Goal: Task Accomplishment & Management: Manage account settings

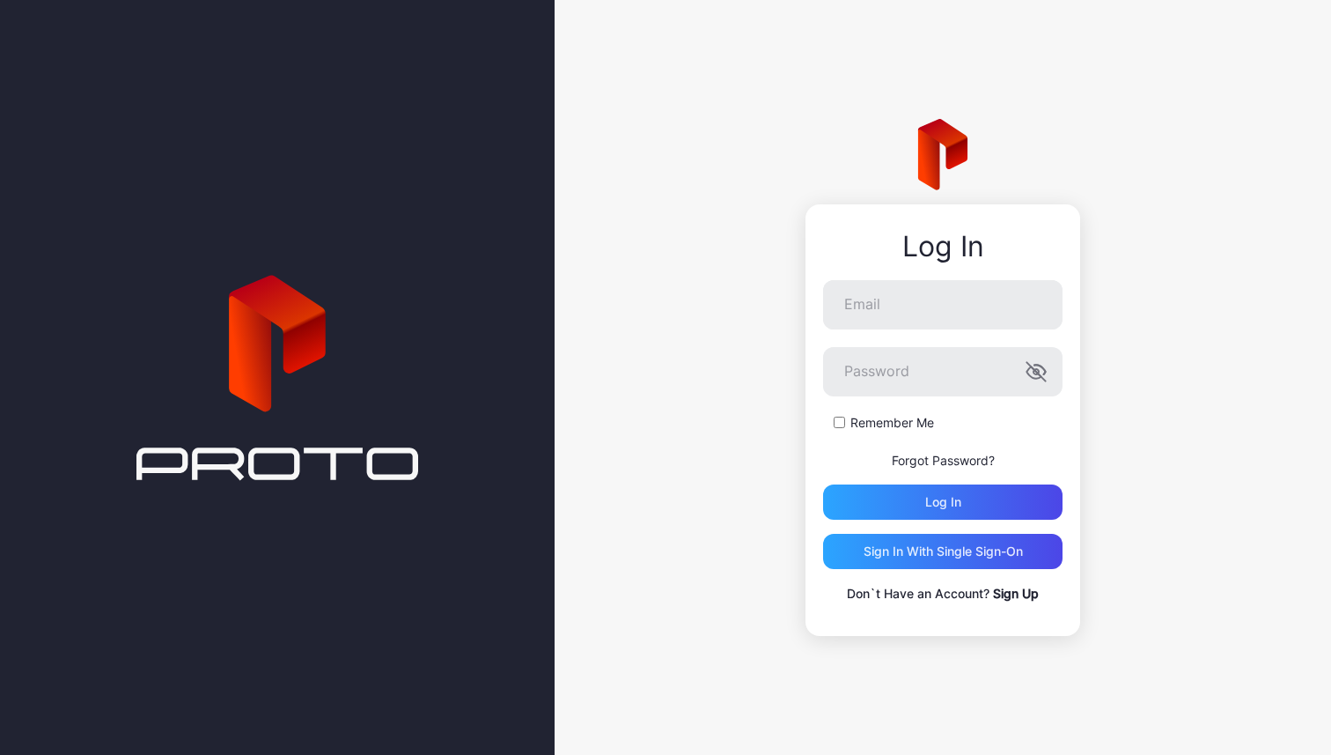
click at [1014, 594] on link "Sign Up" at bounding box center [1016, 593] width 46 height 15
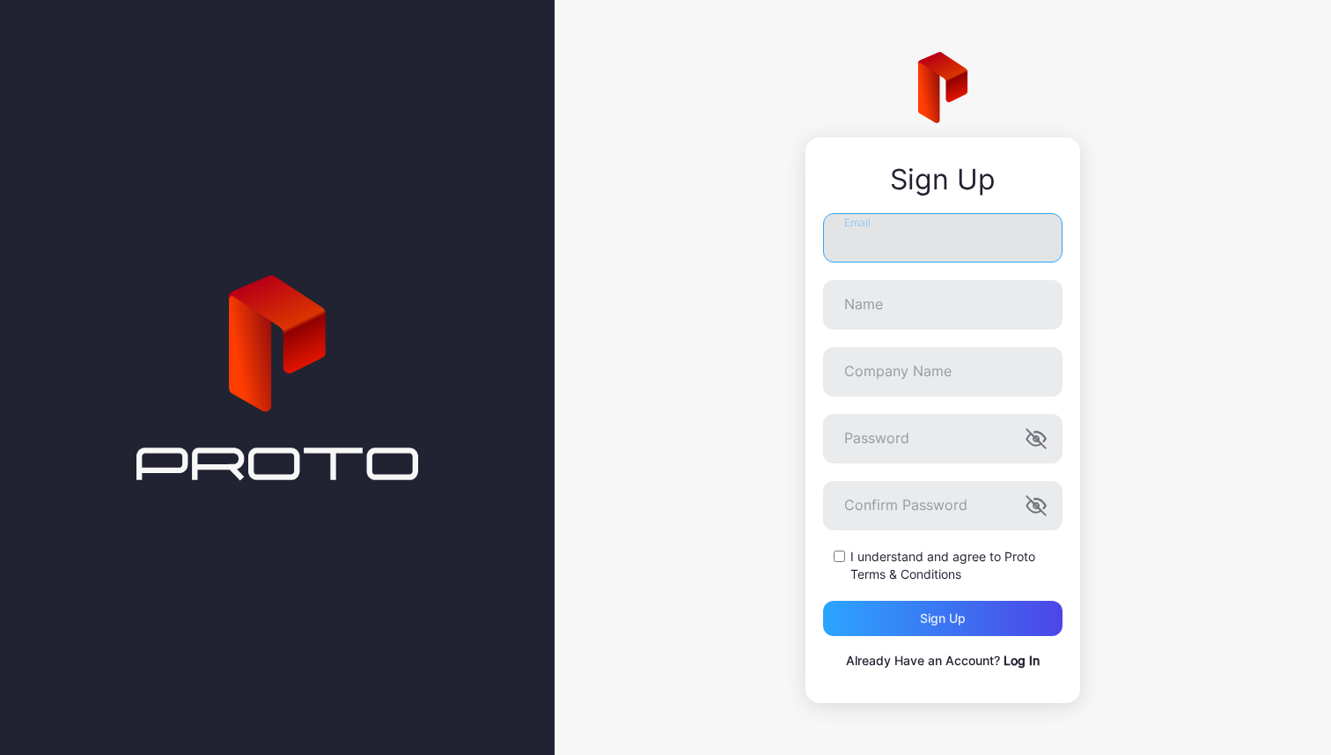
click at [933, 225] on input "Email" at bounding box center [943, 237] width 240 height 49
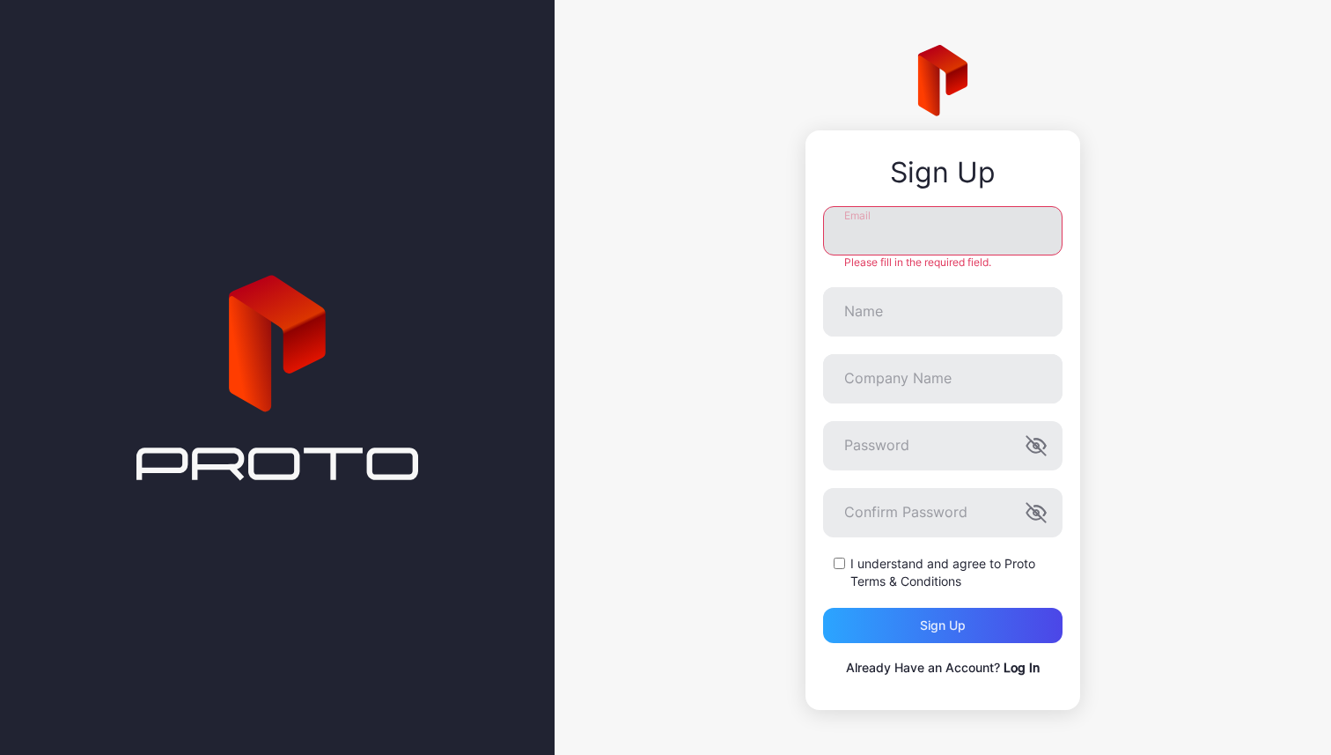
click at [876, 217] on input "Email" at bounding box center [943, 230] width 240 height 49
type input "**********"
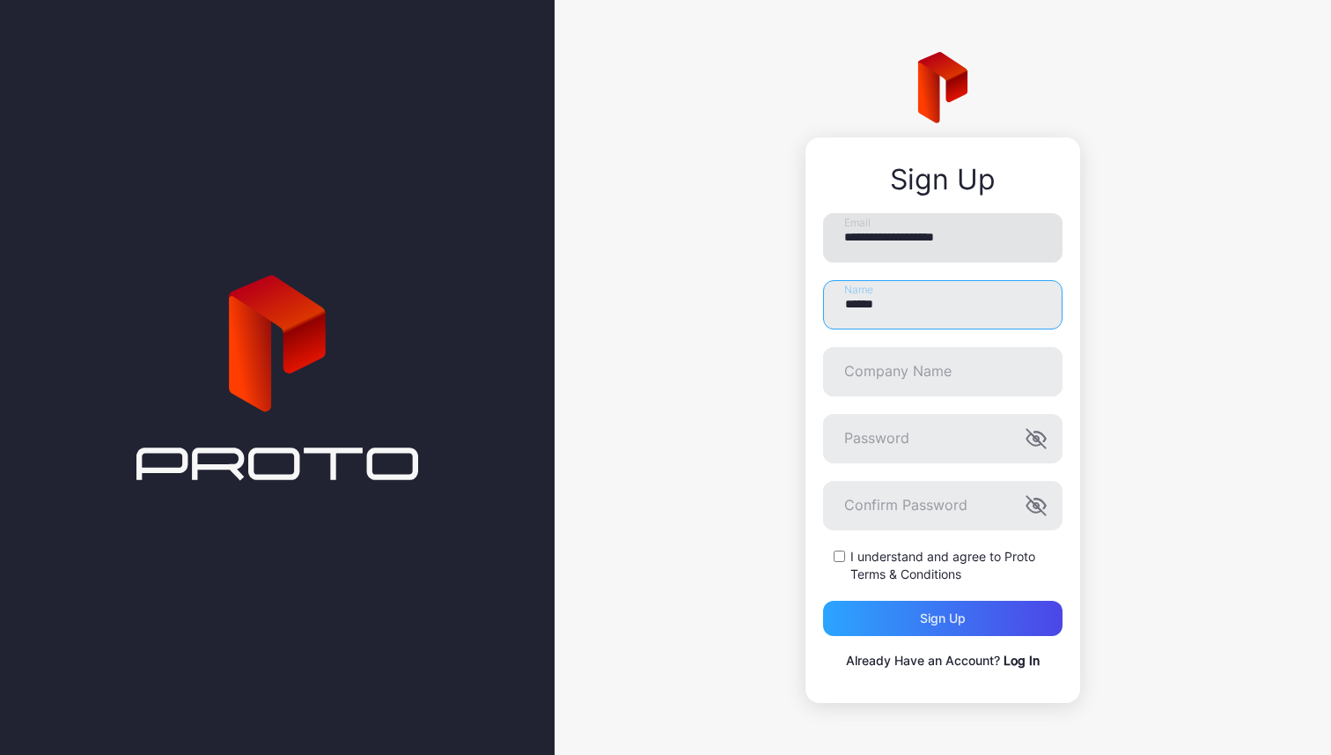
type input "******"
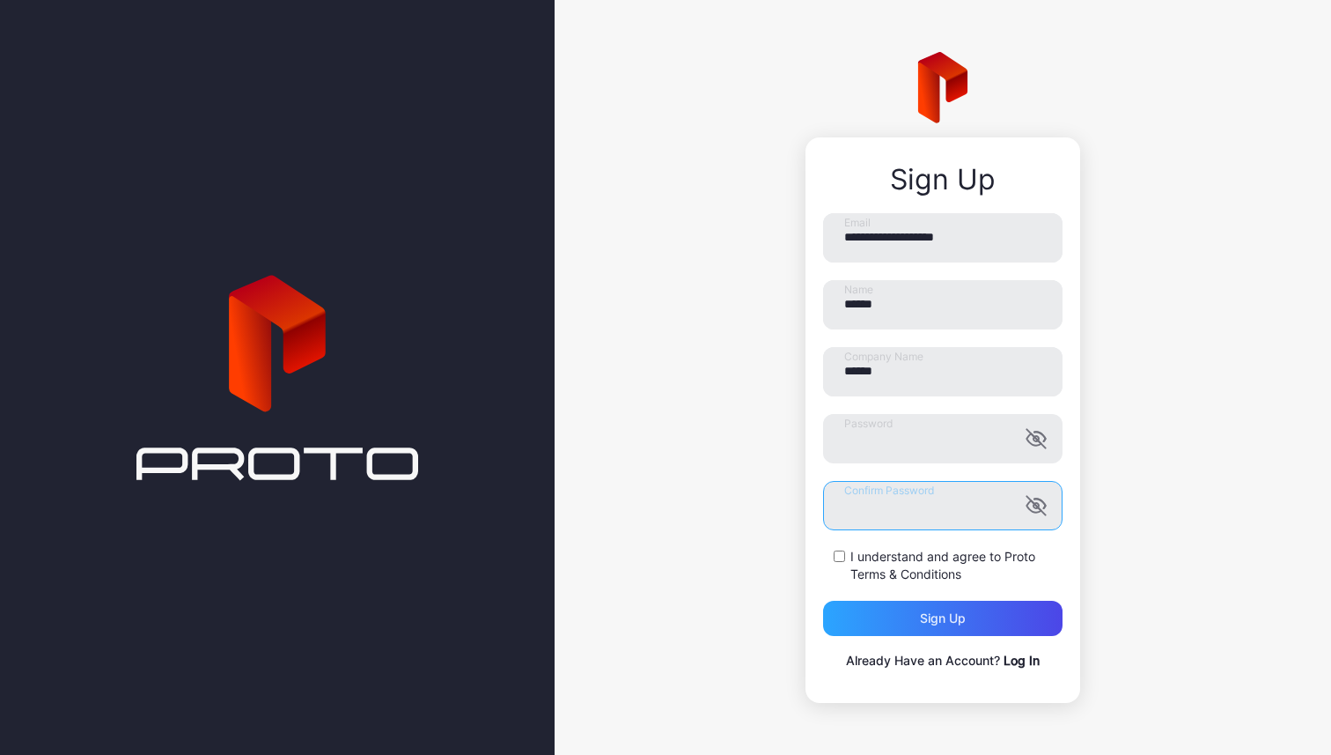
click at [882, 537] on form "**********" at bounding box center [943, 424] width 240 height 423
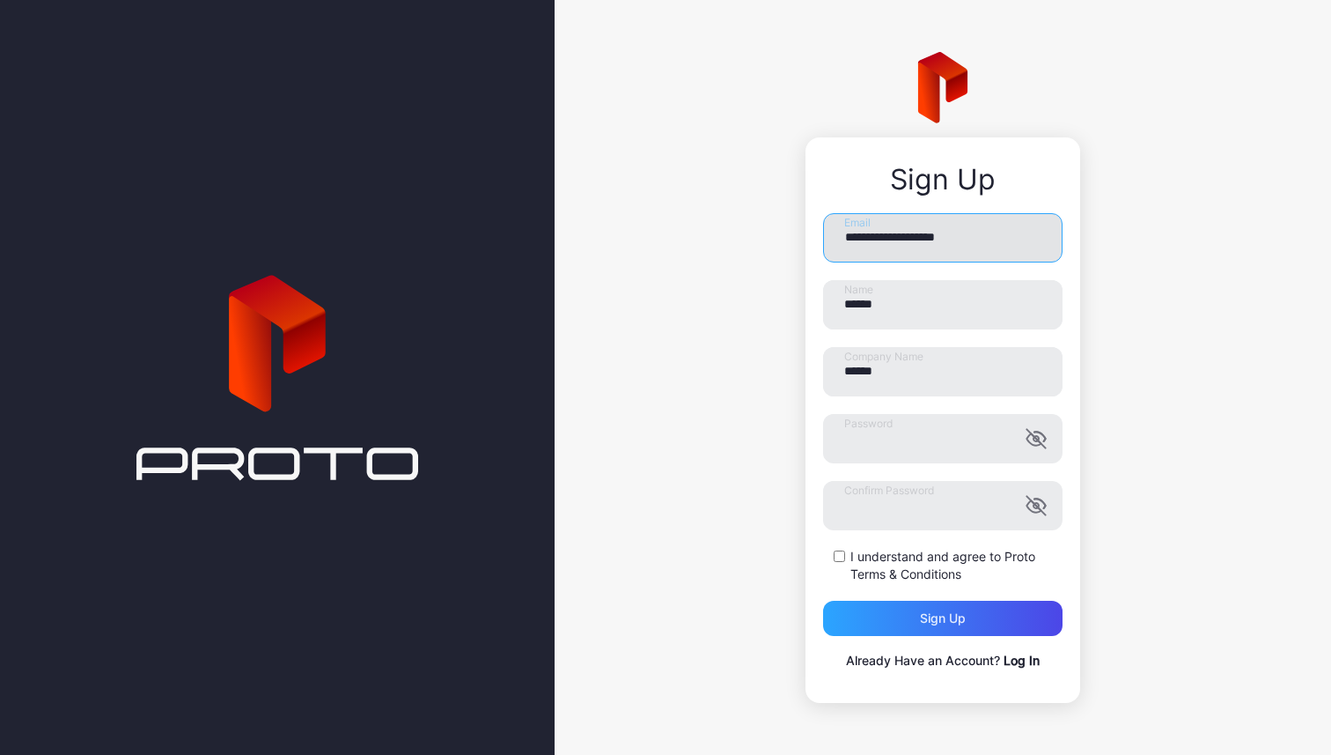
click at [991, 247] on input "**********" at bounding box center [943, 237] width 240 height 49
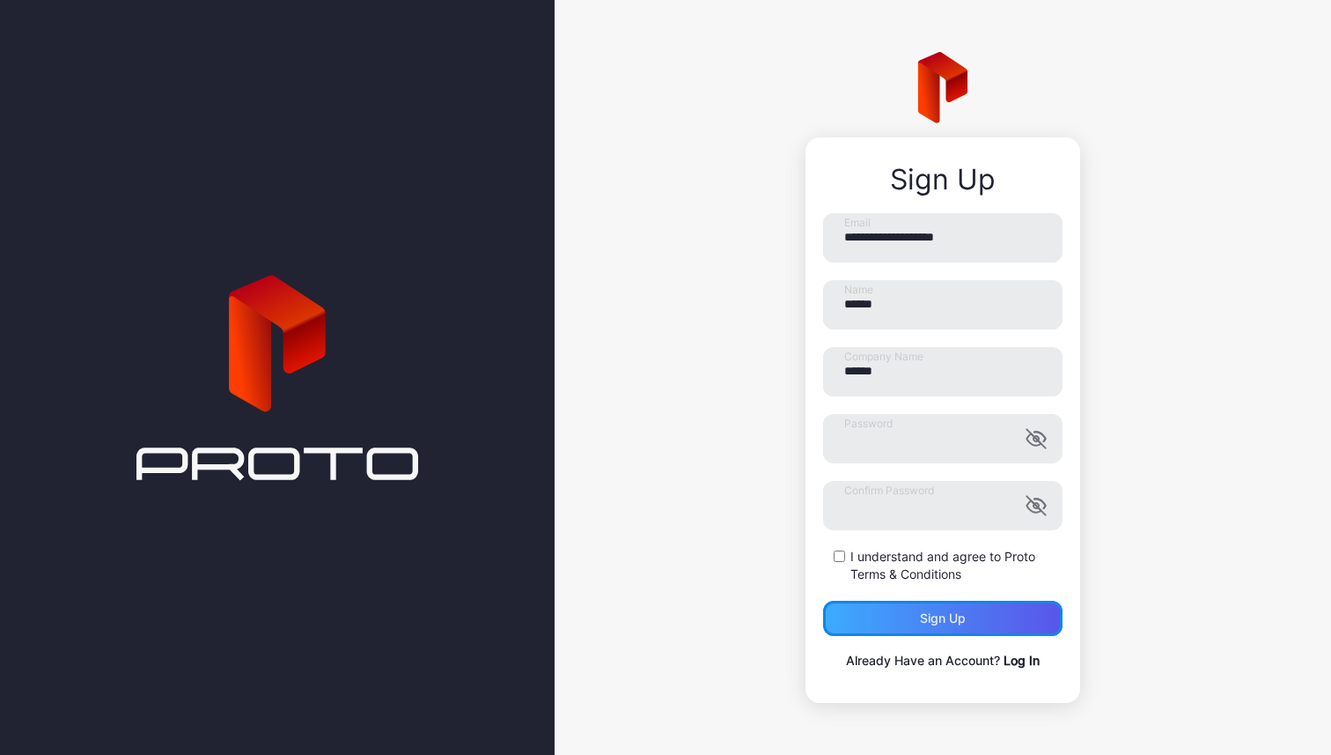
click at [963, 622] on div "Sign up" at bounding box center [943, 618] width 46 height 14
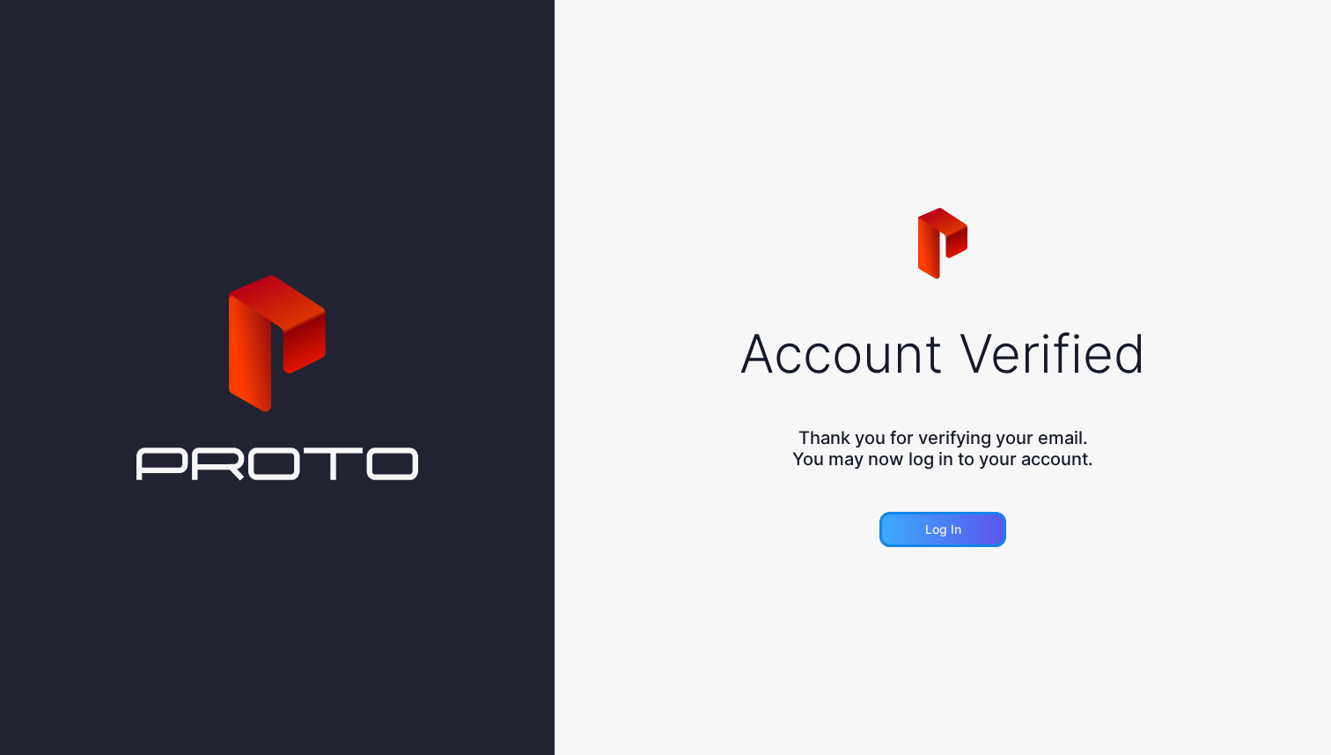
click at [927, 528] on div "Log in" at bounding box center [943, 529] width 36 height 14
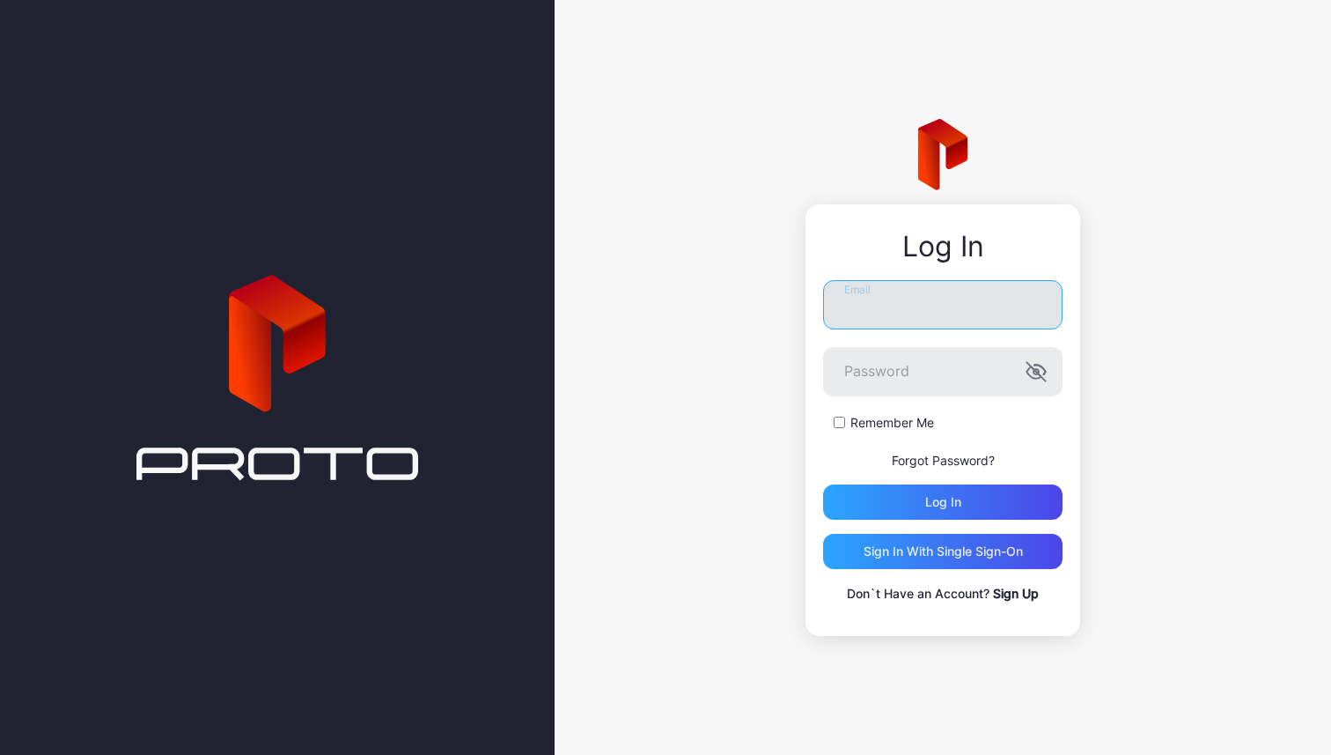
type input "**********"
click at [881, 312] on input "**********" at bounding box center [943, 304] width 240 height 49
click at [851, 417] on label "Remember Me" at bounding box center [893, 423] width 84 height 18
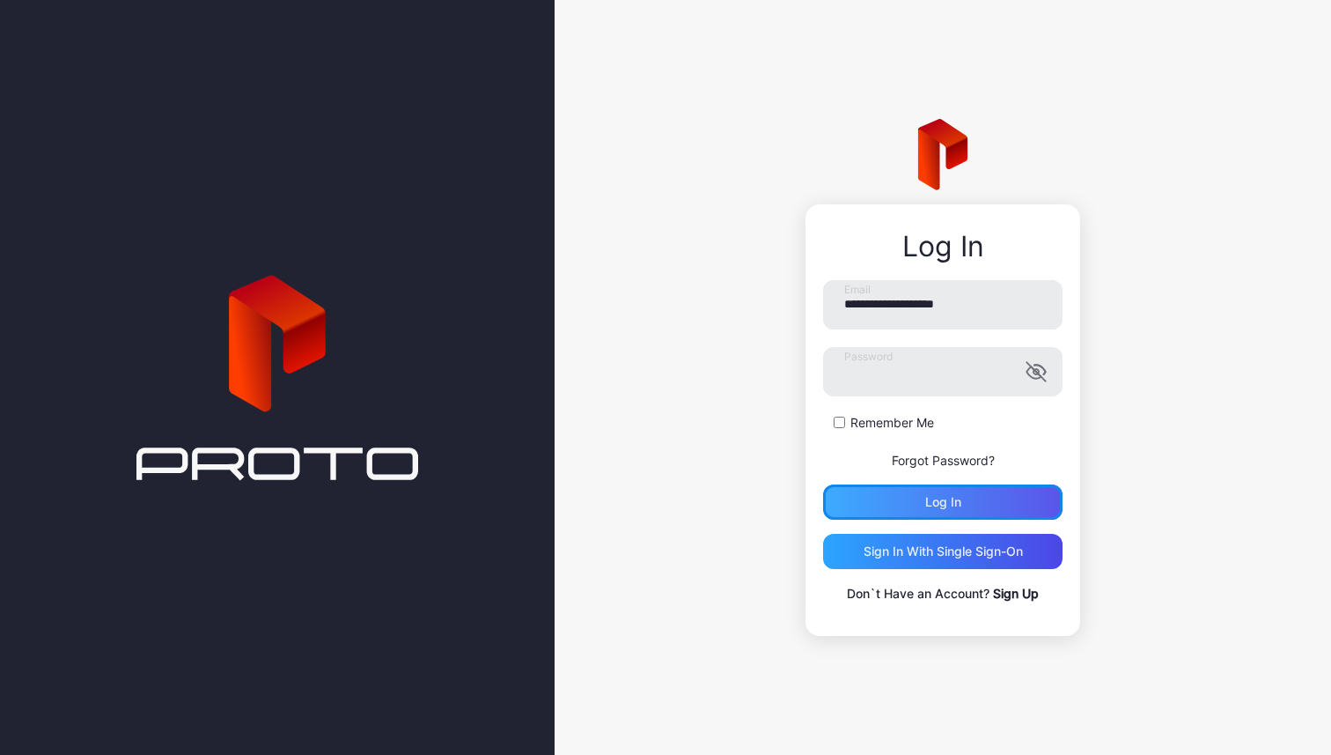
click at [870, 493] on div "Log in" at bounding box center [943, 501] width 240 height 35
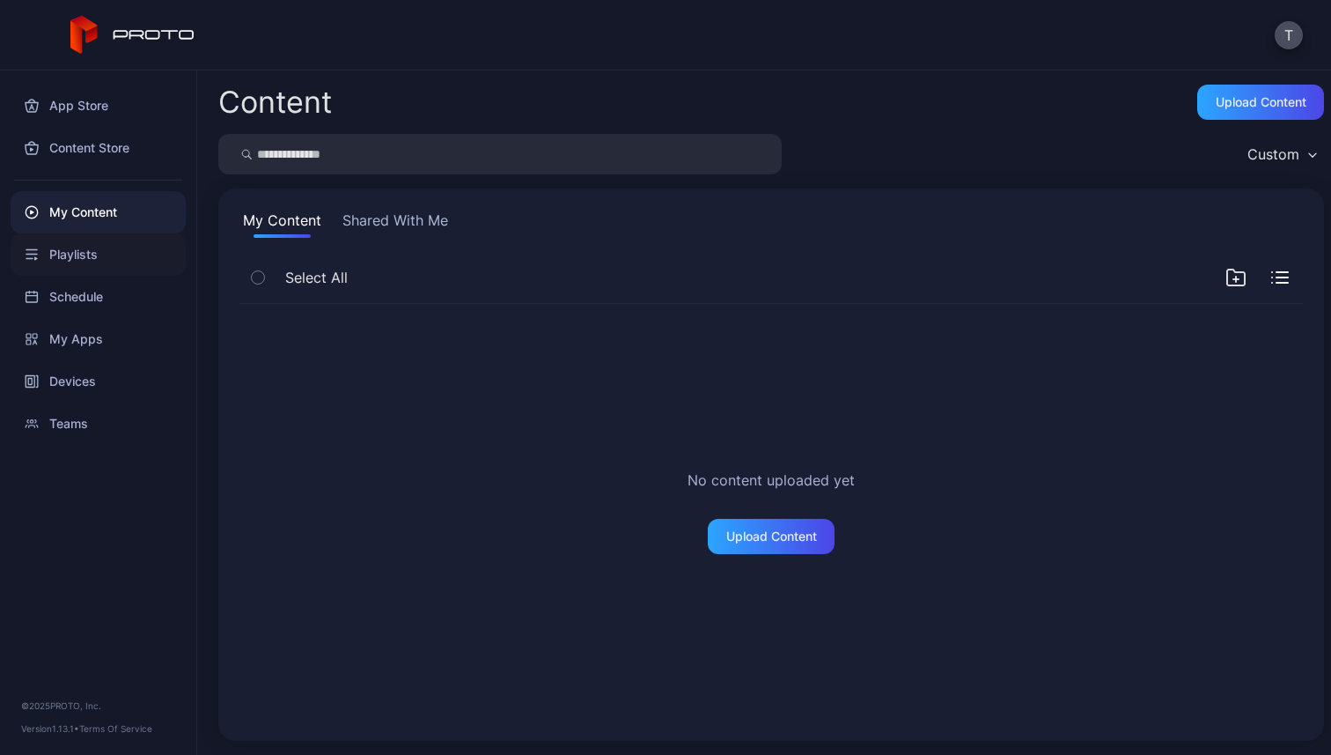
click at [91, 247] on div "Playlists" at bounding box center [98, 254] width 175 height 42
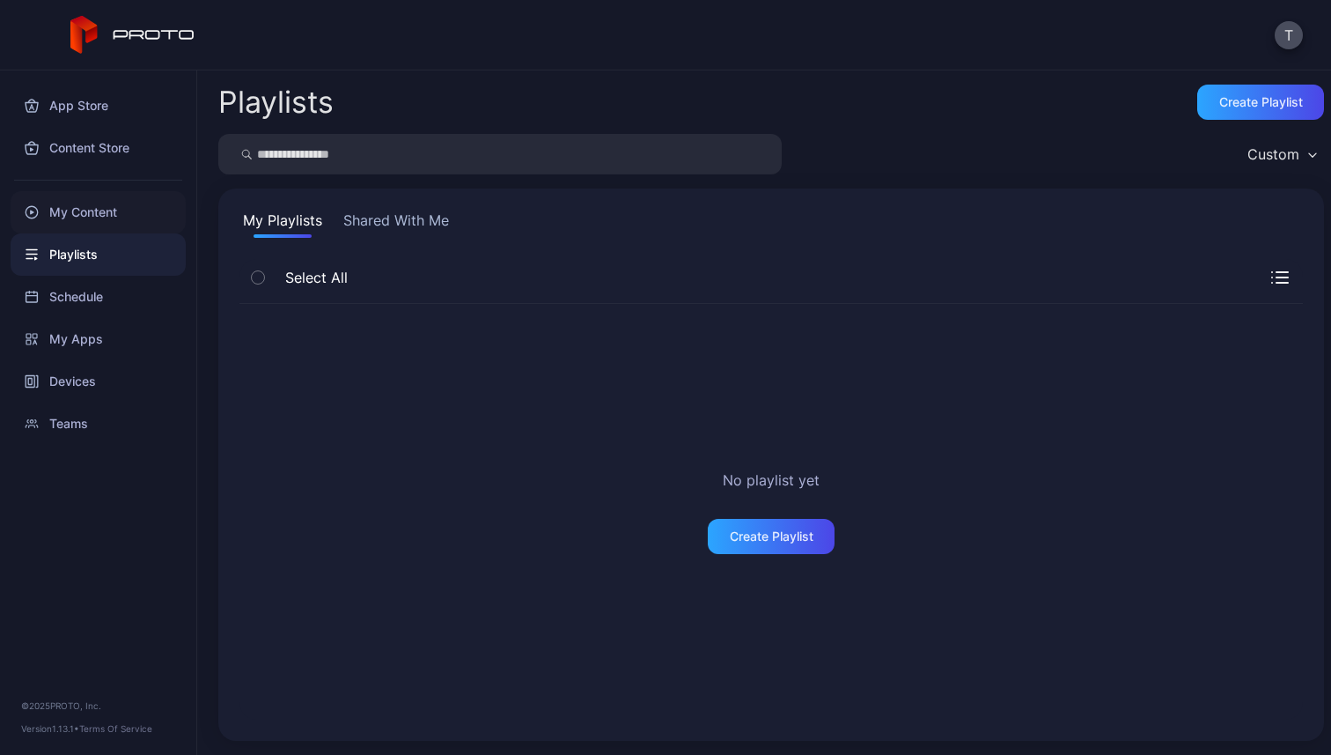
click at [139, 212] on div "My Content" at bounding box center [98, 212] width 175 height 42
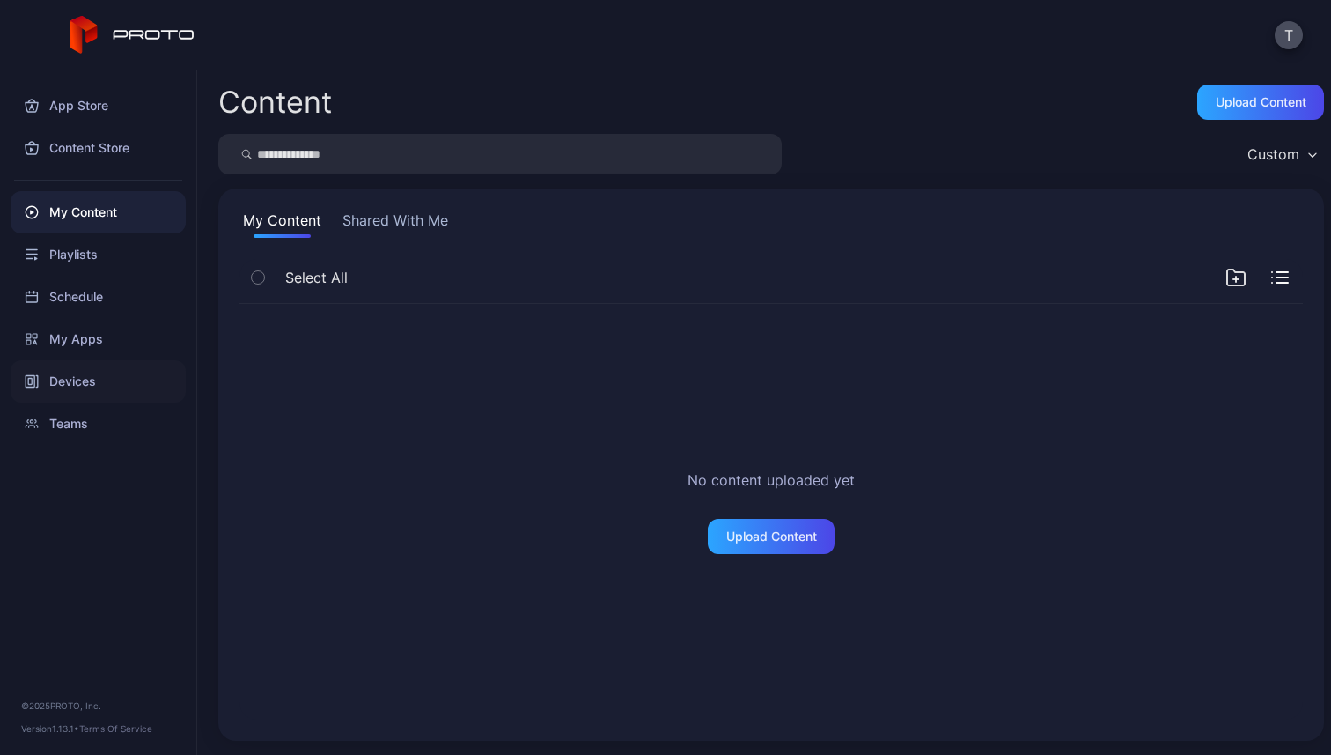
click at [107, 372] on div "Devices" at bounding box center [98, 381] width 175 height 42
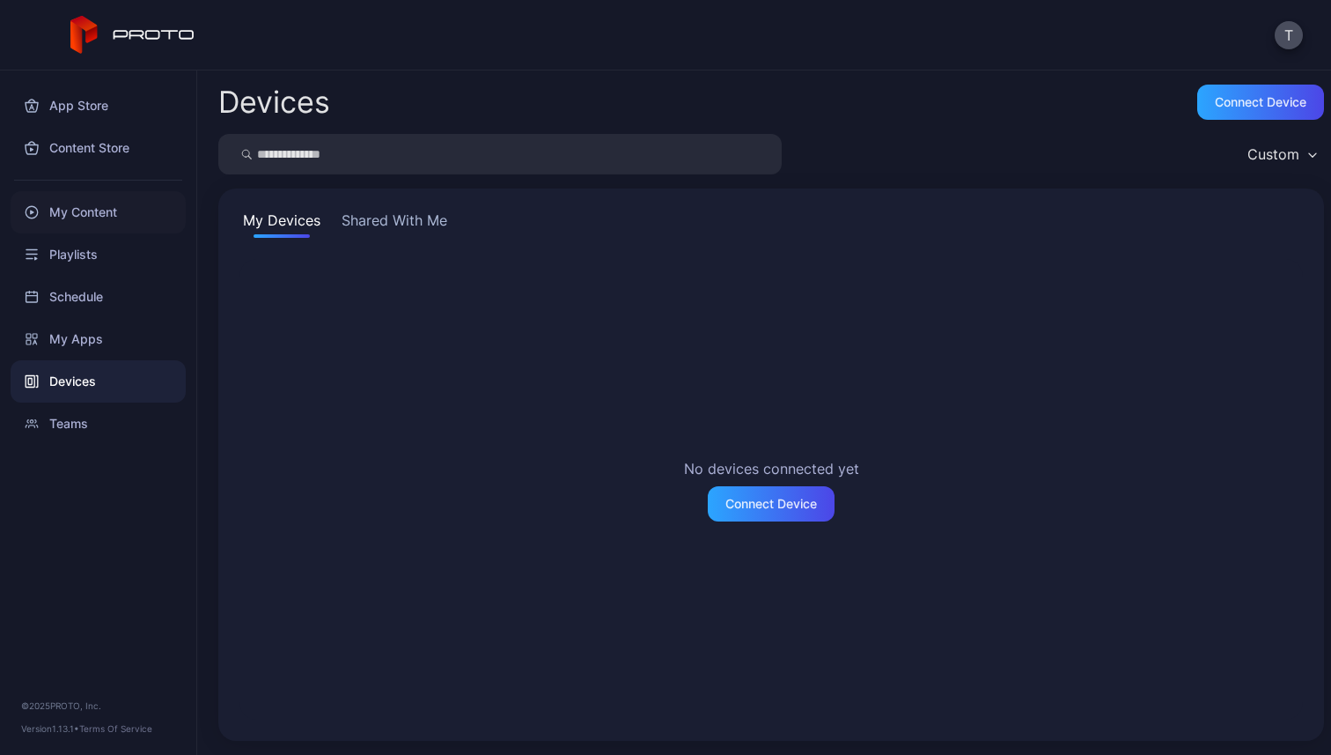
click at [116, 201] on div "My Content" at bounding box center [98, 212] width 175 height 42
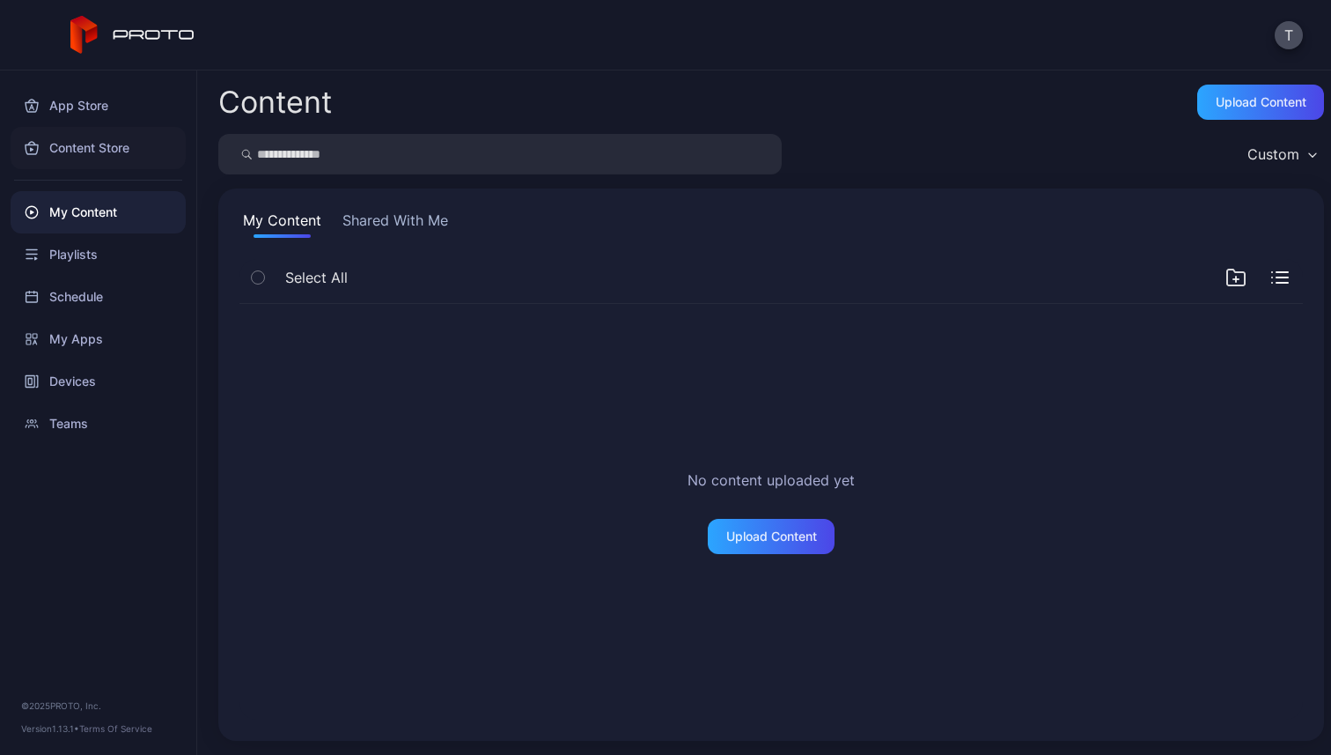
click at [116, 156] on div "Content Store" at bounding box center [98, 148] width 175 height 42
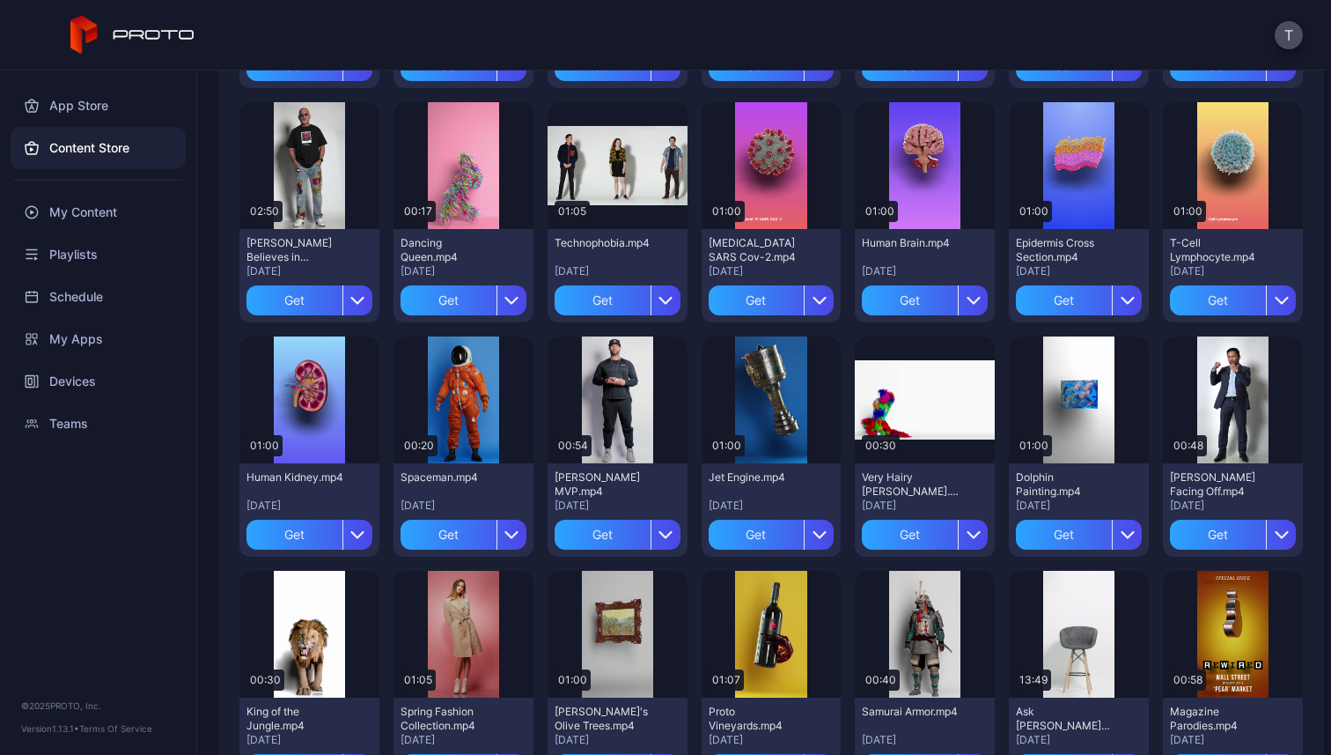
scroll to position [645, 0]
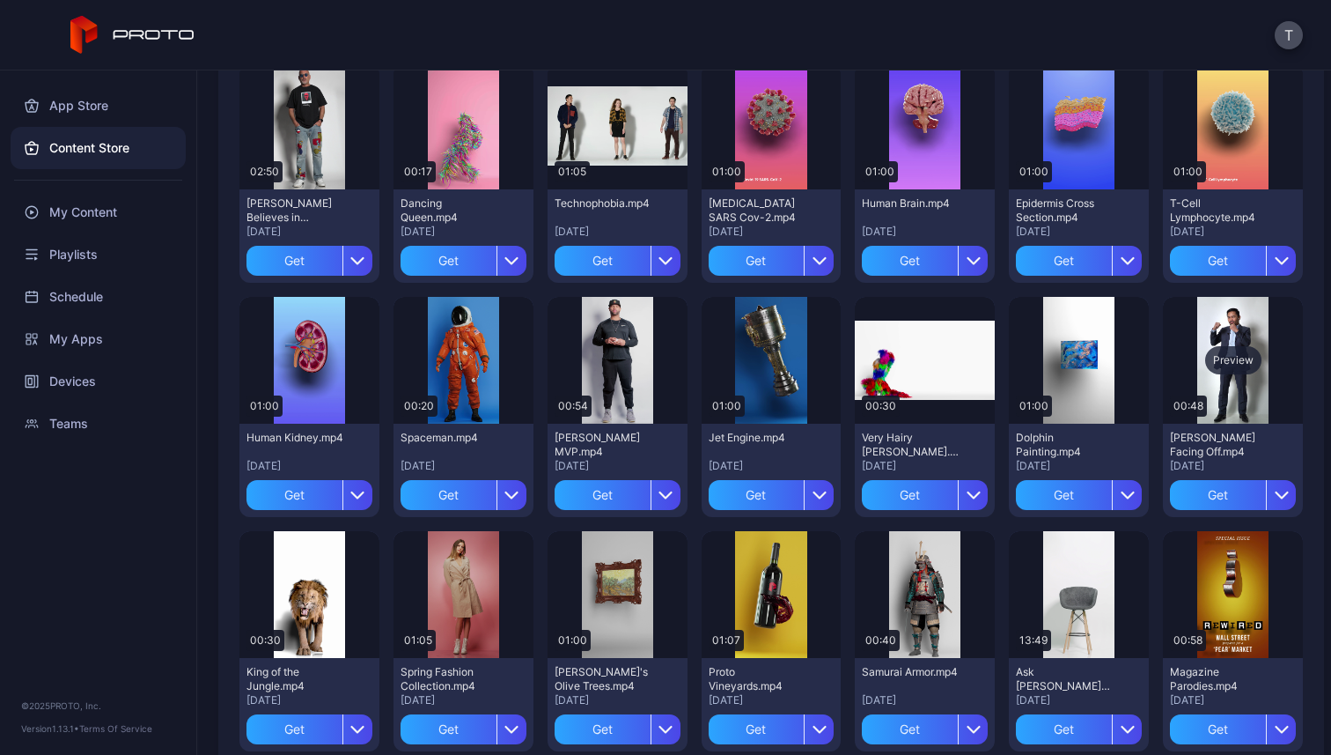
click at [1221, 363] on div "Preview" at bounding box center [1233, 360] width 56 height 28
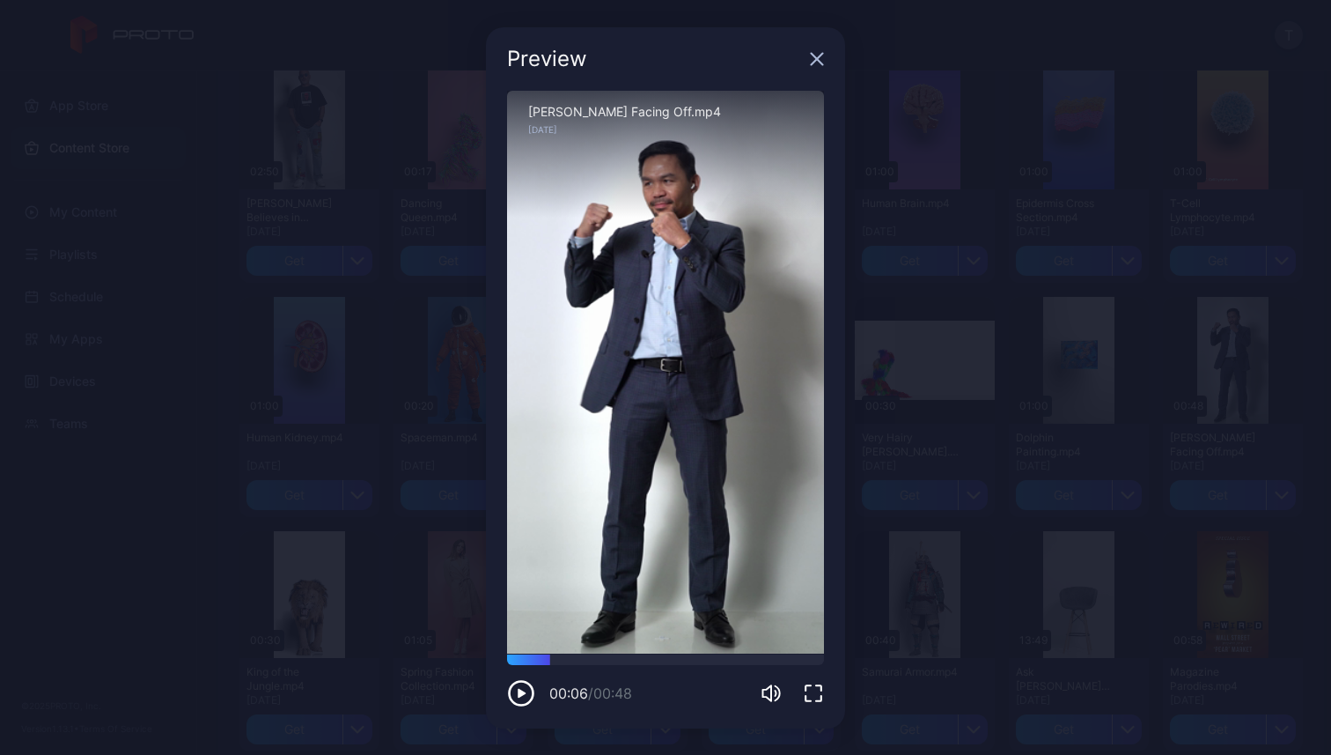
click at [553, 665] on div "00:06 / 00:48" at bounding box center [665, 680] width 317 height 53
click at [575, 664] on div at bounding box center [665, 659] width 317 height 11
click at [647, 663] on div at bounding box center [665, 659] width 317 height 11
click at [817, 62] on icon "button" at bounding box center [817, 59] width 14 height 14
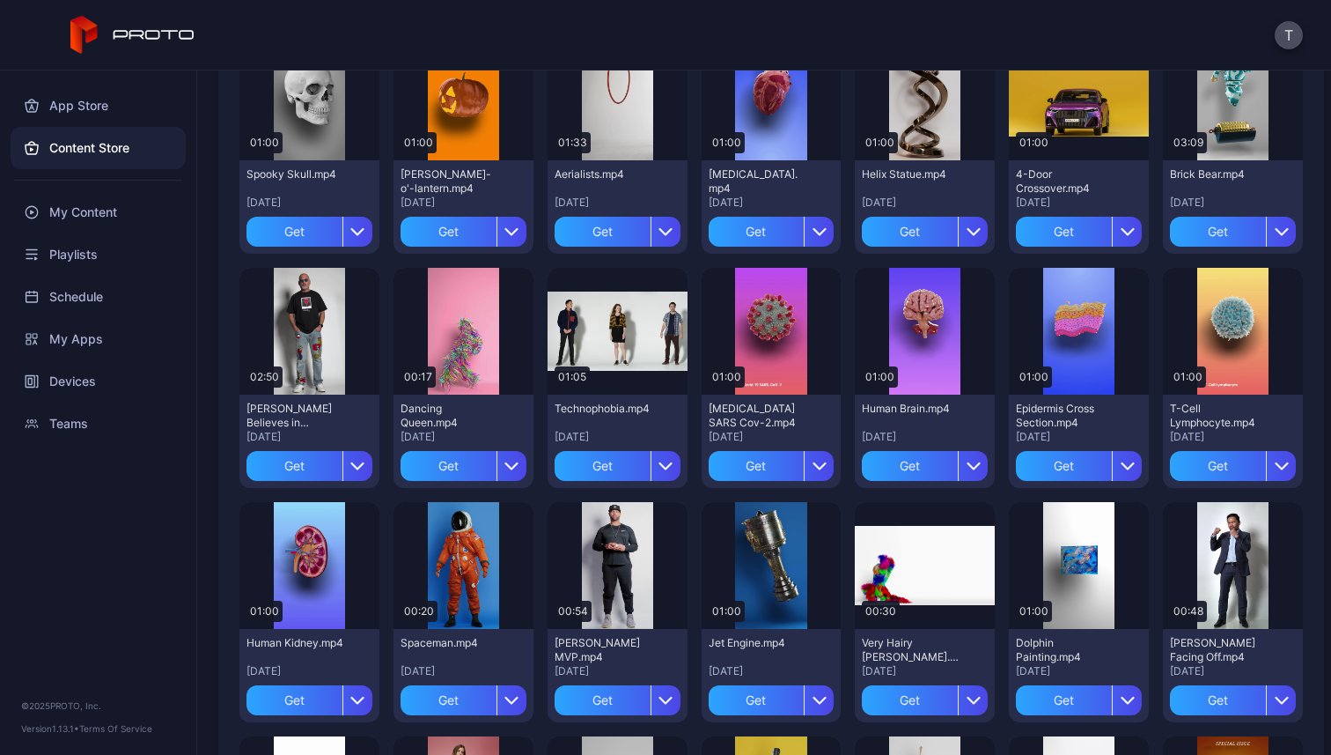
scroll to position [453, 0]
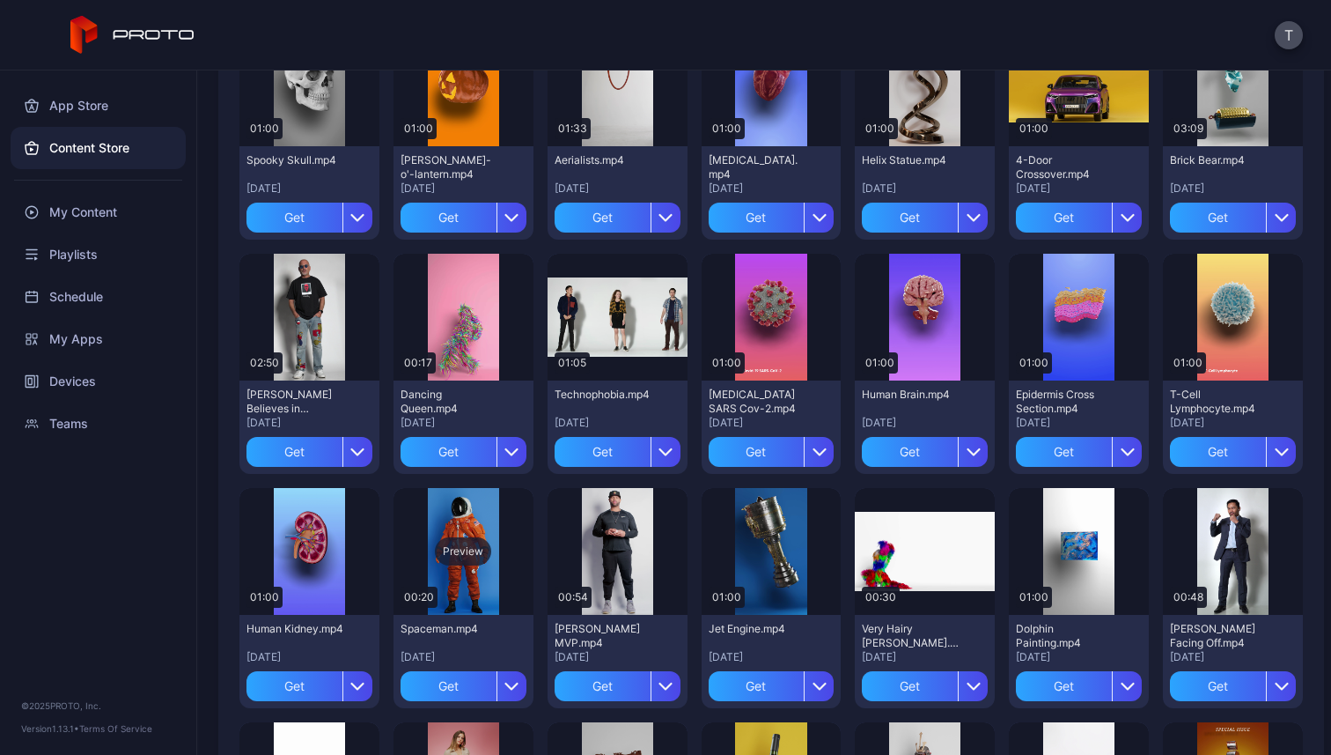
click at [461, 555] on div "Preview" at bounding box center [463, 551] width 56 height 28
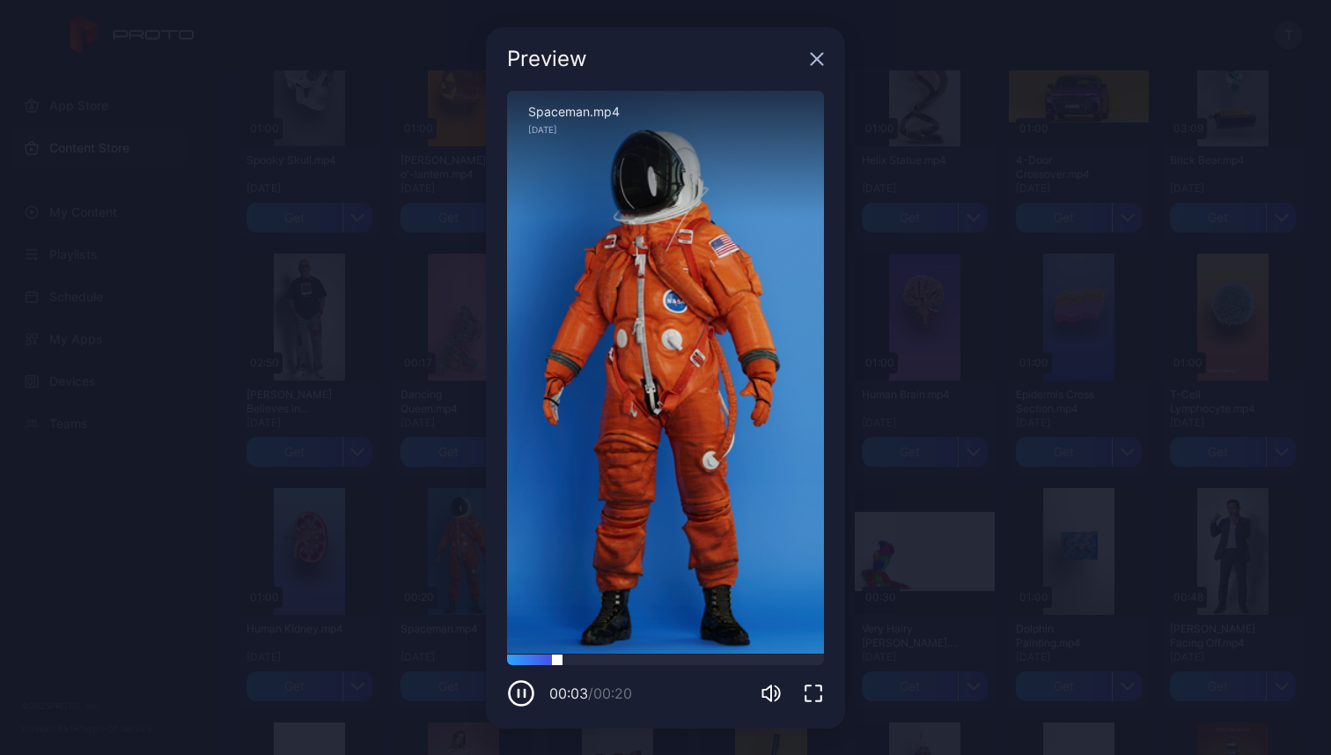
click at [653, 661] on div at bounding box center [665, 659] width 317 height 11
click at [730, 664] on div at bounding box center [665, 659] width 317 height 11
click at [794, 655] on div at bounding box center [665, 659] width 317 height 11
click at [818, 60] on icon "button" at bounding box center [817, 58] width 11 height 11
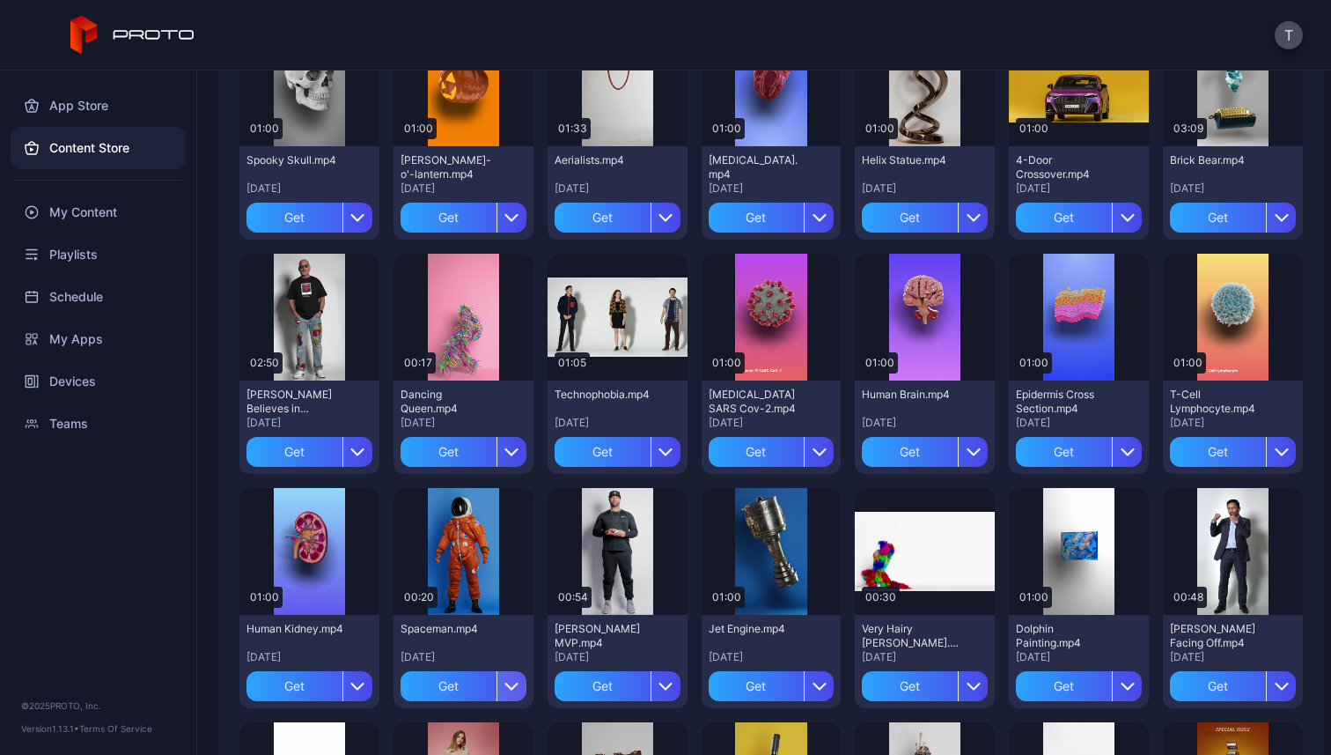
click at [505, 680] on icon "button" at bounding box center [512, 686] width 14 height 14
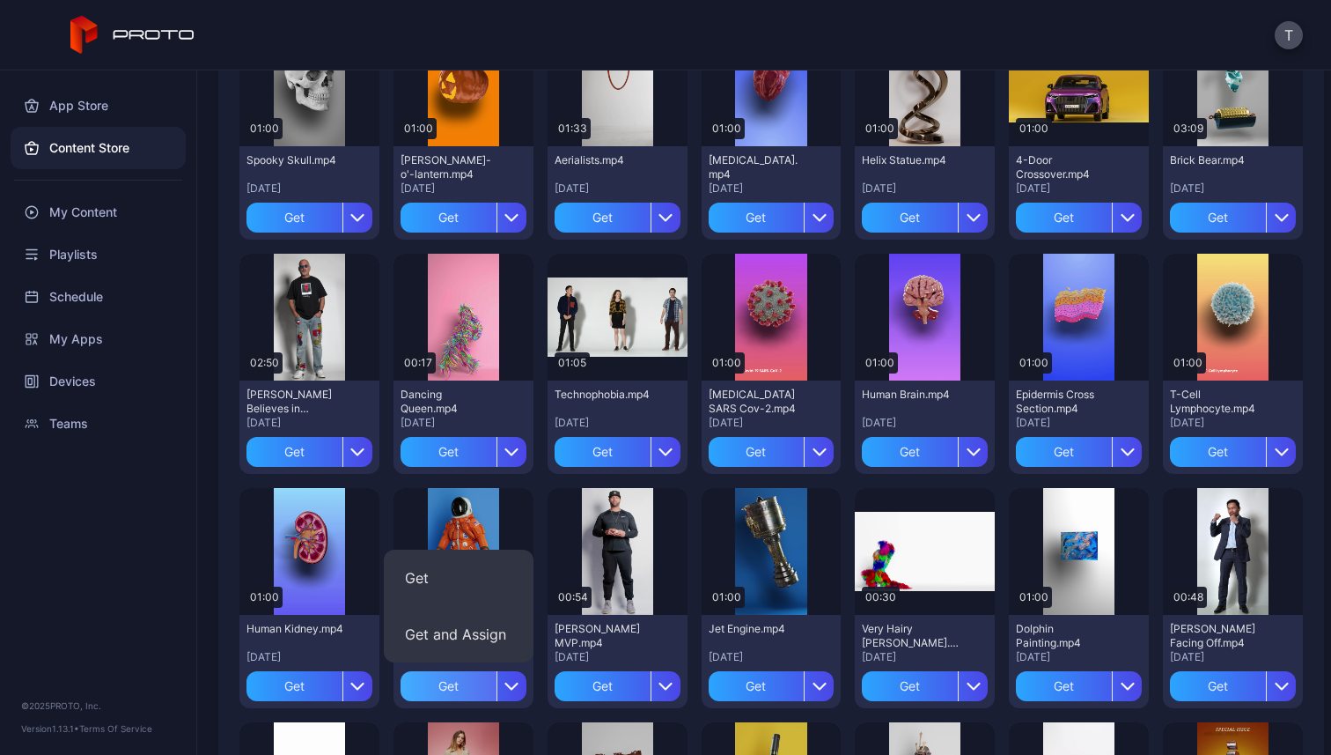
click at [484, 681] on div "Get" at bounding box center [449, 686] width 96 height 30
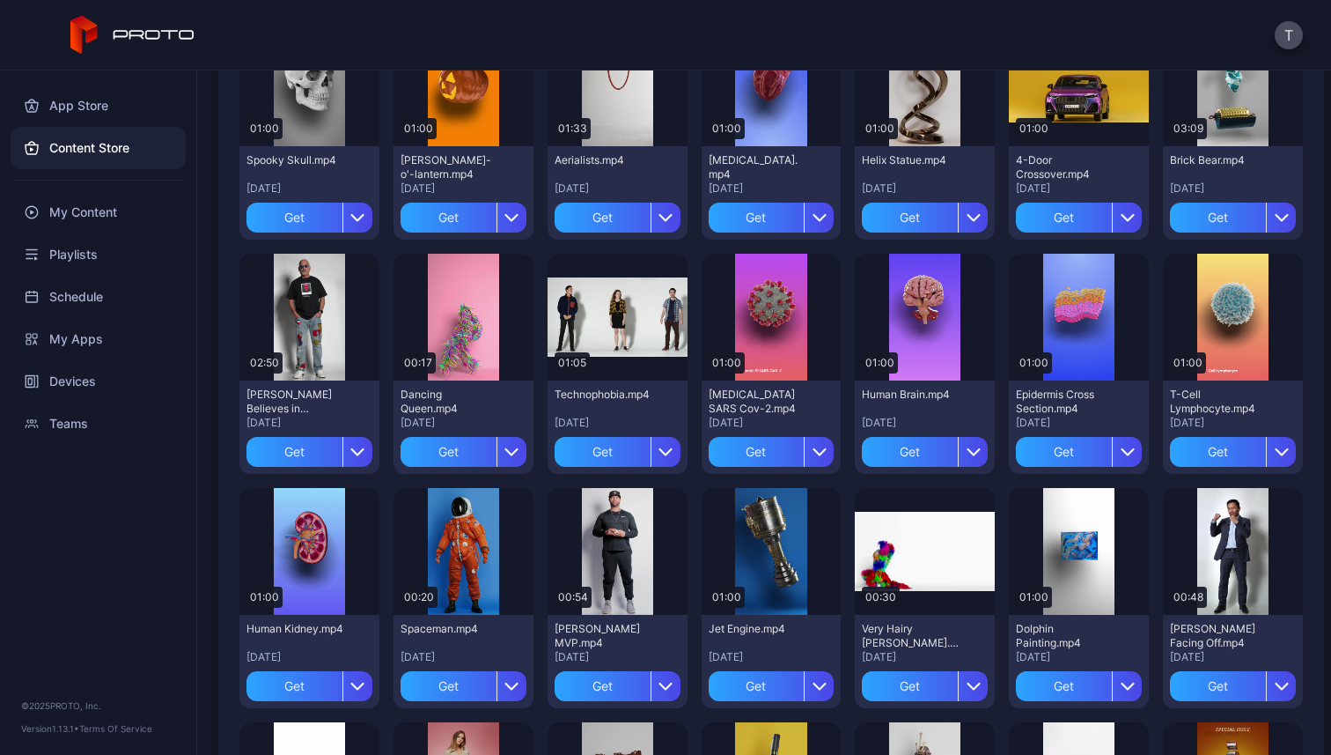
scroll to position [527, 0]
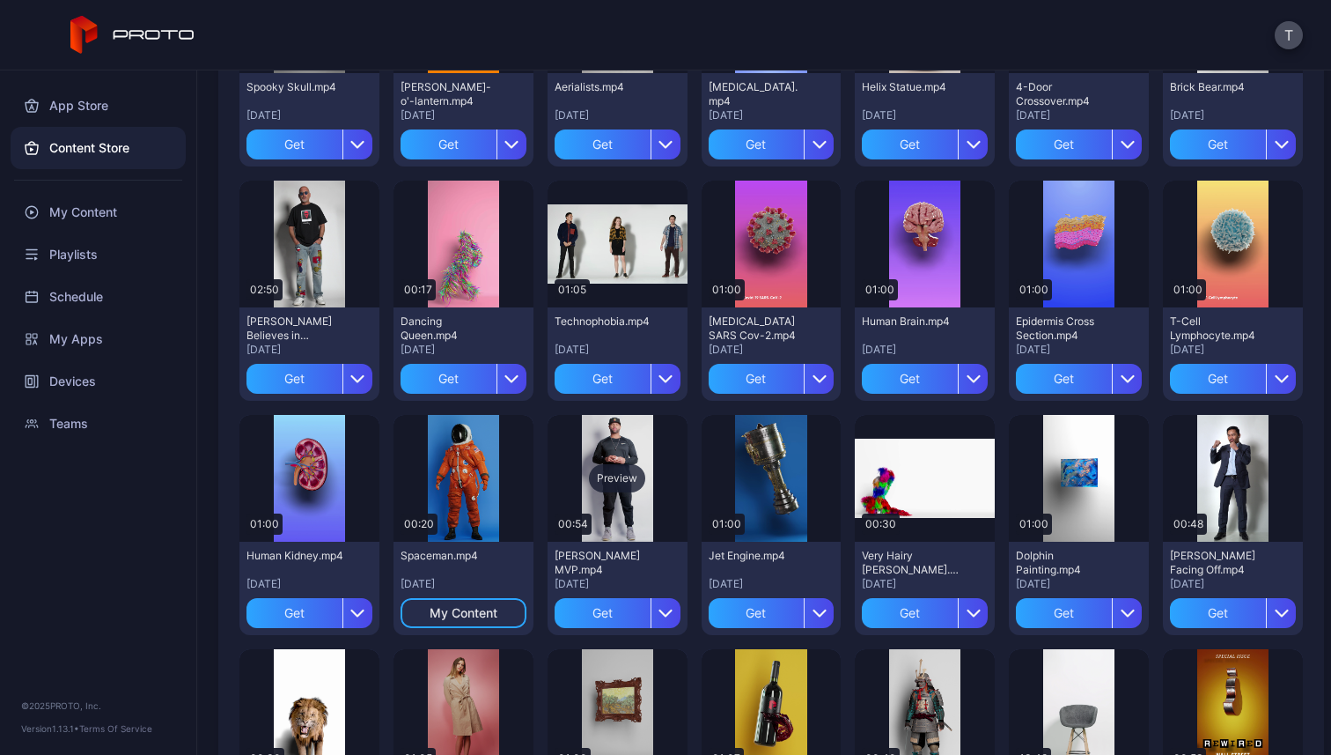
click at [614, 475] on div "Preview" at bounding box center [617, 478] width 56 height 28
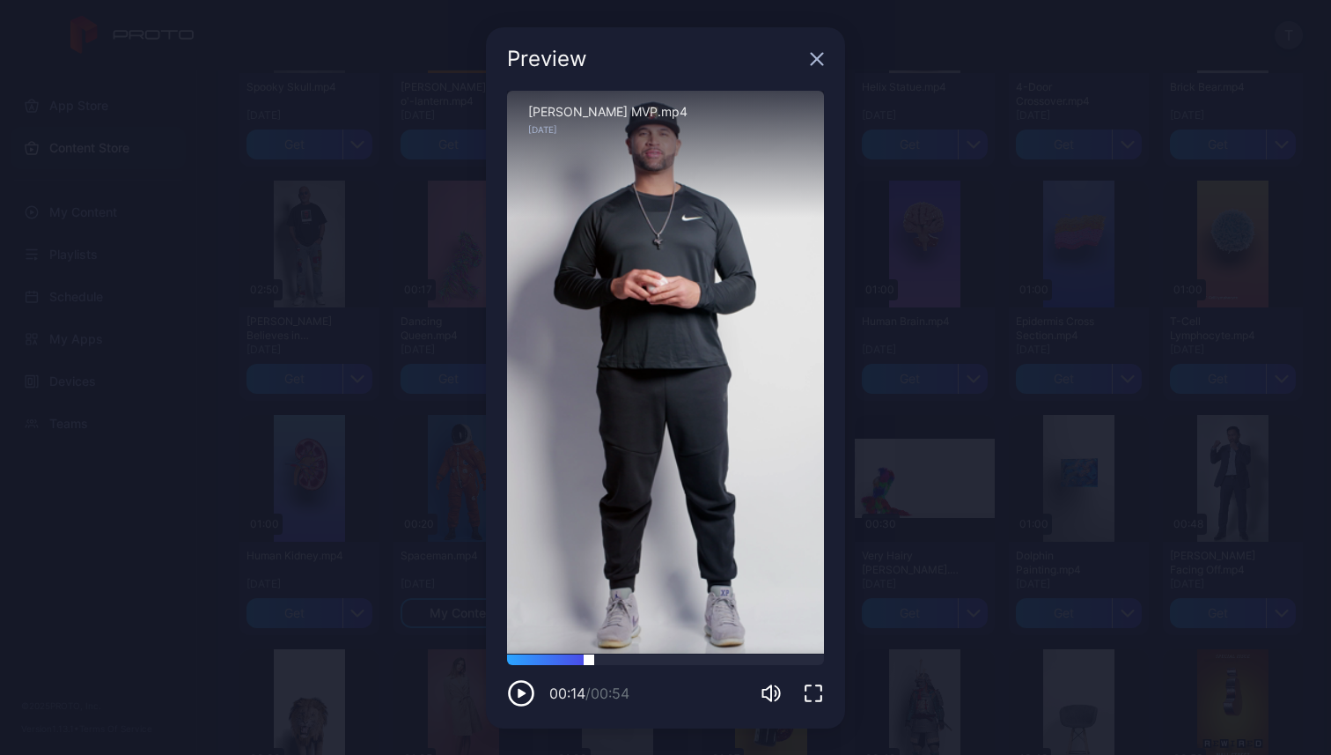
click at [589, 660] on div at bounding box center [665, 659] width 317 height 11
drag, startPoint x: 589, startPoint y: 660, endPoint x: 667, endPoint y: 658, distance: 77.5
click at [667, 654] on div at bounding box center [667, 654] width 0 height 0
click at [723, 654] on div at bounding box center [665, 659] width 317 height 11
click at [772, 654] on div at bounding box center [665, 659] width 317 height 11
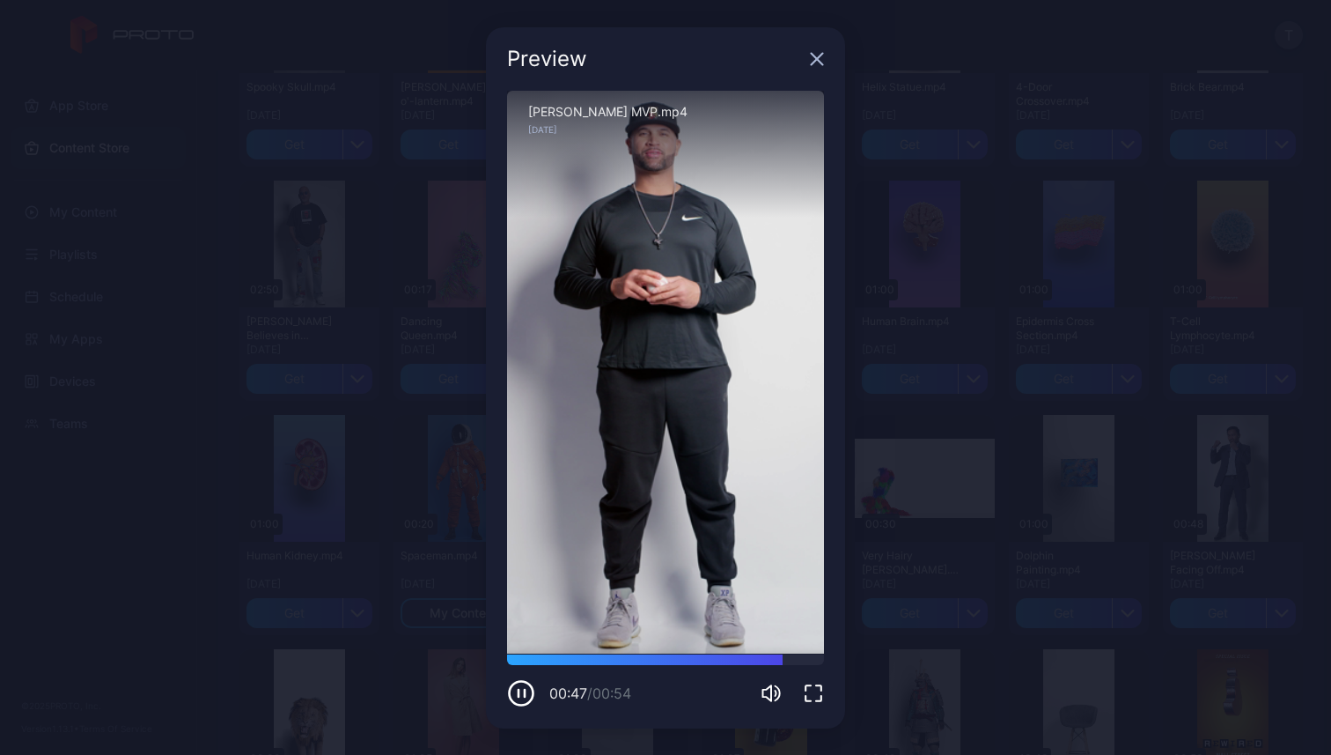
click at [815, 55] on icon "button" at bounding box center [817, 58] width 11 height 11
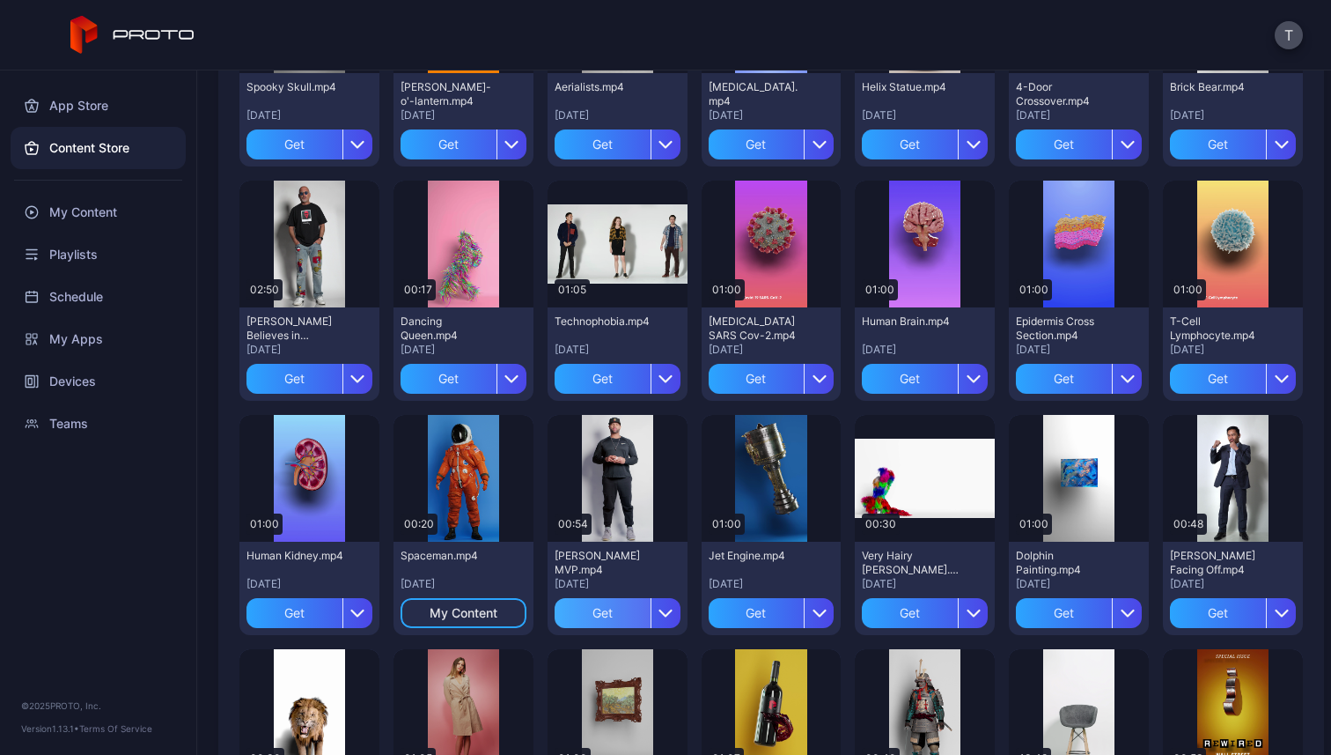
click at [622, 608] on div "Get" at bounding box center [603, 613] width 96 height 30
click at [595, 608] on div "My Content" at bounding box center [618, 613] width 68 height 14
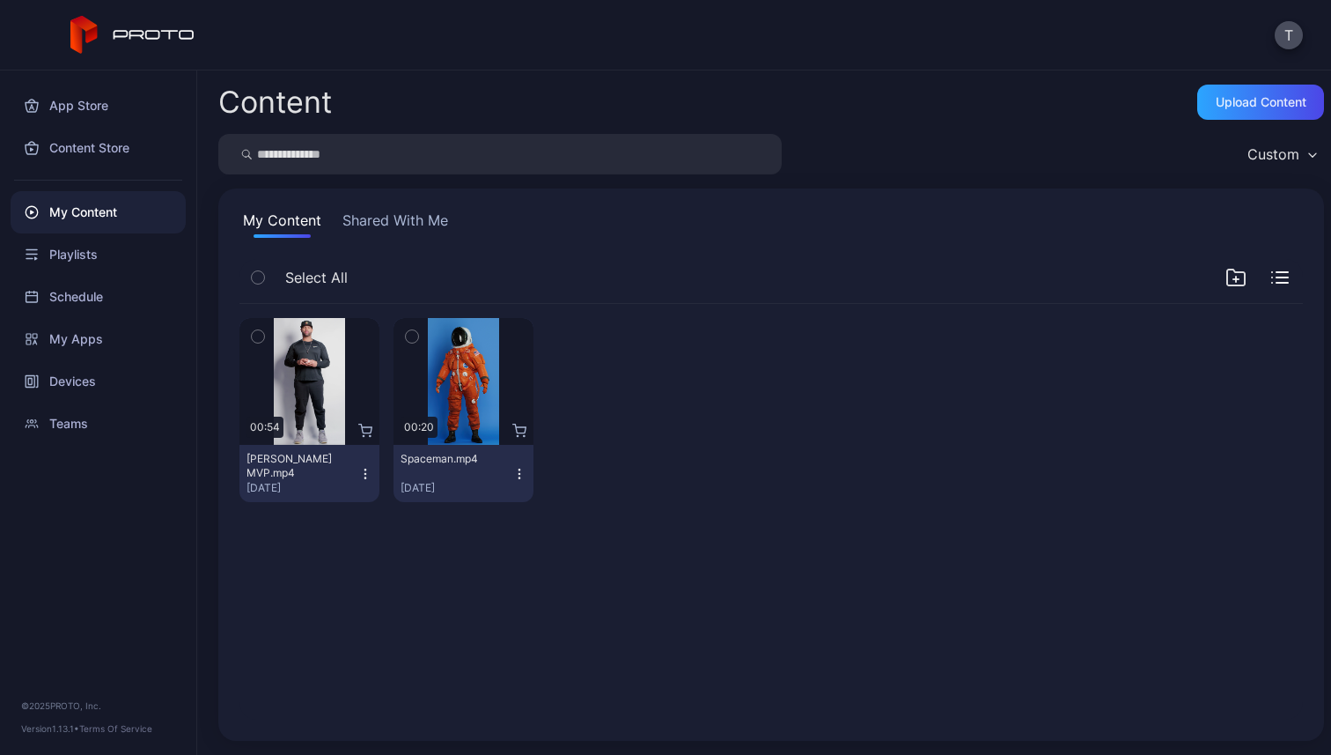
click at [366, 468] on icon "button" at bounding box center [365, 474] width 14 height 14
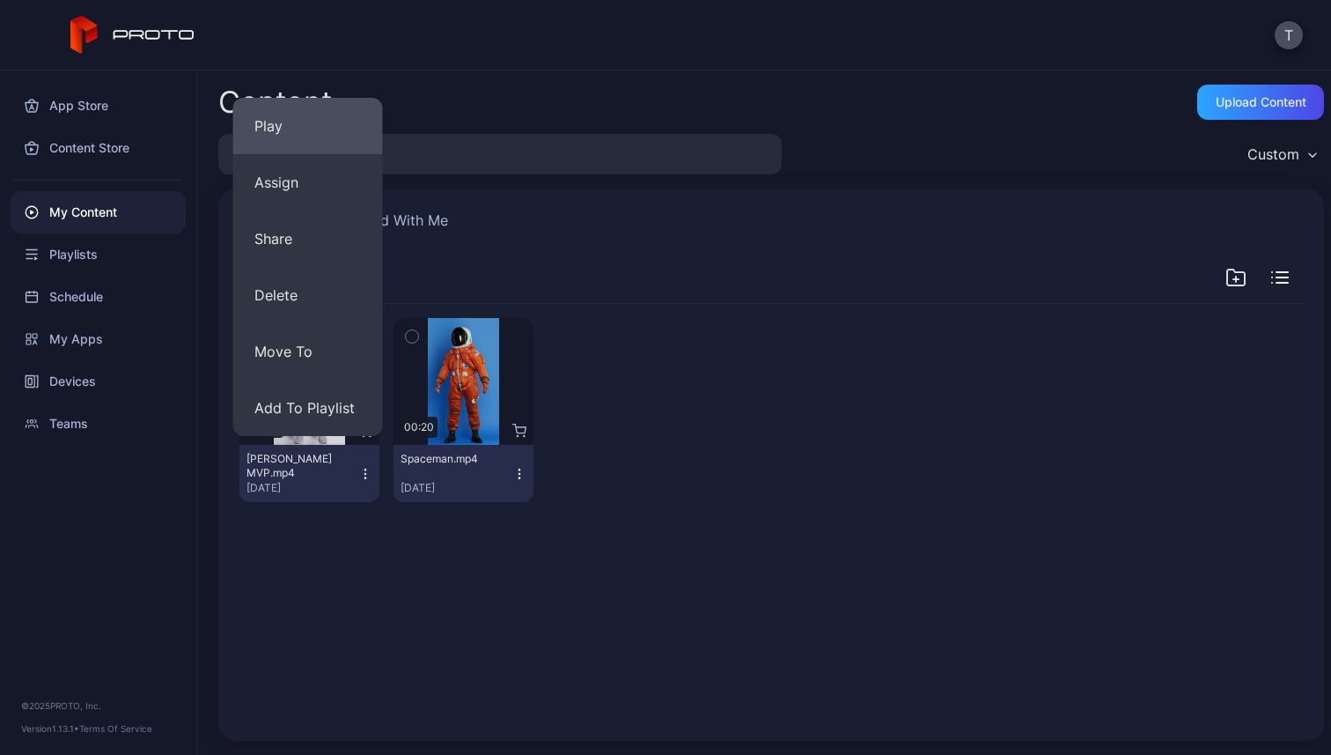
click at [315, 136] on button "Play" at bounding box center [308, 126] width 150 height 56
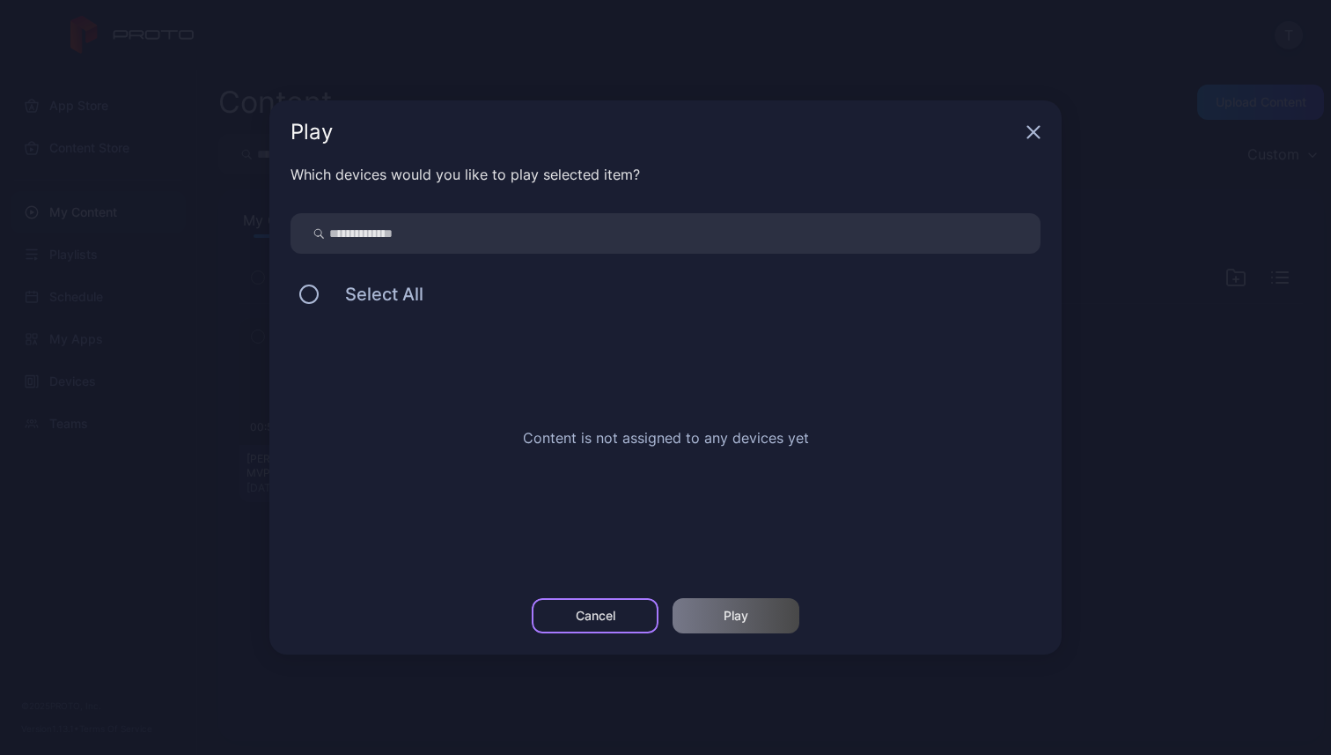
click at [631, 606] on div "Cancel" at bounding box center [595, 615] width 127 height 35
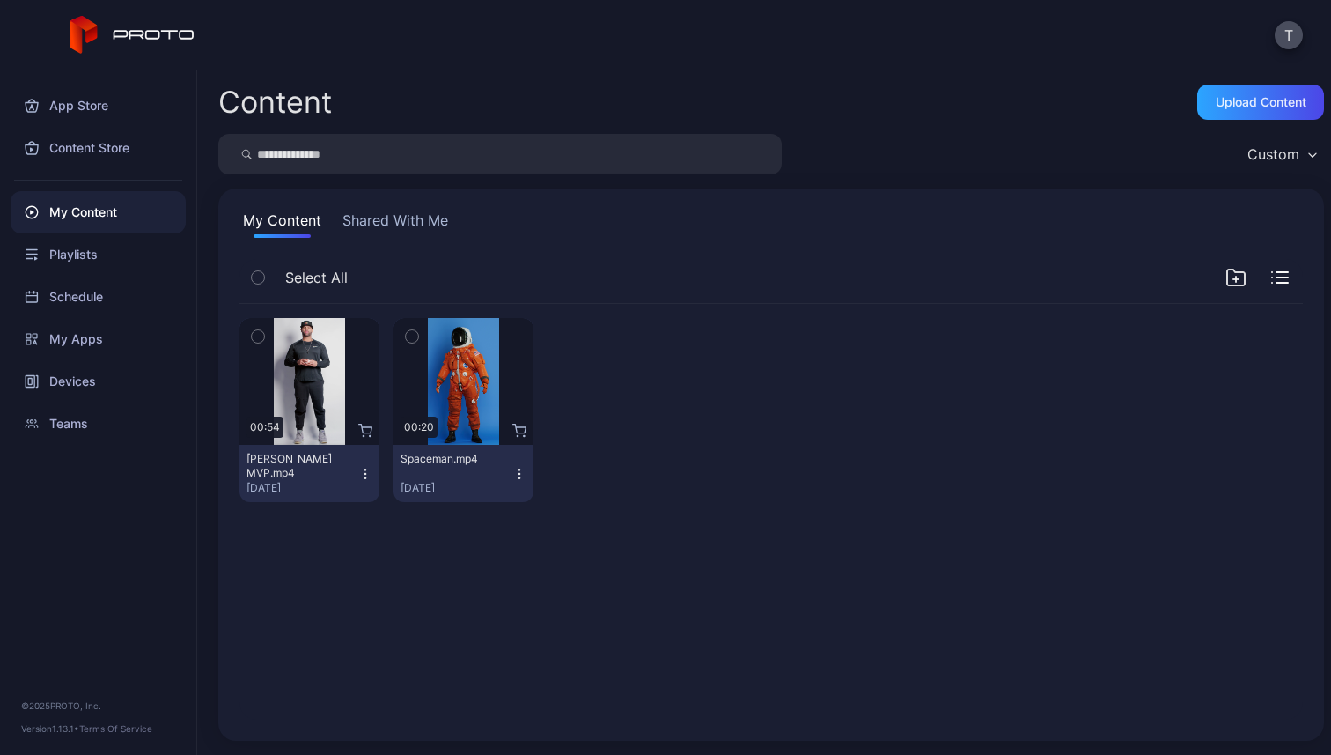
click at [395, 233] on button "Shared With Me" at bounding box center [395, 224] width 113 height 28
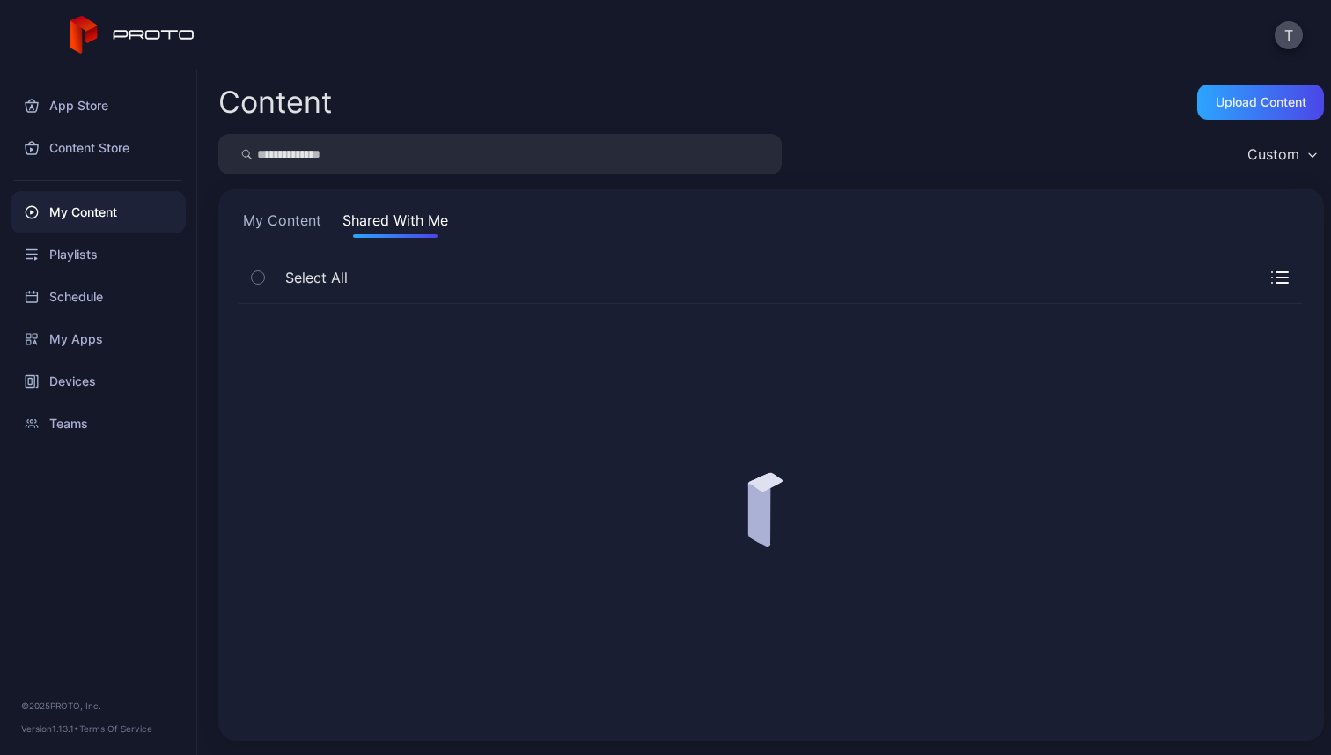
click at [324, 227] on div "My Content Shared With Me" at bounding box center [772, 224] width 1064 height 28
click at [313, 217] on button "My Content" at bounding box center [282, 224] width 85 height 28
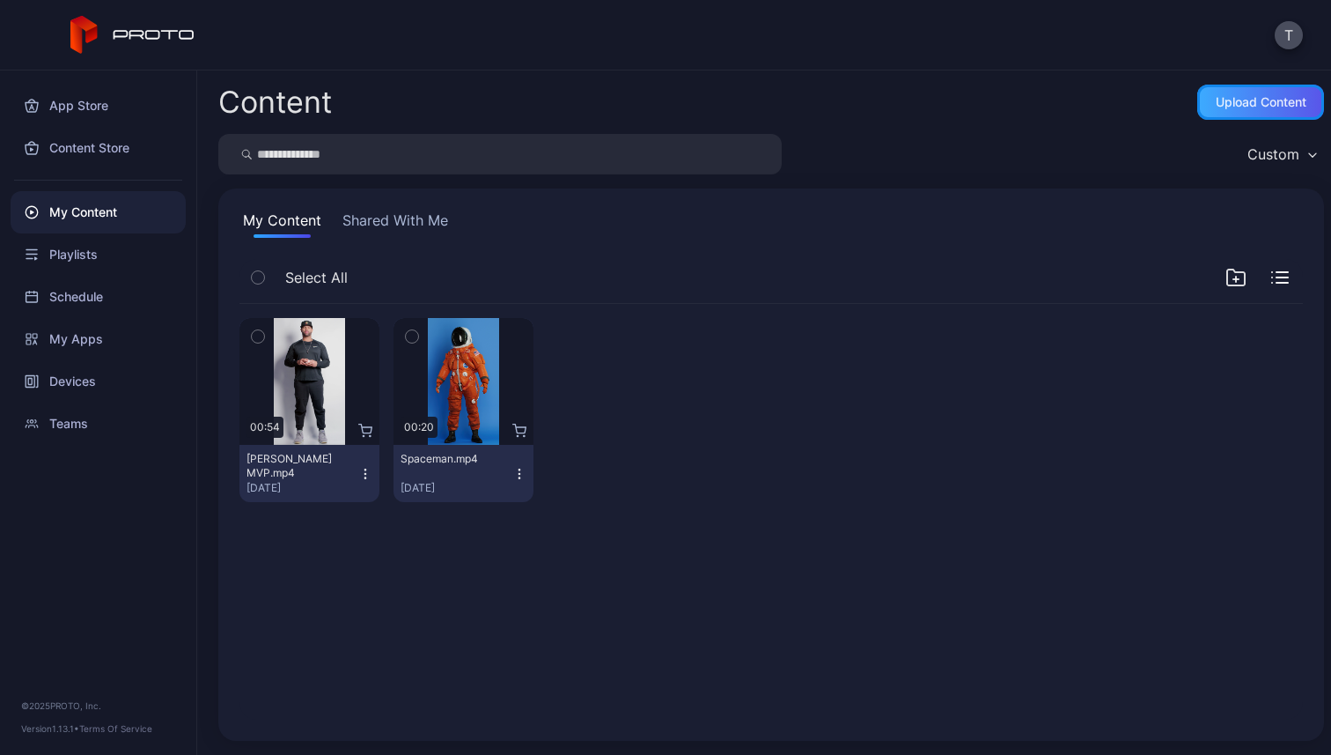
click at [1216, 104] on div "Upload Content" at bounding box center [1261, 102] width 91 height 14
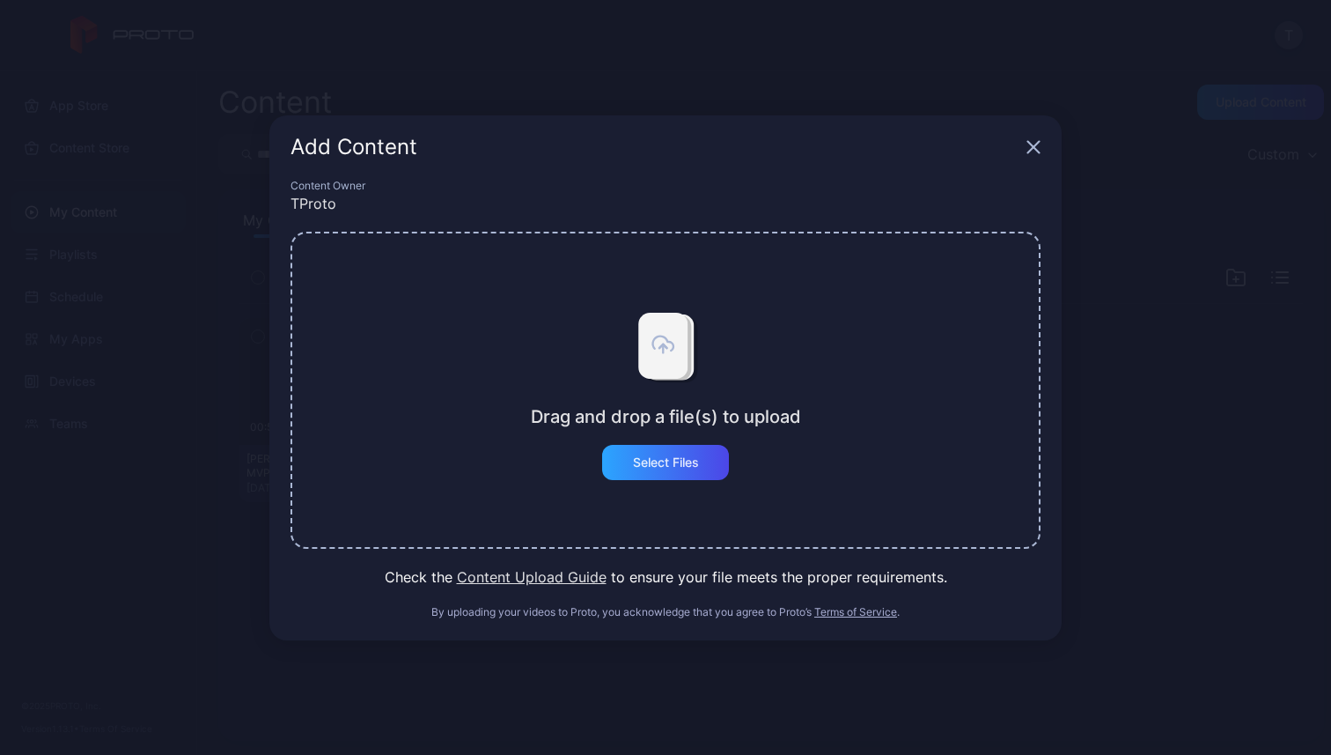
click at [1030, 143] on icon "button" at bounding box center [1033, 146] width 11 height 11
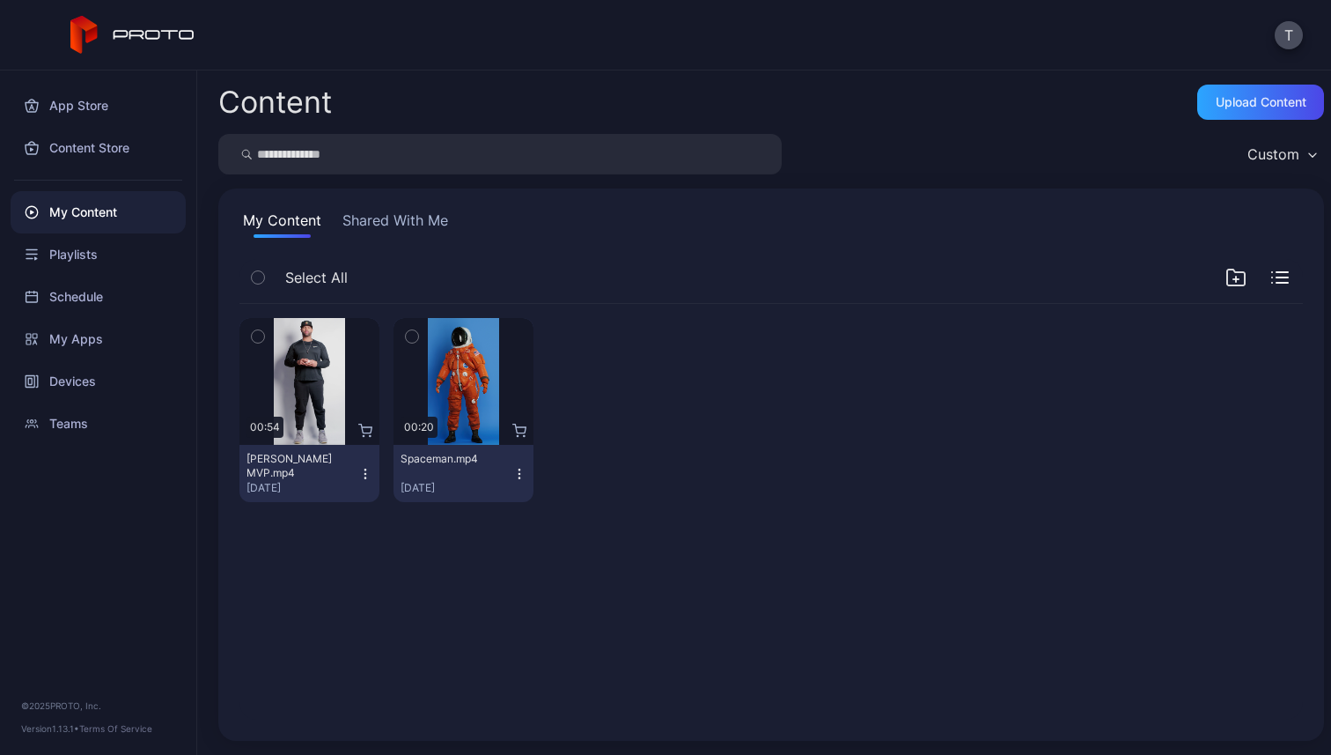
click at [1263, 151] on div "Custom" at bounding box center [1274, 154] width 52 height 18
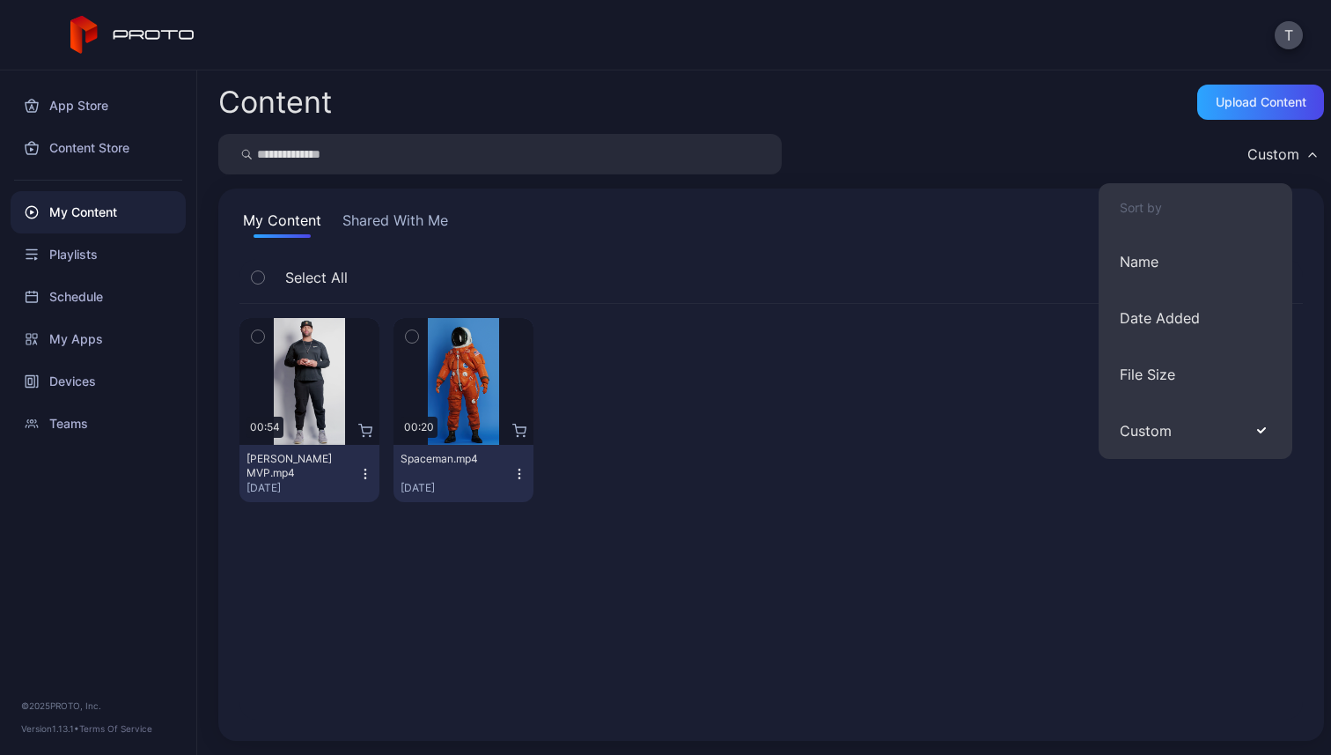
click at [1263, 151] on div "Custom" at bounding box center [1274, 154] width 52 height 18
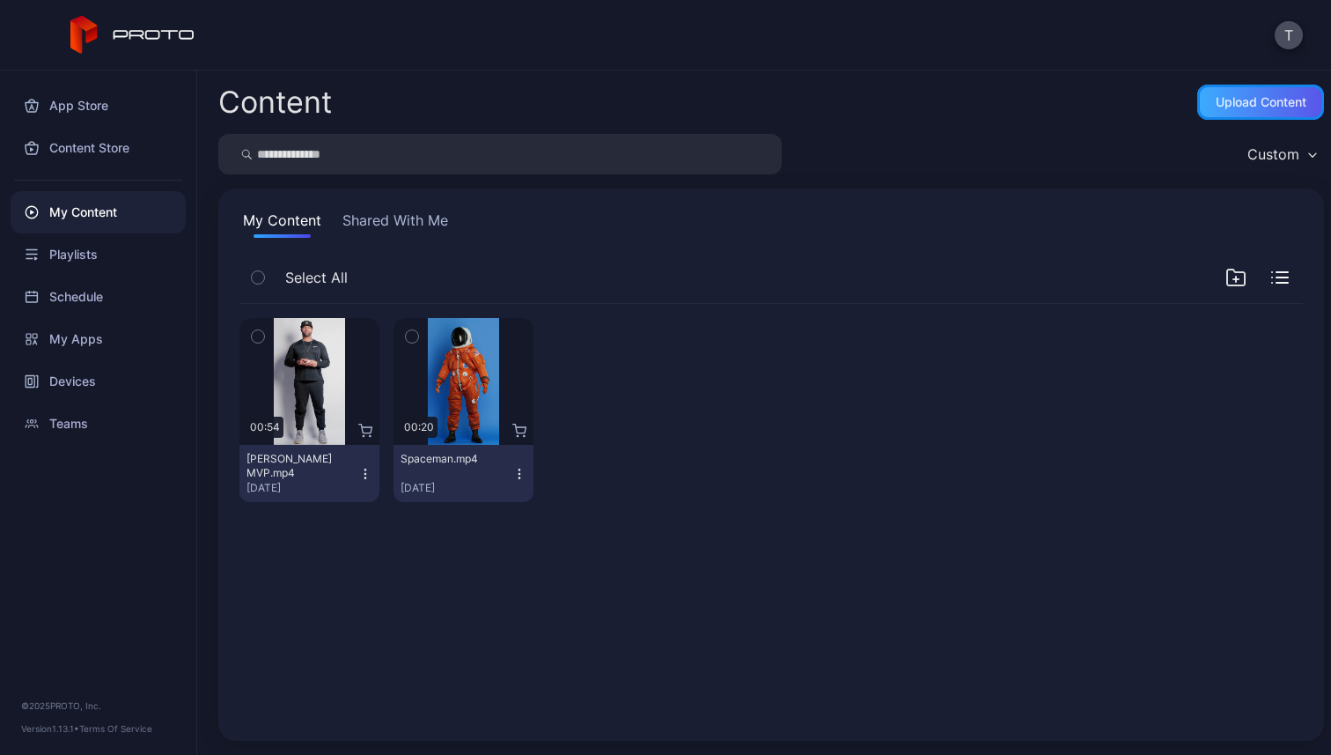
click at [1263, 91] on div "Upload Content" at bounding box center [1261, 102] width 127 height 35
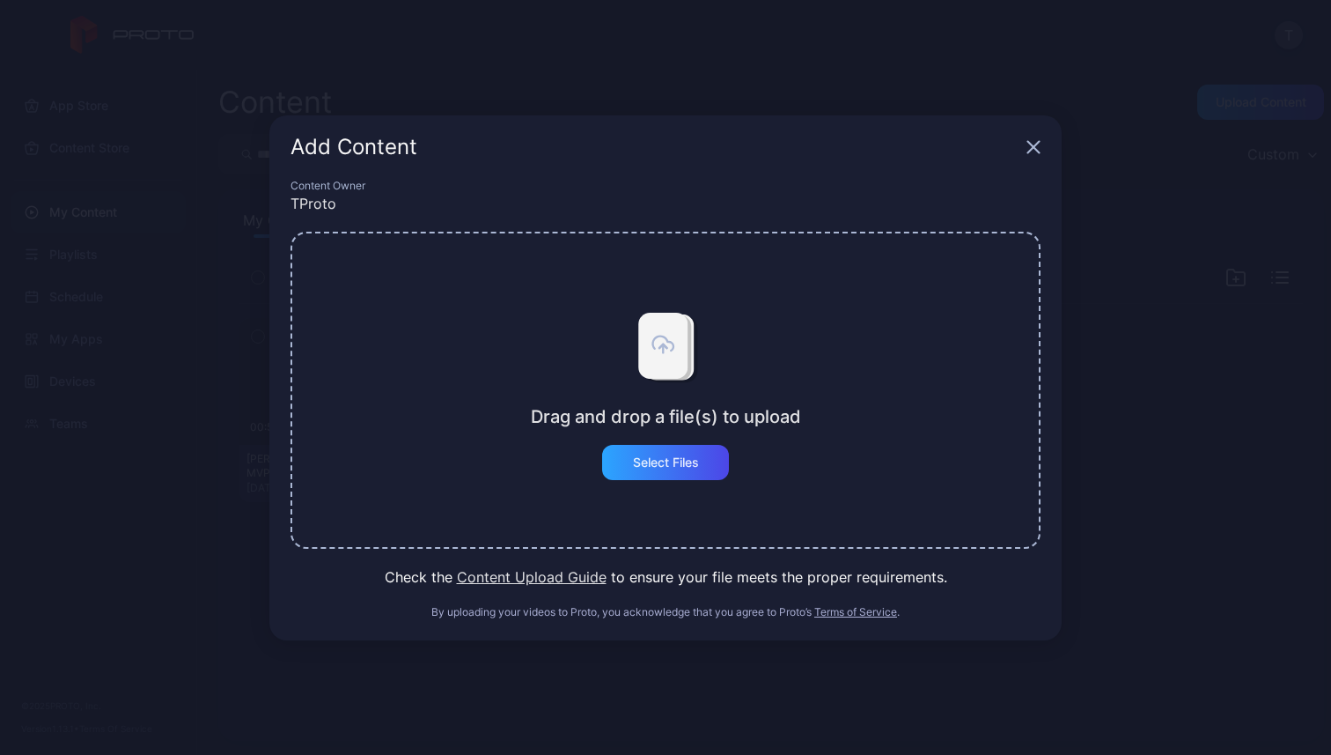
click at [1040, 141] on icon "button" at bounding box center [1033, 146] width 11 height 11
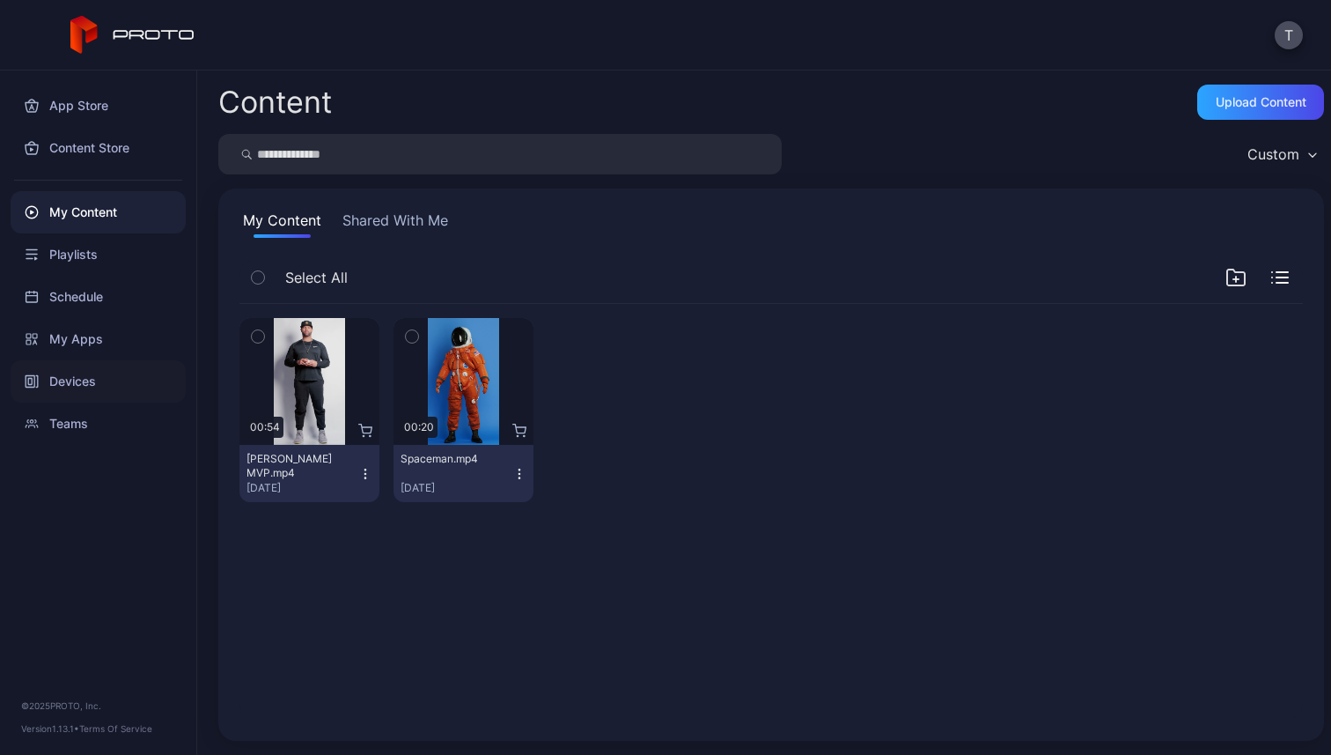
click at [121, 384] on div "Devices" at bounding box center [98, 381] width 175 height 42
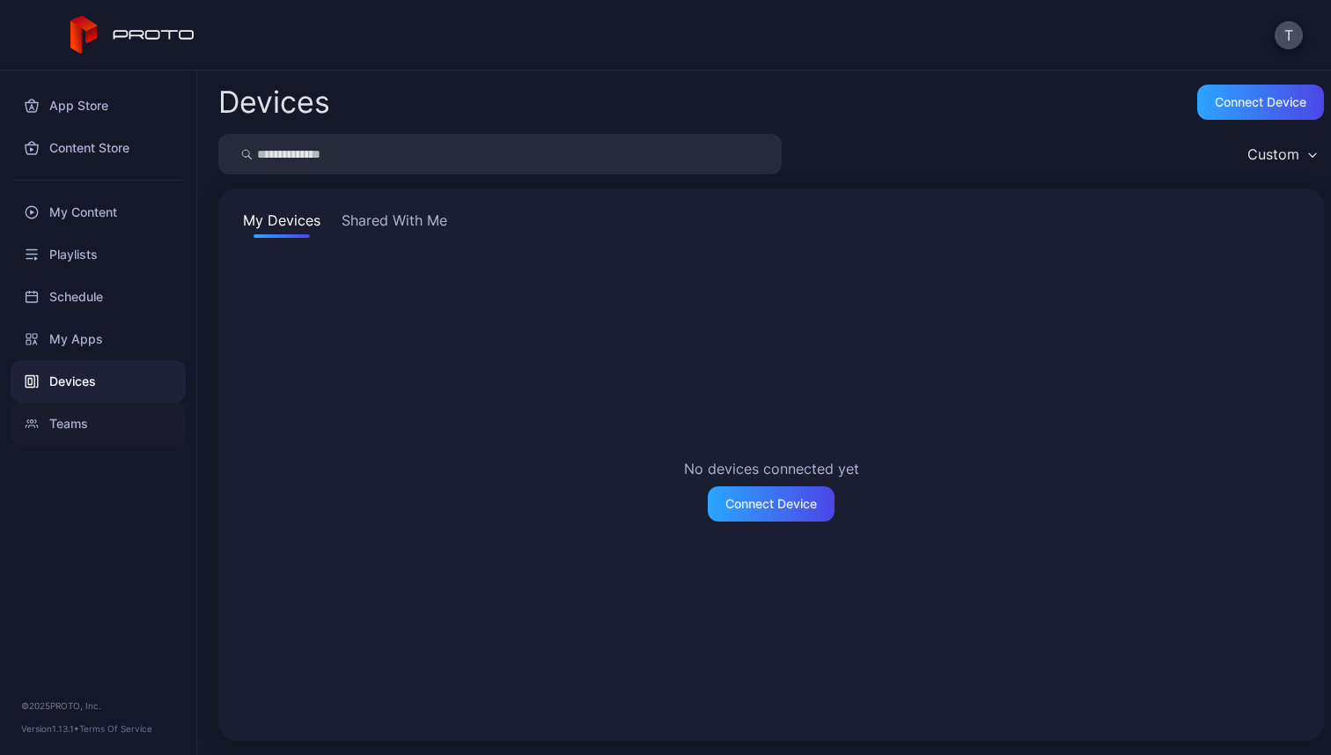
click at [107, 413] on div "Teams" at bounding box center [98, 423] width 175 height 42
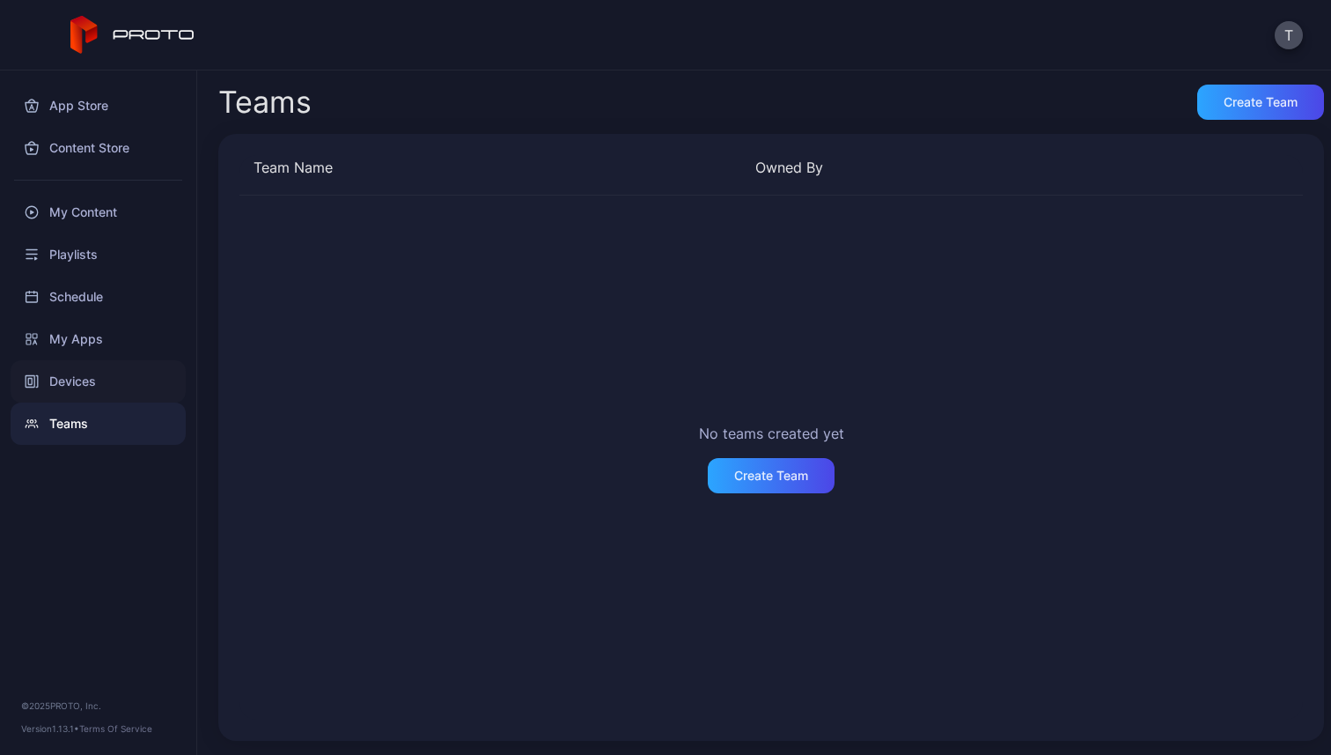
click at [65, 365] on div "Devices" at bounding box center [98, 381] width 175 height 42
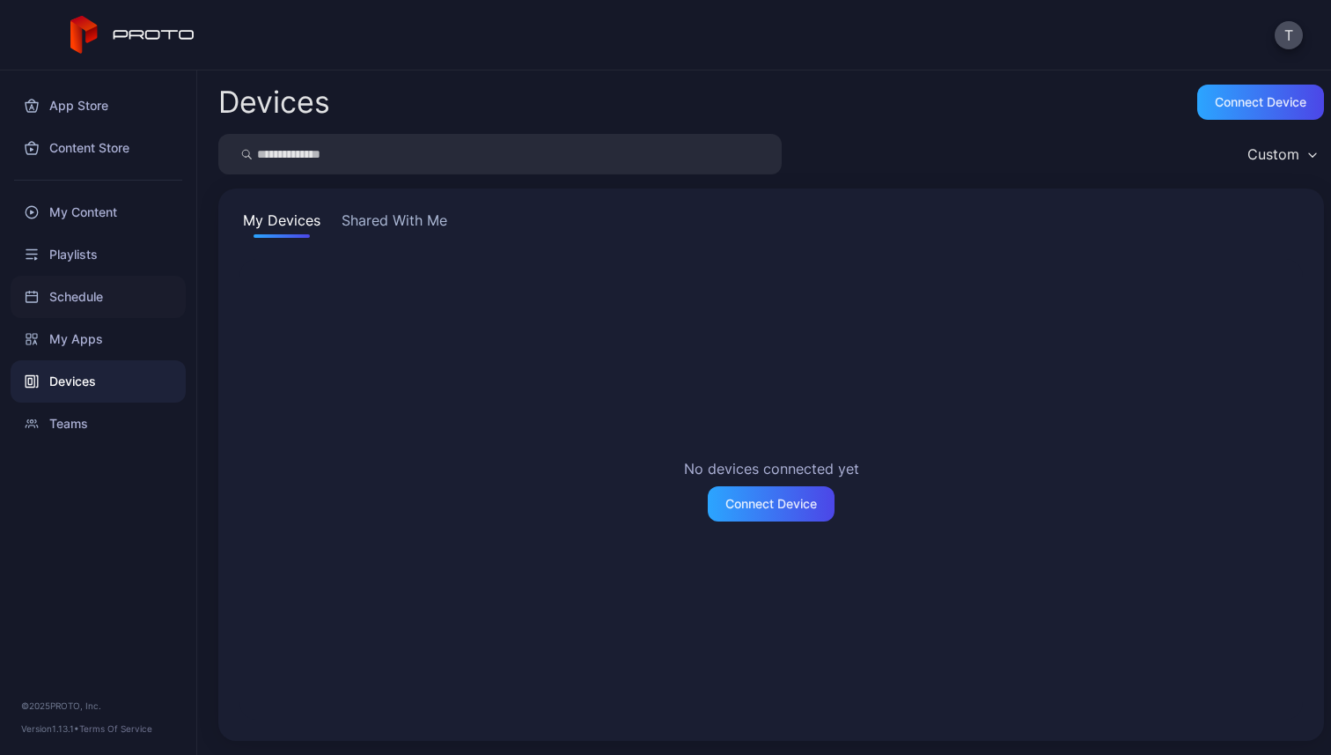
click at [83, 308] on div "Schedule" at bounding box center [98, 297] width 175 height 42
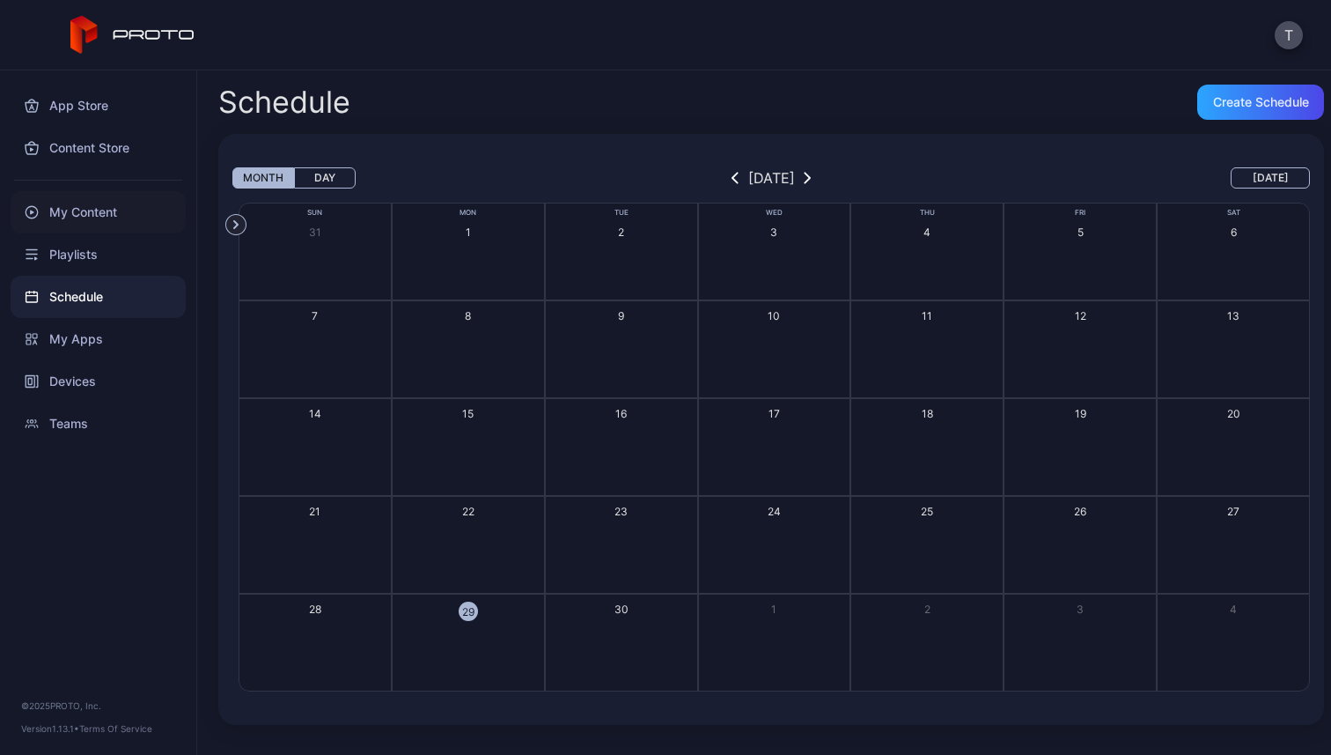
click at [87, 226] on div "My Content" at bounding box center [98, 212] width 175 height 42
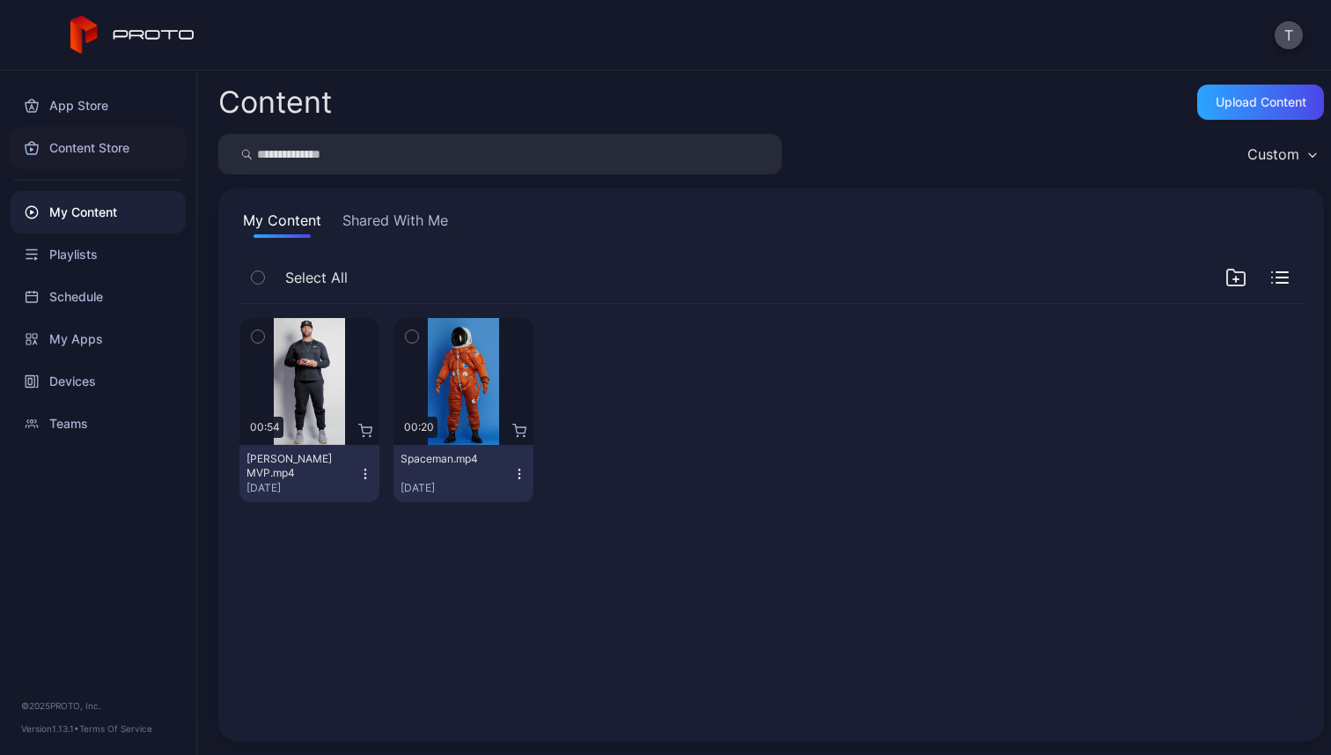
click at [120, 149] on div "Content Store" at bounding box center [98, 148] width 175 height 42
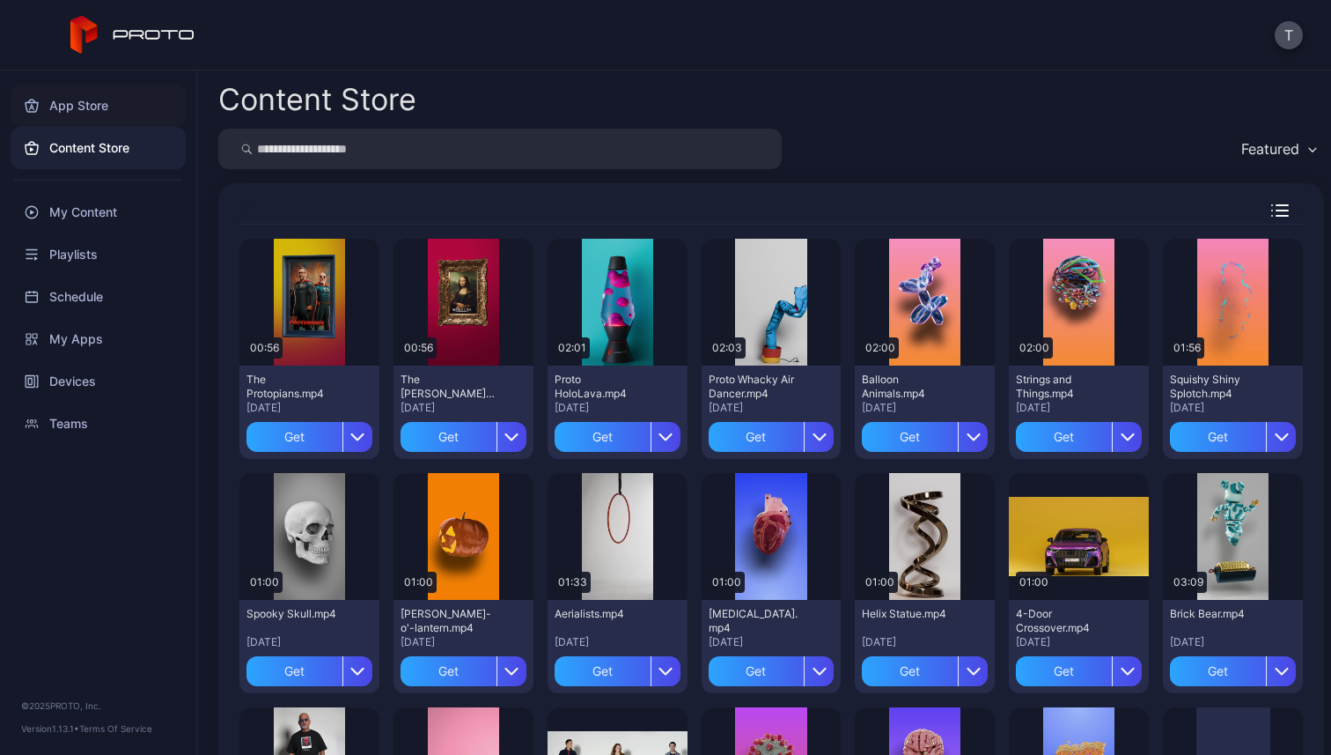
click at [104, 101] on div "App Store" at bounding box center [98, 106] width 175 height 42
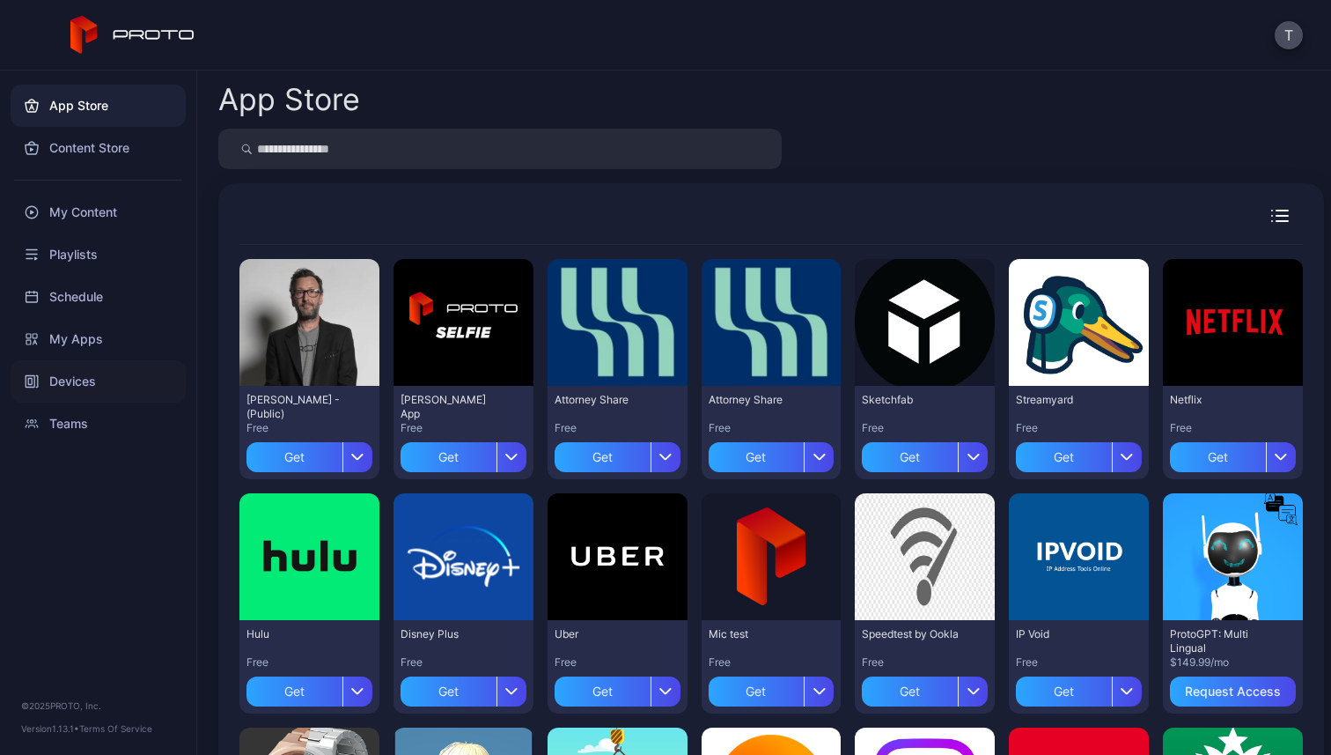
click at [149, 375] on div "Devices" at bounding box center [98, 381] width 175 height 42
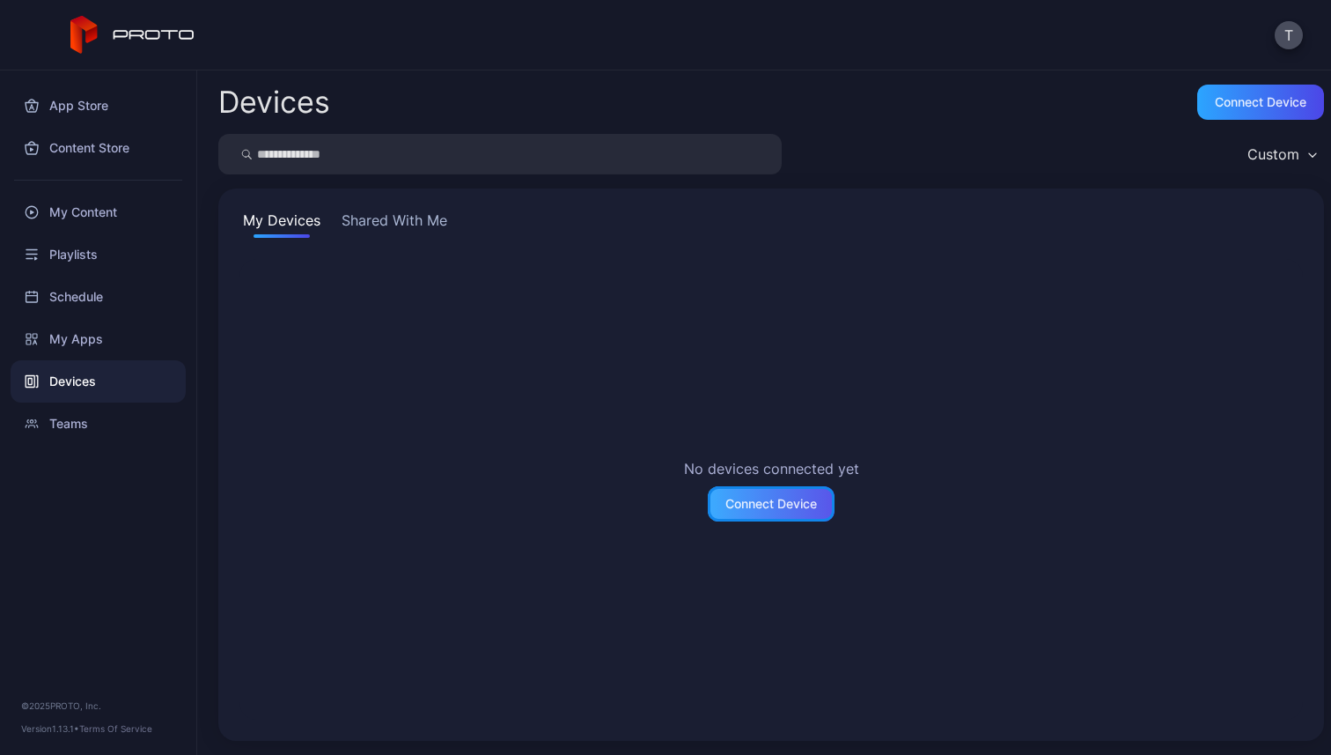
click at [816, 504] on div "Connect Device" at bounding box center [771, 503] width 127 height 35
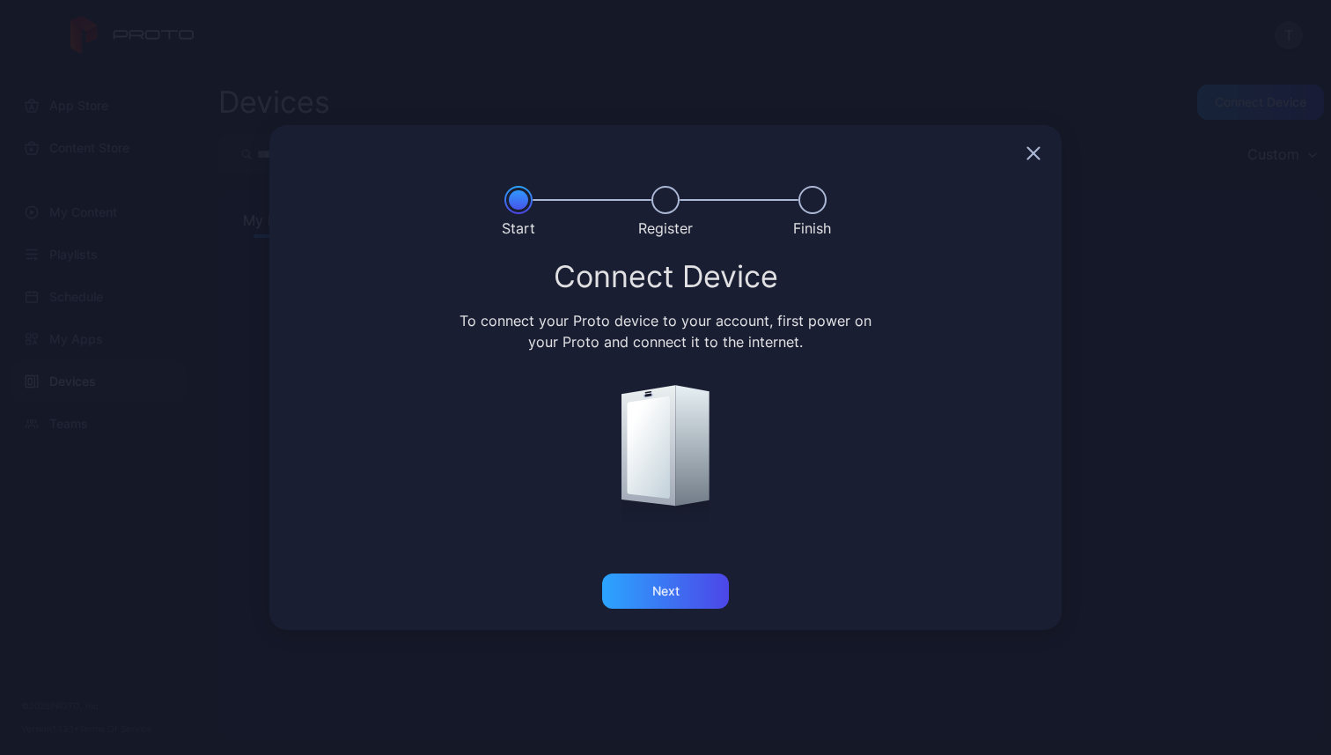
click at [683, 573] on div "Next" at bounding box center [665, 601] width 792 height 56
click at [678, 585] on div "Next" at bounding box center [665, 591] width 27 height 14
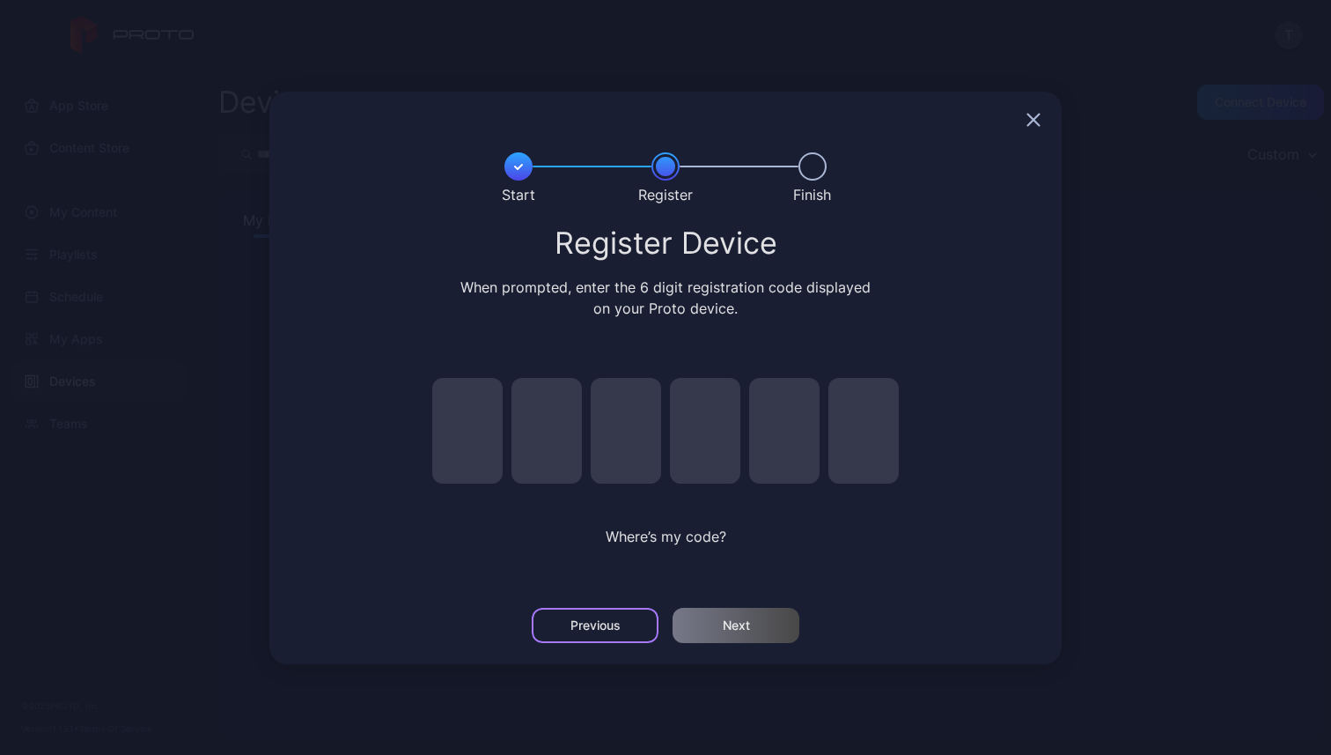
click at [638, 614] on div "Previous" at bounding box center [595, 625] width 127 height 35
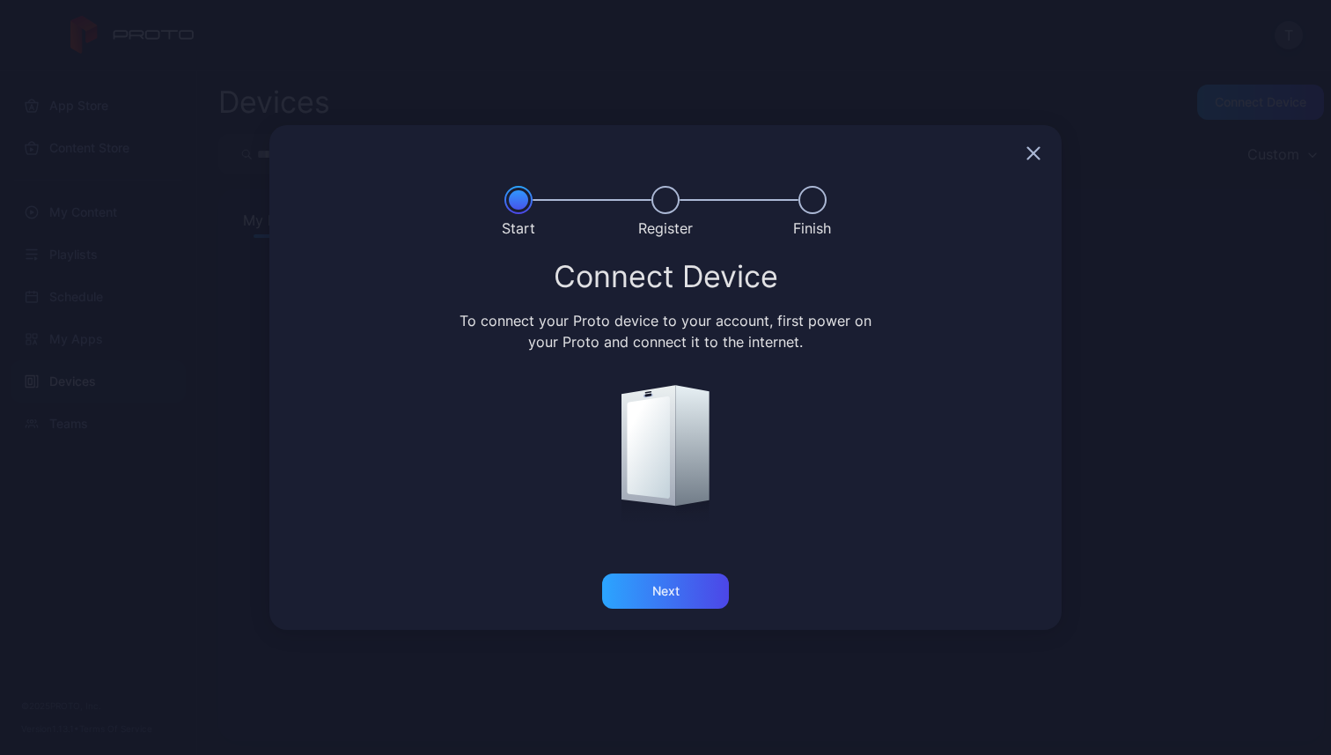
click at [1050, 160] on div at bounding box center [665, 153] width 792 height 56
click at [1036, 160] on div at bounding box center [665, 153] width 792 height 56
click at [1033, 151] on icon "button" at bounding box center [1033, 152] width 11 height 11
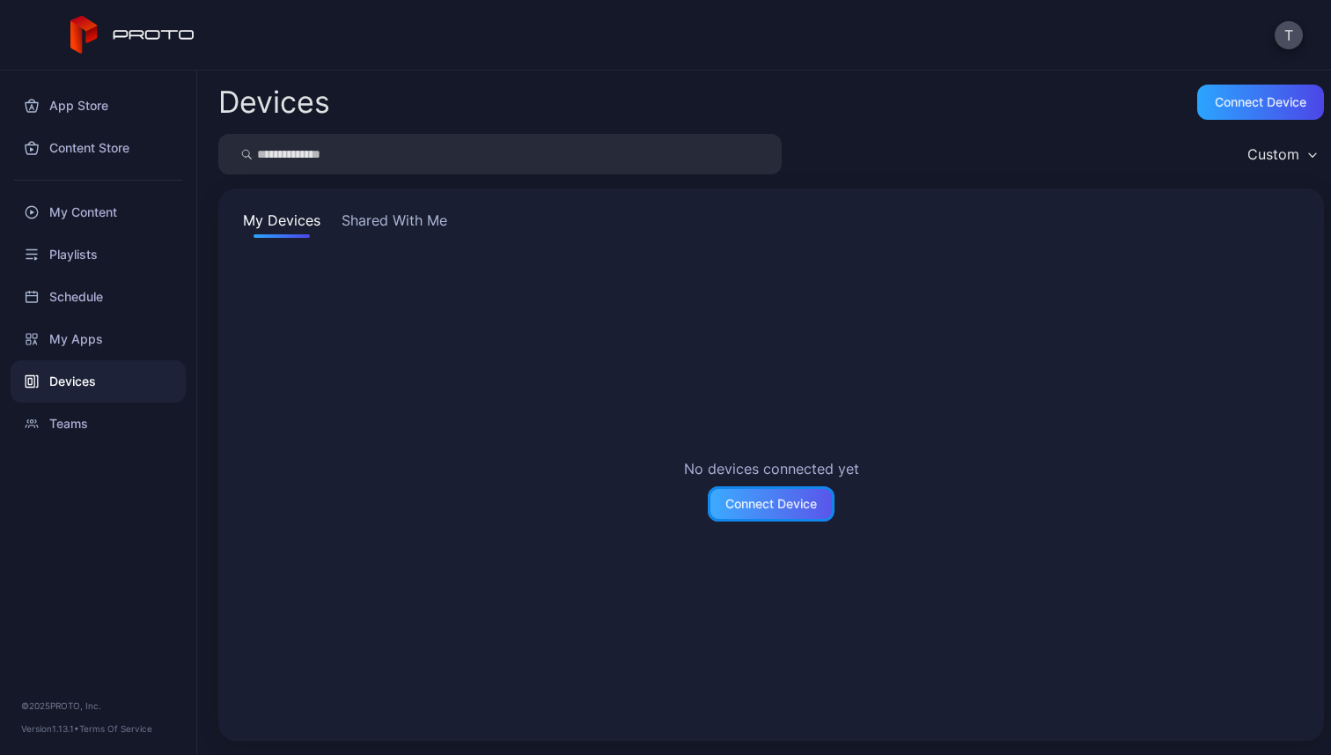
click at [726, 509] on div "Connect Device" at bounding box center [772, 504] width 92 height 14
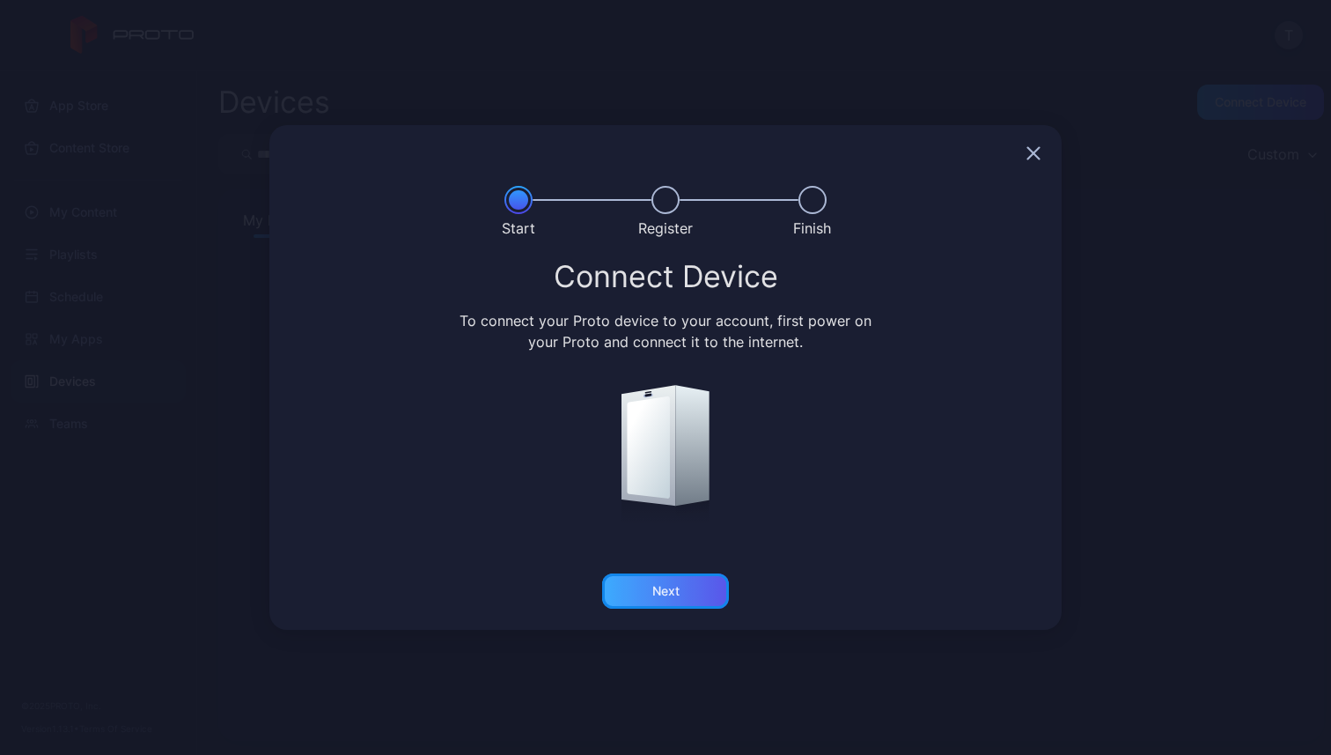
click at [719, 581] on div "Next" at bounding box center [665, 590] width 127 height 35
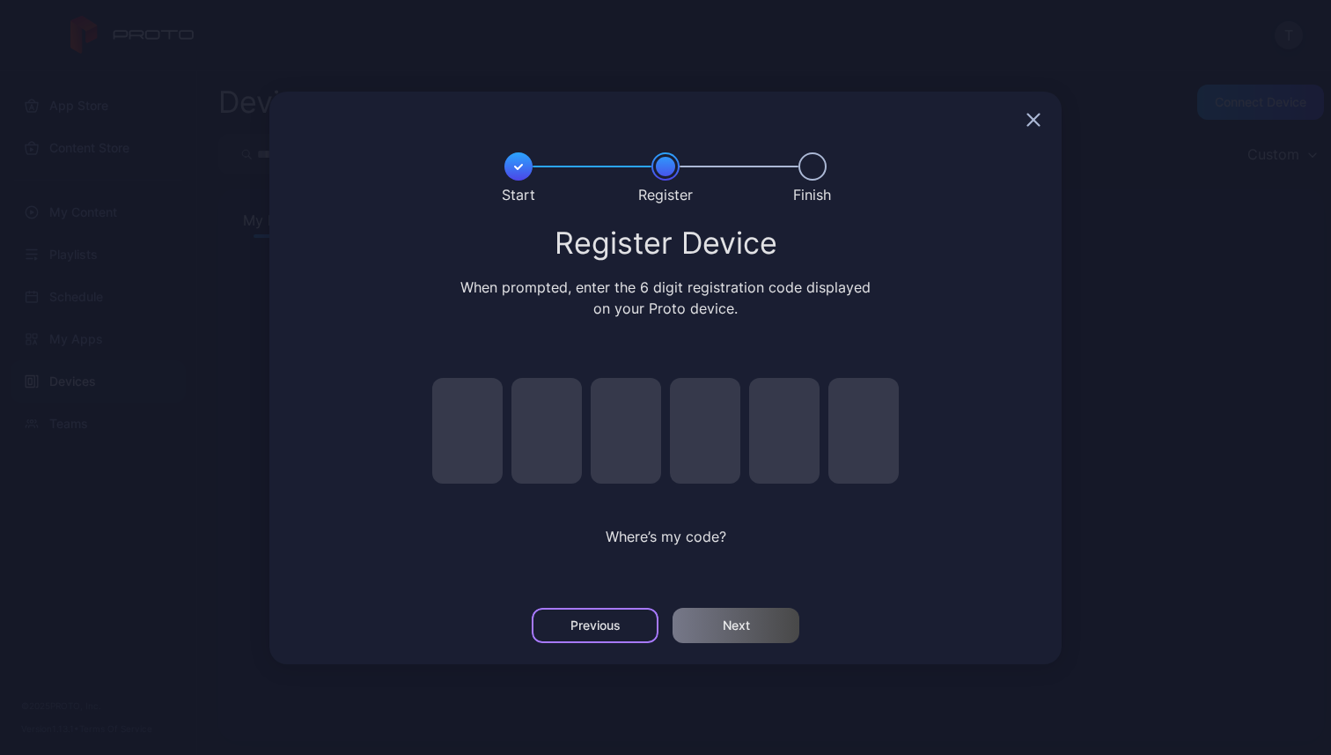
click at [587, 631] on div "Previous" at bounding box center [596, 625] width 50 height 14
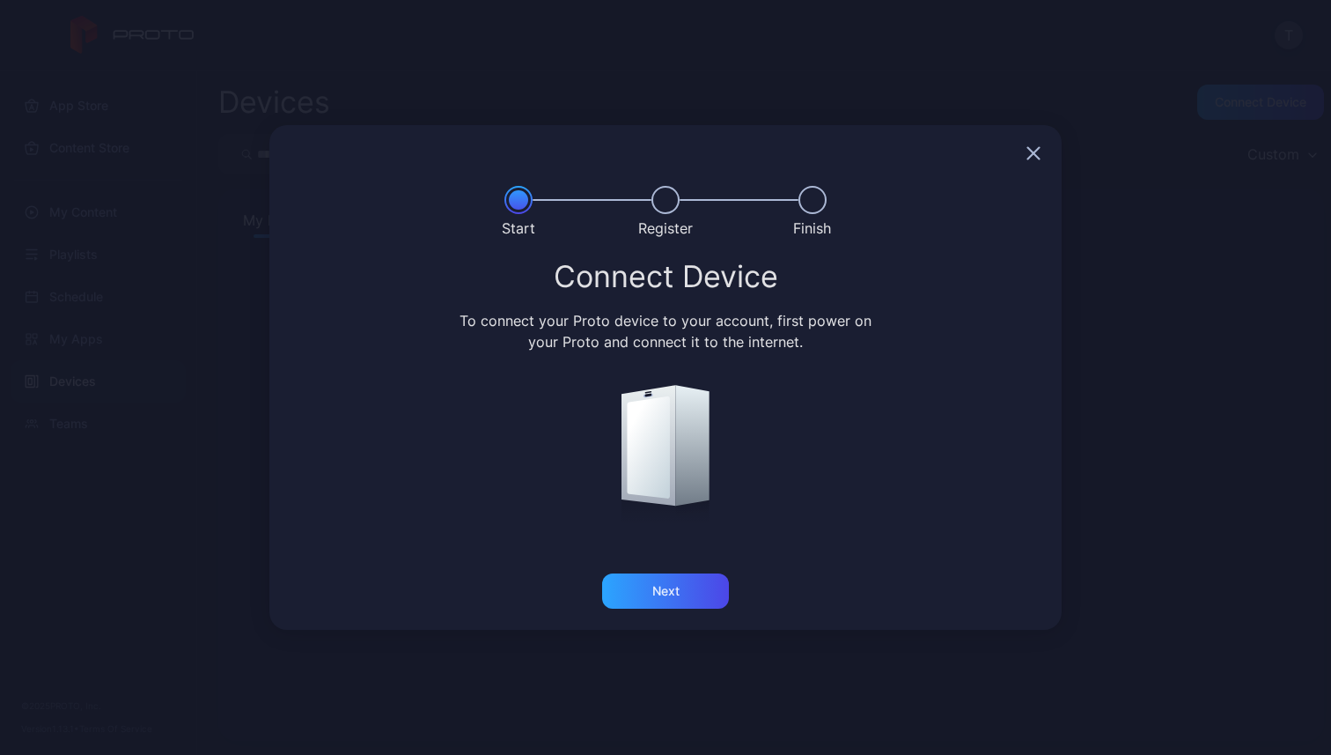
click at [1028, 151] on icon "button" at bounding box center [1034, 153] width 14 height 14
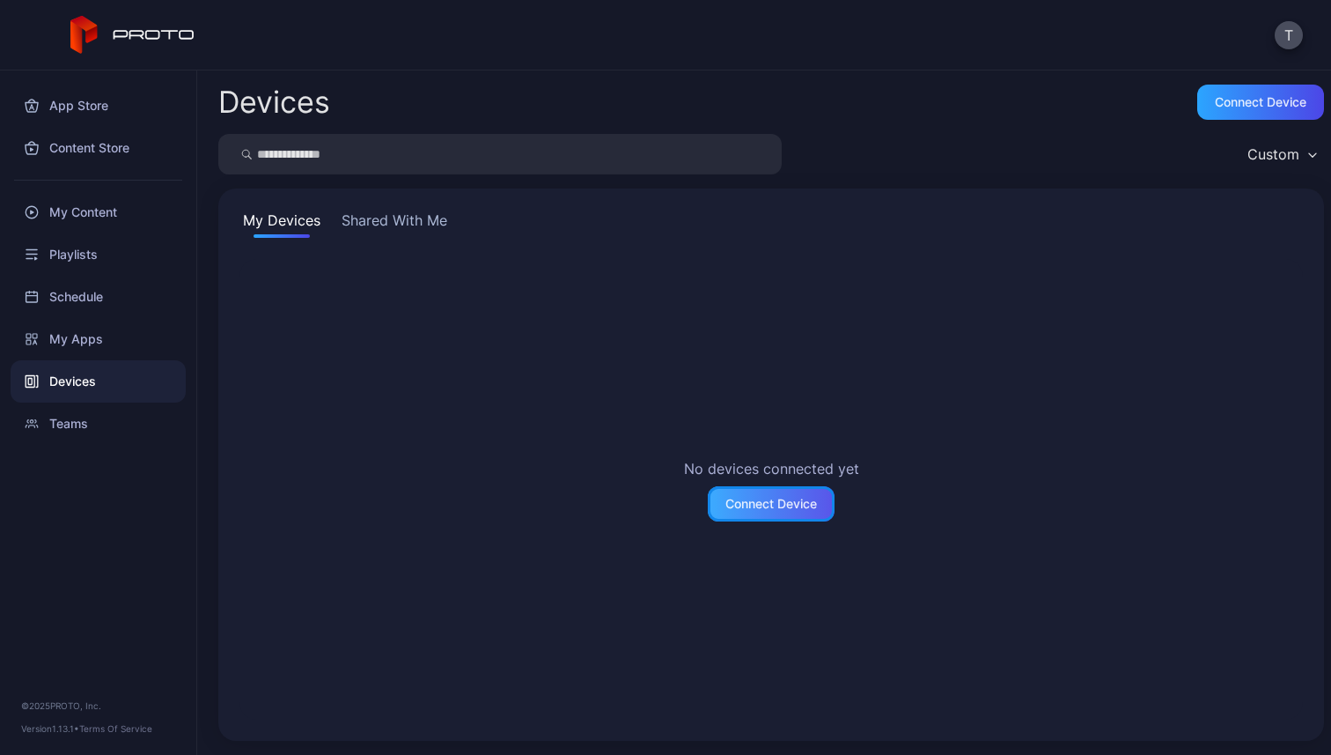
click at [720, 495] on div "Connect Device" at bounding box center [771, 503] width 127 height 35
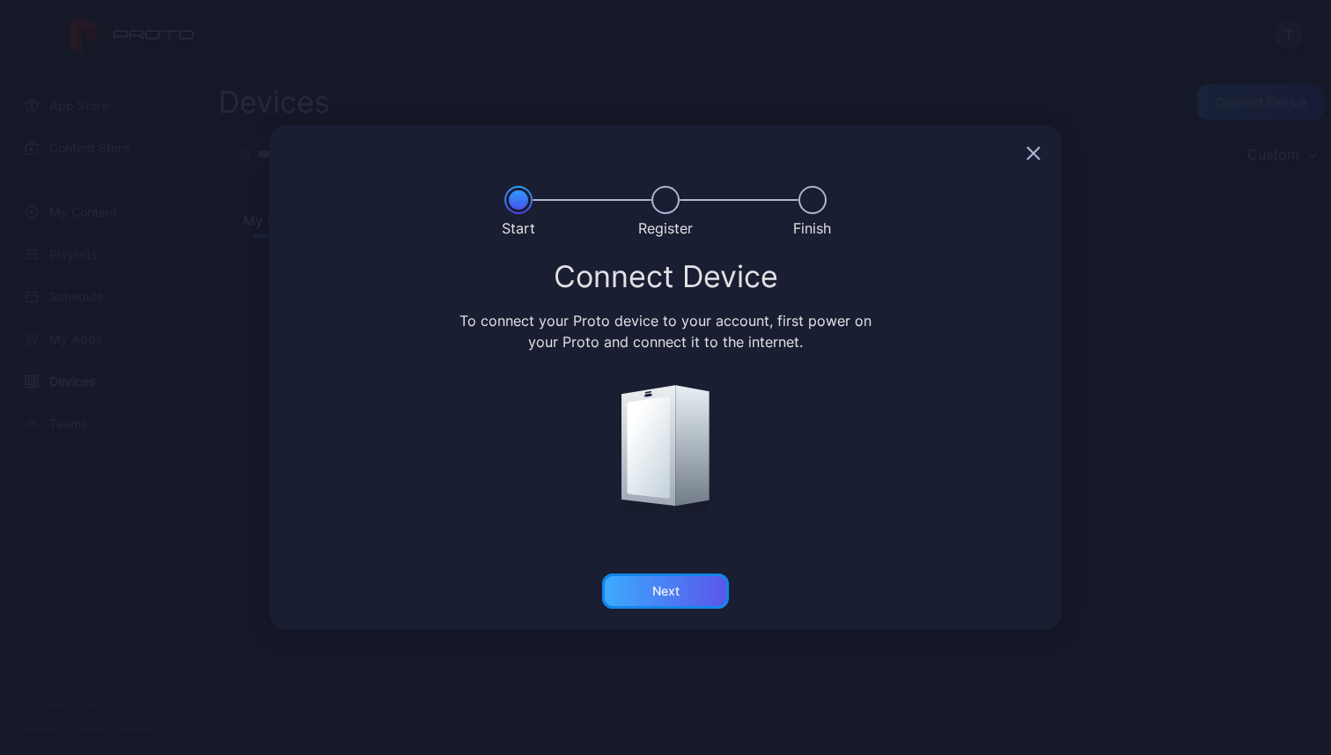
click at [688, 596] on div "Next" at bounding box center [665, 590] width 127 height 35
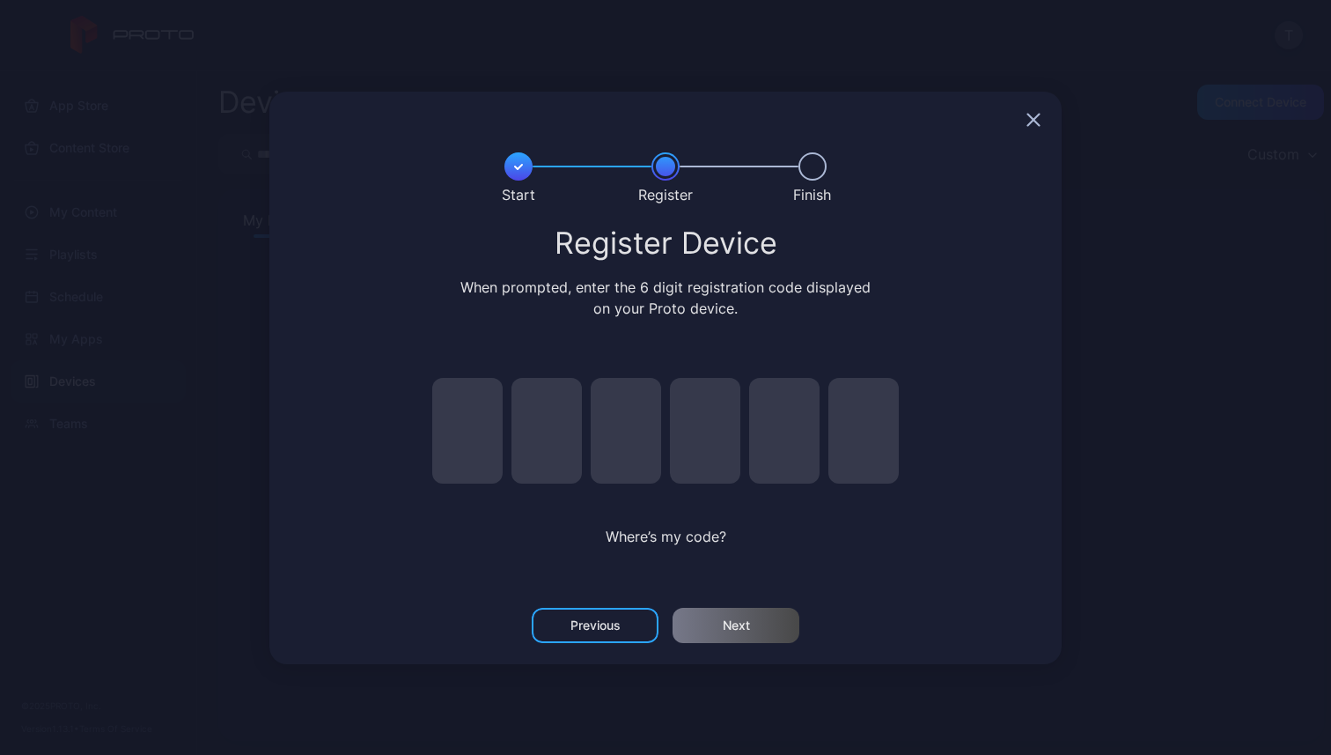
click at [1032, 122] on icon "button" at bounding box center [1034, 120] width 14 height 14
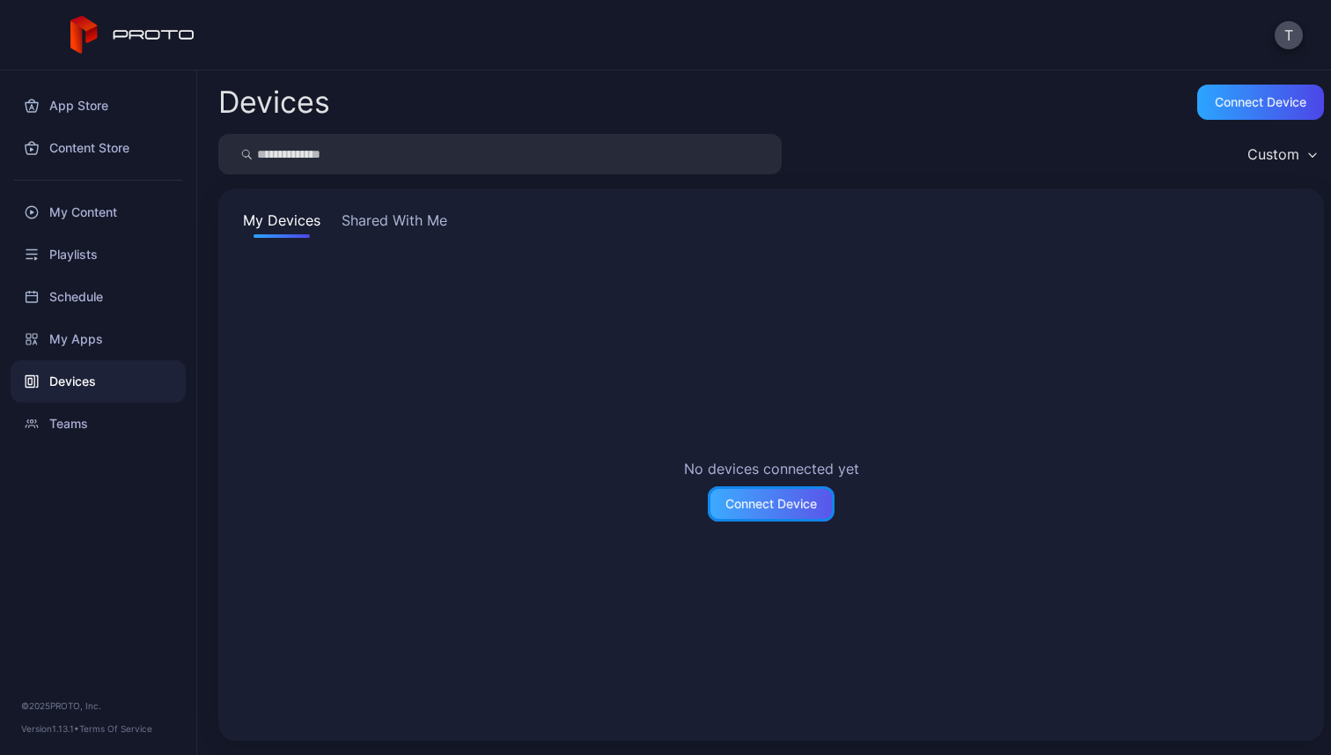
click at [776, 519] on div "Connect Device" at bounding box center [771, 503] width 127 height 35
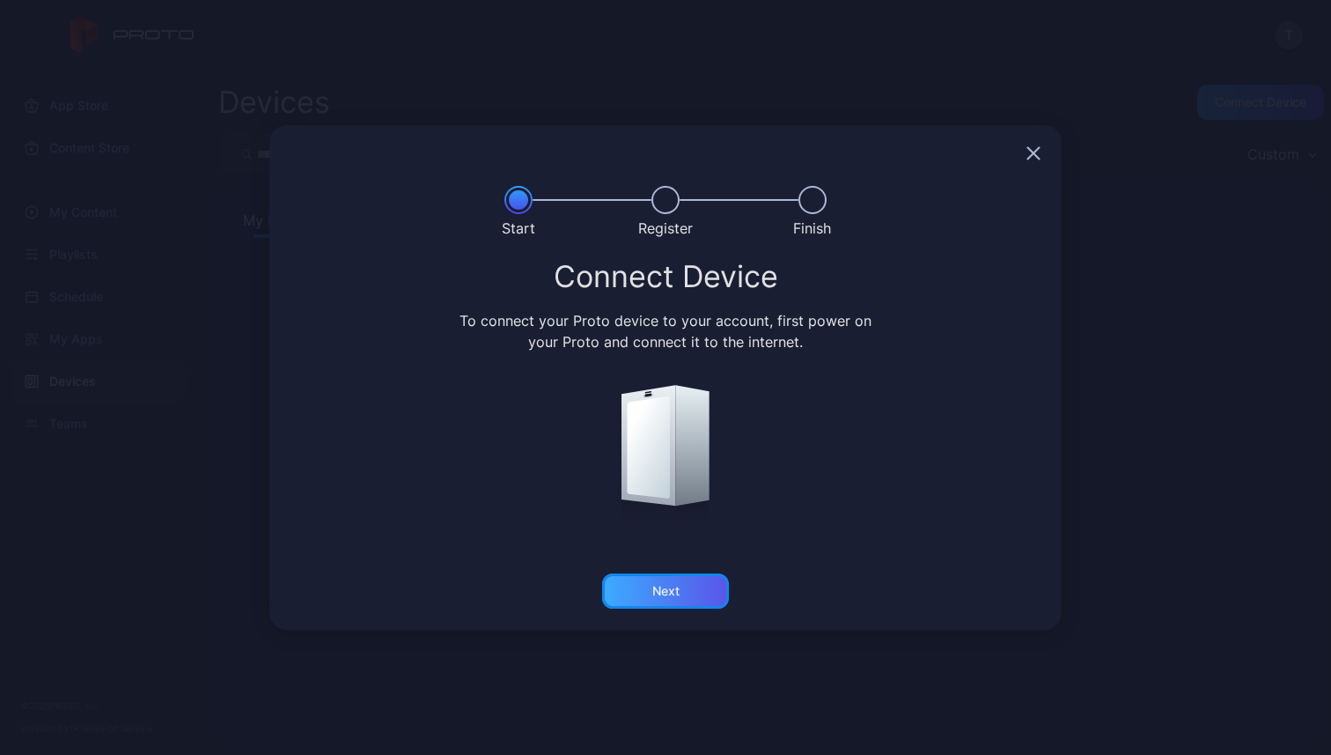
click at [682, 577] on div "Next" at bounding box center [665, 590] width 127 height 35
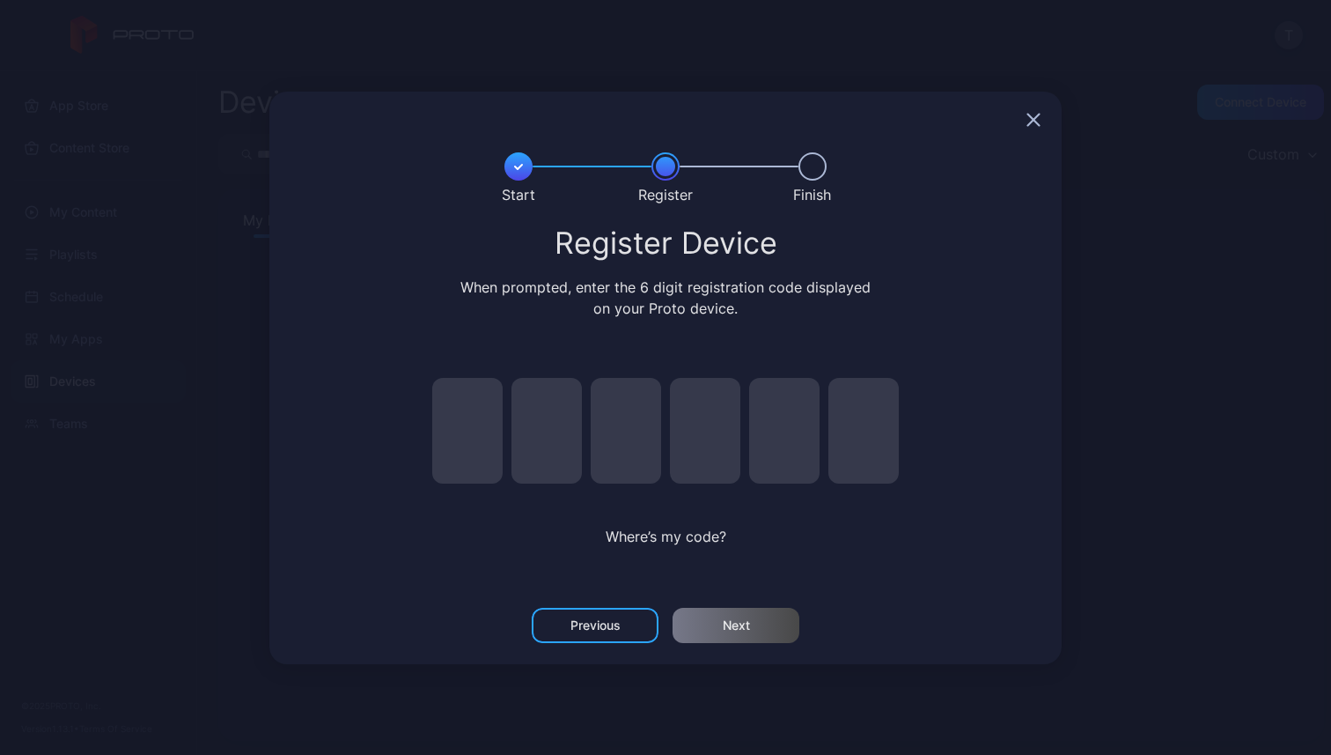
click at [691, 524] on div "Where’s my code?" at bounding box center [665, 468] width 511 height 235
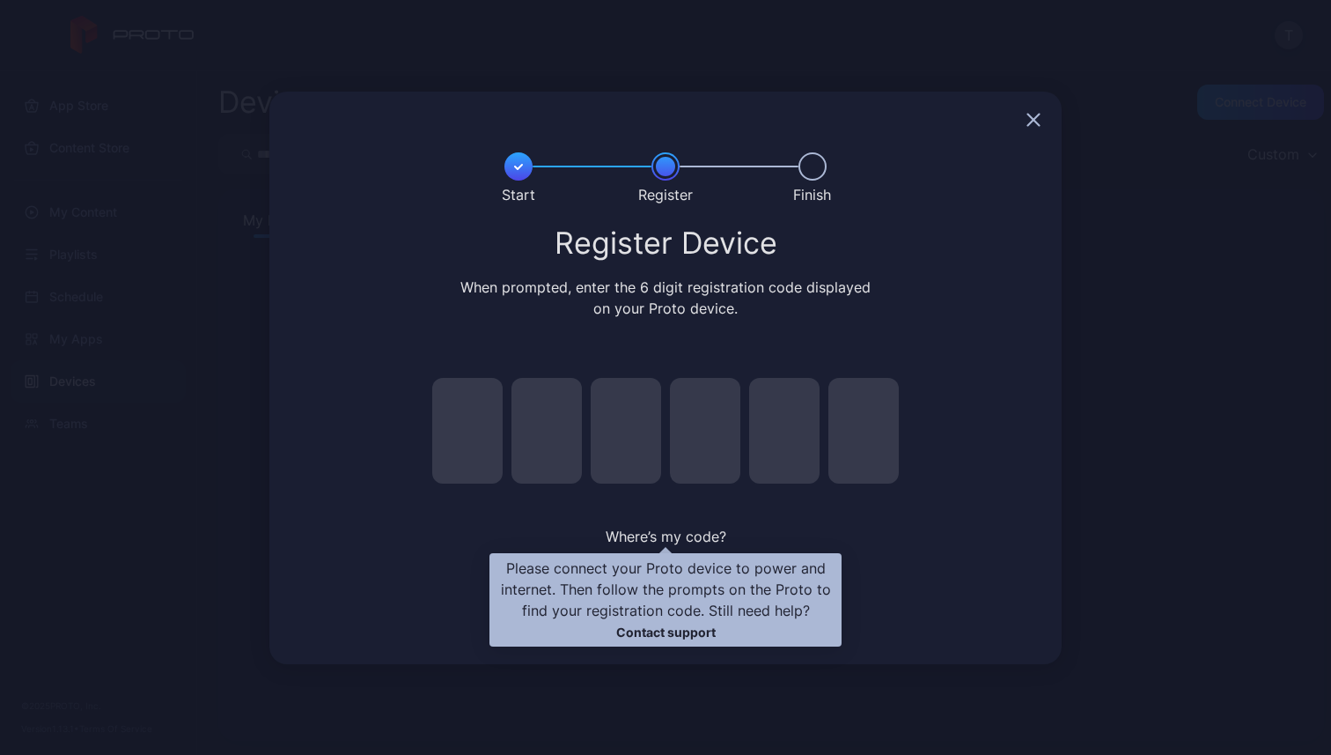
click at [690, 540] on span "Where’s my code?" at bounding box center [666, 536] width 121 height 18
drag, startPoint x: 690, startPoint y: 540, endPoint x: 671, endPoint y: 538, distance: 19.5
click at [671, 538] on span "Where’s my code?" at bounding box center [666, 536] width 121 height 18
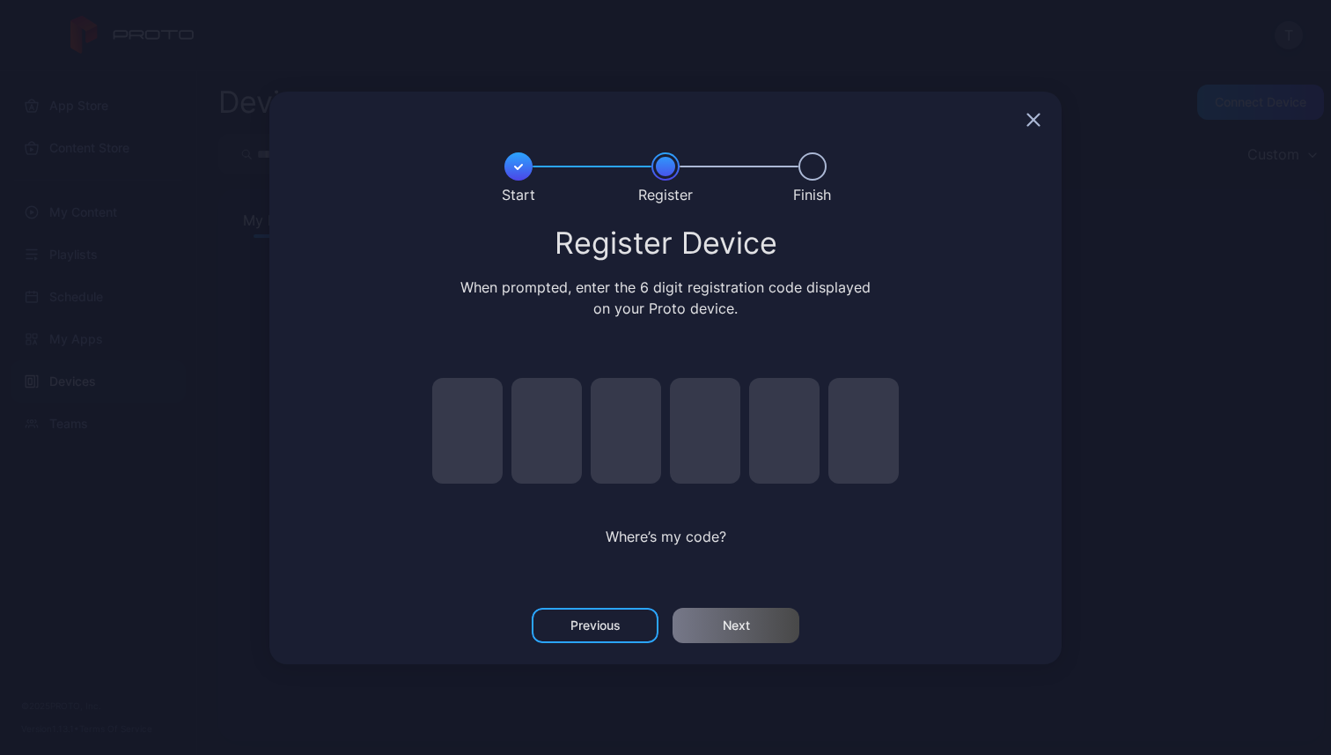
click at [757, 281] on div "When prompted, enter the 6 digit registration code displayed on your Proto devi…" at bounding box center [666, 297] width 418 height 42
click at [1036, 110] on div at bounding box center [665, 120] width 792 height 56
click at [1034, 113] on icon "button" at bounding box center [1034, 120] width 14 height 14
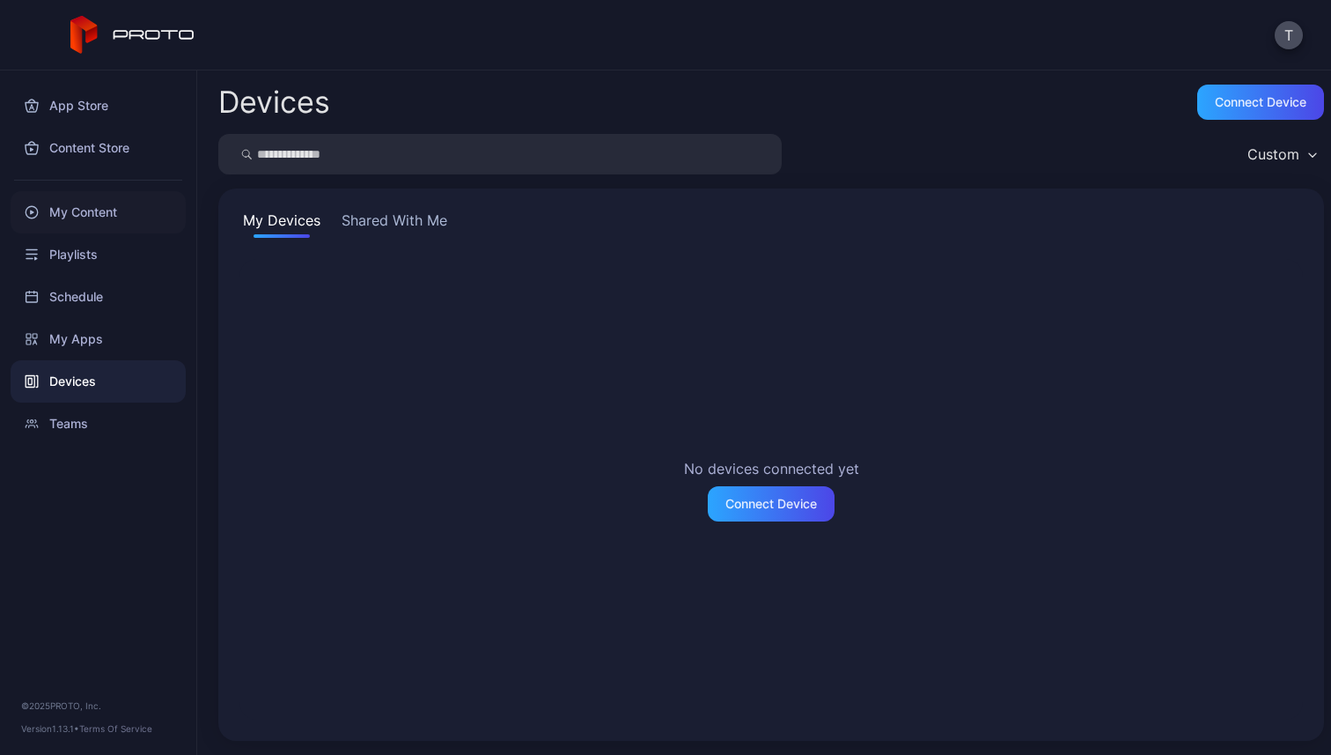
click at [105, 215] on div "My Content" at bounding box center [98, 212] width 175 height 42
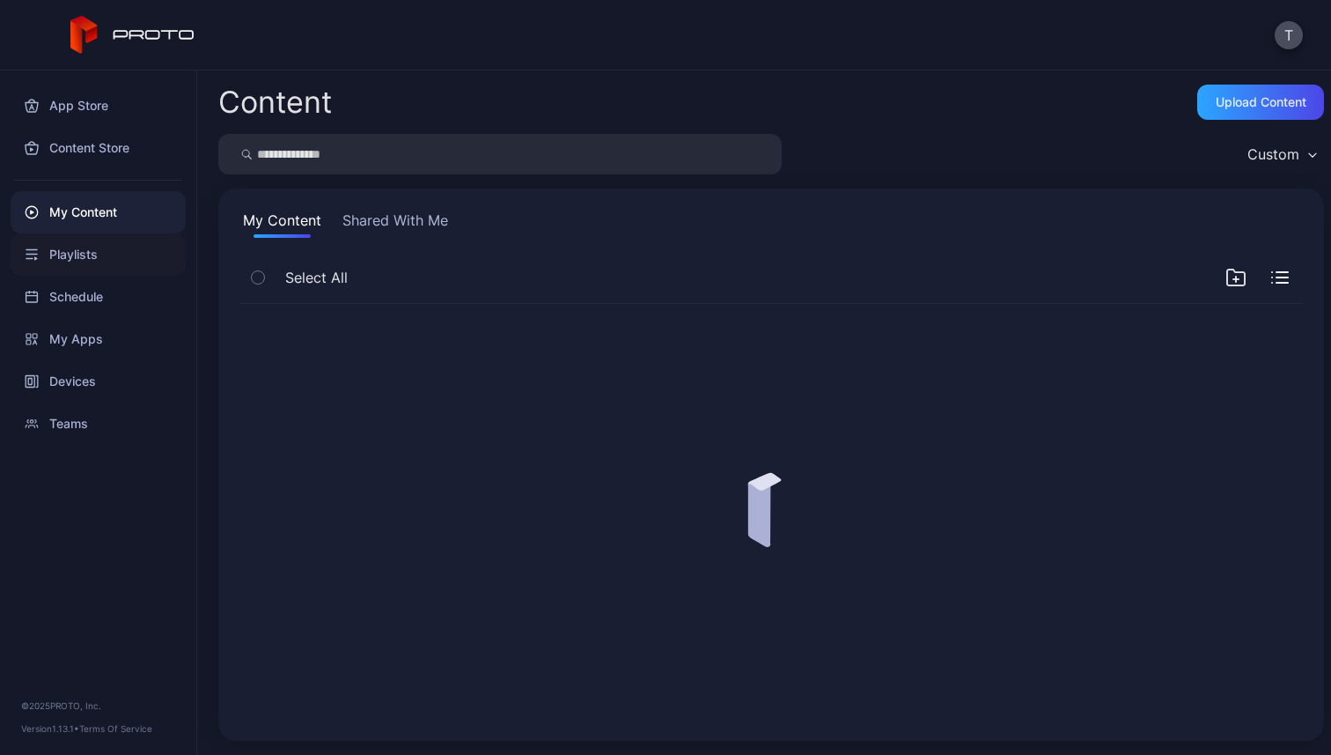
click at [105, 250] on div "Playlists" at bounding box center [98, 254] width 175 height 42
click at [73, 221] on div "My Content" at bounding box center [98, 212] width 175 height 42
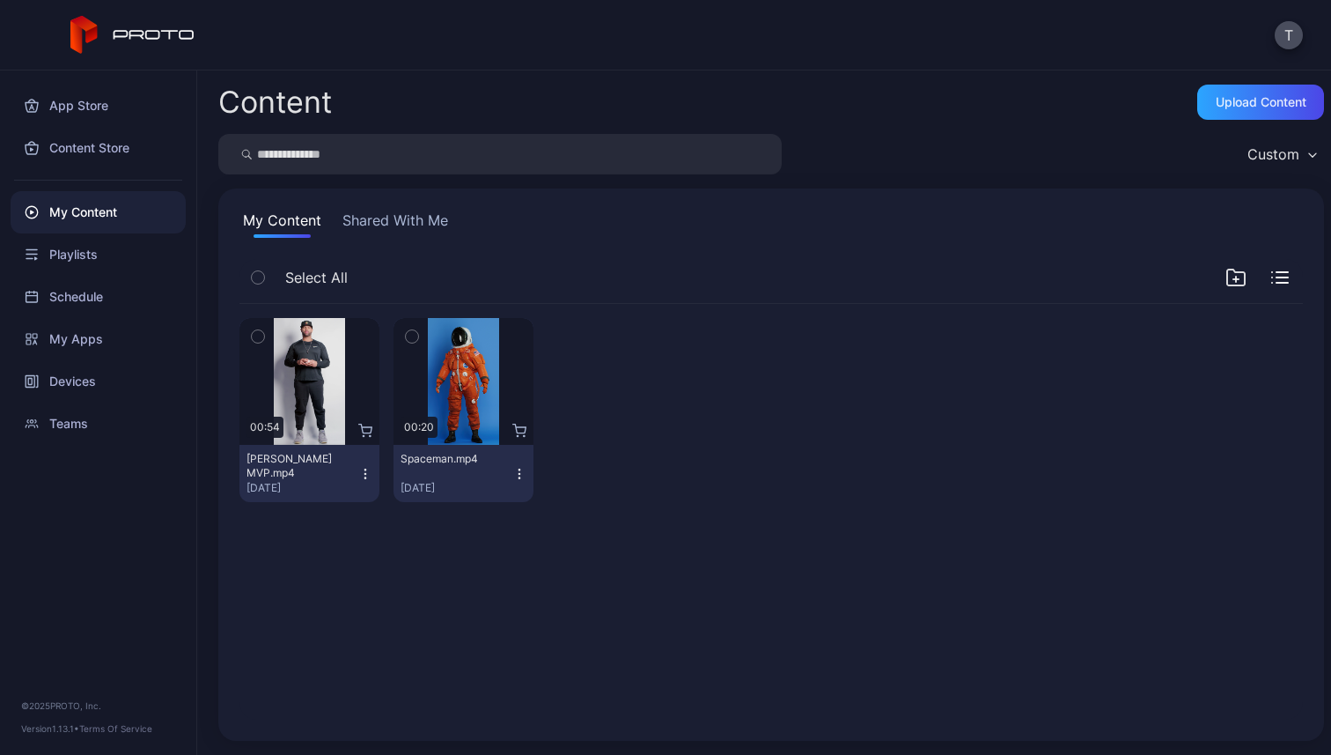
click at [1287, 55] on div "T" at bounding box center [665, 35] width 1331 height 70
click at [1288, 49] on div "T" at bounding box center [665, 35] width 1331 height 70
click at [1294, 42] on button "T" at bounding box center [1289, 35] width 28 height 28
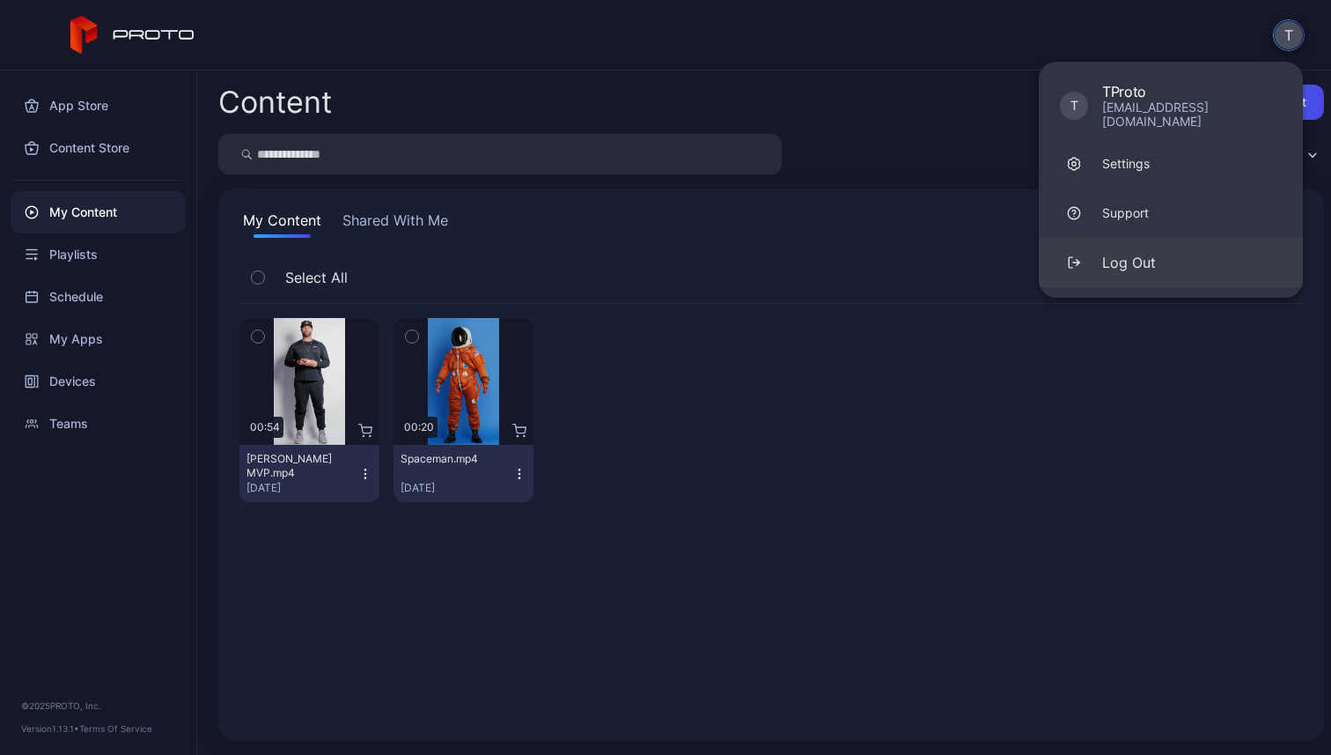
click at [1230, 258] on button "Log Out" at bounding box center [1171, 262] width 264 height 49
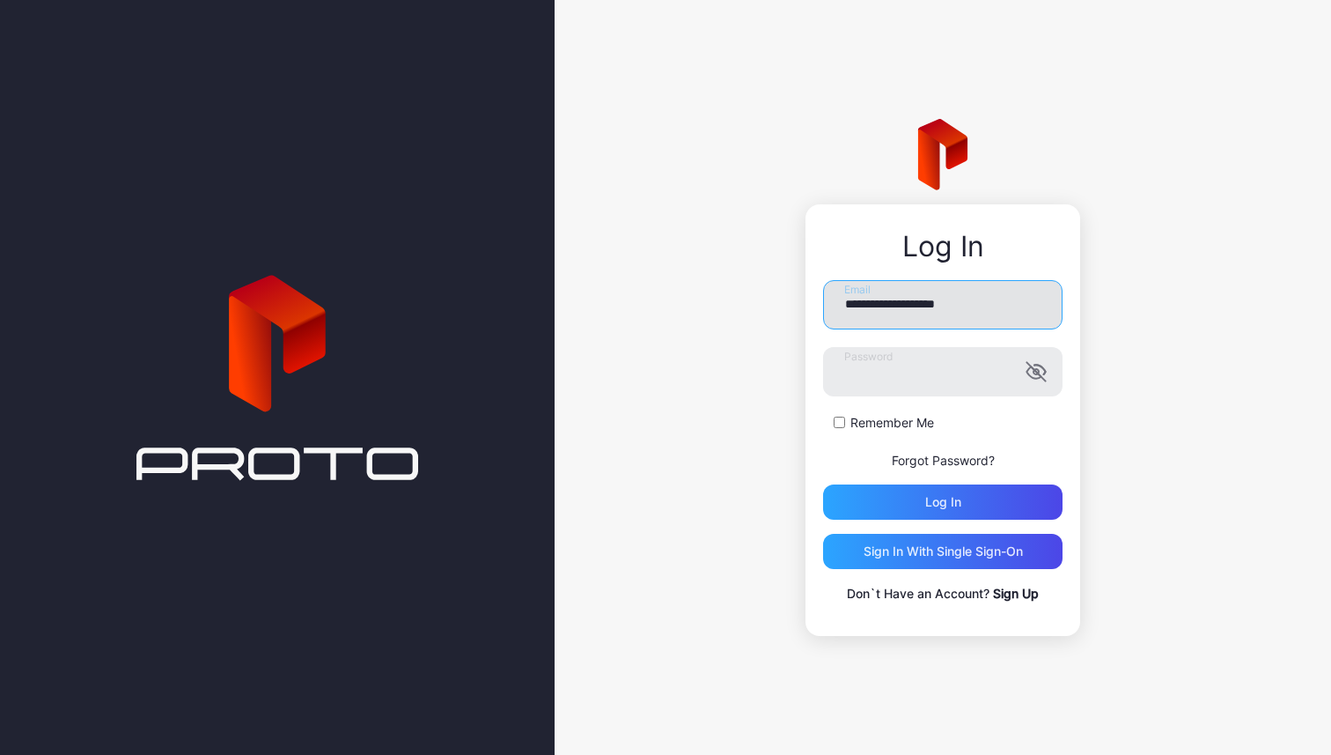
click at [933, 313] on input "**********" at bounding box center [943, 304] width 240 height 49
click at [969, 519] on div "**********" at bounding box center [943, 442] width 240 height 324
click at [961, 537] on div "Sign in With Single Sign-On" at bounding box center [943, 551] width 240 height 35
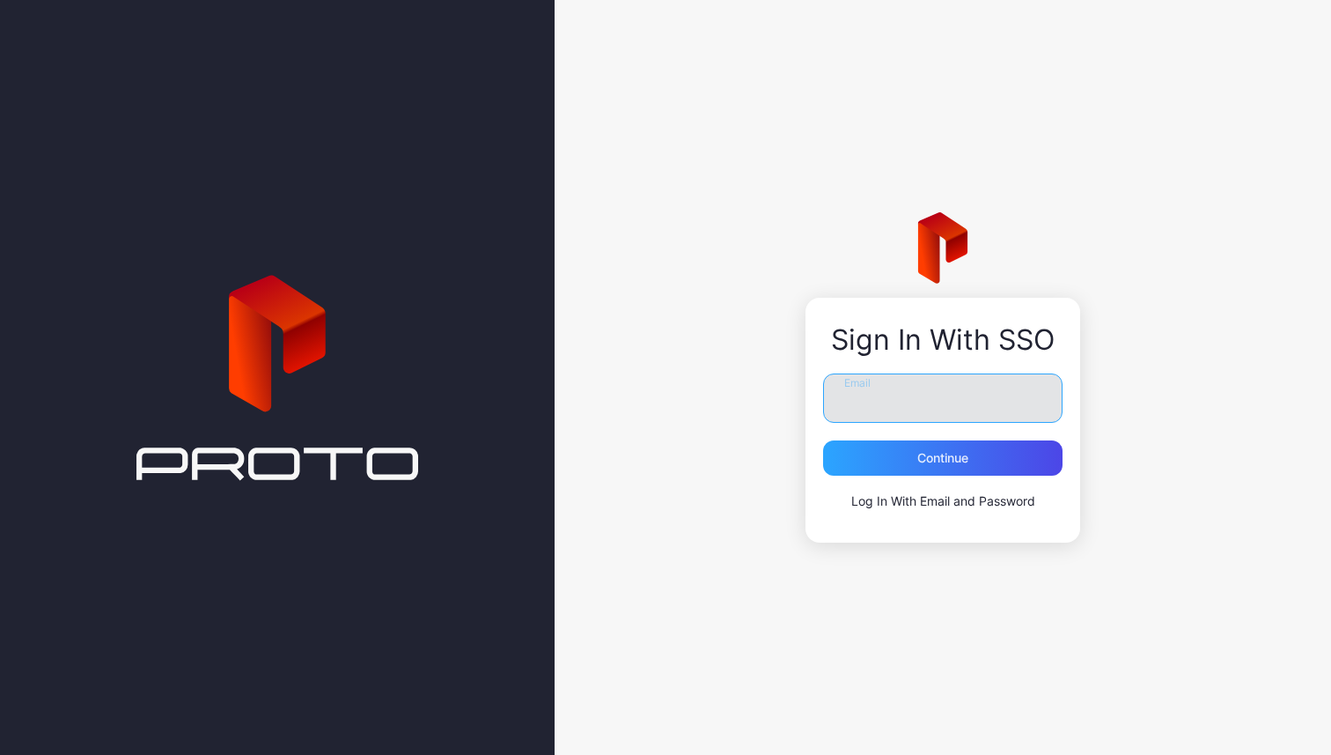
click at [958, 380] on input "Email" at bounding box center [943, 397] width 240 height 49
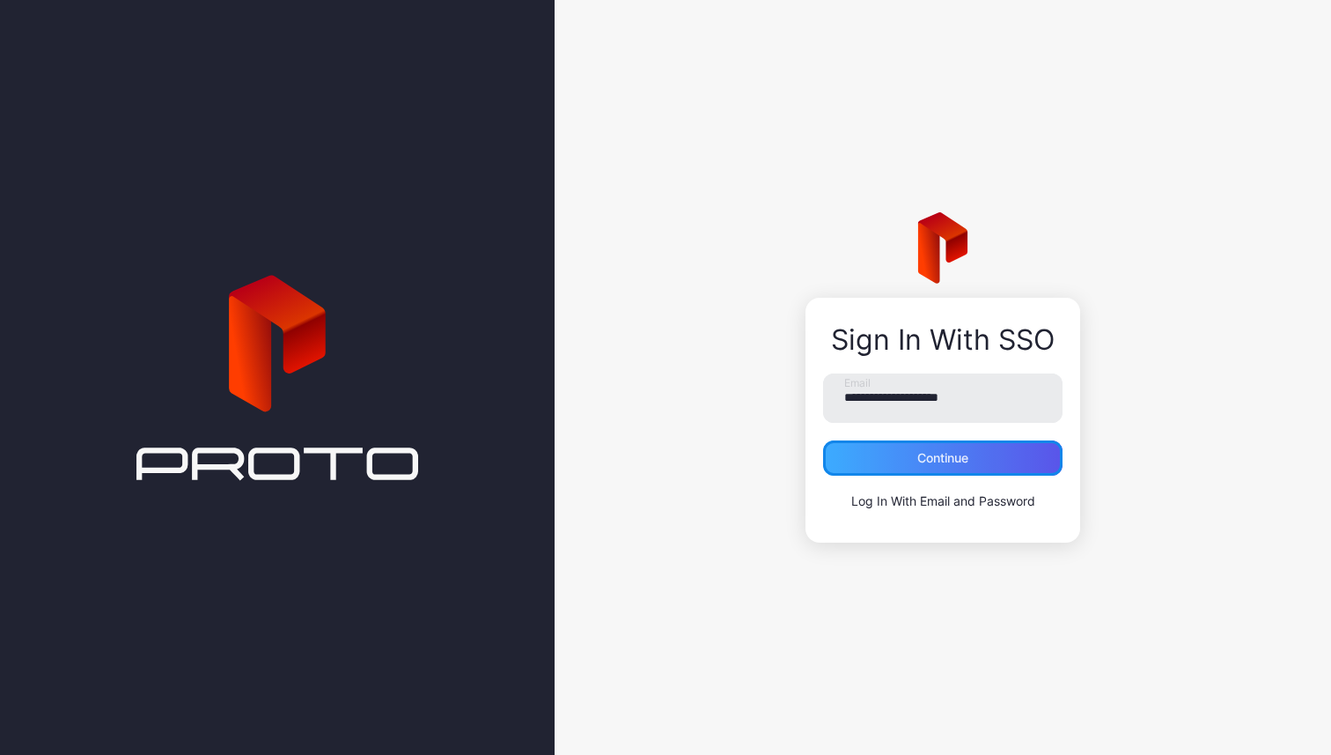
click at [955, 461] on div "Continue" at bounding box center [943, 458] width 51 height 14
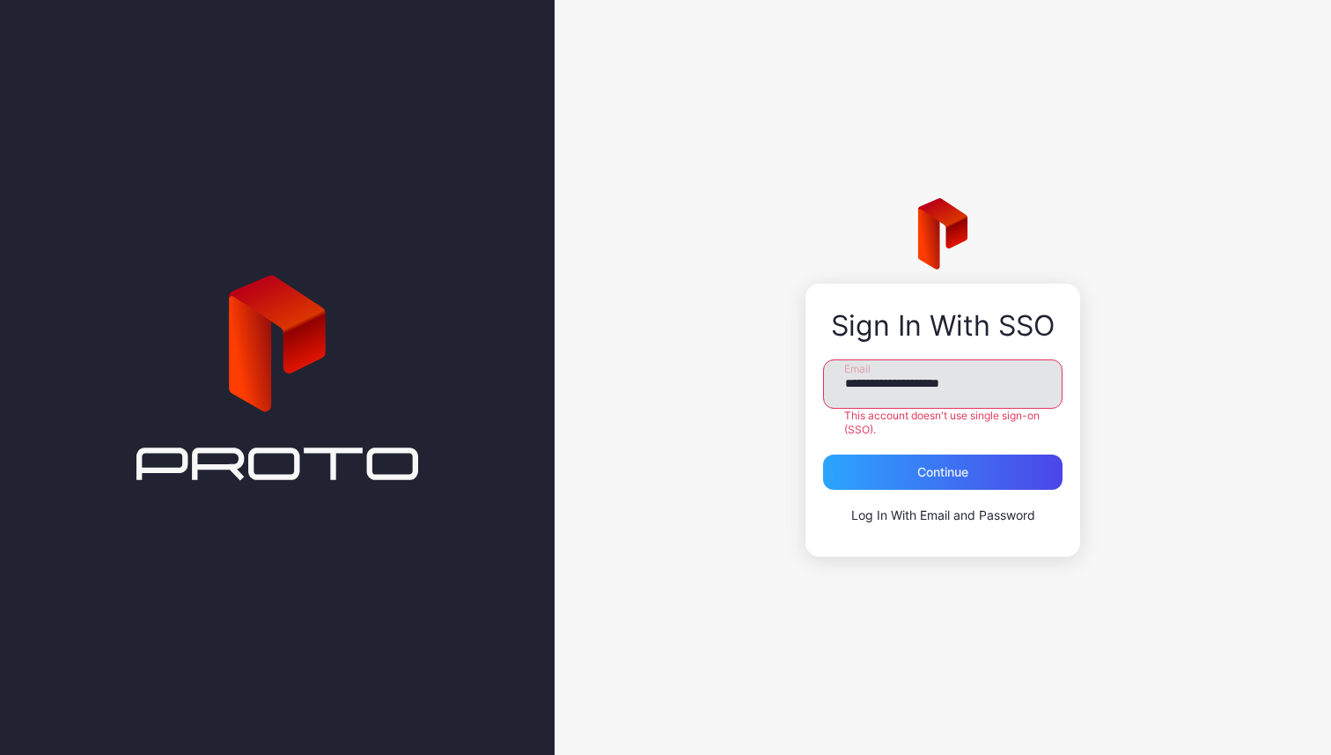
click at [961, 381] on input "**********" at bounding box center [943, 383] width 240 height 49
type input "**********"
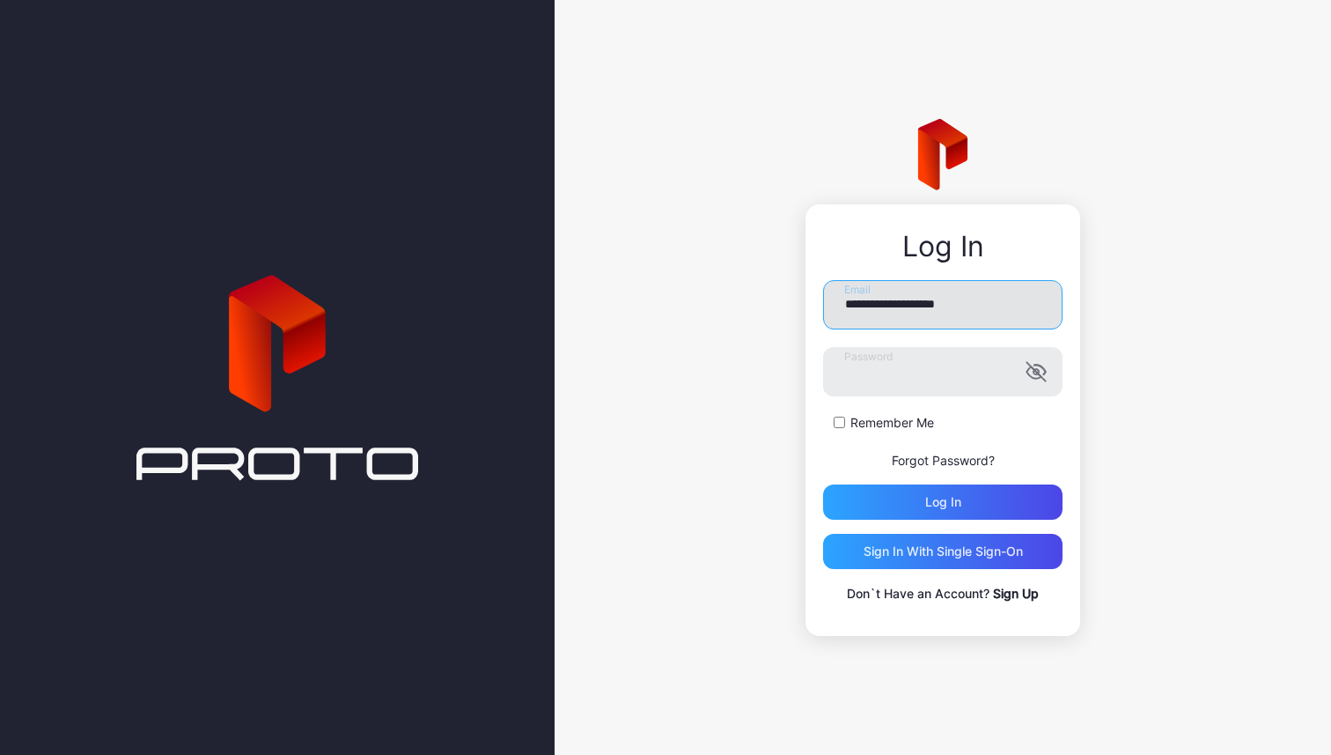
click at [1007, 303] on input "**********" at bounding box center [943, 304] width 240 height 49
click at [792, 376] on div "**********" at bounding box center [943, 377] width 777 height 755
click at [885, 425] on label "Remember Me" at bounding box center [893, 423] width 84 height 18
click at [933, 504] on div "Log in" at bounding box center [943, 502] width 36 height 14
click at [1035, 365] on icon "button" at bounding box center [1036, 371] width 21 height 21
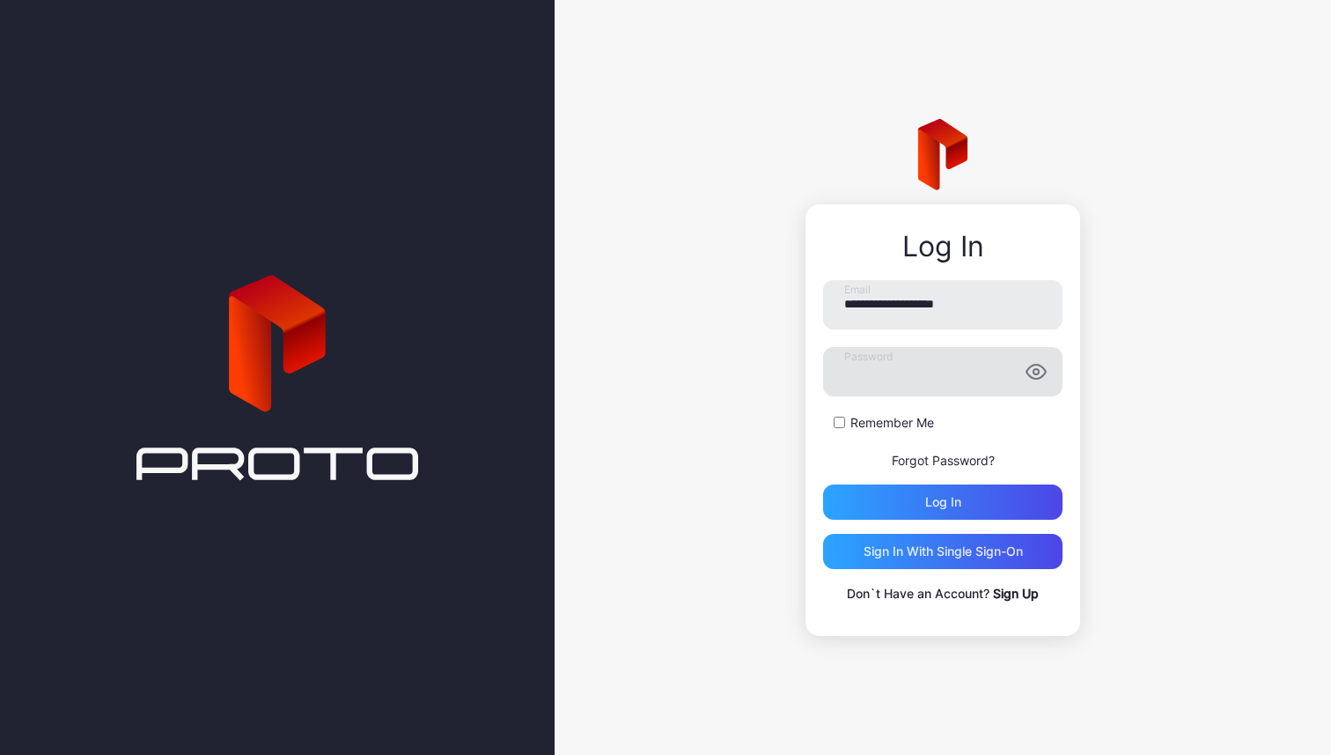
click at [1035, 365] on icon "button" at bounding box center [1036, 371] width 21 height 21
click at [981, 312] on input "**********" at bounding box center [943, 304] width 240 height 49
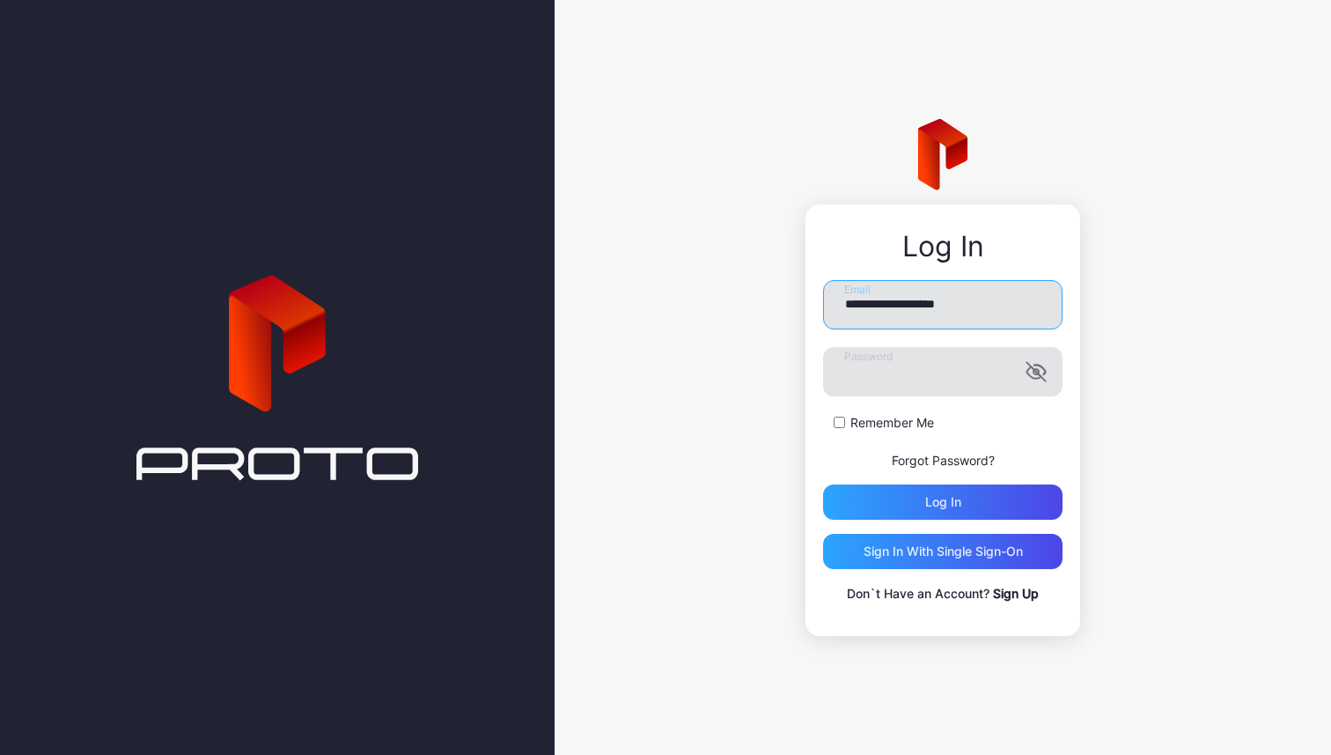
click at [981, 312] on input "**********" at bounding box center [943, 304] width 240 height 49
click at [990, 306] on input "**********" at bounding box center [943, 304] width 240 height 49
click at [1191, 461] on div "**********" at bounding box center [943, 377] width 777 height 755
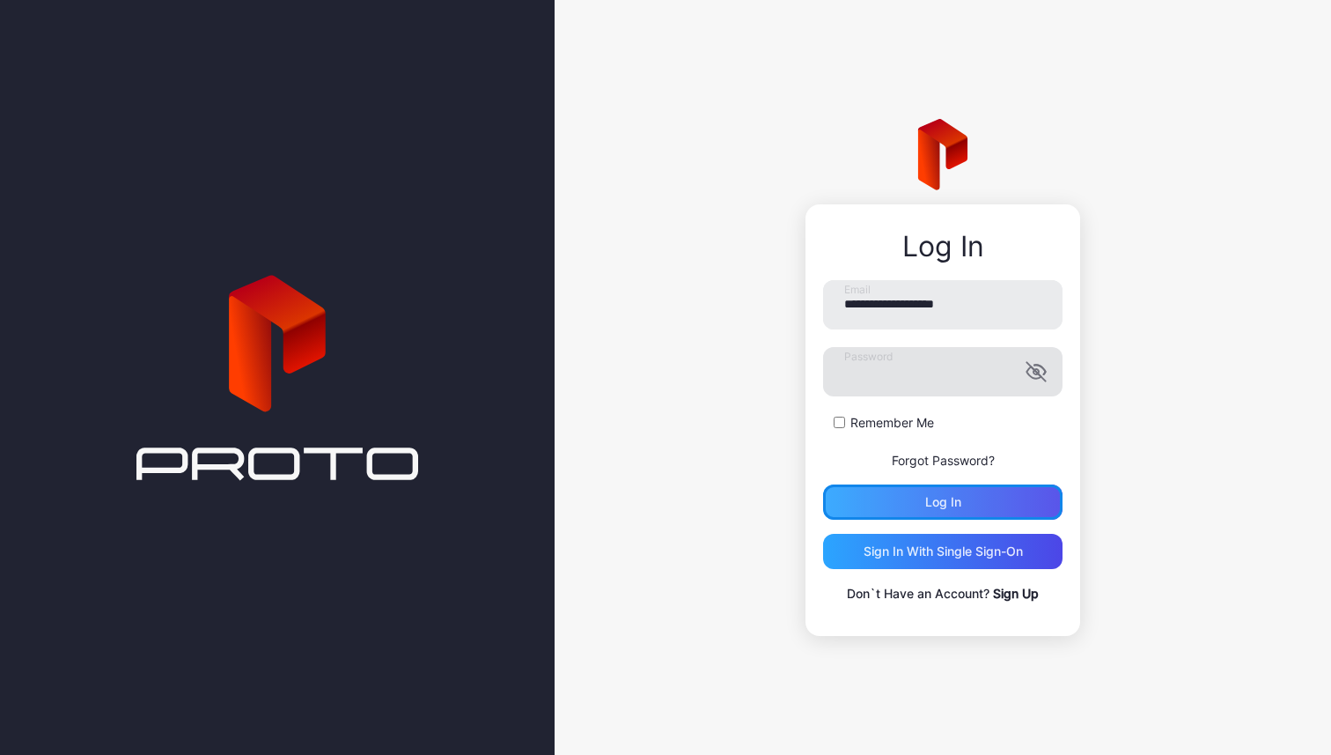
click at [1024, 509] on div "Log in" at bounding box center [943, 501] width 240 height 35
click at [919, 306] on input "**********" at bounding box center [943, 304] width 240 height 49
click at [921, 288] on input "**********" at bounding box center [943, 304] width 240 height 49
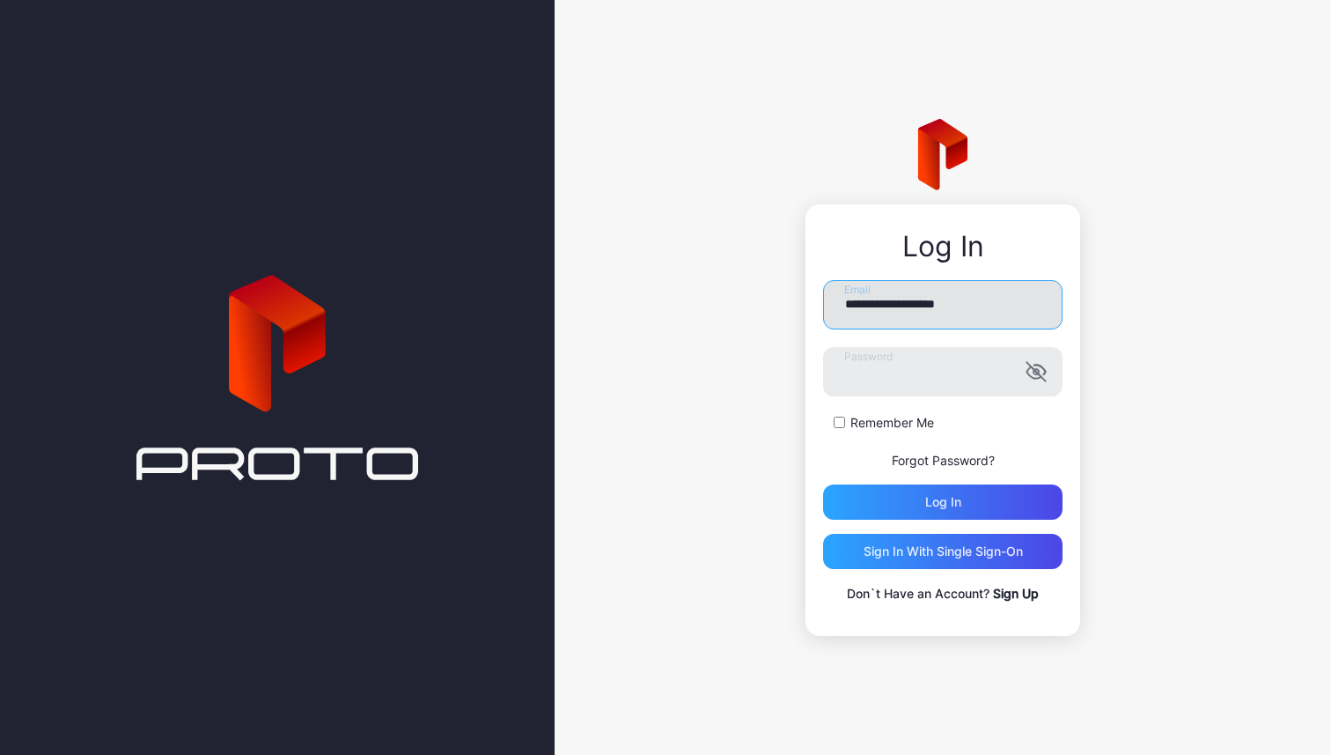
click at [943, 299] on input "**********" at bounding box center [943, 304] width 240 height 49
click at [880, 306] on input "**********" at bounding box center [943, 304] width 240 height 49
click at [1036, 374] on icon "button" at bounding box center [1036, 371] width 21 height 21
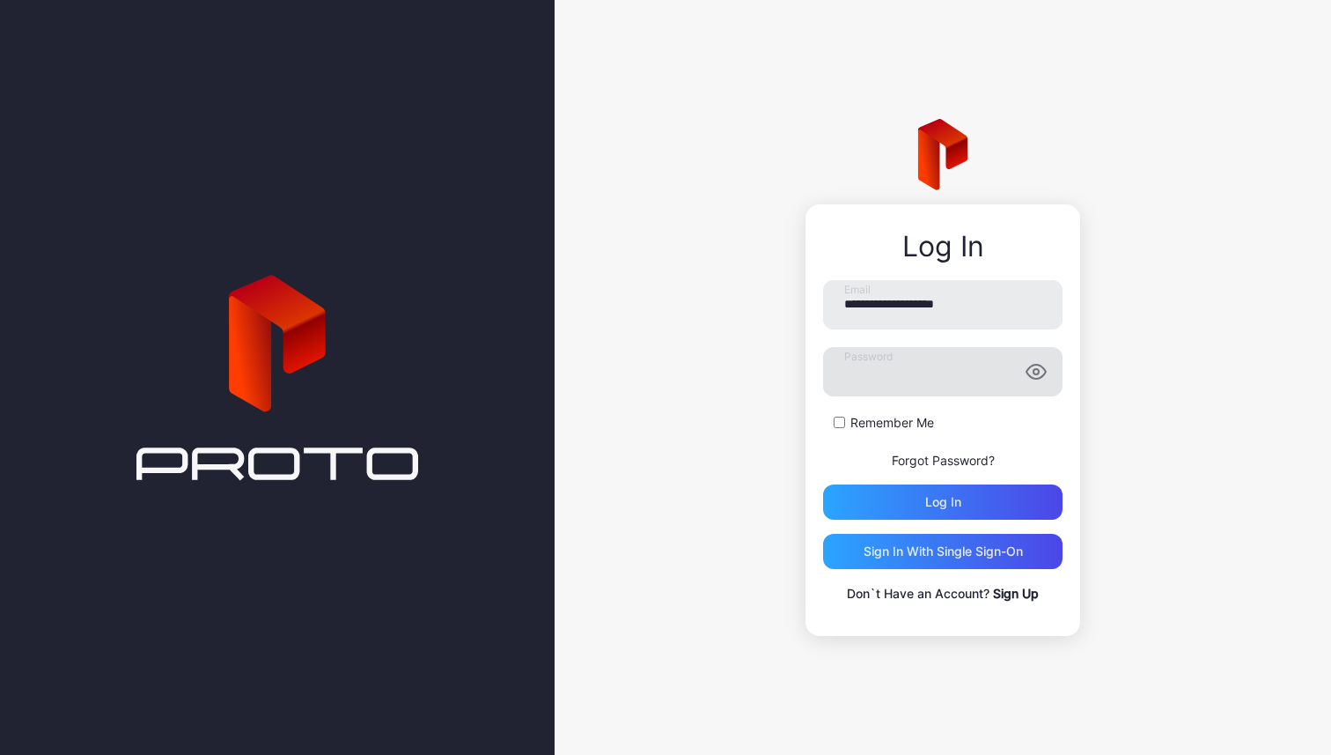
click at [1010, 599] on link "Sign Up" at bounding box center [1016, 593] width 46 height 15
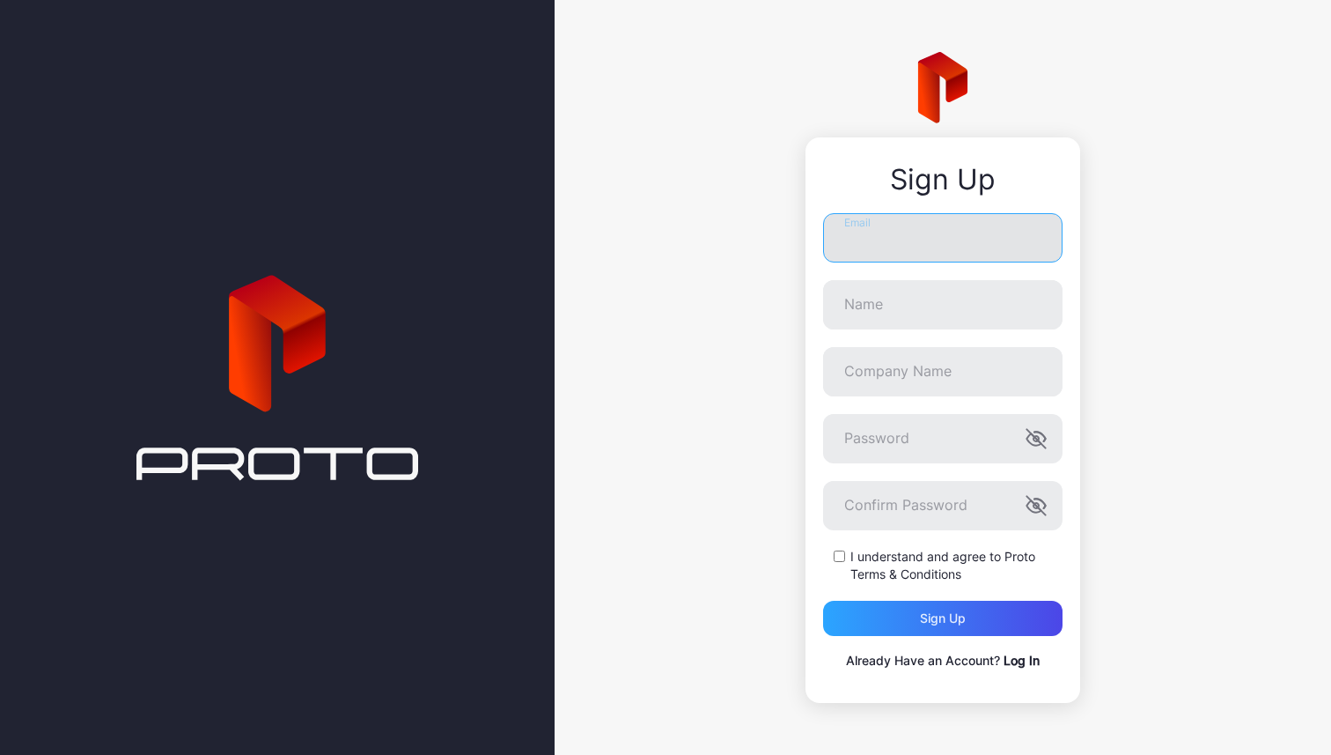
click at [900, 244] on input "Email" at bounding box center [943, 237] width 240 height 49
type input "**********"
click at [900, 247] on input "**********" at bounding box center [943, 237] width 240 height 49
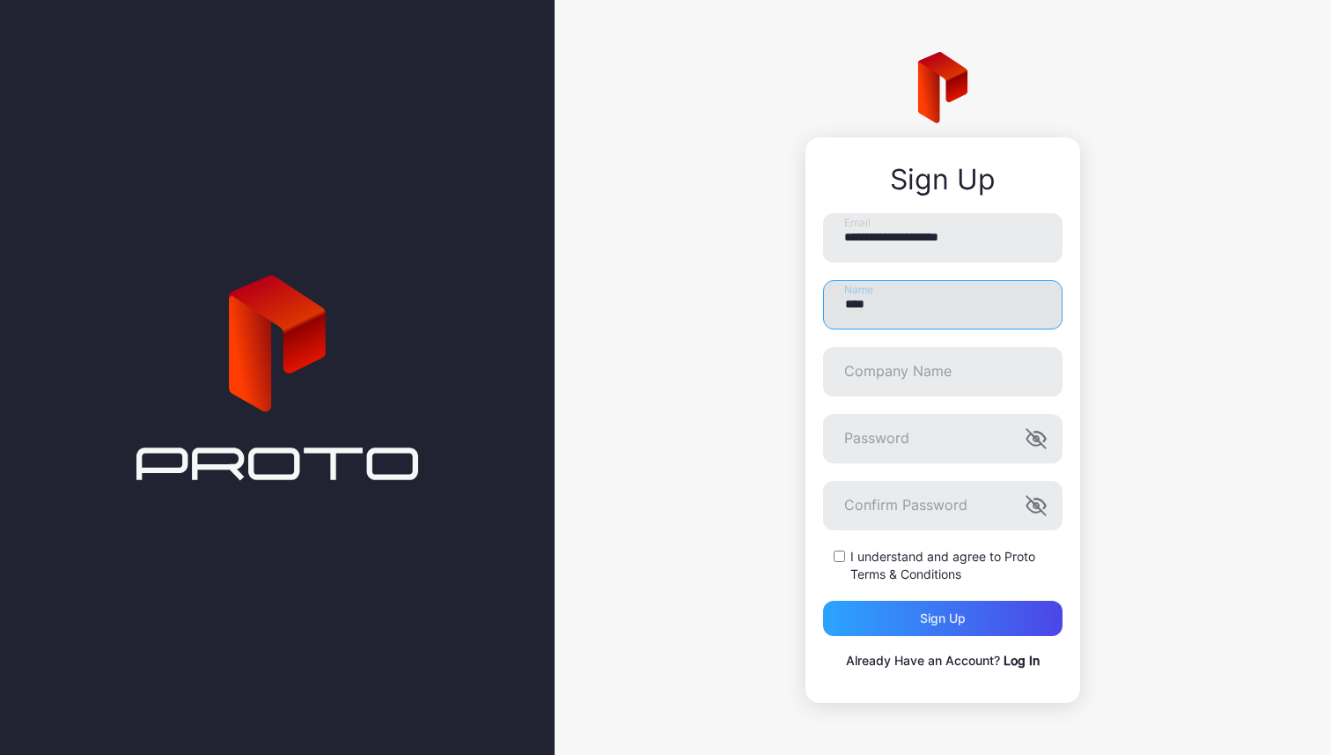
click at [895, 291] on input "****" at bounding box center [943, 304] width 240 height 49
type input "*****"
type input "*"
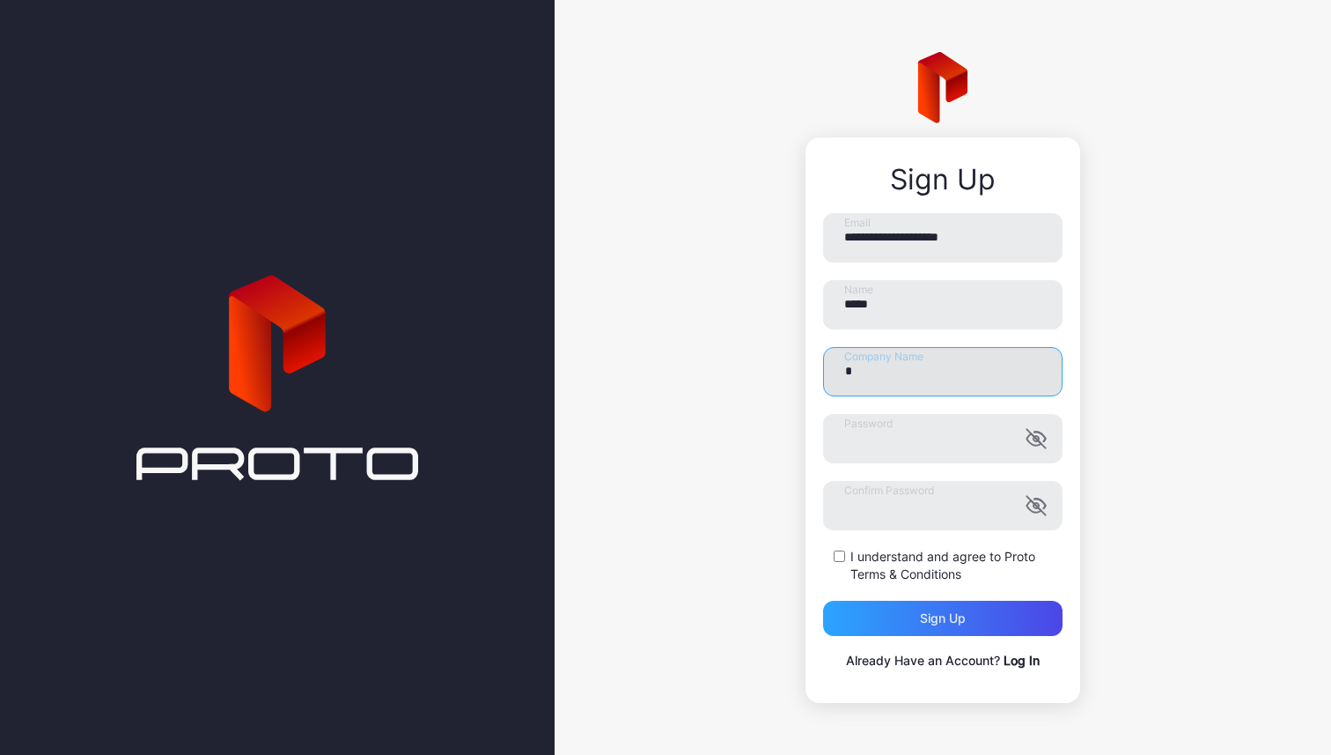
click at [878, 372] on input "*" at bounding box center [943, 371] width 240 height 49
type input "****"
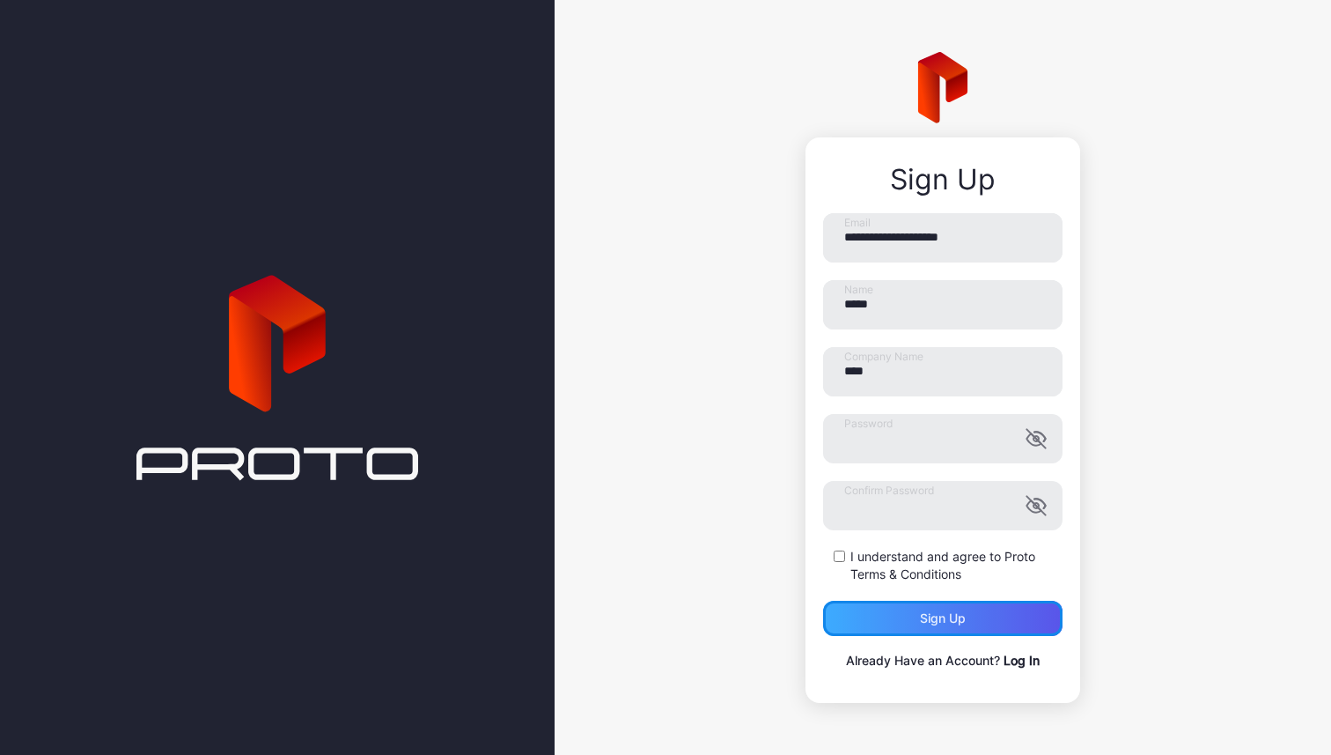
click at [958, 622] on div "Sign up" at bounding box center [943, 618] width 46 height 14
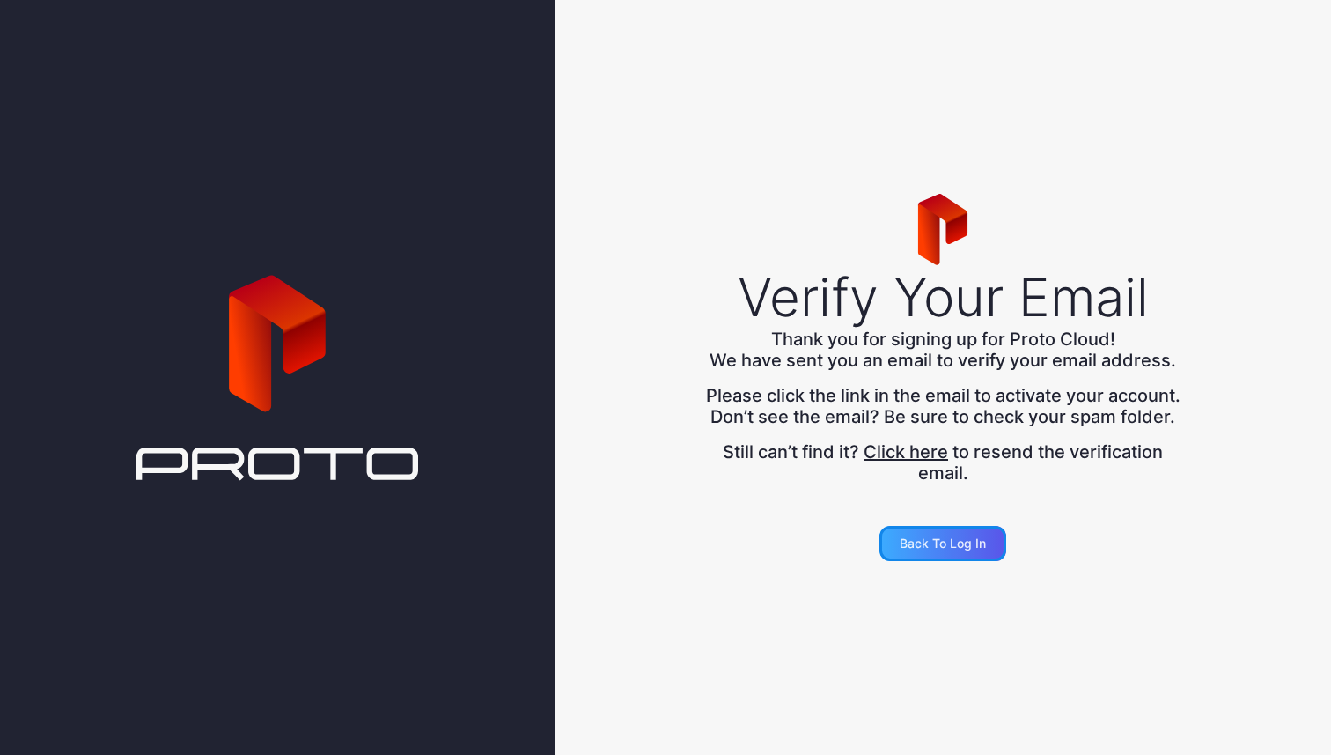
click at [936, 550] on div "Back to Log in" at bounding box center [943, 543] width 86 height 14
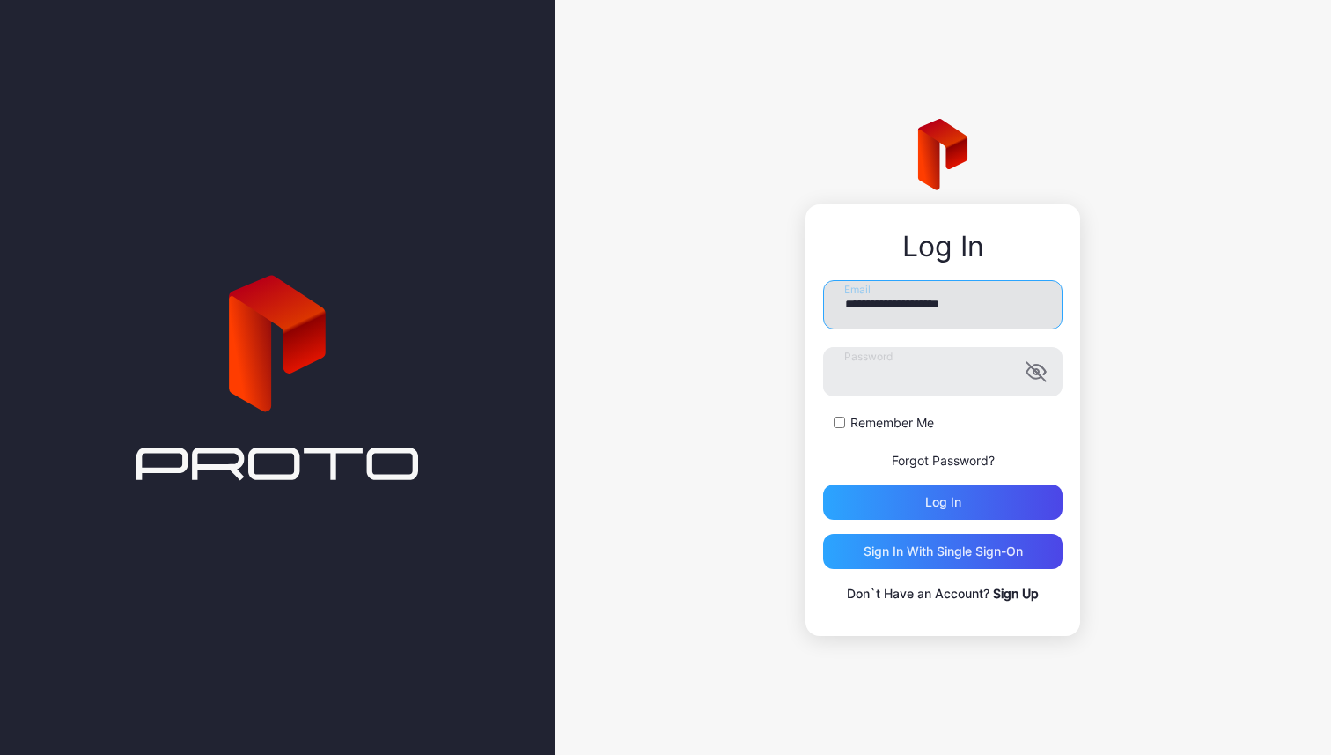
click at [985, 305] on input "**********" at bounding box center [943, 304] width 240 height 49
click at [1009, 594] on link "Sign Up" at bounding box center [1016, 593] width 46 height 15
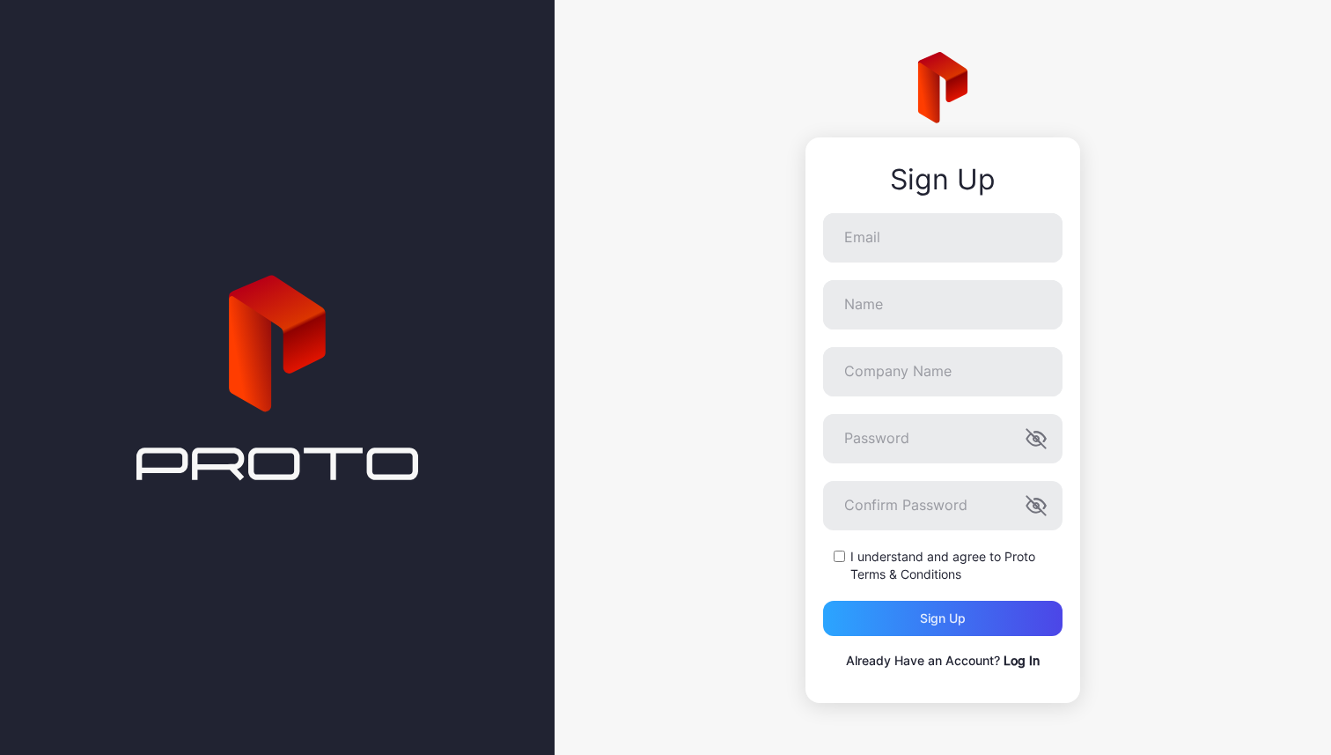
click at [953, 269] on form "Email Name Company Name Password Confirm Password I understand and agree to Pro…" at bounding box center [943, 424] width 240 height 423
click at [955, 247] on input "Email" at bounding box center [943, 237] width 240 height 49
paste input "**********"
type input "**********"
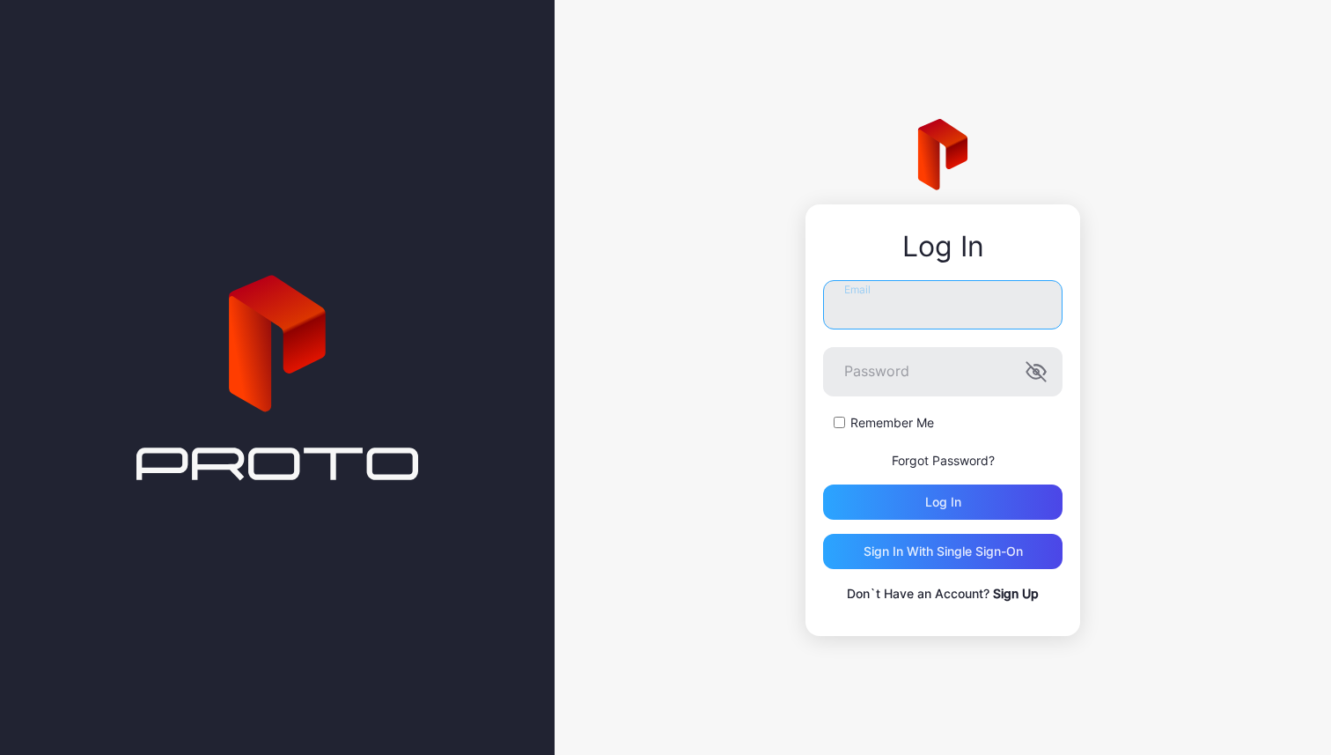
type input "**********"
click at [917, 312] on input "**********" at bounding box center [943, 304] width 240 height 49
click at [749, 402] on div "**********" at bounding box center [943, 377] width 777 height 755
click at [874, 520] on div "**********" at bounding box center [943, 442] width 240 height 324
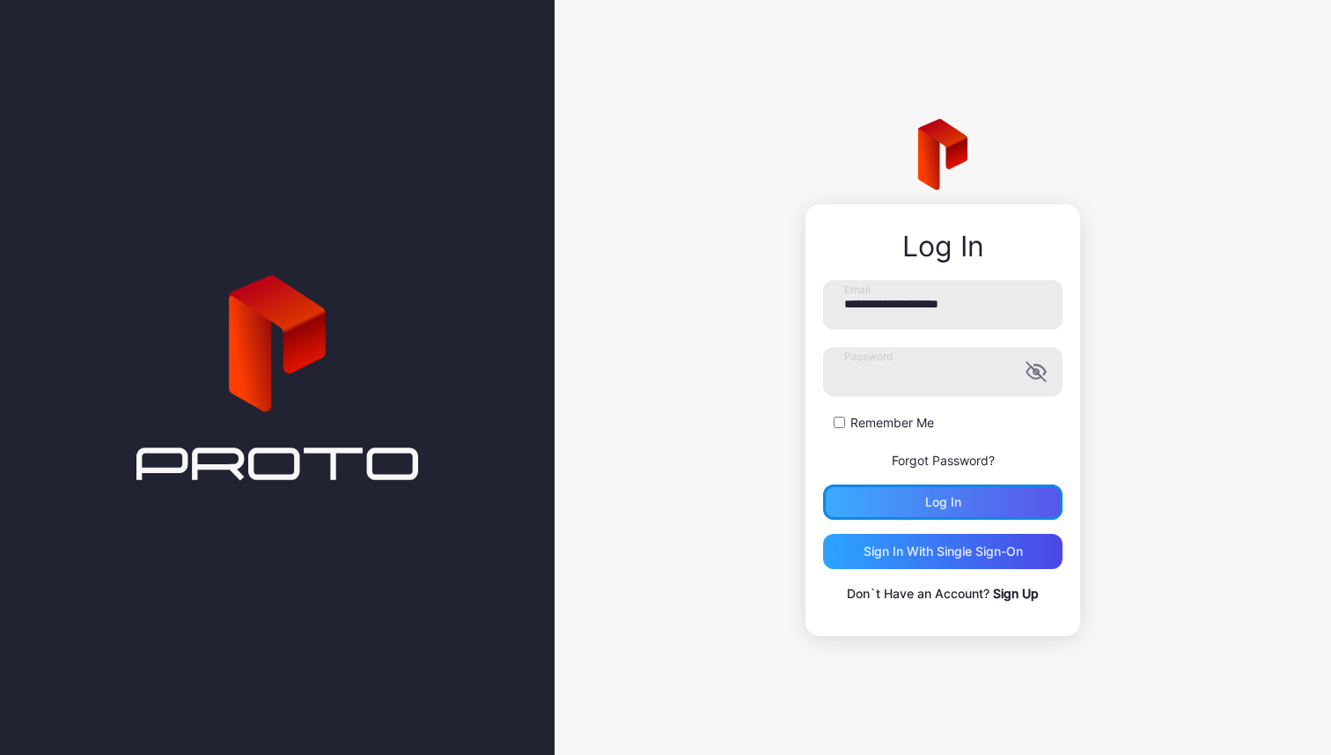
click at [888, 510] on div "Log in" at bounding box center [943, 501] width 240 height 35
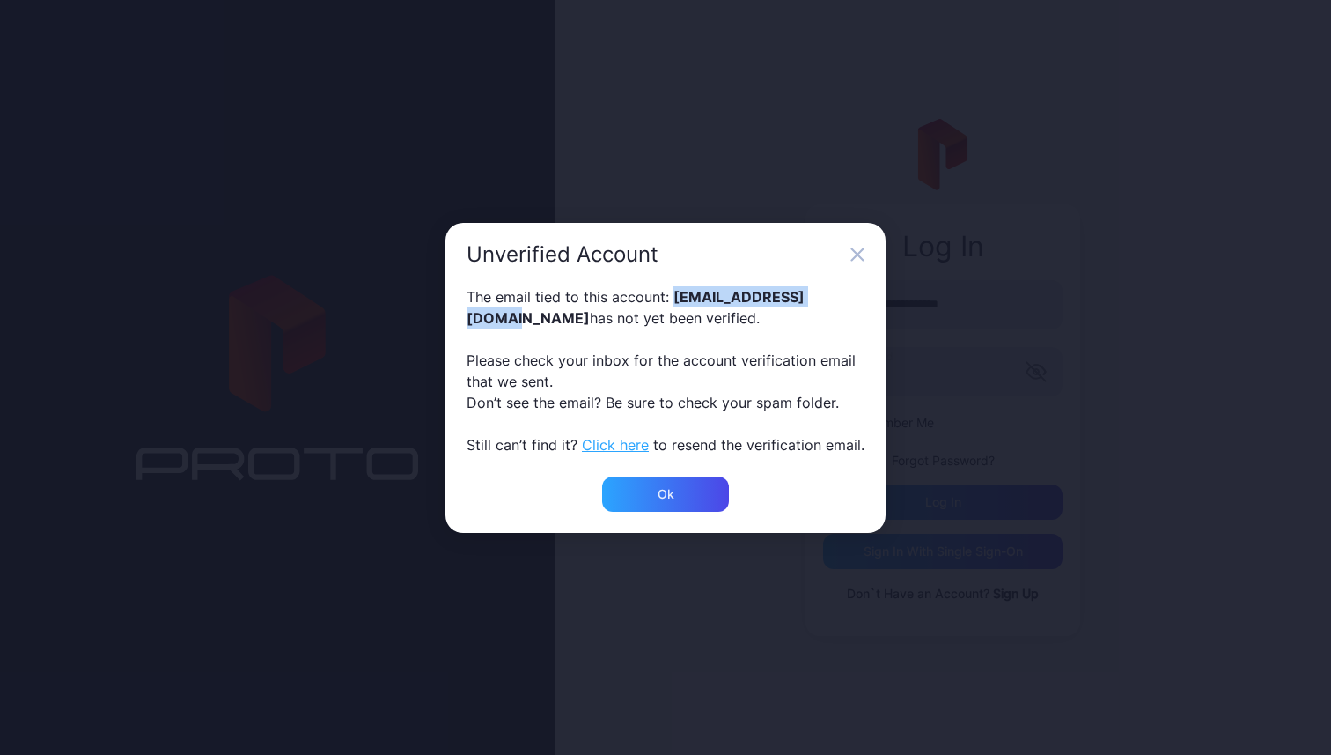
drag, startPoint x: 671, startPoint y: 295, endPoint x: 881, endPoint y: 295, distance: 209.6
click at [881, 295] on div "The email tied to this account: Jawad.harb@dge.gov.ae has not yet been verified…" at bounding box center [666, 381] width 440 height 190
click at [613, 442] on button "Click here" at bounding box center [615, 444] width 67 height 21
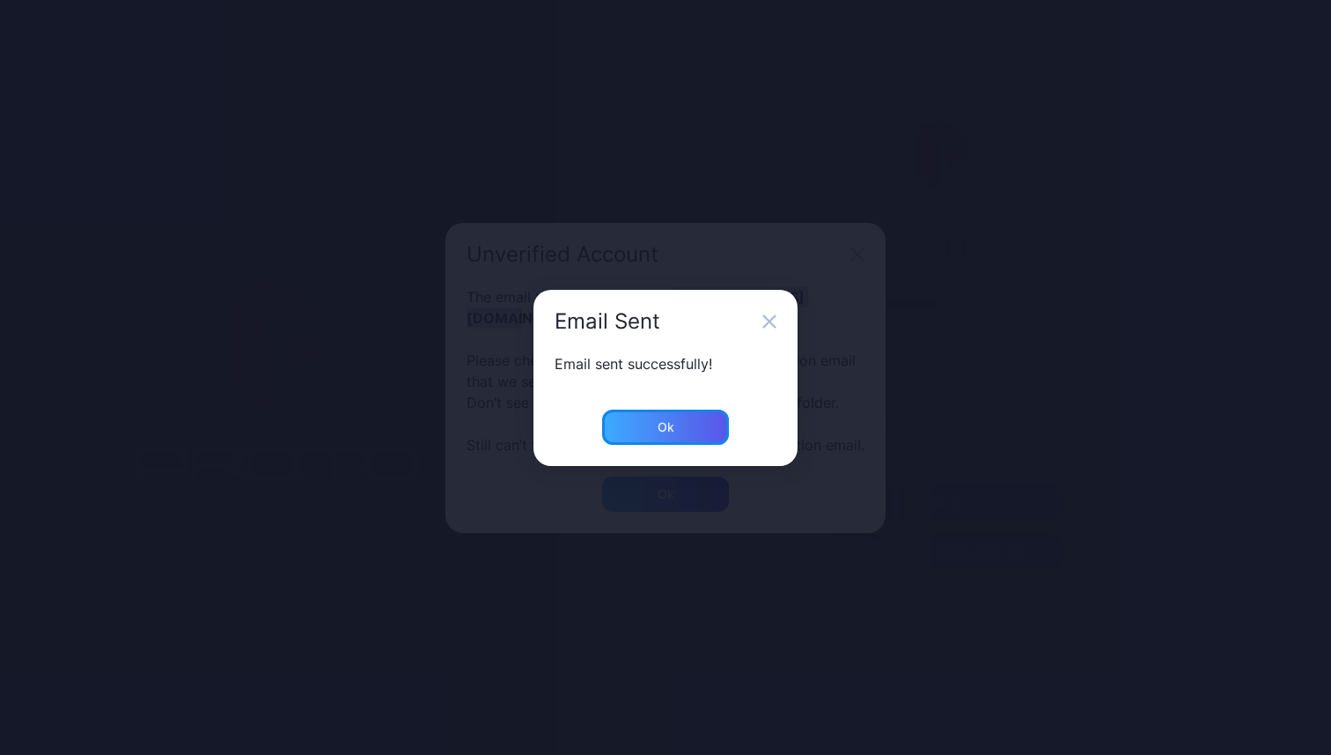
click at [666, 432] on div "Ok" at bounding box center [666, 427] width 17 height 14
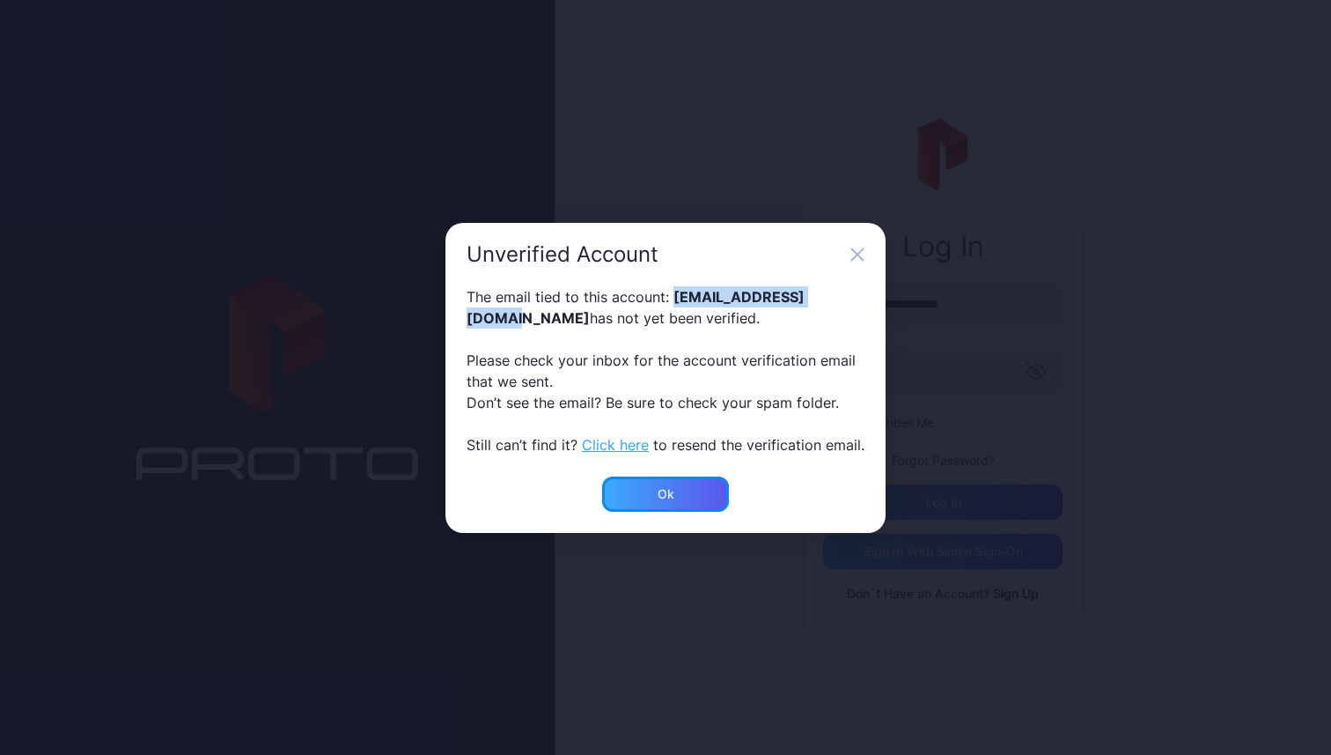
click at [628, 510] on div "Ok" at bounding box center [665, 493] width 127 height 35
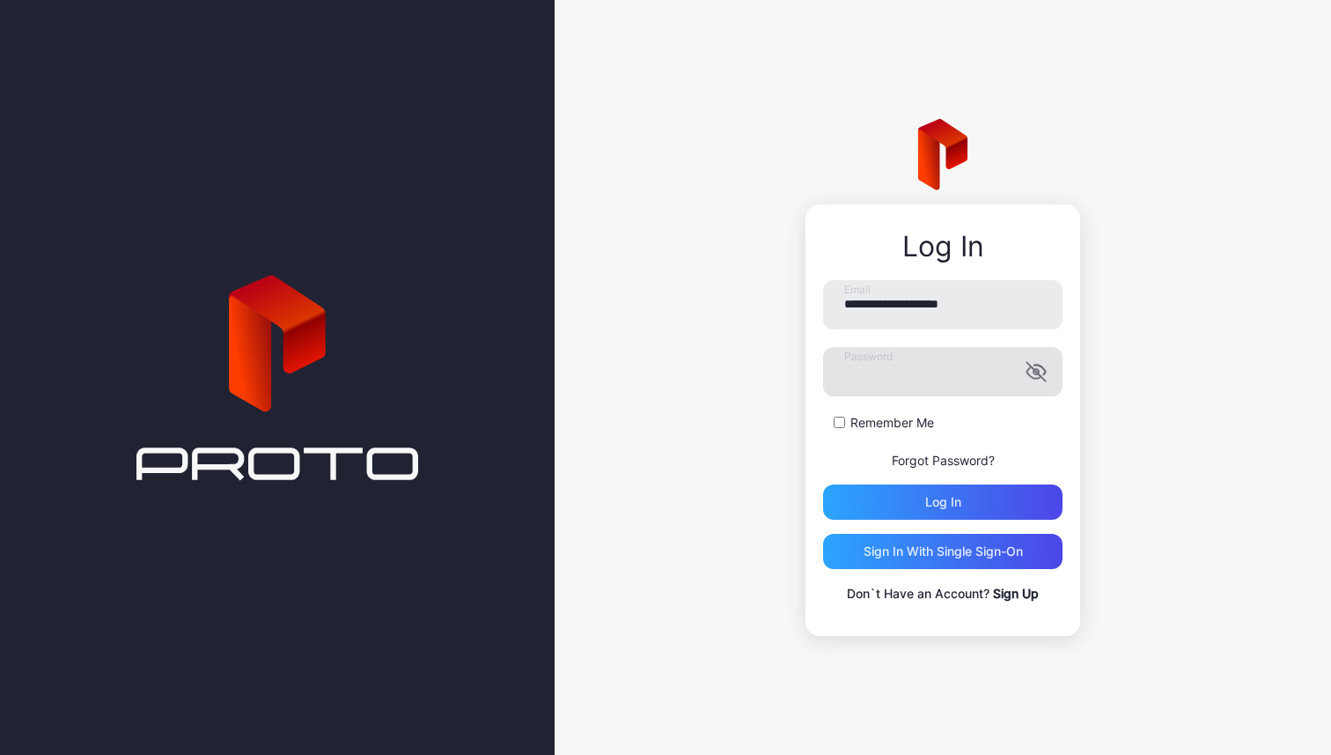
click at [1043, 380] on icon "button" at bounding box center [1036, 371] width 21 height 21
click at [1040, 380] on icon "button" at bounding box center [1036, 371] width 21 height 21
click at [880, 494] on div "Log in" at bounding box center [943, 501] width 240 height 35
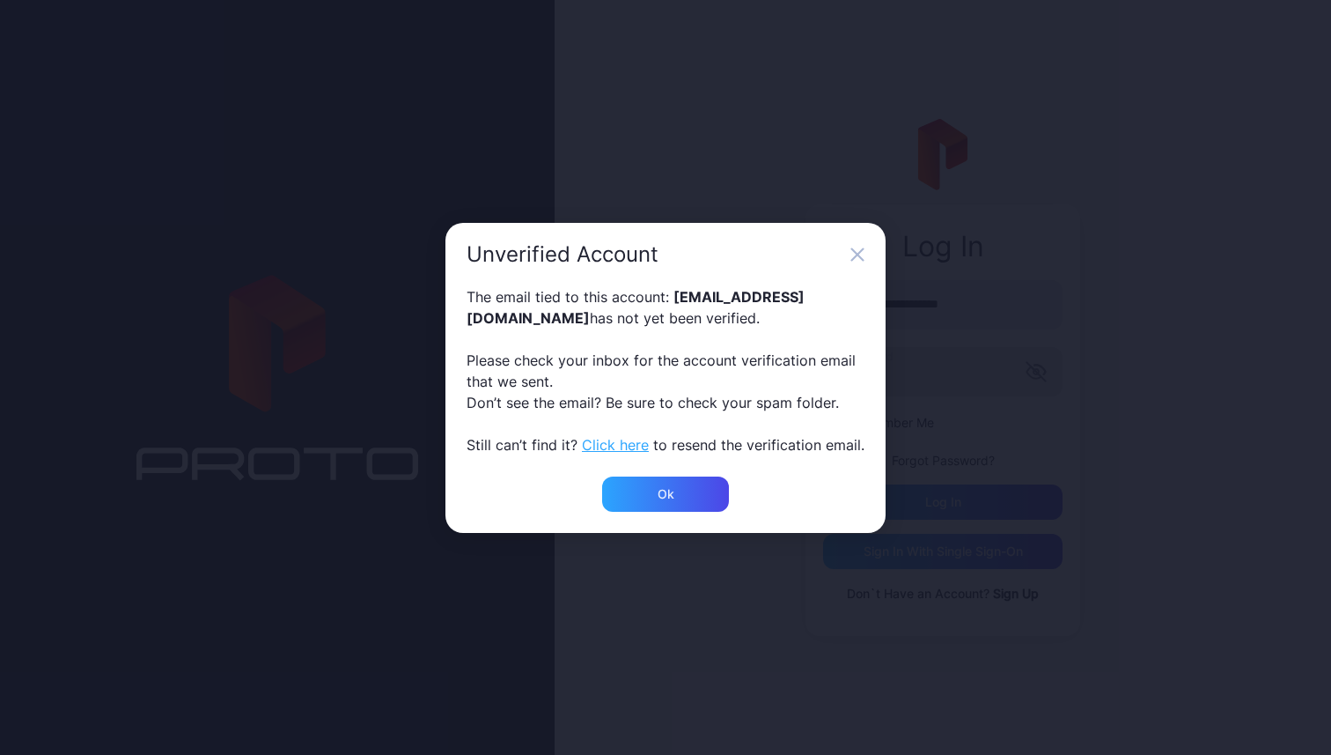
click at [611, 439] on button "Click here" at bounding box center [615, 444] width 67 height 21
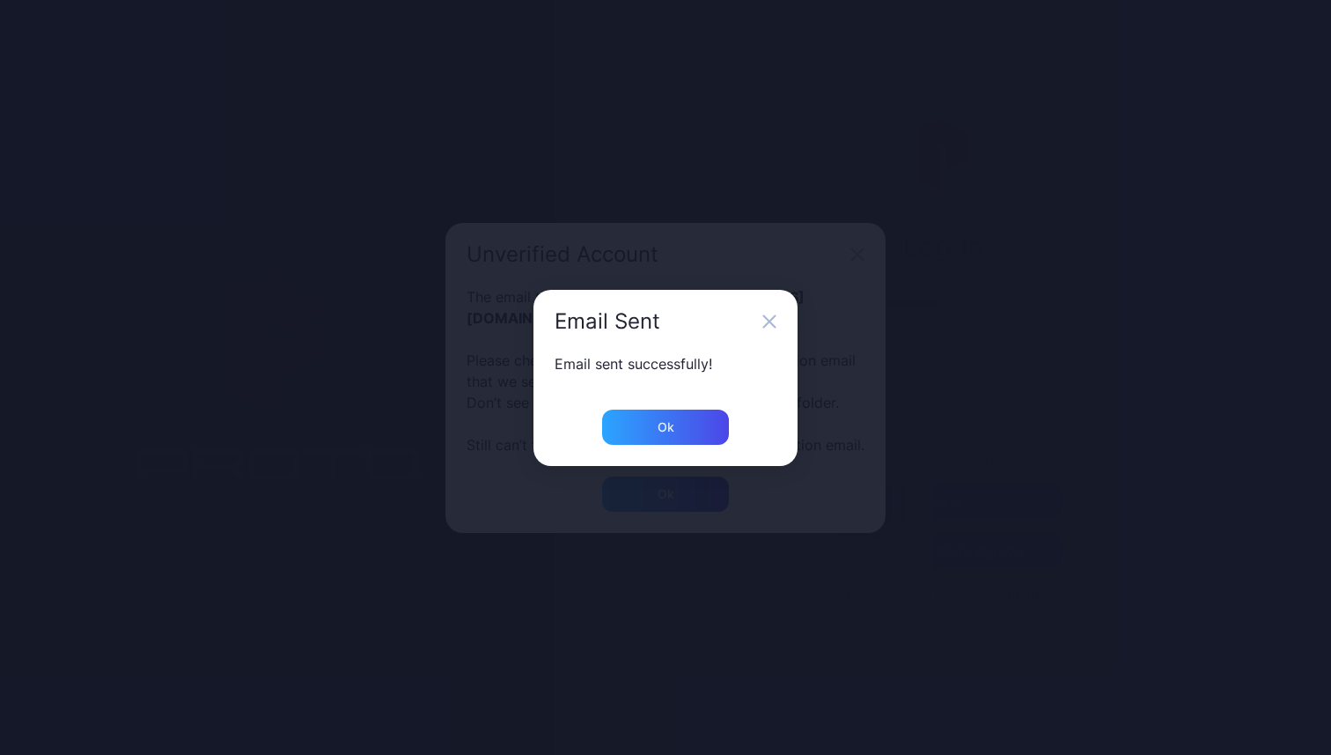
click at [674, 445] on div "Ok" at bounding box center [666, 437] width 264 height 56
click at [680, 435] on div "Ok" at bounding box center [665, 426] width 127 height 35
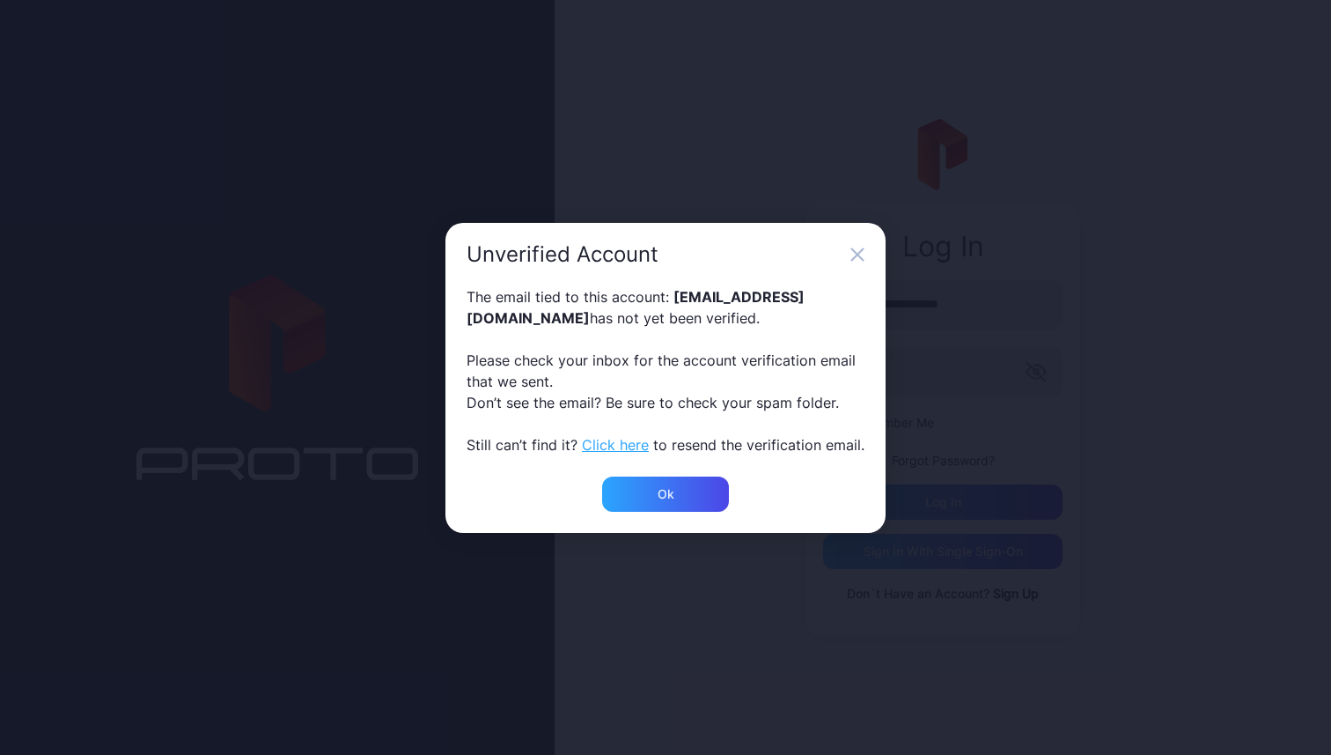
click at [705, 513] on div "Ok" at bounding box center [666, 504] width 440 height 56
click at [706, 507] on div "Ok" at bounding box center [665, 493] width 127 height 35
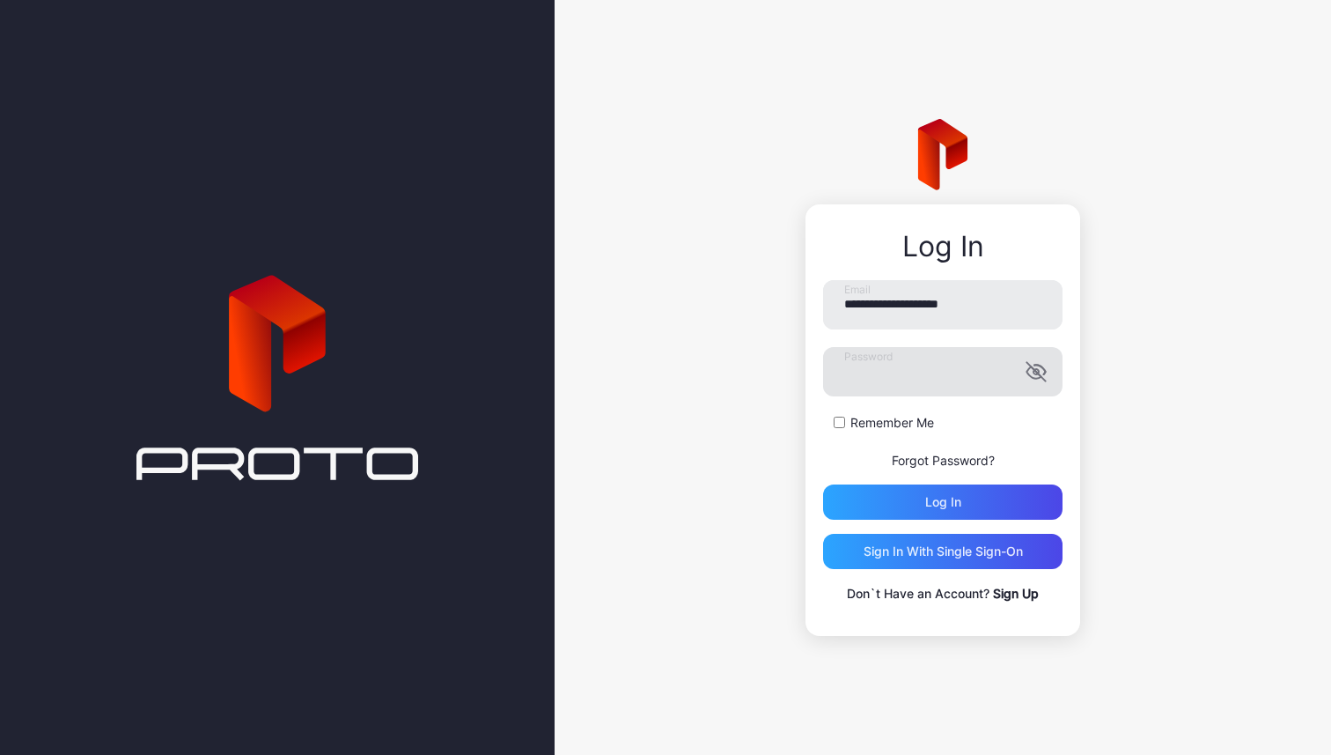
click at [837, 427] on div "Remember Me" at bounding box center [943, 423] width 240 height 18
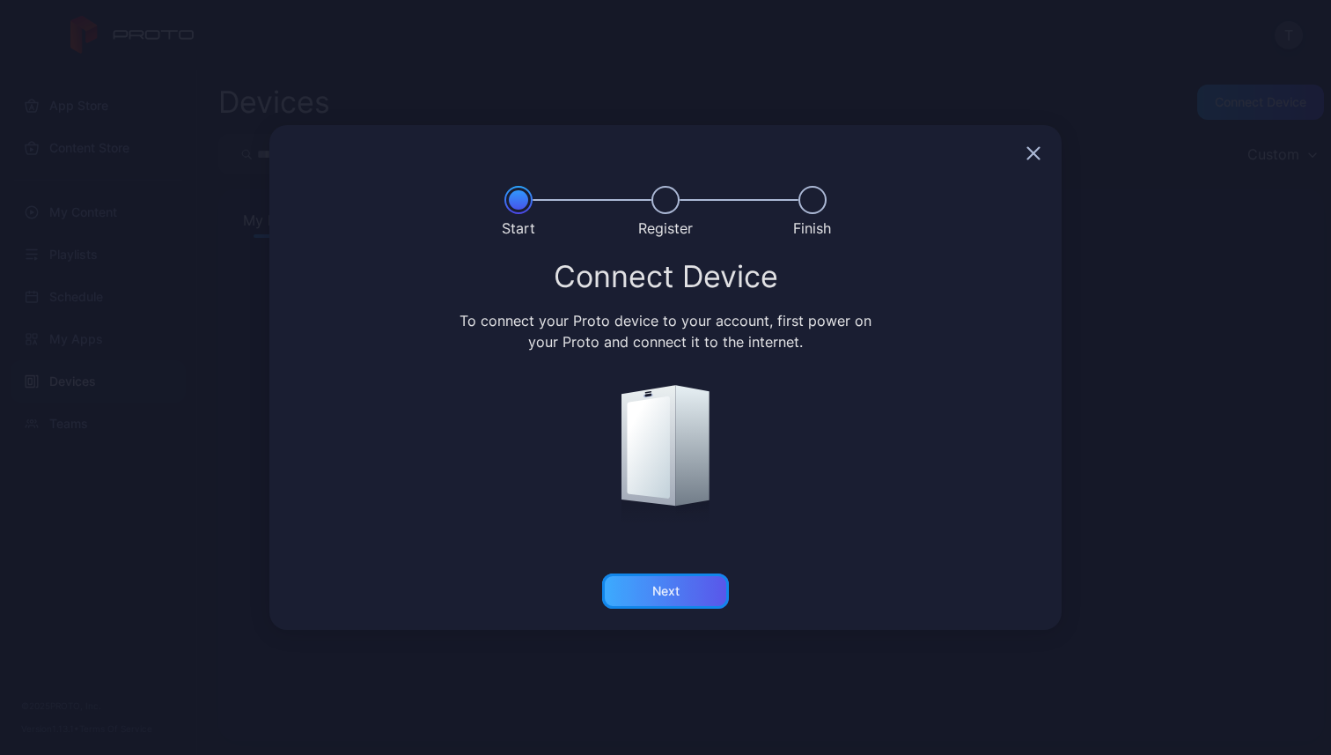
click at [667, 593] on div "Next" at bounding box center [665, 591] width 27 height 14
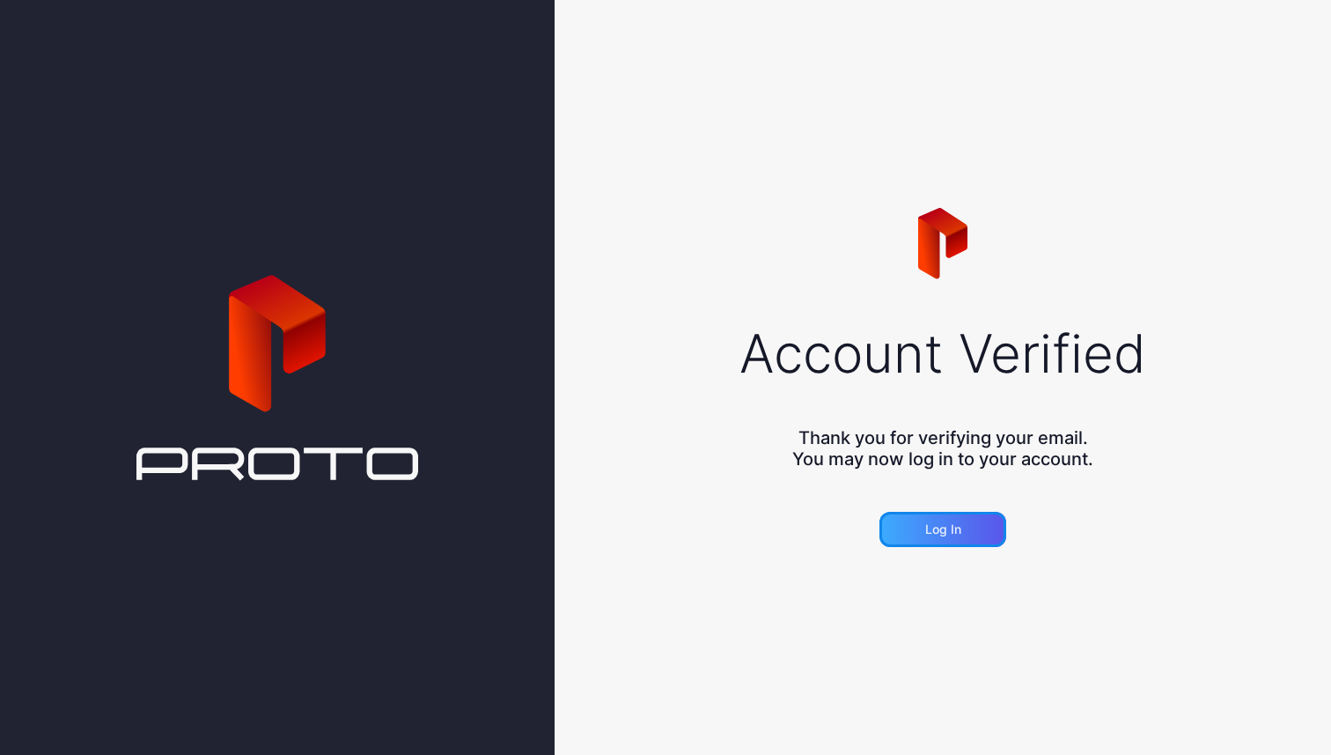
click at [956, 522] on div "Log in" at bounding box center [943, 529] width 36 height 14
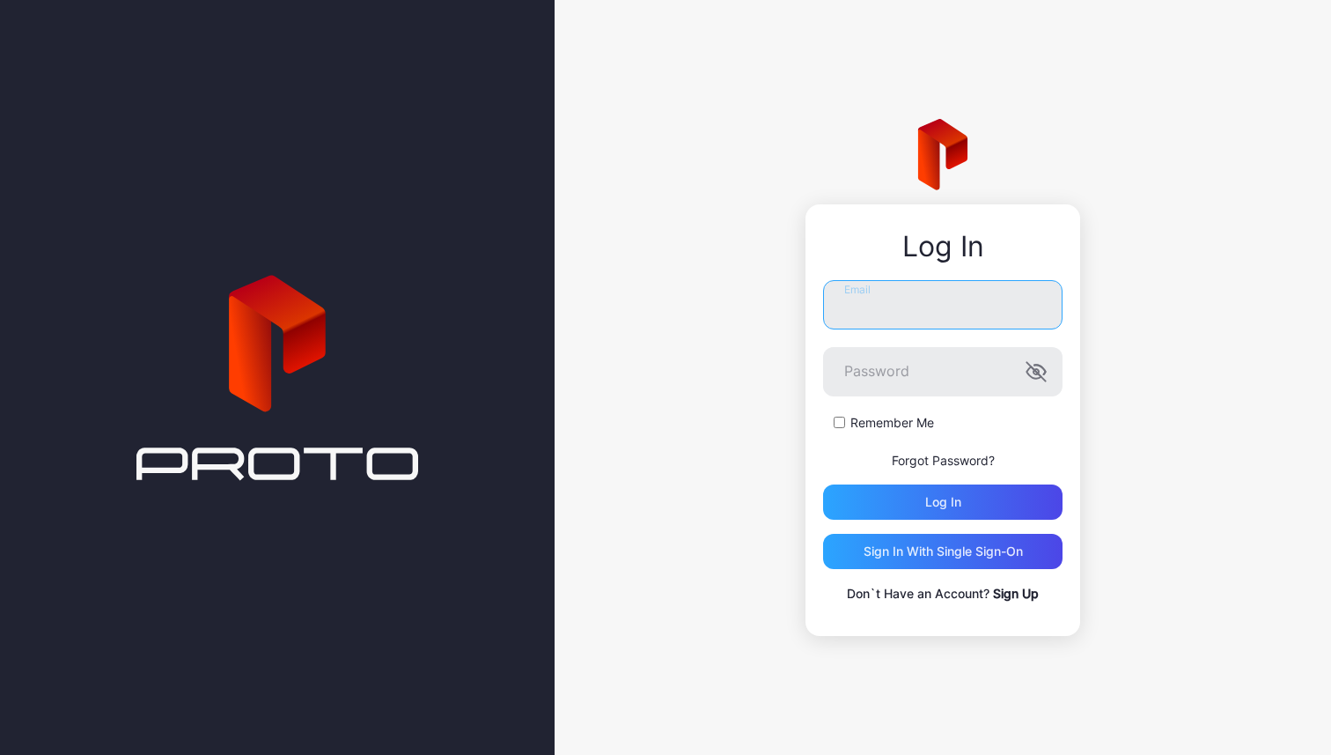
type input "**********"
click at [881, 427] on label "Remember Me" at bounding box center [893, 423] width 84 height 18
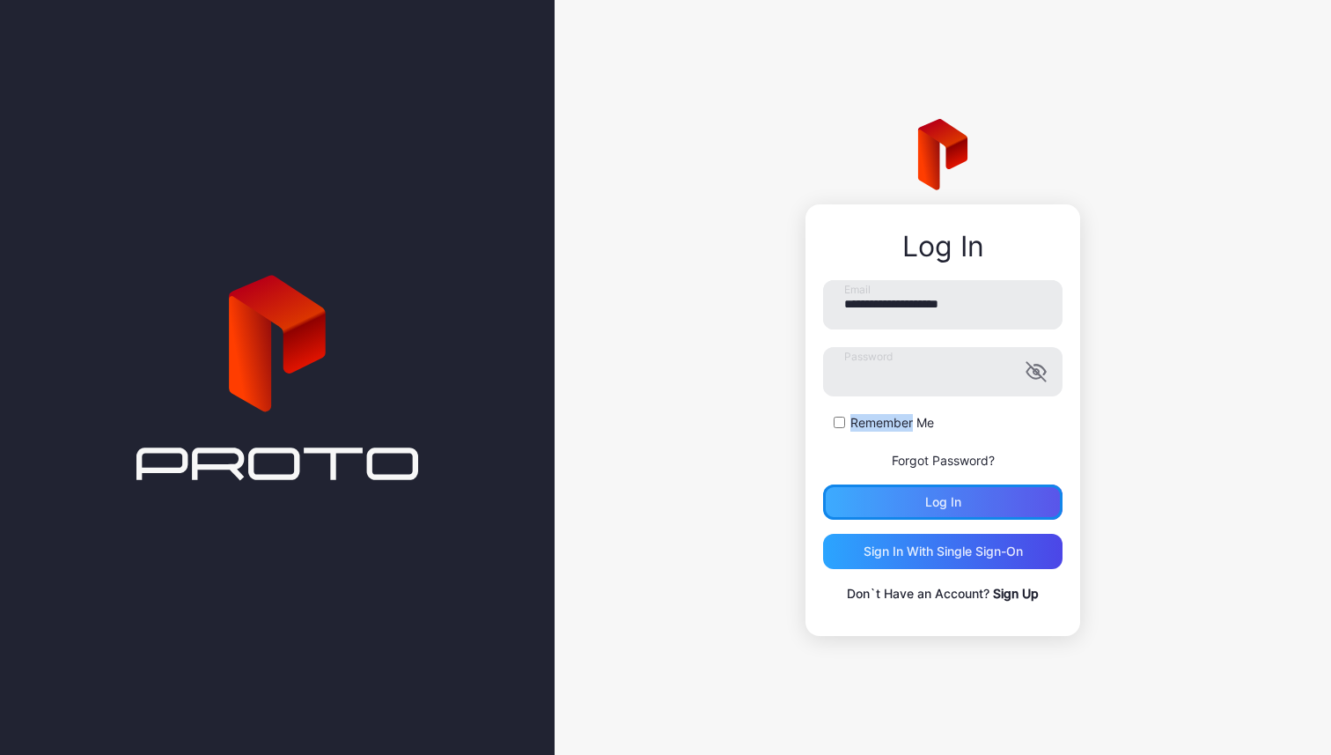
click at [879, 489] on div "Log in" at bounding box center [943, 501] width 240 height 35
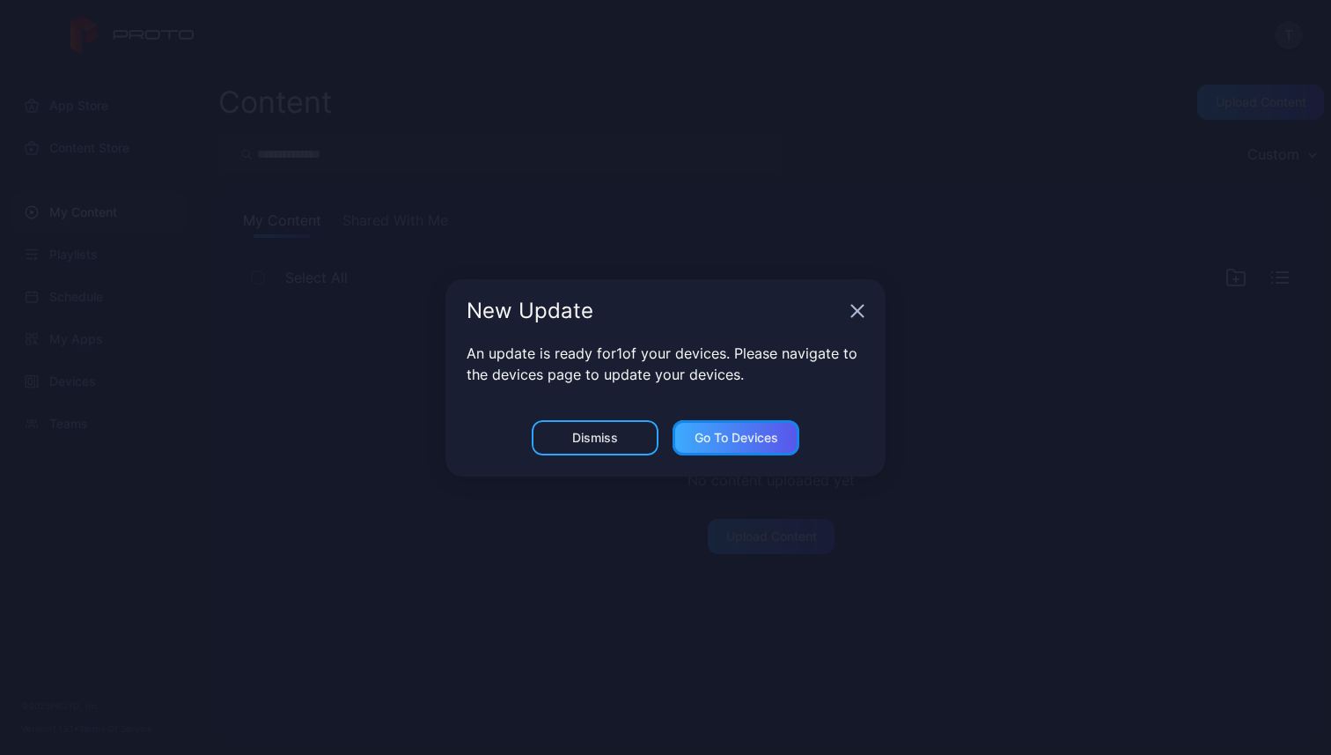
click at [743, 424] on div "Go to devices" at bounding box center [736, 437] width 127 height 35
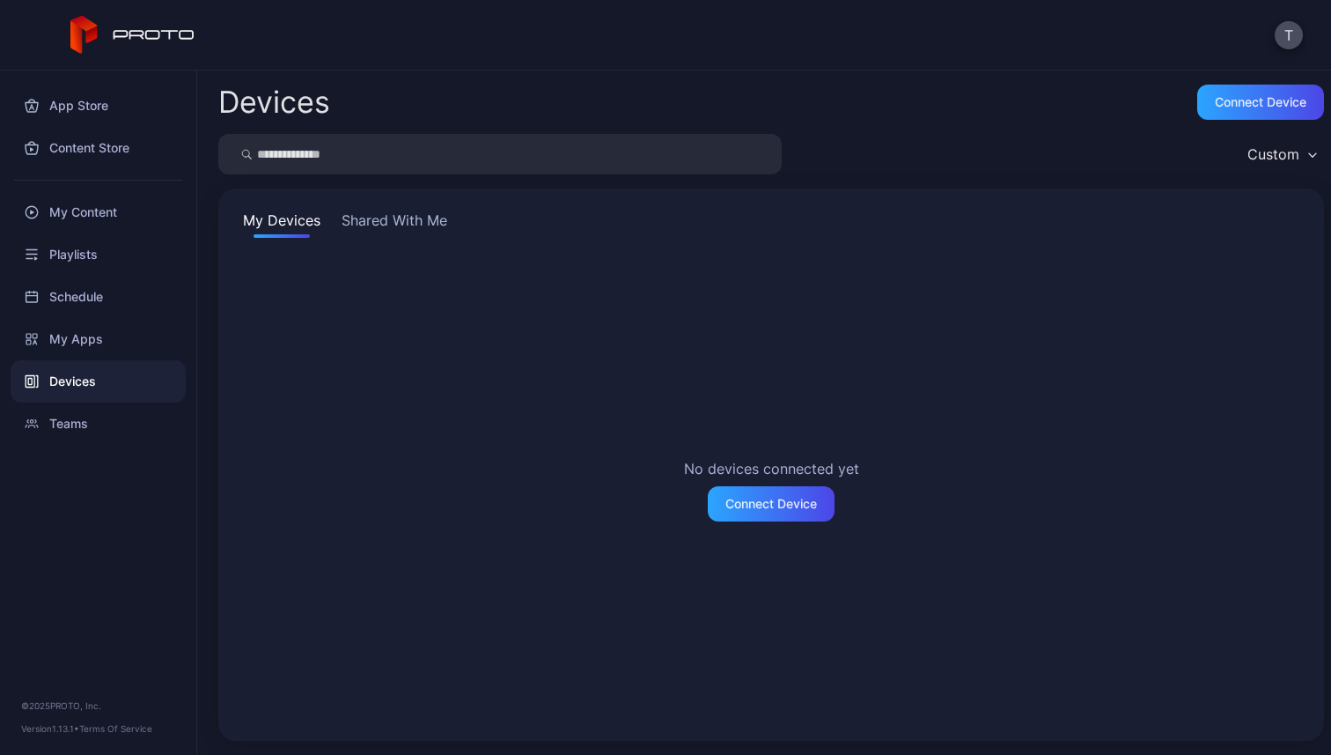
click at [388, 225] on button "Shared With Me" at bounding box center [394, 224] width 113 height 28
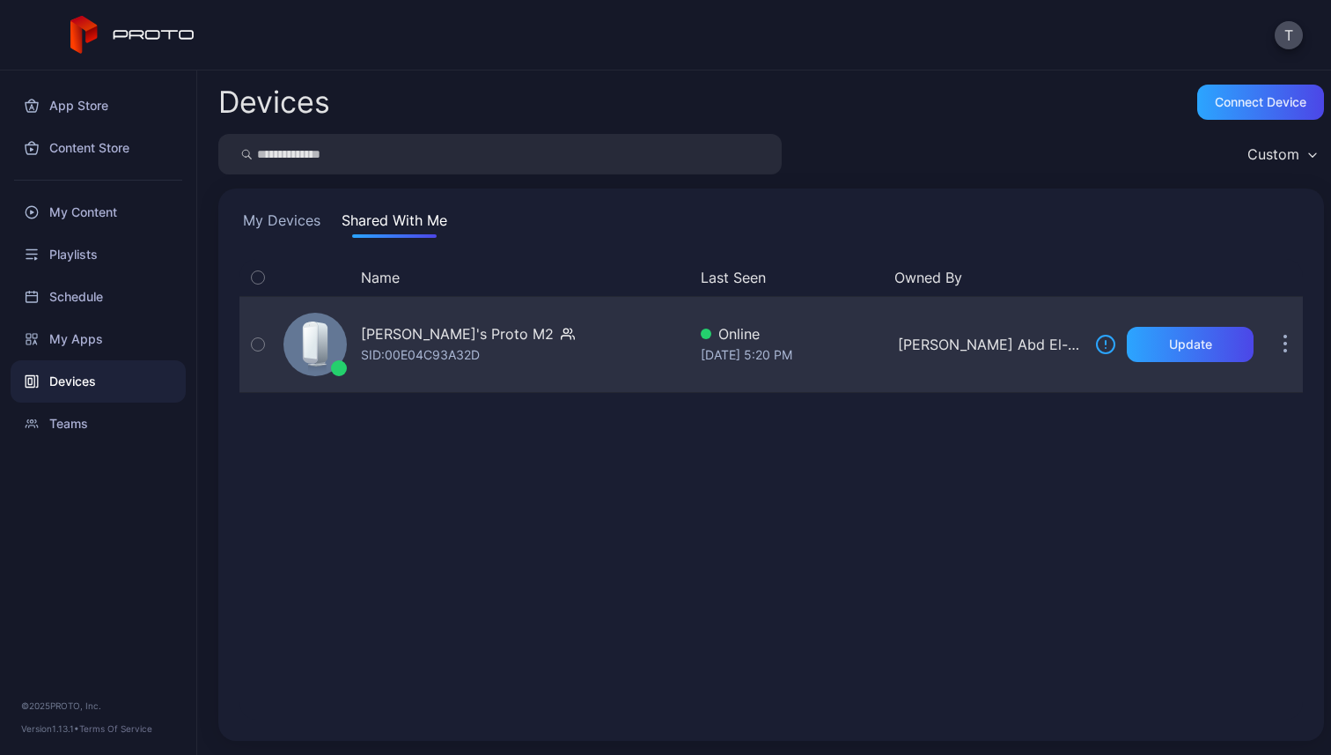
click at [1268, 345] on button "button" at bounding box center [1285, 344] width 35 height 35
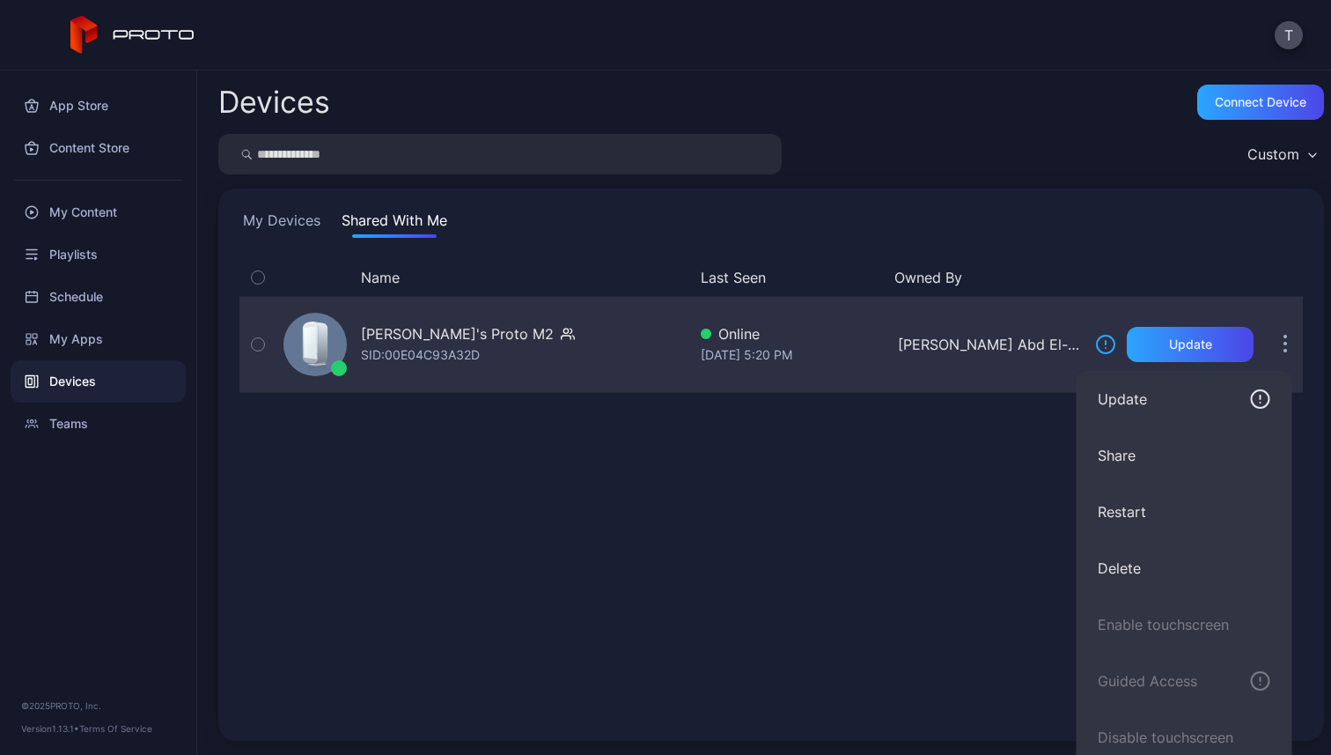
click at [1268, 345] on button "button" at bounding box center [1285, 344] width 35 height 35
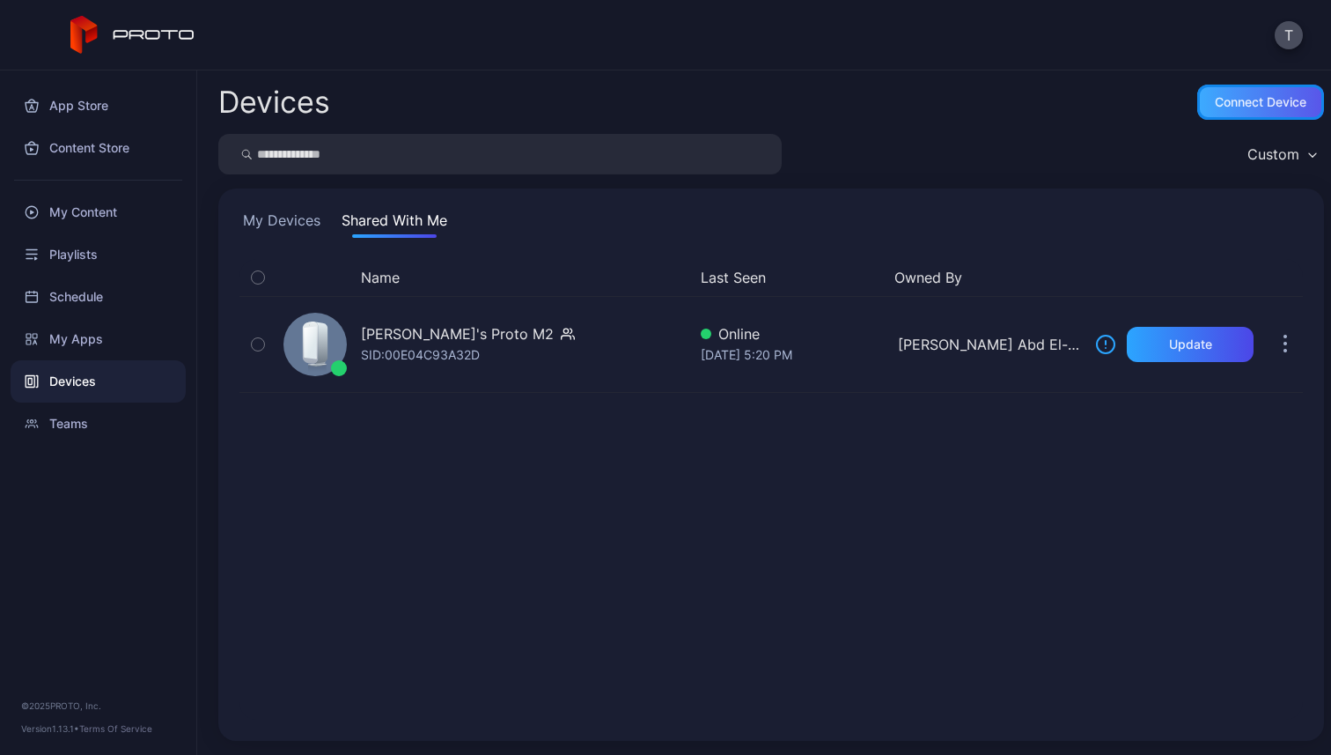
click at [1227, 102] on div "Connect device" at bounding box center [1261, 102] width 92 height 14
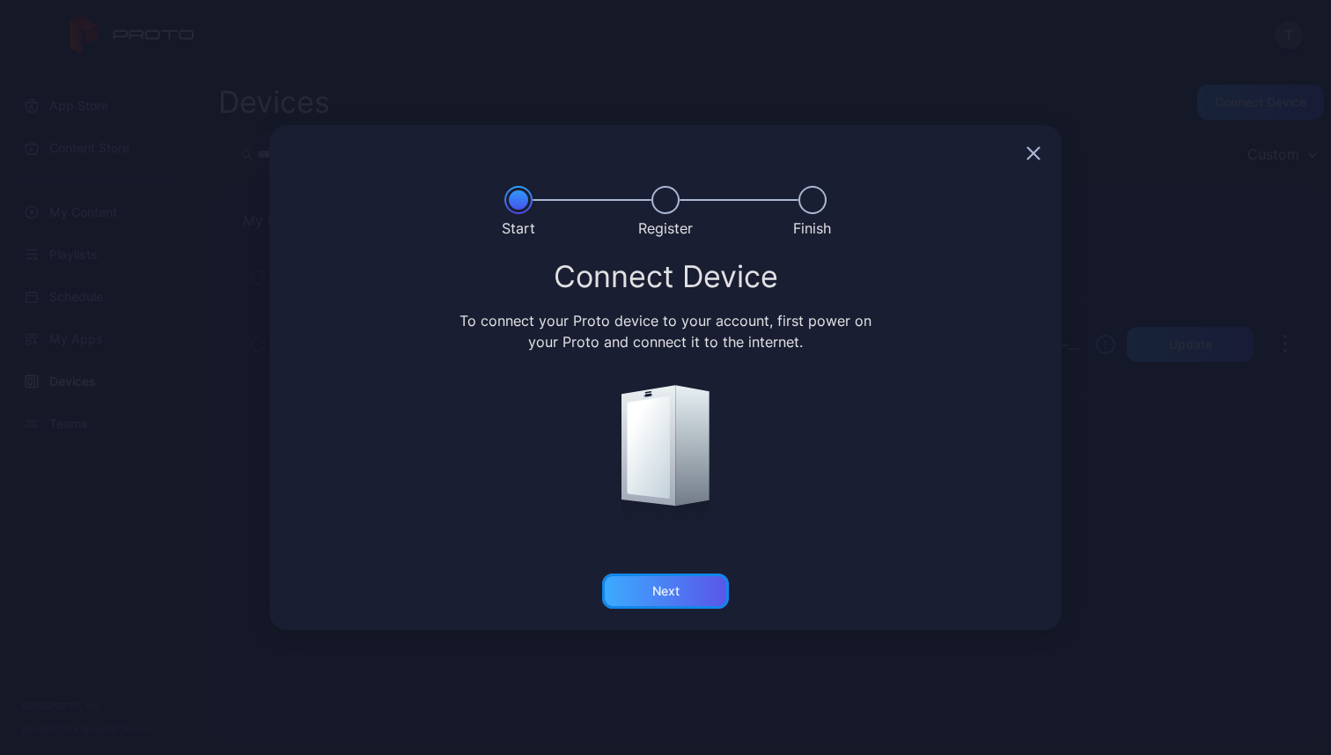
click at [677, 586] on div "Next" at bounding box center [665, 591] width 27 height 14
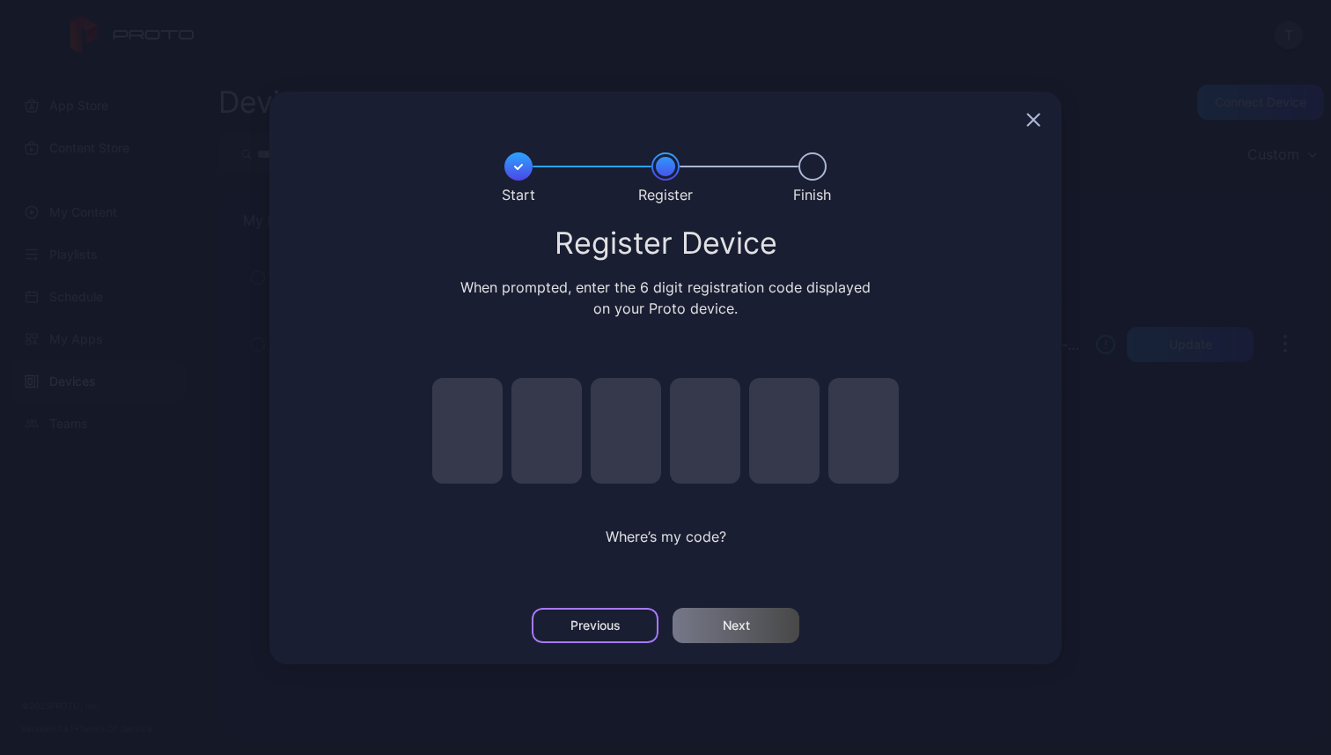
click at [595, 619] on div "Previous" at bounding box center [596, 625] width 50 height 14
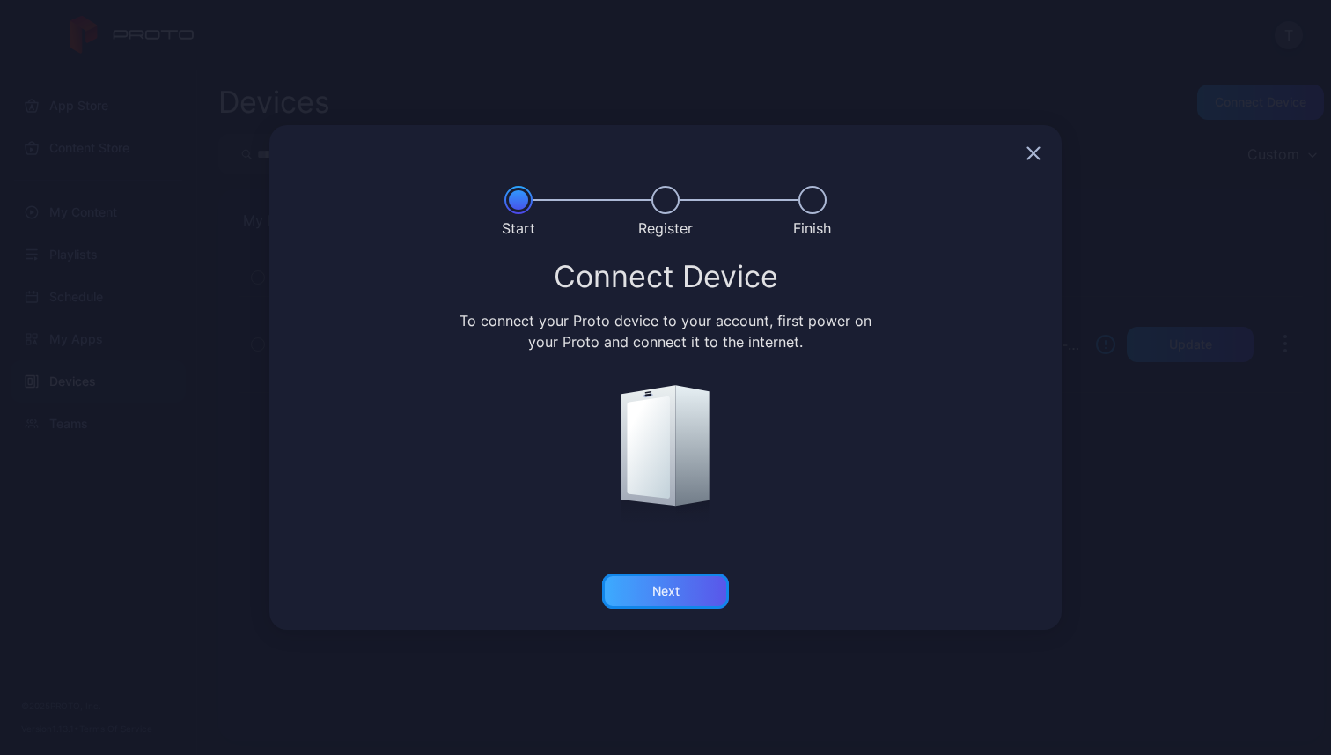
click at [676, 577] on div "Next" at bounding box center [665, 590] width 127 height 35
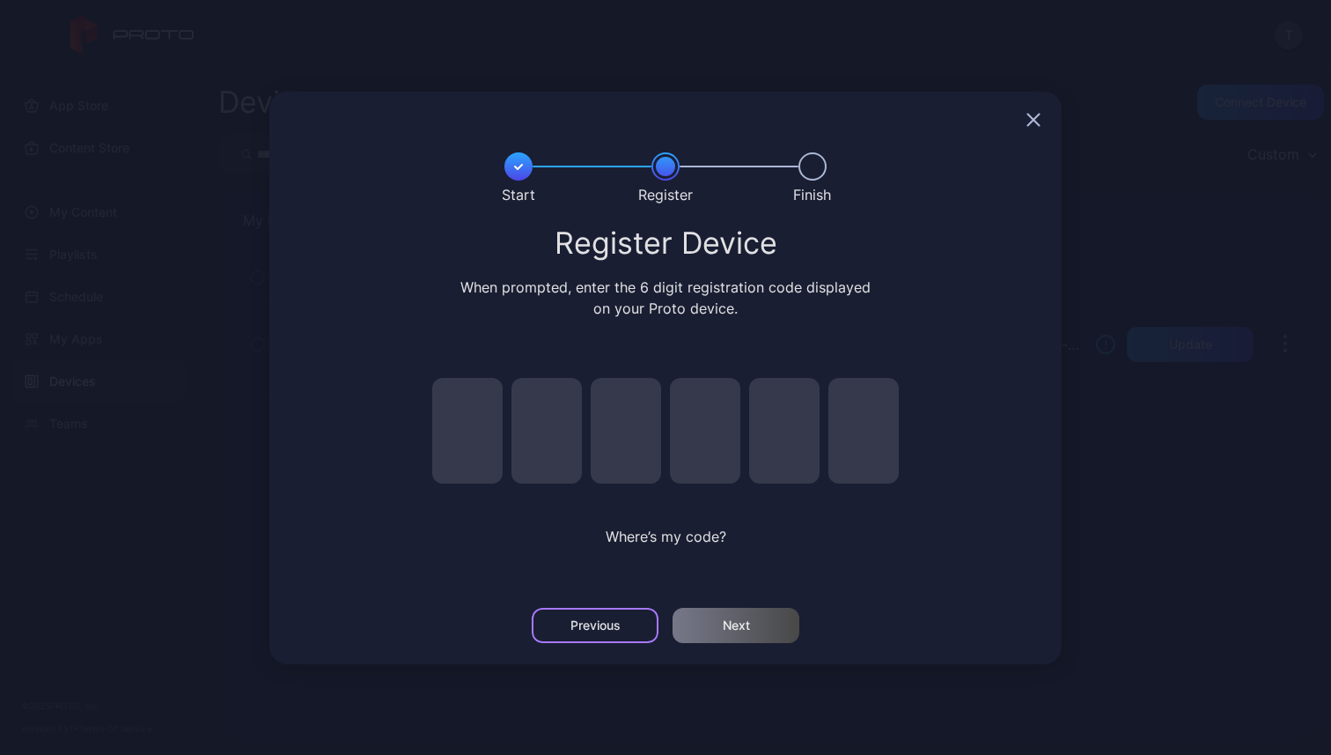
click at [610, 616] on div "Previous" at bounding box center [595, 625] width 127 height 35
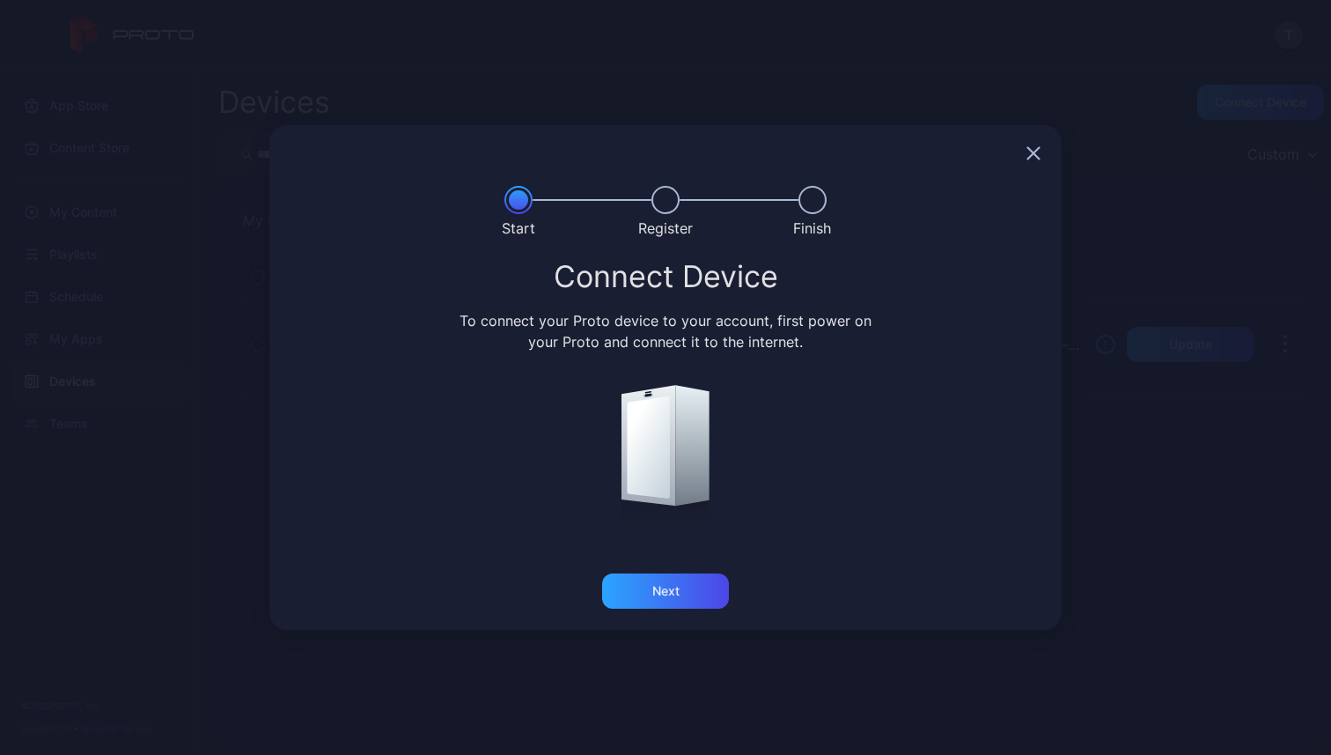
click at [1039, 144] on div at bounding box center [665, 153] width 792 height 56
click at [1035, 149] on icon "button" at bounding box center [1034, 153] width 14 height 14
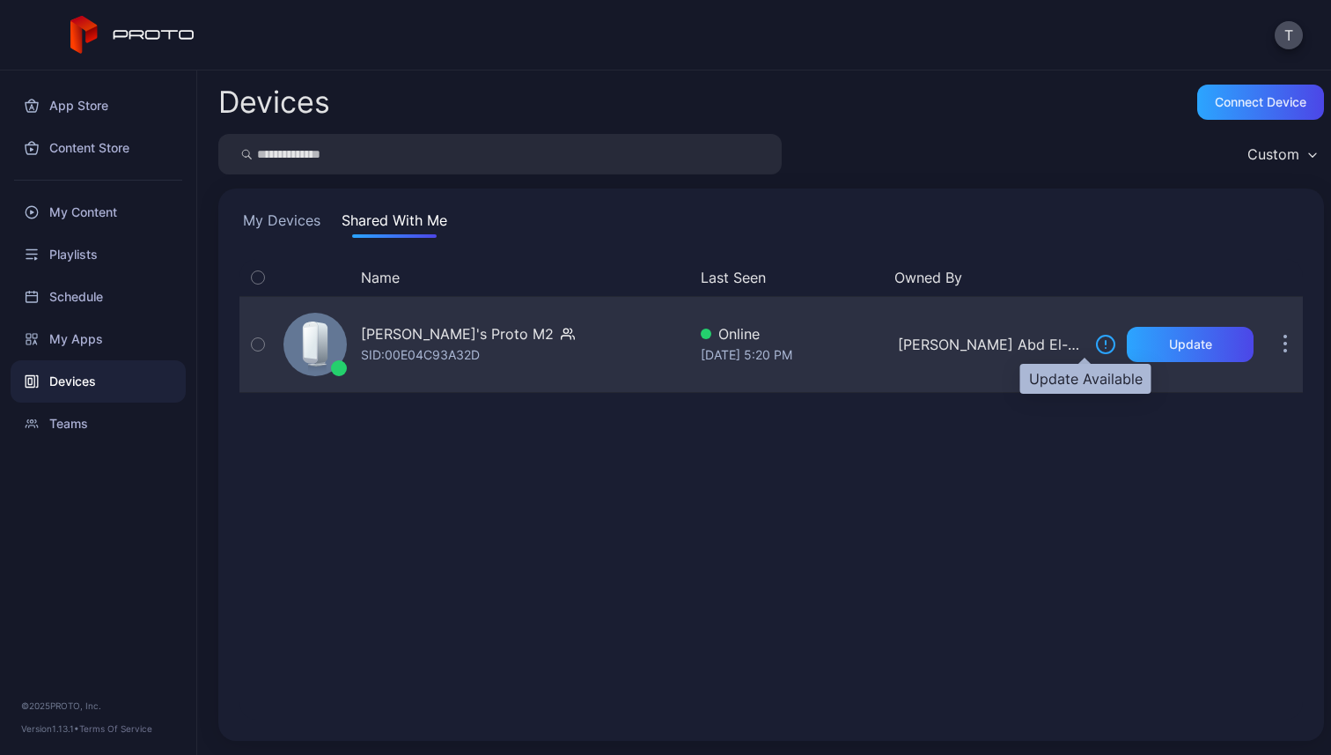
click at [1095, 348] on icon at bounding box center [1105, 344] width 21 height 21
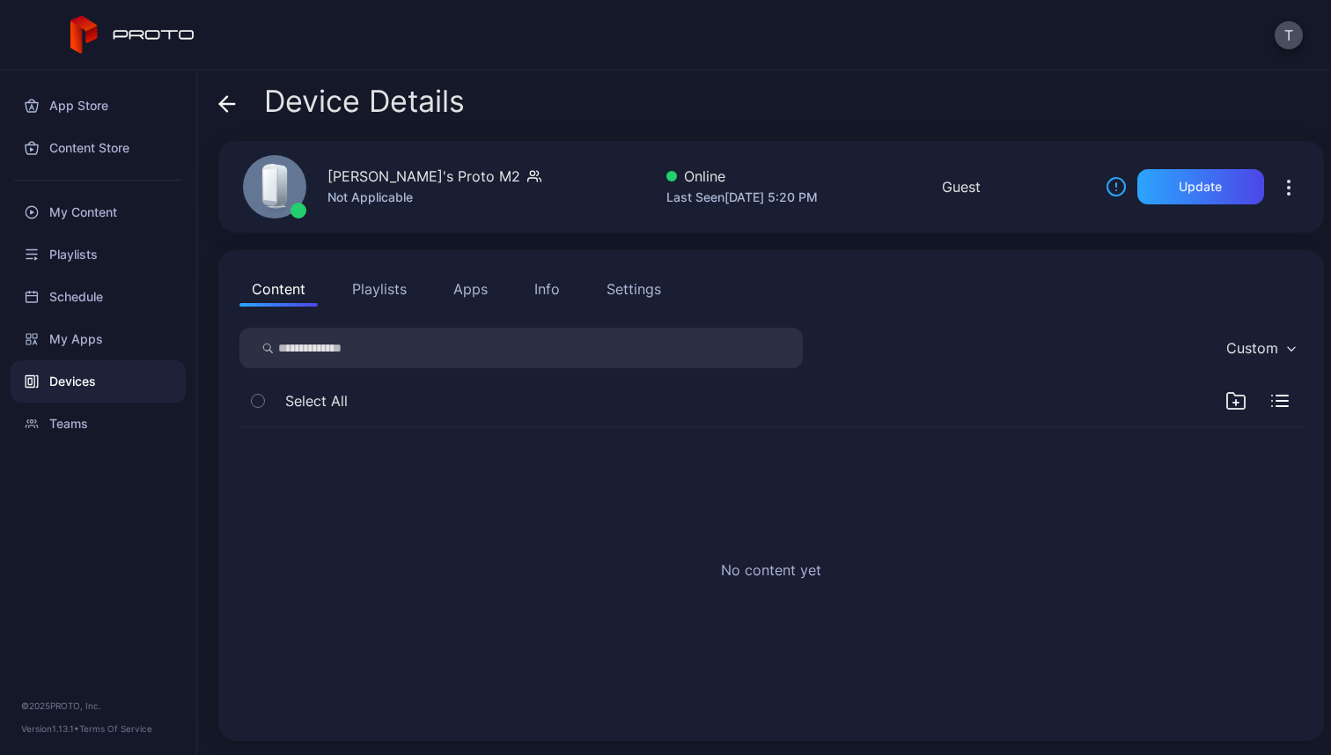
click at [227, 104] on icon at bounding box center [227, 104] width 15 height 0
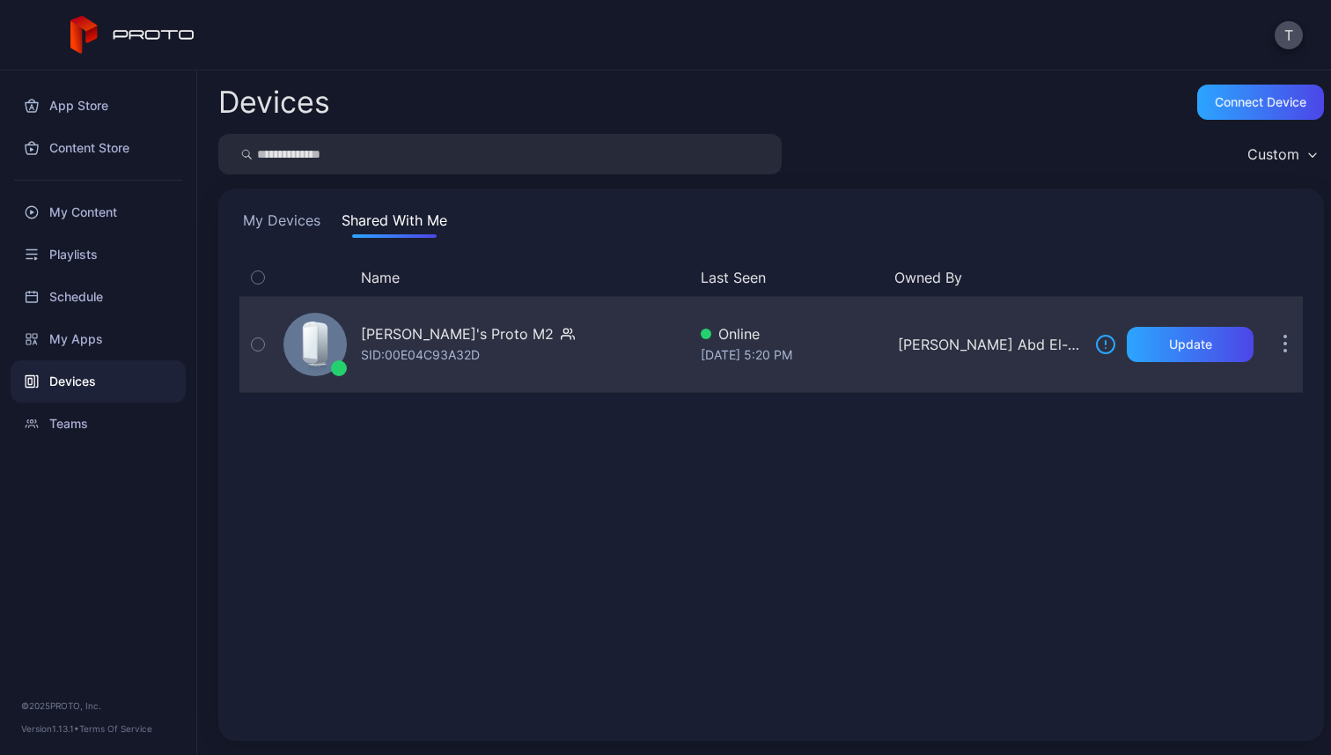
click at [1285, 344] on icon "button" at bounding box center [1286, 345] width 3 height 3
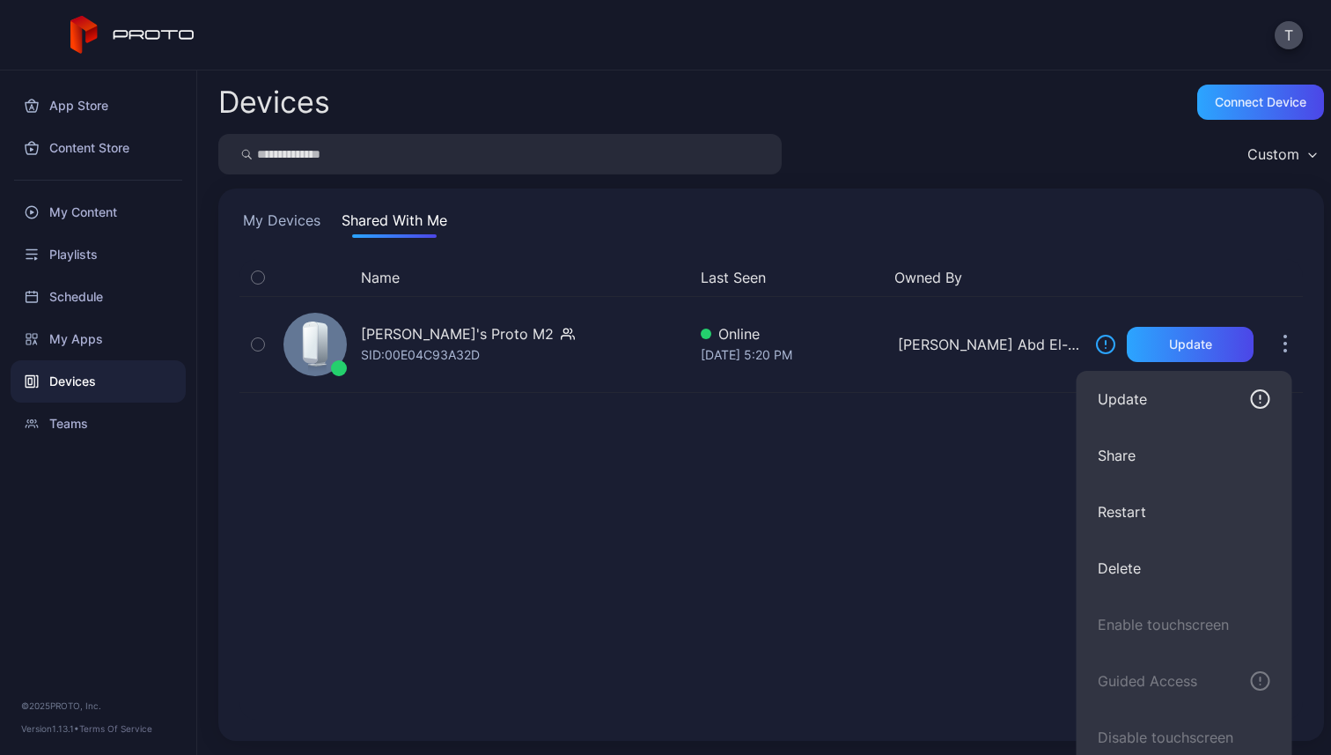
click at [867, 555] on div "Name Last Seen Owned By Ahmed Abd El-Samie's Proto M2 SID: 00E04C93A32D Online …" at bounding box center [772, 489] width 1064 height 461
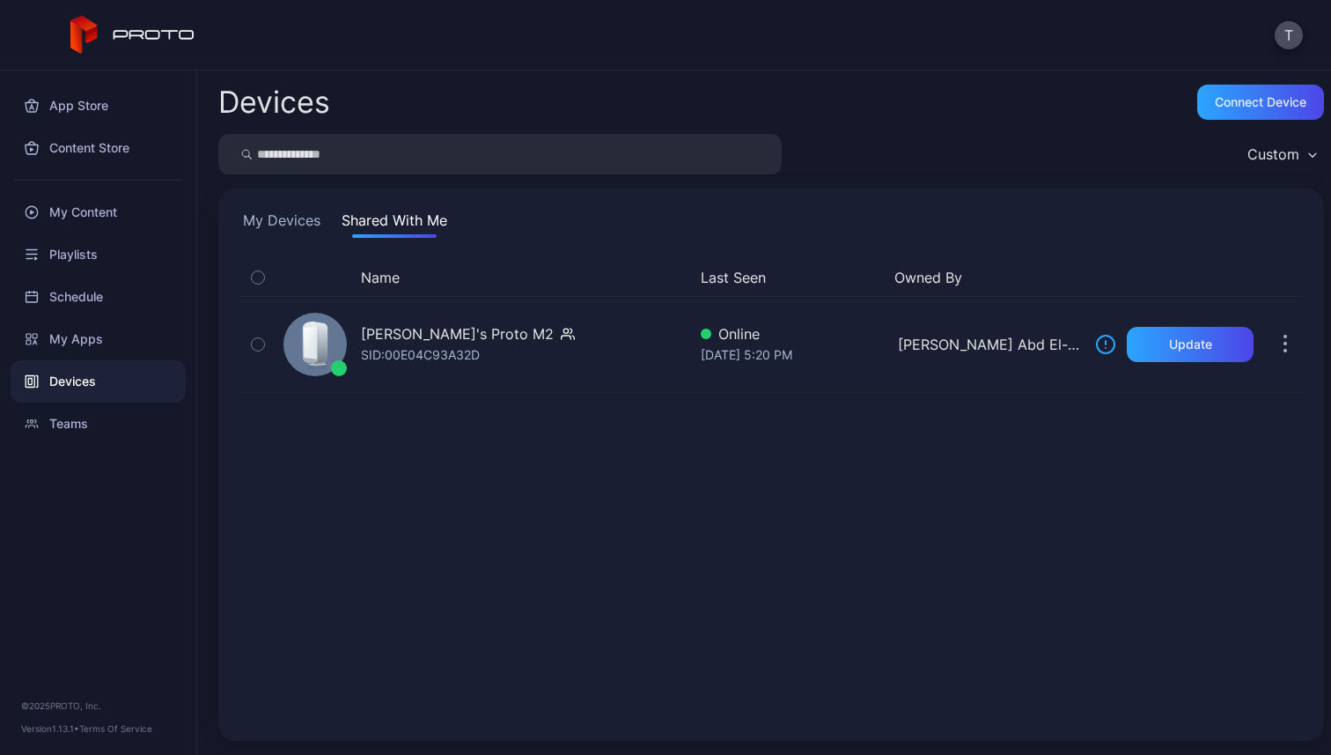
click at [1299, 164] on div "Custom" at bounding box center [1281, 154] width 85 height 26
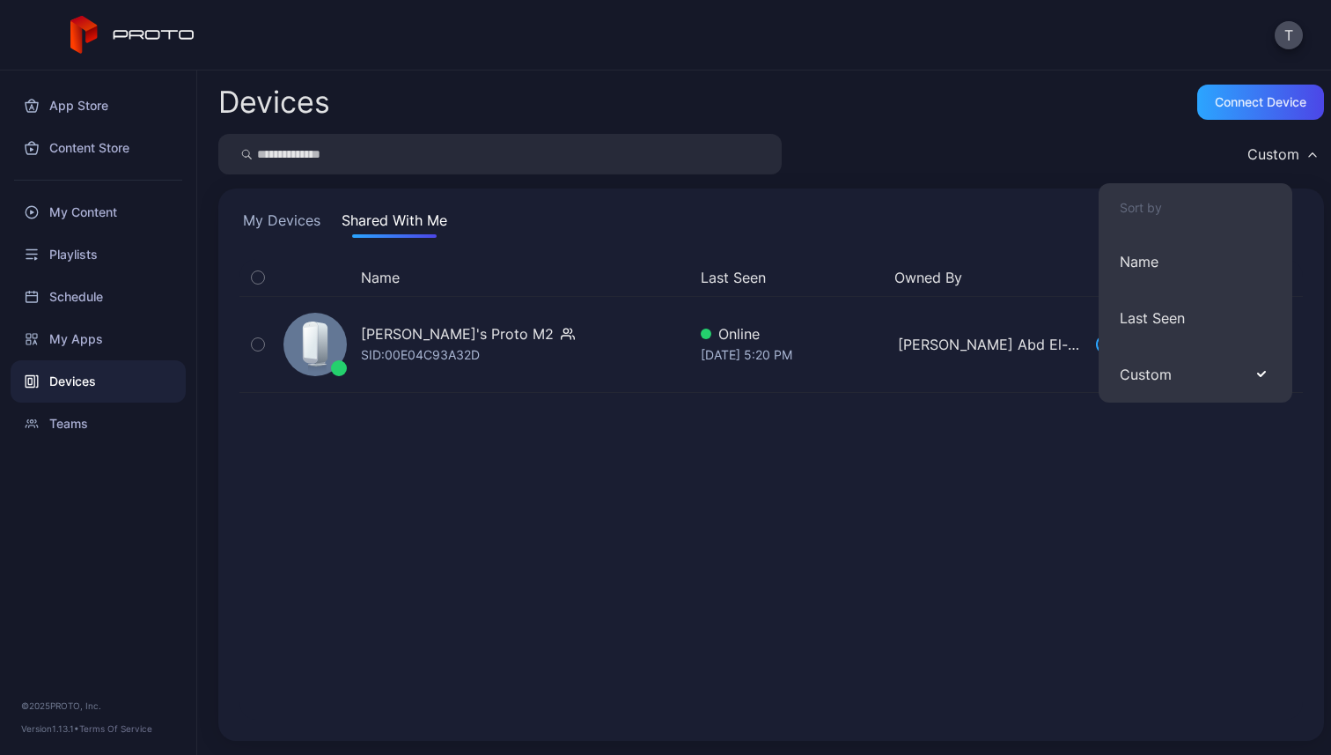
click at [1309, 156] on icon "button" at bounding box center [1312, 155] width 7 height 4
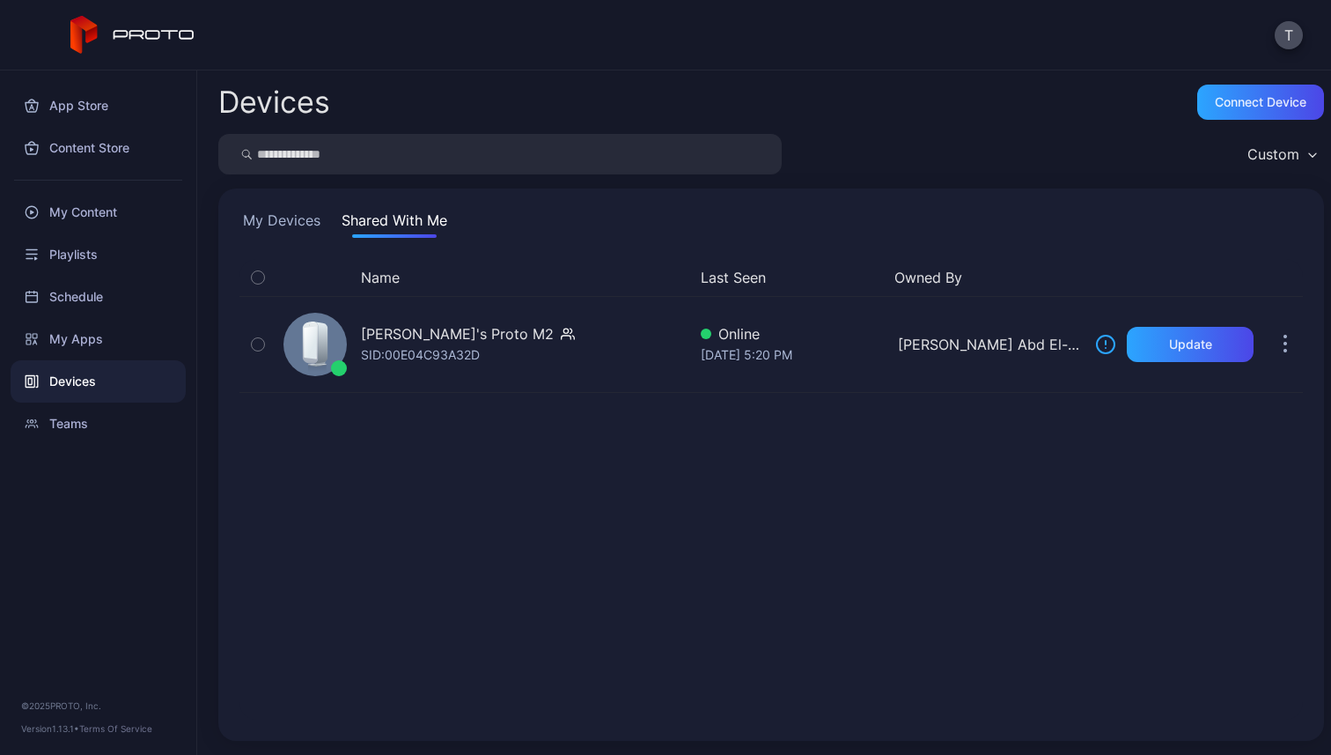
click at [311, 224] on button "My Devices" at bounding box center [282, 224] width 85 height 28
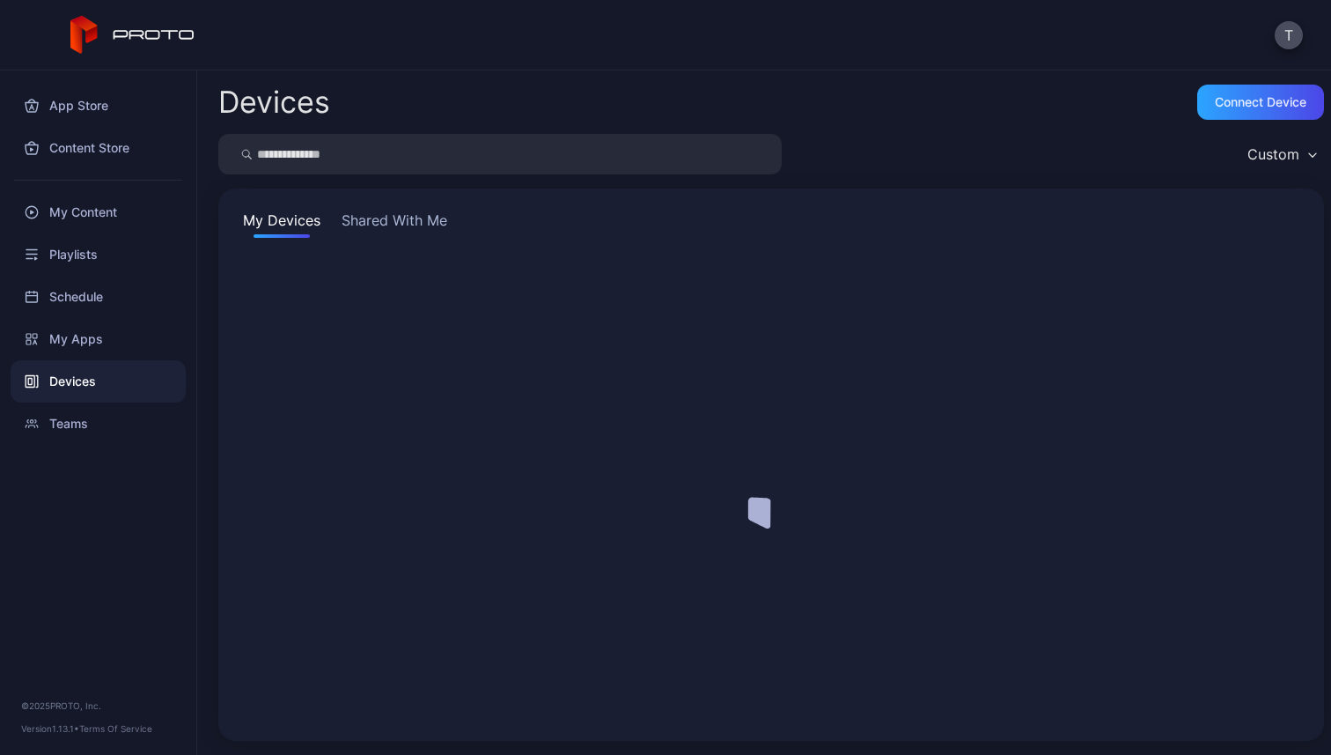
click at [414, 214] on button "Shared With Me" at bounding box center [394, 224] width 113 height 28
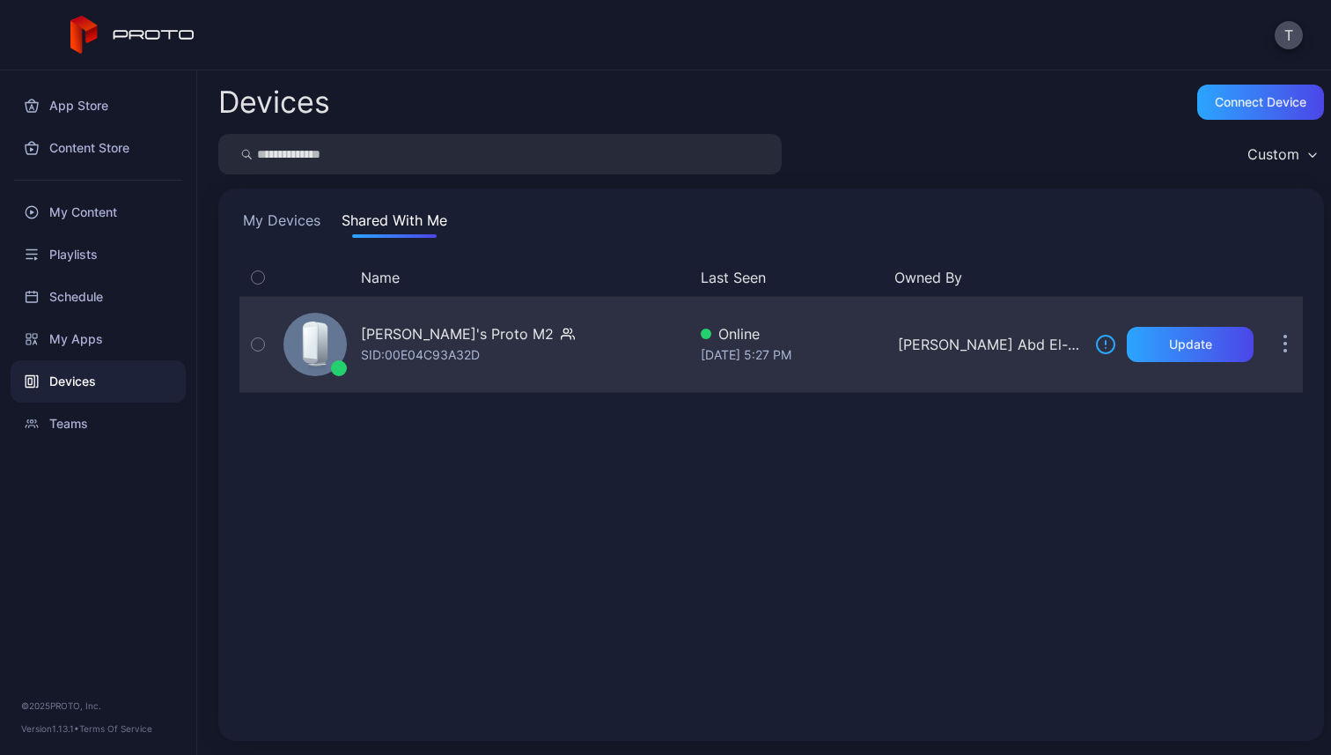
click at [420, 325] on div "[PERSON_NAME]'s Proto M2" at bounding box center [457, 333] width 193 height 21
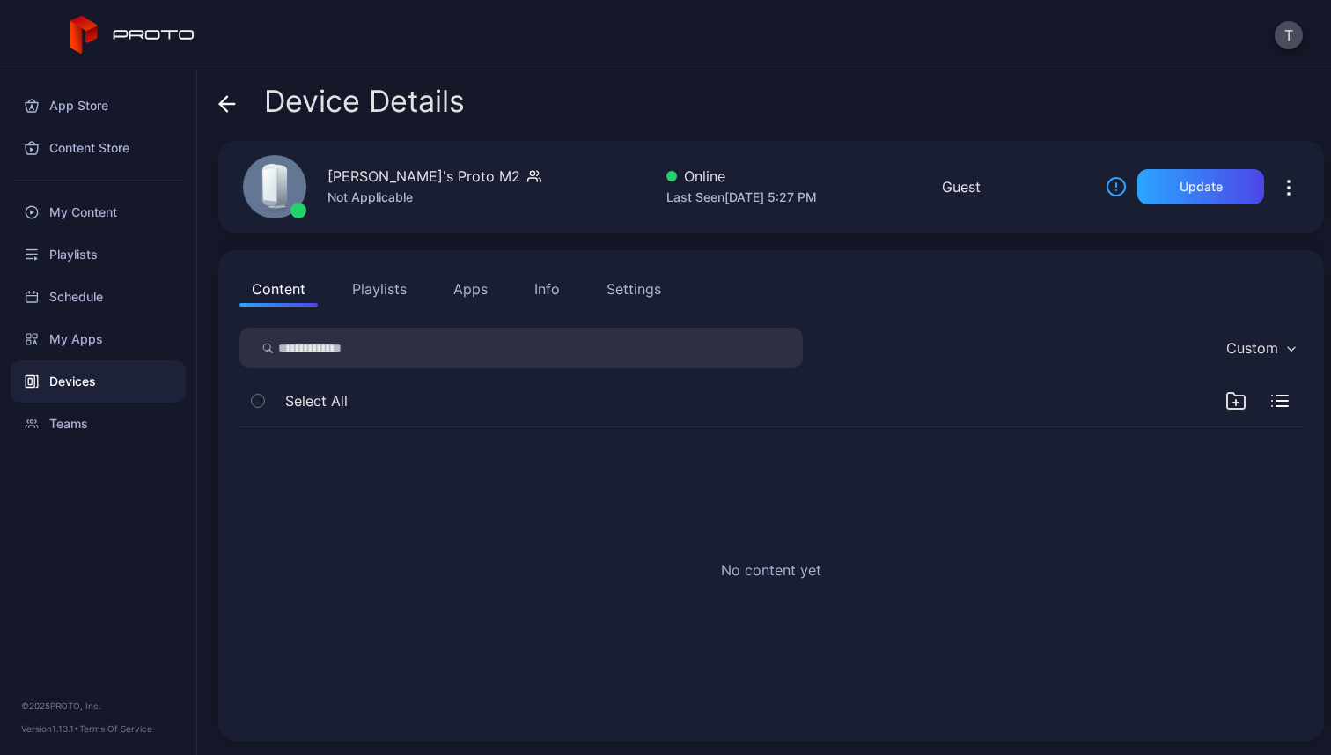
click at [372, 285] on button "Playlists" at bounding box center [379, 288] width 79 height 35
click at [485, 287] on button "Apps" at bounding box center [470, 288] width 59 height 35
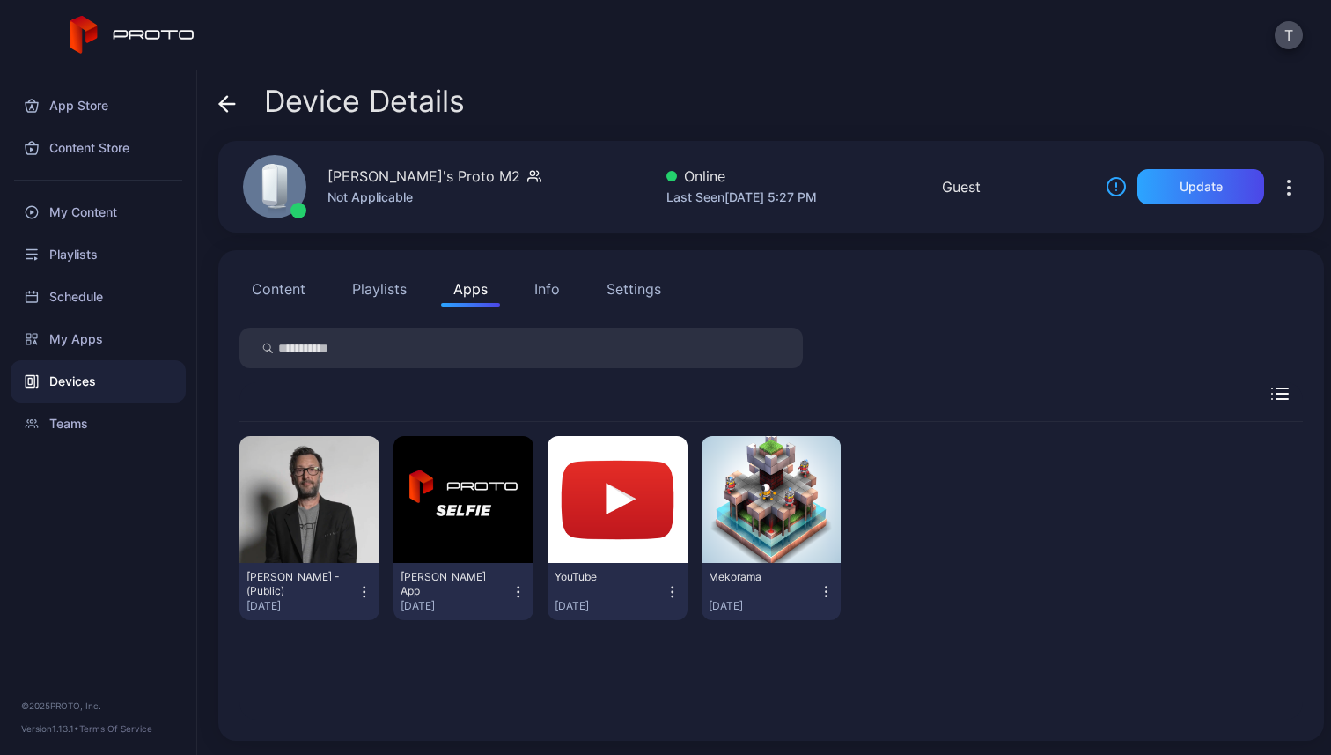
click at [1288, 195] on icon "button" at bounding box center [1289, 194] width 2 height 2
click at [903, 411] on div "David N Persona - (Public) Aug 14, 2025 David Selfie App Aug 13, 2025 YouTube A…" at bounding box center [771, 571] width 1092 height 326
click at [1272, 394] on icon "button" at bounding box center [1272, 394] width 0 height 0
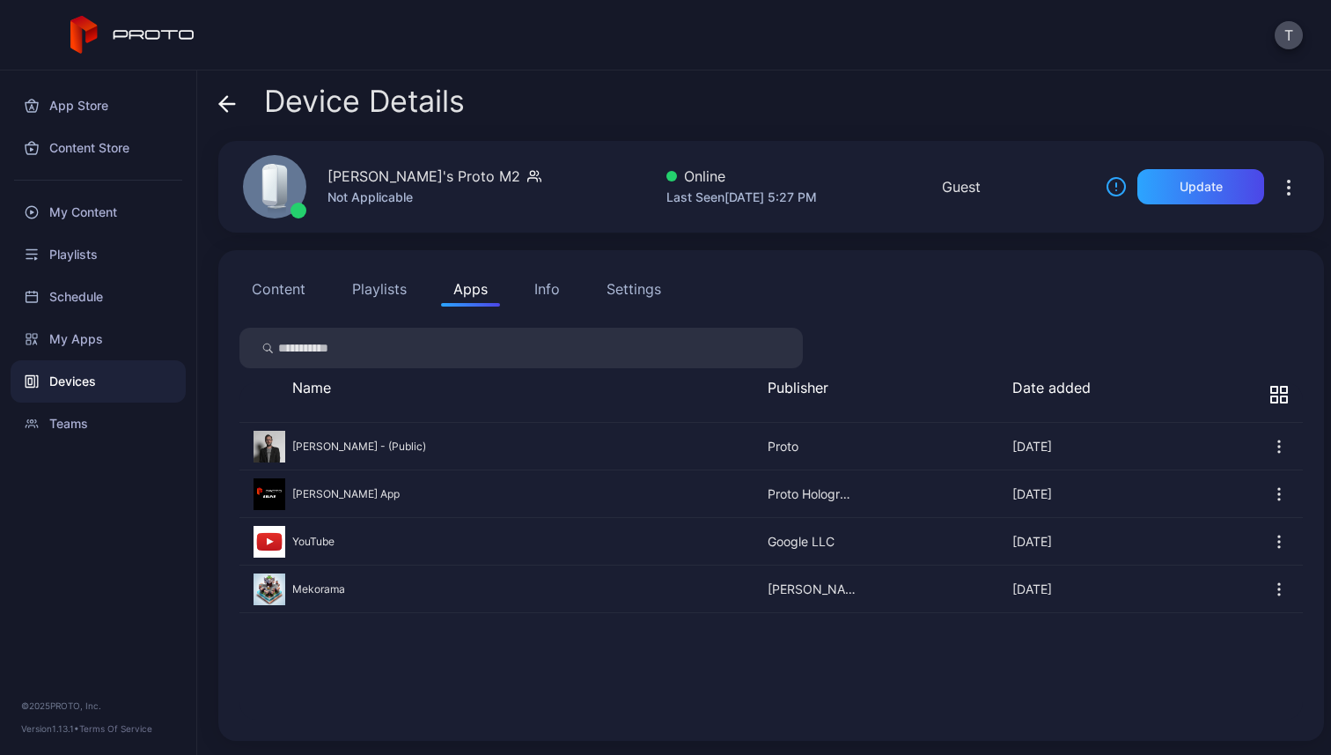
click at [1271, 394] on icon "button" at bounding box center [1280, 395] width 18 height 18
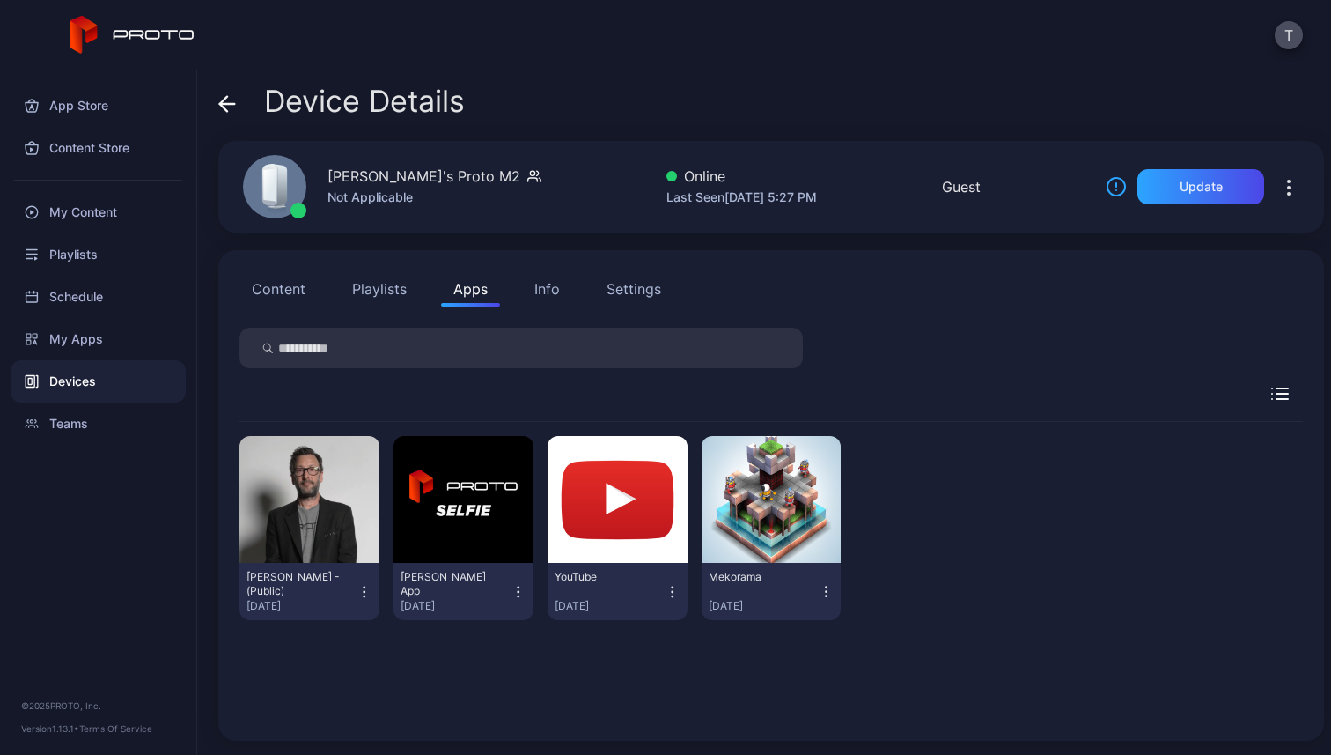
click at [618, 286] on div "Settings" at bounding box center [634, 288] width 55 height 21
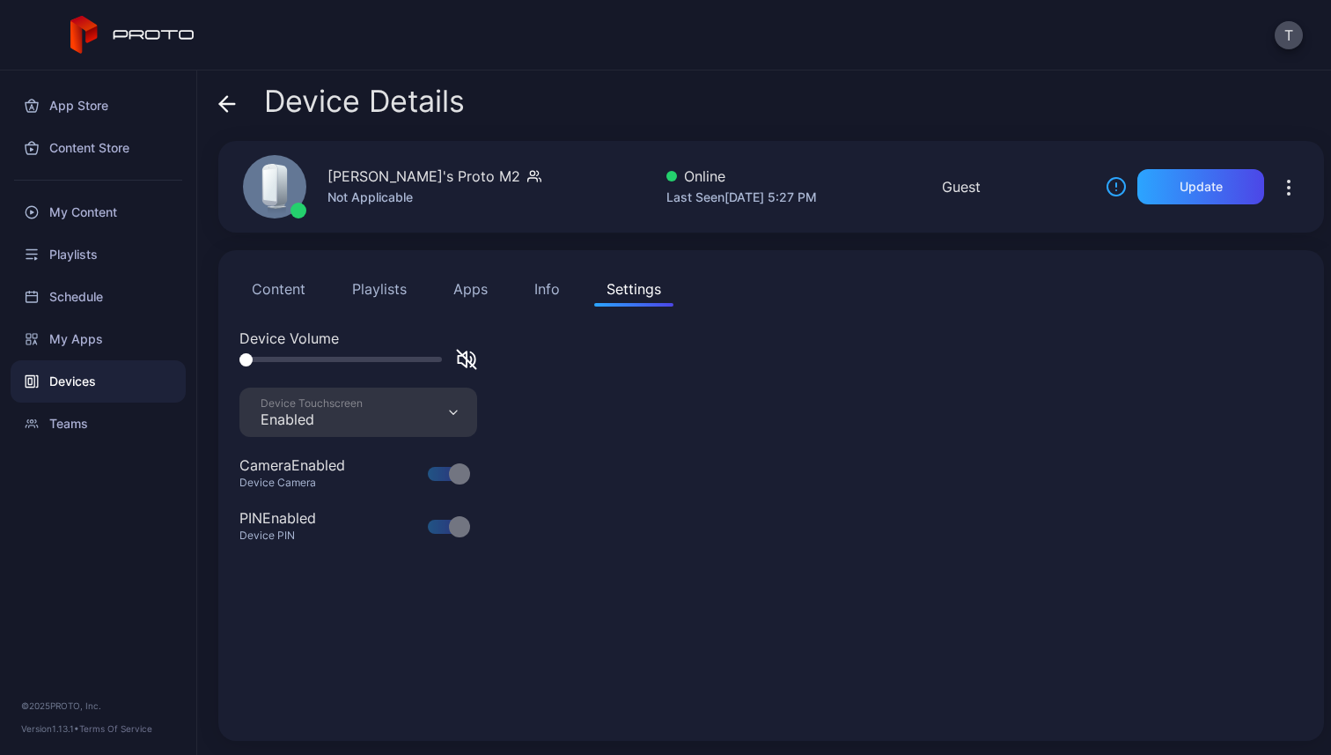
click at [274, 294] on button "Content" at bounding box center [279, 288] width 78 height 35
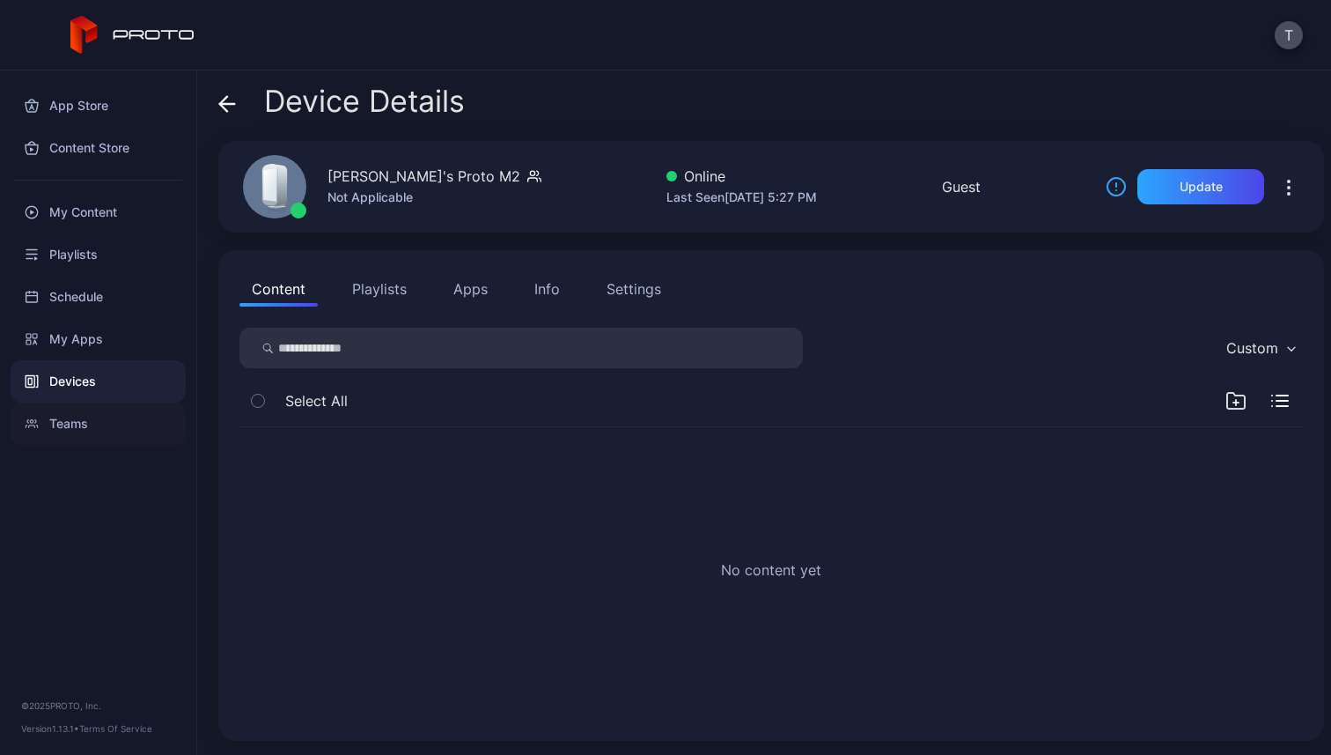
click at [113, 429] on div "Teams" at bounding box center [98, 423] width 175 height 42
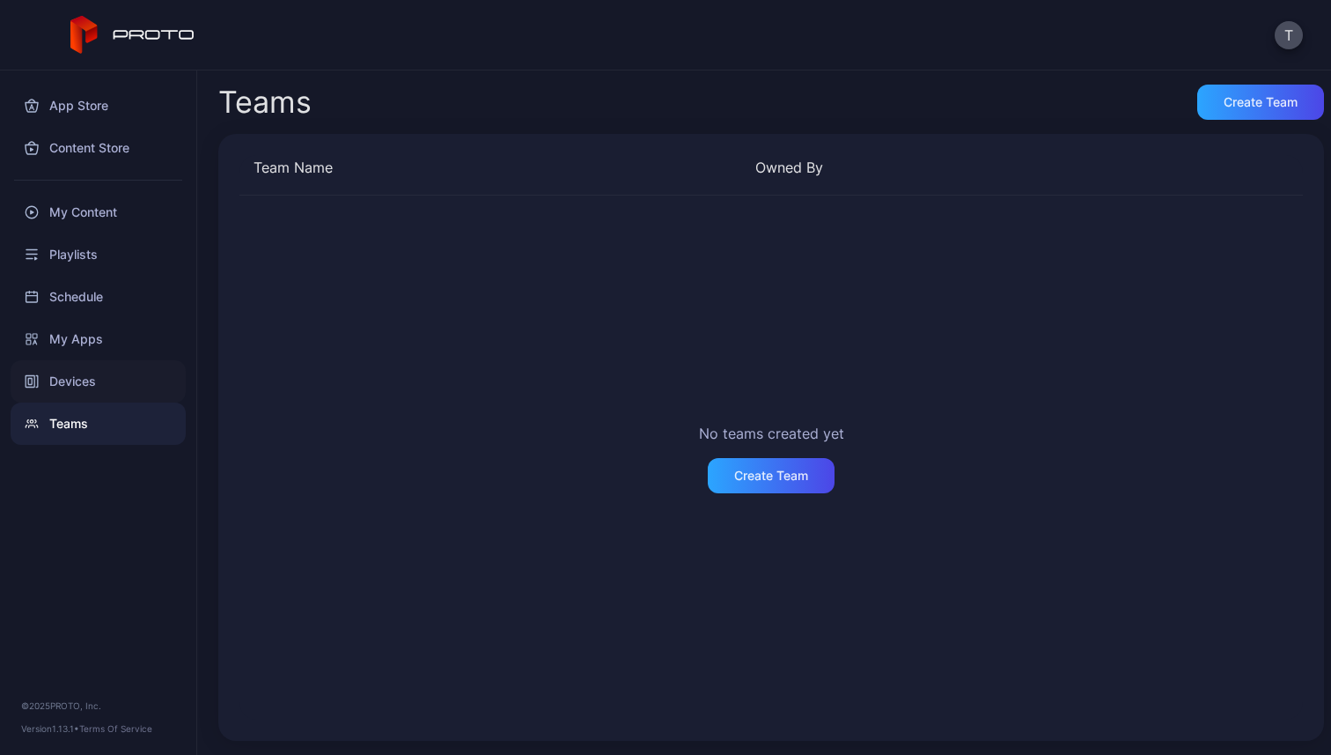
click at [124, 398] on div "Devices" at bounding box center [98, 381] width 175 height 42
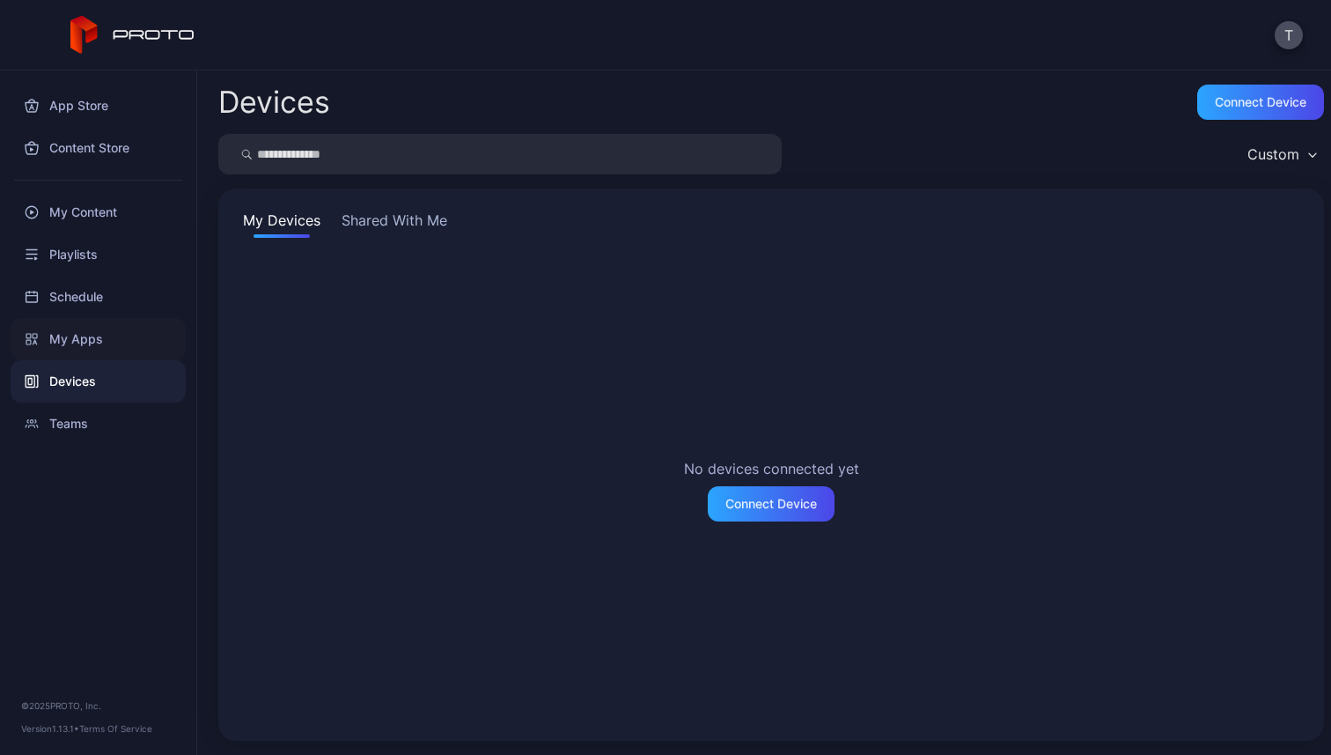
click at [124, 343] on div "My Apps" at bounding box center [98, 339] width 175 height 42
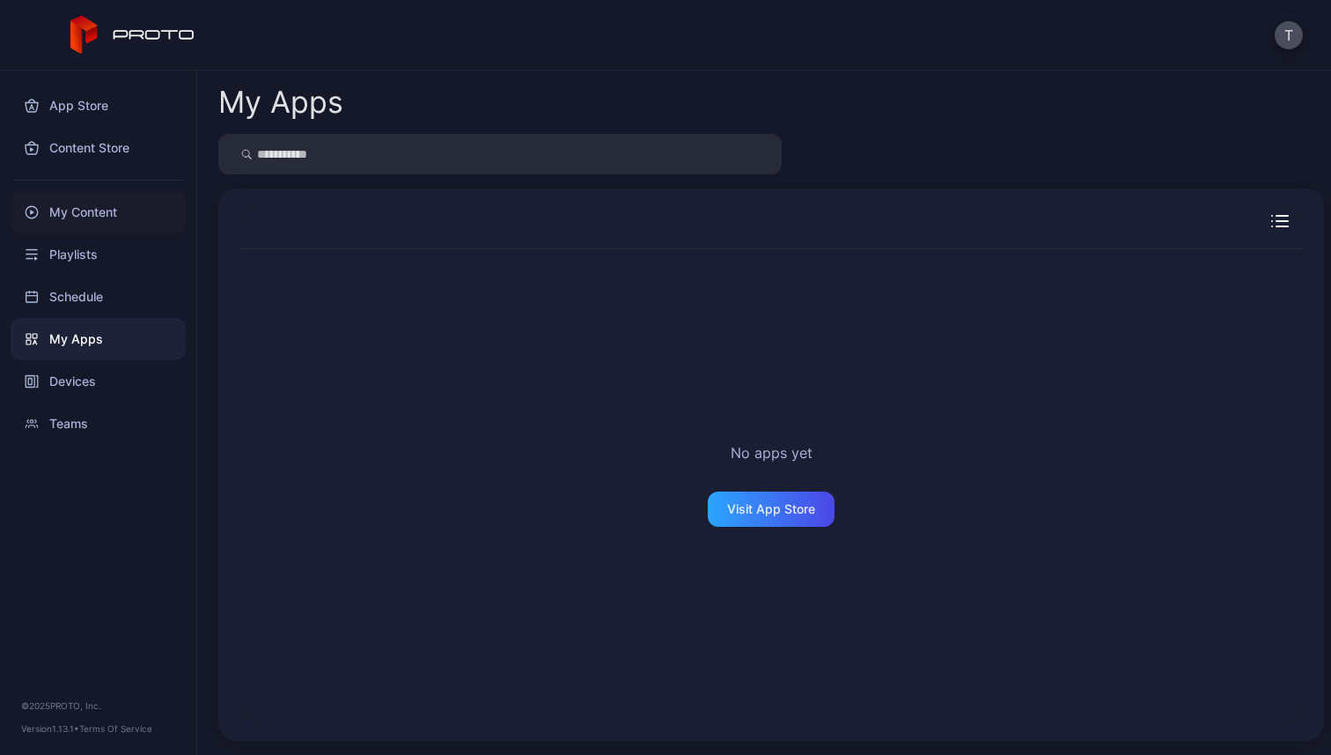
click at [106, 216] on div "My Content" at bounding box center [98, 212] width 175 height 42
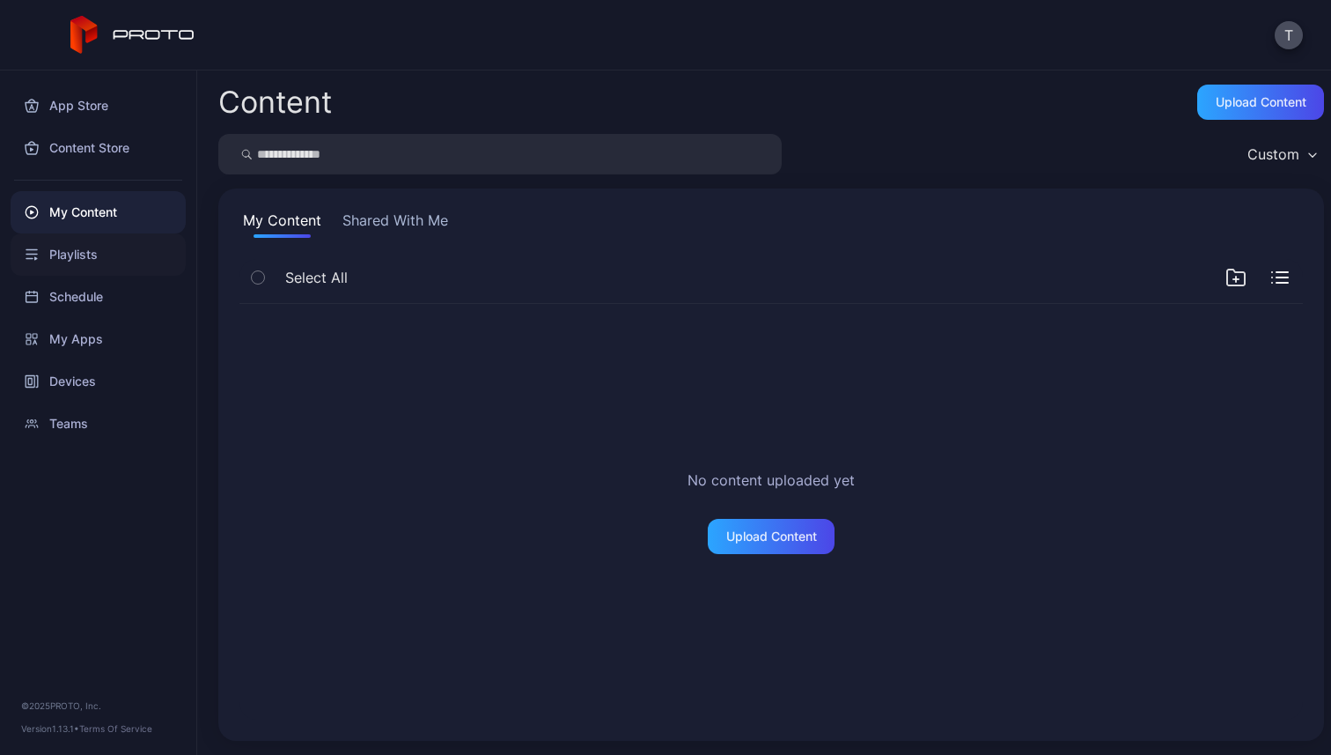
click at [96, 242] on div "Playlists" at bounding box center [98, 254] width 175 height 42
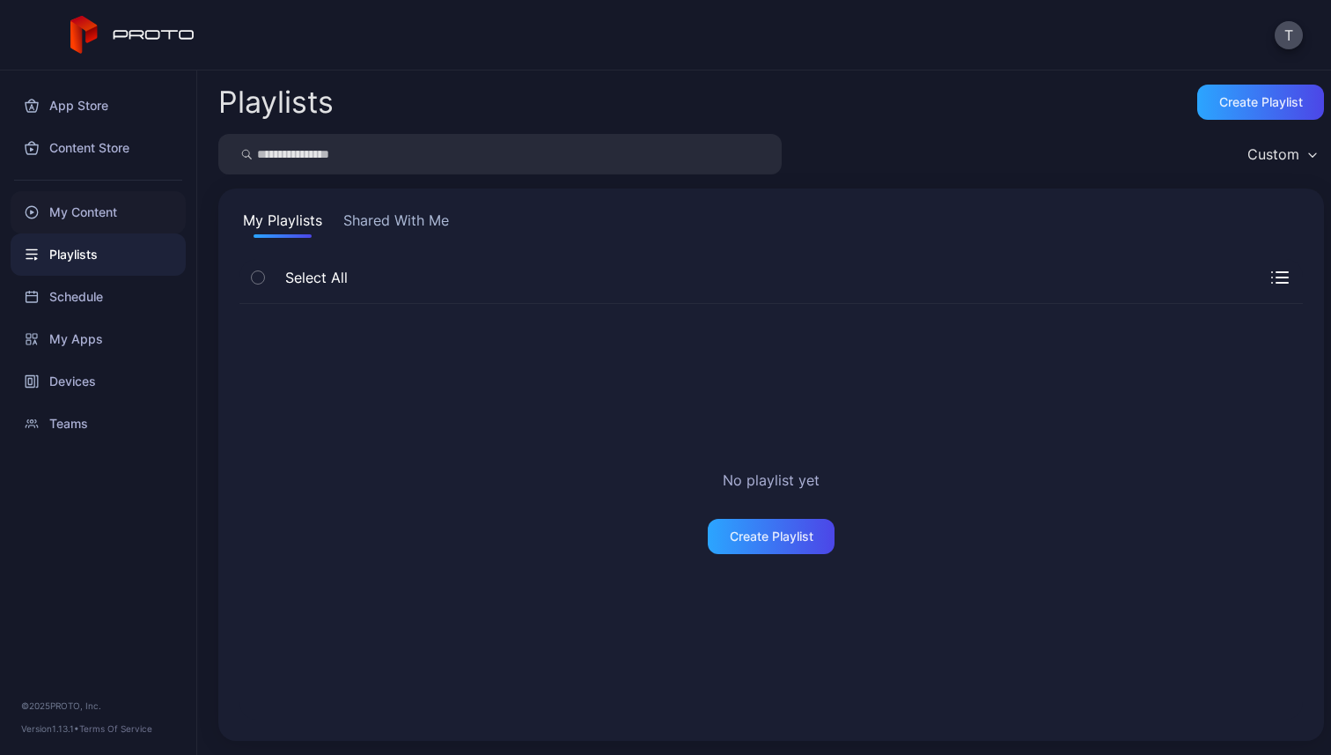
click at [115, 205] on div "My Content" at bounding box center [98, 212] width 175 height 42
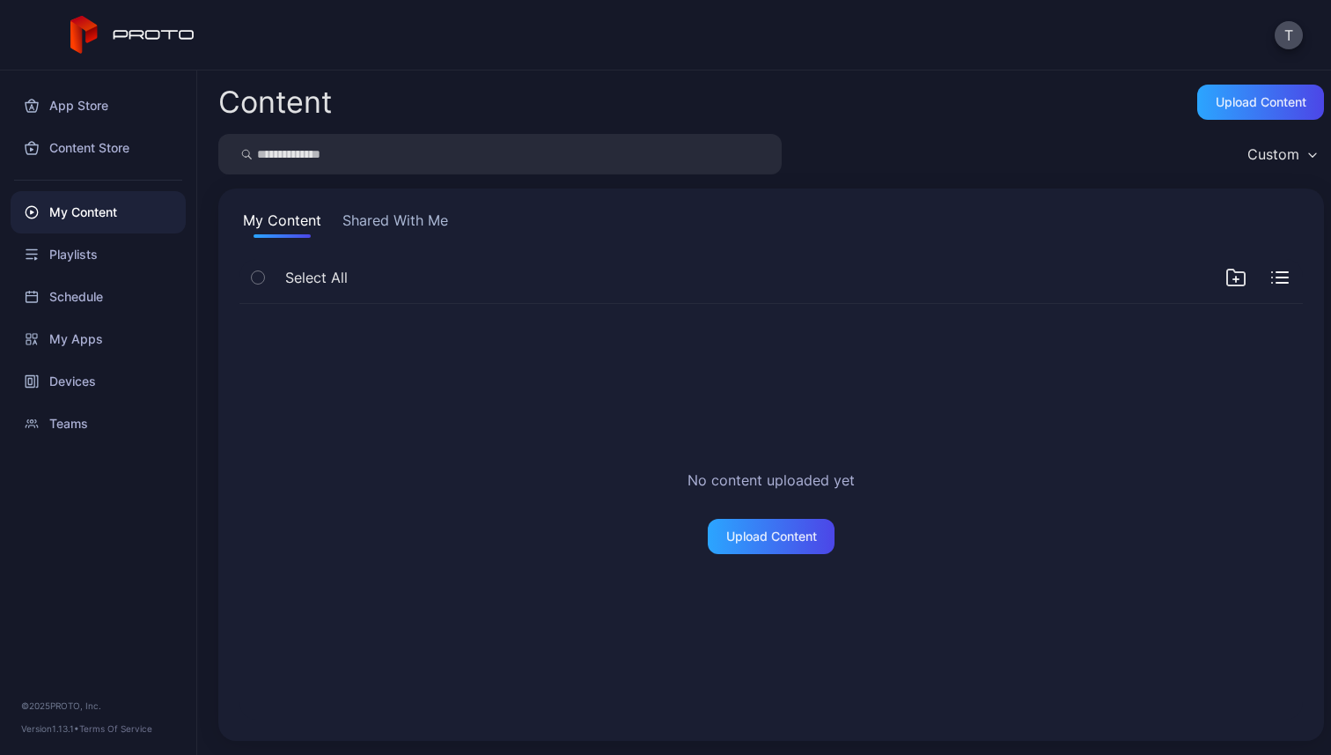
click at [409, 216] on button "Shared With Me" at bounding box center [395, 224] width 113 height 28
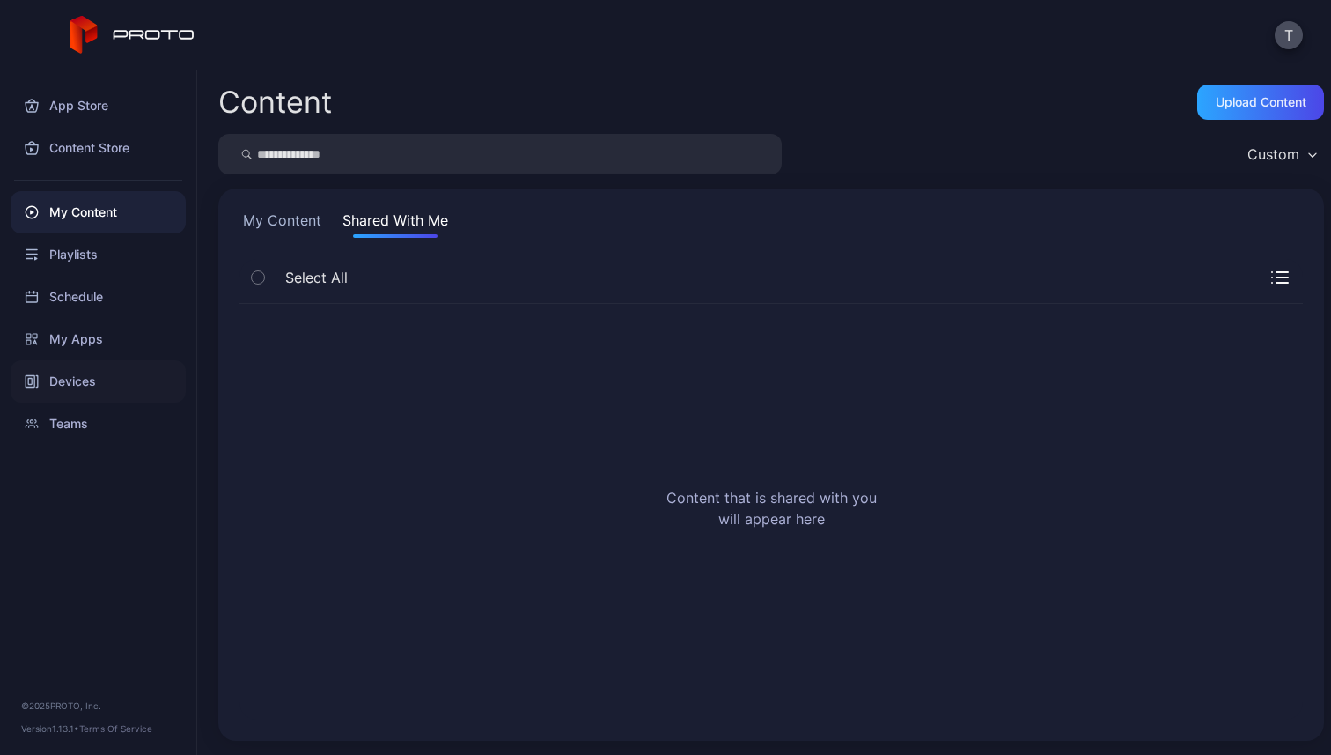
click at [79, 372] on div "Devices" at bounding box center [98, 381] width 175 height 42
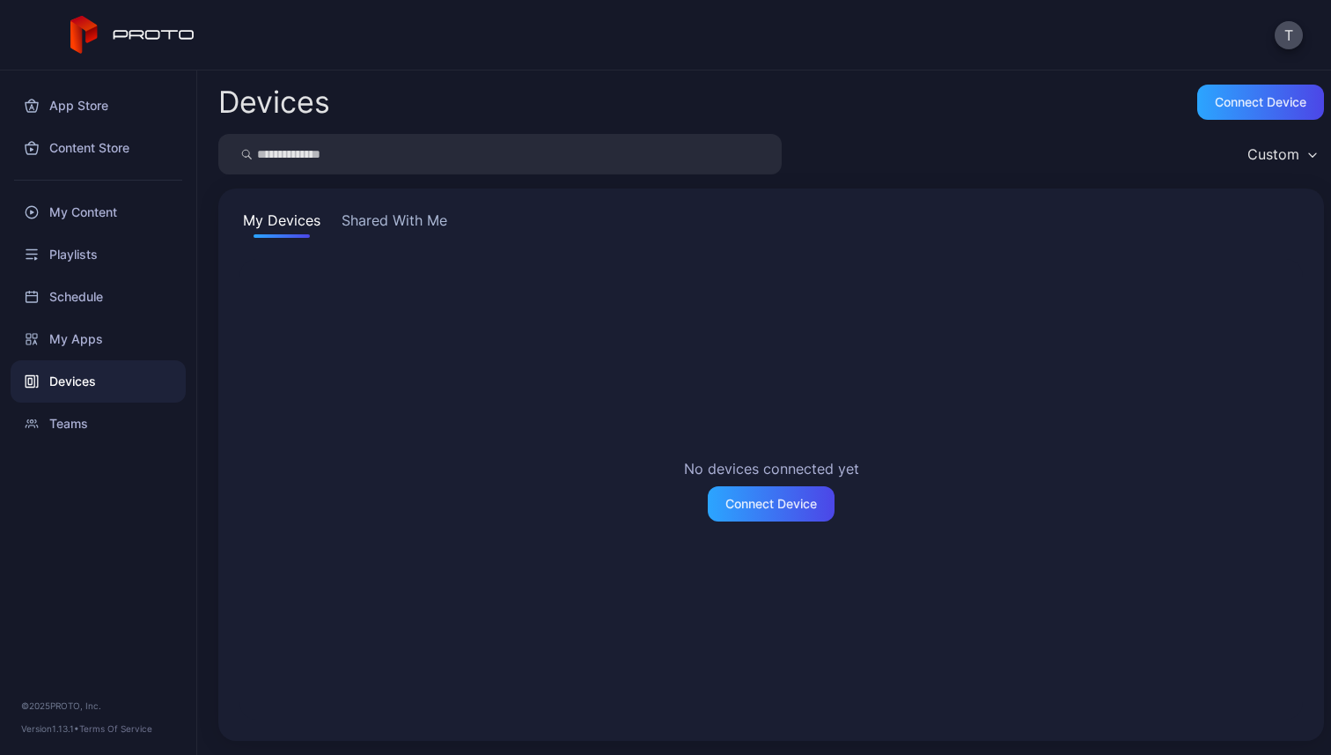
click at [418, 227] on button "Shared With Me" at bounding box center [394, 224] width 113 height 28
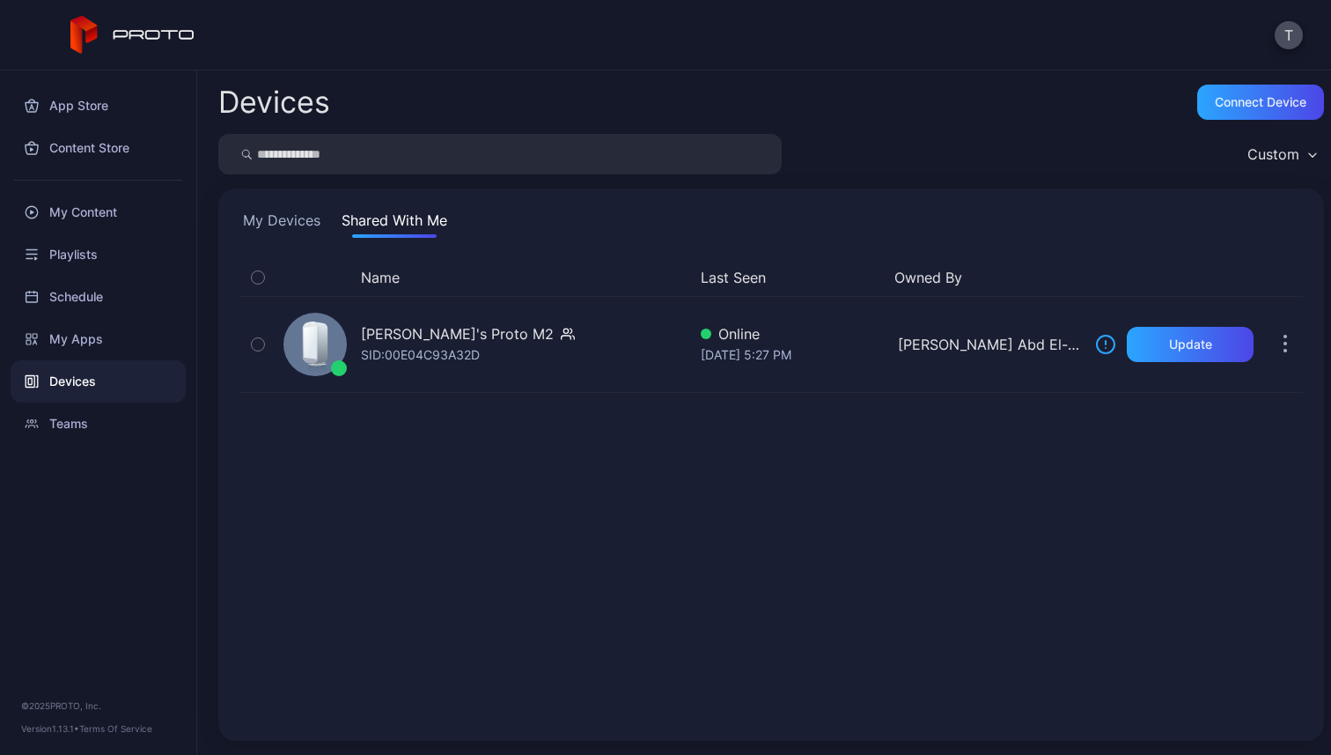
click at [1292, 151] on div "Custom" at bounding box center [1281, 154] width 85 height 26
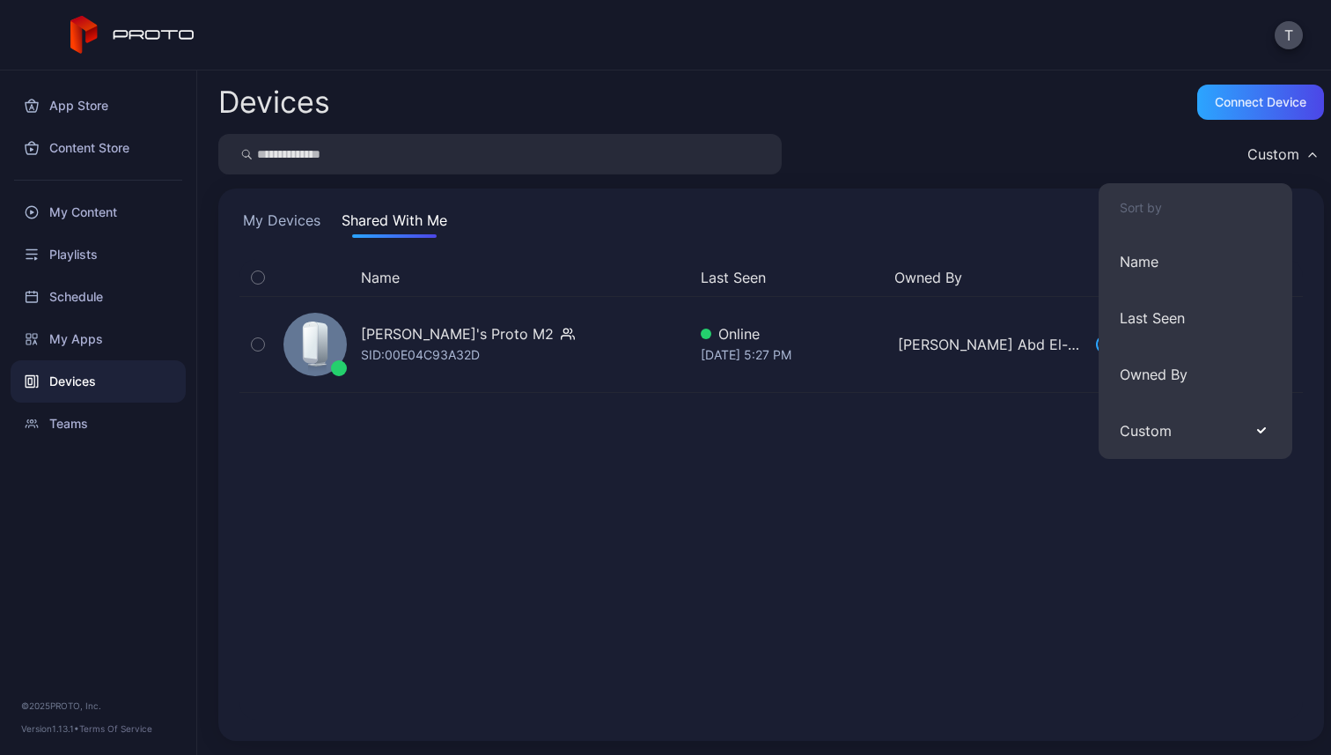
click at [1292, 151] on div "Custom" at bounding box center [1281, 154] width 85 height 26
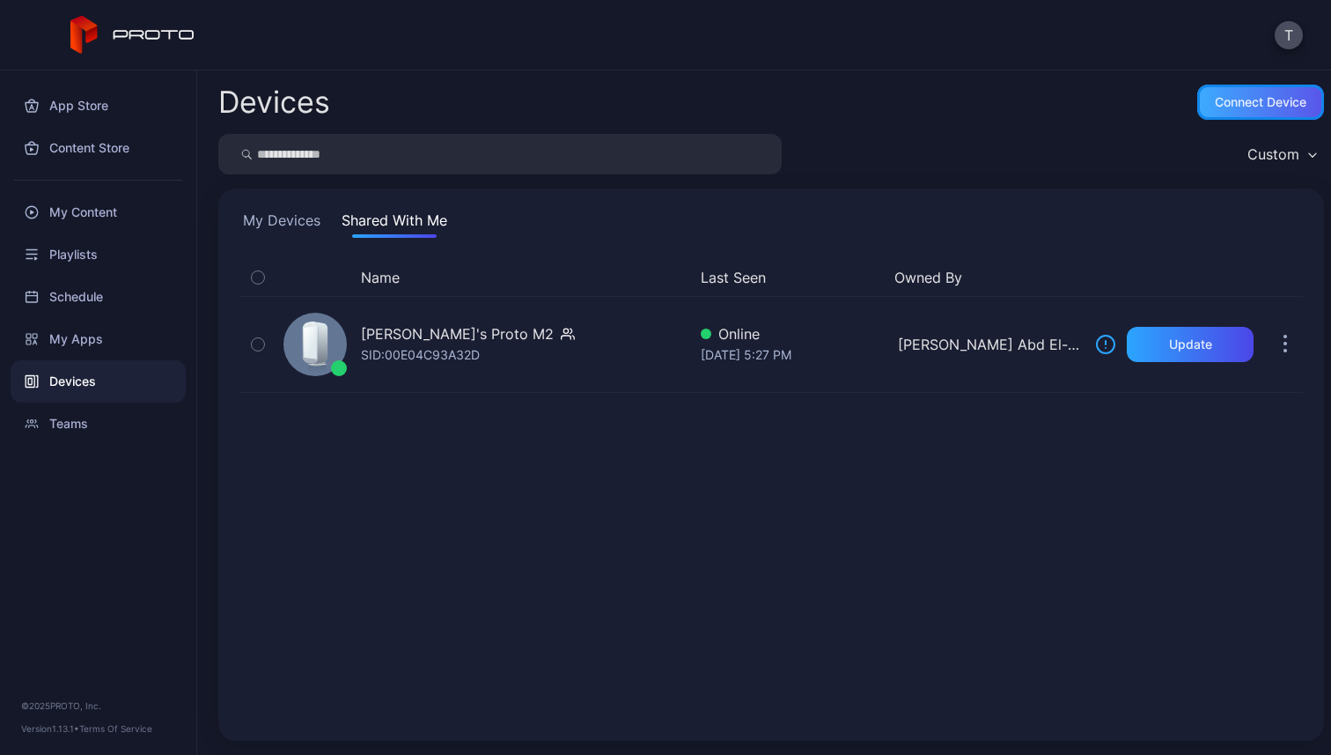
click at [1254, 115] on div "Connect device" at bounding box center [1261, 102] width 127 height 35
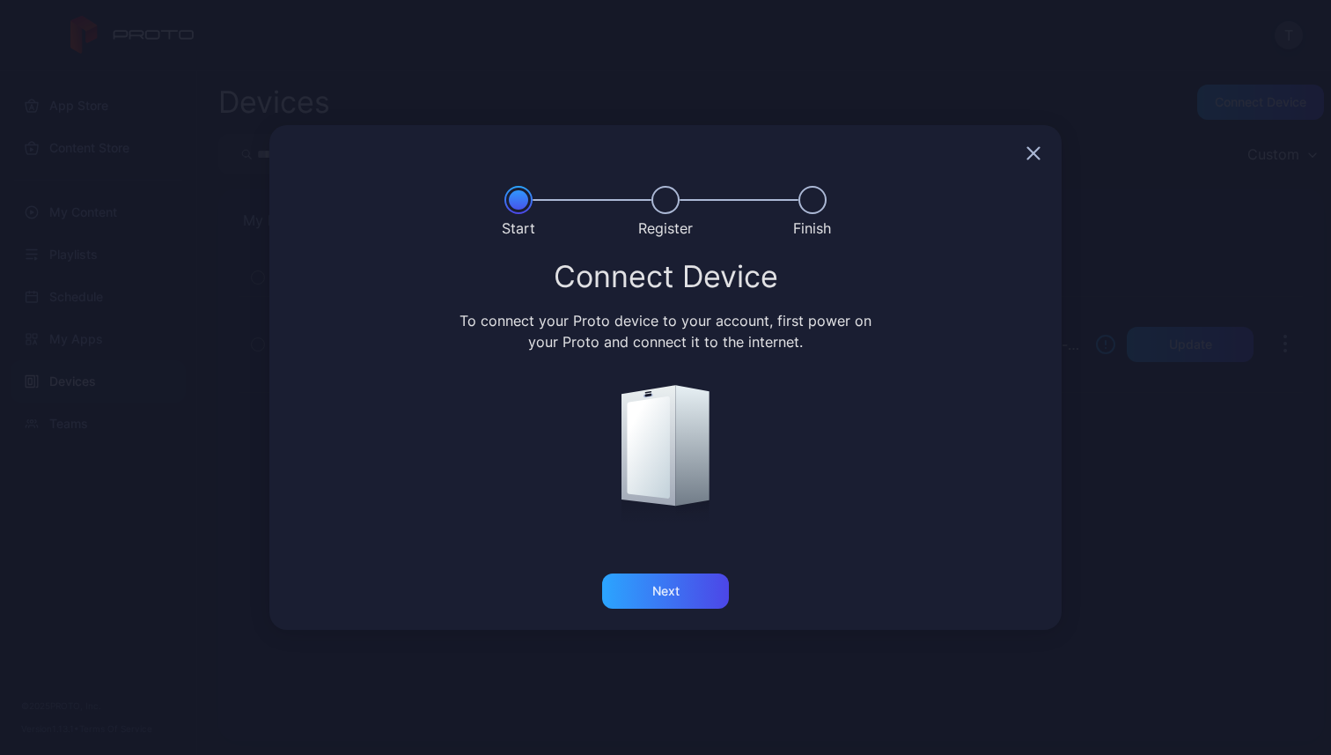
click at [1028, 153] on icon "button" at bounding box center [1034, 153] width 14 height 14
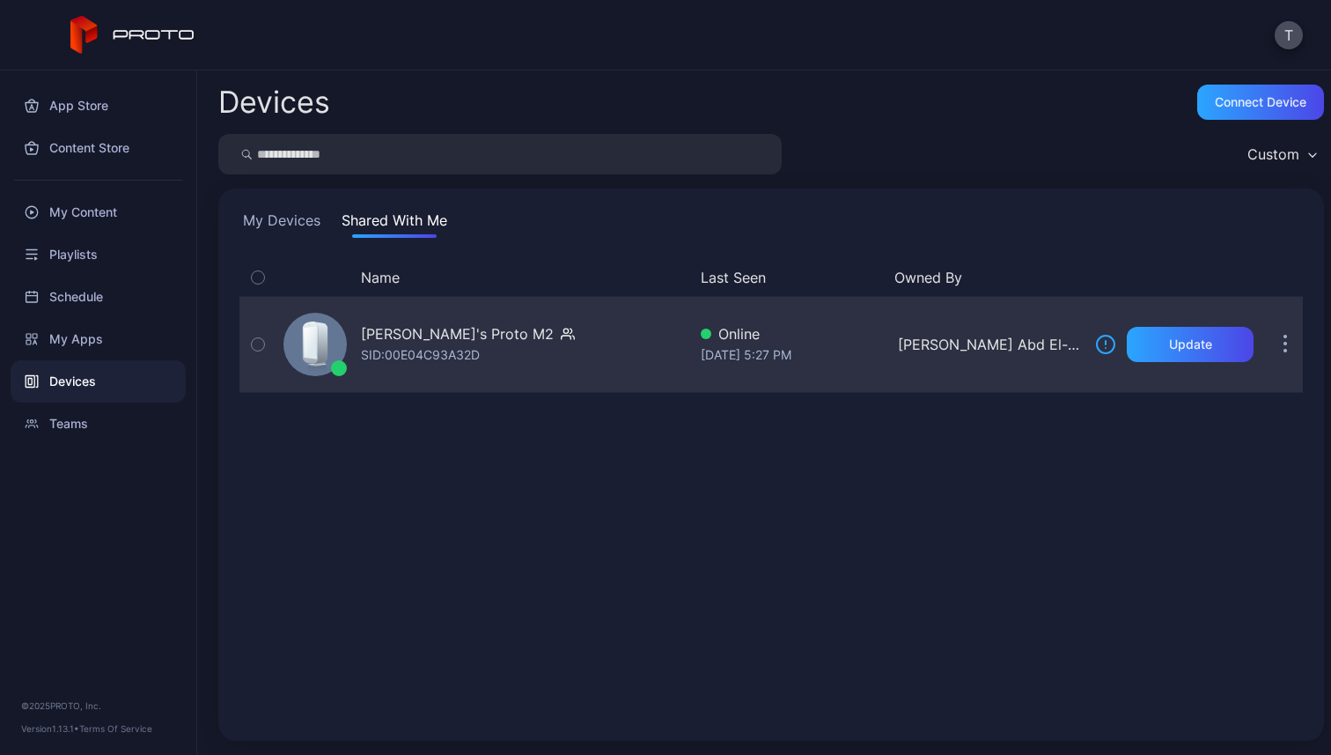
click at [262, 350] on icon "button" at bounding box center [258, 344] width 12 height 19
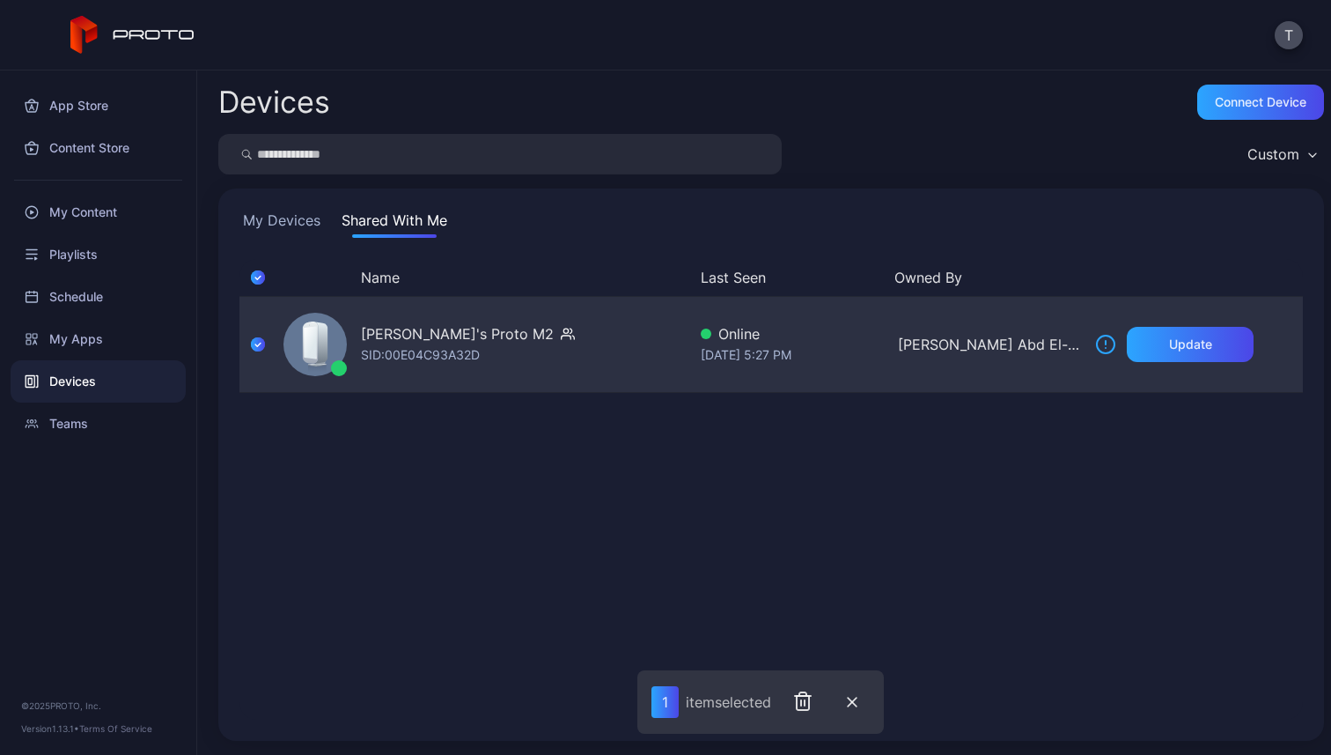
click at [262, 350] on icon "button" at bounding box center [258, 344] width 14 height 19
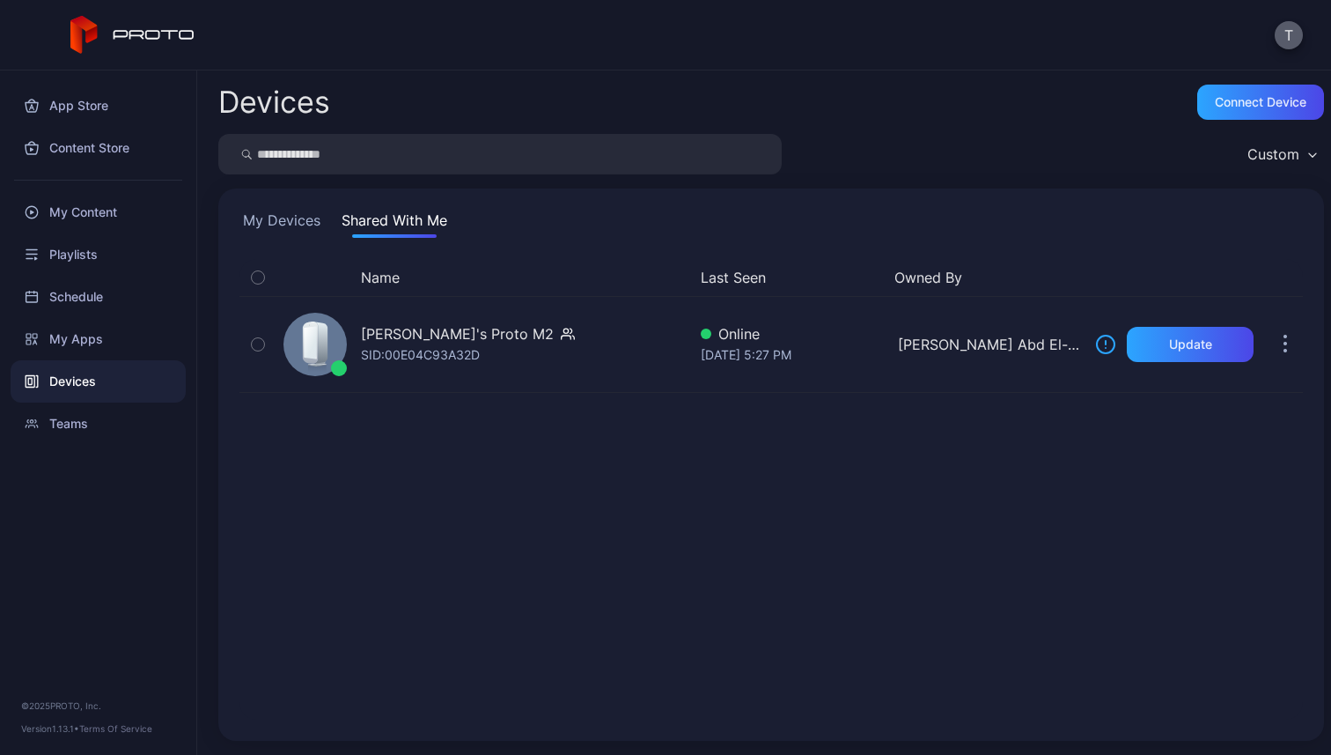
click at [1300, 30] on button "T" at bounding box center [1289, 35] width 28 height 28
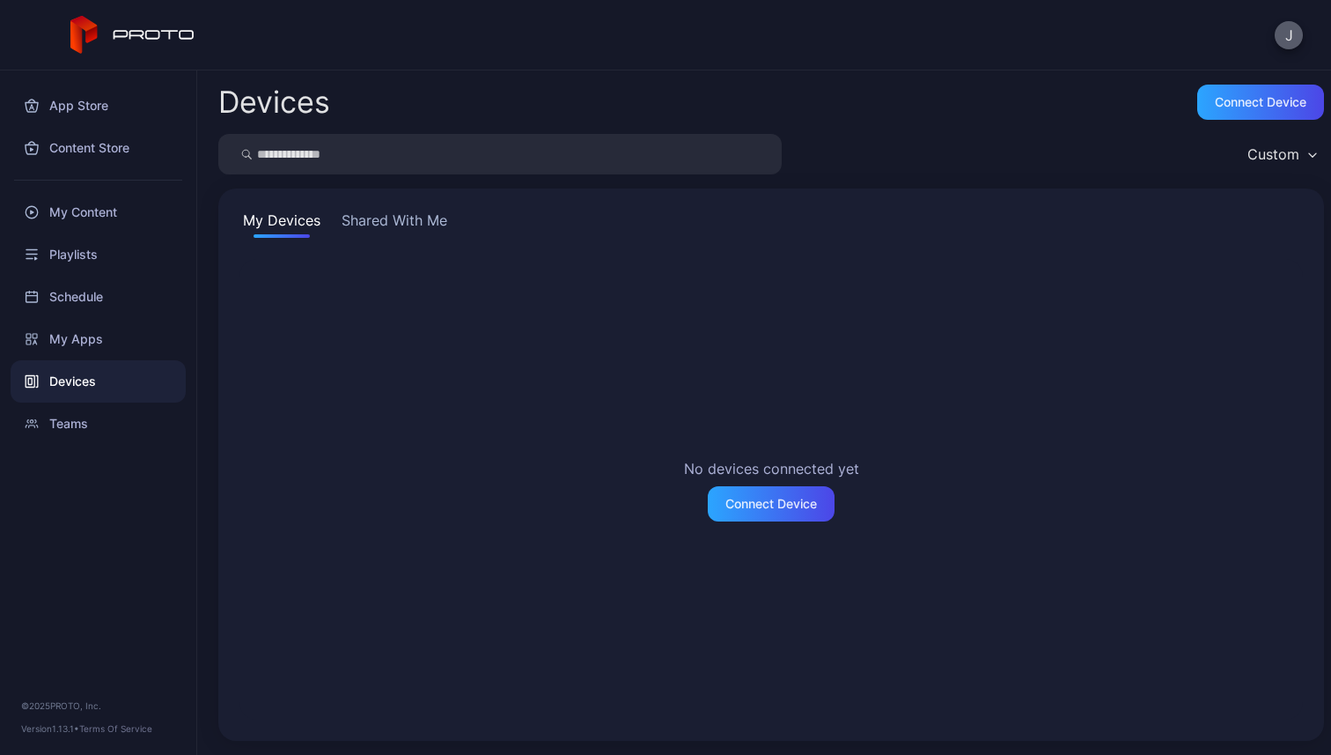
click at [1290, 31] on button "J" at bounding box center [1289, 35] width 28 height 28
click at [940, 82] on div "Devices Connect device Custom My Devices Shared With Me No devices connected ye…" at bounding box center [764, 412] width 1134 height 684
click at [387, 248] on div "No devices connected yet Connect Device" at bounding box center [771, 489] width 1092 height 489
click at [420, 193] on div "My Devices Shared With Me No devices connected yet Connect Device" at bounding box center [771, 464] width 1106 height 552
click at [401, 222] on button "Shared With Me" at bounding box center [394, 224] width 113 height 28
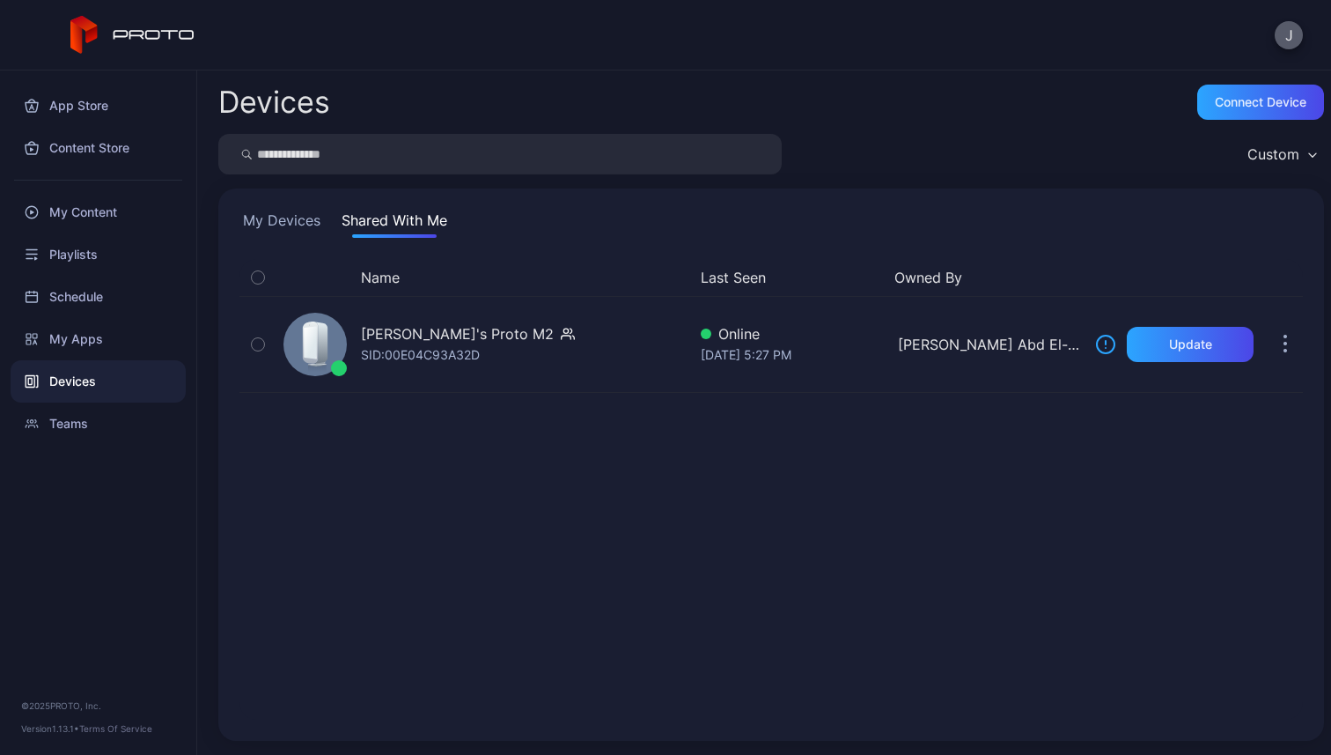
click at [1293, 36] on button "J" at bounding box center [1289, 35] width 28 height 28
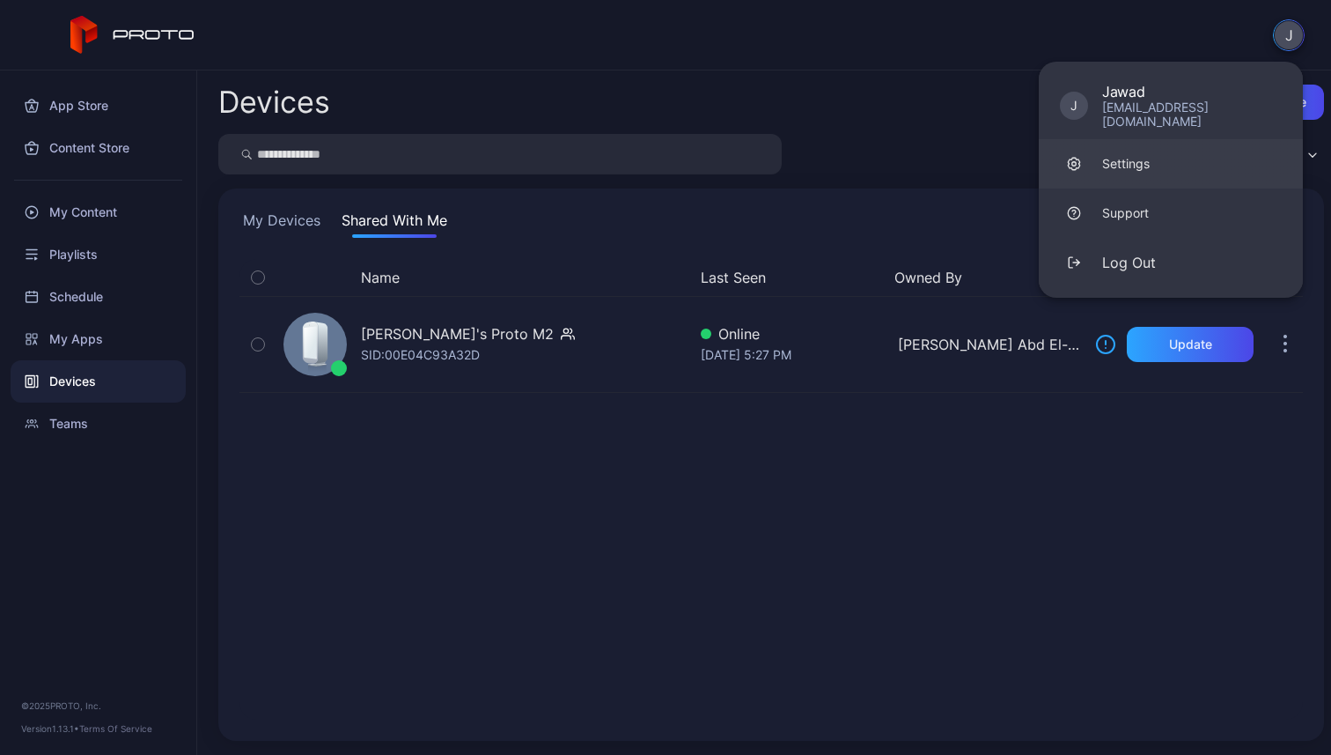
click at [1120, 155] on div "Settings" at bounding box center [1126, 164] width 48 height 18
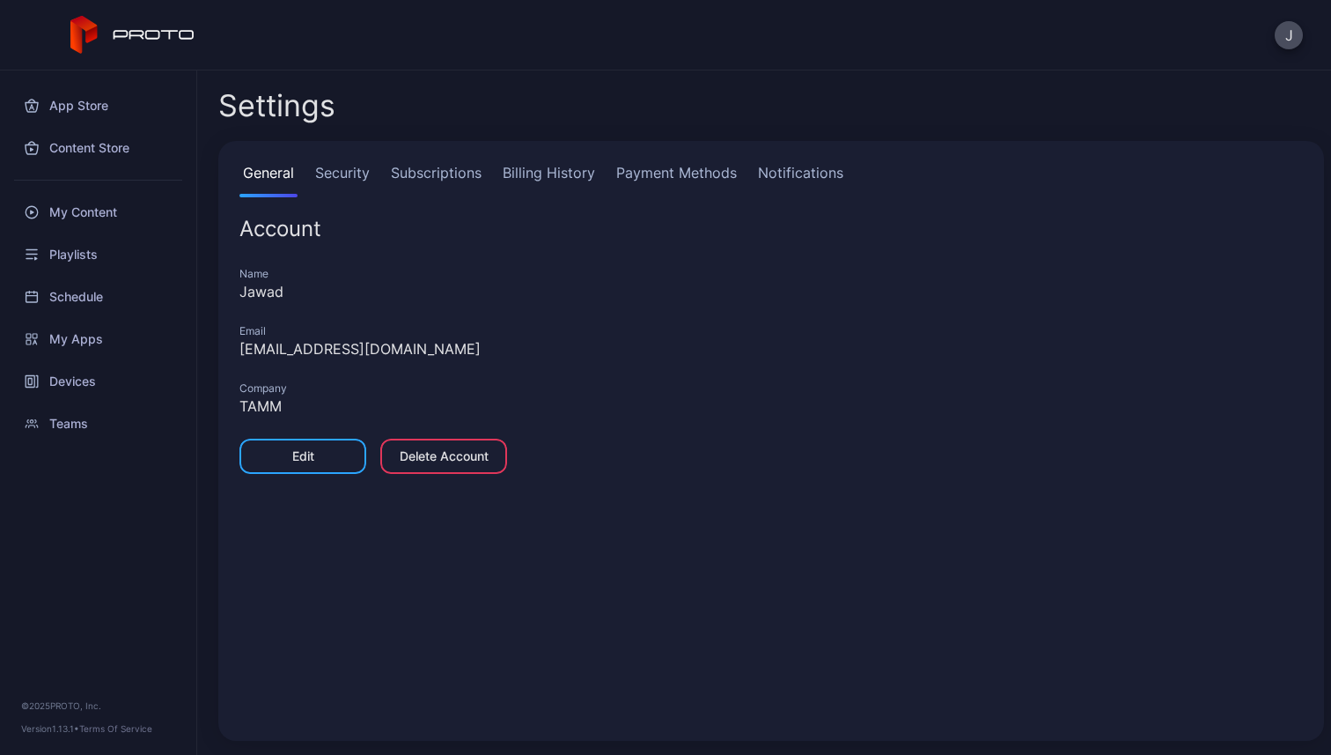
click at [358, 171] on link "Security" at bounding box center [343, 179] width 62 height 35
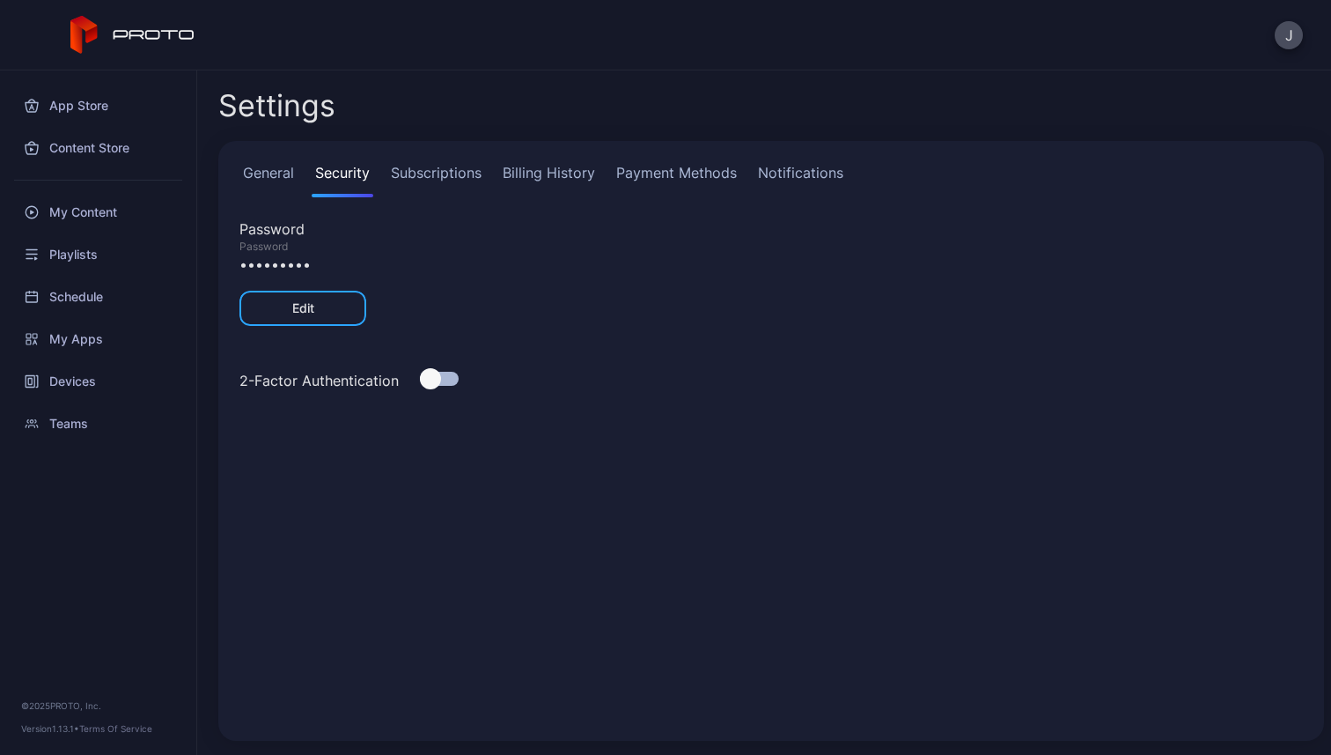
click at [437, 172] on link "Subscriptions" at bounding box center [436, 179] width 98 height 35
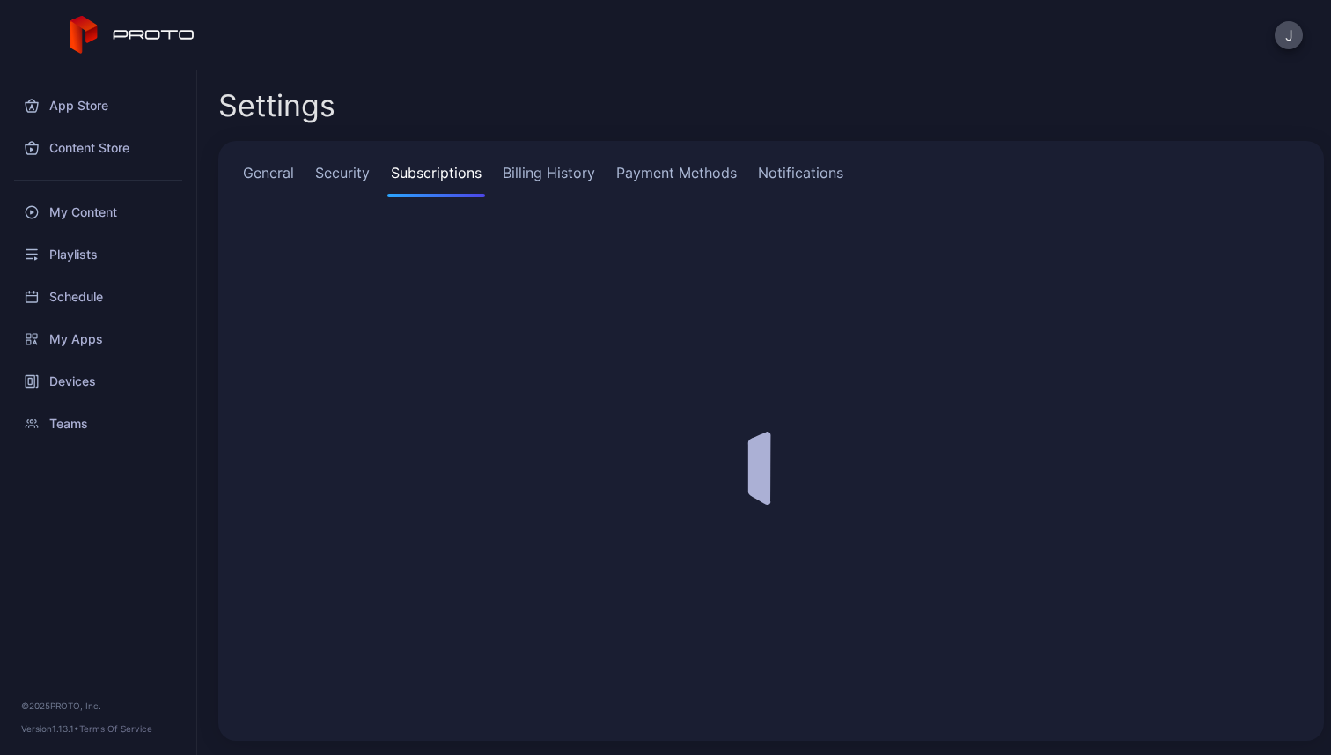
click at [351, 170] on link "Security" at bounding box center [343, 179] width 62 height 35
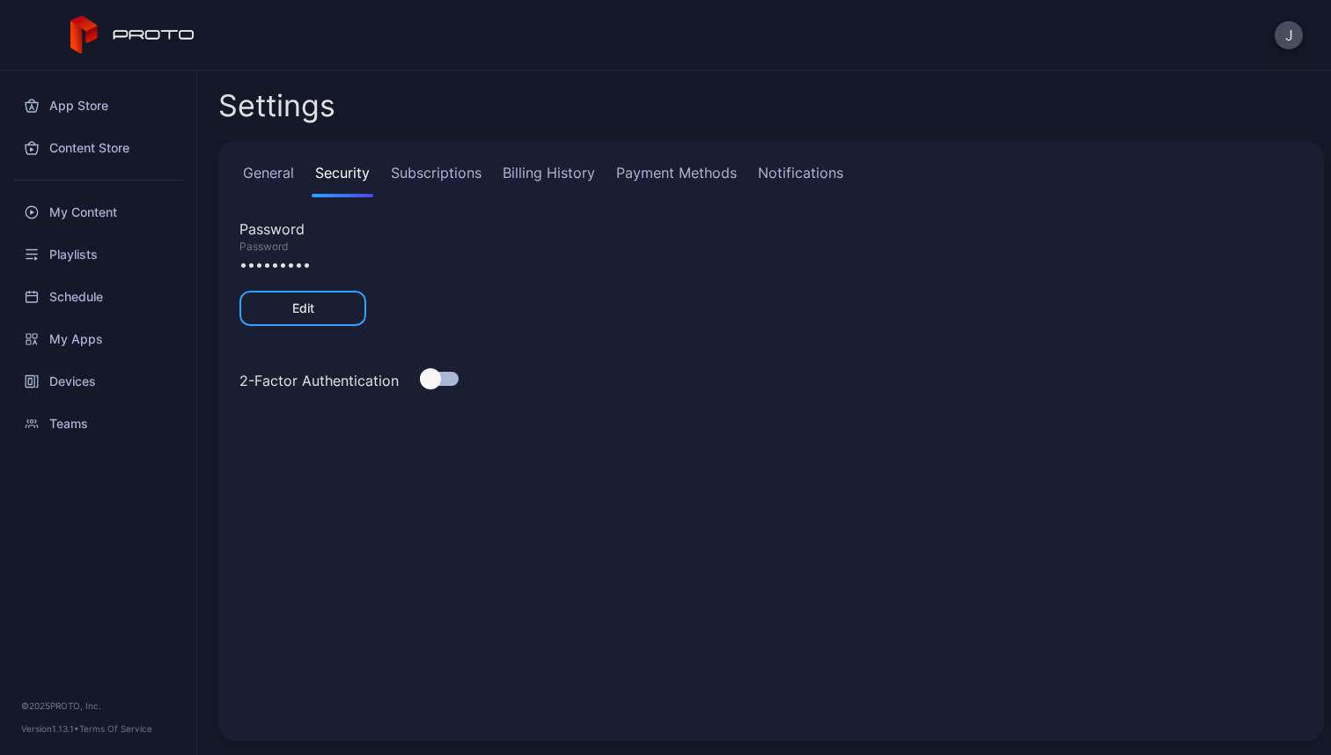
click at [278, 180] on link "General" at bounding box center [269, 179] width 58 height 35
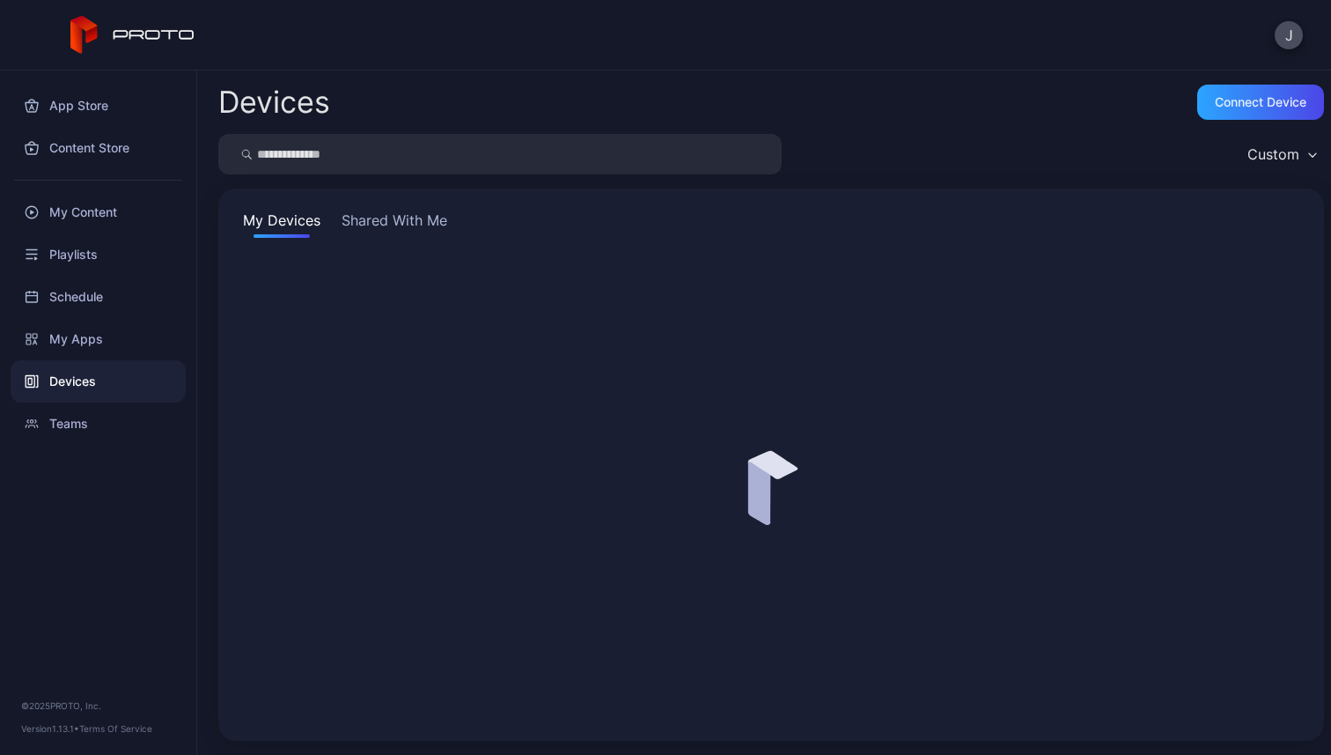
click at [120, 224] on div "My Content" at bounding box center [98, 212] width 175 height 42
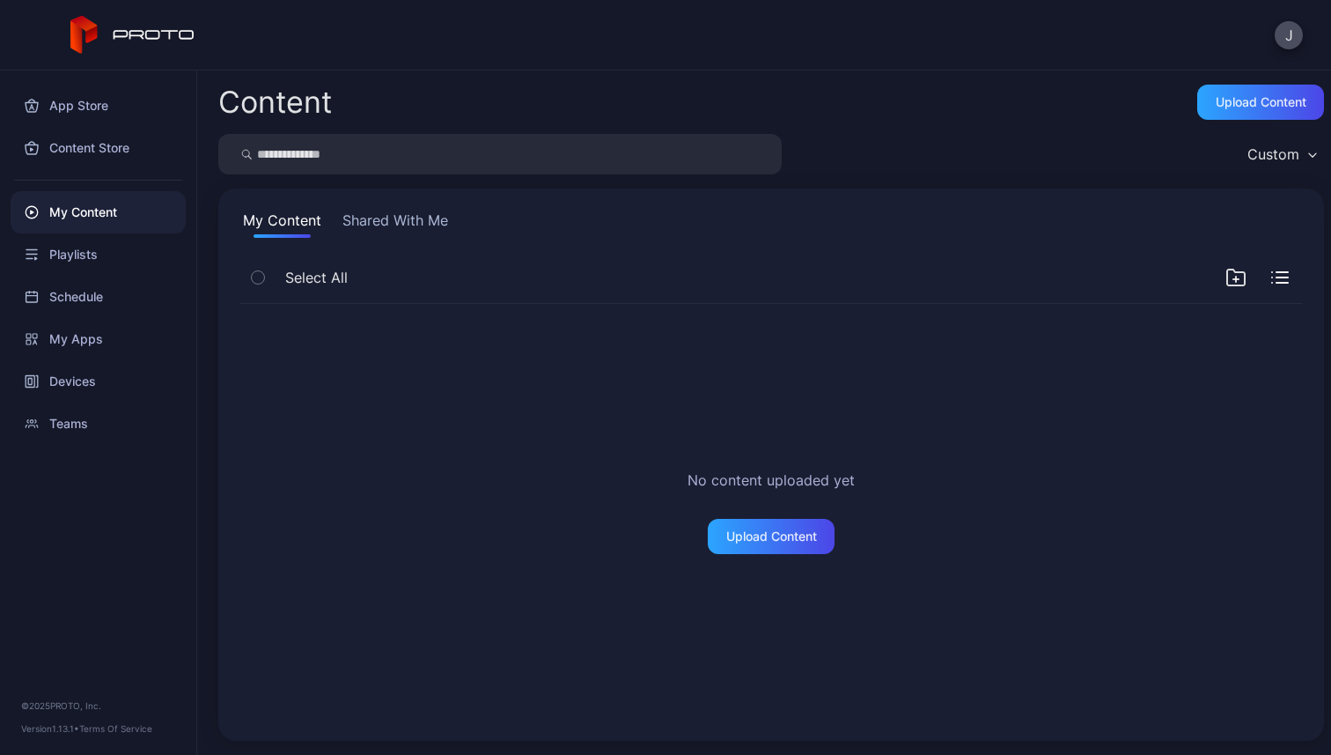
click at [405, 218] on button "Shared With Me" at bounding box center [395, 224] width 113 height 28
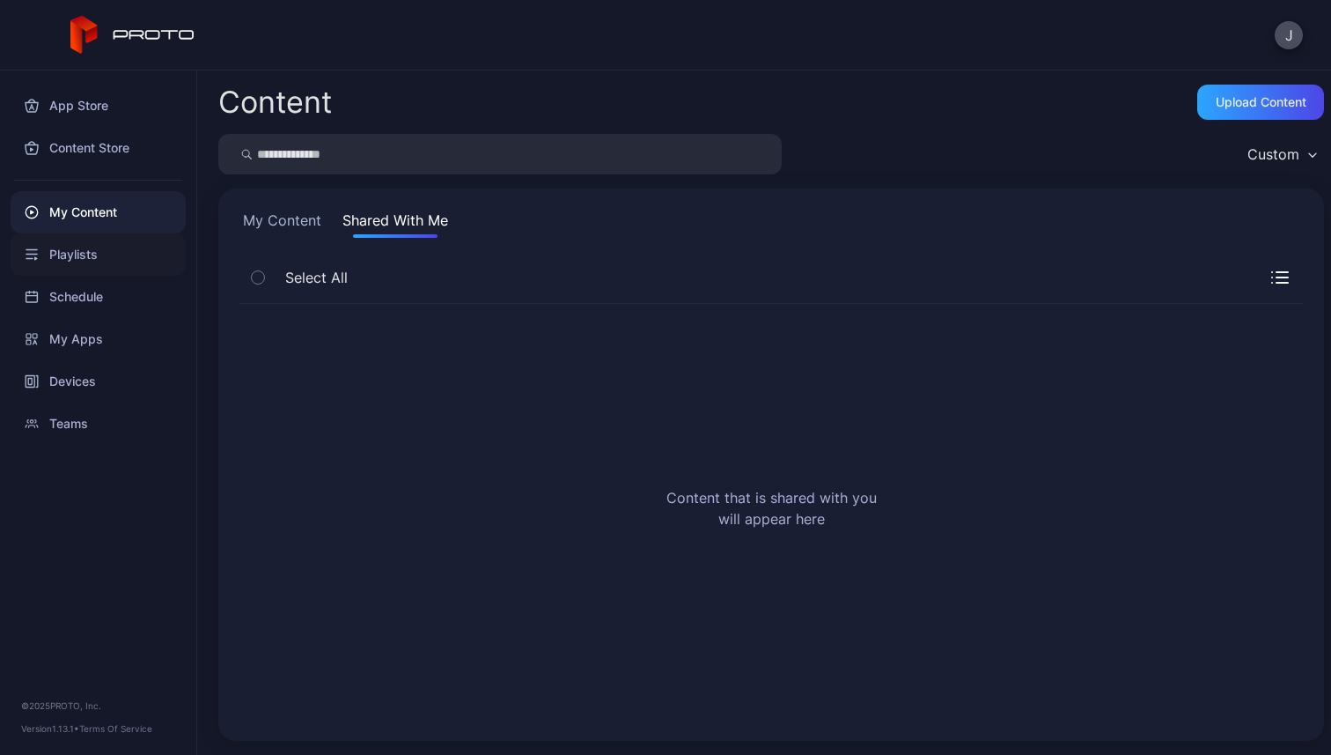
click at [86, 265] on div "Playlists" at bounding box center [98, 254] width 175 height 42
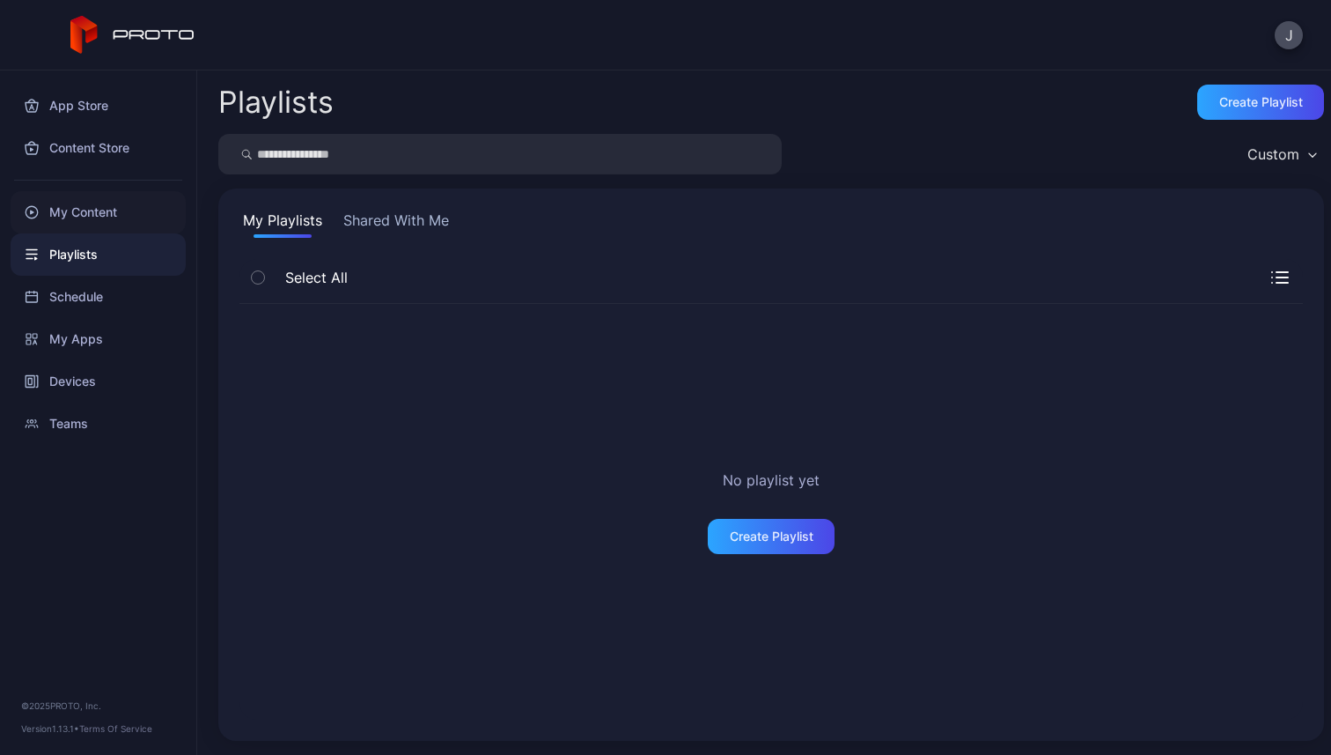
click at [116, 216] on div "My Content" at bounding box center [98, 212] width 175 height 42
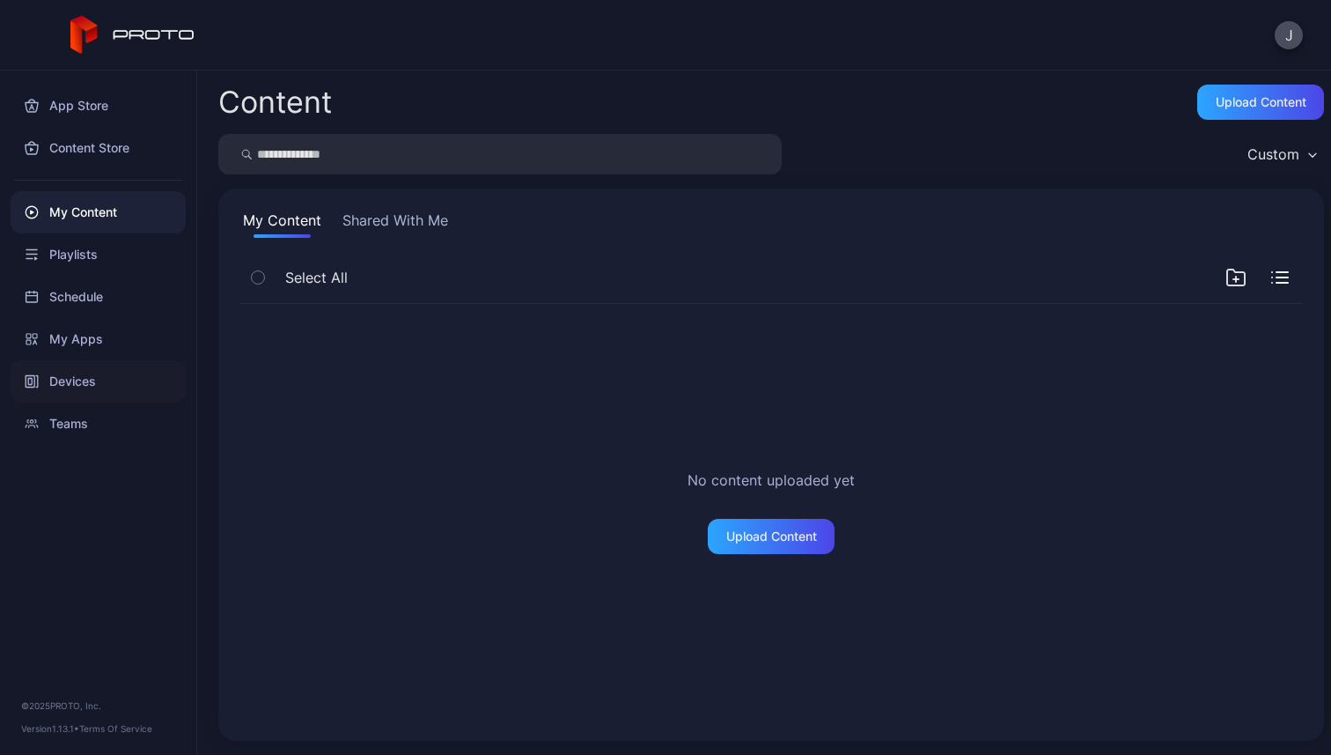
click at [96, 367] on div "Devices" at bounding box center [98, 381] width 175 height 42
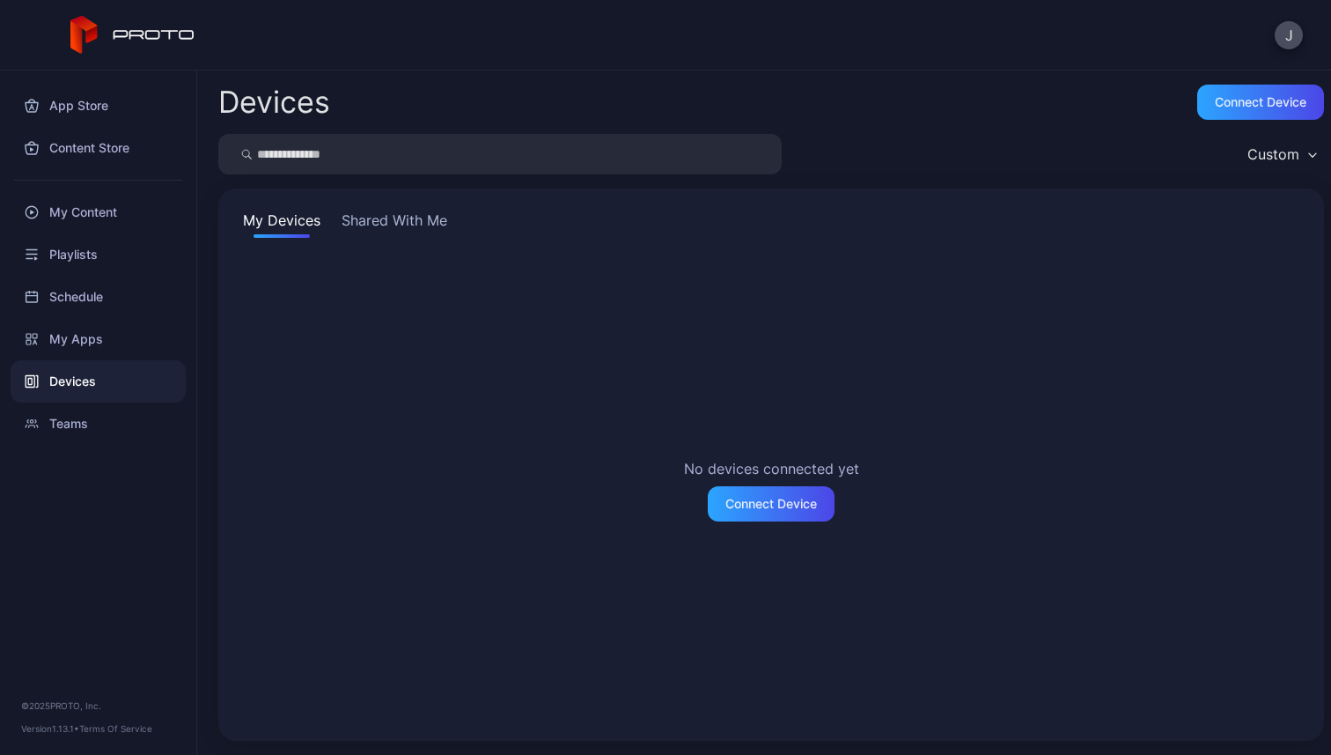
click at [376, 221] on button "Shared With Me" at bounding box center [394, 224] width 113 height 28
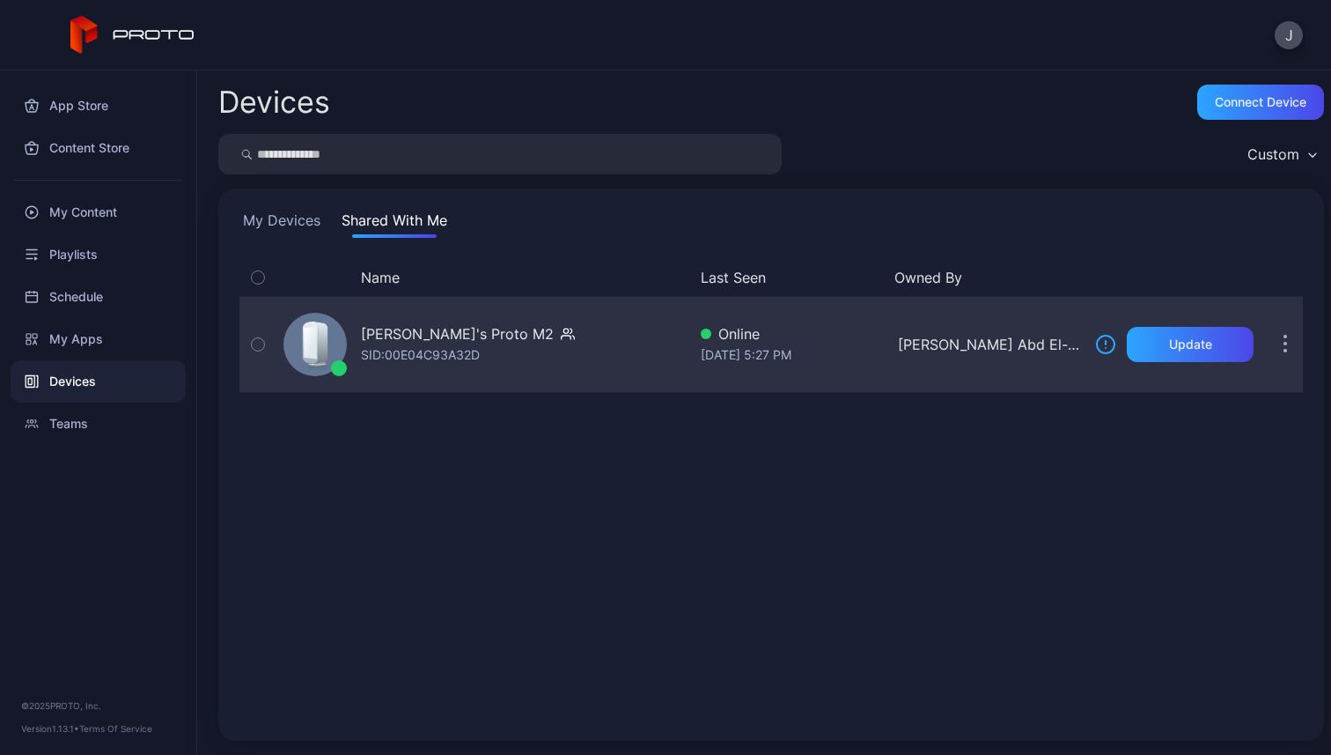
click at [1268, 343] on button "button" at bounding box center [1285, 344] width 35 height 35
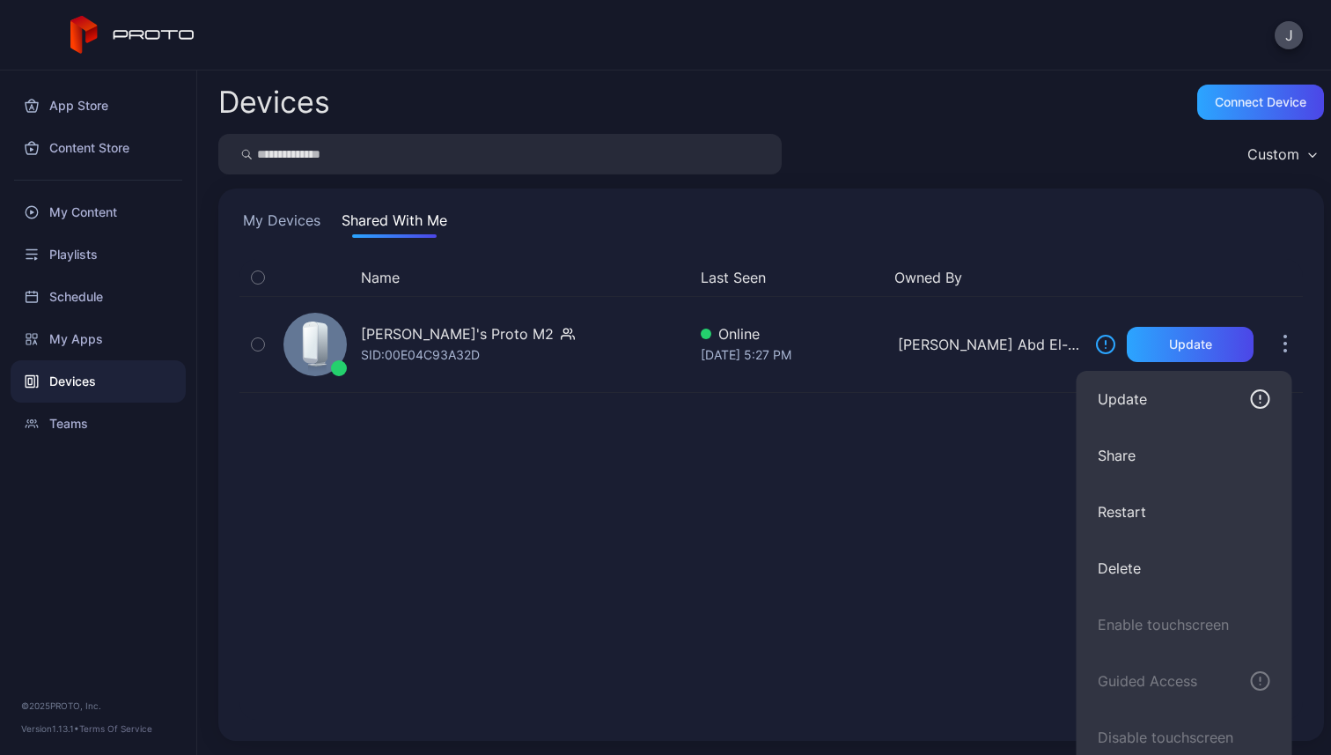
click at [808, 605] on div "Name Last Seen Owned By Ahmed Abd El-Samie's Proto M2 SID: 00E04C93A32D Online …" at bounding box center [772, 489] width 1064 height 461
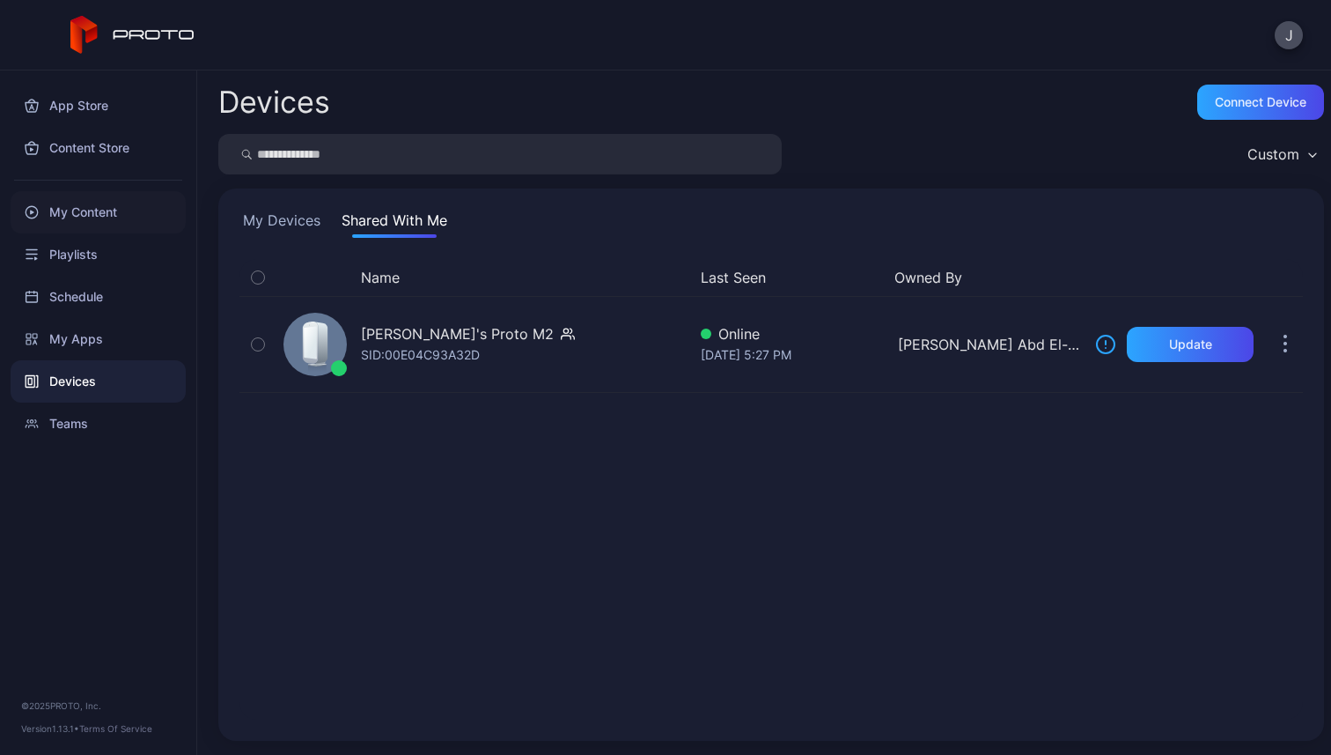
click at [113, 215] on div "My Content" at bounding box center [98, 212] width 175 height 42
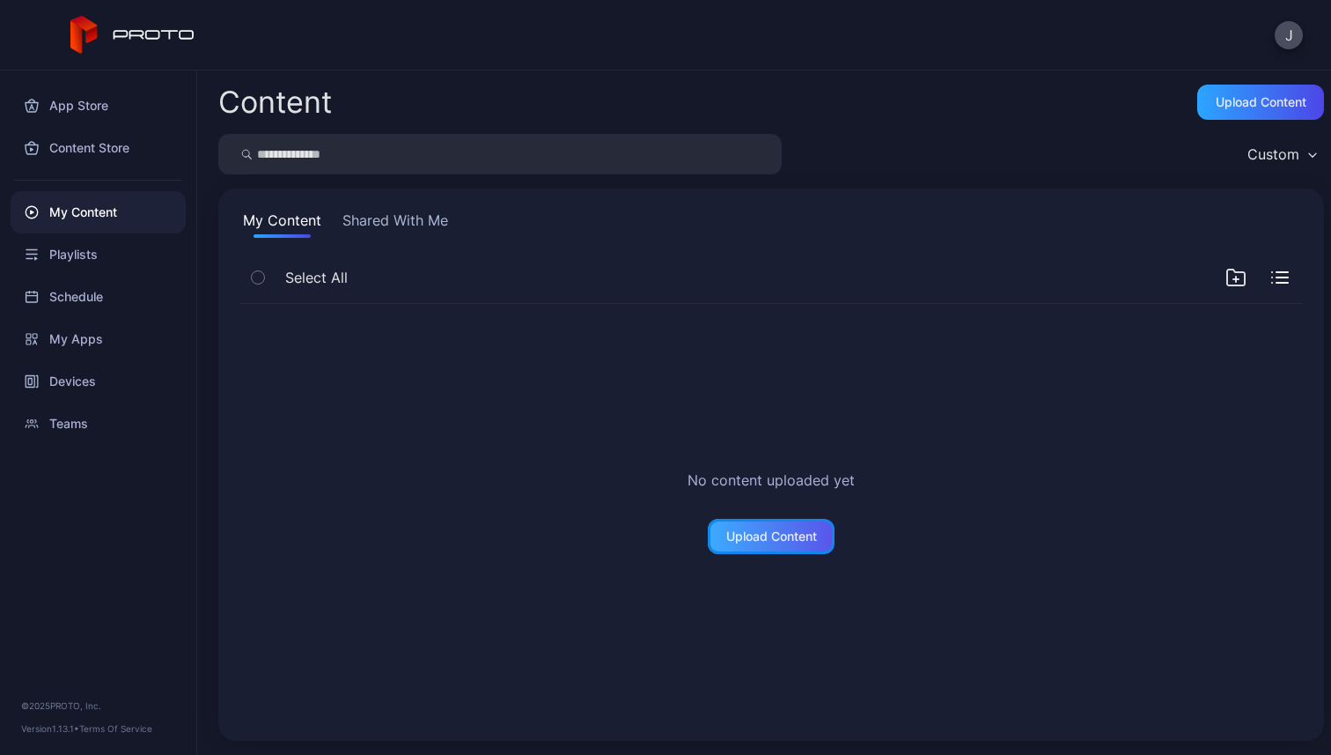
click at [774, 540] on div "Upload Content" at bounding box center [771, 536] width 91 height 14
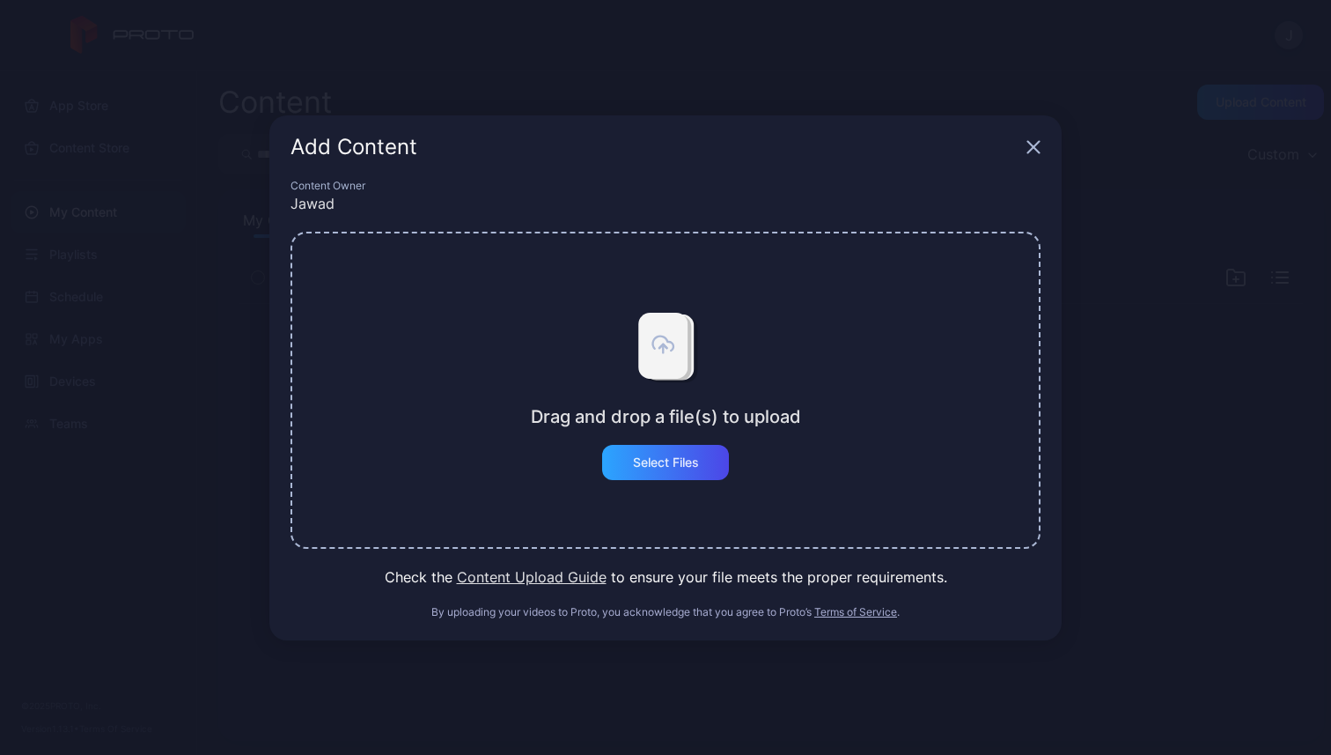
click at [1034, 135] on div "Add Content" at bounding box center [665, 146] width 792 height 63
click at [1032, 148] on icon "button" at bounding box center [1033, 146] width 11 height 11
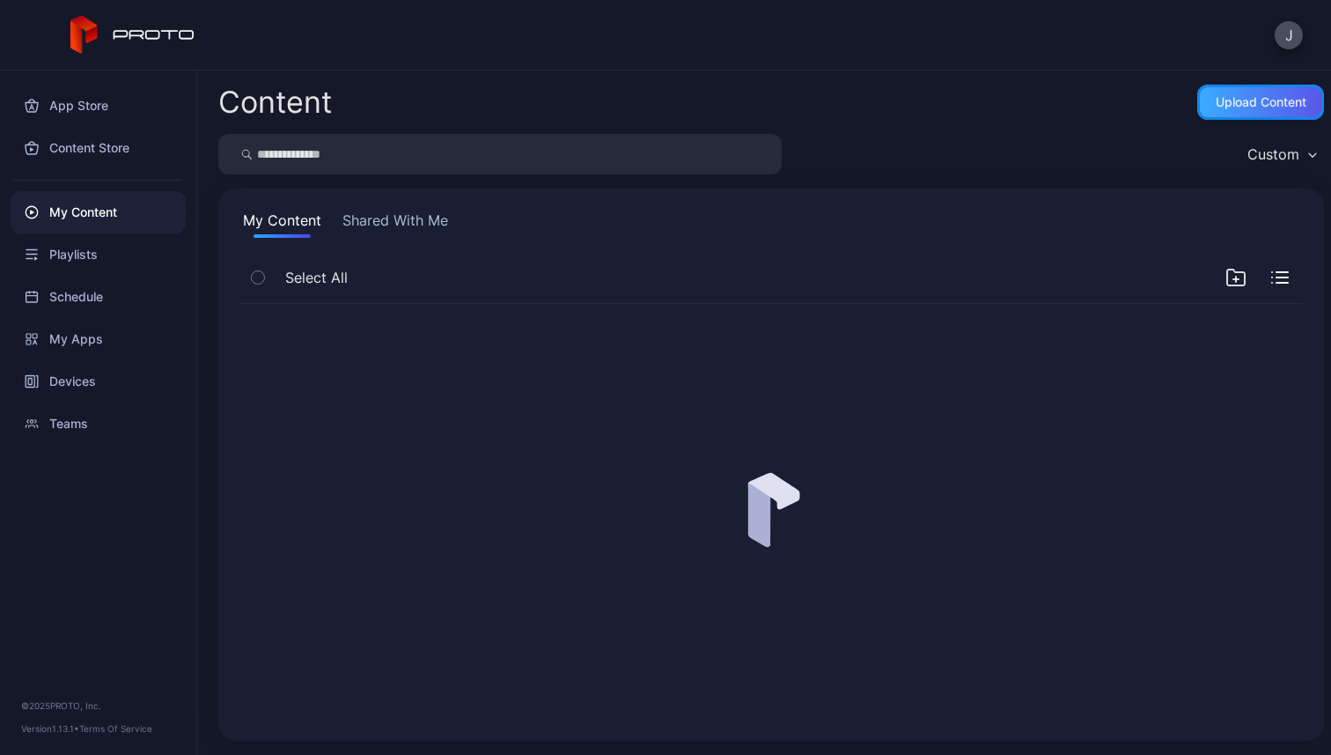
click at [1216, 104] on div "Upload Content" at bounding box center [1261, 102] width 91 height 14
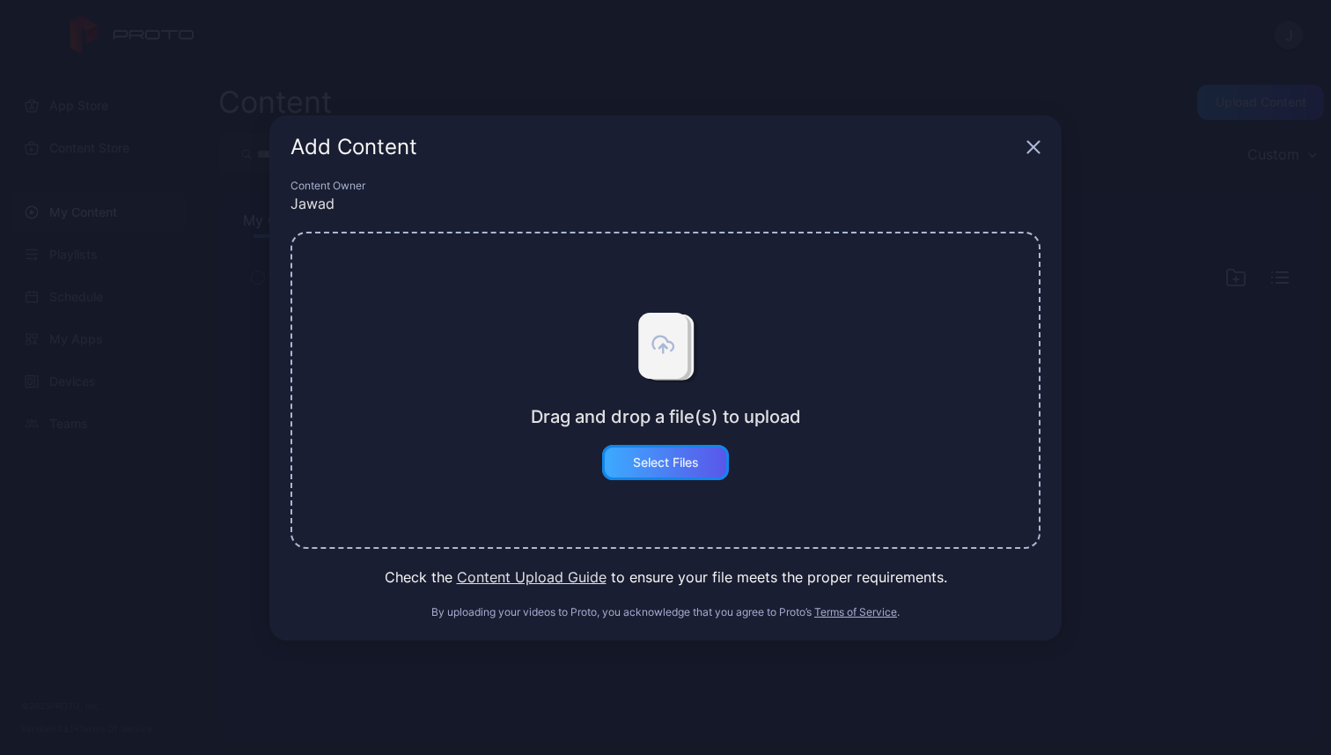
click at [685, 462] on div "Select Files" at bounding box center [666, 462] width 66 height 14
click at [1037, 146] on icon "button" at bounding box center [1034, 147] width 14 height 14
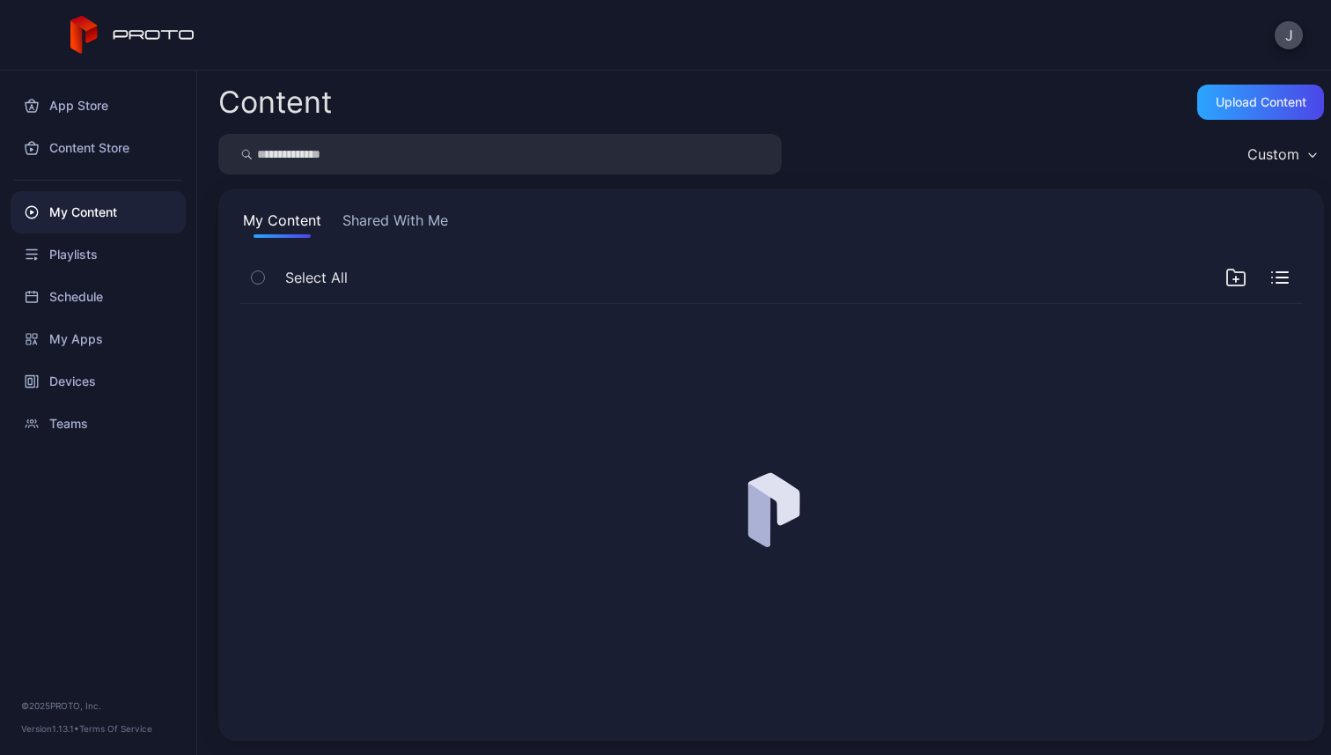
click at [436, 223] on button "Shared With Me" at bounding box center [395, 224] width 113 height 28
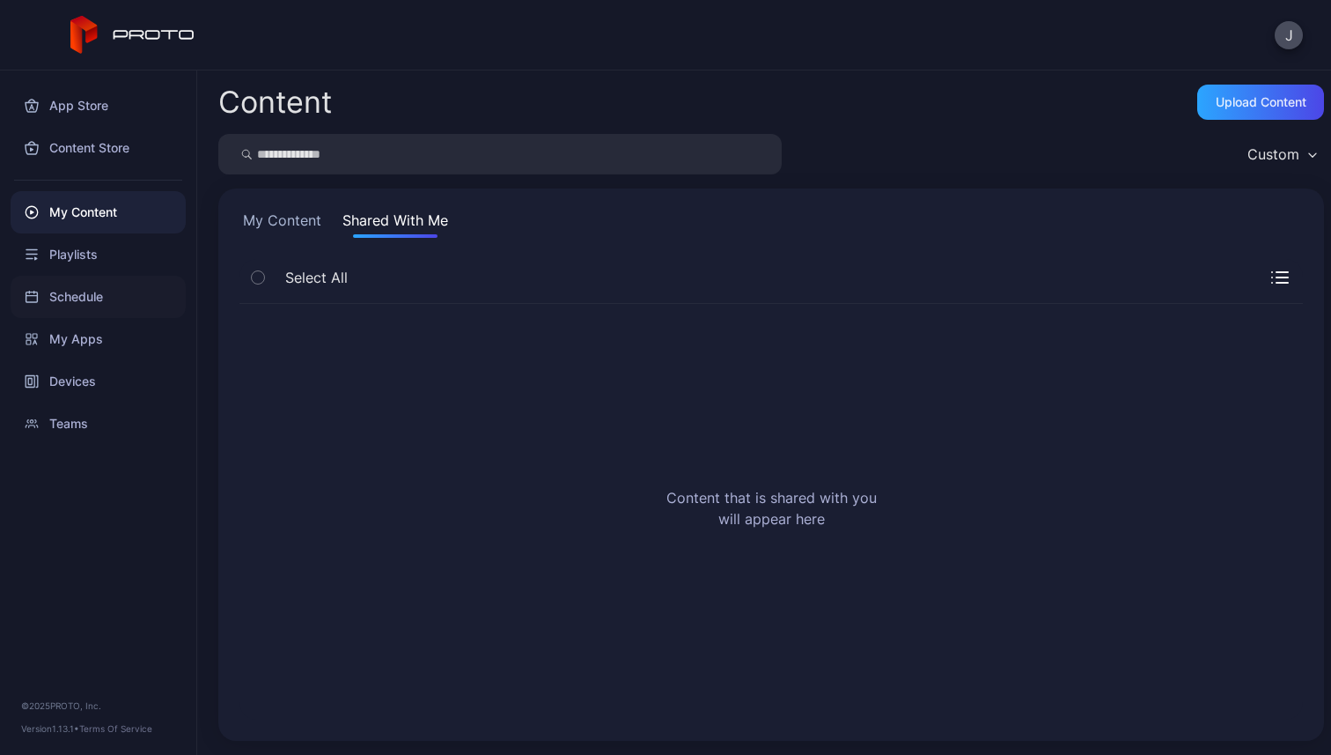
click at [123, 276] on div "Schedule" at bounding box center [98, 297] width 175 height 42
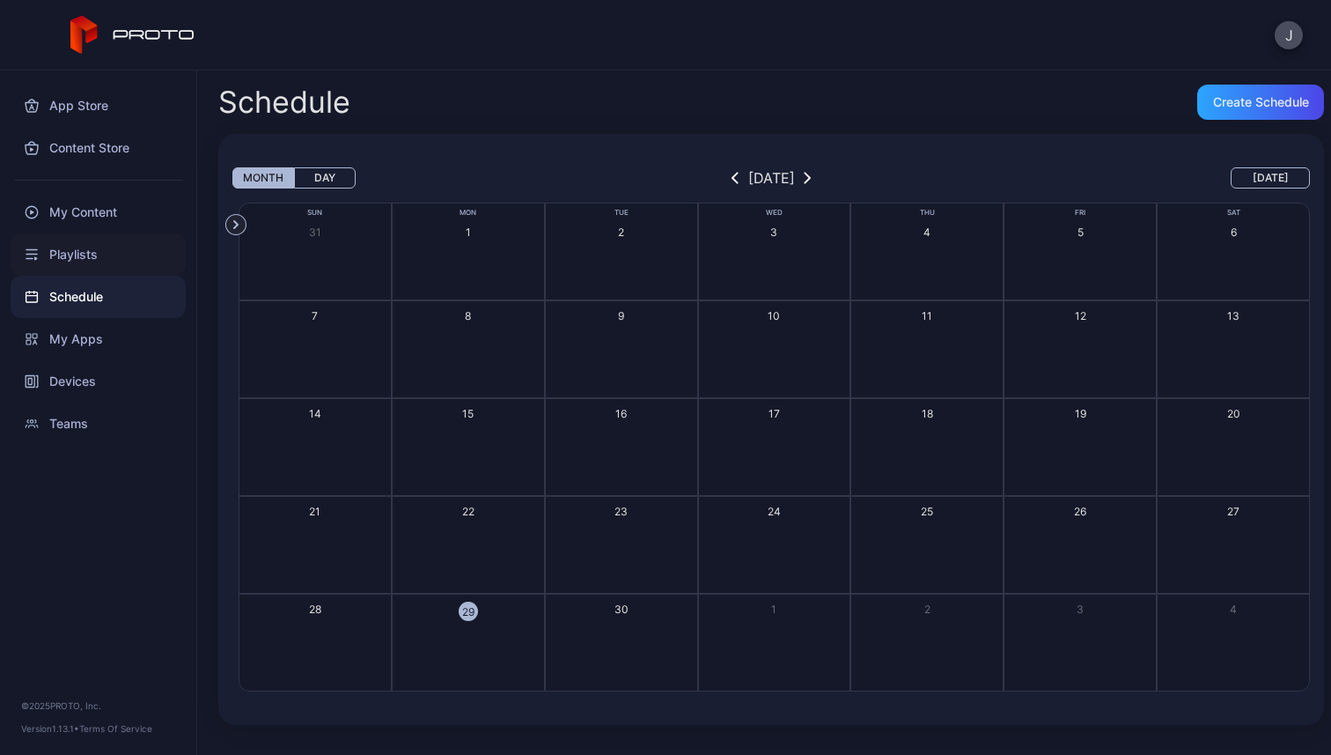
click at [120, 254] on div "Playlists" at bounding box center [98, 254] width 175 height 42
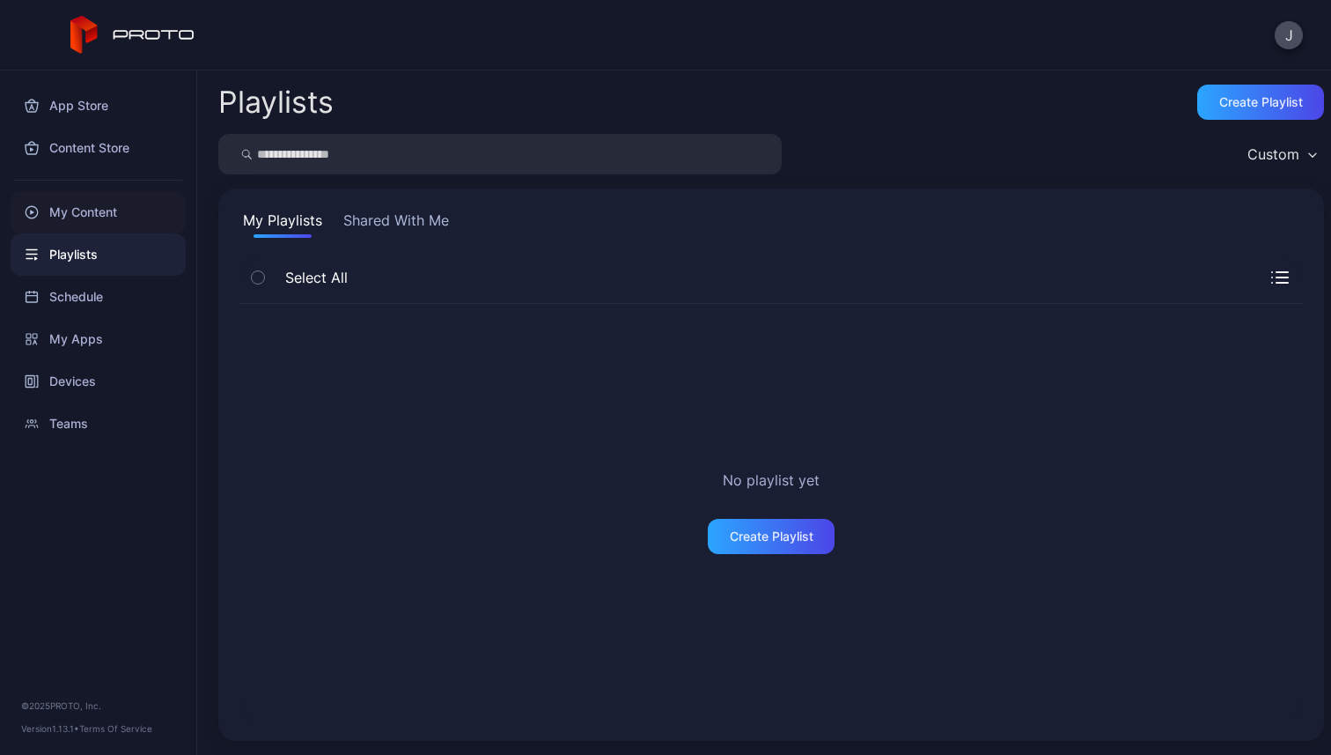
click at [114, 220] on div "My Content" at bounding box center [98, 212] width 175 height 42
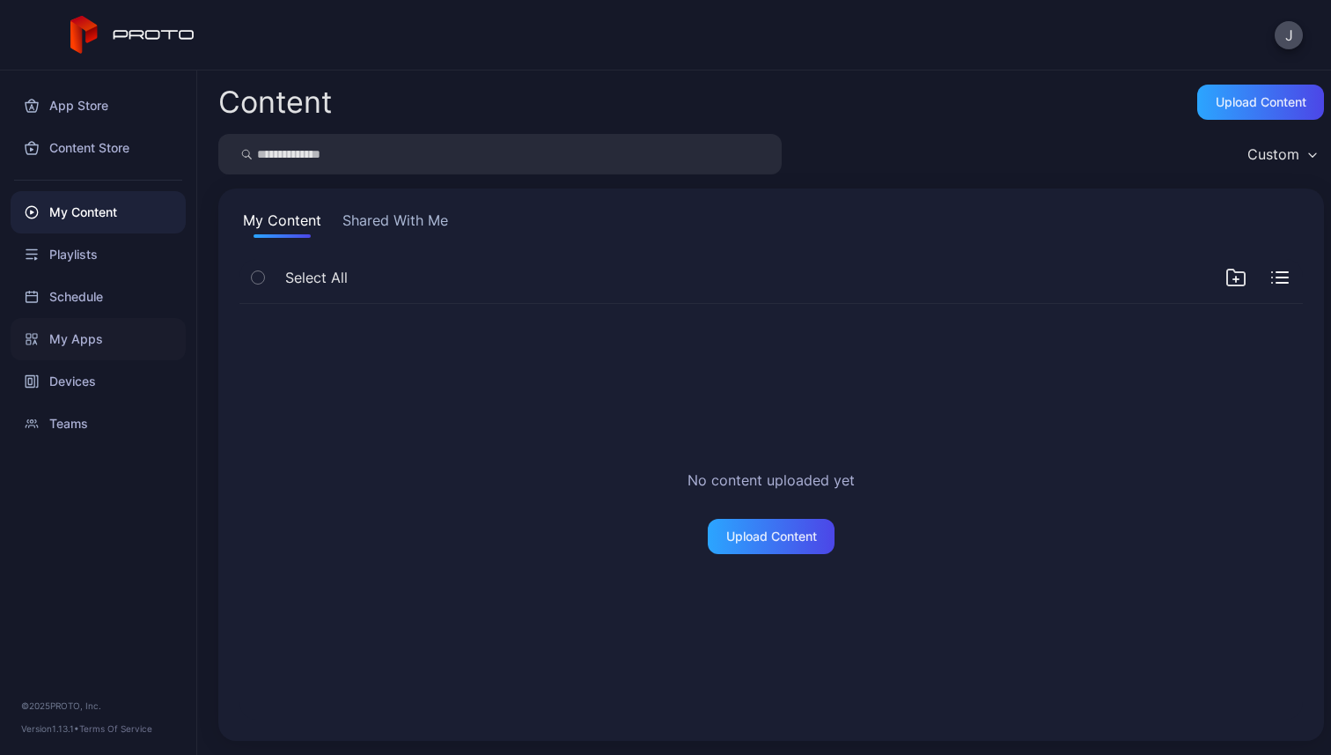
click at [91, 337] on div "My Apps" at bounding box center [98, 339] width 175 height 42
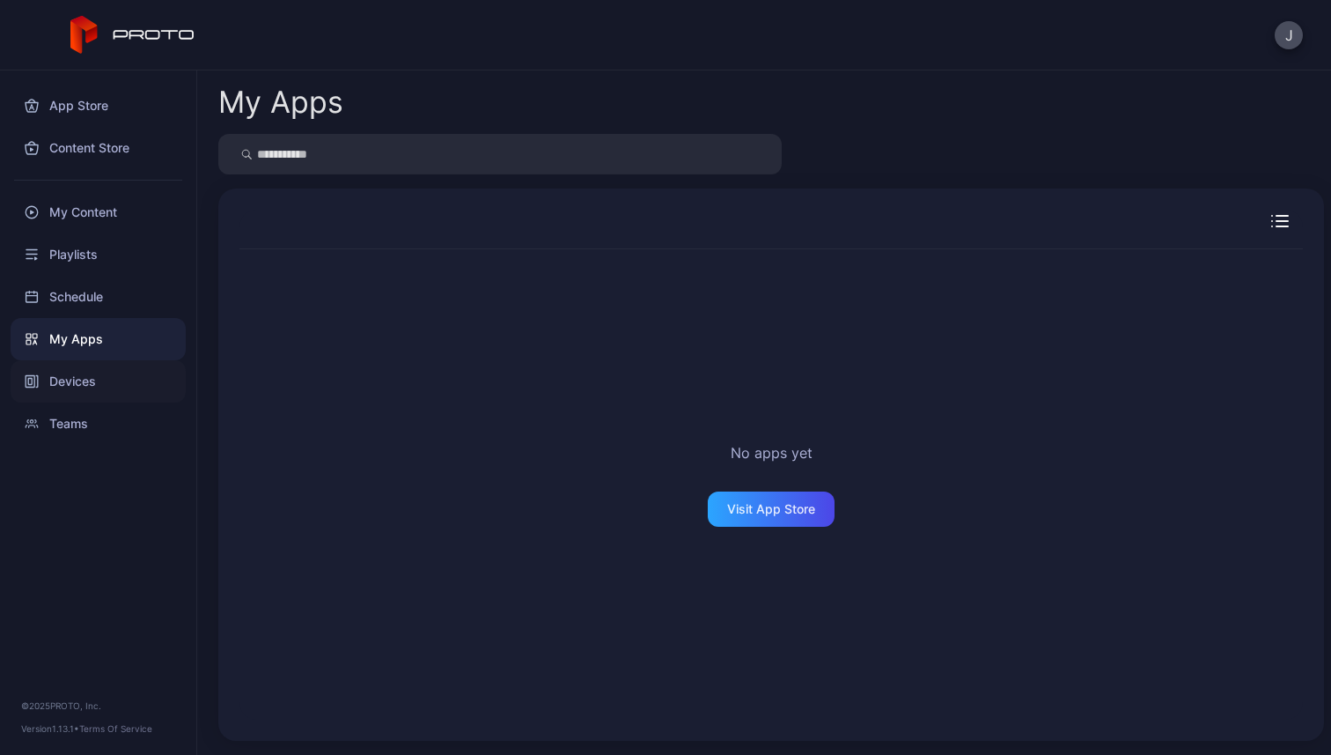
click at [99, 383] on div "Devices" at bounding box center [98, 381] width 175 height 42
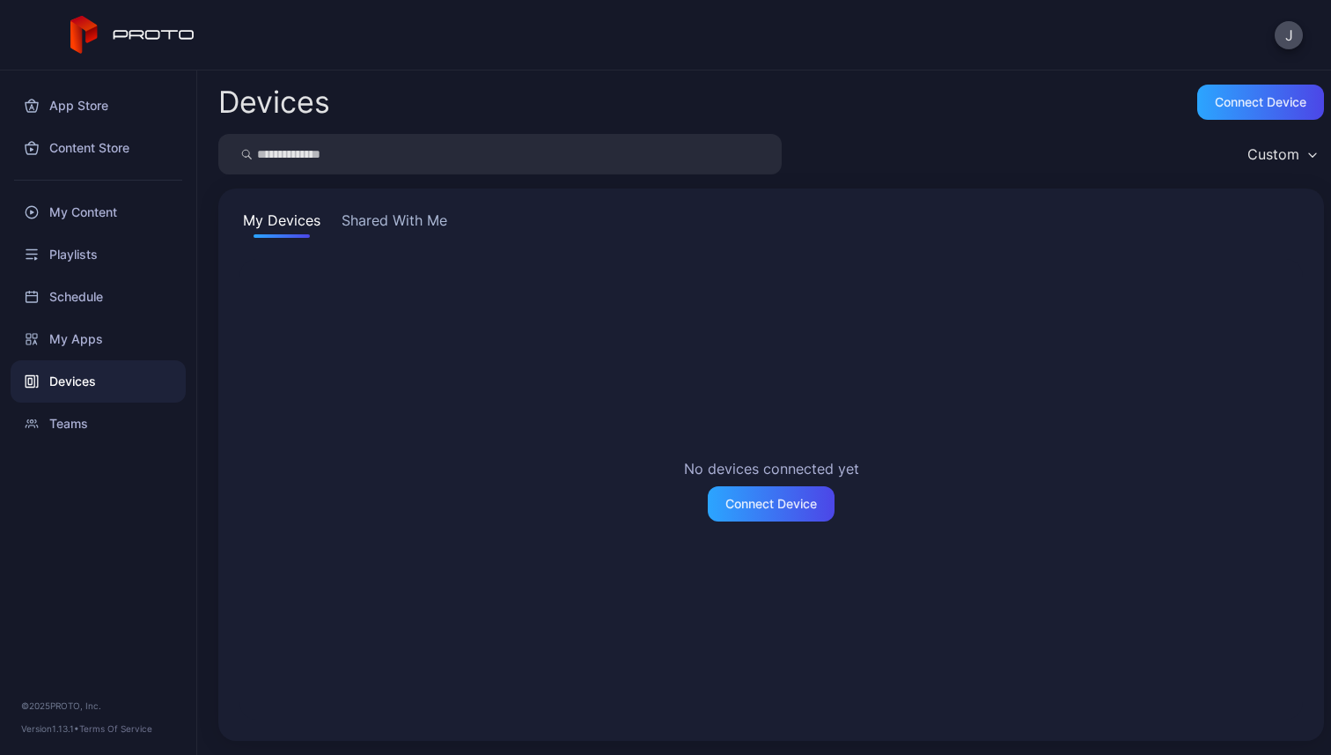
click at [408, 215] on button "Shared With Me" at bounding box center [394, 224] width 113 height 28
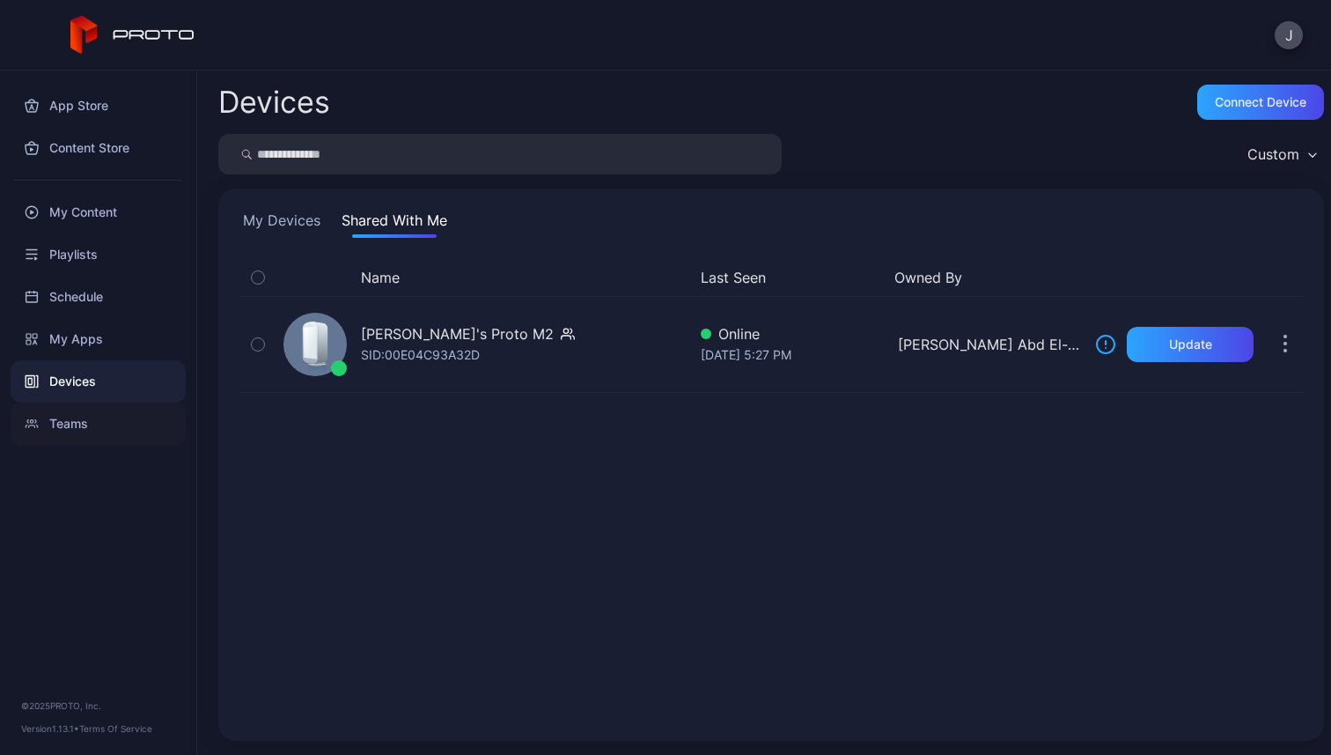
click at [81, 421] on div "Teams" at bounding box center [98, 423] width 175 height 42
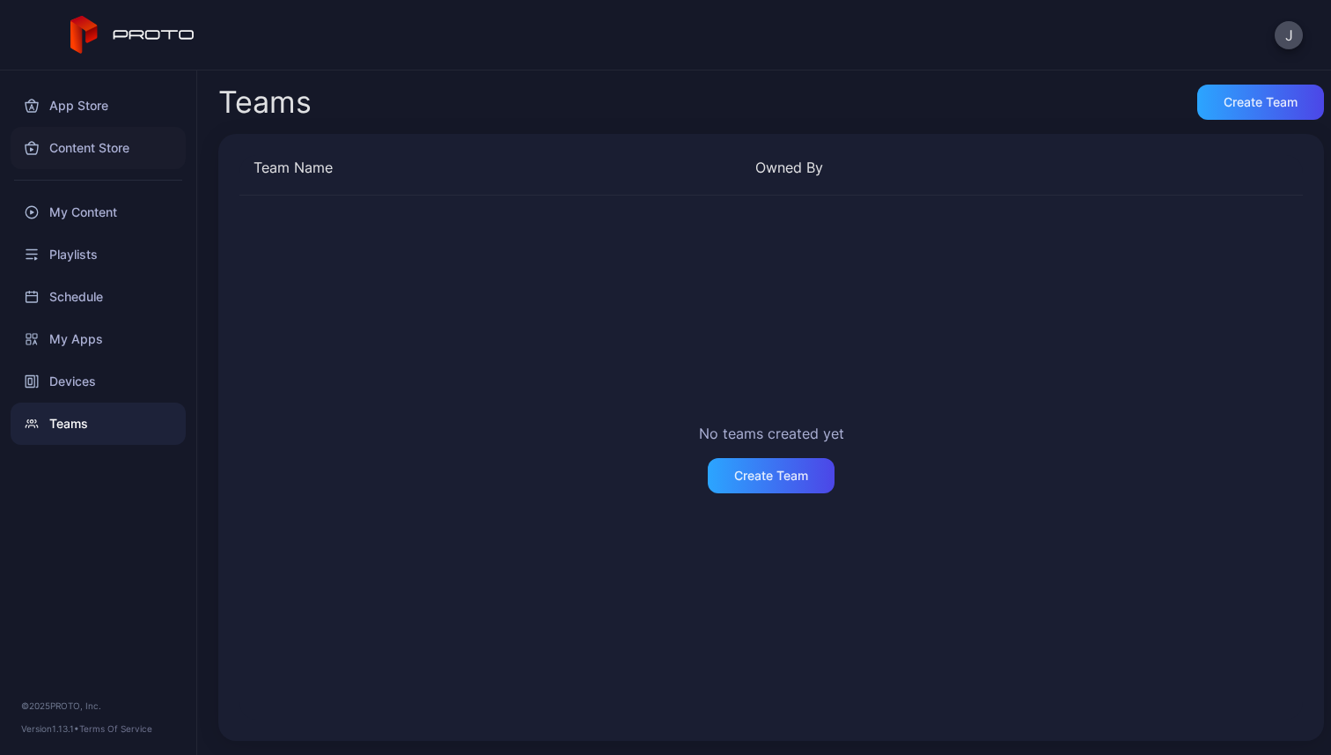
click at [124, 151] on div "Content Store" at bounding box center [98, 148] width 175 height 42
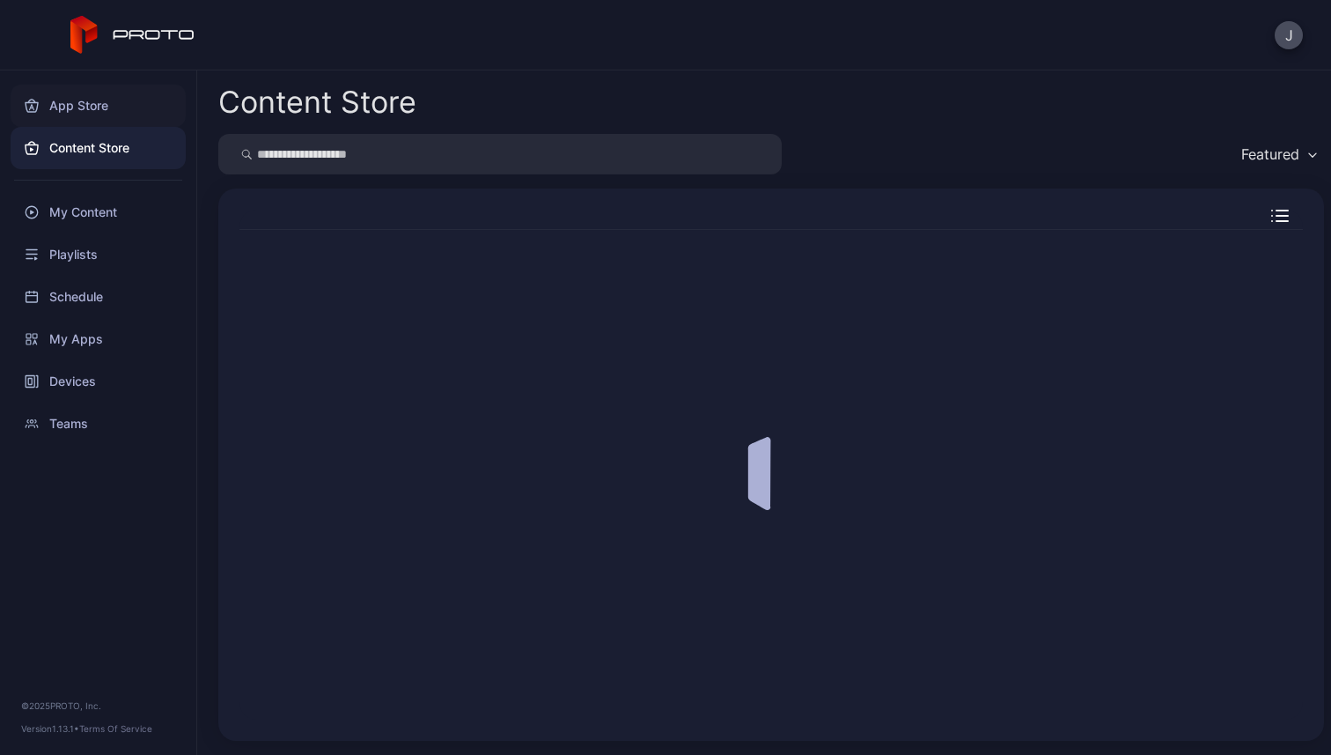
click at [118, 117] on div "App Store" at bounding box center [98, 106] width 175 height 42
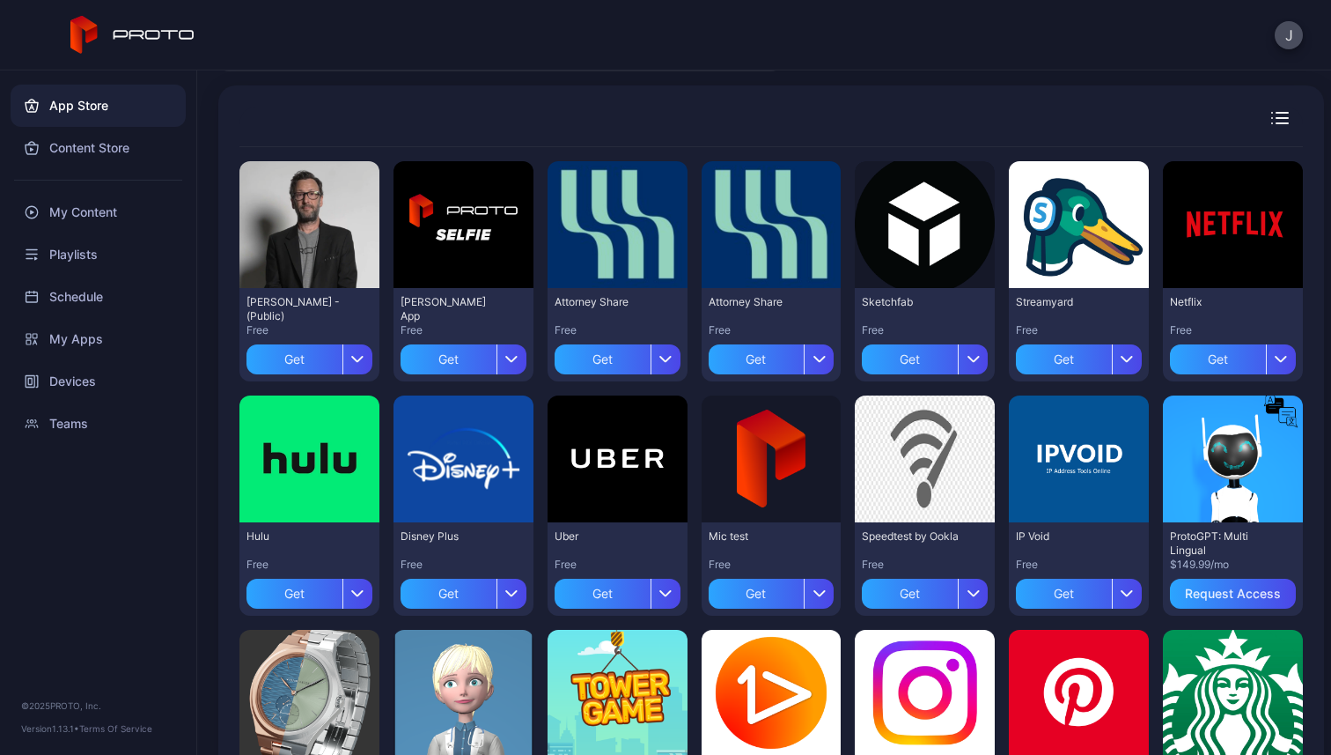
scroll to position [97, 0]
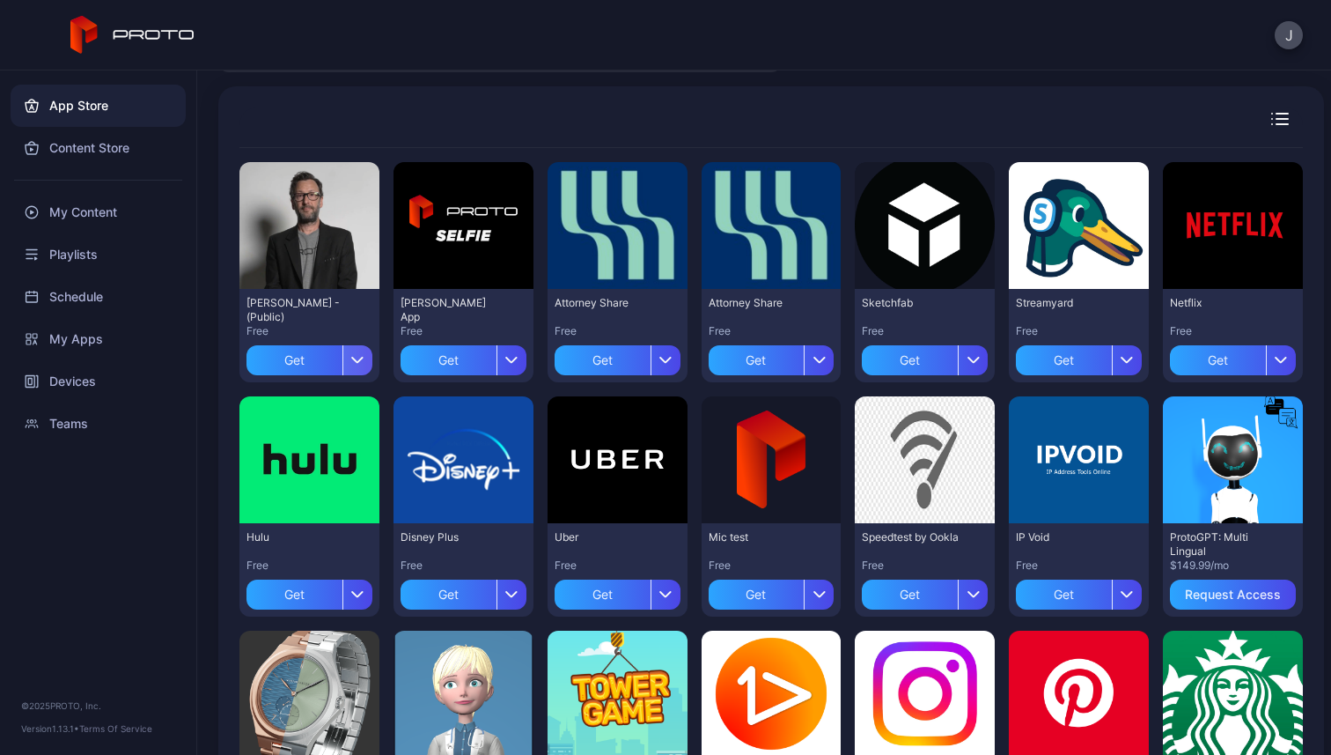
click at [343, 353] on div "button" at bounding box center [358, 360] width 30 height 30
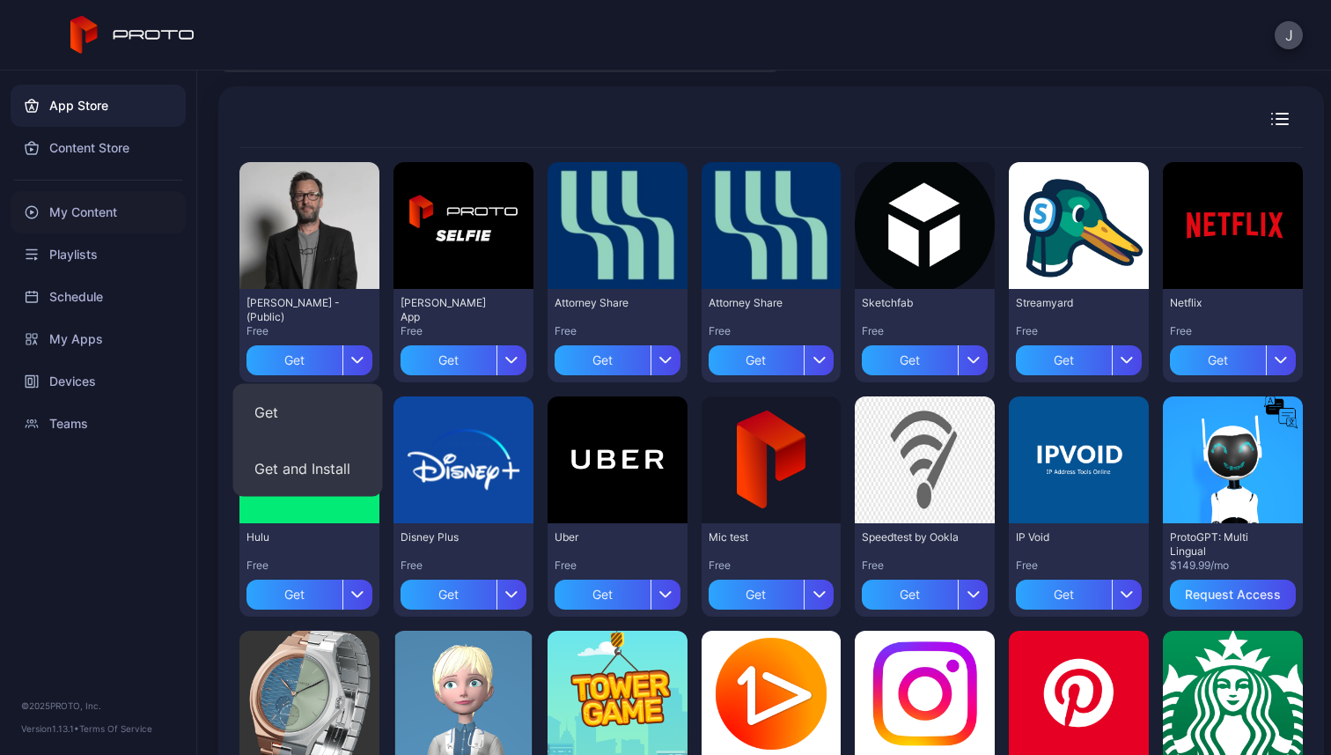
click at [121, 213] on div "My Content" at bounding box center [98, 212] width 175 height 42
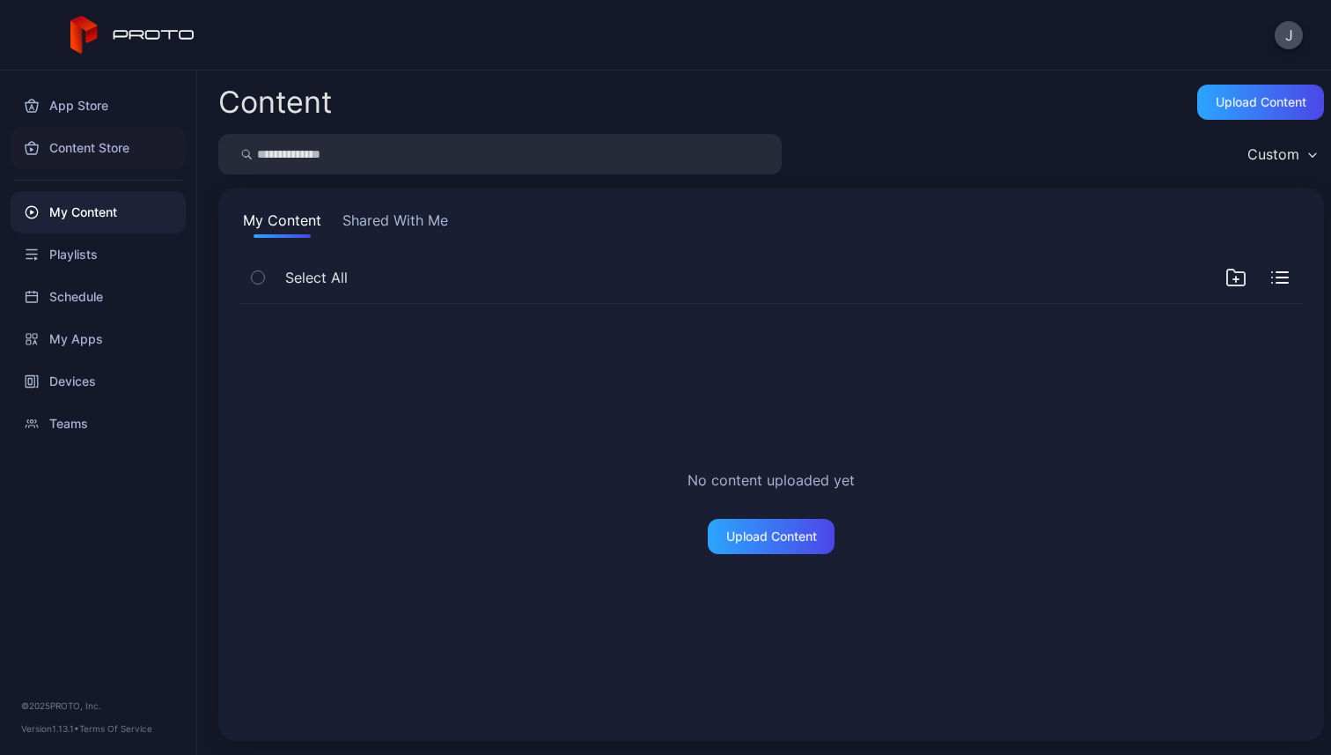
click at [127, 138] on div "Content Store" at bounding box center [98, 148] width 175 height 42
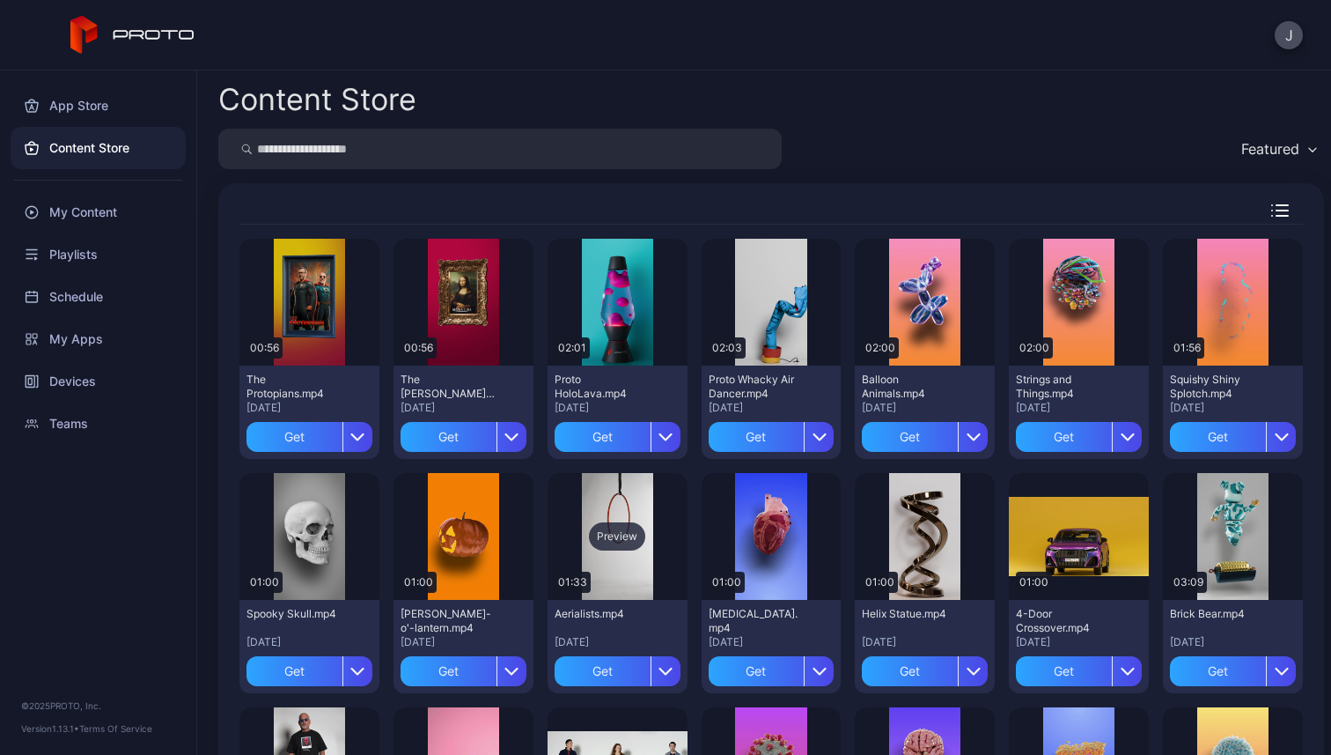
scroll to position [925, 0]
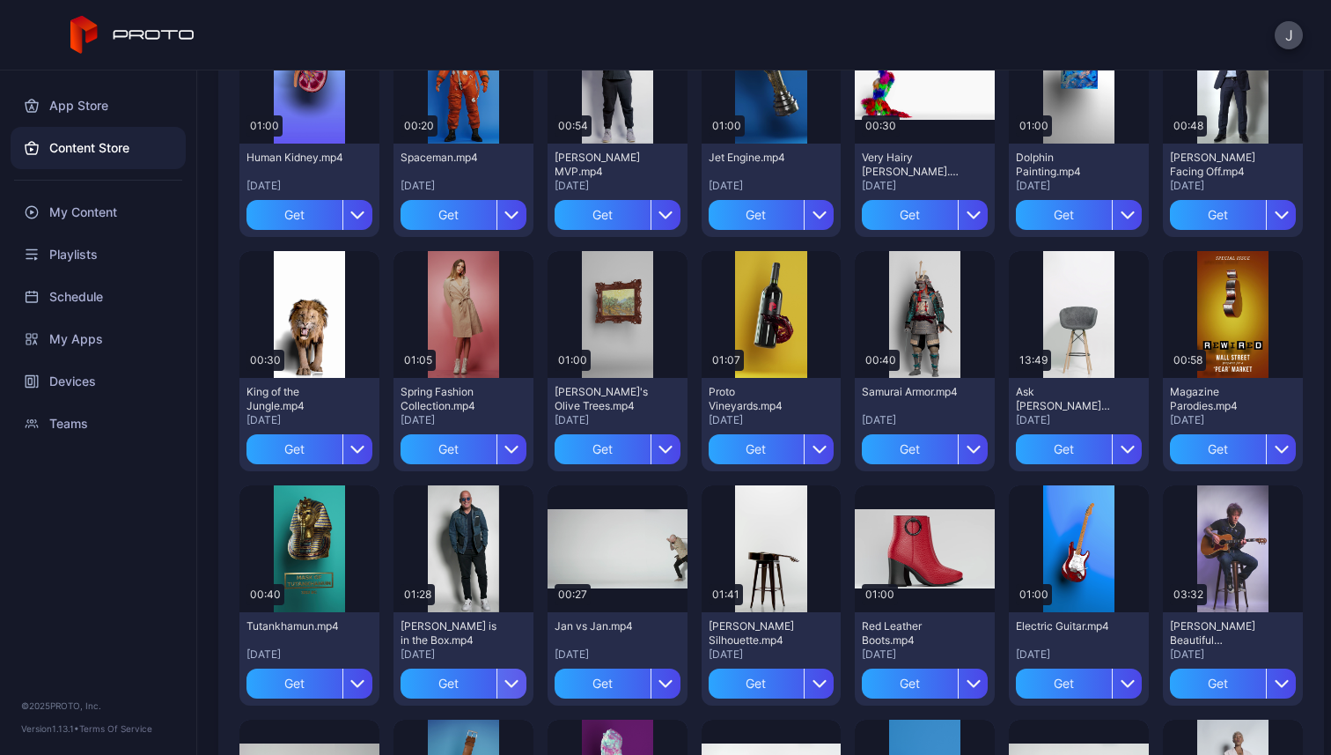
click at [505, 679] on icon "button" at bounding box center [512, 683] width 14 height 14
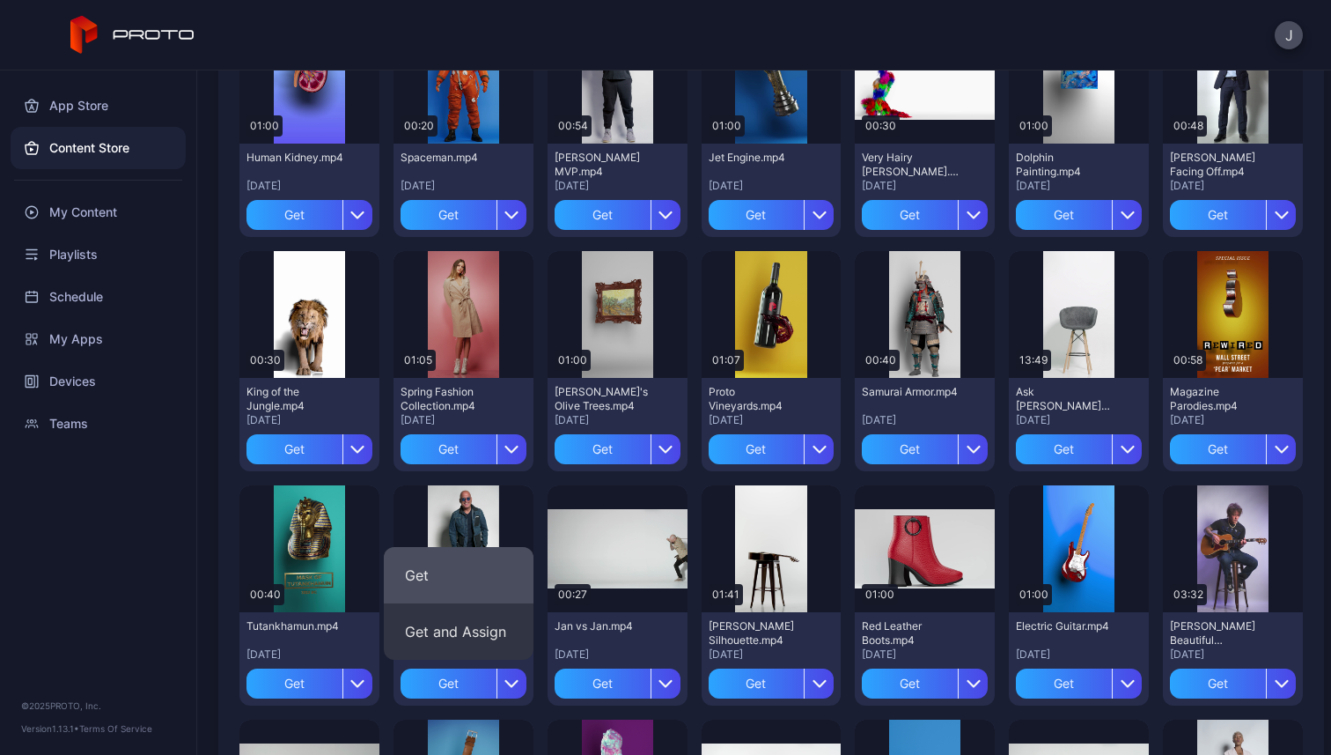
click at [447, 585] on button "Get" at bounding box center [459, 575] width 150 height 56
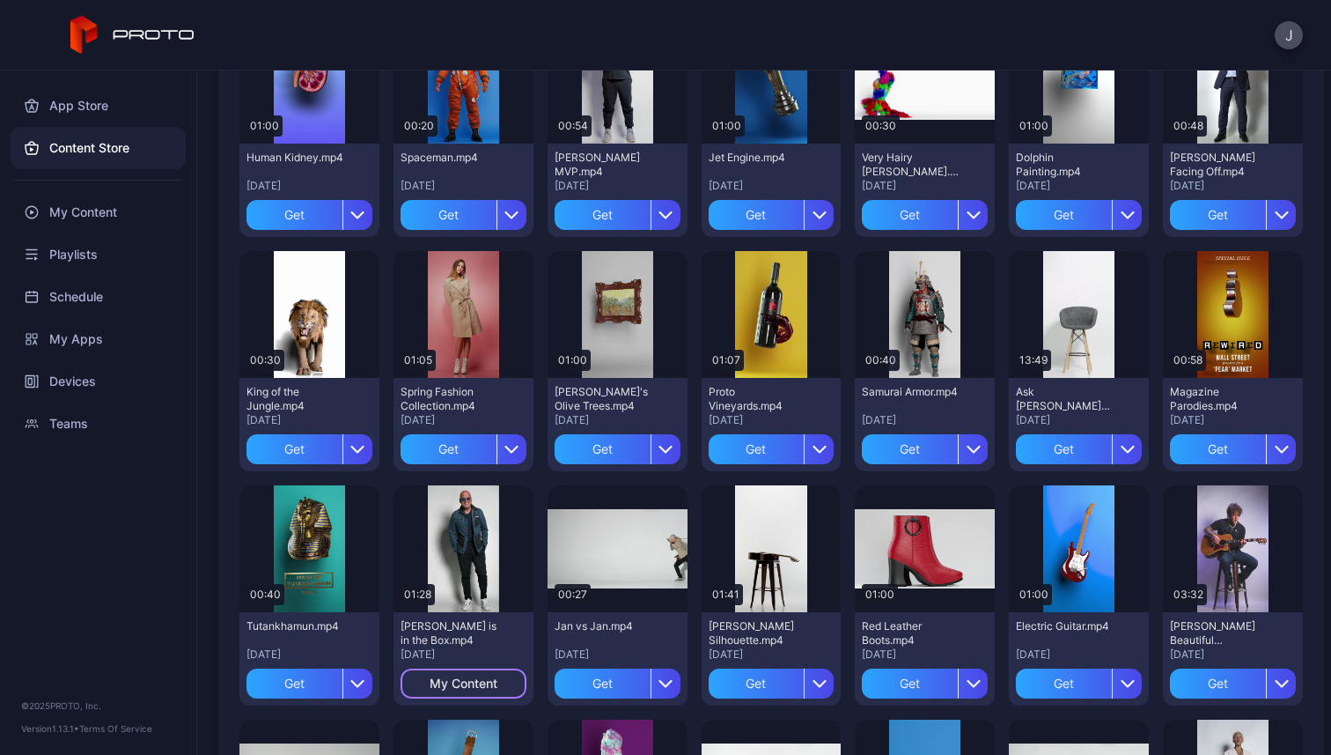
click at [461, 681] on div "My Content" at bounding box center [464, 683] width 68 height 14
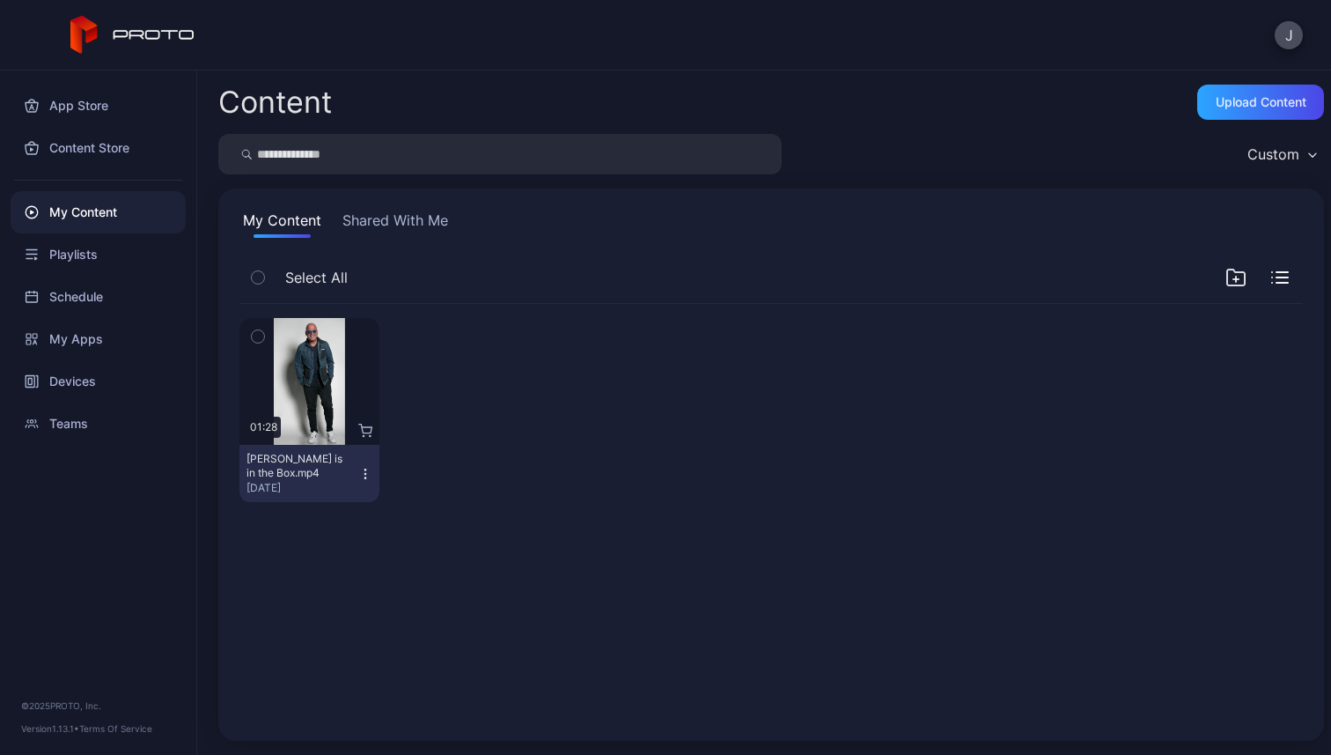
click at [393, 233] on button "Shared With Me" at bounding box center [395, 224] width 113 height 28
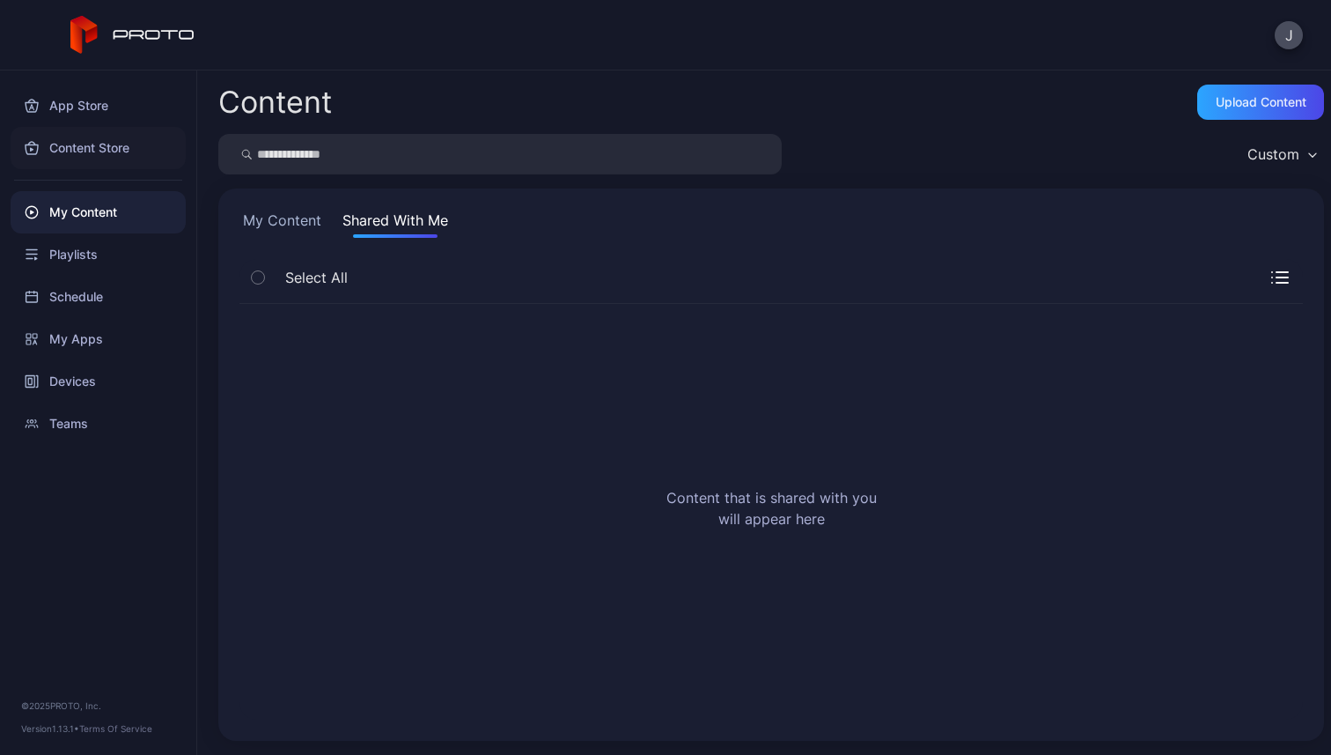
click at [106, 154] on div "Content Store" at bounding box center [98, 148] width 175 height 42
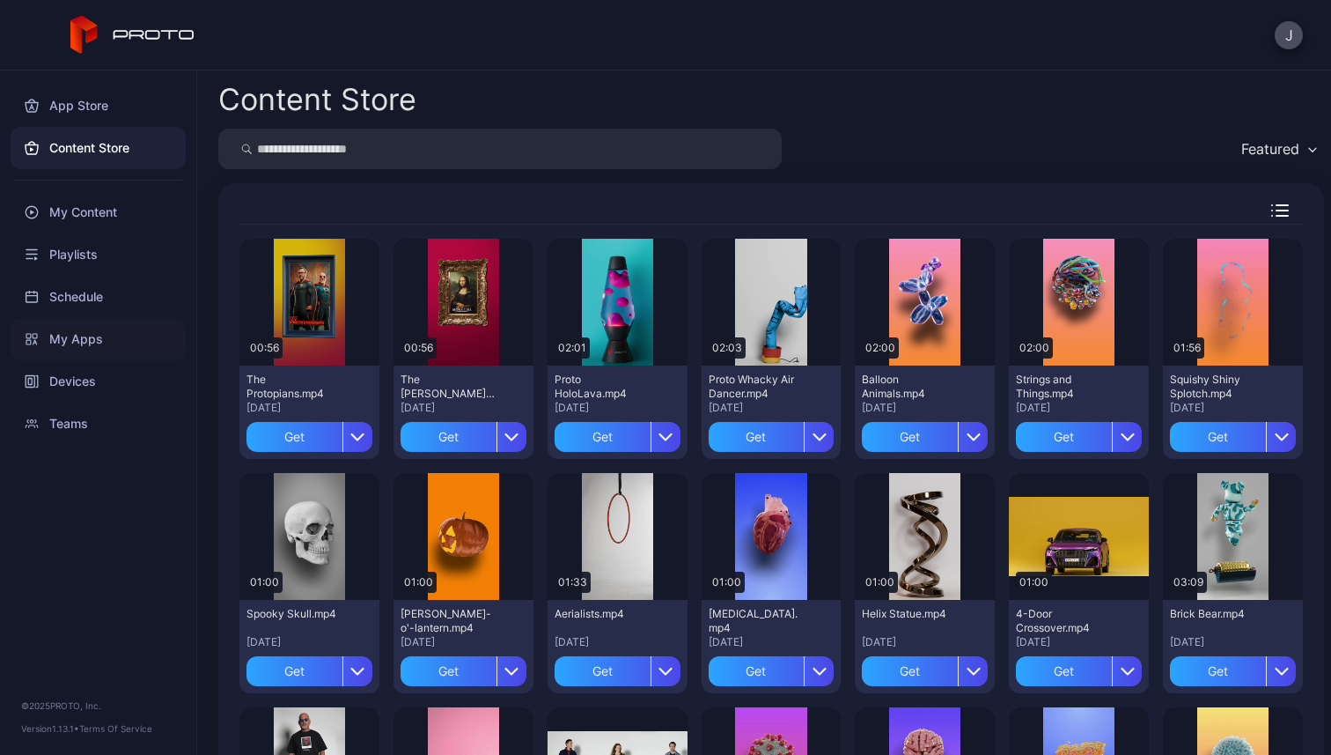
click at [87, 342] on div "My Apps" at bounding box center [98, 339] width 175 height 42
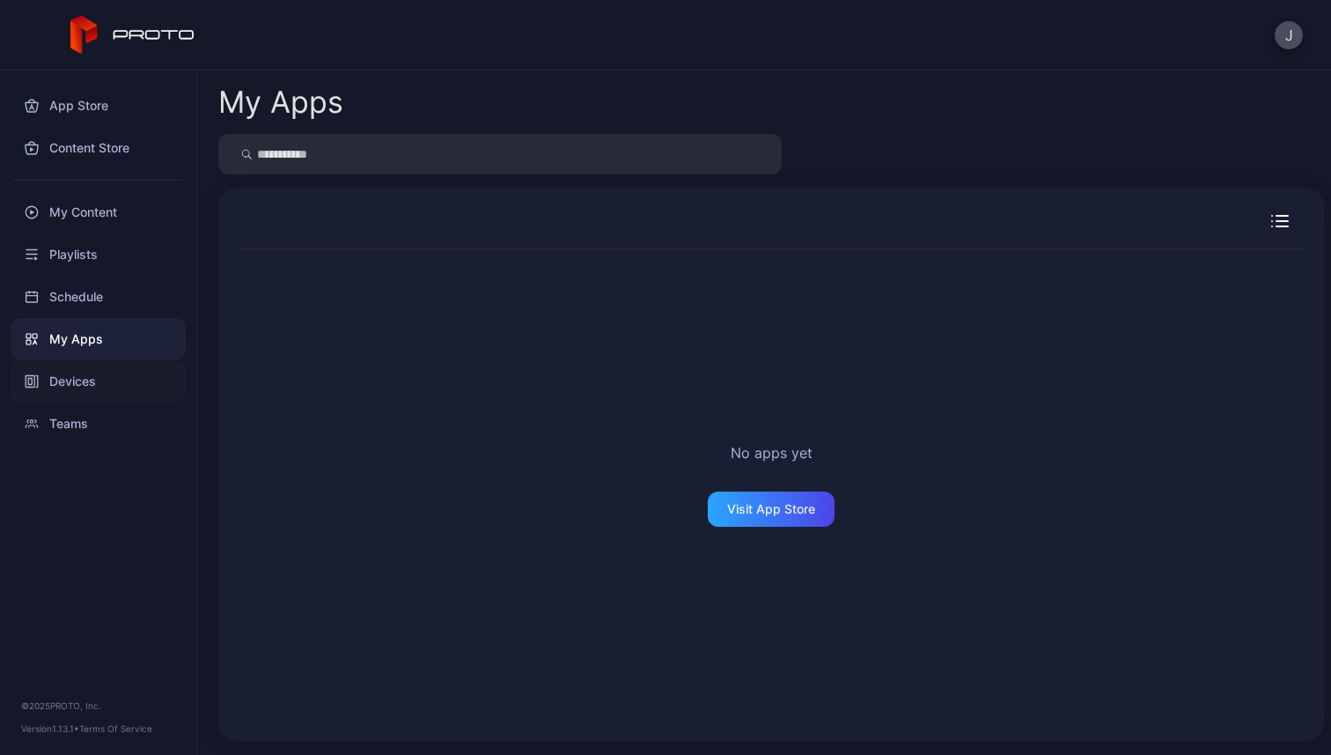
click at [71, 380] on div "Devices" at bounding box center [98, 381] width 175 height 42
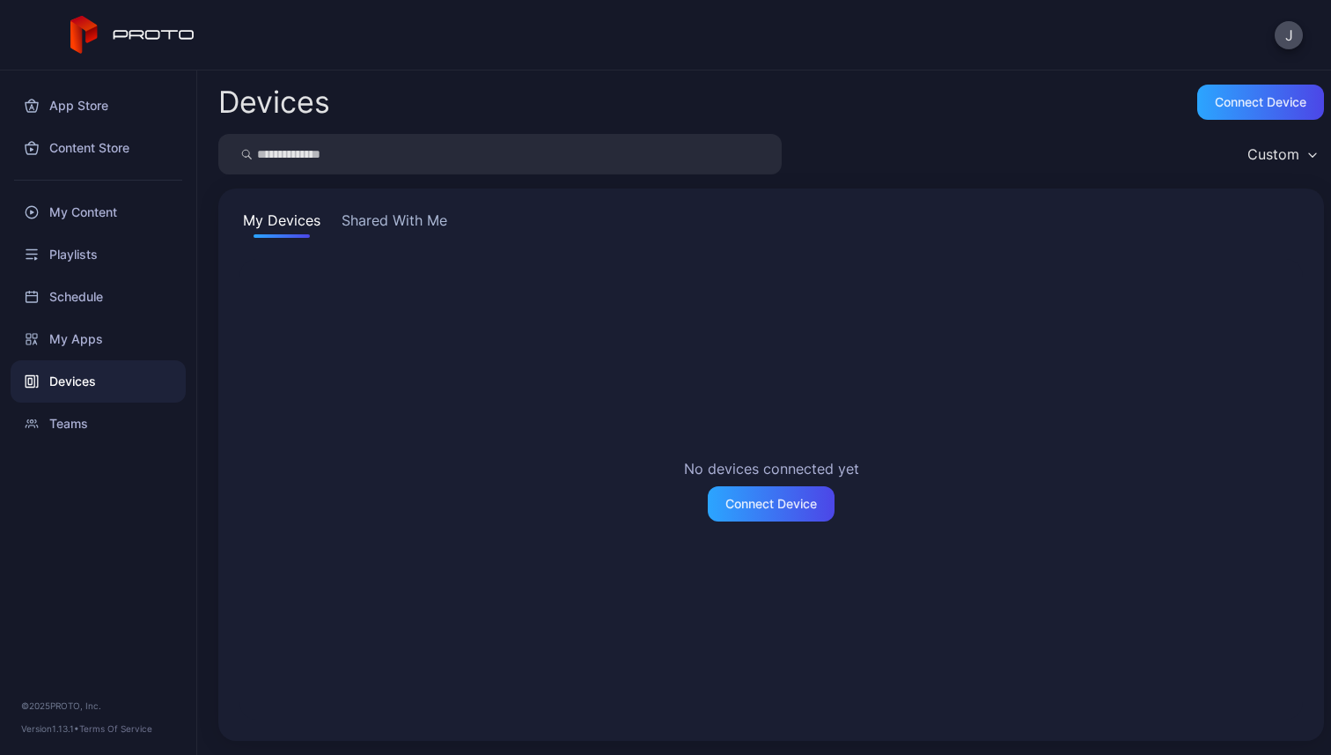
click at [432, 215] on button "Shared With Me" at bounding box center [394, 224] width 113 height 28
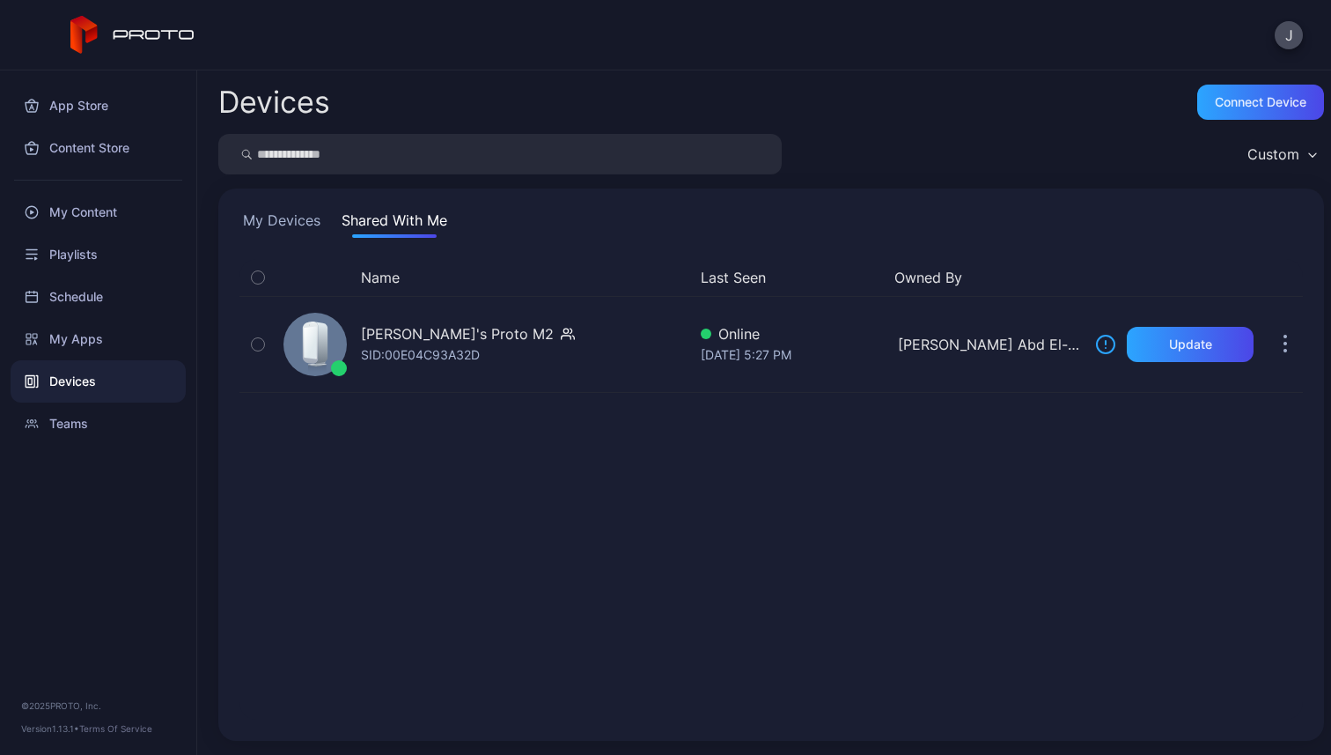
click at [297, 228] on button "My Devices" at bounding box center [282, 224] width 85 height 28
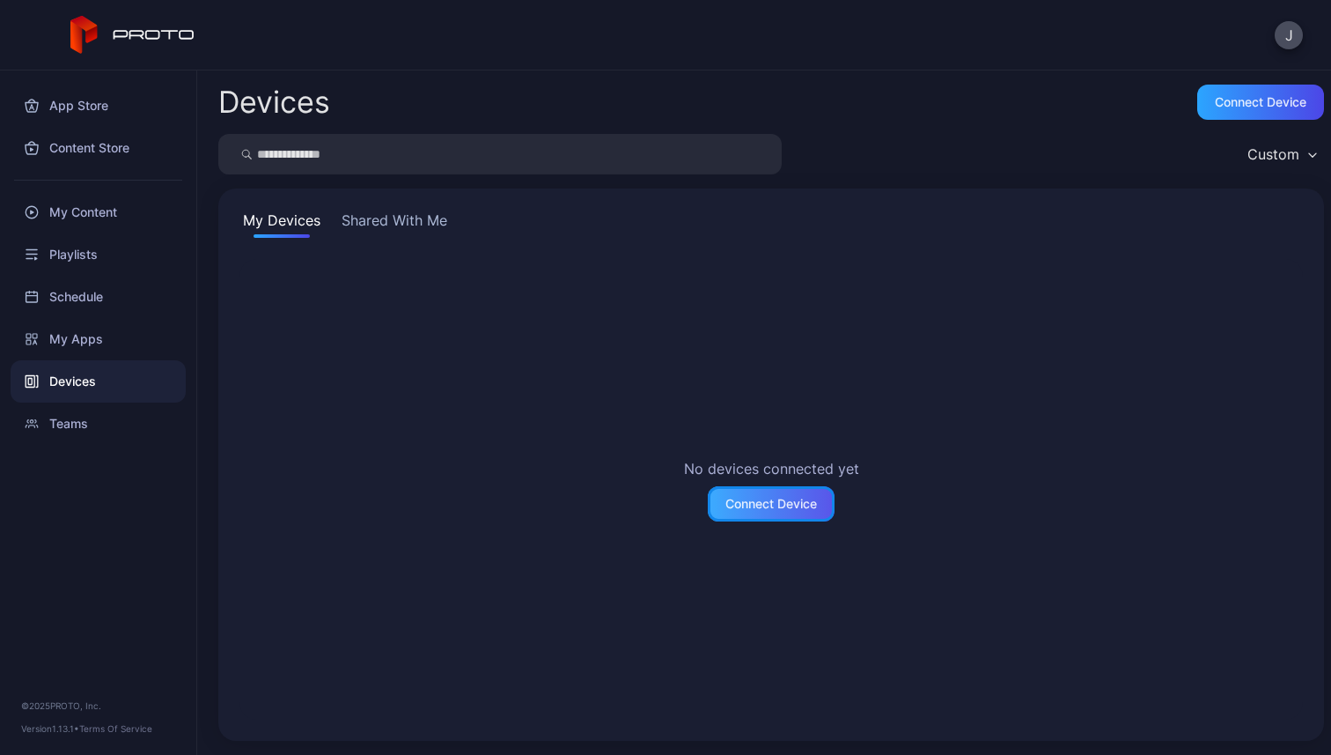
click at [778, 505] on div "Connect Device" at bounding box center [772, 504] width 92 height 14
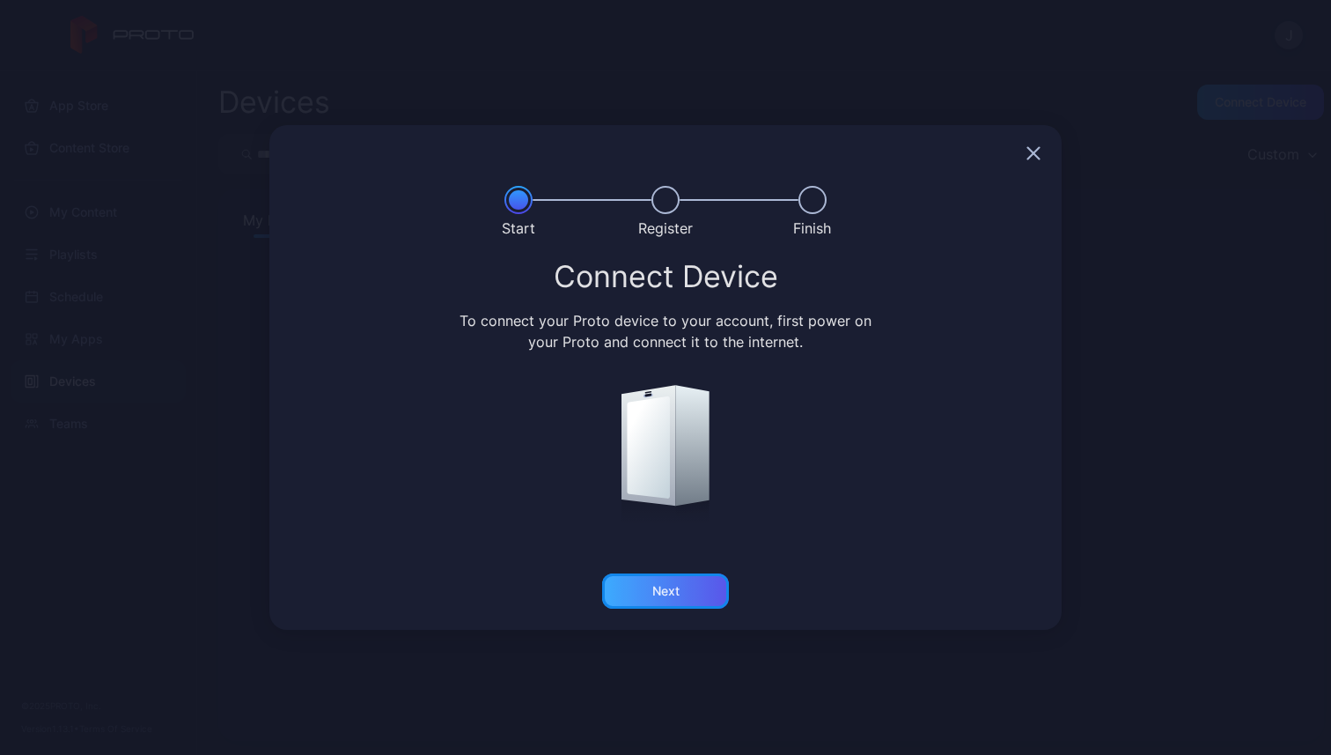
click at [689, 579] on div "Next" at bounding box center [665, 590] width 127 height 35
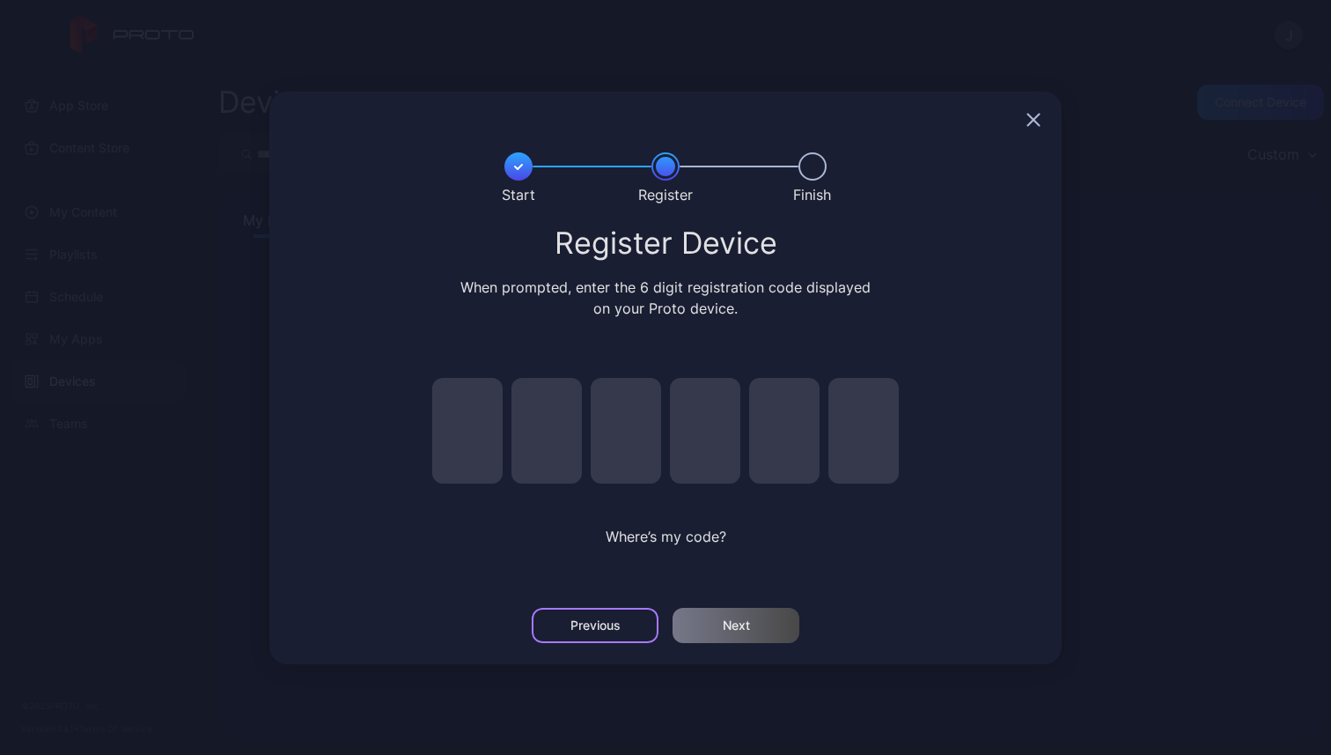
click at [601, 623] on div "Previous" at bounding box center [596, 625] width 50 height 14
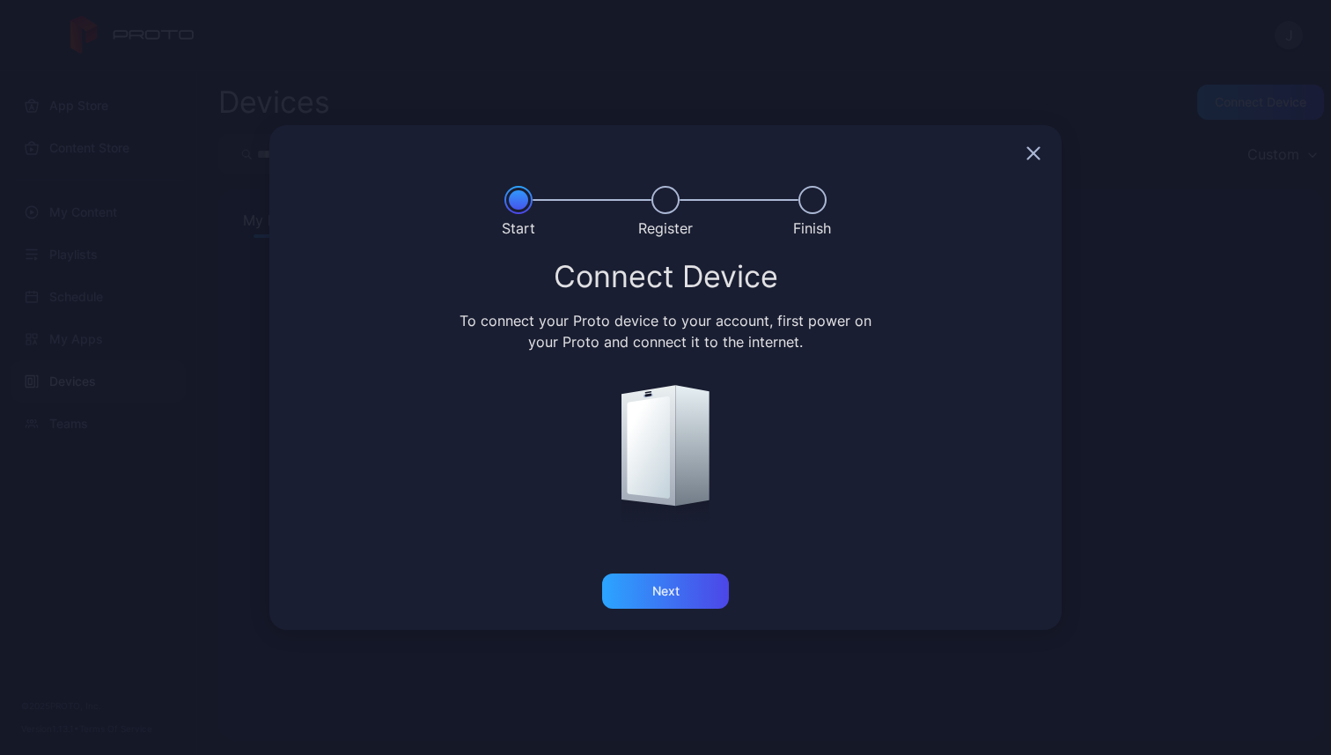
click at [1034, 155] on icon "button" at bounding box center [1034, 153] width 14 height 14
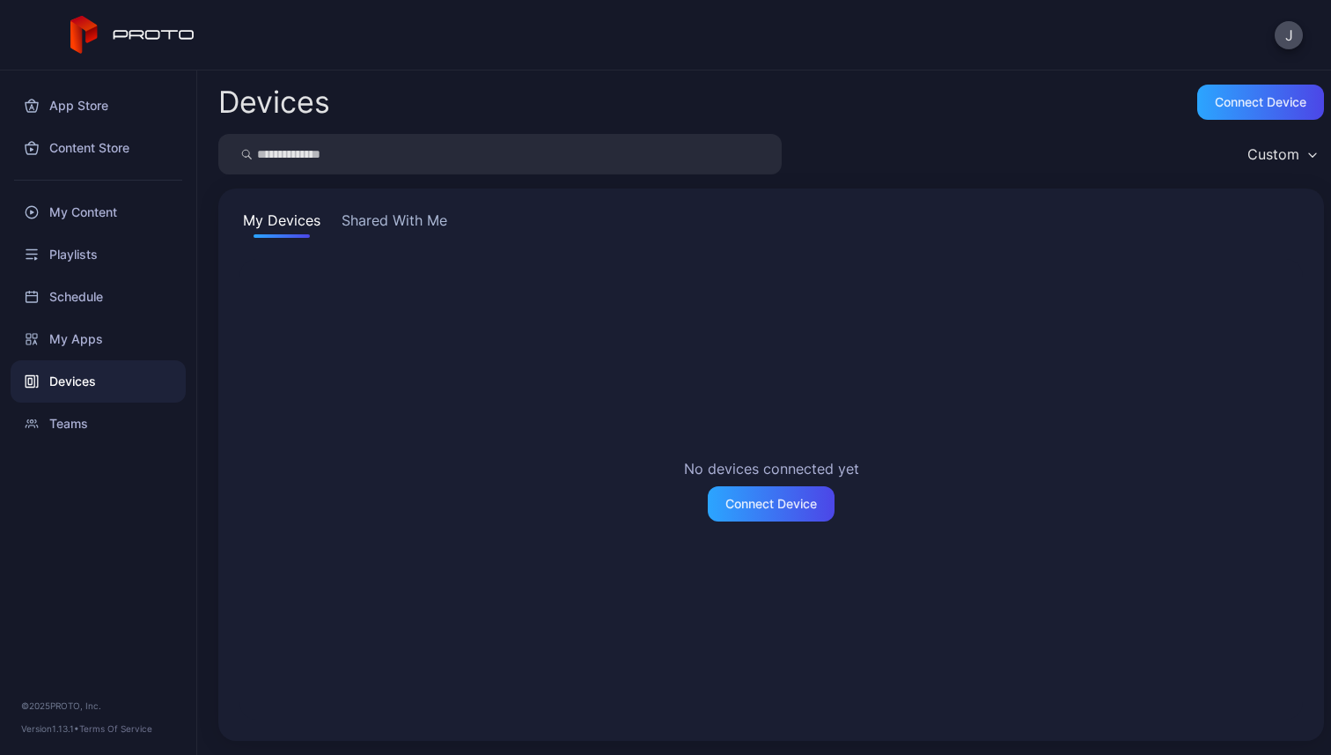
click at [369, 213] on button "Shared With Me" at bounding box center [394, 224] width 113 height 28
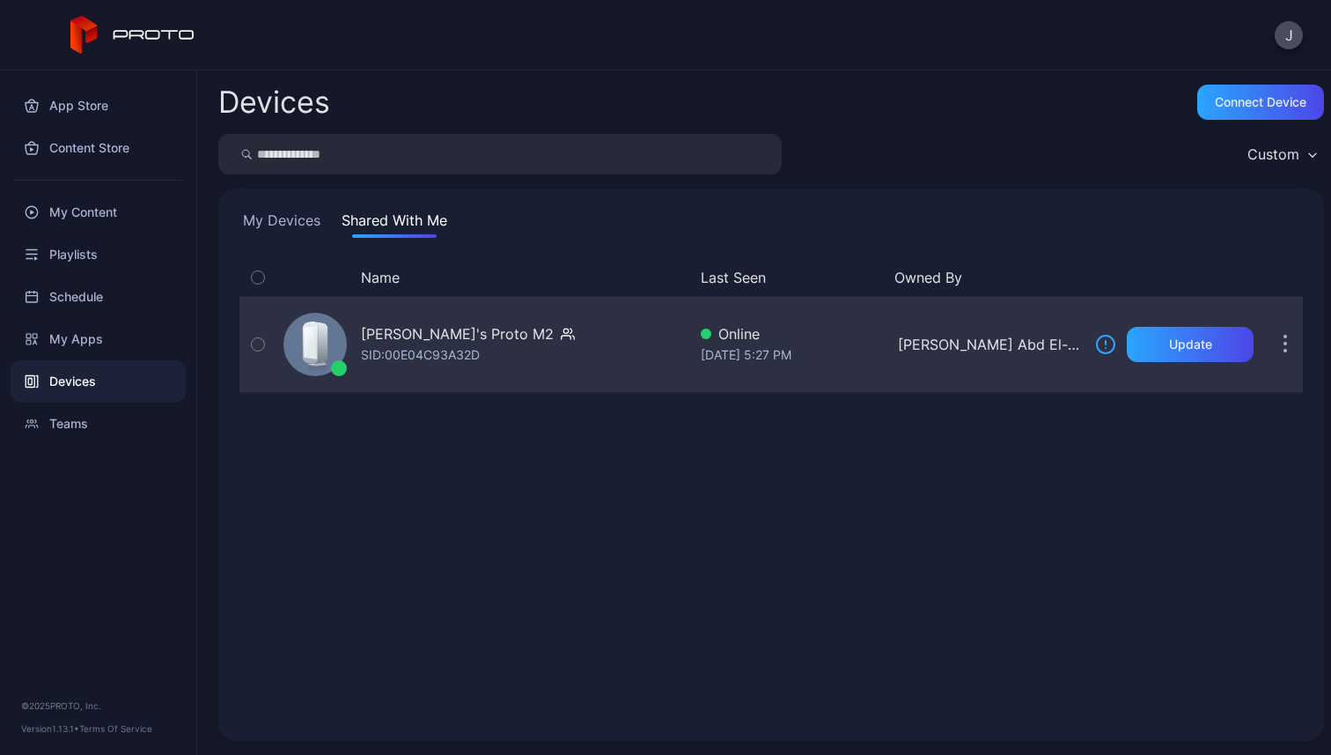
click at [575, 334] on icon "button" at bounding box center [568, 334] width 14 height 18
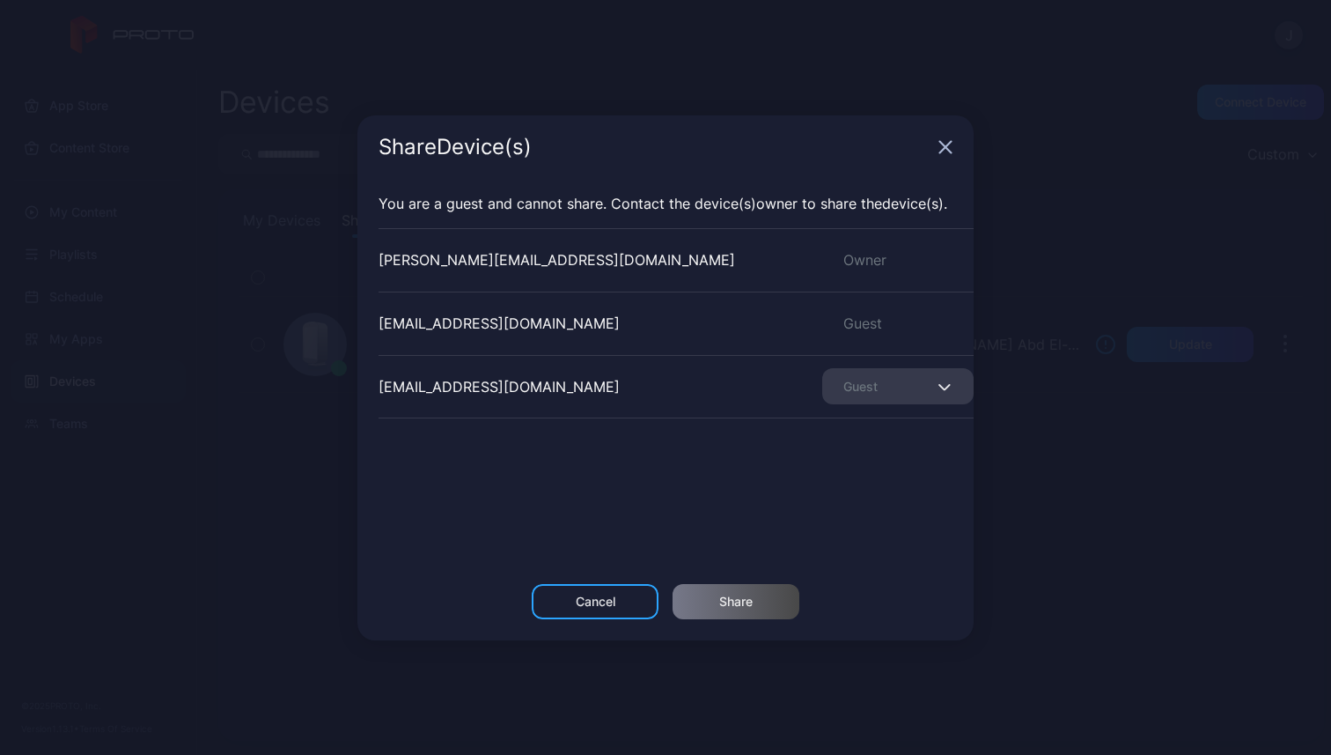
click at [938, 385] on icon "button" at bounding box center [944, 386] width 13 height 7
click at [938, 383] on icon "button" at bounding box center [944, 386] width 13 height 7
click at [888, 372] on div "Guest" at bounding box center [897, 386] width 151 height 36
click at [946, 148] on icon "button" at bounding box center [946, 147] width 14 height 14
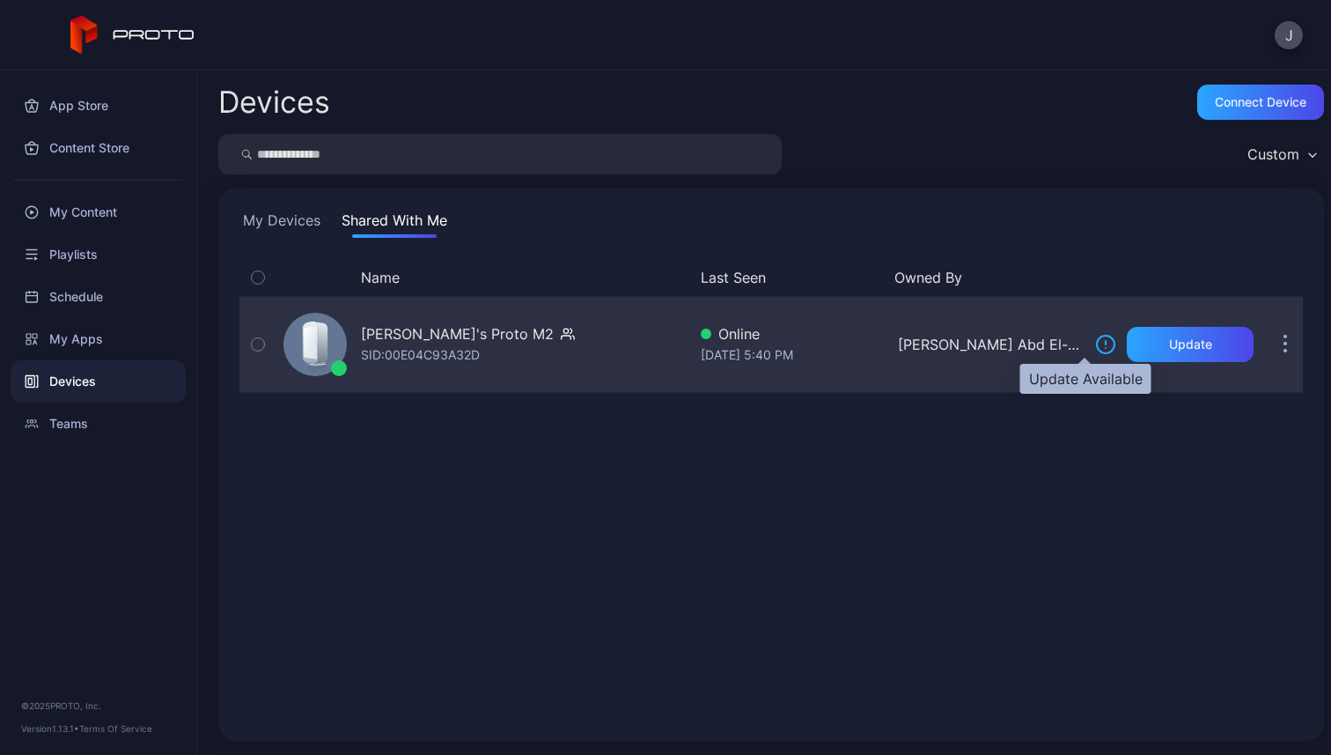
click at [1097, 349] on icon at bounding box center [1106, 344] width 18 height 18
click at [1268, 337] on button "button" at bounding box center [1285, 344] width 35 height 35
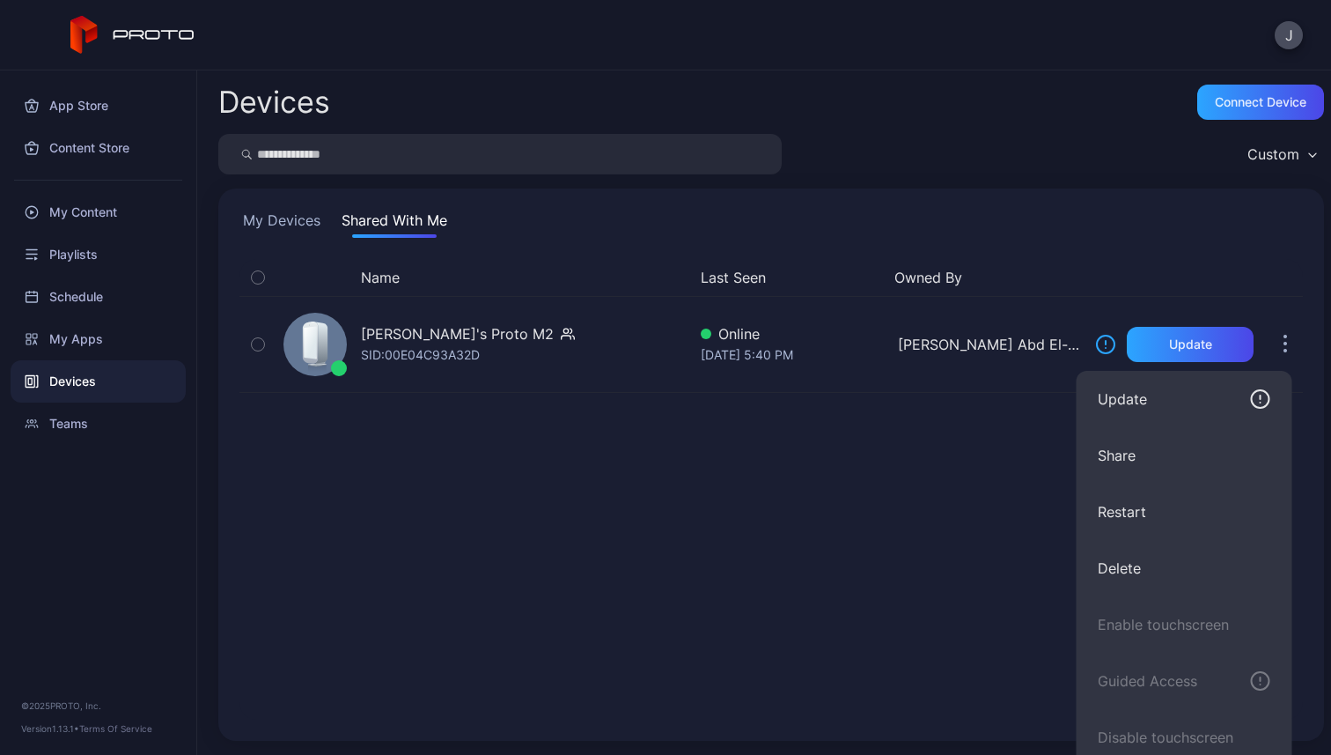
click at [965, 194] on div "My Devices Shared With Me Name Last Seen Owned By Ahmed Abd El-Samie's Proto M2…" at bounding box center [771, 464] width 1106 height 552
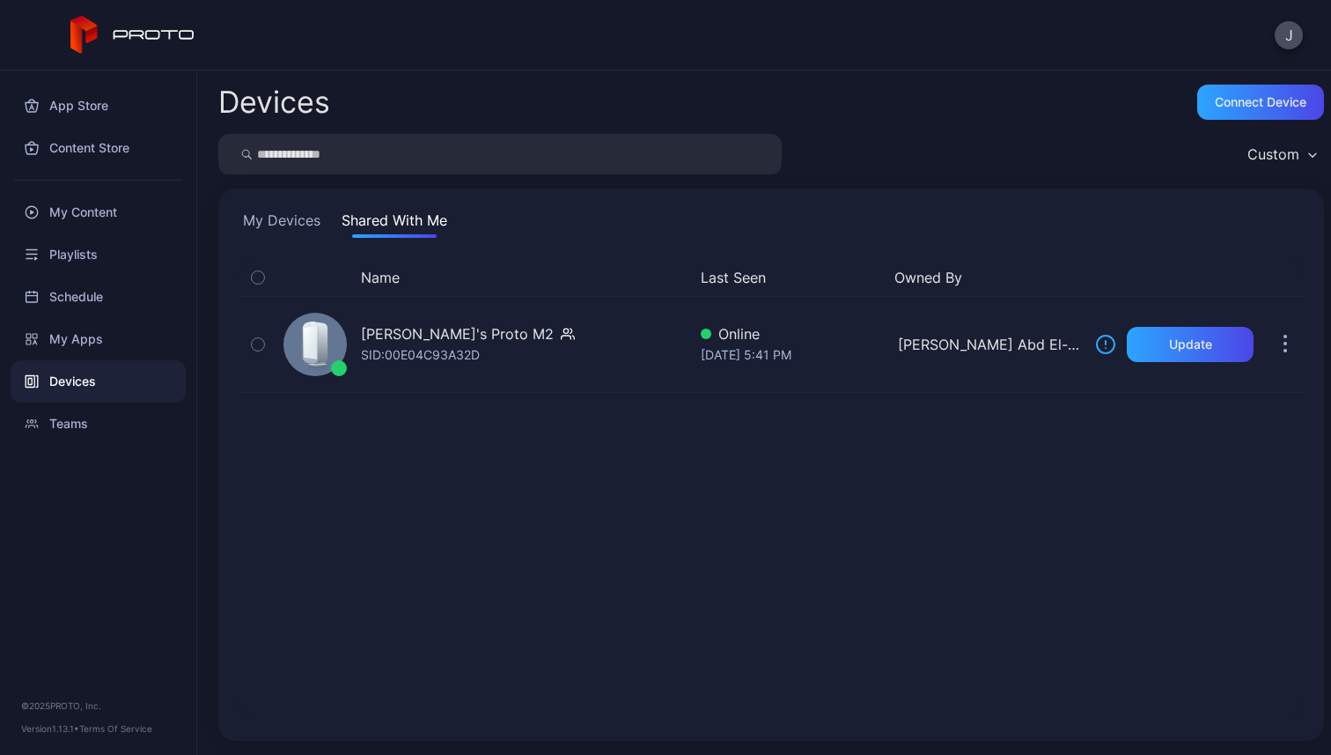
click at [1308, 38] on div "J" at bounding box center [665, 35] width 1331 height 70
click at [1298, 38] on button "J" at bounding box center [1289, 35] width 28 height 28
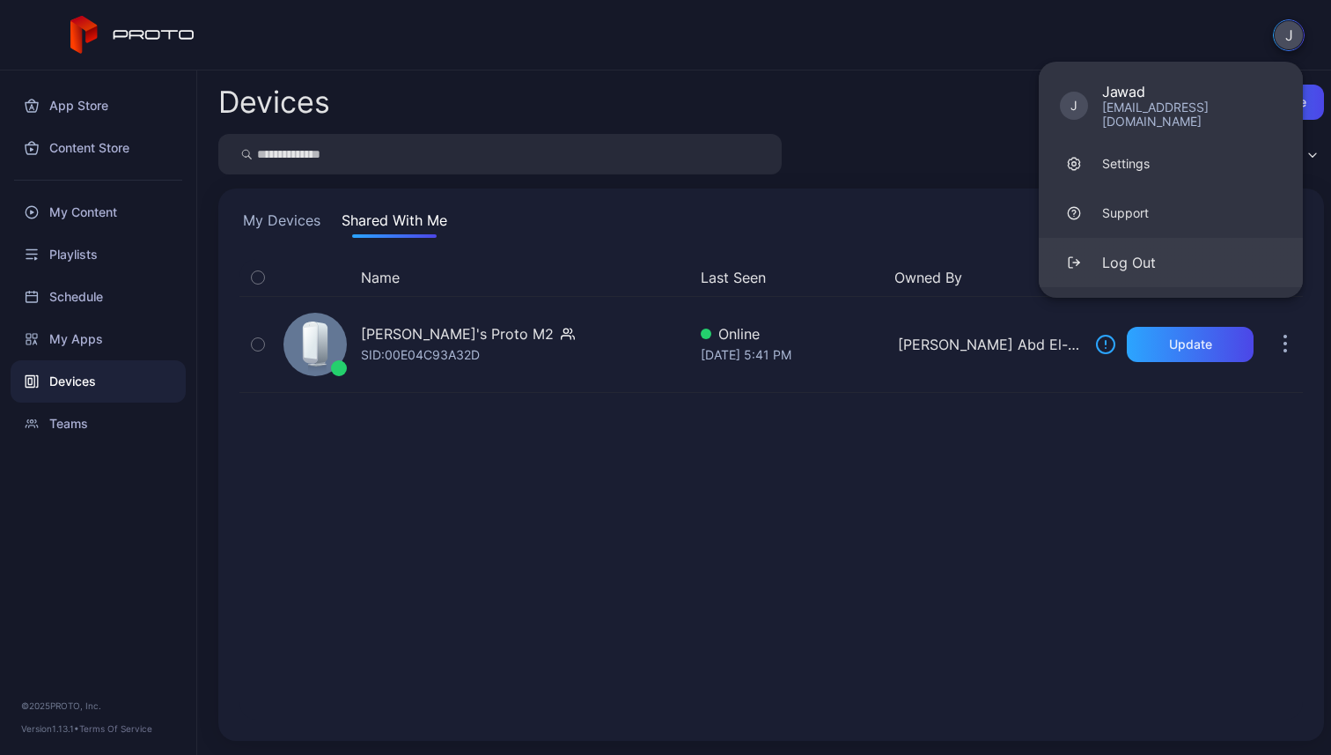
click at [1149, 252] on div "Log Out" at bounding box center [1129, 262] width 54 height 21
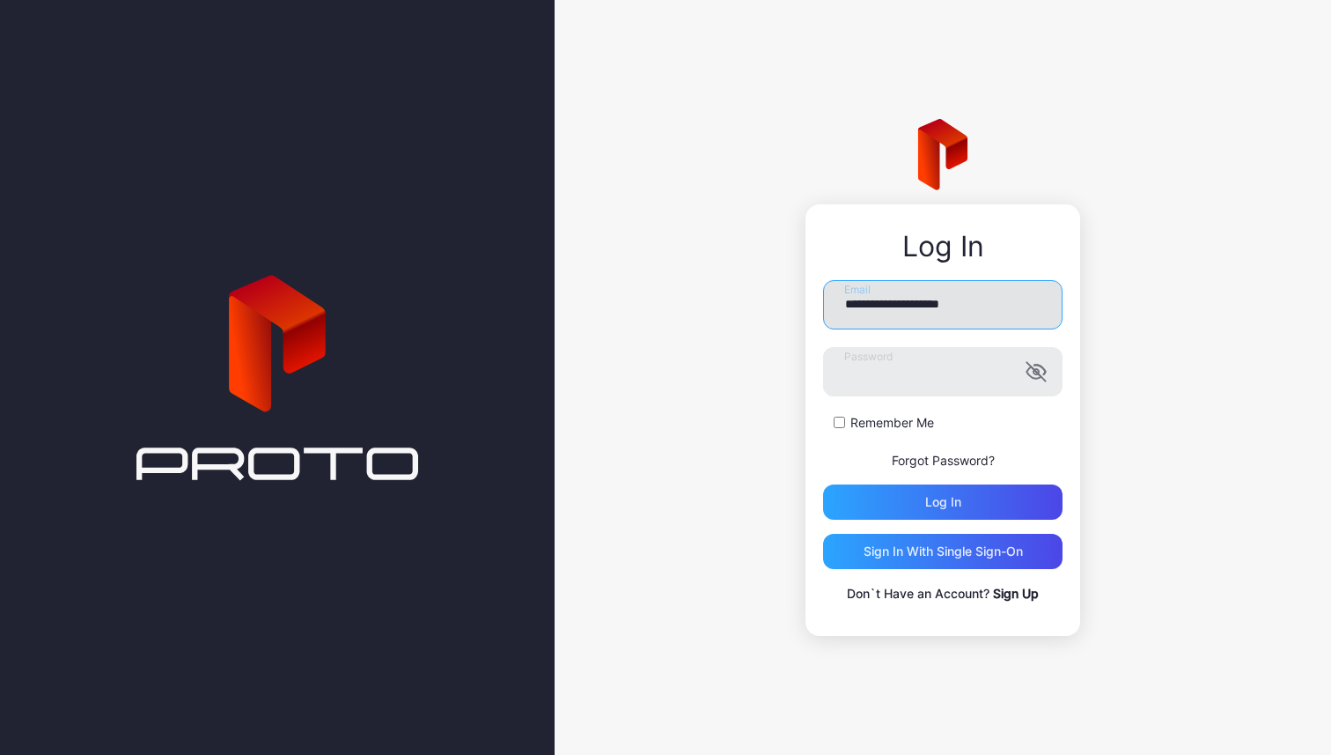
click at [962, 292] on input "**********" at bounding box center [943, 304] width 240 height 49
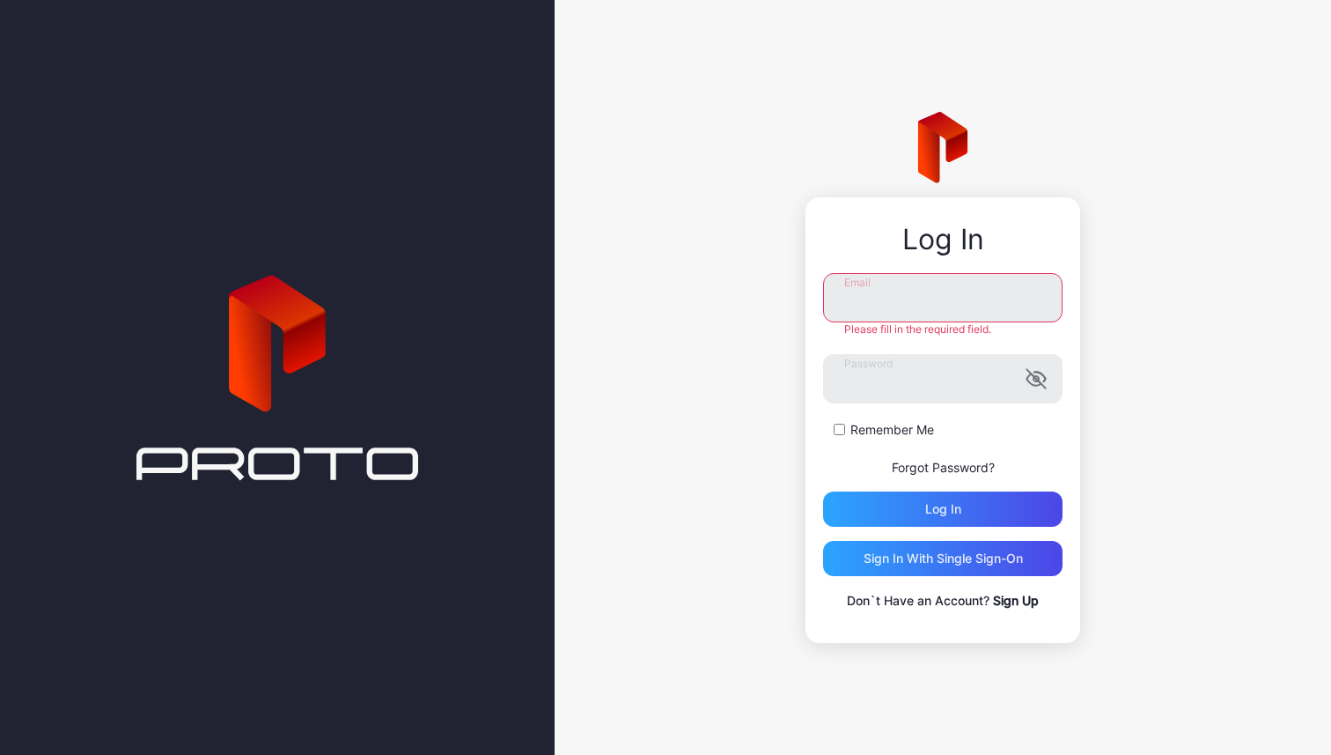
paste input "**********"
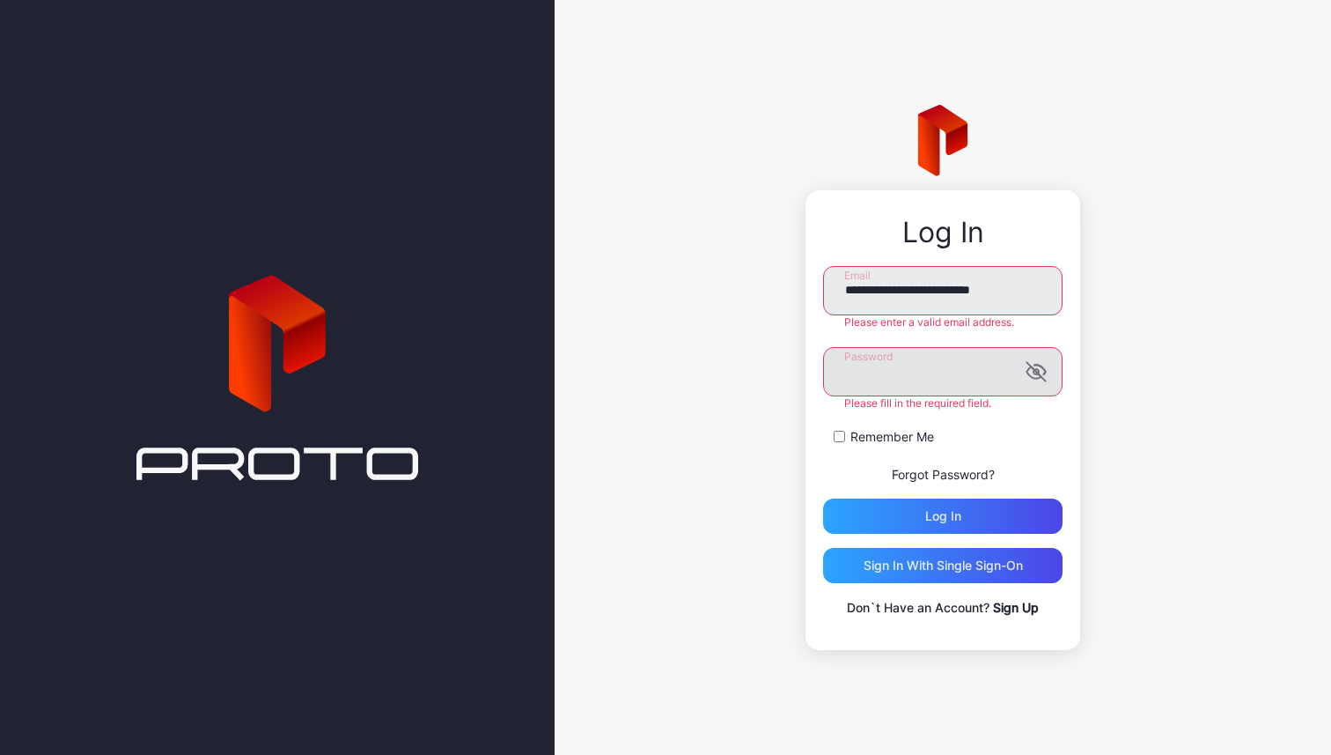
click at [1030, 375] on icon "button" at bounding box center [1036, 371] width 21 height 21
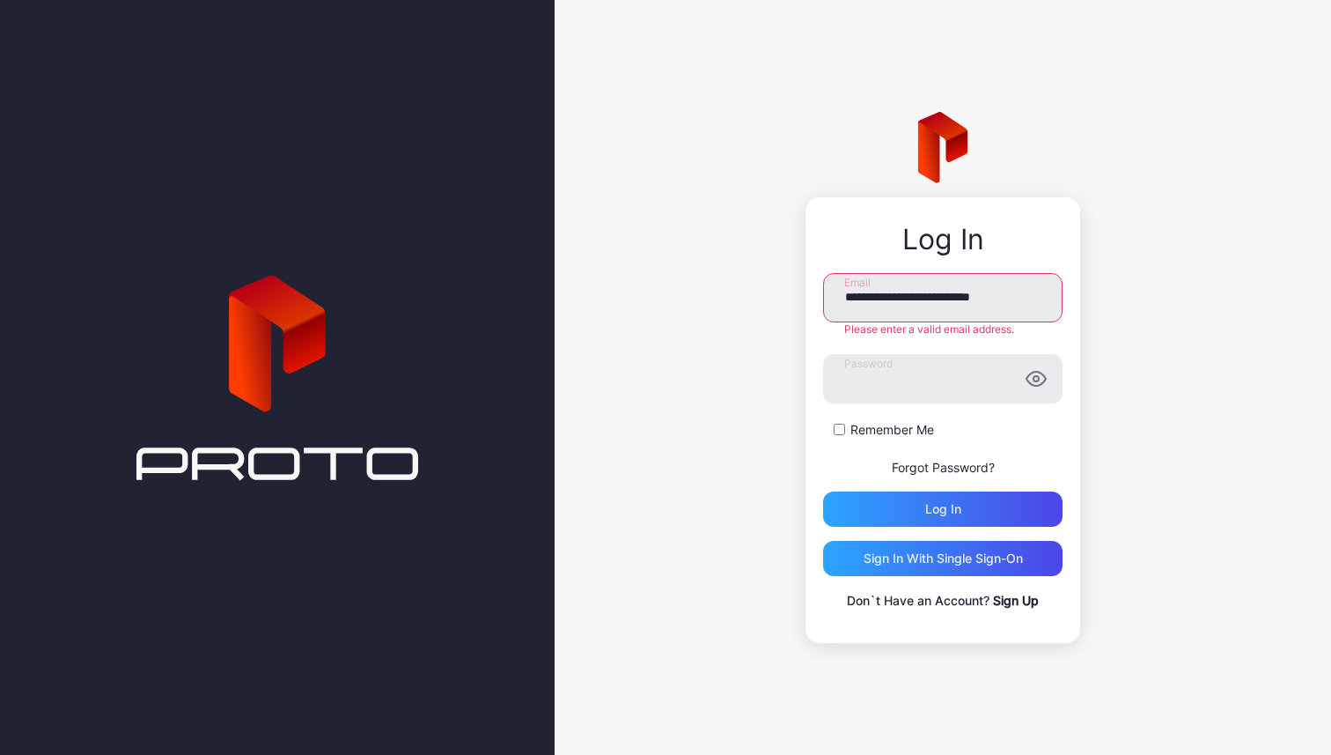
click at [859, 421] on label "Remember Me" at bounding box center [893, 430] width 84 height 18
click at [943, 502] on div "Log in" at bounding box center [943, 509] width 36 height 14
click at [928, 309] on input "**********" at bounding box center [943, 297] width 240 height 49
type input "**********"
click at [1099, 363] on div "**********" at bounding box center [943, 377] width 777 height 755
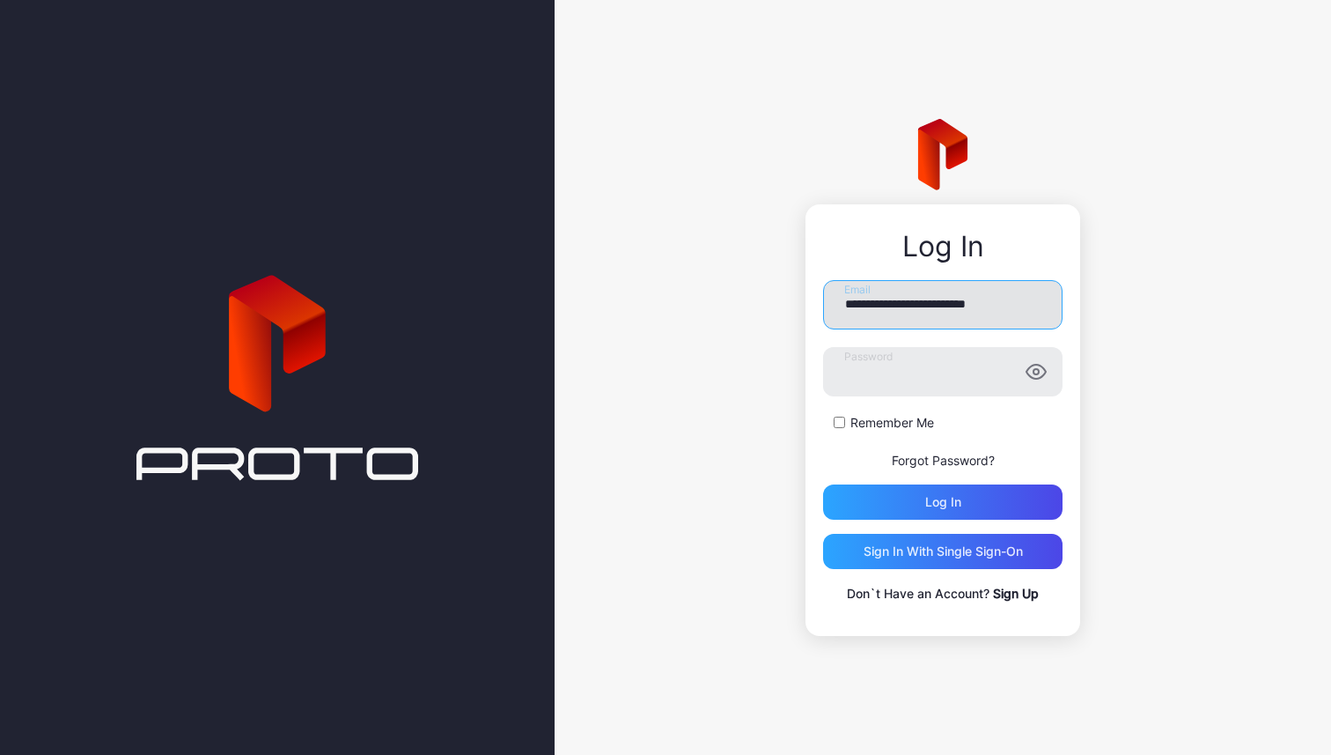
click at [1007, 314] on input "**********" at bounding box center [943, 304] width 240 height 49
click at [1070, 365] on div "**********" at bounding box center [943, 419] width 275 height 431
click at [983, 508] on div "Log in" at bounding box center [943, 501] width 240 height 35
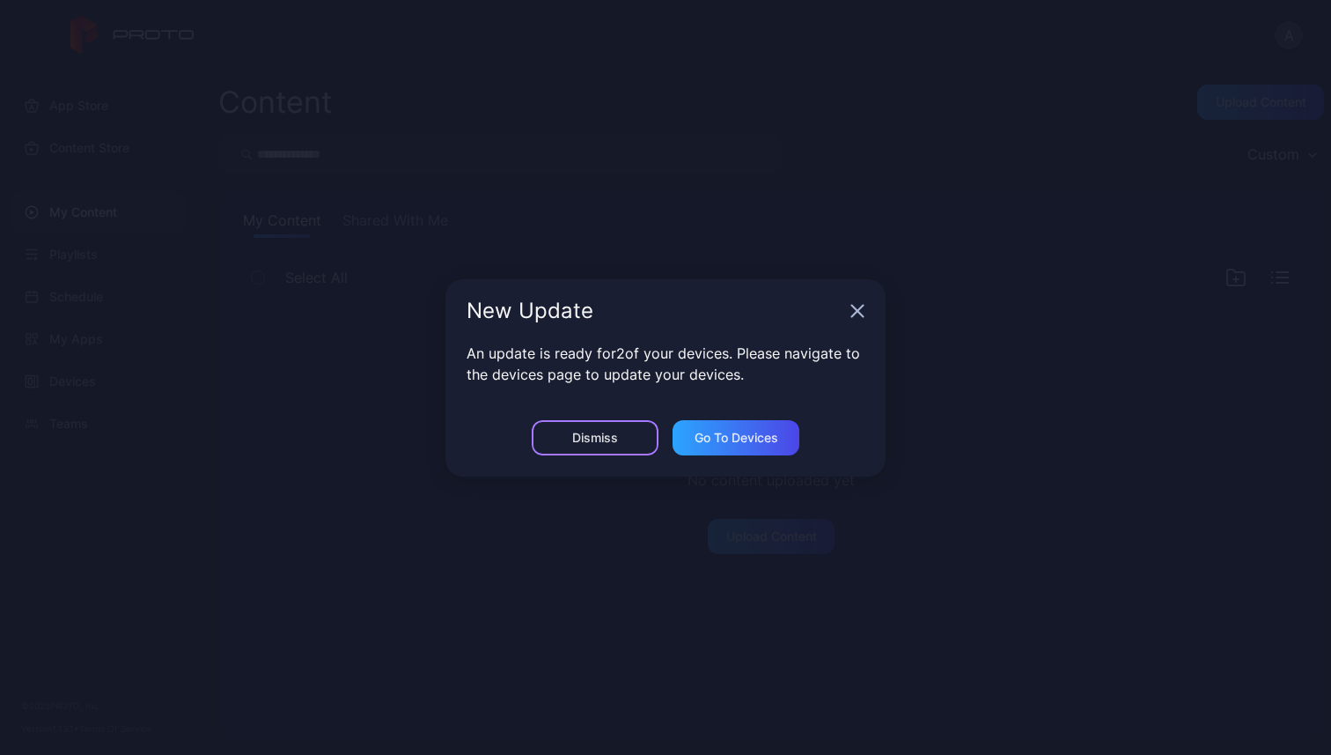
click at [594, 439] on div "Dismiss" at bounding box center [595, 438] width 46 height 14
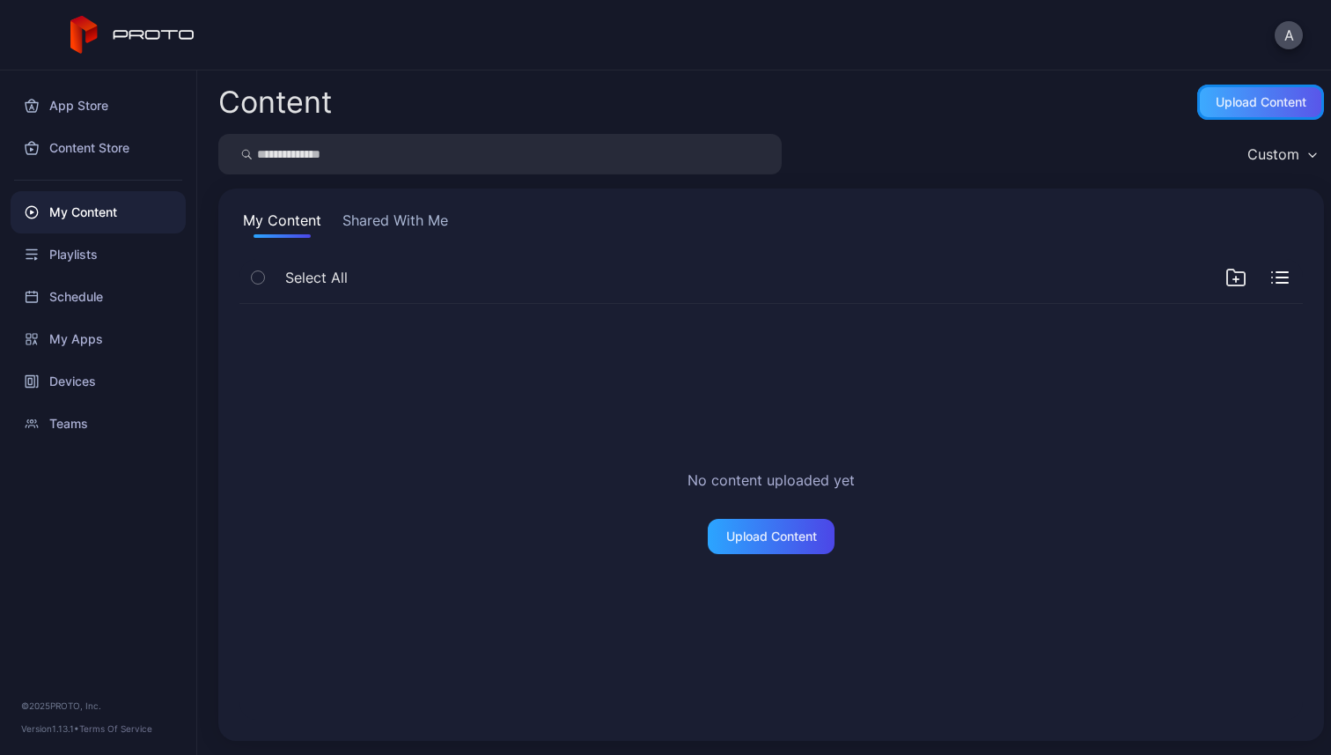
click at [1263, 96] on div "Upload Content" at bounding box center [1261, 102] width 91 height 14
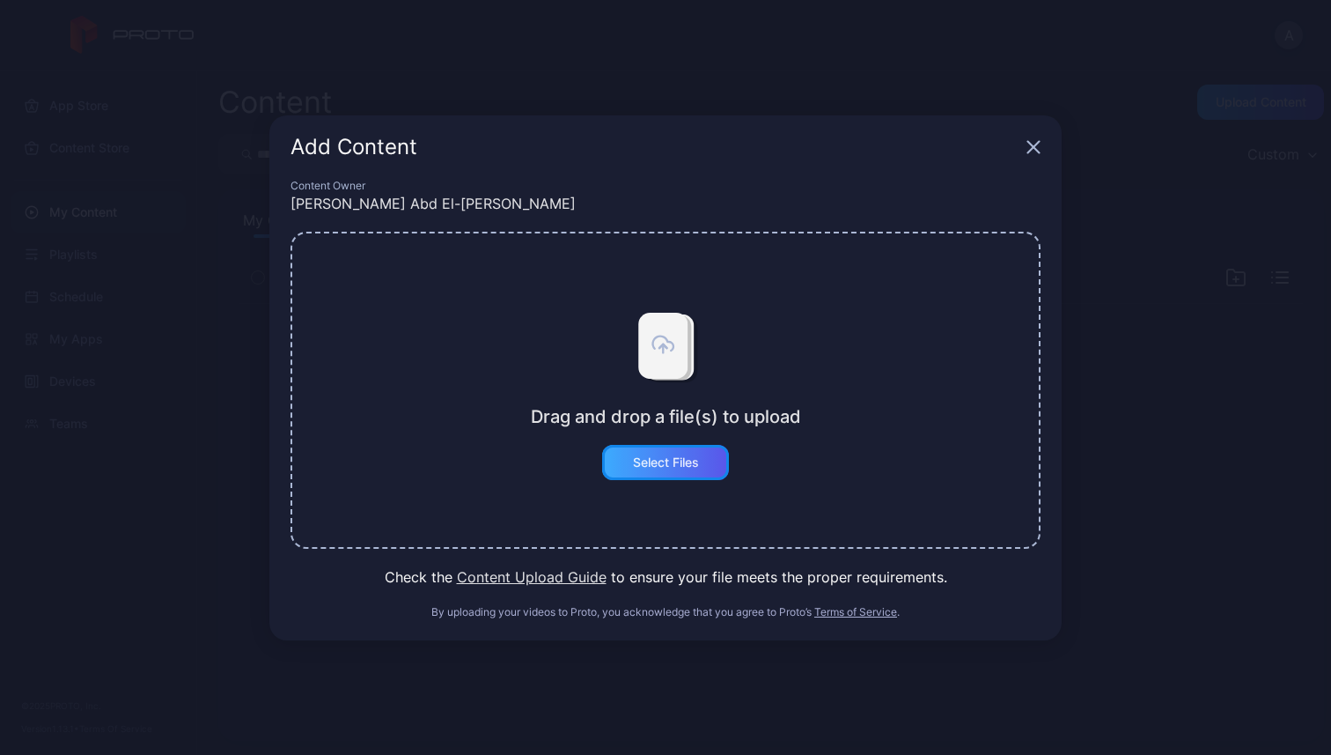
click at [685, 457] on div "Select Files" at bounding box center [666, 462] width 66 height 14
click at [1030, 151] on icon "button" at bounding box center [1034, 147] width 14 height 14
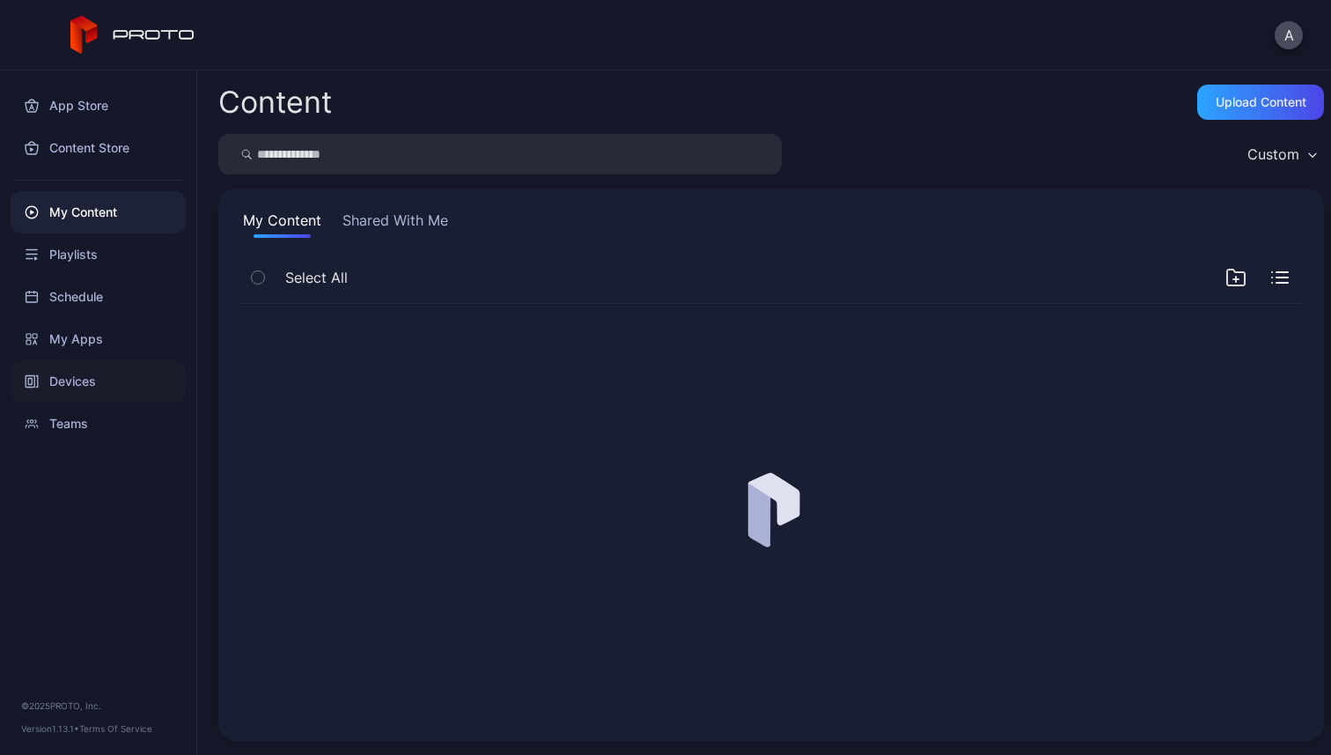
click at [130, 370] on div "Devices" at bounding box center [98, 381] width 175 height 42
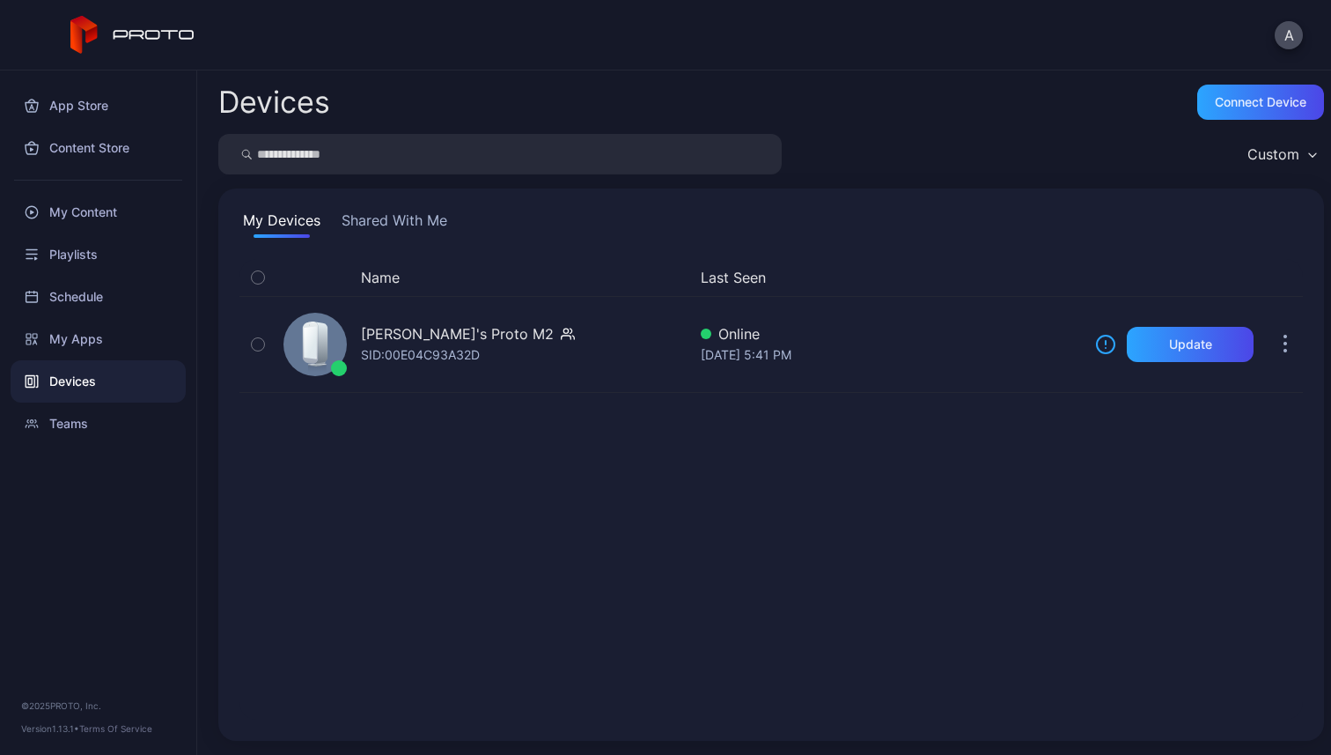
click at [372, 220] on button "Shared With Me" at bounding box center [394, 224] width 113 height 28
click at [292, 219] on button "My Devices" at bounding box center [282, 224] width 85 height 28
click at [128, 223] on div "My Content" at bounding box center [98, 212] width 175 height 42
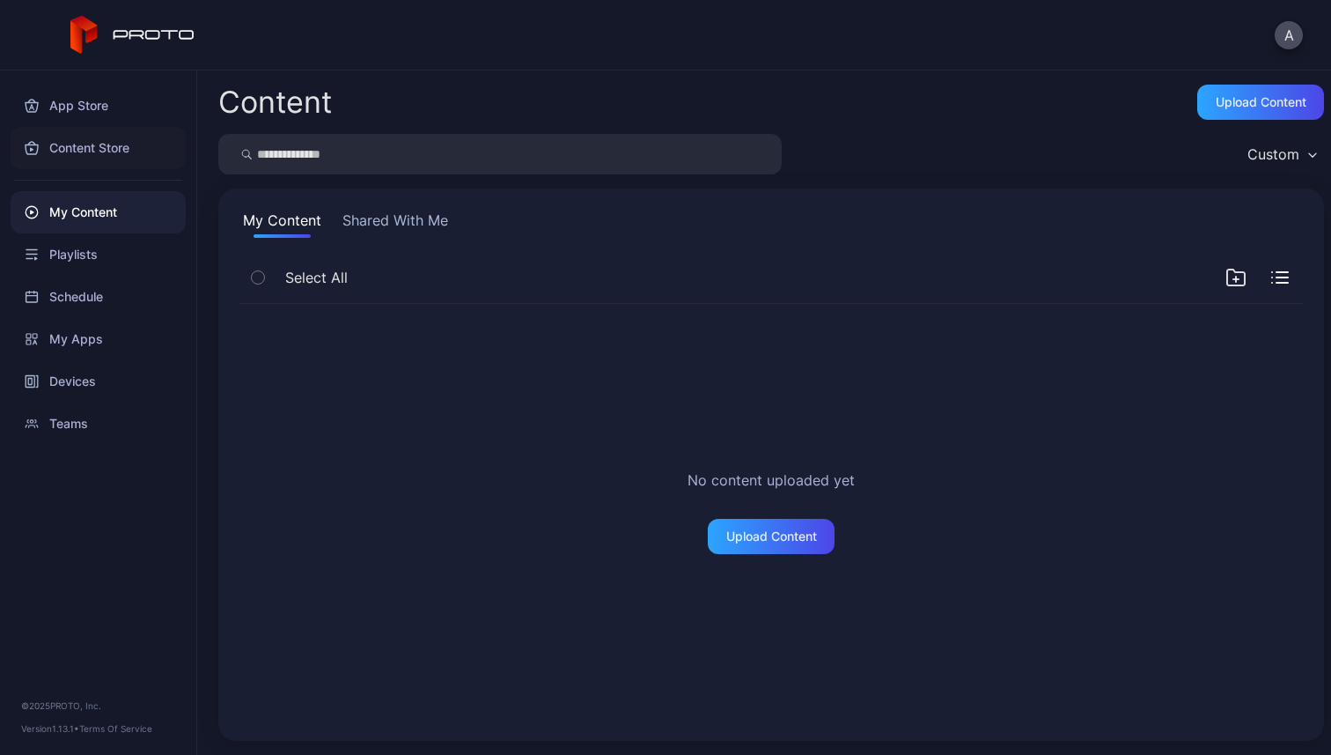
click at [119, 142] on div "Content Store" at bounding box center [98, 148] width 175 height 42
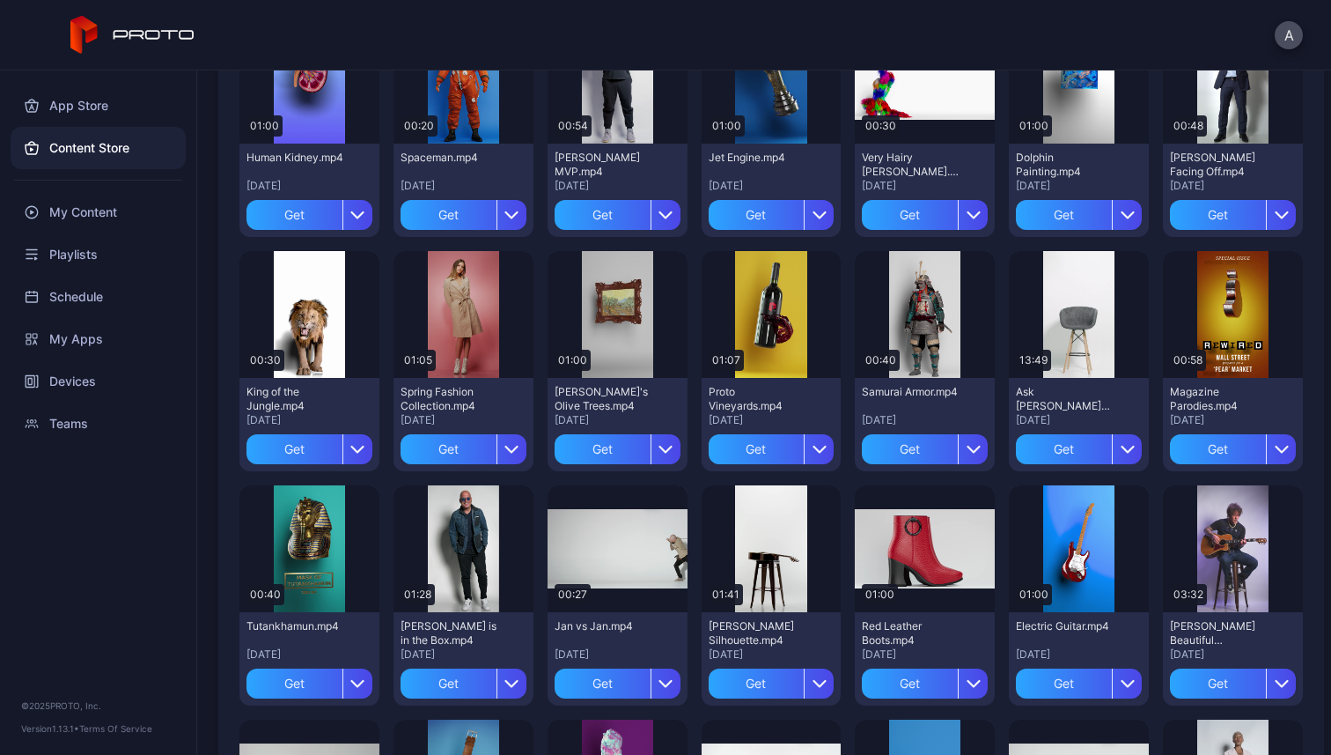
scroll to position [933, 0]
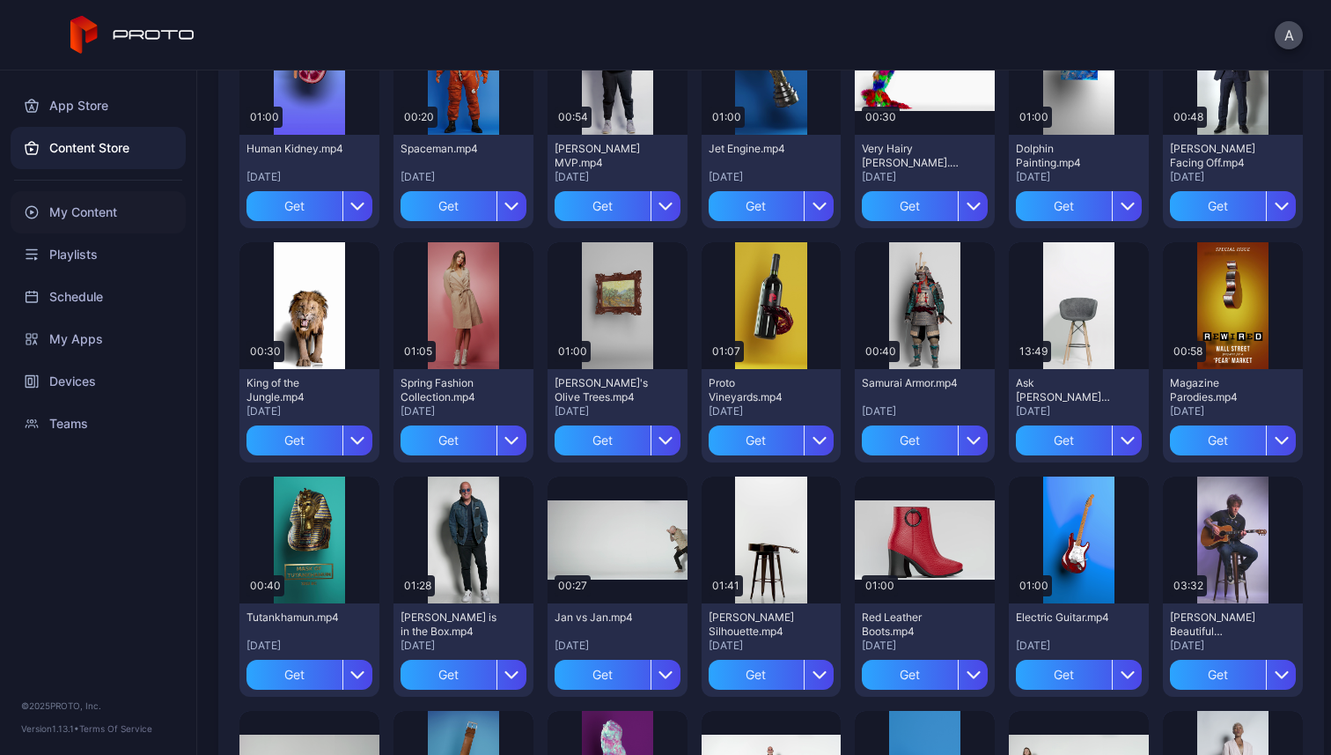
click at [128, 207] on div "My Content" at bounding box center [98, 212] width 175 height 42
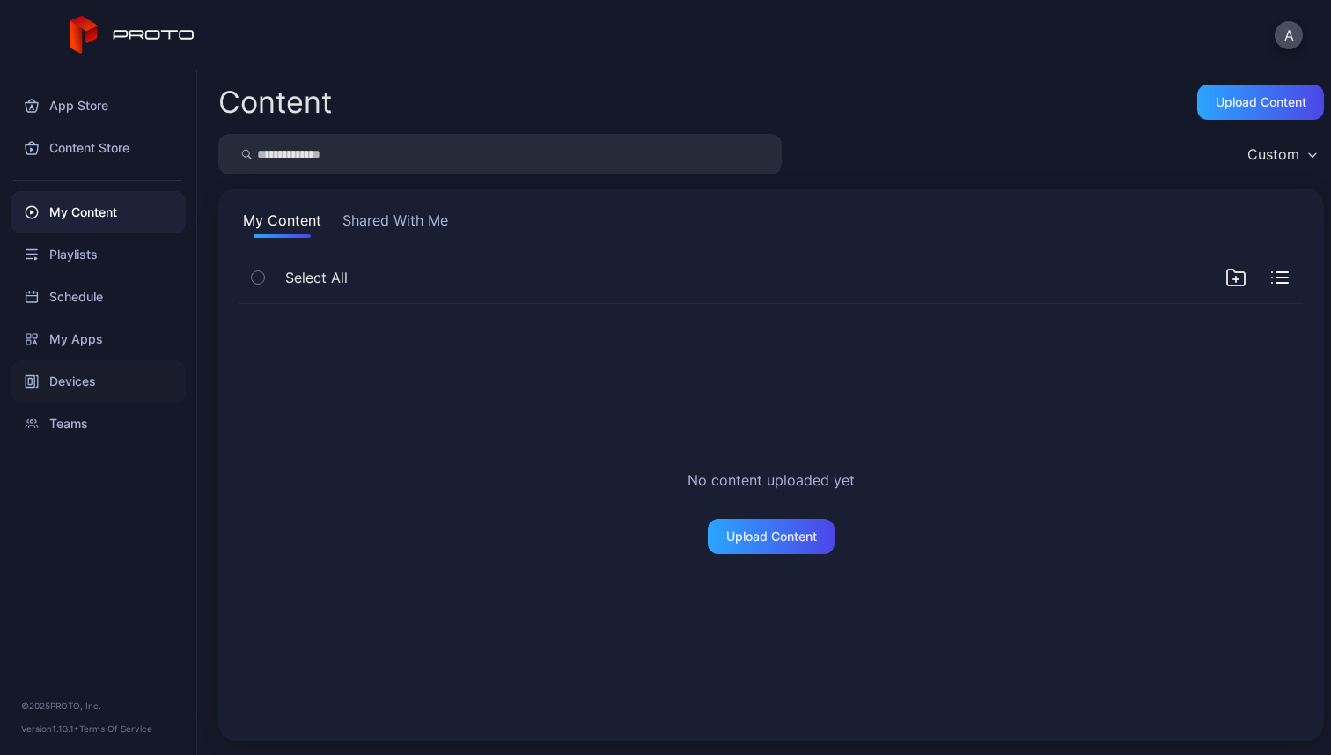
click at [91, 373] on div "Devices" at bounding box center [98, 381] width 175 height 42
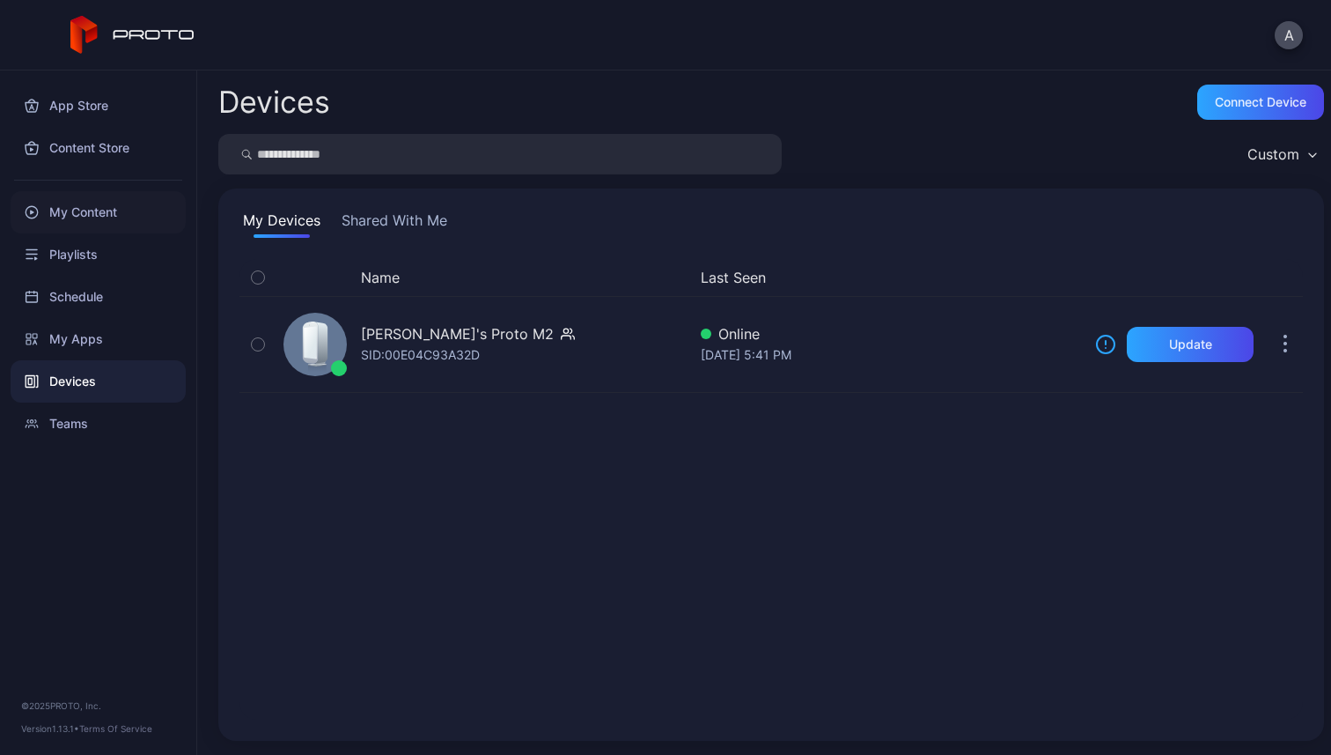
click at [120, 212] on div "My Content" at bounding box center [98, 212] width 175 height 42
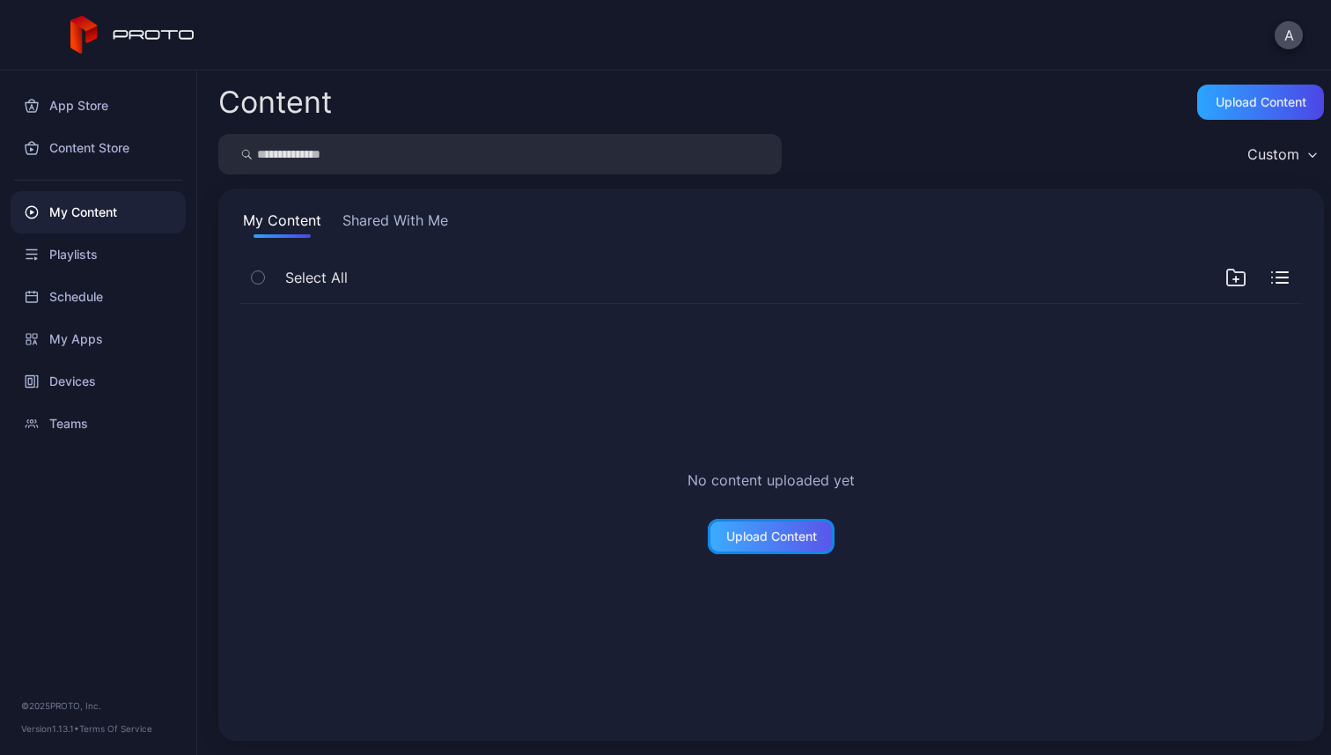
click at [784, 533] on div "Upload Content" at bounding box center [771, 536] width 91 height 14
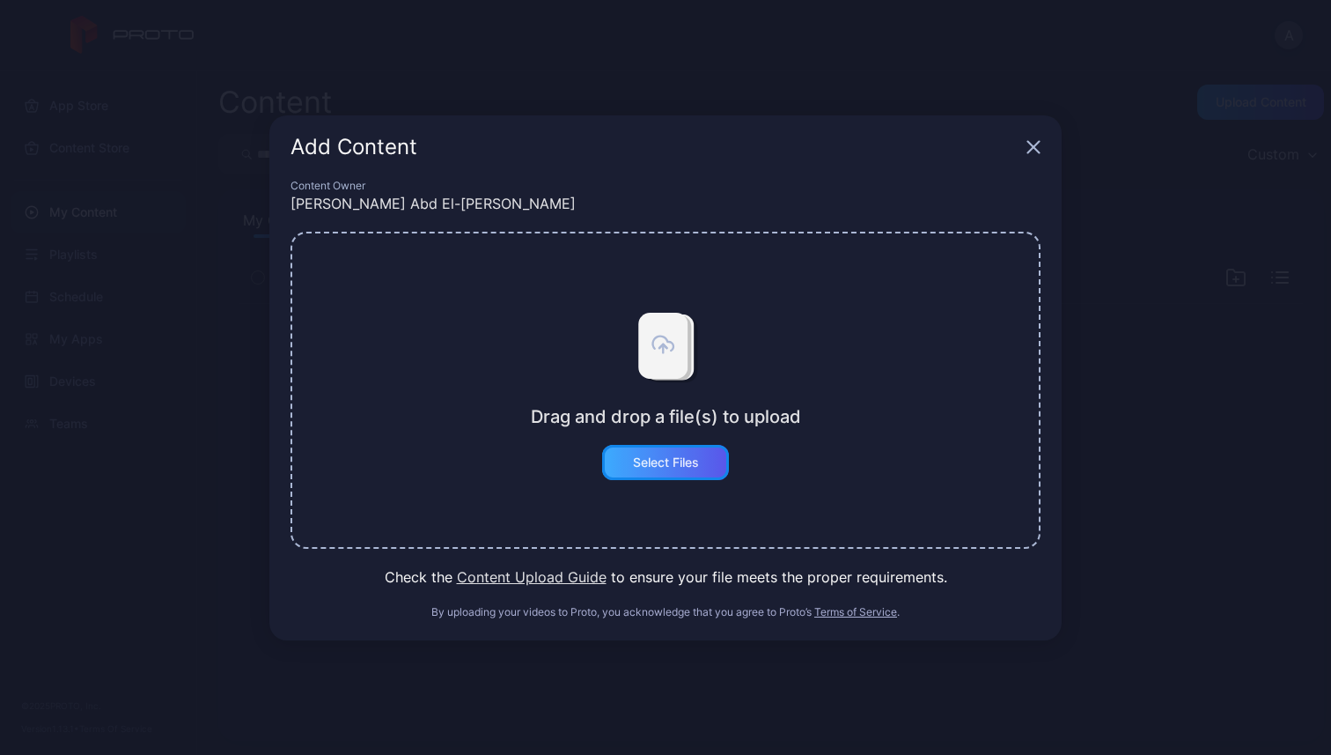
click at [680, 455] on div "Select Files" at bounding box center [666, 462] width 66 height 14
click at [555, 575] on button "Content Upload Guide" at bounding box center [532, 576] width 150 height 21
click at [1041, 145] on div "Add Content" at bounding box center [665, 146] width 792 height 63
click at [1034, 145] on icon "button" at bounding box center [1033, 146] width 11 height 11
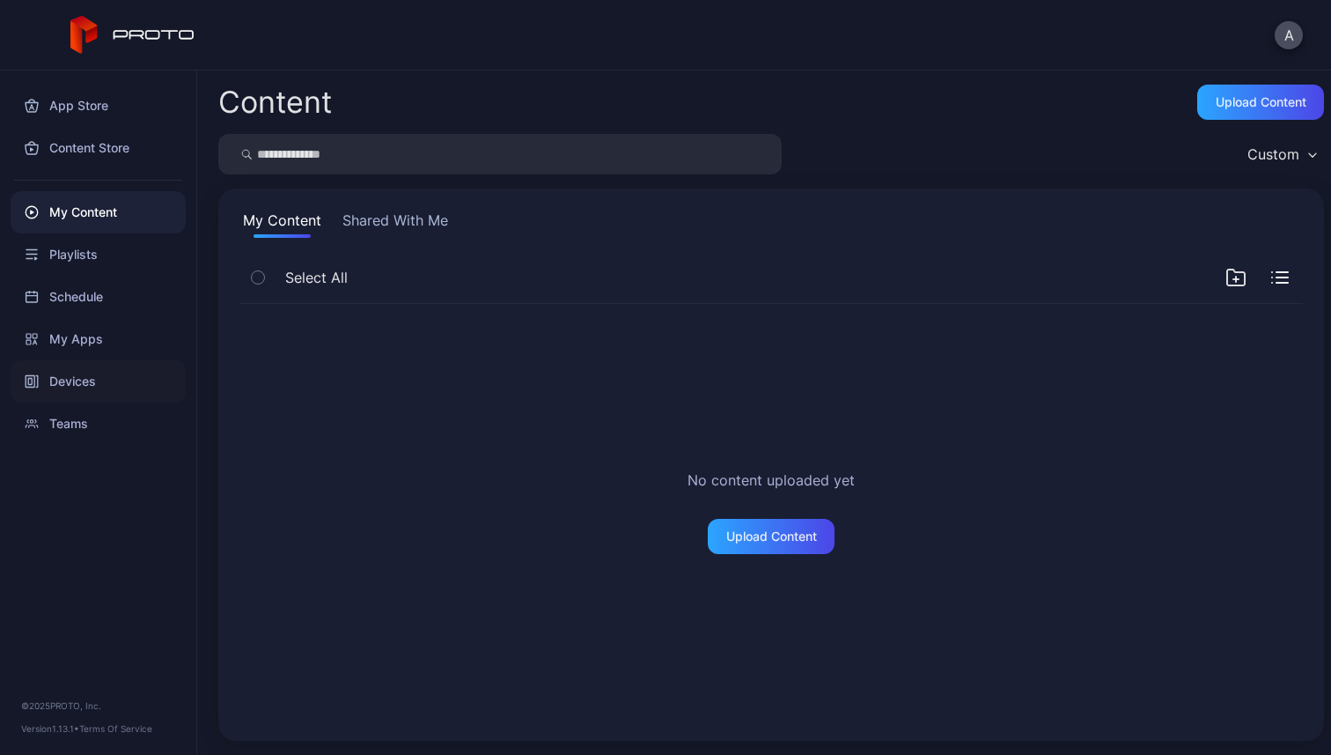
click at [72, 379] on div "Devices" at bounding box center [98, 381] width 175 height 42
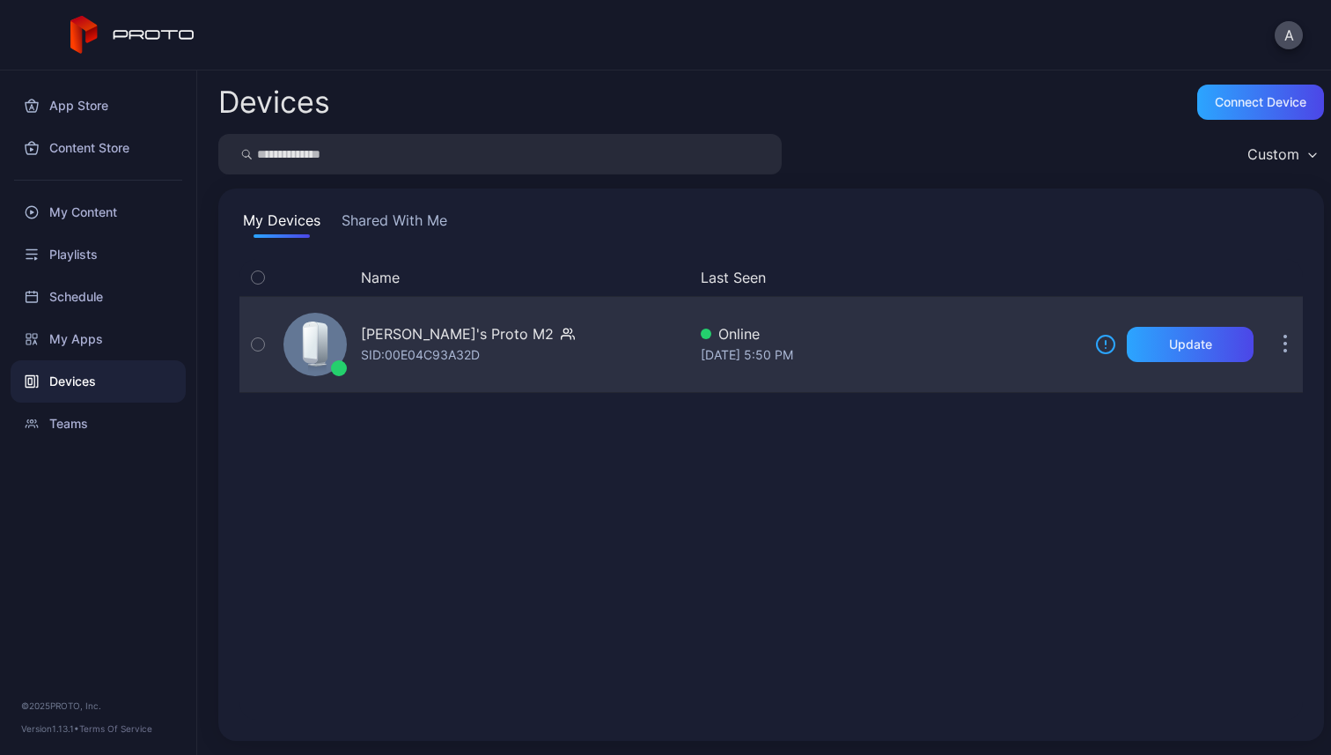
click at [1269, 345] on button "button" at bounding box center [1285, 344] width 35 height 35
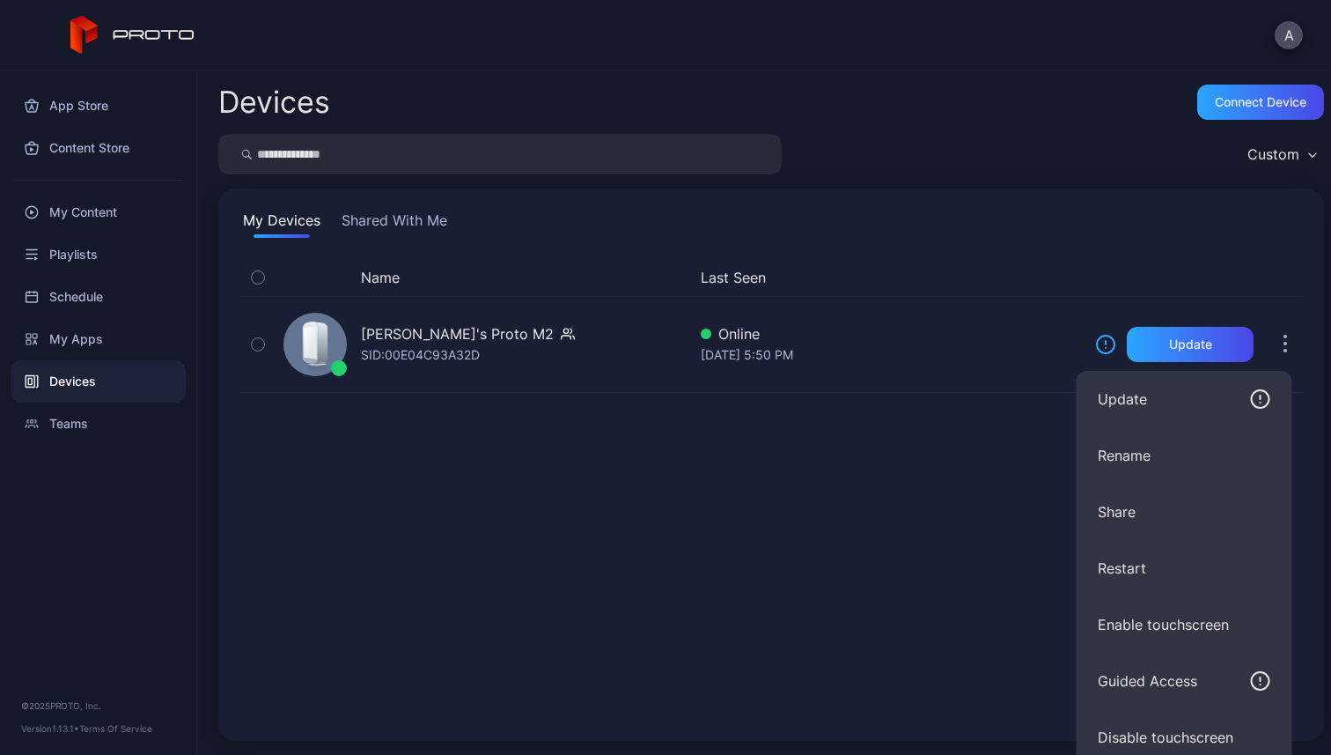
click at [936, 496] on div "Name Last Seen Ahmed Abd El-Samie's Proto M2 SID: 00E04C93A32D Online Sep 29, 2…" at bounding box center [772, 489] width 1064 height 461
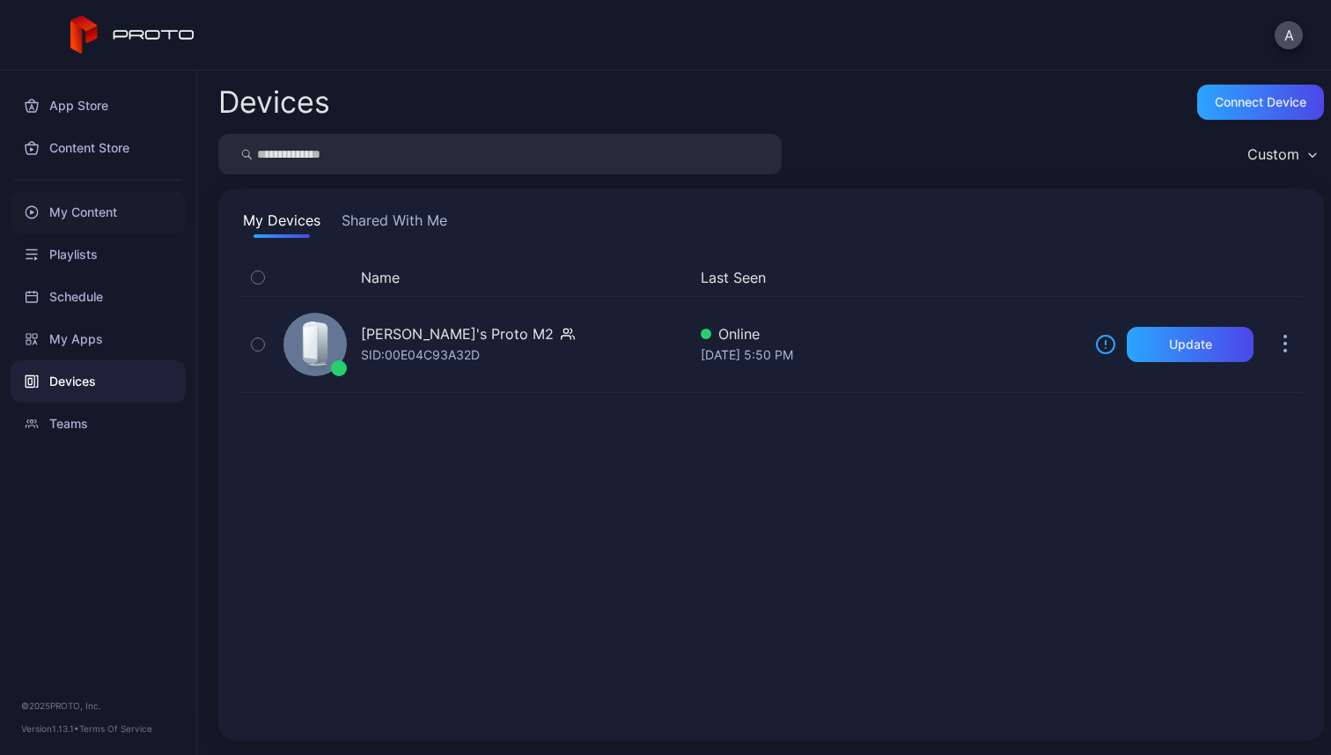
click at [143, 216] on div "My Content" at bounding box center [98, 212] width 175 height 42
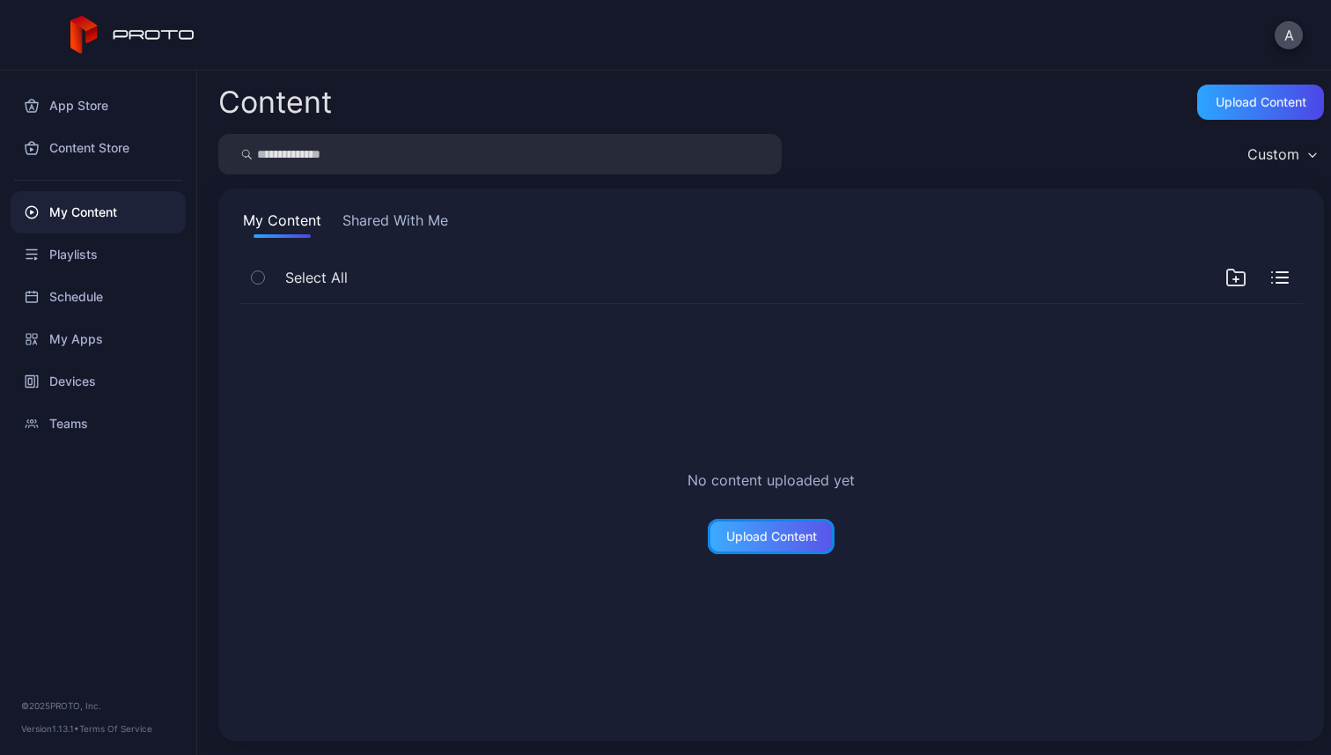
click at [731, 540] on div "Upload Content" at bounding box center [771, 536] width 91 height 14
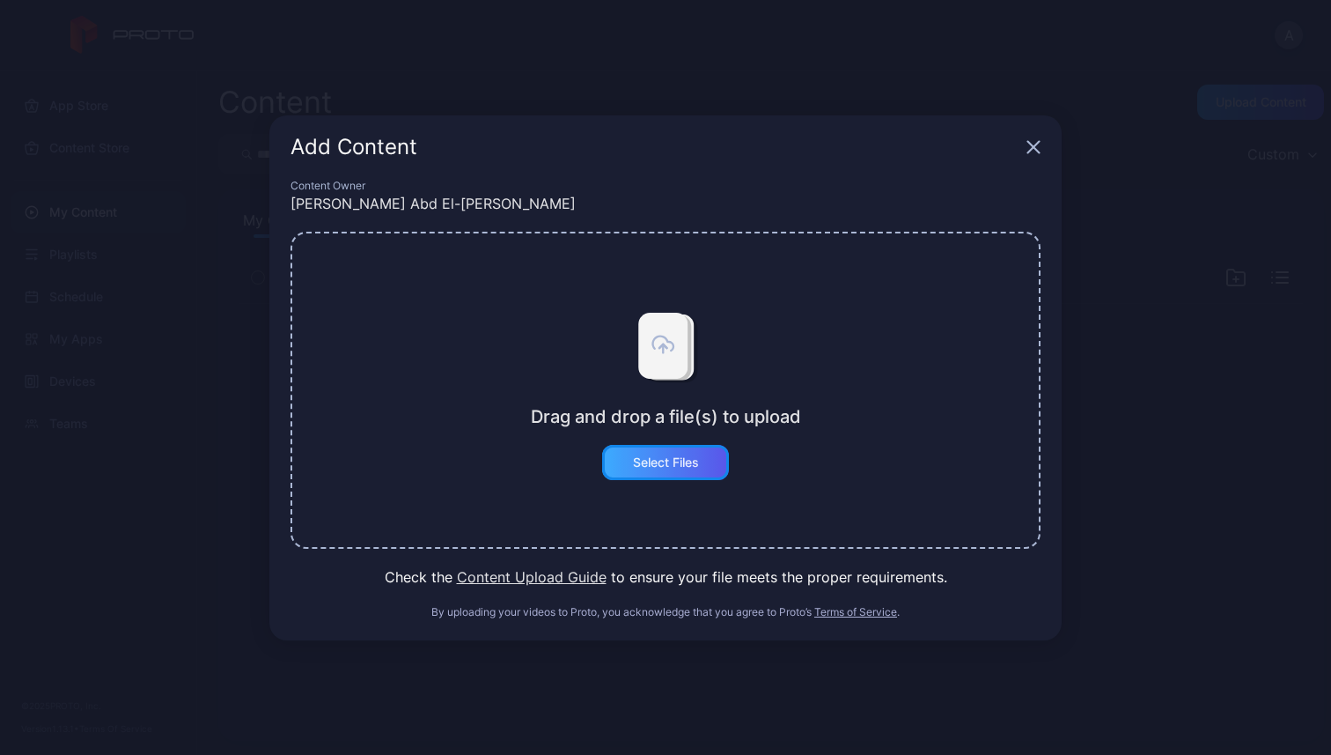
click at [667, 453] on div "Select Files" at bounding box center [665, 462] width 127 height 35
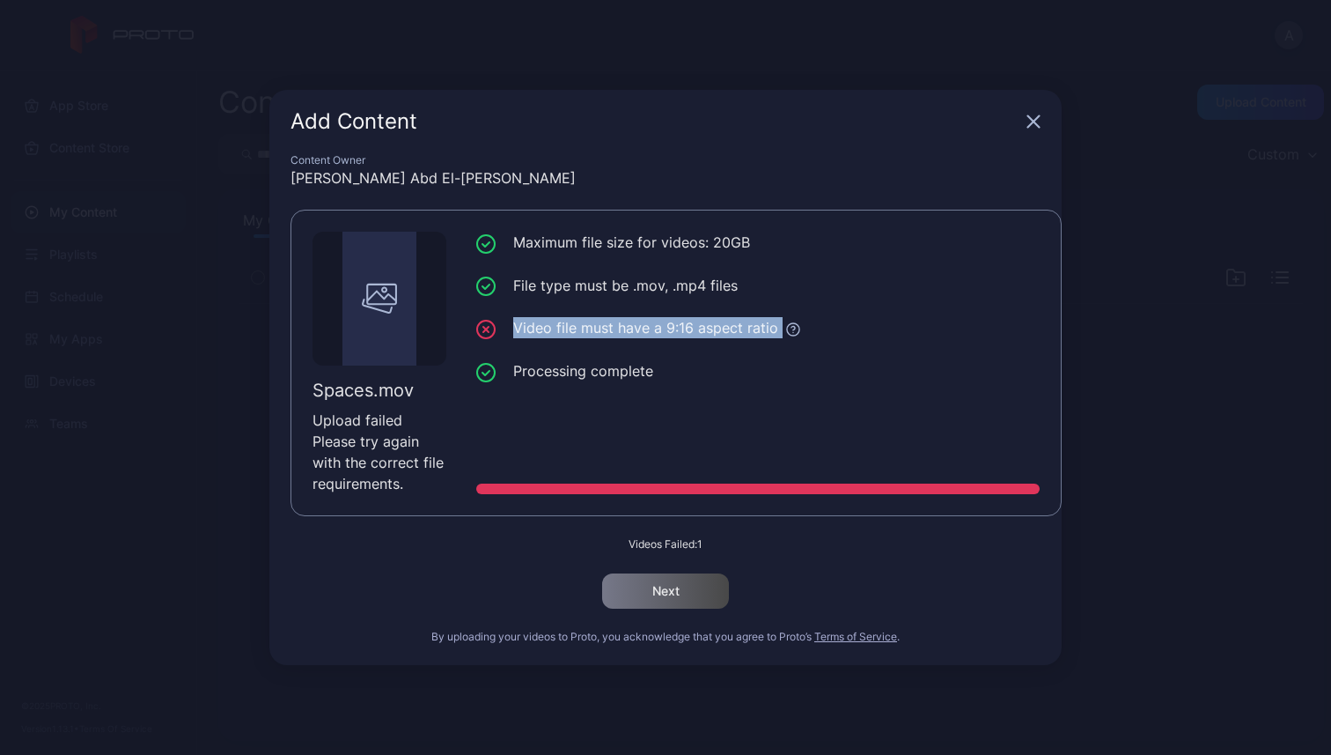
drag, startPoint x: 514, startPoint y: 326, endPoint x: 776, endPoint y: 322, distance: 261.5
click at [776, 322] on li "Video file must have a 9:16 aspect ratio" at bounding box center [758, 328] width 564 height 22
click at [675, 326] on li "Video file must have a 9:16 aspect ratio" at bounding box center [758, 328] width 564 height 22
drag, startPoint x: 660, startPoint y: 326, endPoint x: 690, endPoint y: 328, distance: 30.1
click at [690, 328] on li "Video file must have a 9:16 aspect ratio" at bounding box center [758, 328] width 564 height 22
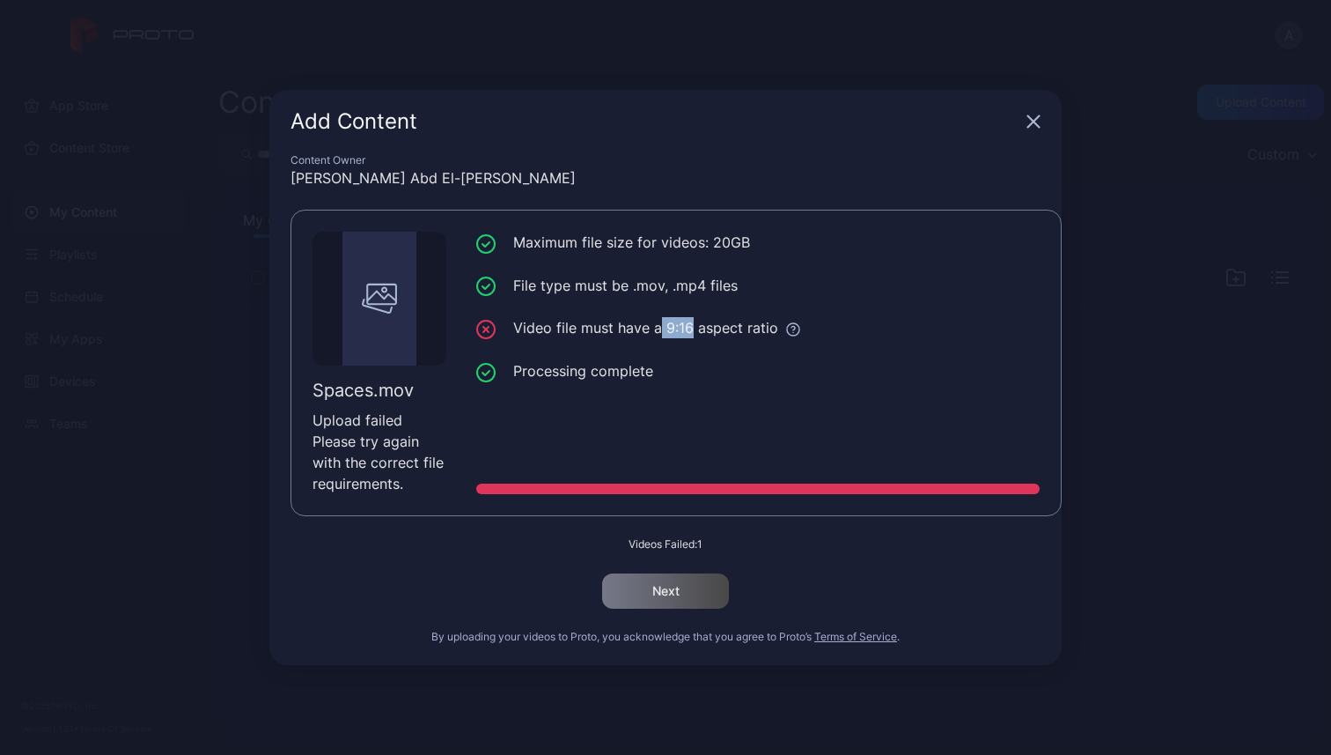
copy li "9:16"
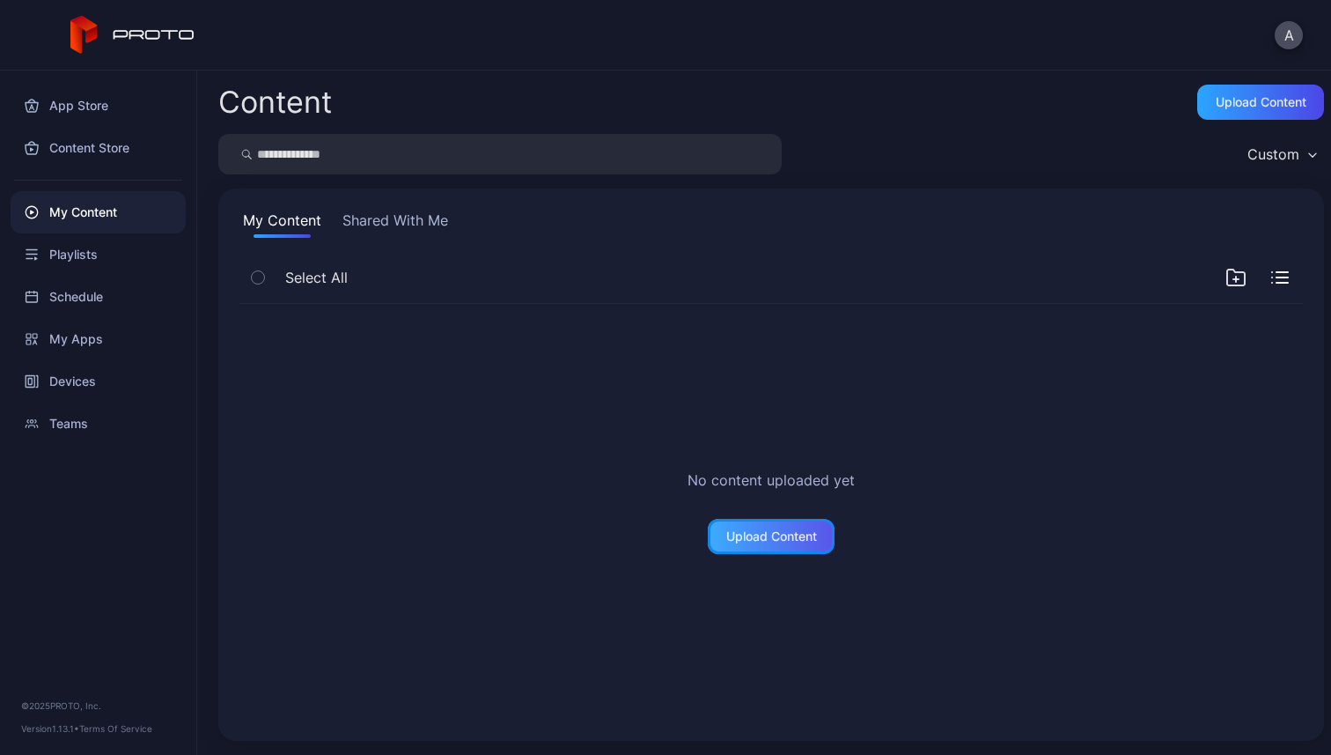
click at [753, 548] on div "Upload Content" at bounding box center [771, 536] width 127 height 35
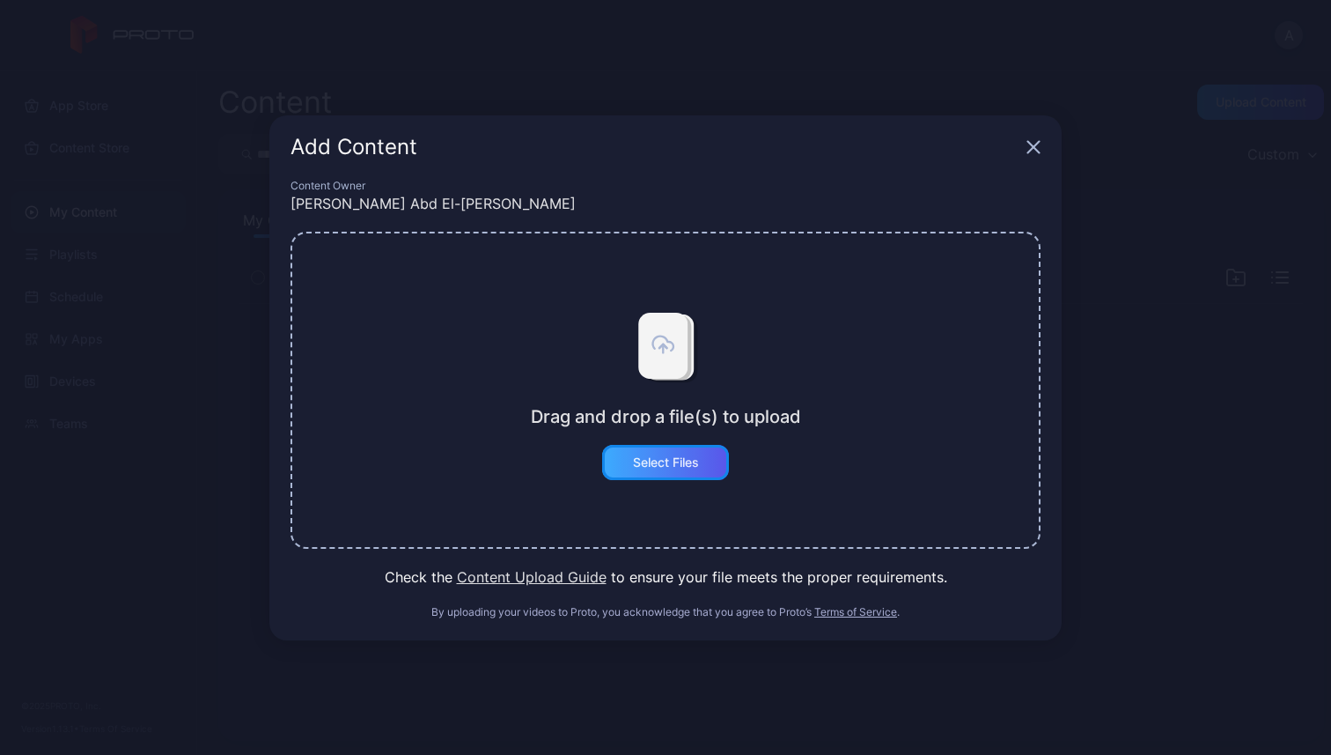
click at [665, 465] on div "Select Files" at bounding box center [666, 462] width 66 height 14
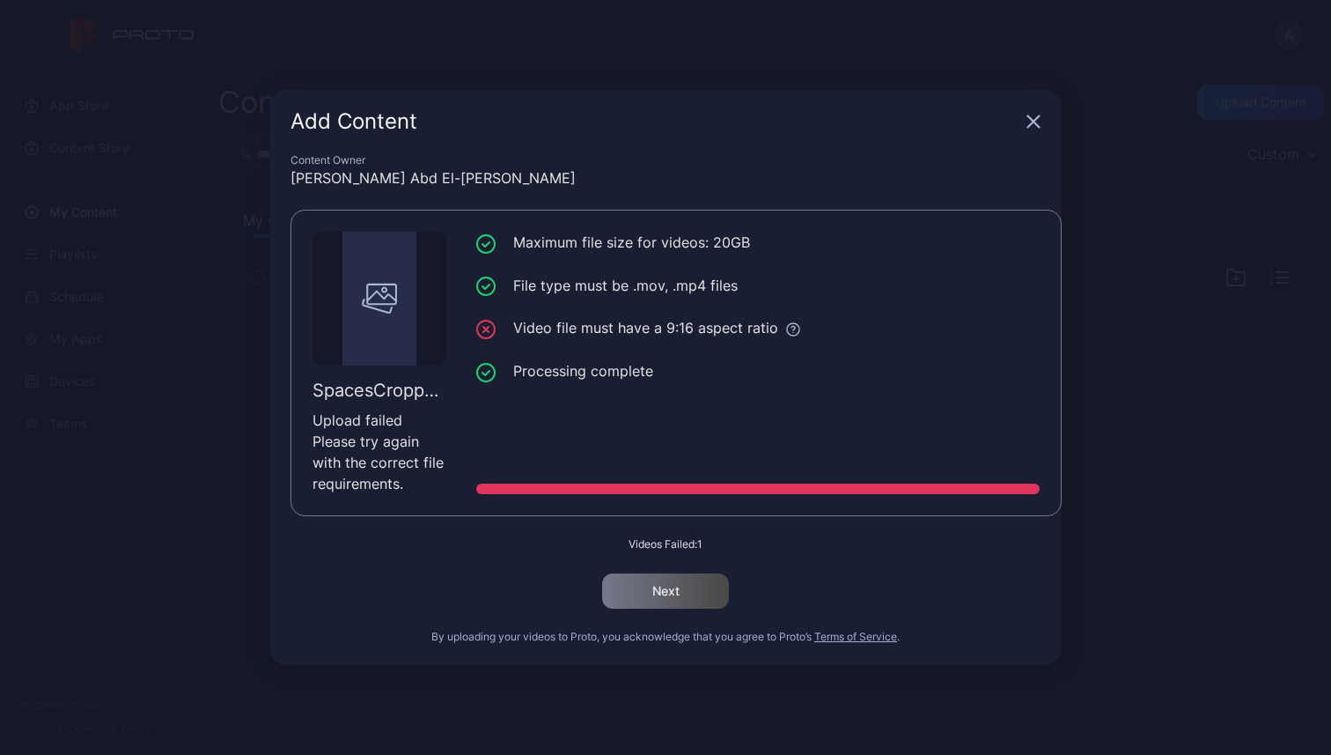
click at [598, 329] on li "Video file must have a 9:16 aspect ratio" at bounding box center [758, 328] width 564 height 22
click at [1032, 129] on icon "button" at bounding box center [1034, 121] width 14 height 14
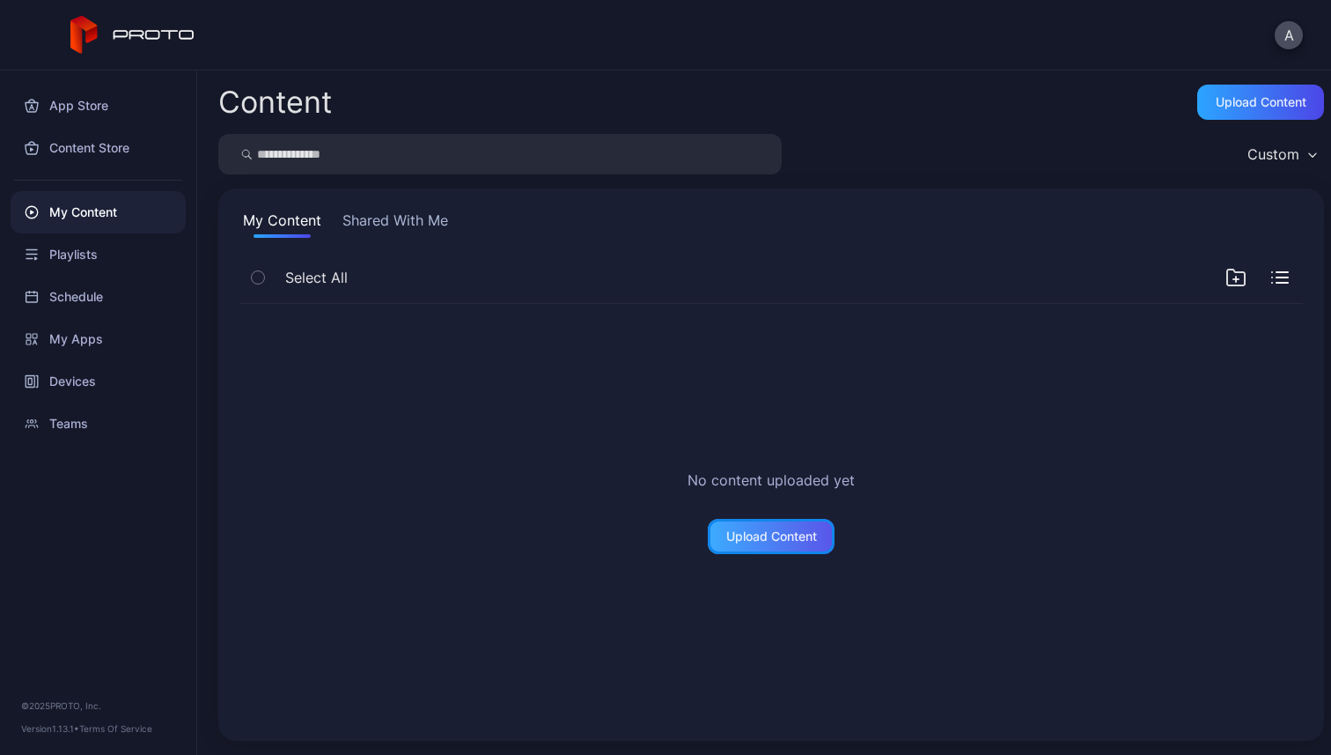
click at [726, 541] on div "Upload Content" at bounding box center [771, 536] width 91 height 14
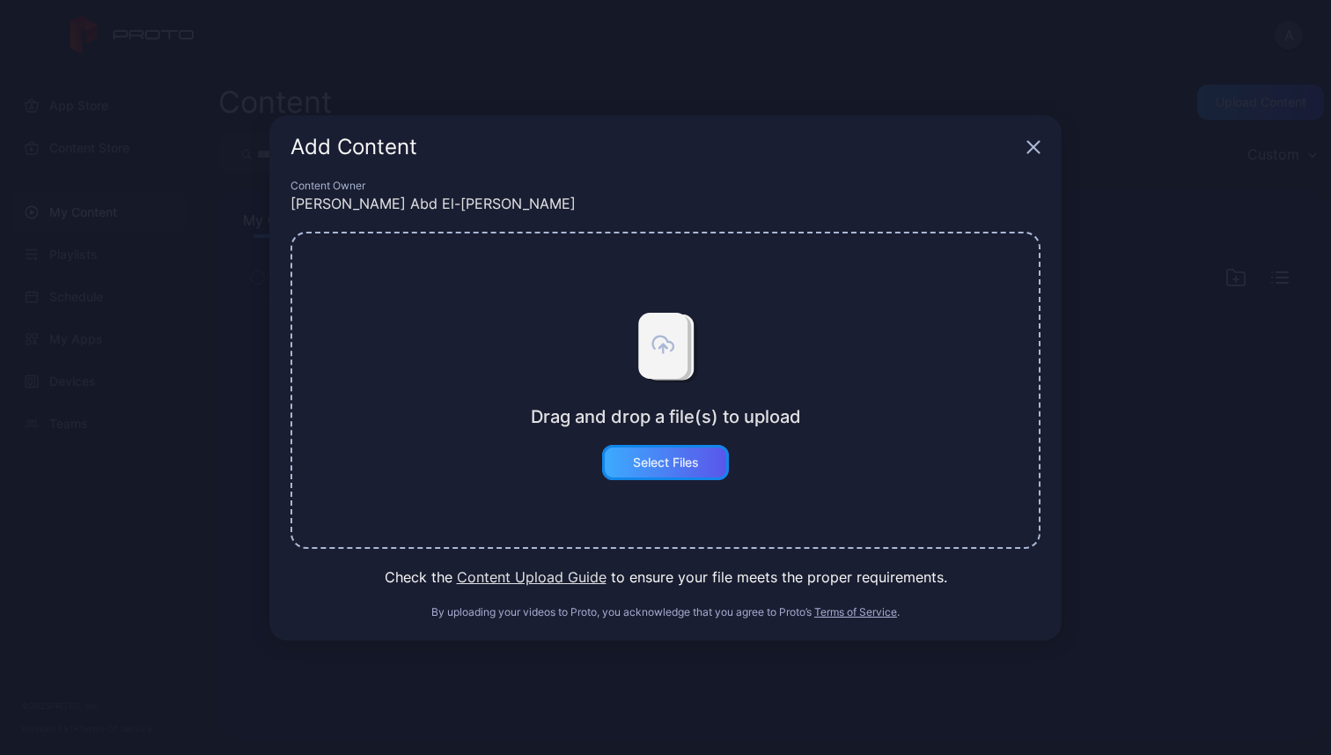
click at [684, 462] on div "Select Files" at bounding box center [666, 462] width 66 height 14
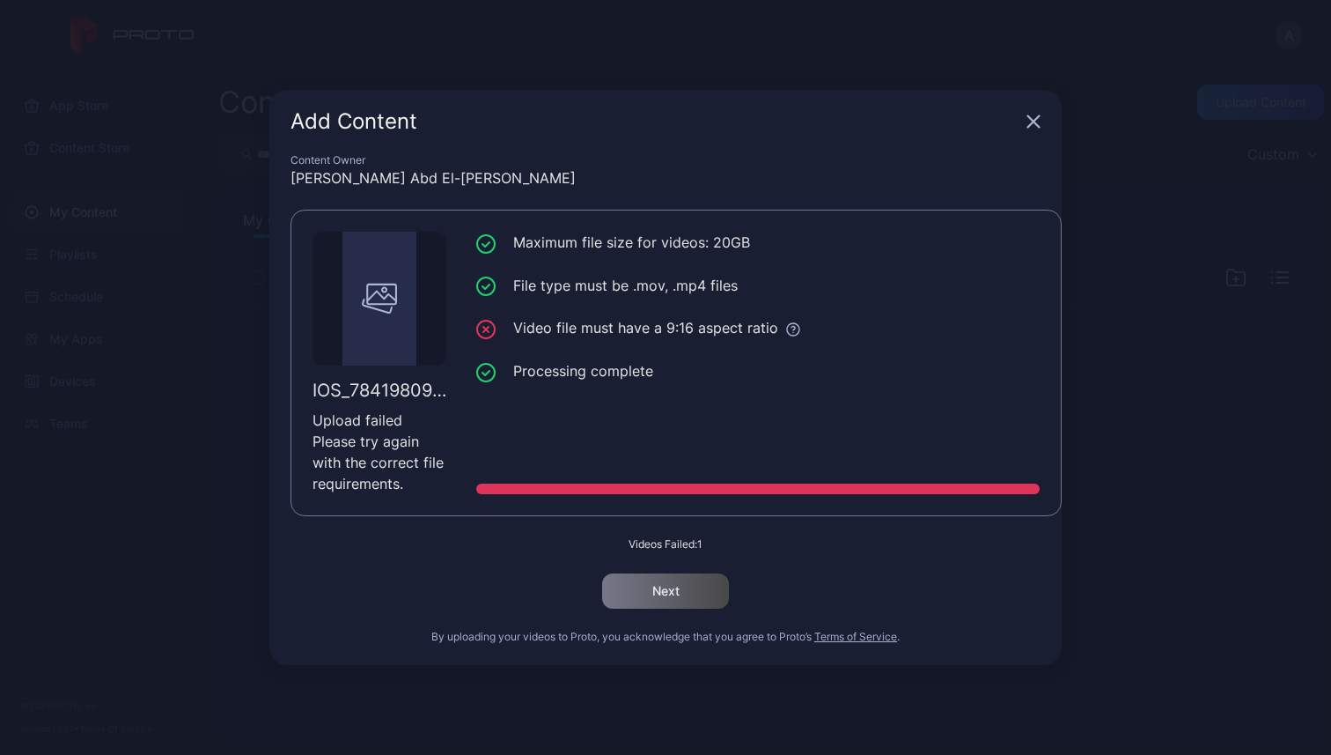
click at [1027, 122] on icon "button" at bounding box center [1034, 121] width 14 height 14
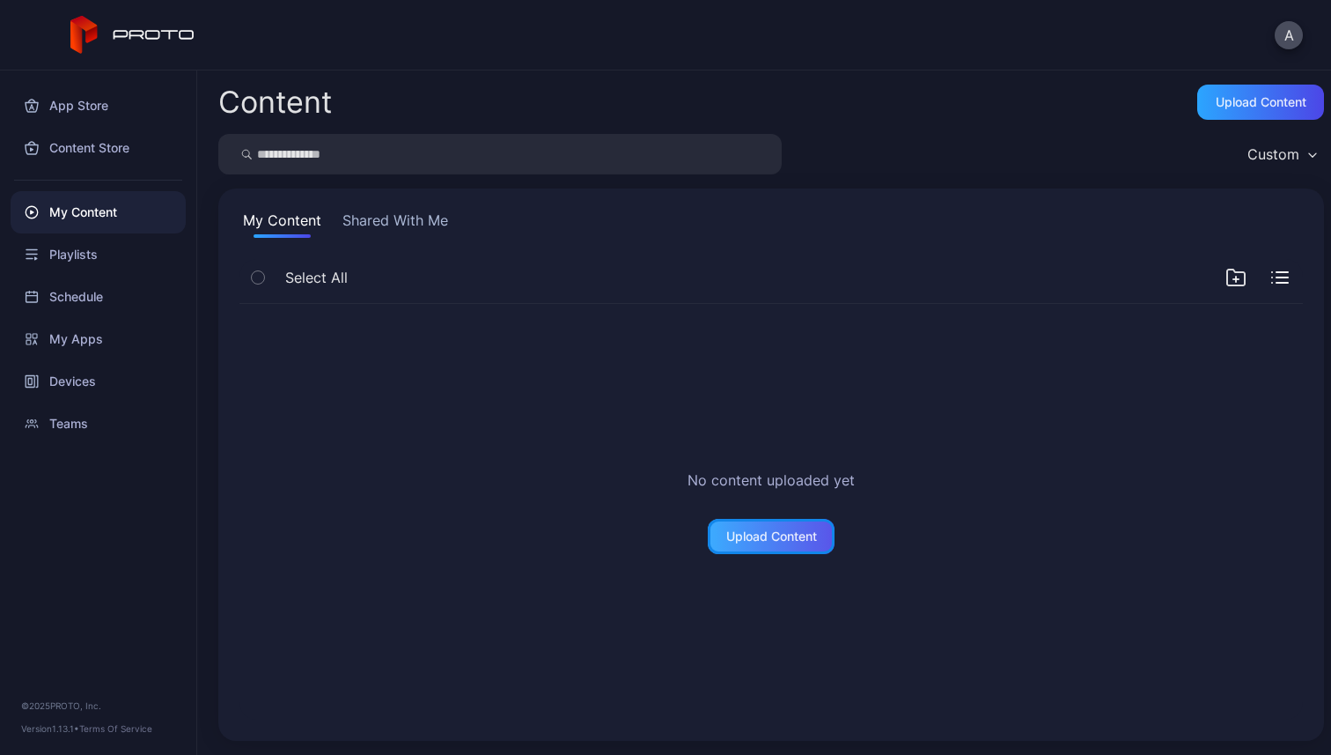
click at [782, 537] on div "Upload Content" at bounding box center [771, 536] width 91 height 14
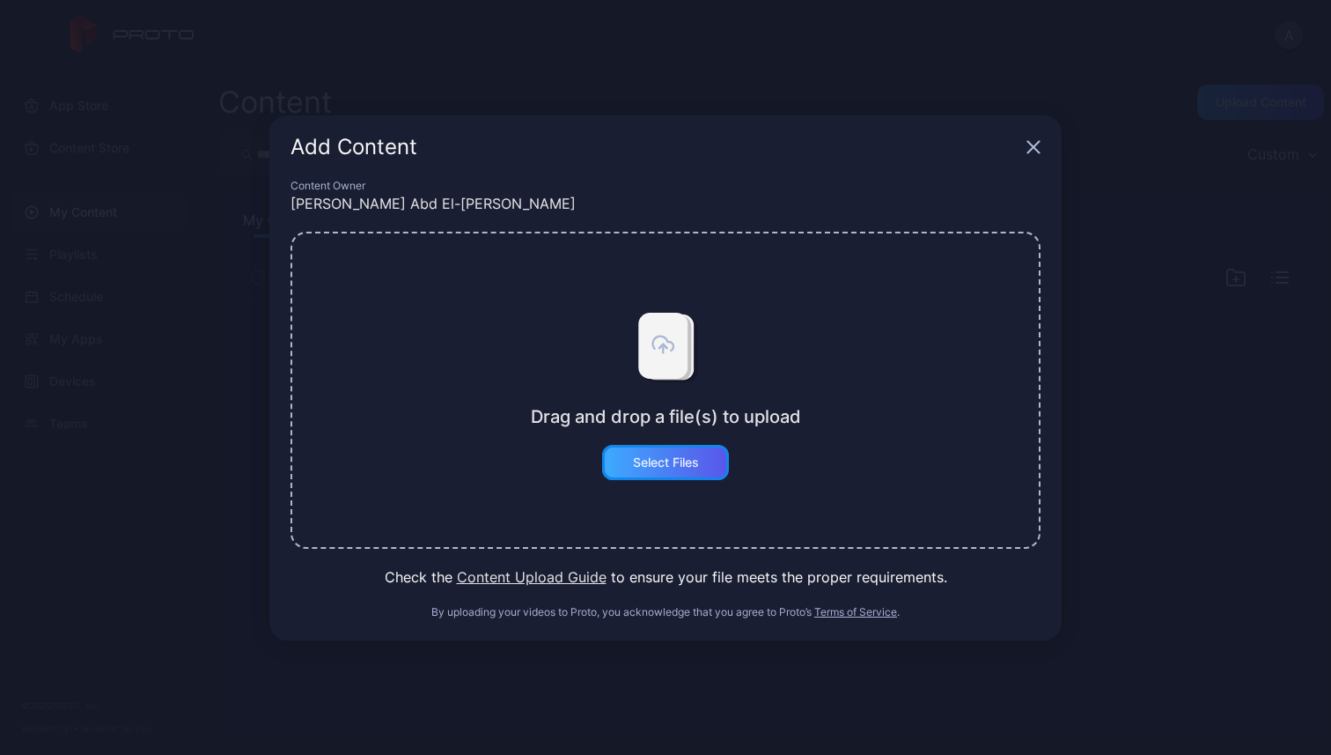
click at [667, 470] on div "Select Files" at bounding box center [665, 462] width 127 height 35
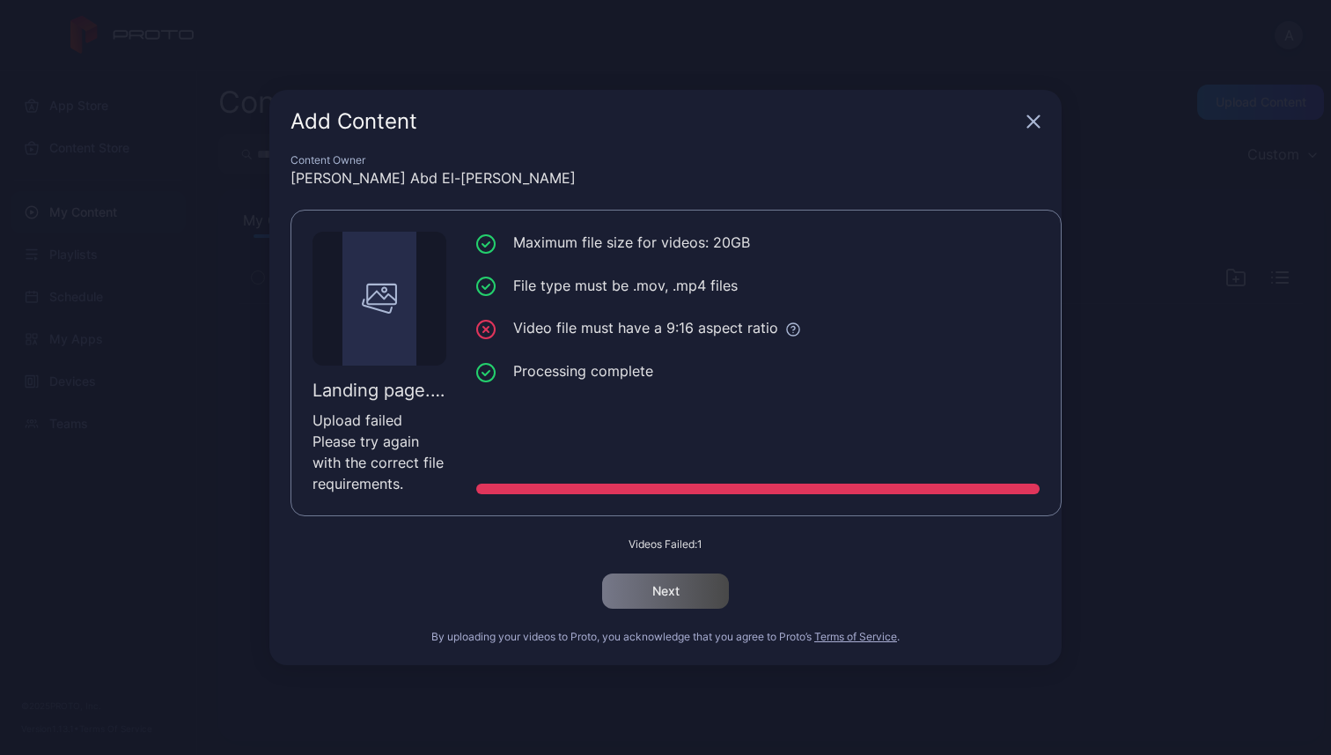
click at [1024, 128] on div "Add Content" at bounding box center [665, 121] width 792 height 63
click at [1036, 122] on icon "button" at bounding box center [1034, 121] width 14 height 14
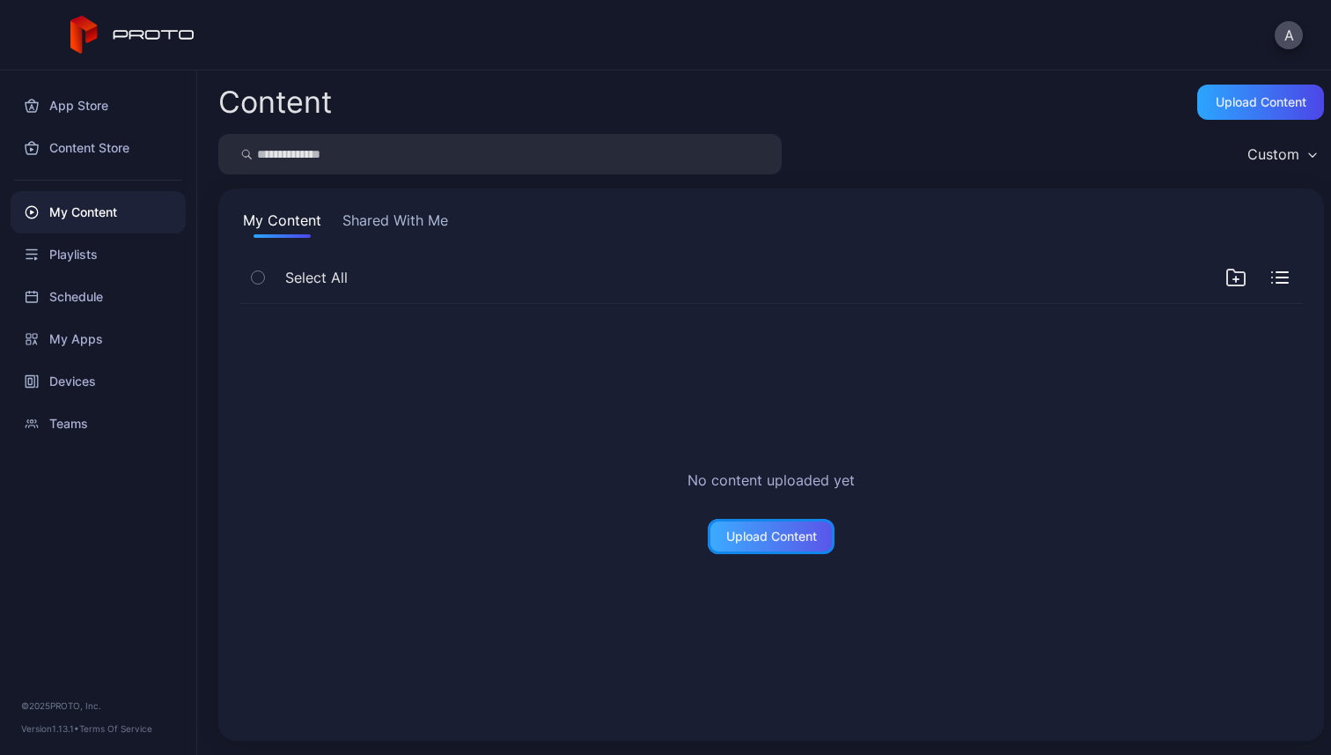
click at [782, 552] on div "Upload Content" at bounding box center [771, 536] width 127 height 35
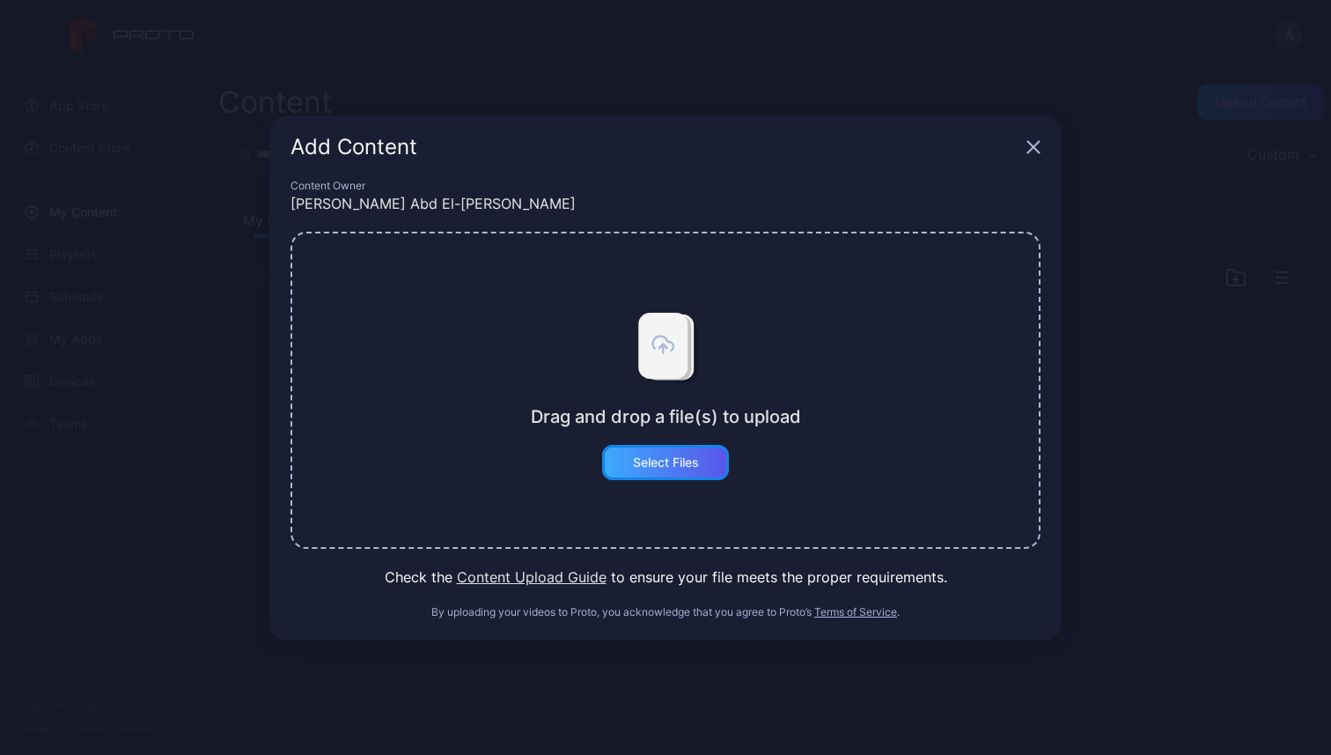
click at [620, 464] on div "Select Files" at bounding box center [665, 462] width 127 height 35
click at [706, 459] on button "Select Files" at bounding box center [665, 462] width 127 height 35
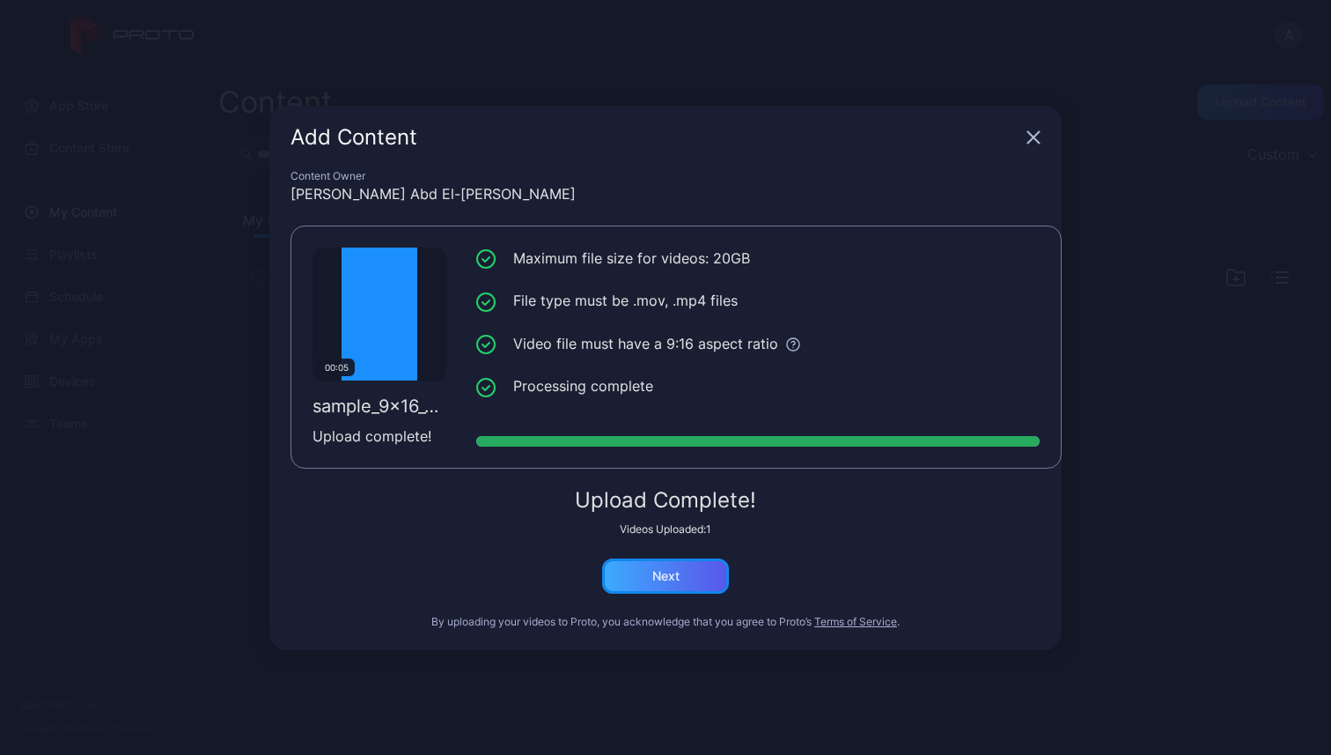
click at [670, 570] on div "Next" at bounding box center [665, 576] width 27 height 14
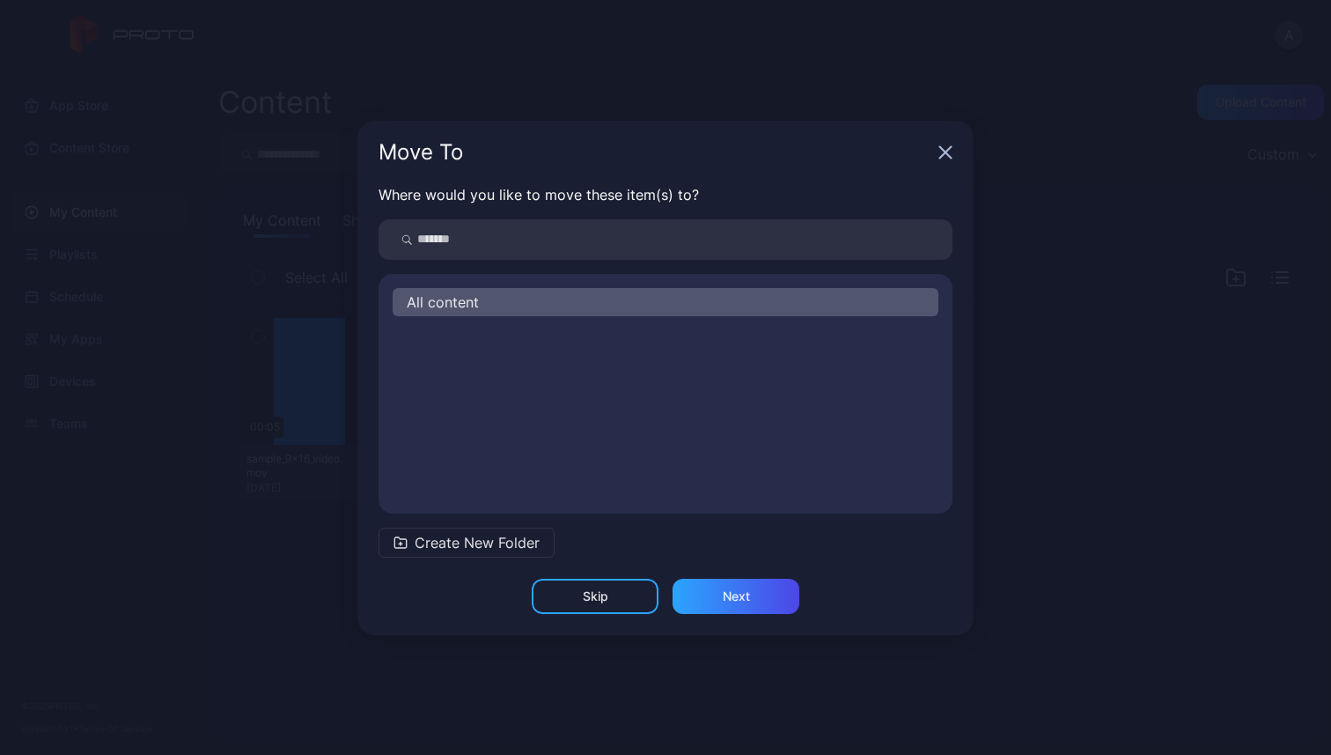
click at [488, 307] on div "All content" at bounding box center [666, 302] width 546 height 28
click at [492, 539] on span "Create New Folder" at bounding box center [477, 542] width 125 height 21
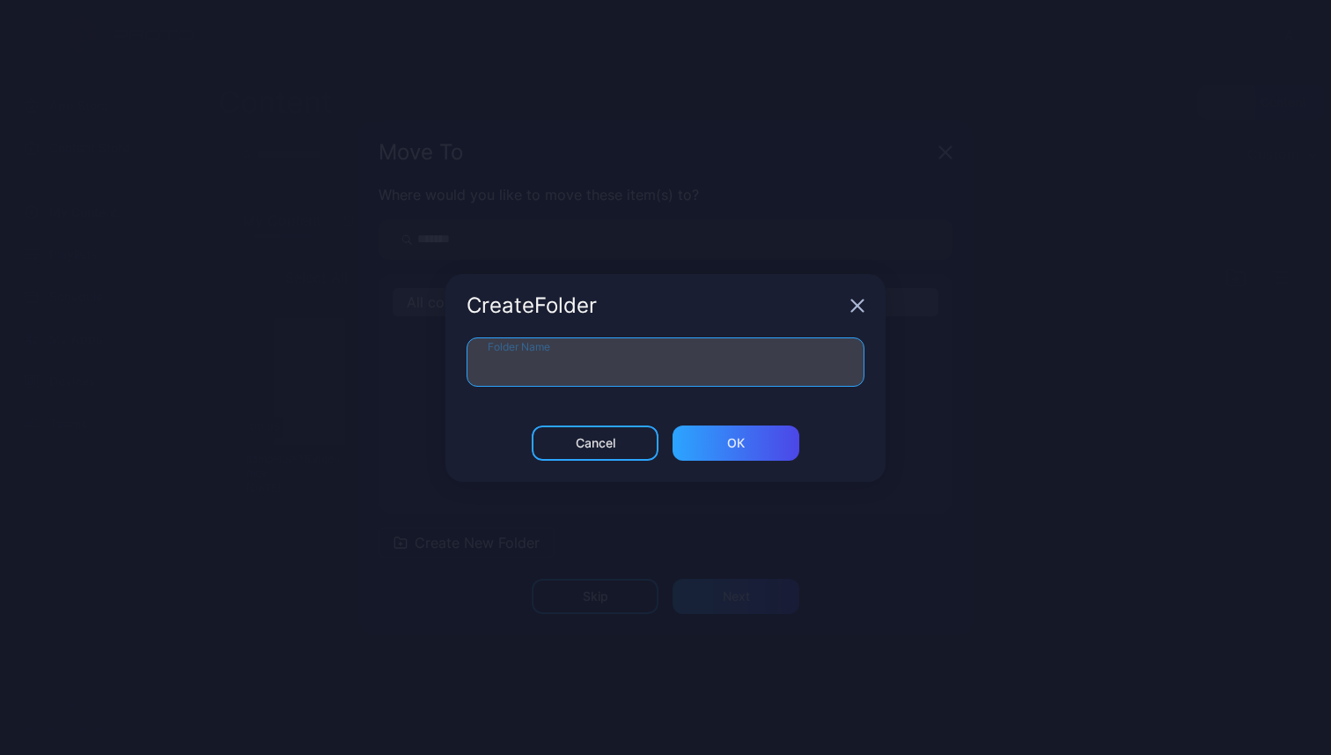
click at [664, 378] on input "Folder Name" at bounding box center [666, 361] width 398 height 49
type input "**********"
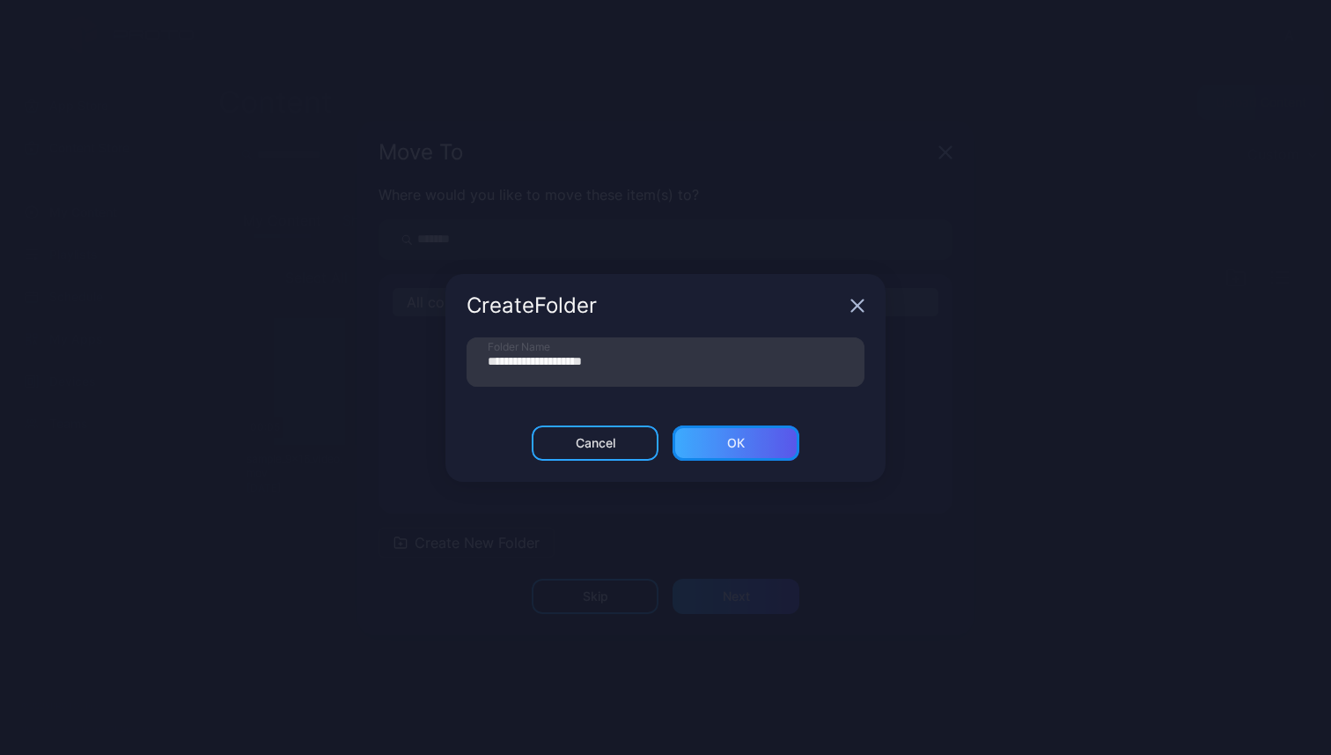
click at [754, 440] on div "ОК" at bounding box center [736, 442] width 127 height 35
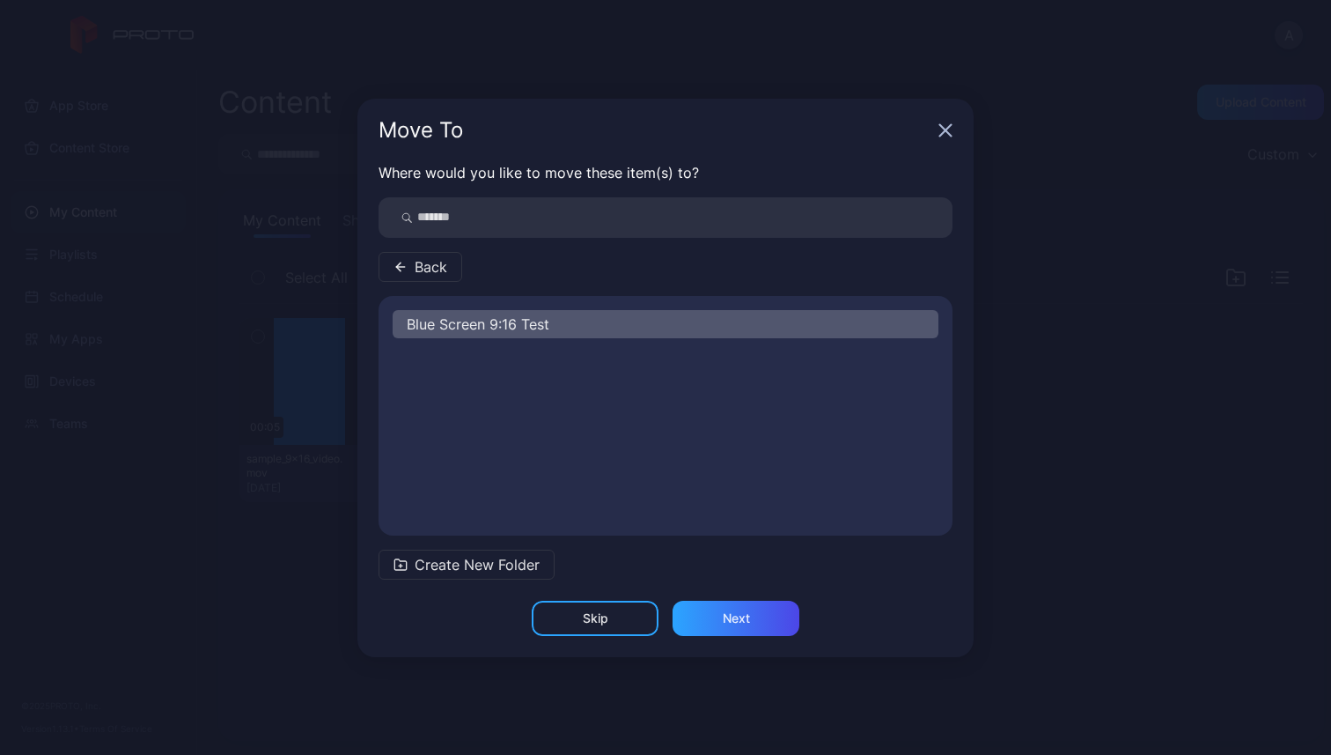
click at [657, 324] on div "Blue Screen 9:16 Test" at bounding box center [666, 324] width 546 height 28
click at [711, 605] on div "Next" at bounding box center [736, 618] width 127 height 35
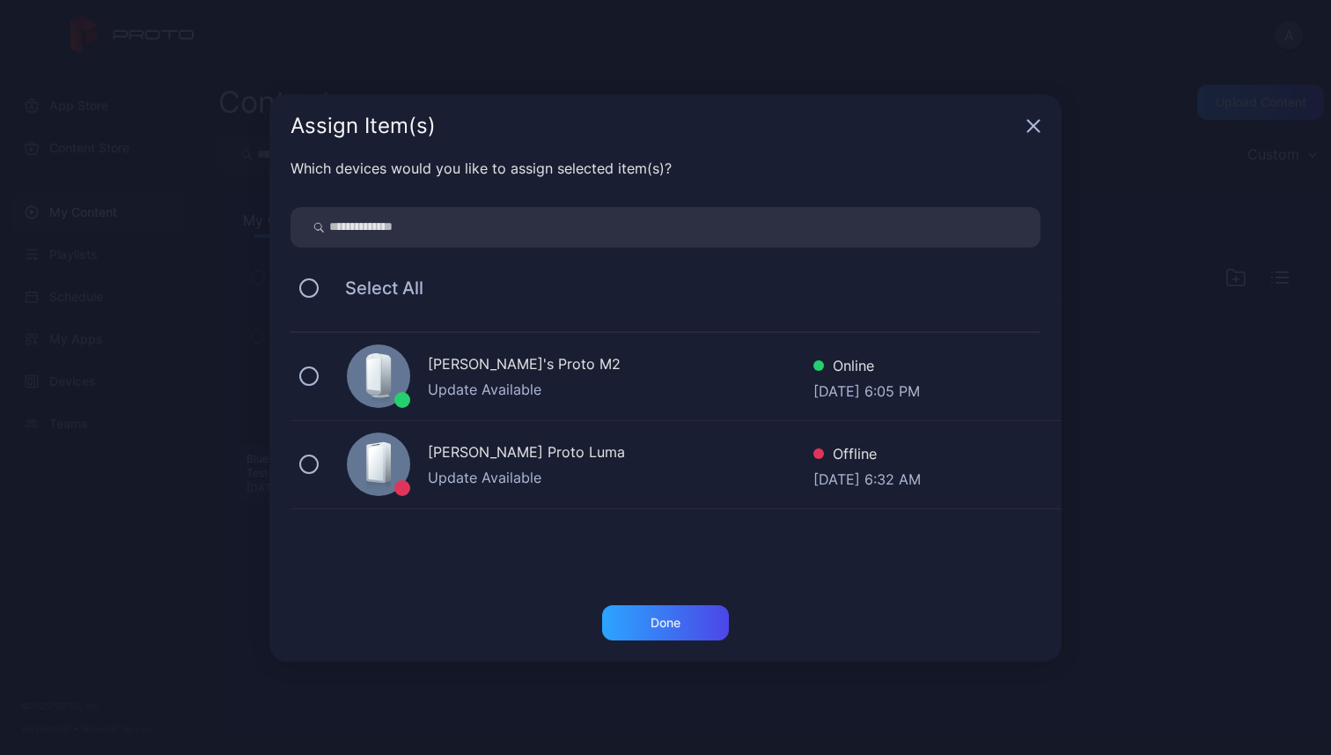
click at [512, 372] on div "[PERSON_NAME]'s Proto M2" at bounding box center [621, 366] width 386 height 26
click at [679, 628] on div "Done" at bounding box center [666, 623] width 30 height 14
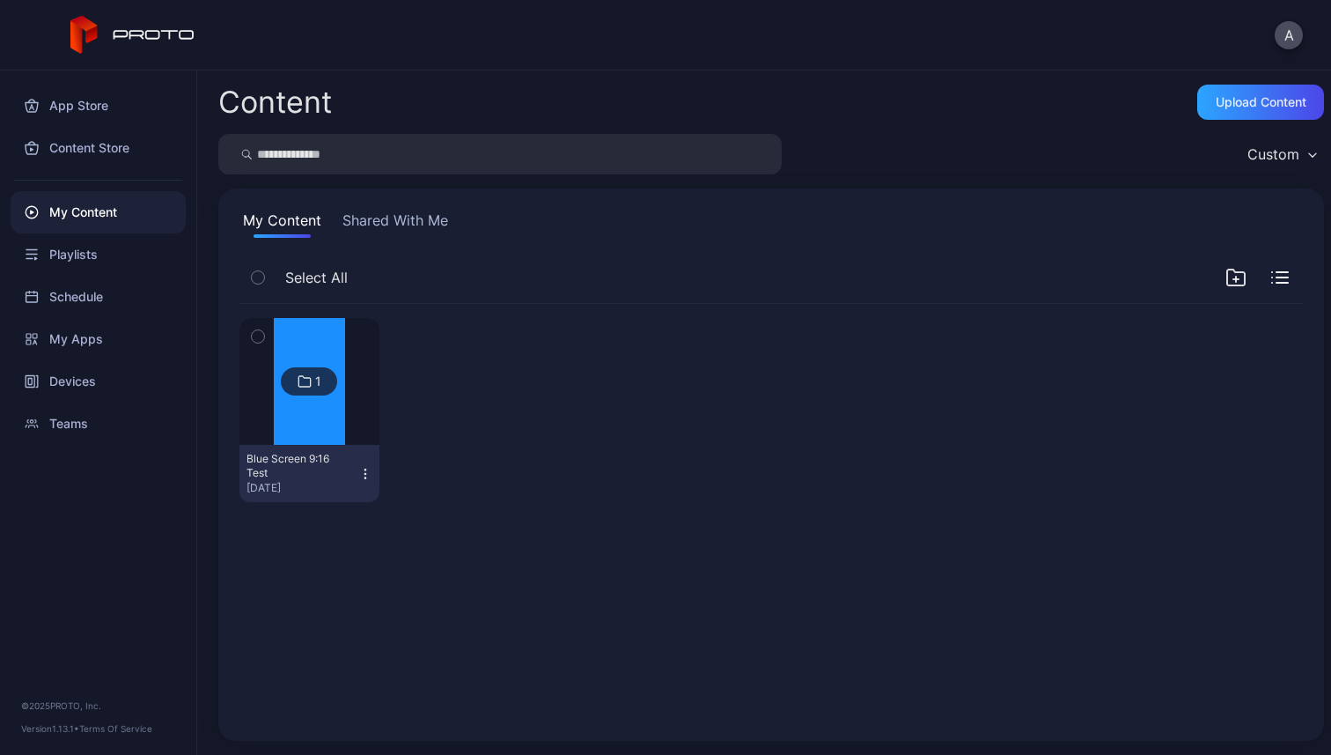
click at [363, 467] on icon "button" at bounding box center [365, 474] width 14 height 14
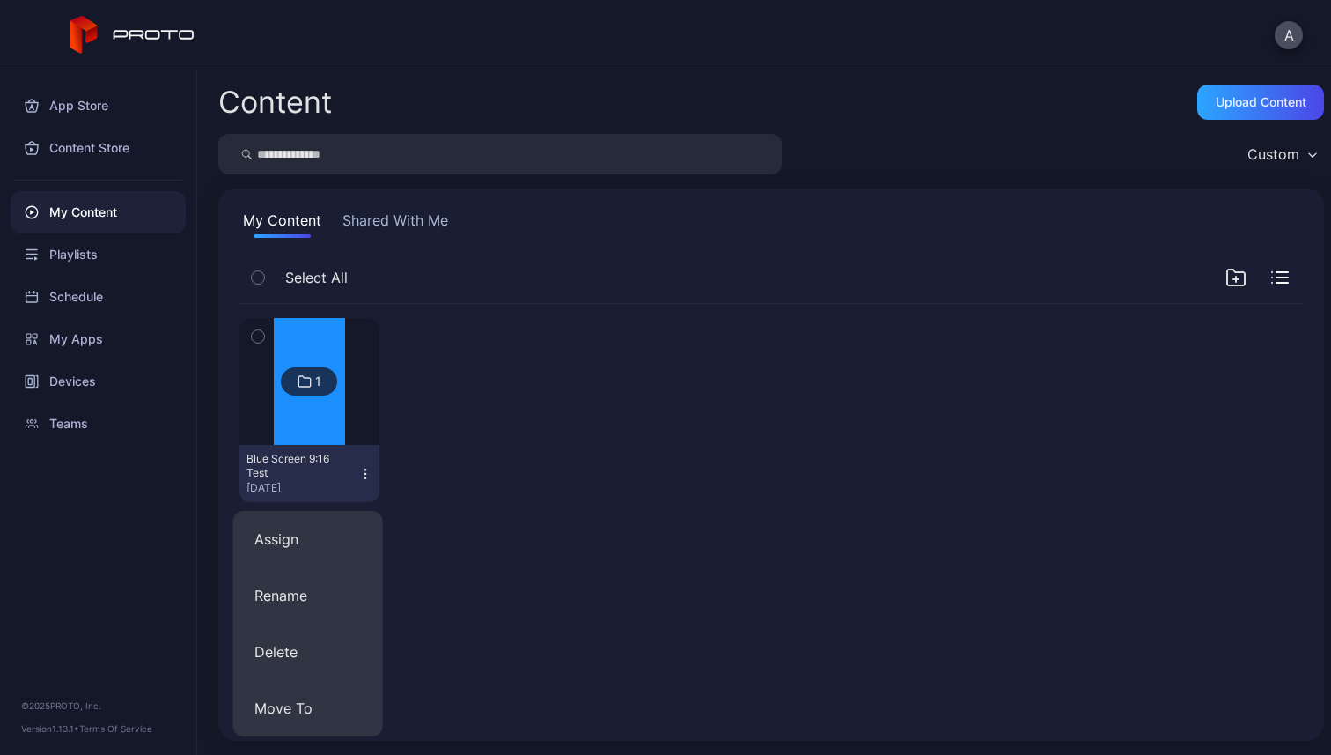
click at [452, 462] on div at bounding box center [464, 410] width 140 height 184
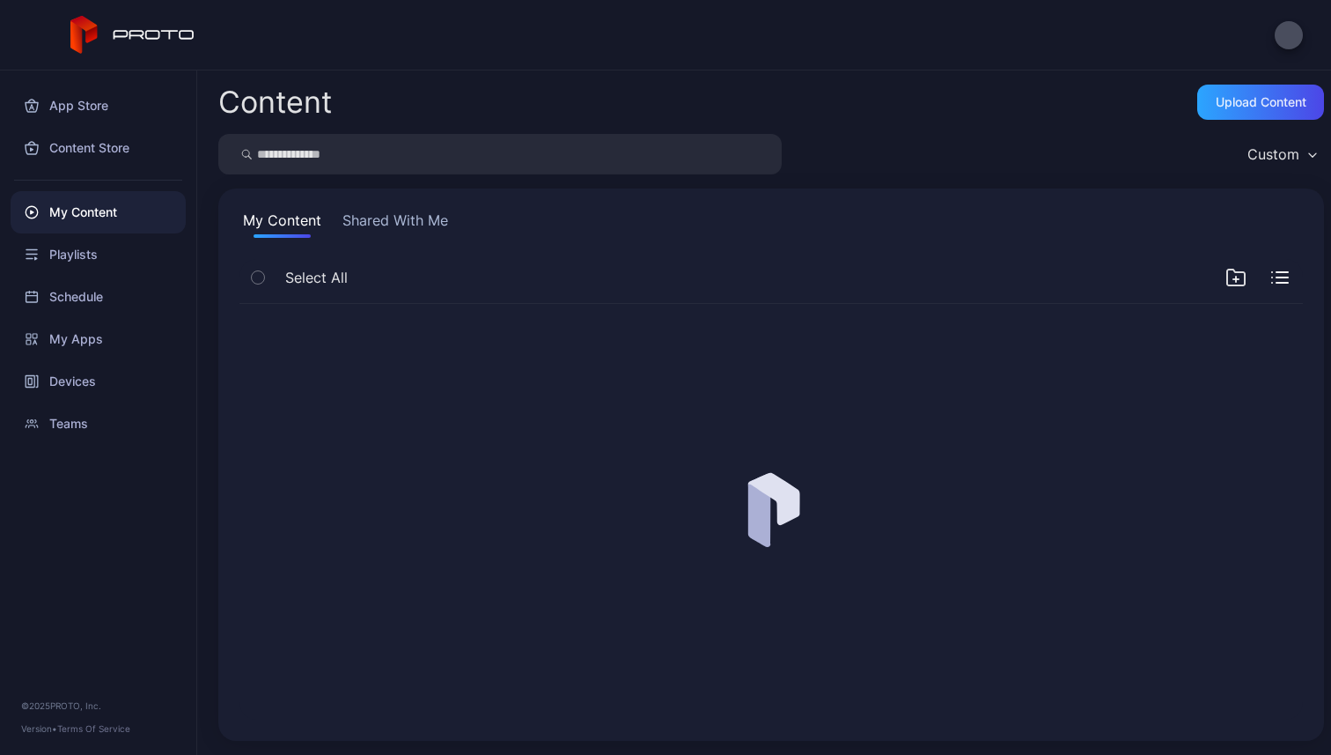
click at [1213, 86] on div "Upload Content" at bounding box center [1261, 102] width 127 height 35
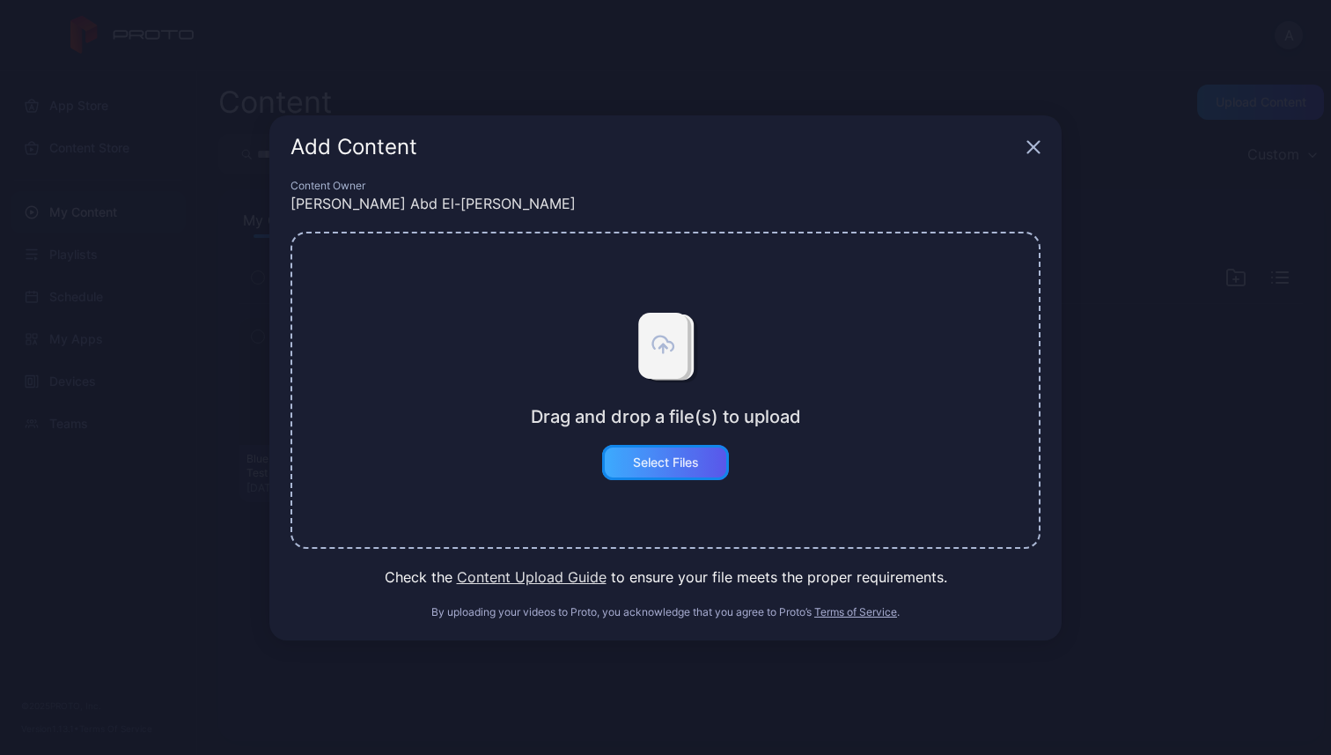
click at [657, 464] on div "Select Files" at bounding box center [666, 462] width 66 height 14
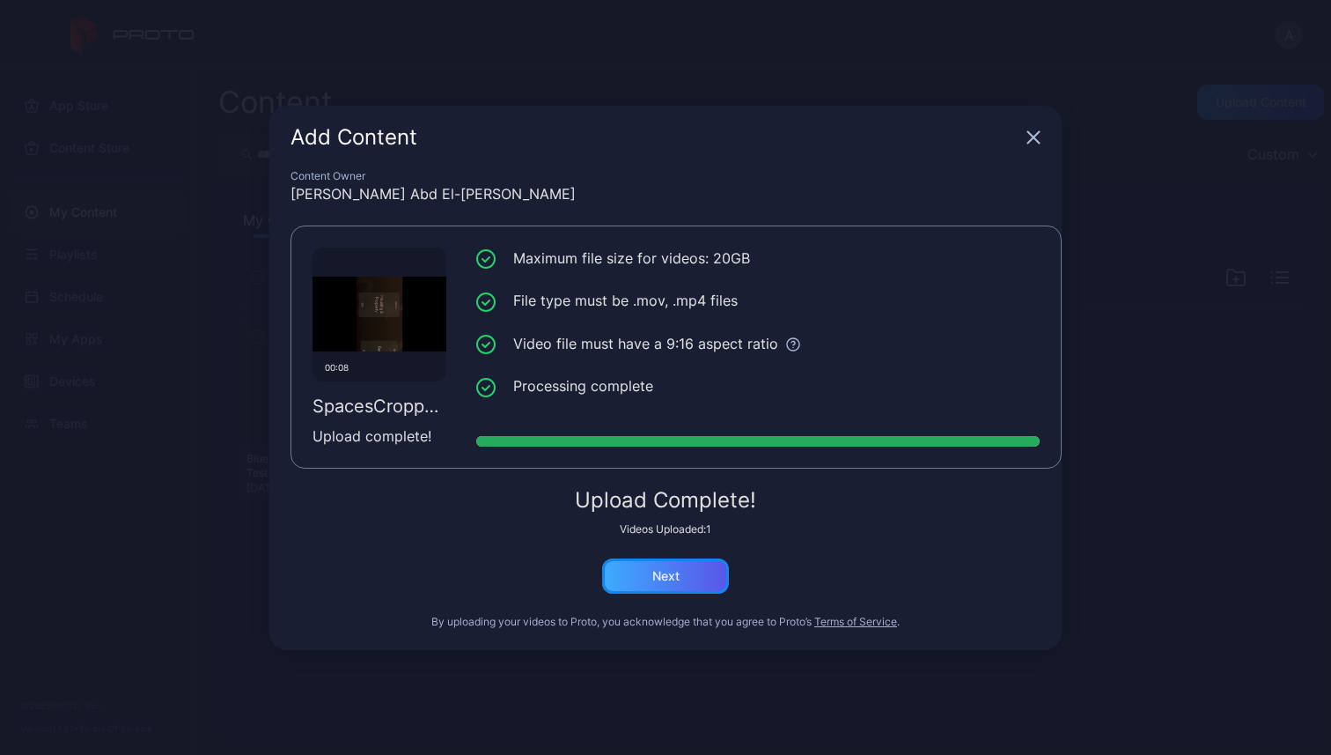
click at [675, 579] on div "Next" at bounding box center [665, 576] width 27 height 14
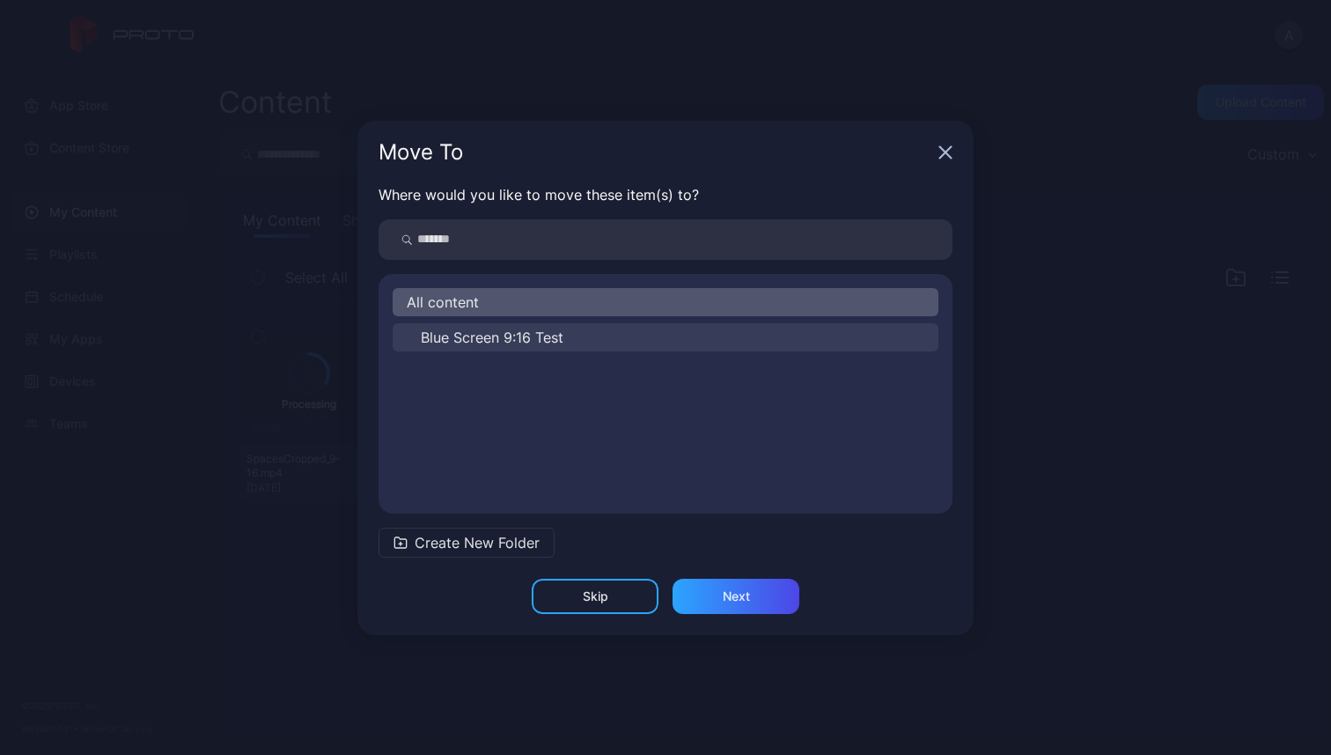
click at [532, 339] on span "Blue Screen 9:16 Test" at bounding box center [492, 337] width 143 height 21
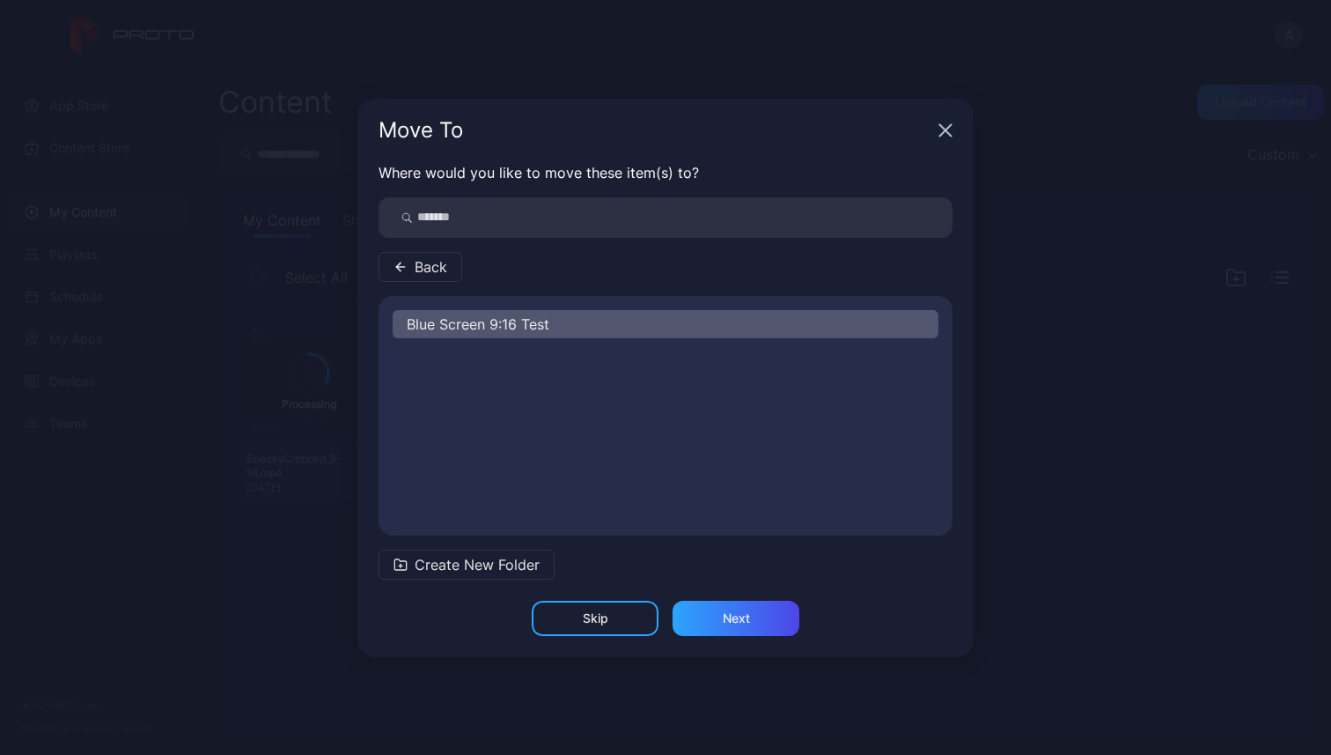
click at [443, 265] on span "Back" at bounding box center [431, 266] width 33 height 21
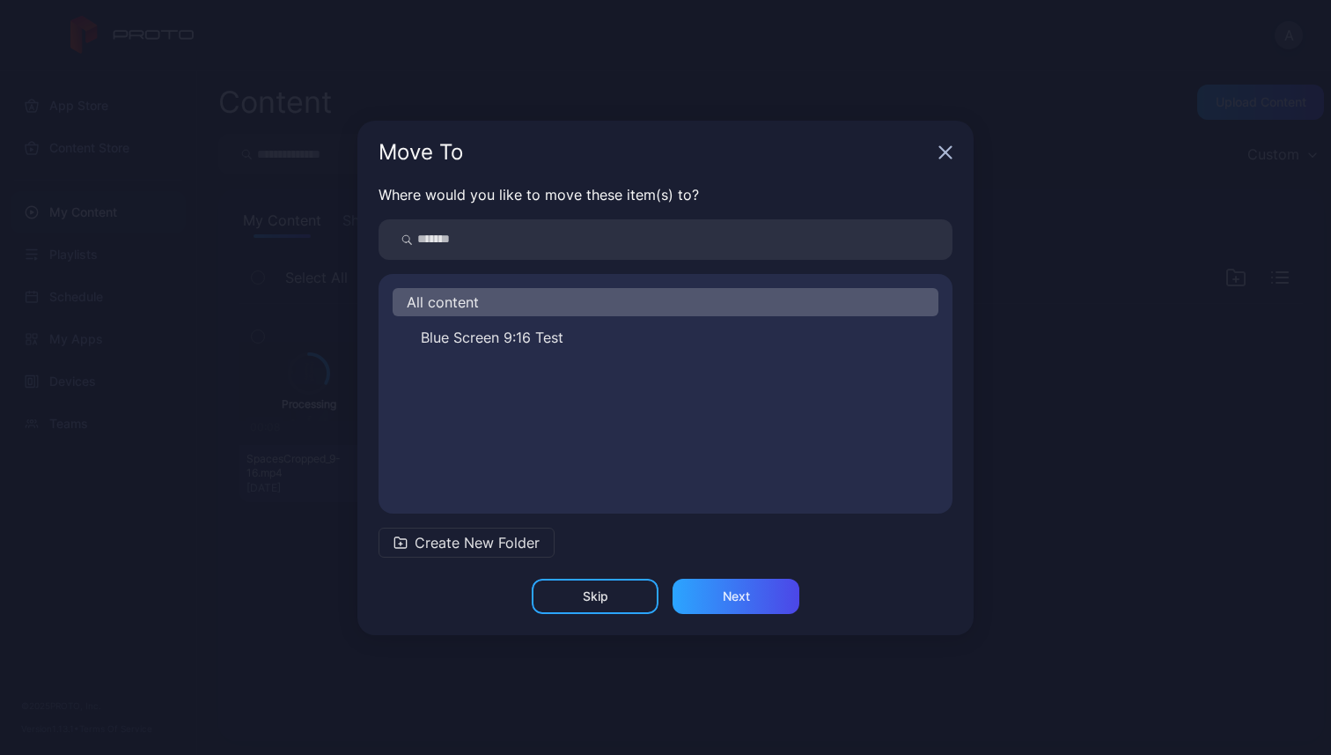
click at [501, 292] on div "All content" at bounding box center [666, 302] width 546 height 28
click at [769, 594] on div "Next" at bounding box center [736, 596] width 127 height 35
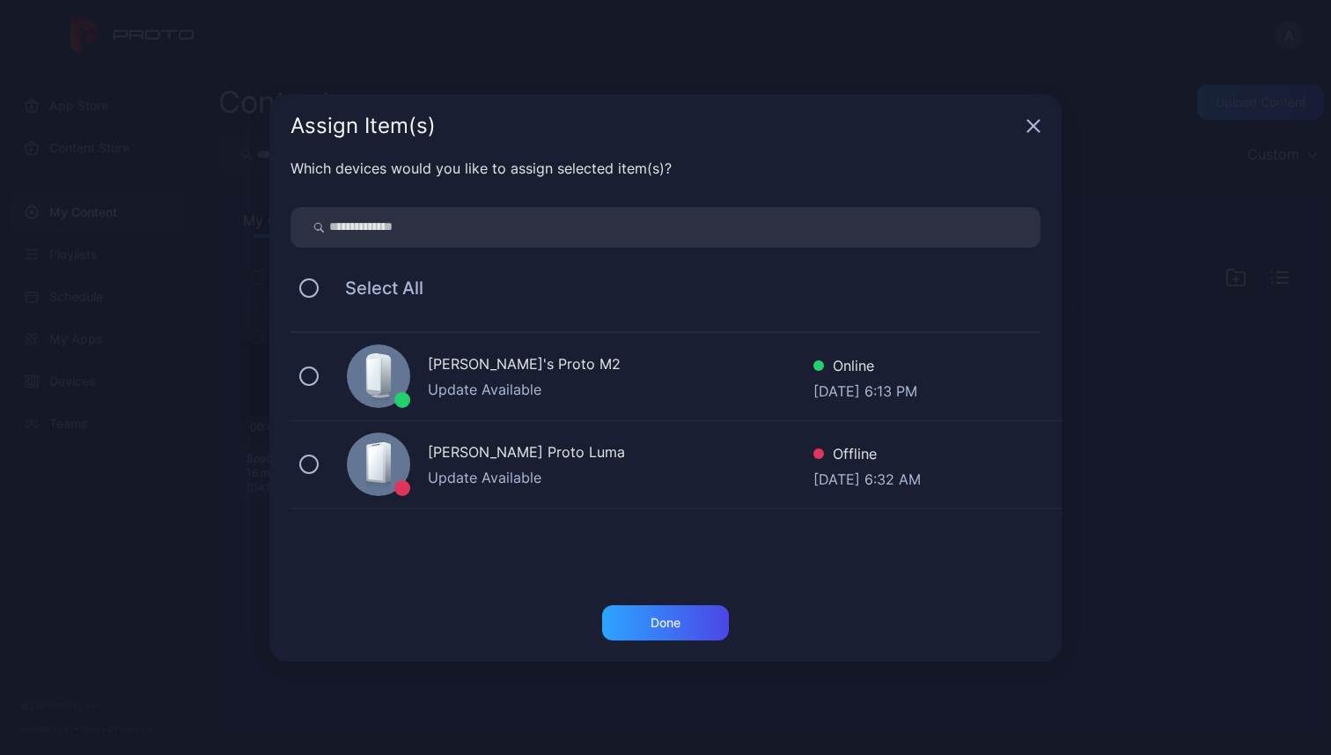
click at [515, 365] on div "[PERSON_NAME]'s Proto M2" at bounding box center [621, 366] width 386 height 26
click at [652, 632] on div "Done" at bounding box center [665, 622] width 127 height 35
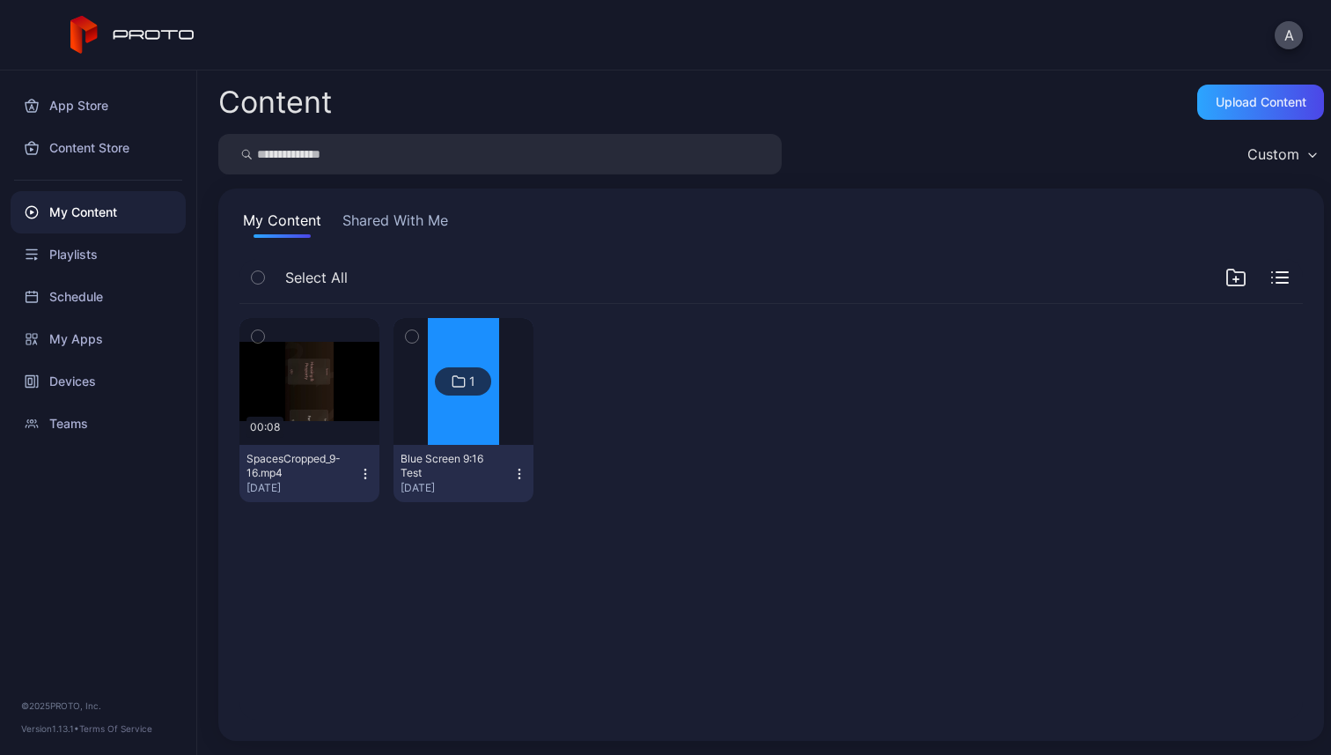
click at [1226, 280] on icon "button" at bounding box center [1236, 277] width 21 height 21
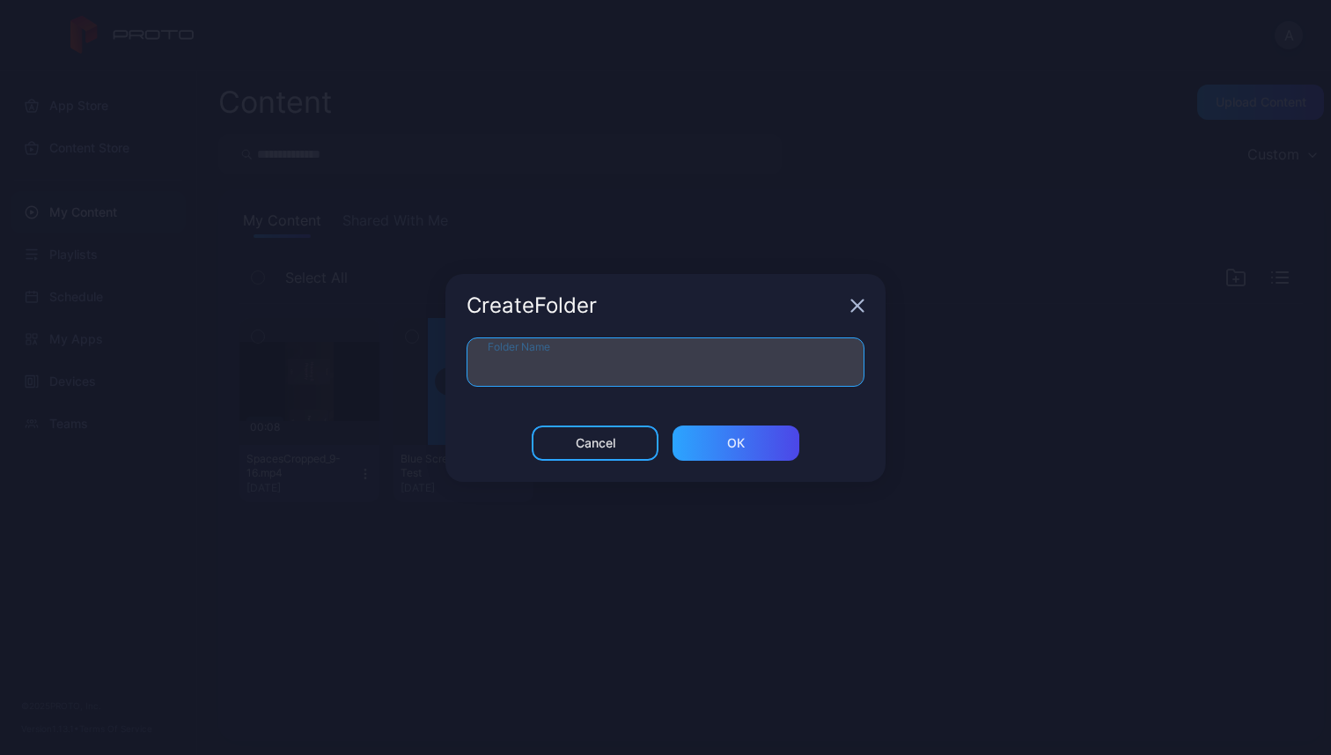
click at [683, 372] on input "Folder Name" at bounding box center [666, 361] width 398 height 49
type input "**********"
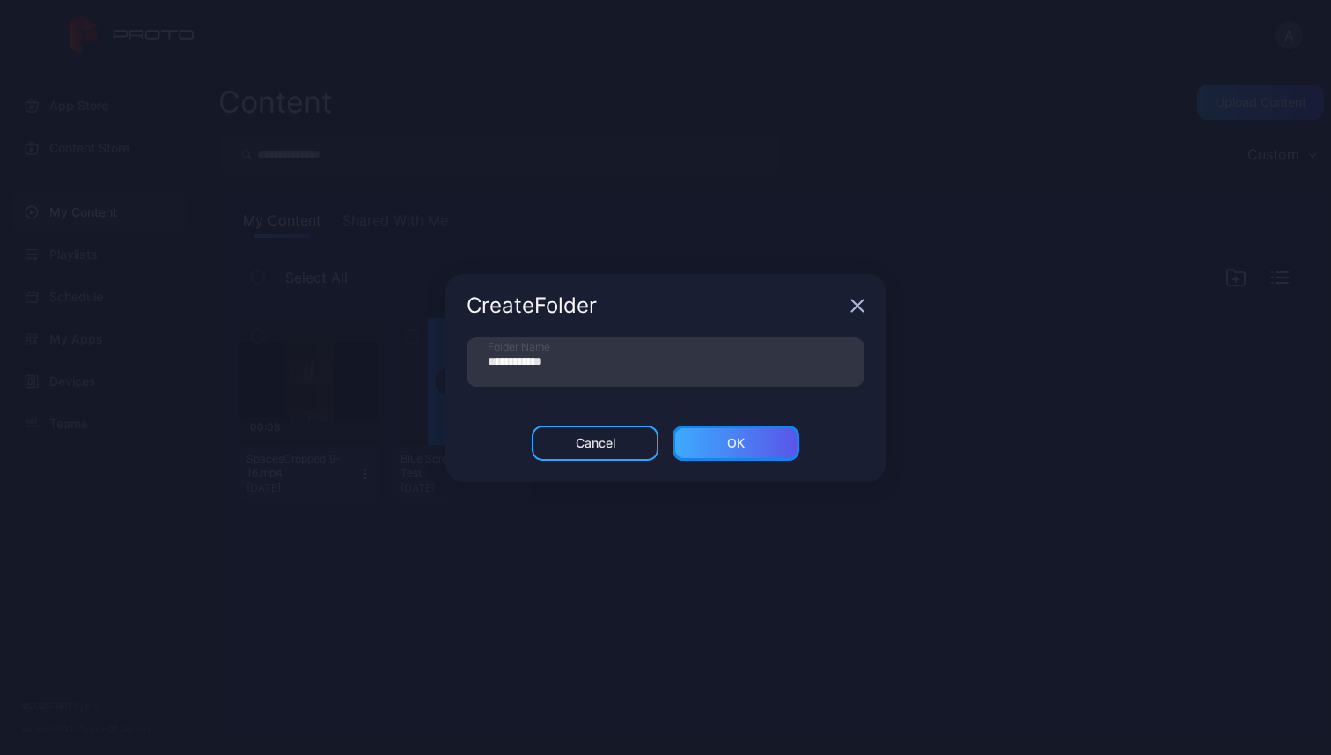
click at [756, 444] on div "ОК" at bounding box center [736, 442] width 127 height 35
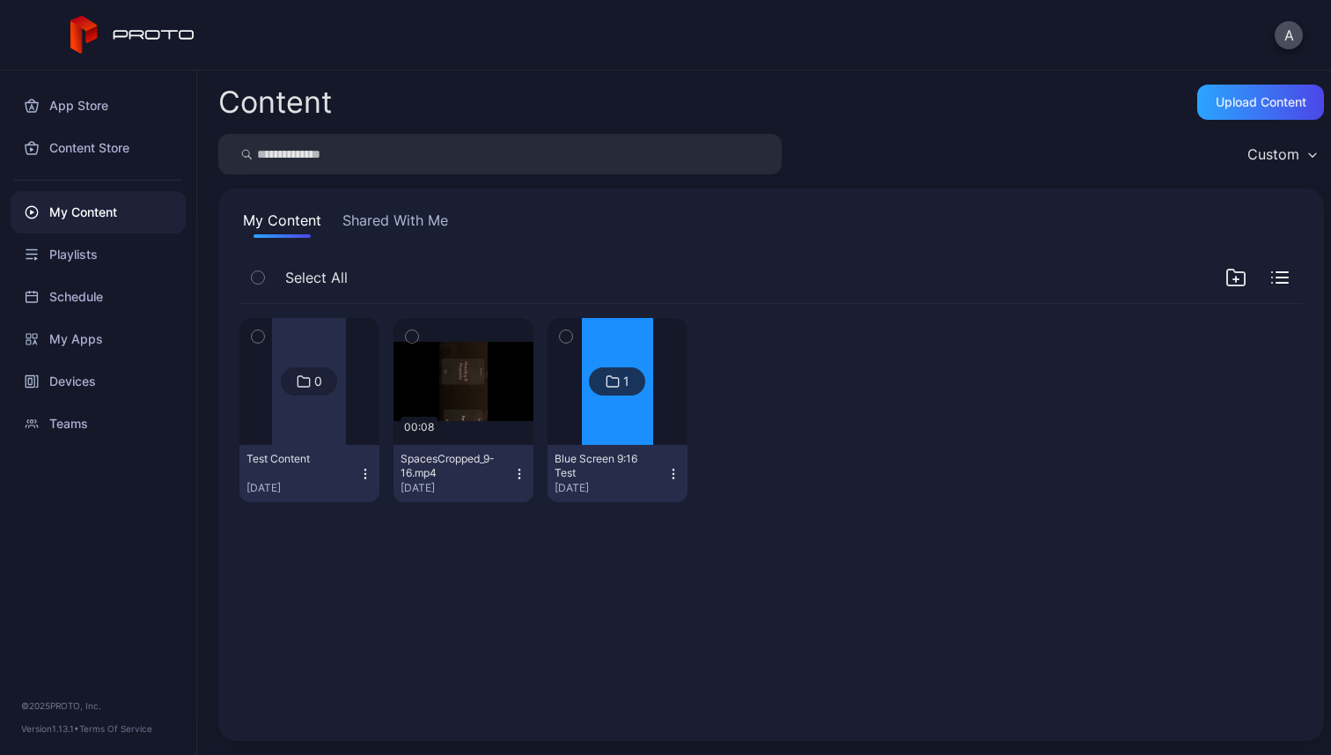
click at [512, 468] on icon "button" at bounding box center [519, 474] width 14 height 14
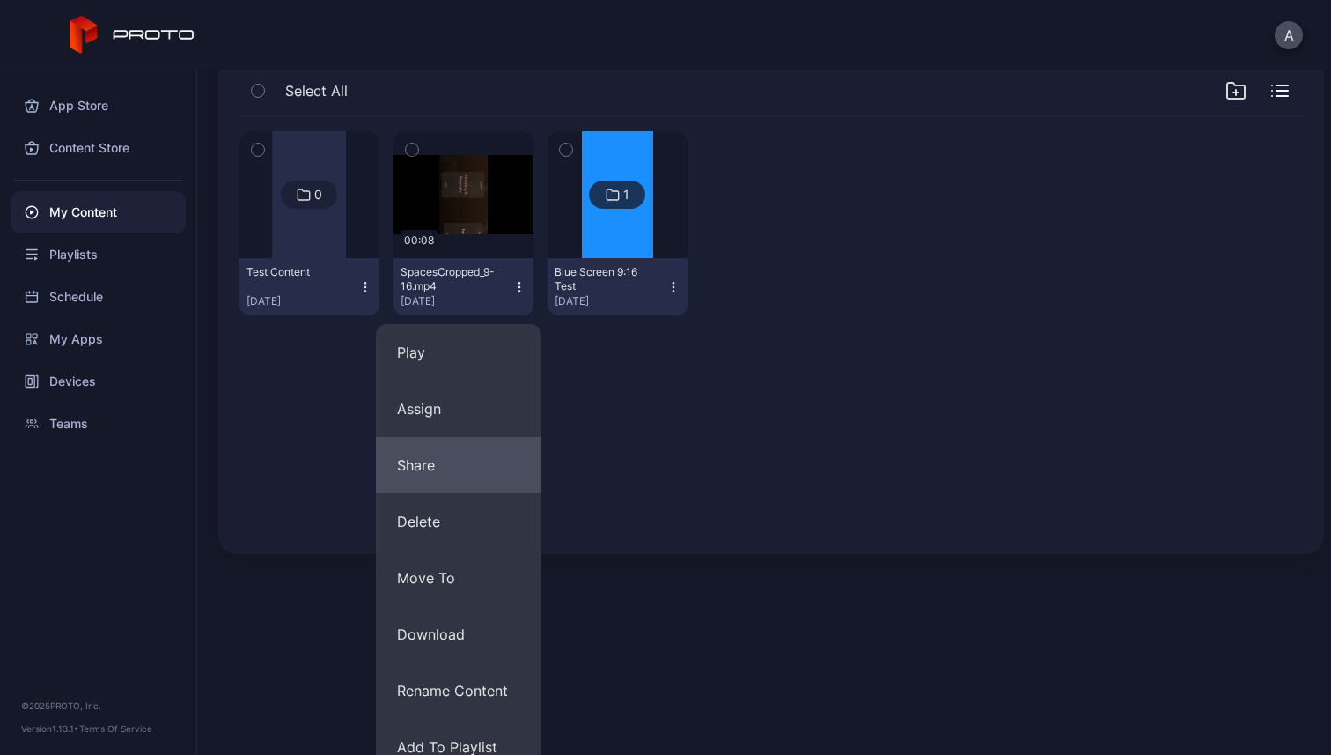
scroll to position [263, 0]
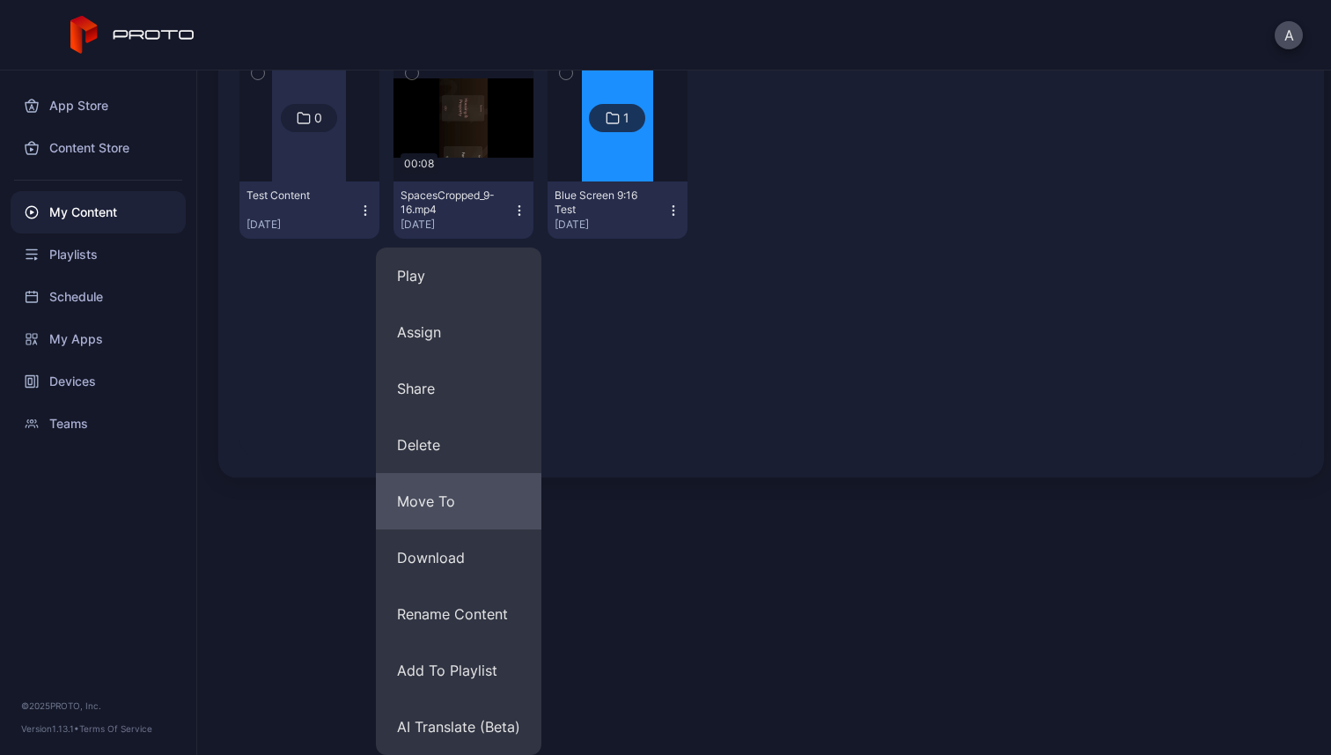
click at [499, 490] on button "Move To" at bounding box center [459, 501] width 166 height 56
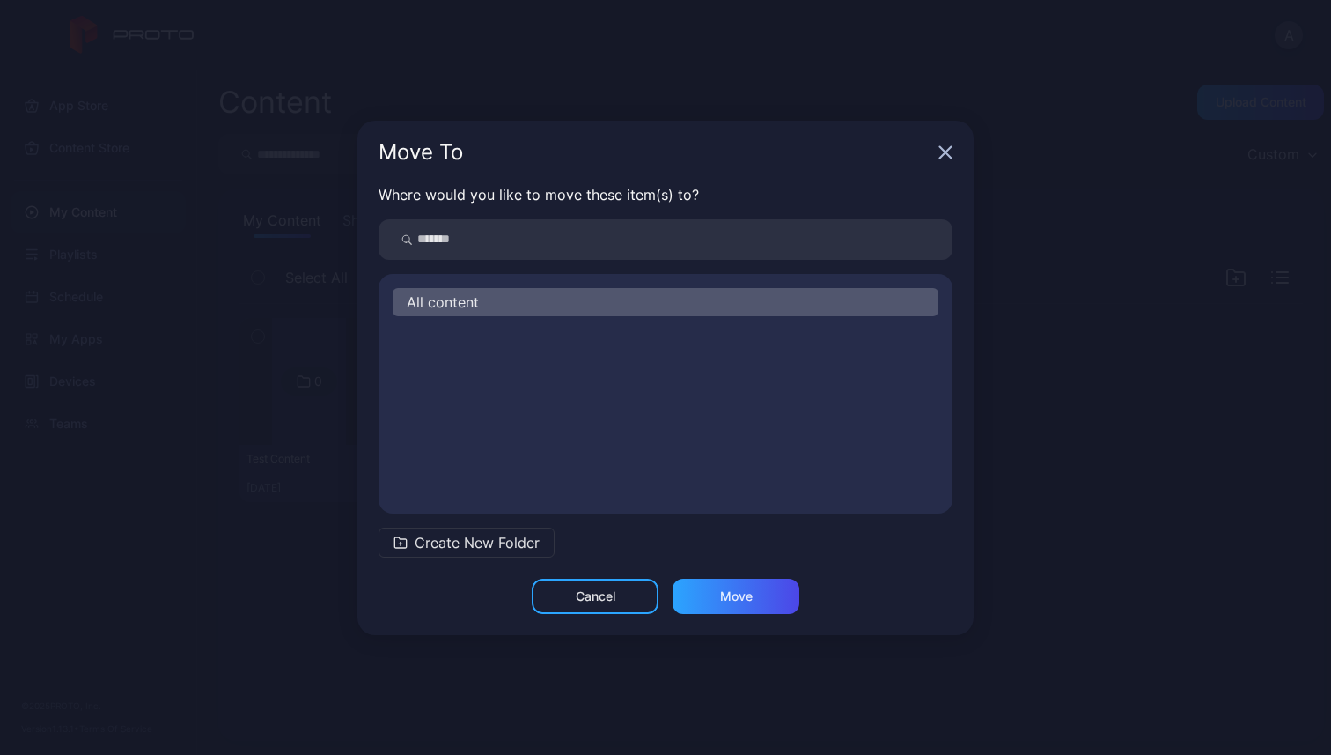
click at [632, 314] on div "All content" at bounding box center [666, 302] width 546 height 28
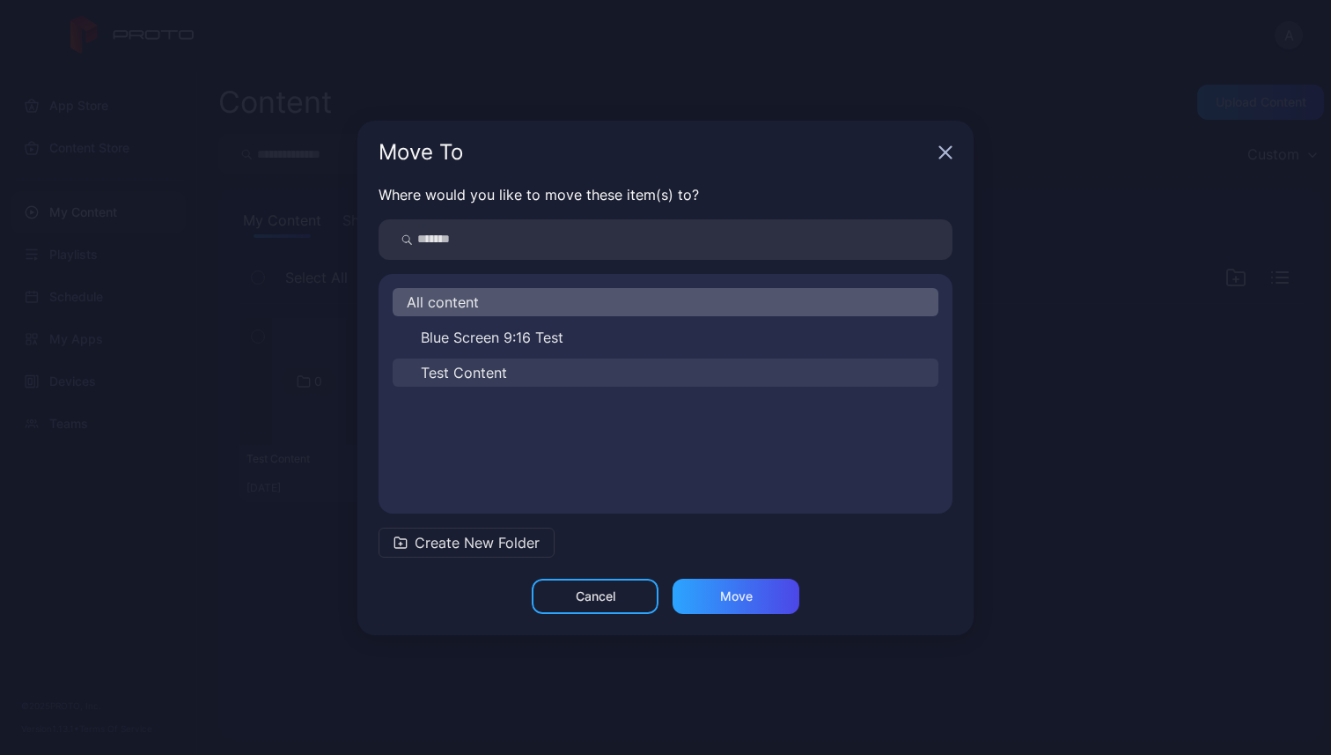
click at [511, 369] on button "Test Content" at bounding box center [666, 372] width 546 height 28
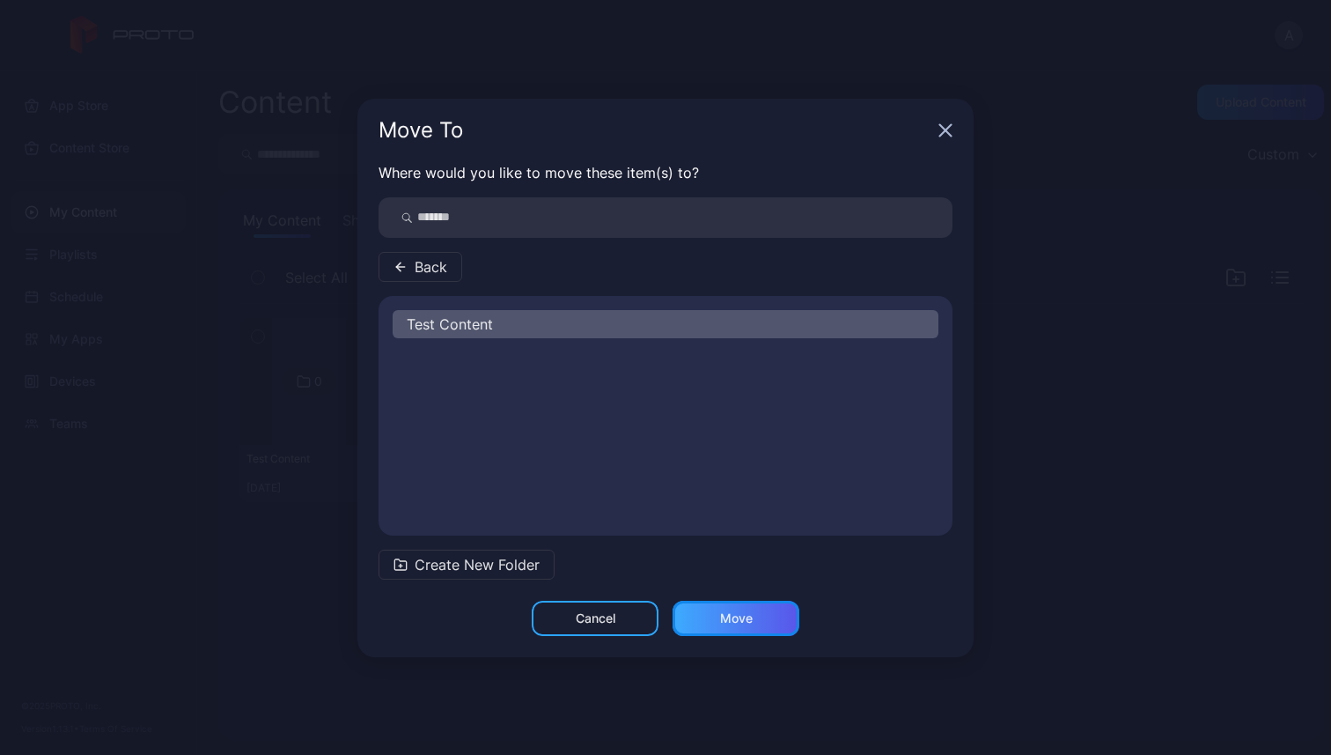
click at [699, 612] on div "Move" at bounding box center [736, 618] width 127 height 35
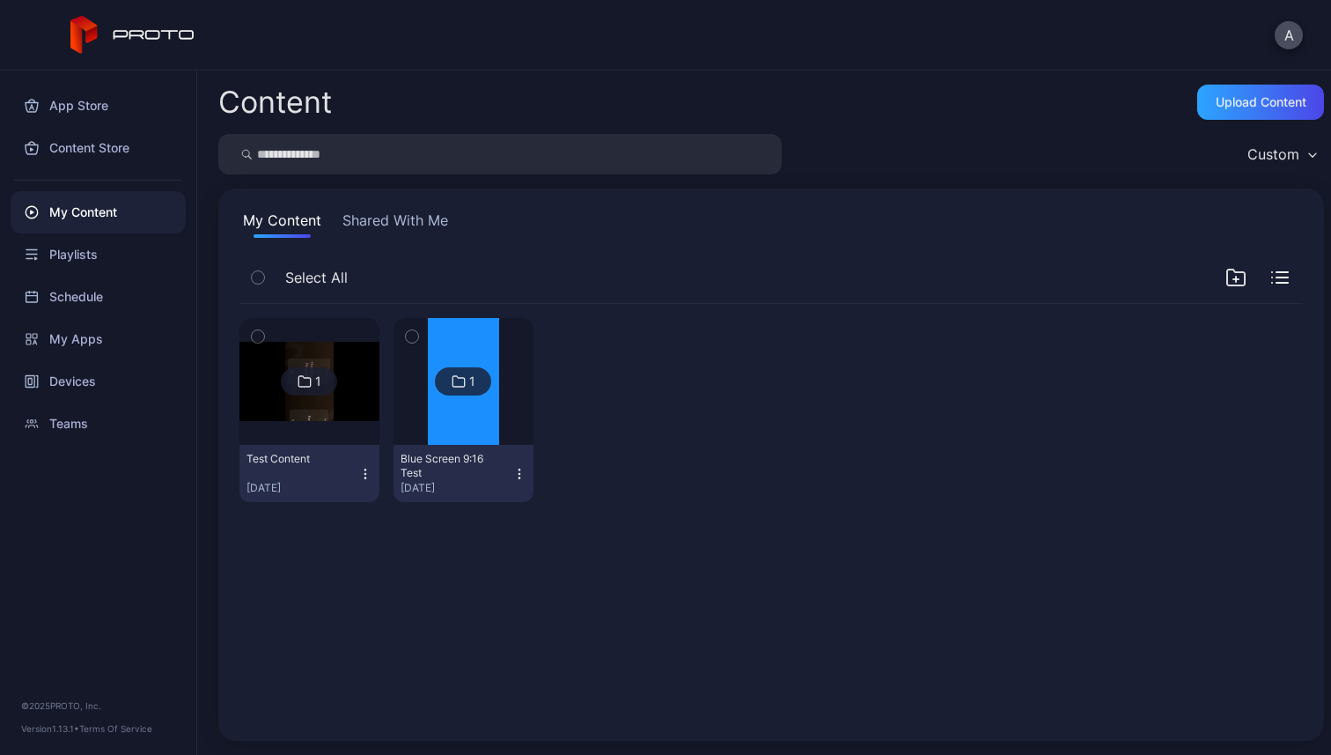
click at [512, 475] on icon "button" at bounding box center [519, 474] width 14 height 14
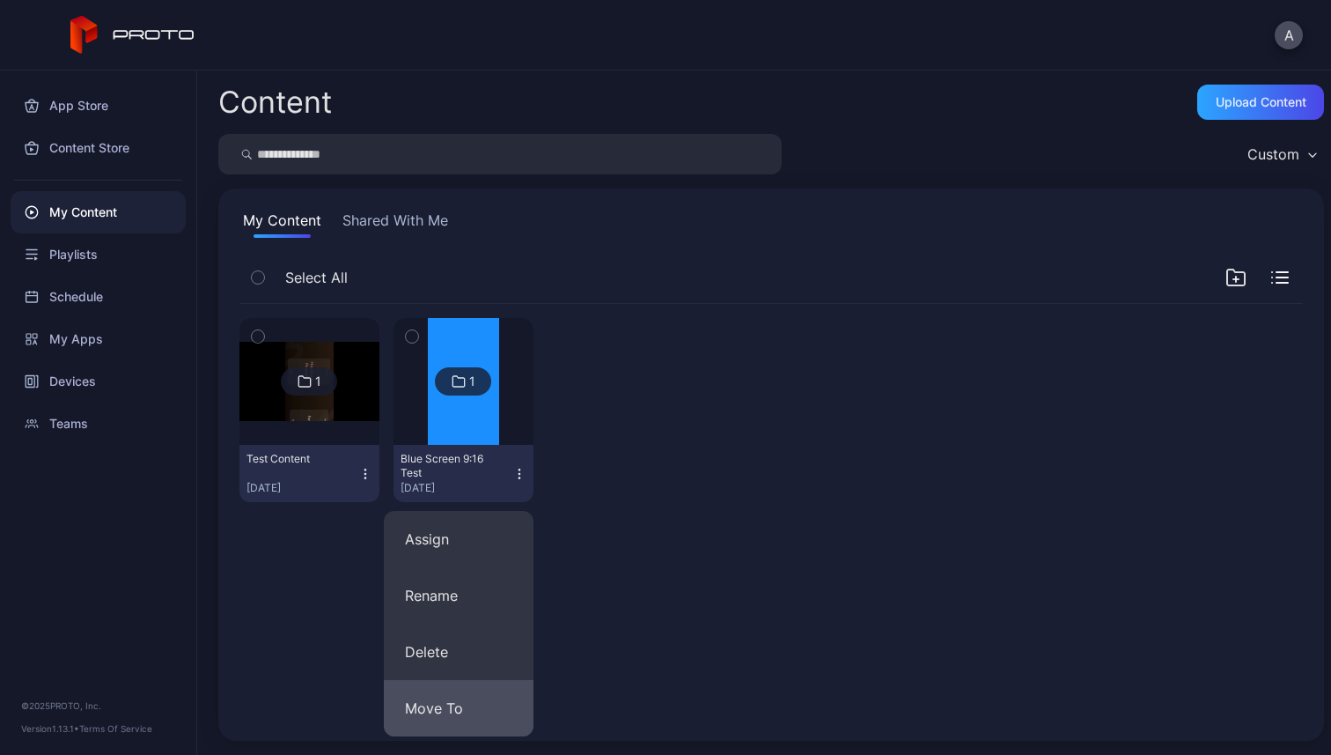
click at [452, 715] on button "Move To" at bounding box center [459, 708] width 150 height 56
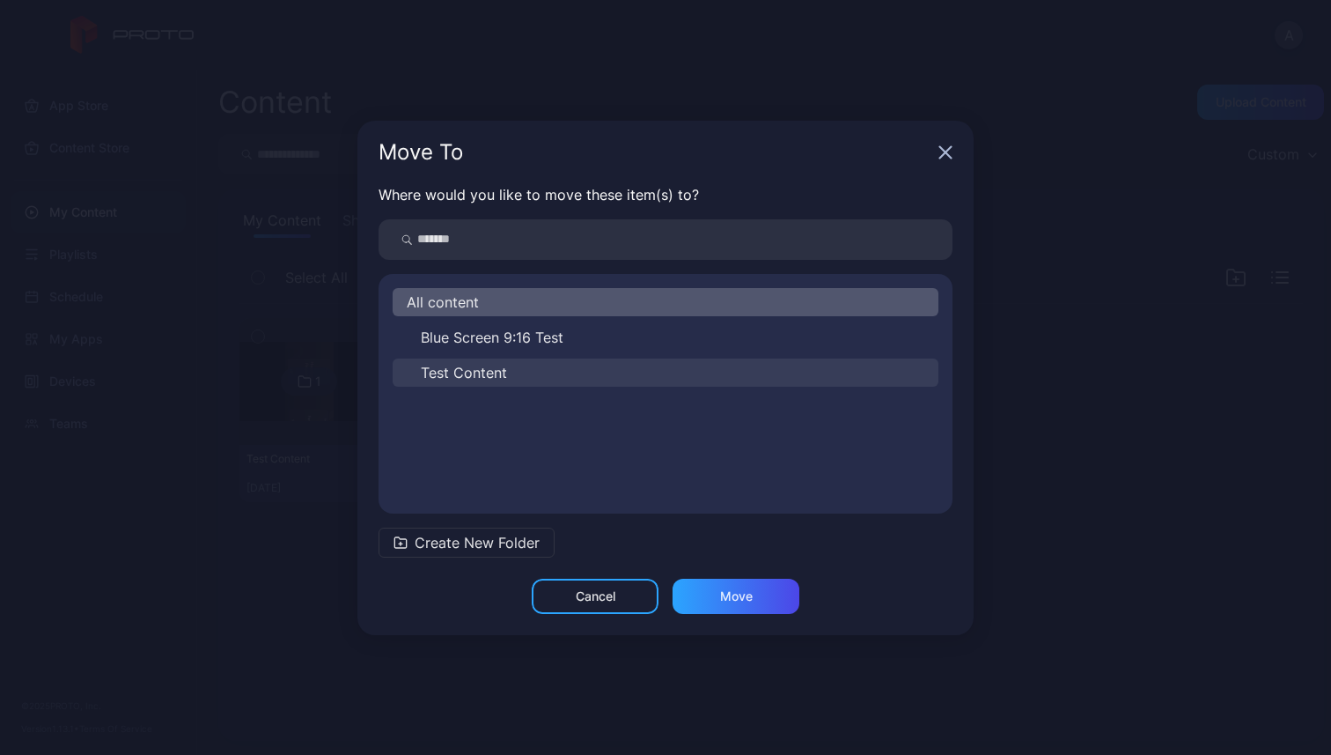
click at [510, 361] on button "Test Content" at bounding box center [666, 372] width 546 height 28
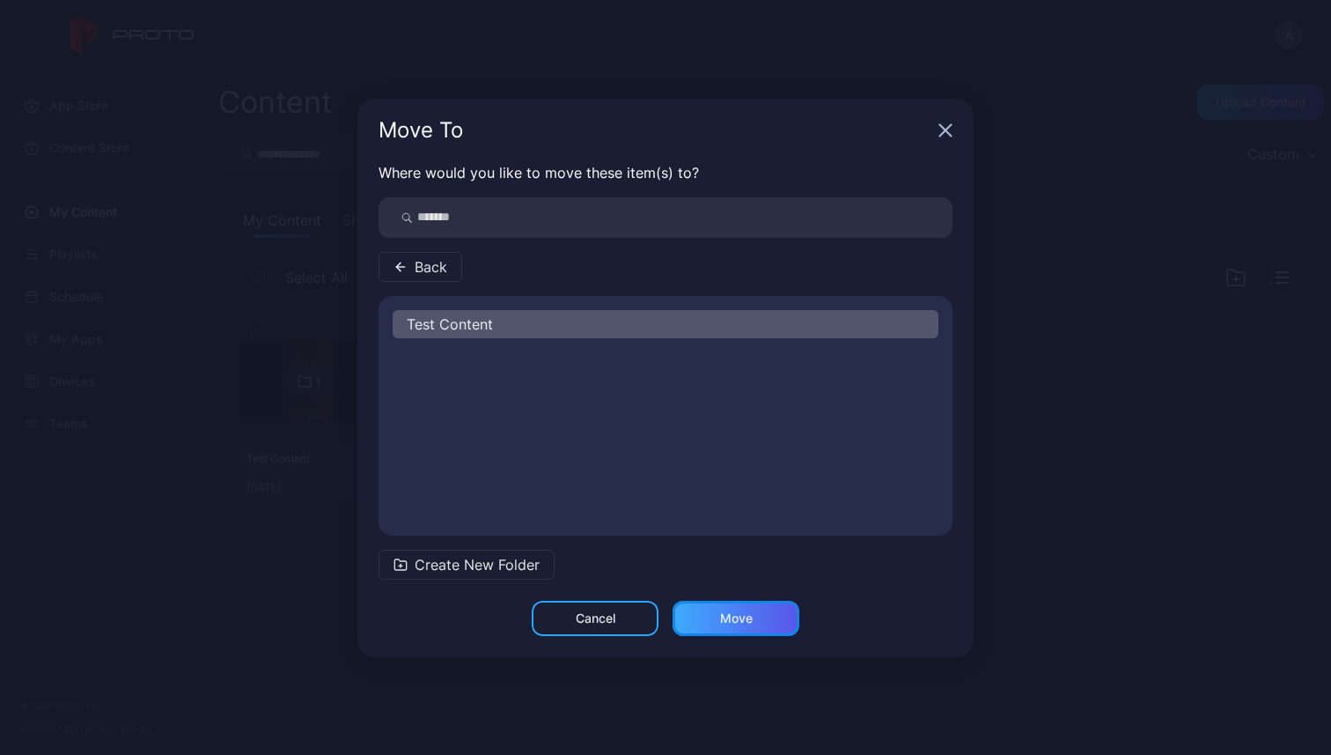
click at [731, 620] on div "Move" at bounding box center [736, 618] width 33 height 14
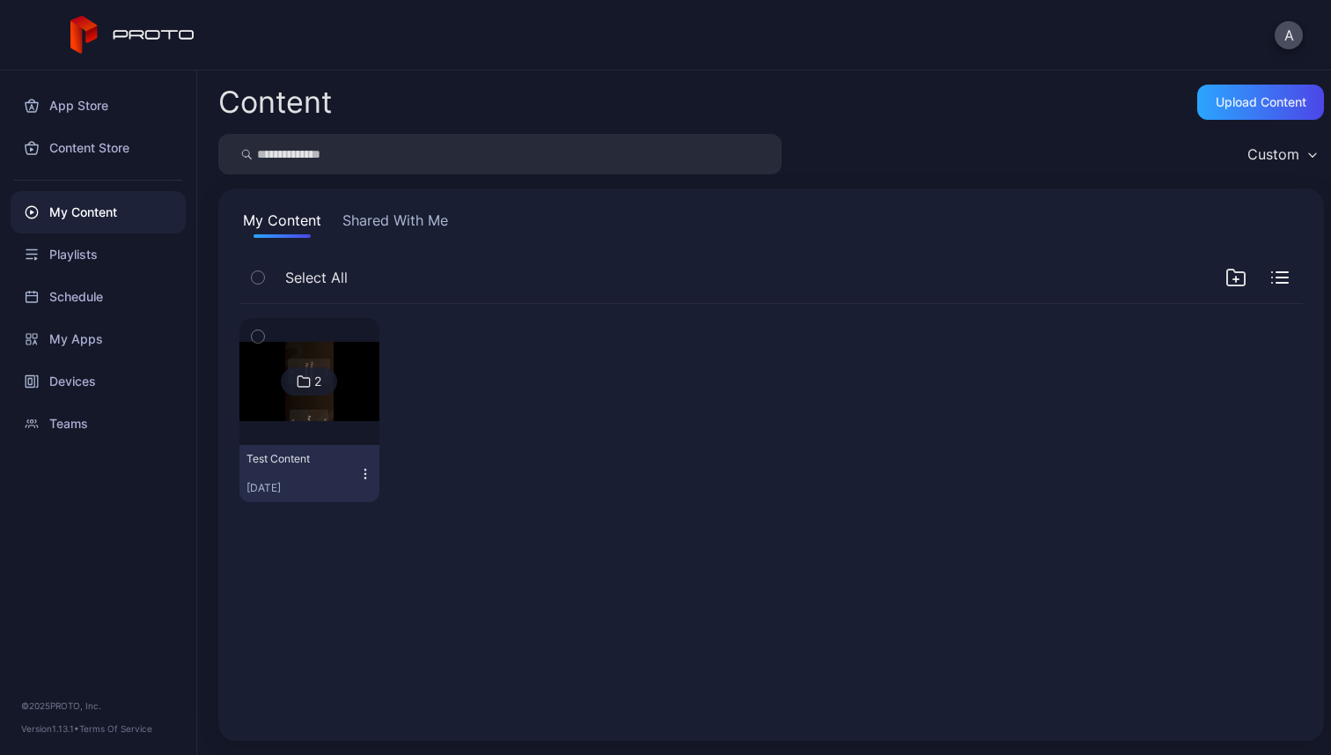
click at [345, 431] on div at bounding box center [309, 381] width 127 height 127
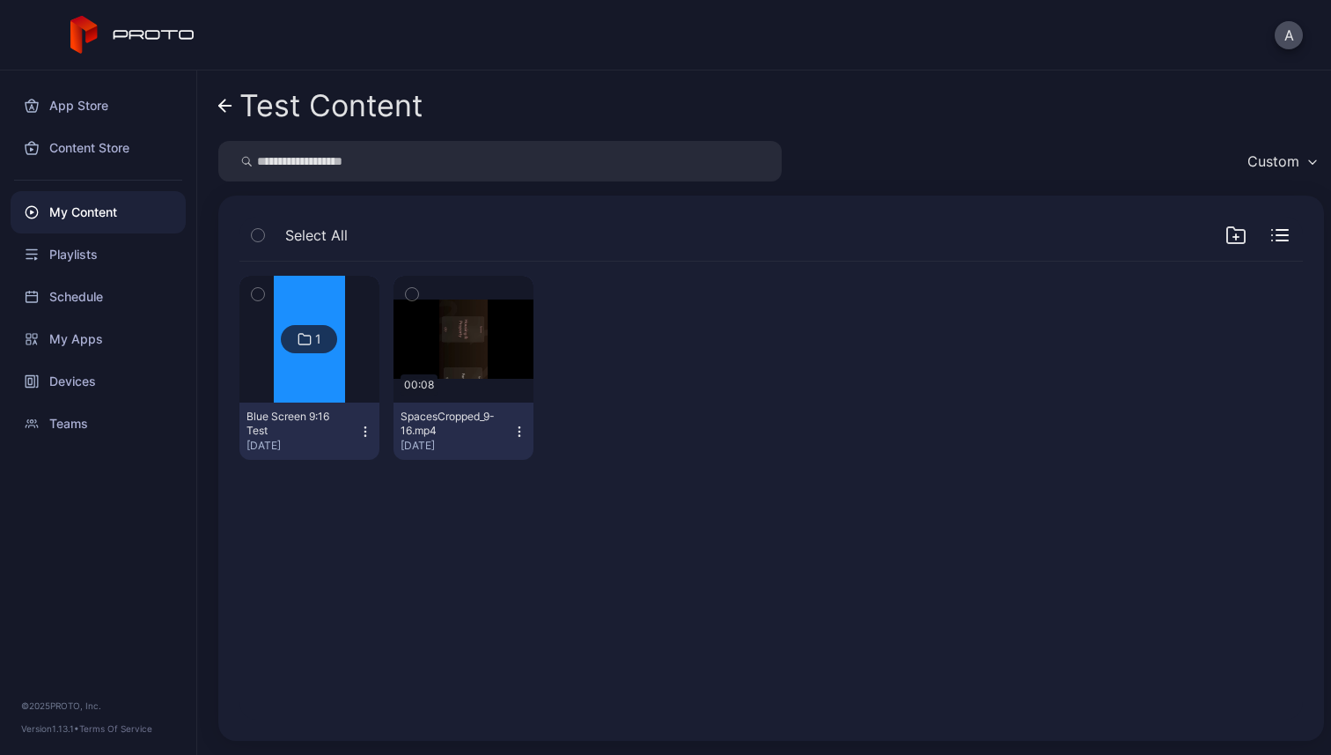
click at [517, 431] on icon "button" at bounding box center [519, 431] width 14 height 14
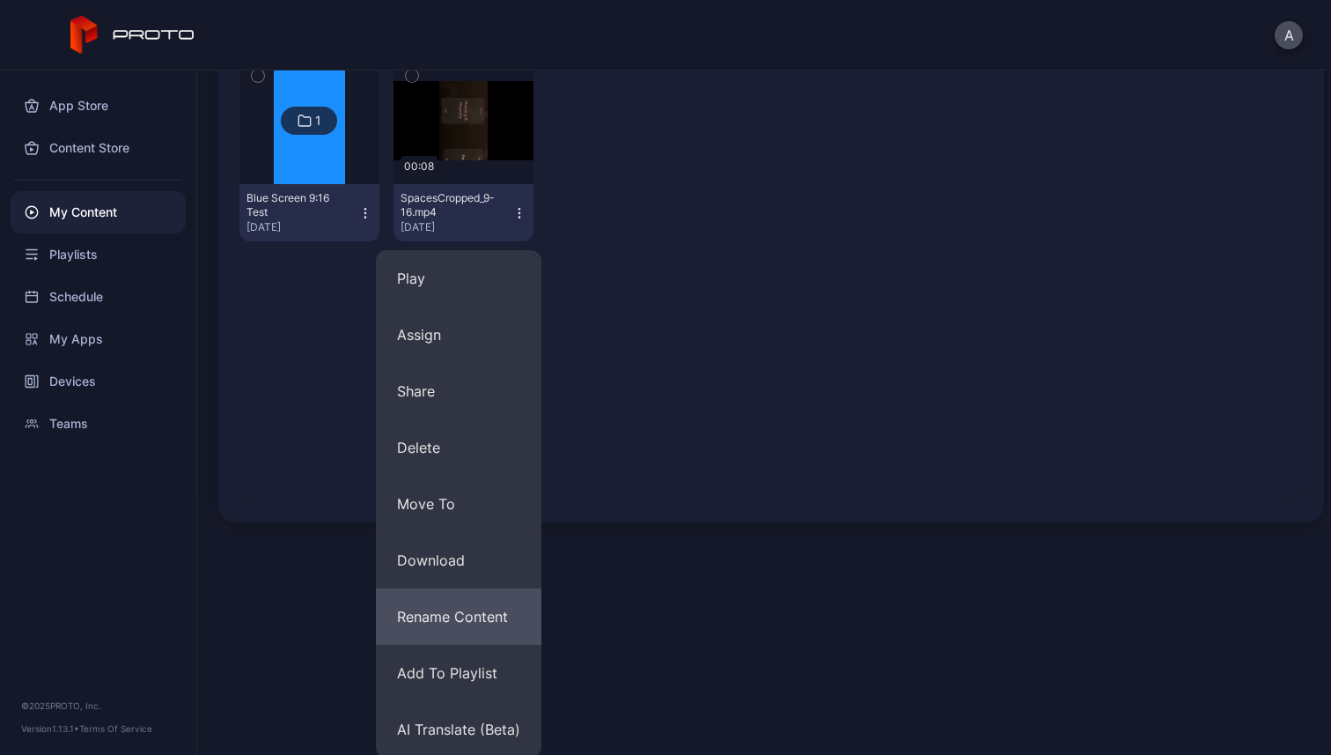
scroll to position [221, 0]
click at [465, 599] on button "Rename Content" at bounding box center [459, 614] width 166 height 56
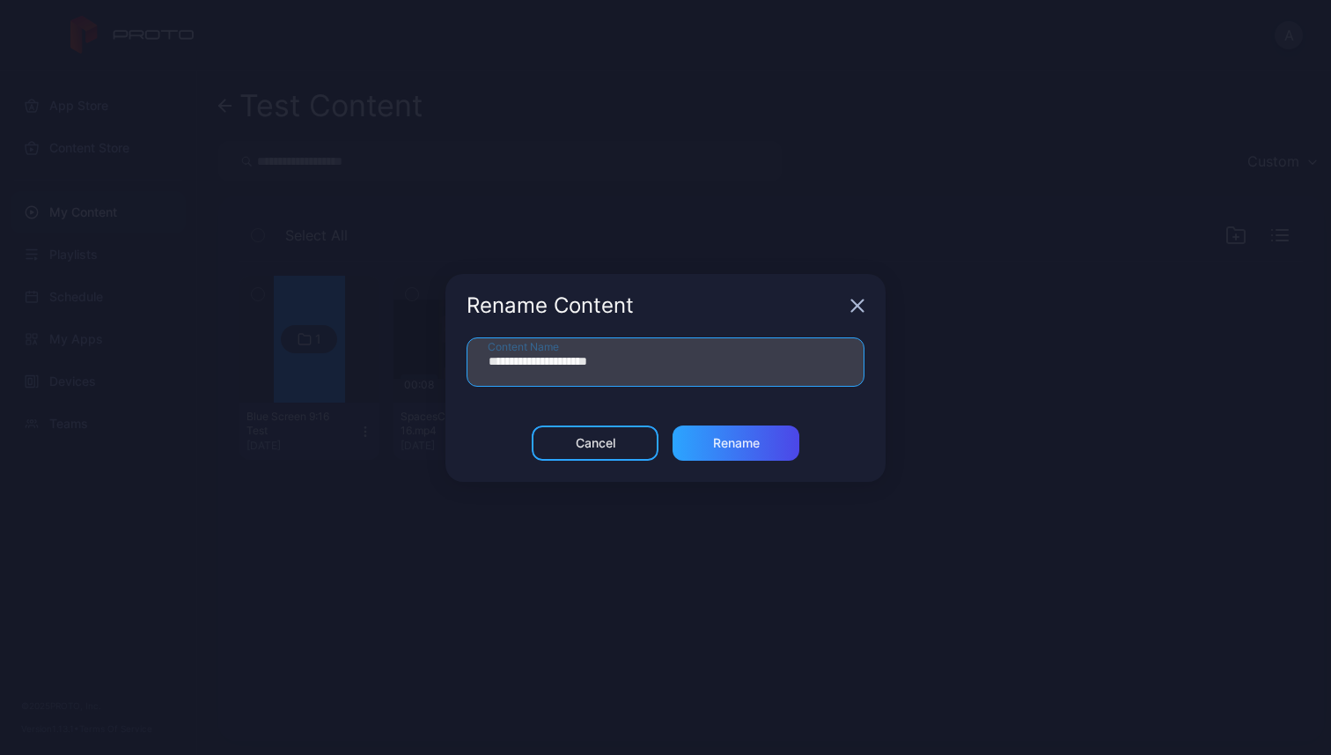
click at [606, 366] on input "**********" at bounding box center [666, 361] width 398 height 49
click at [596, 362] on input "**********" at bounding box center [666, 361] width 398 height 49
type input "**********"
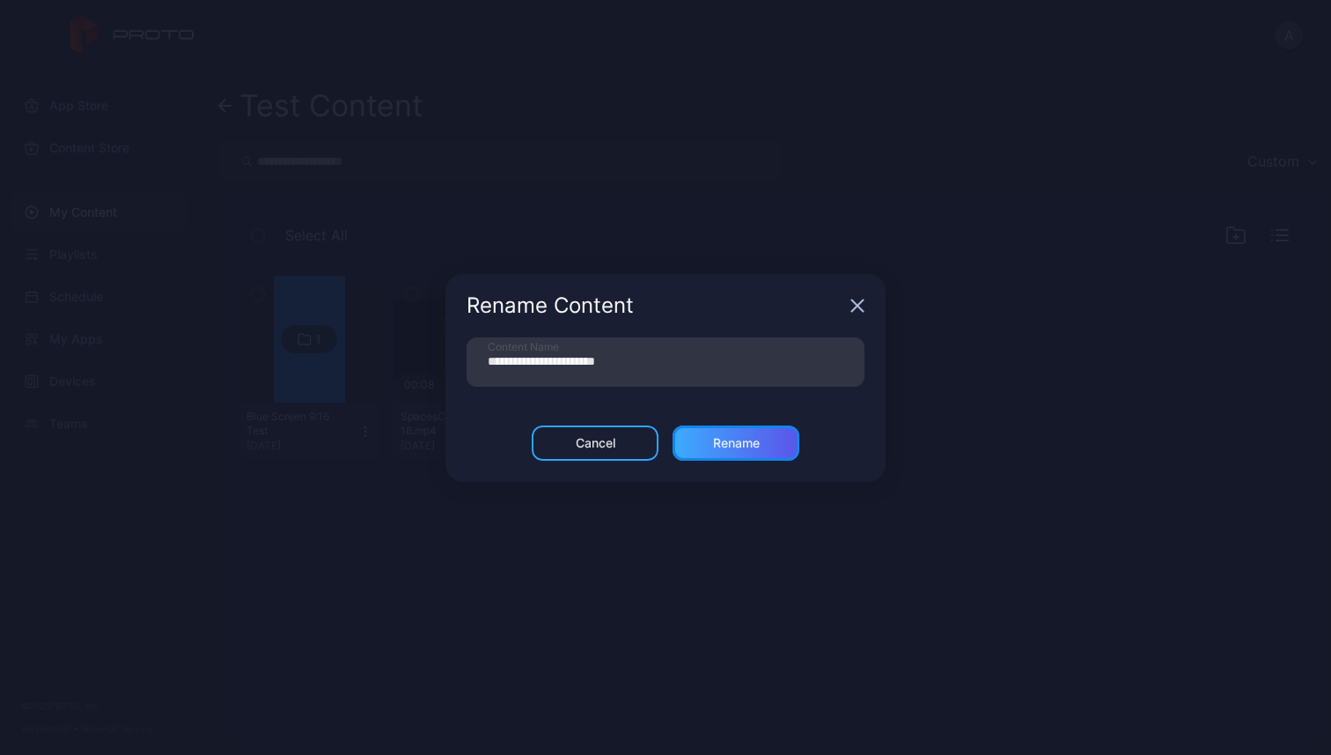
click at [761, 454] on div "Rename" at bounding box center [736, 442] width 127 height 35
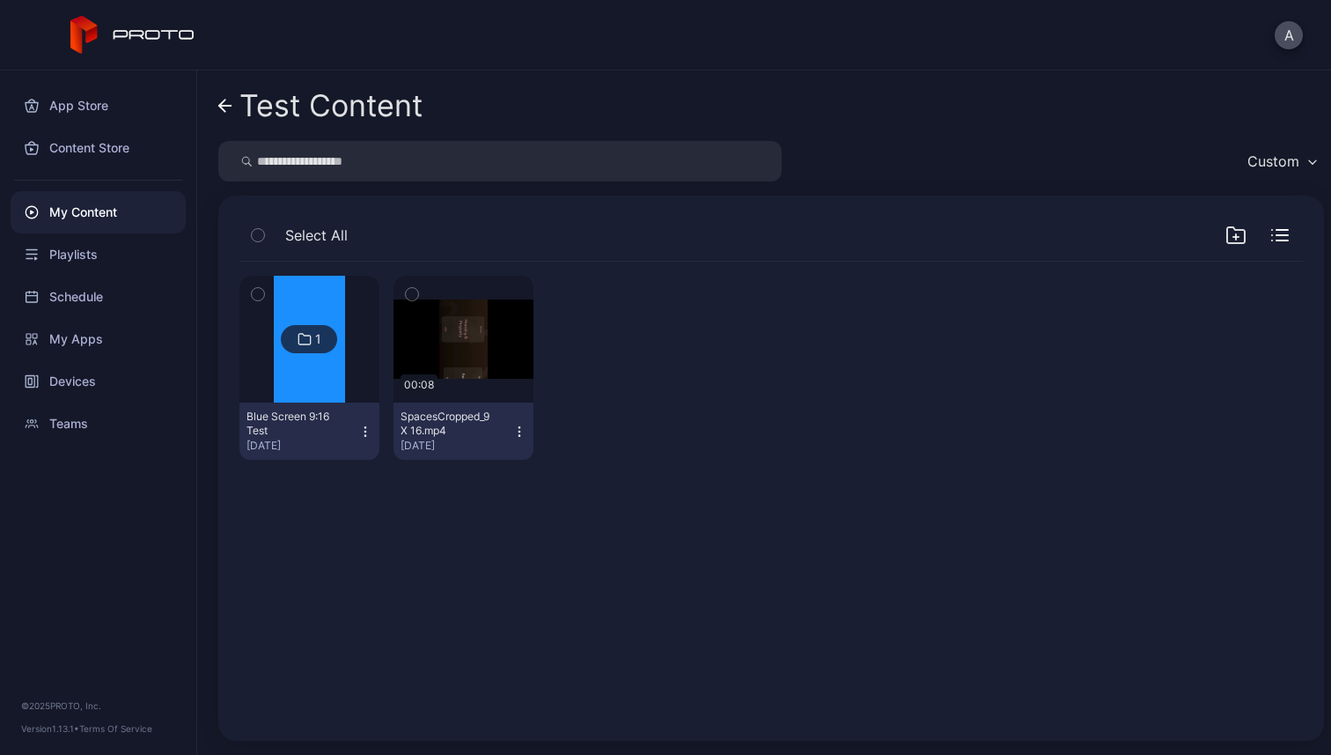
click at [515, 431] on icon "button" at bounding box center [519, 431] width 14 height 14
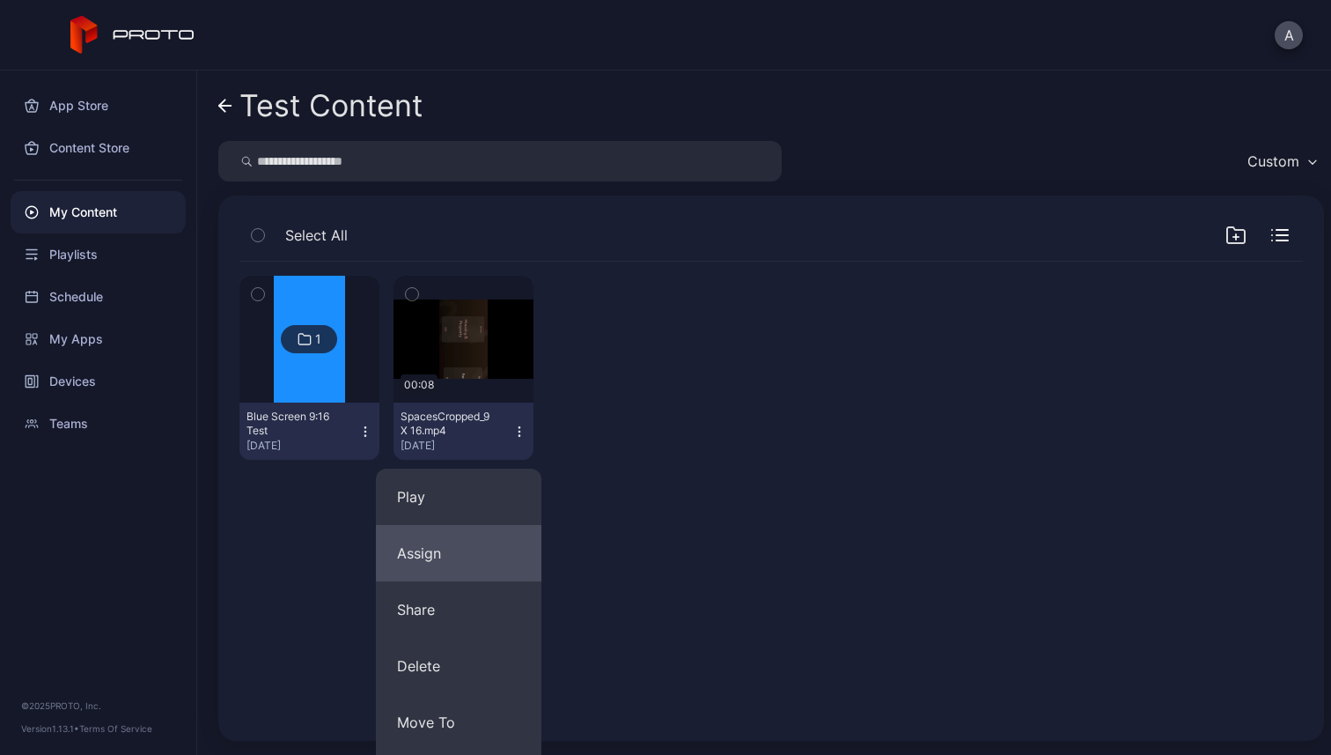
click at [472, 548] on button "Assign" at bounding box center [459, 553] width 166 height 56
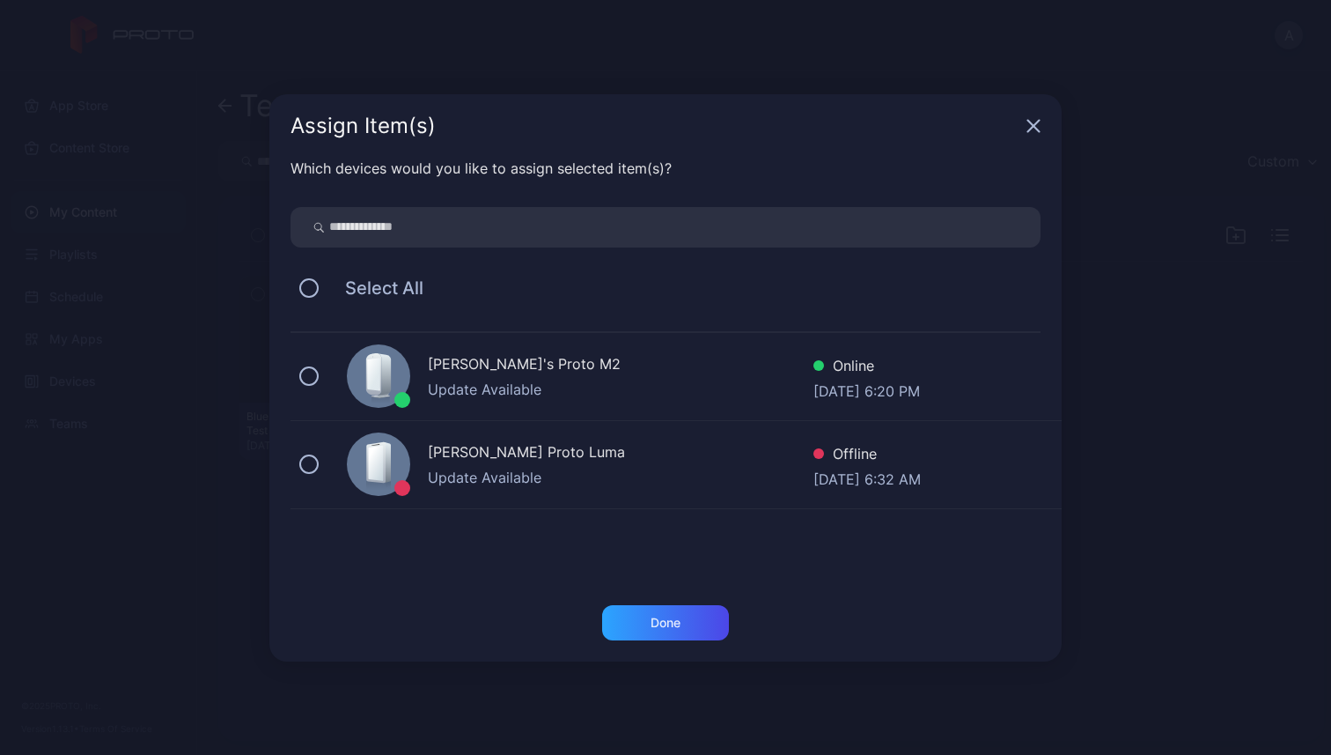
click at [448, 364] on div "[PERSON_NAME]'s Proto M2" at bounding box center [621, 366] width 386 height 26
click at [657, 620] on div "Done" at bounding box center [666, 623] width 30 height 14
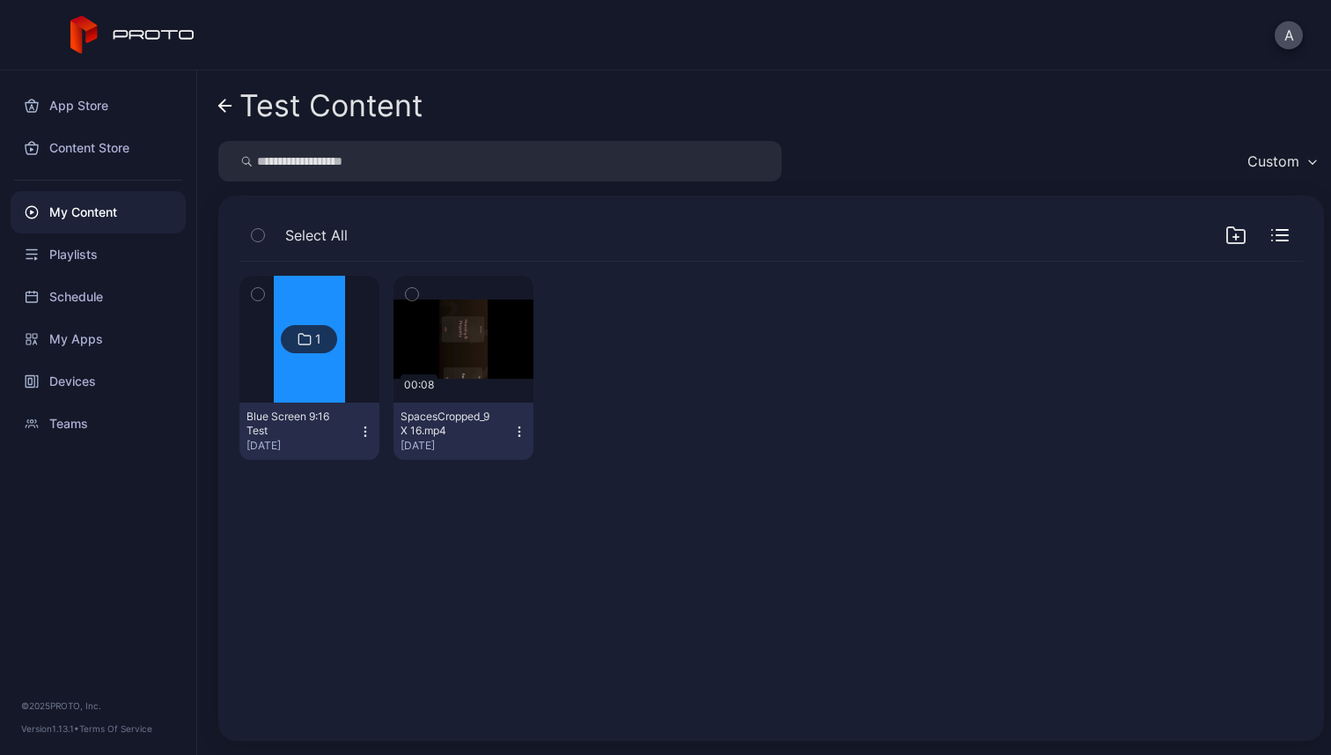
click at [515, 431] on icon "button" at bounding box center [519, 431] width 14 height 14
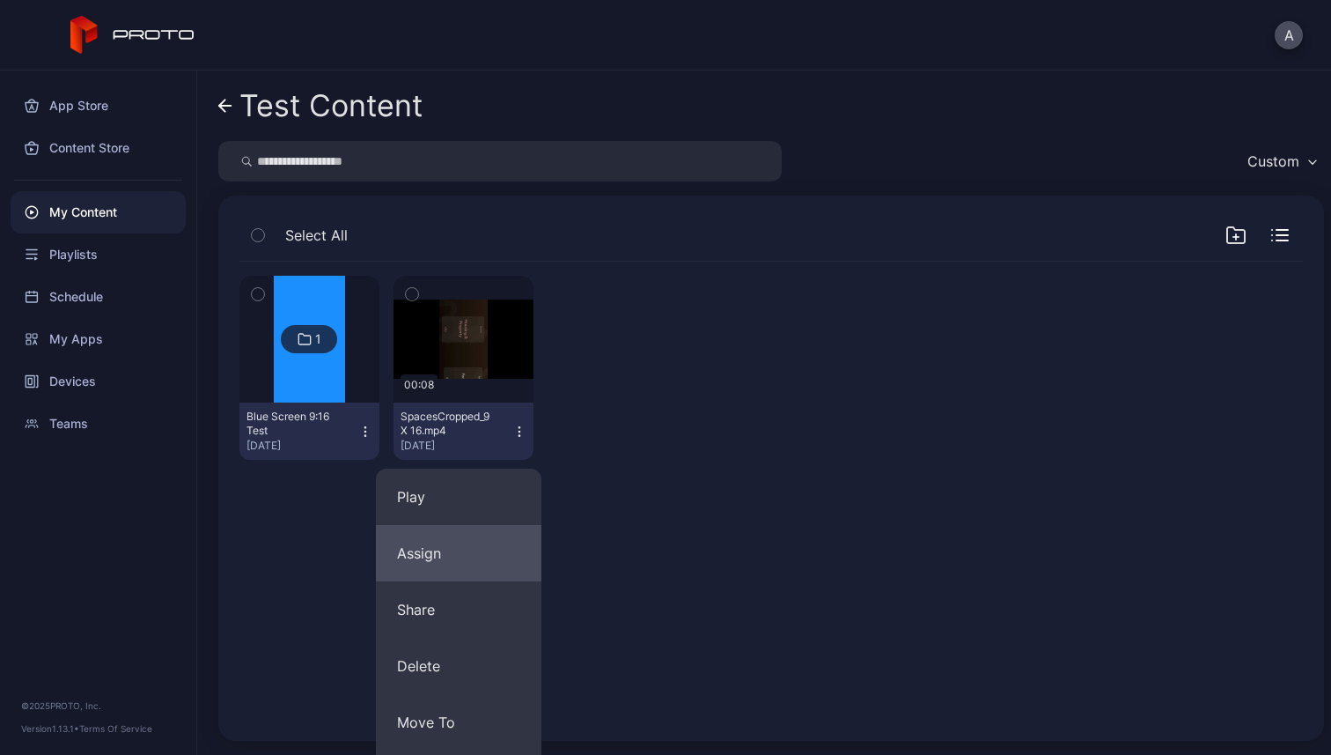
click at [478, 557] on button "Assign" at bounding box center [459, 553] width 166 height 56
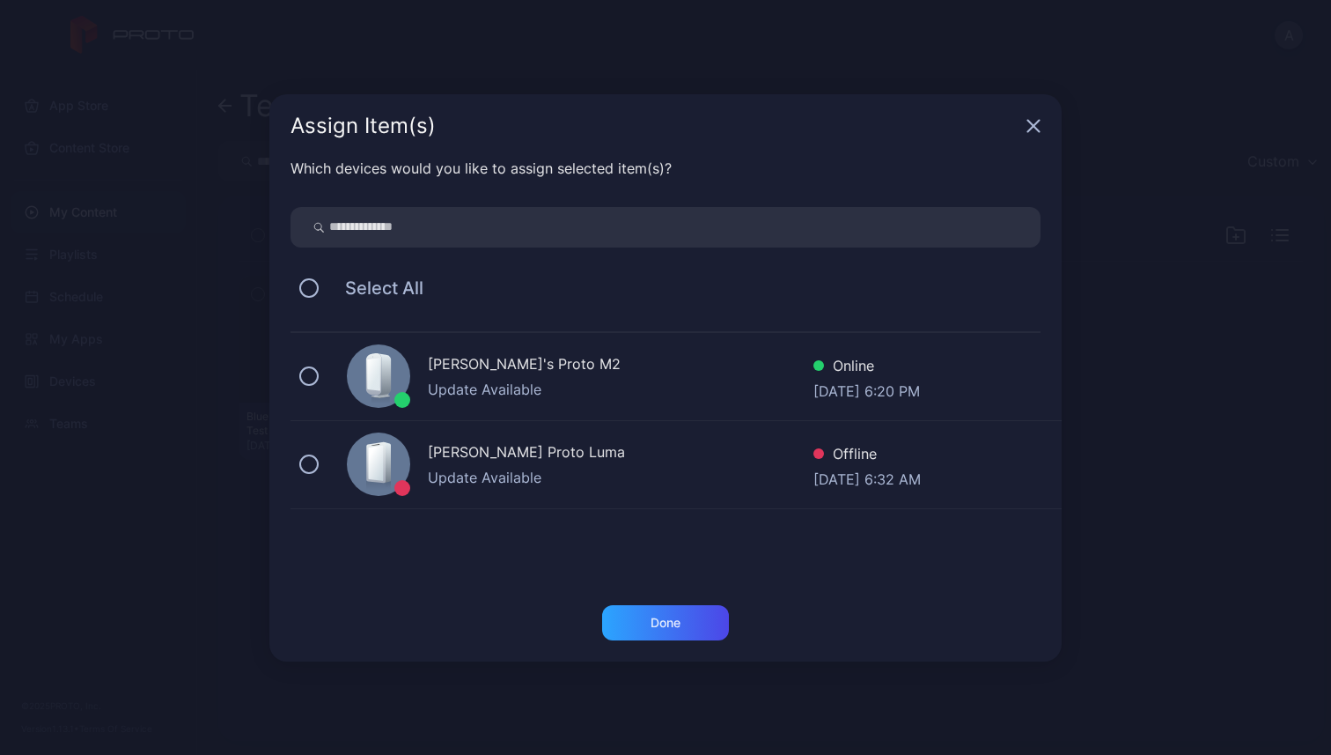
click at [494, 365] on div "[PERSON_NAME]'s Proto M2" at bounding box center [621, 366] width 386 height 26
click at [627, 624] on div "Done" at bounding box center [665, 622] width 127 height 35
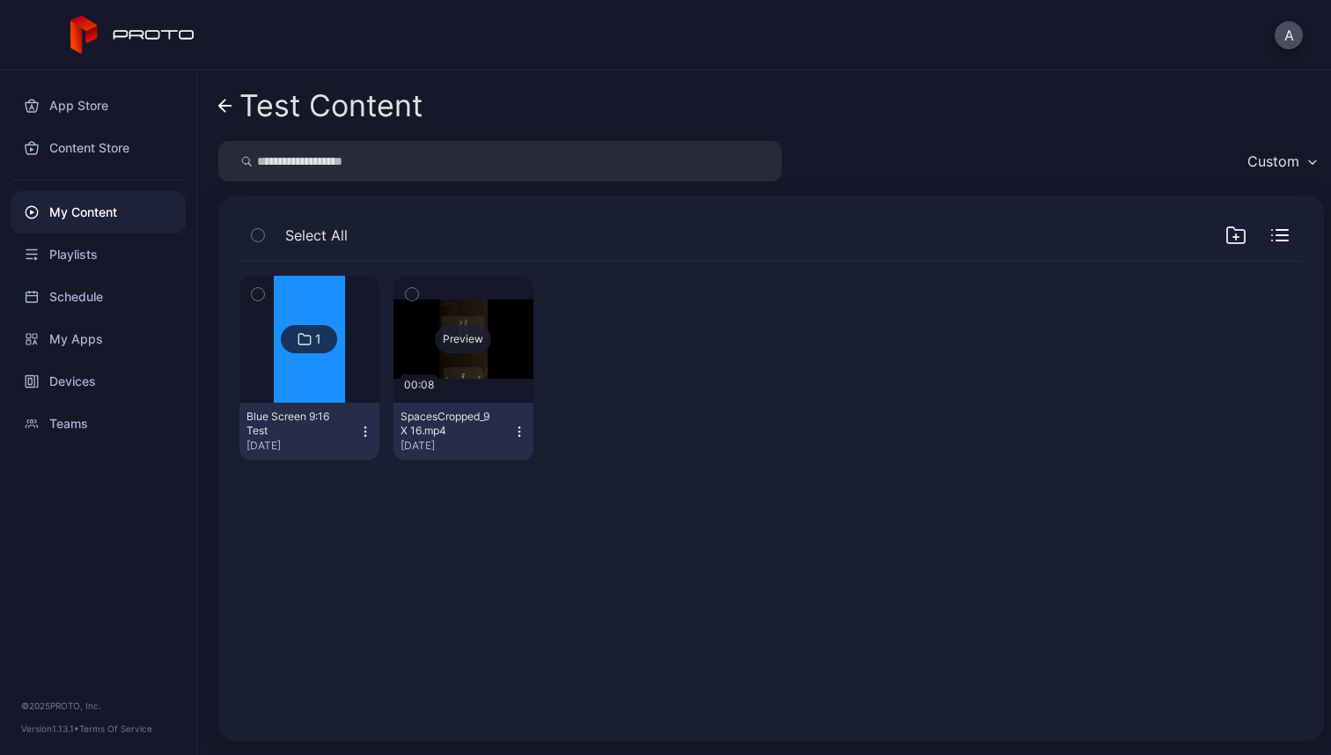
click at [453, 341] on div "Preview" at bounding box center [463, 339] width 56 height 28
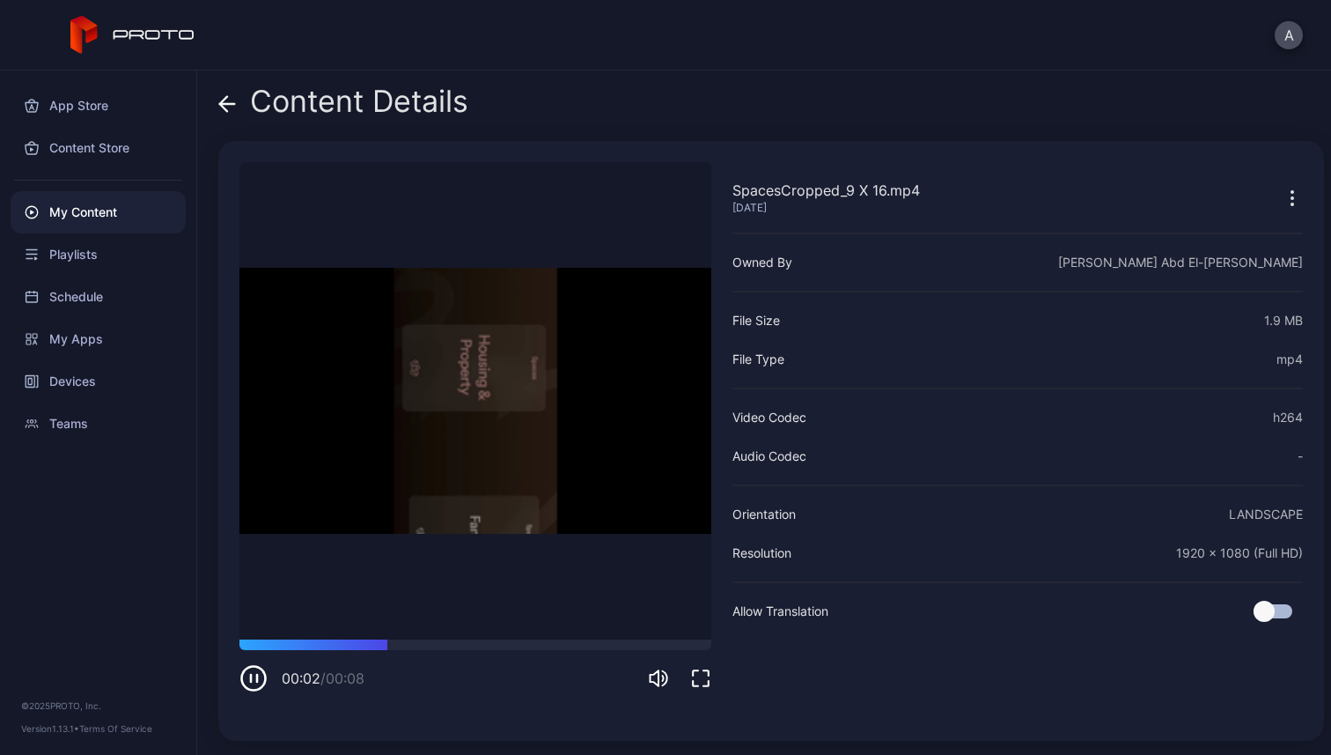
click at [141, 205] on div "My Content" at bounding box center [98, 212] width 175 height 42
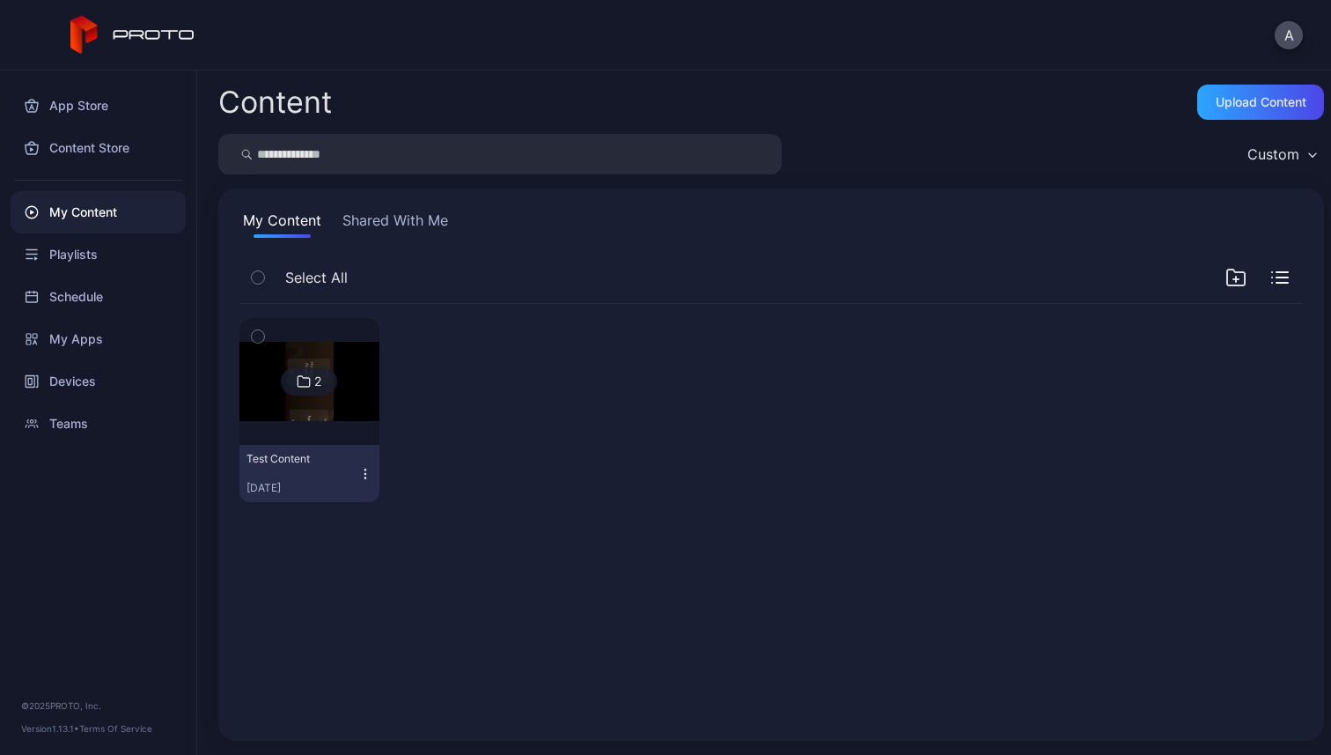
click at [365, 472] on icon "button" at bounding box center [365, 474] width 14 height 14
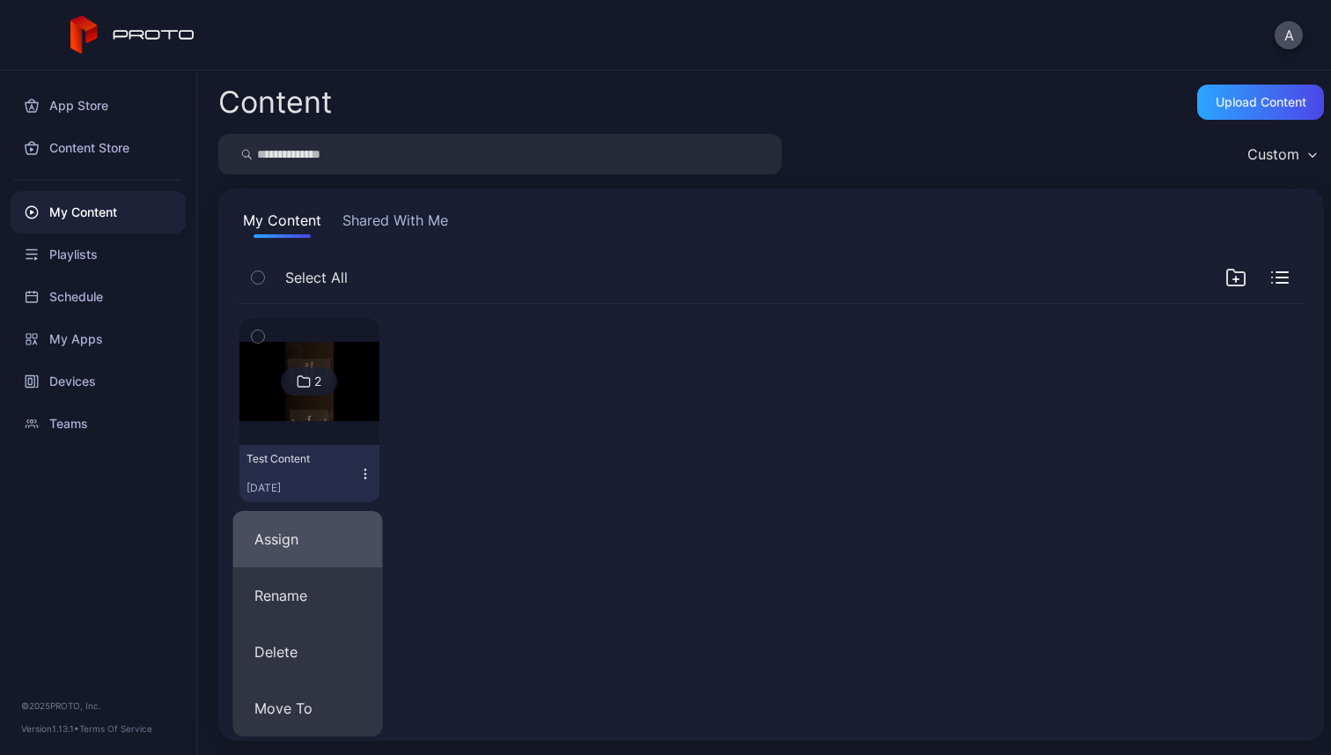
click at [328, 536] on button "Assign" at bounding box center [308, 539] width 150 height 56
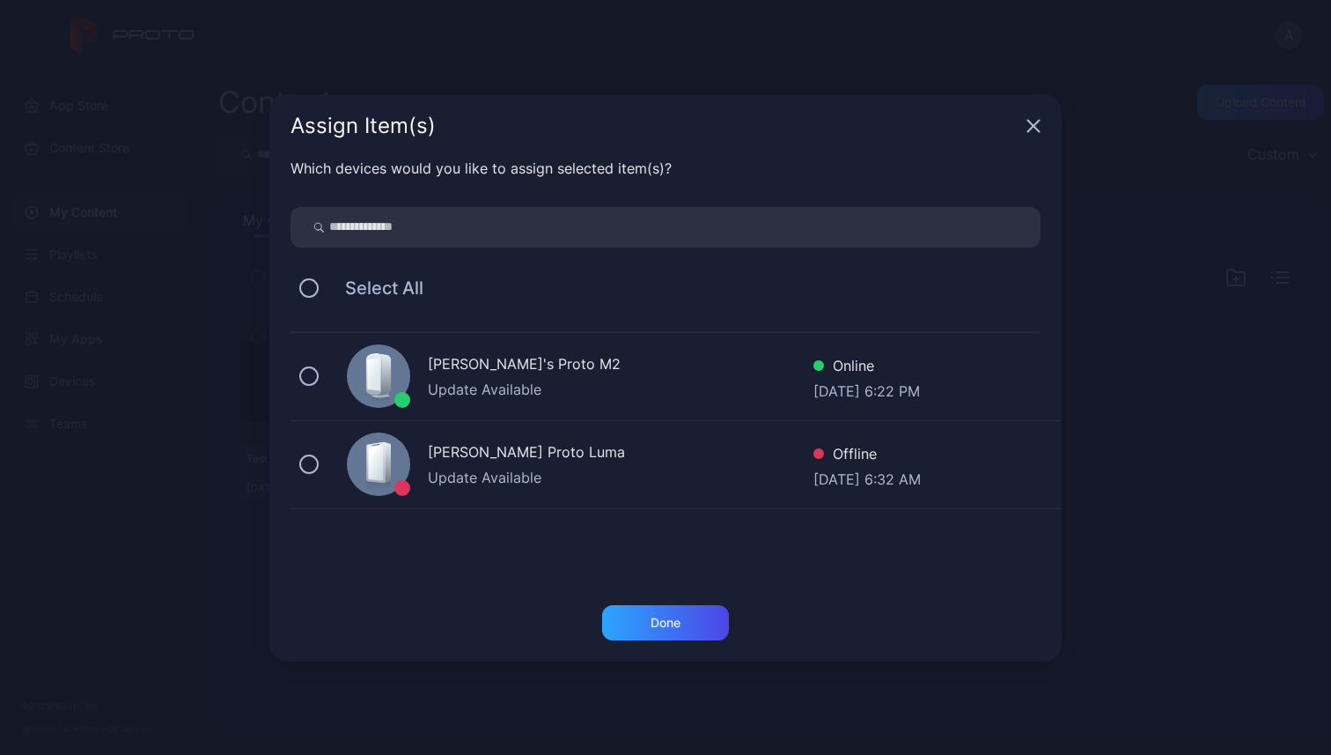
click at [546, 369] on div "[PERSON_NAME]'s Proto M2" at bounding box center [621, 366] width 386 height 26
click at [634, 627] on div "Done" at bounding box center [665, 622] width 127 height 35
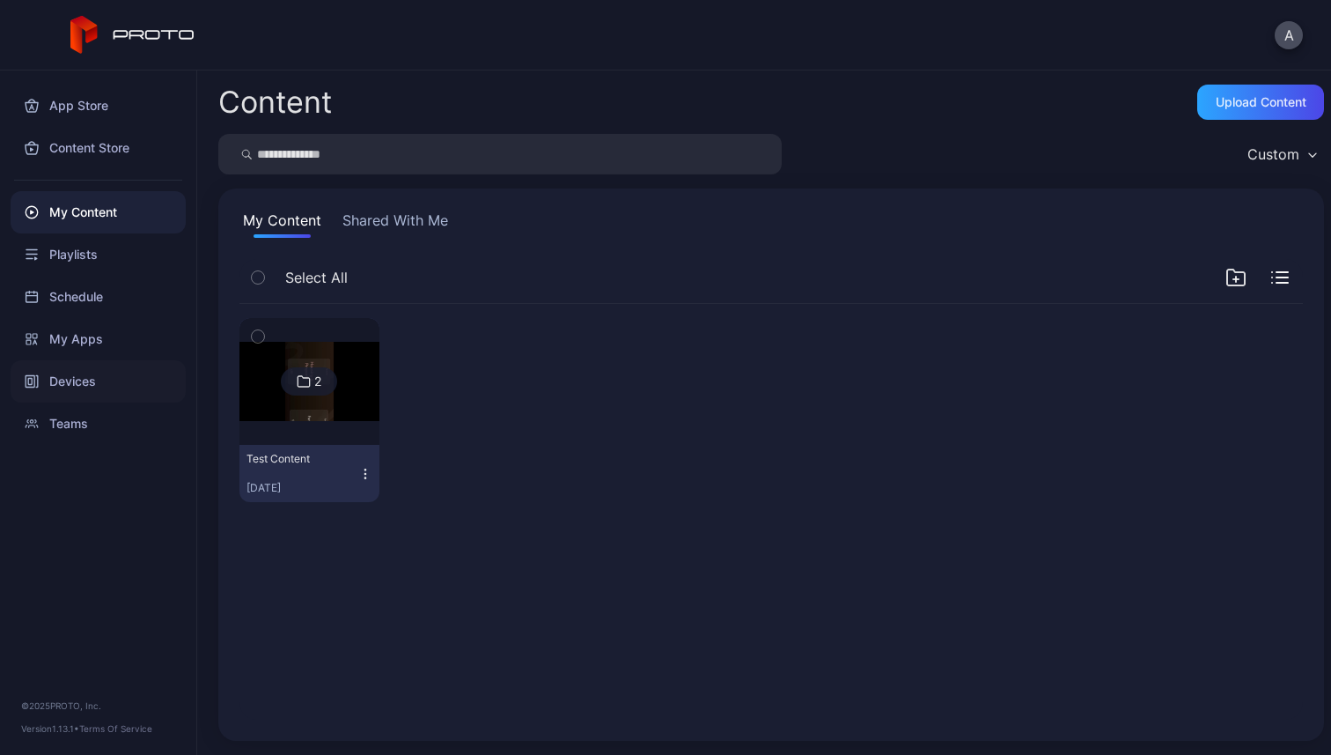
click at [91, 383] on div "Devices" at bounding box center [98, 381] width 175 height 42
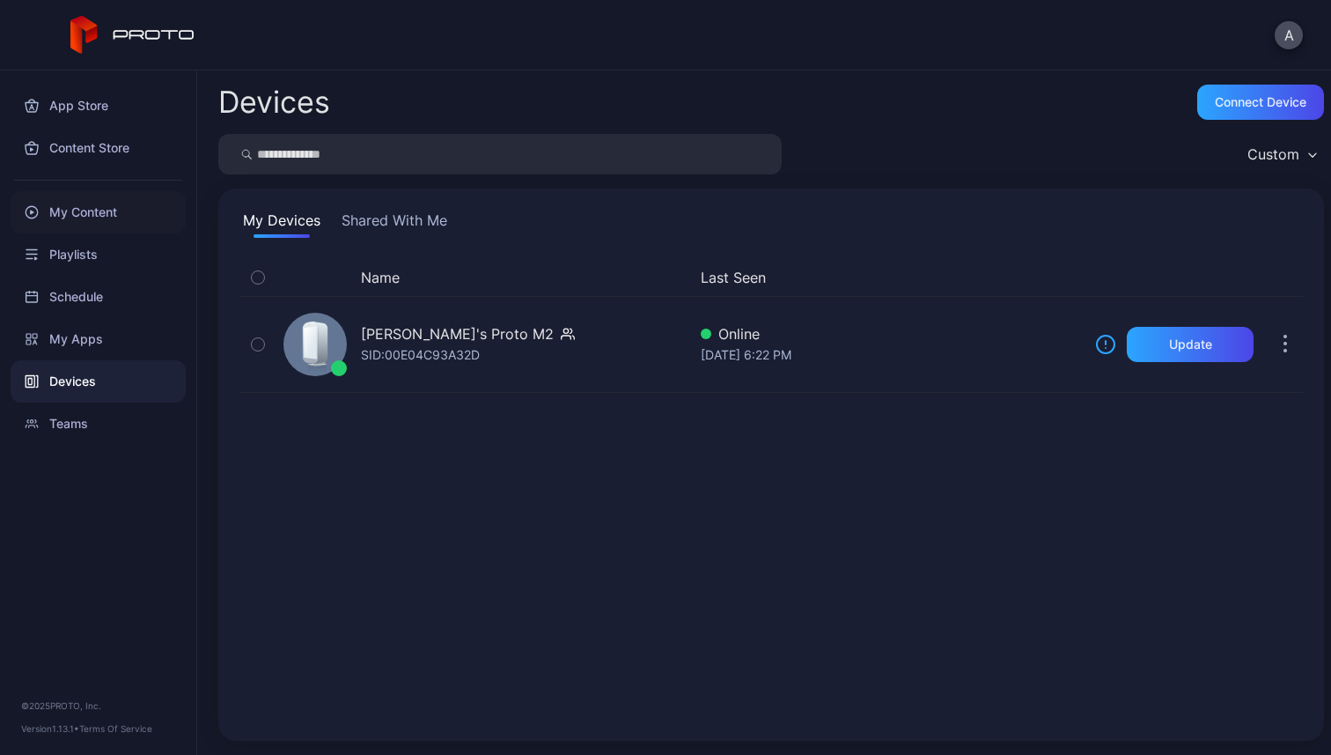
click at [118, 211] on div "My Content" at bounding box center [98, 212] width 175 height 42
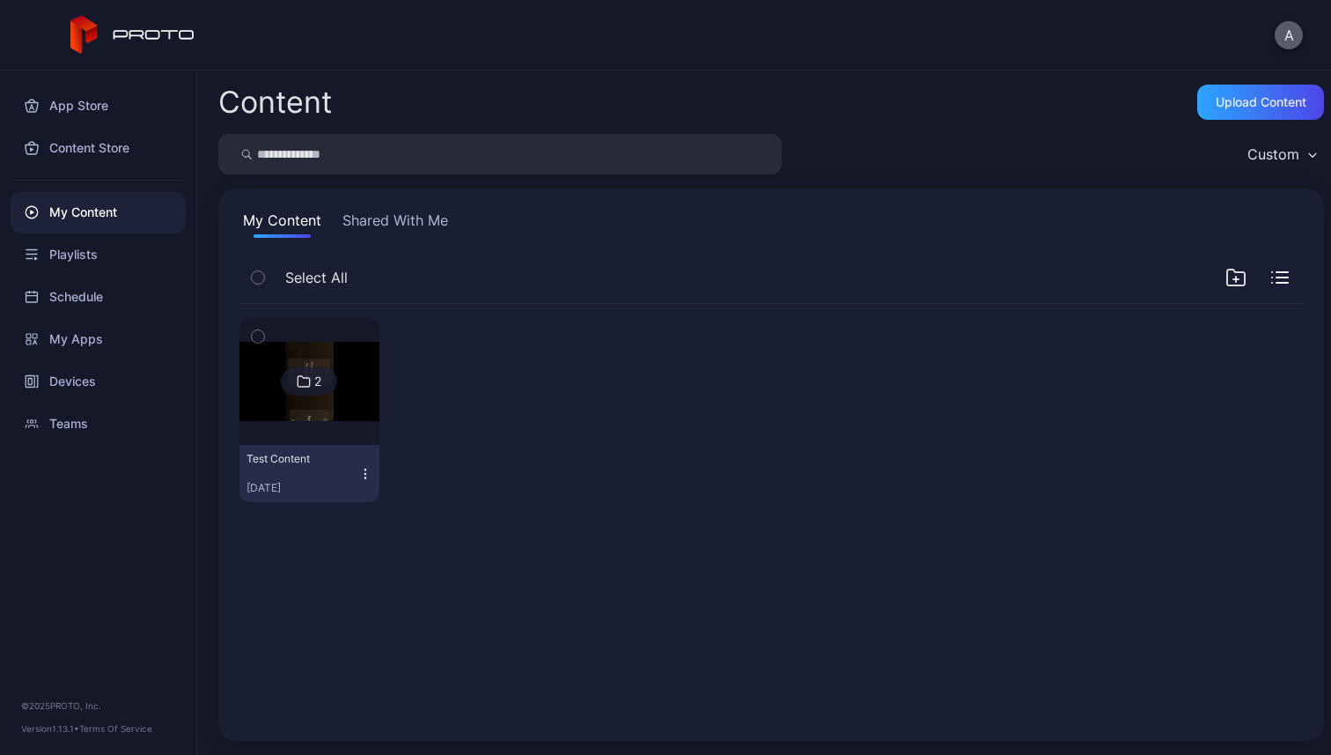
click at [1294, 21] on button "A" at bounding box center [1289, 35] width 28 height 28
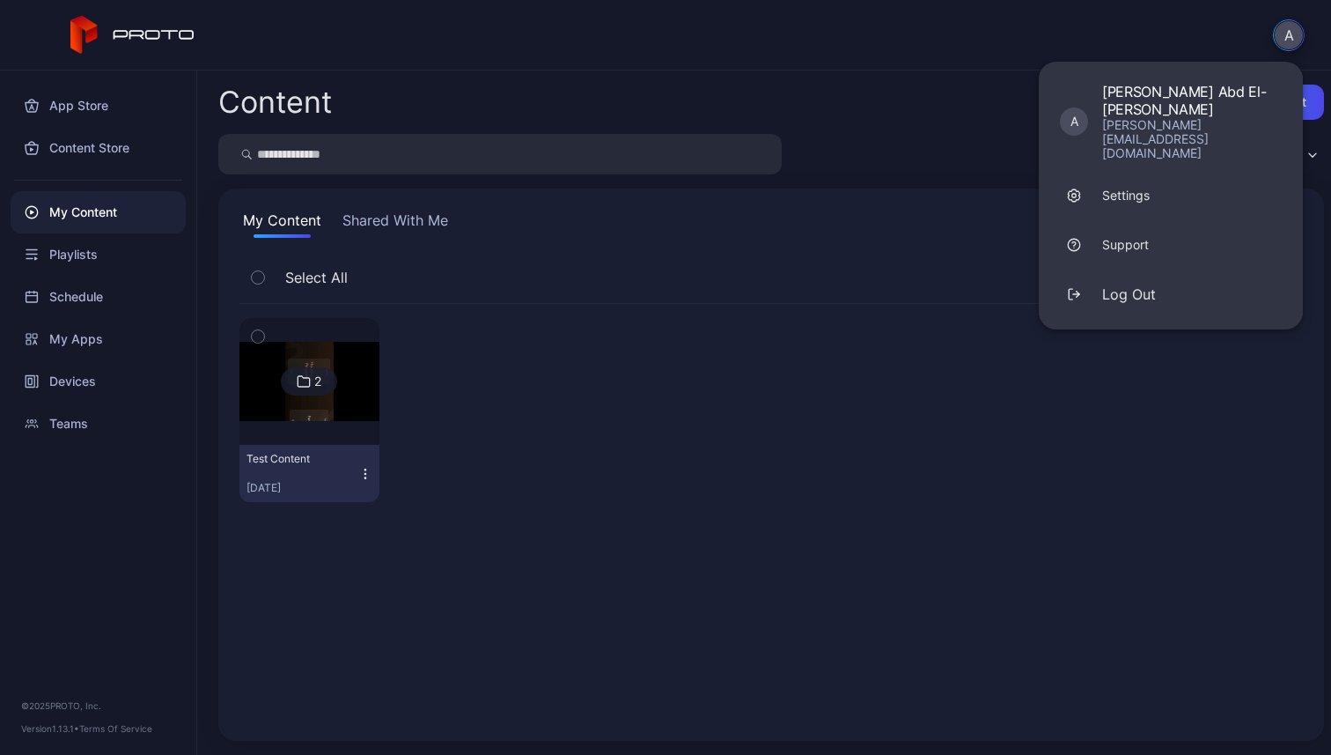
click at [805, 181] on div "Content Upload Content Custom My Content Shared With Me Select All 2 Test Conte…" at bounding box center [764, 412] width 1134 height 684
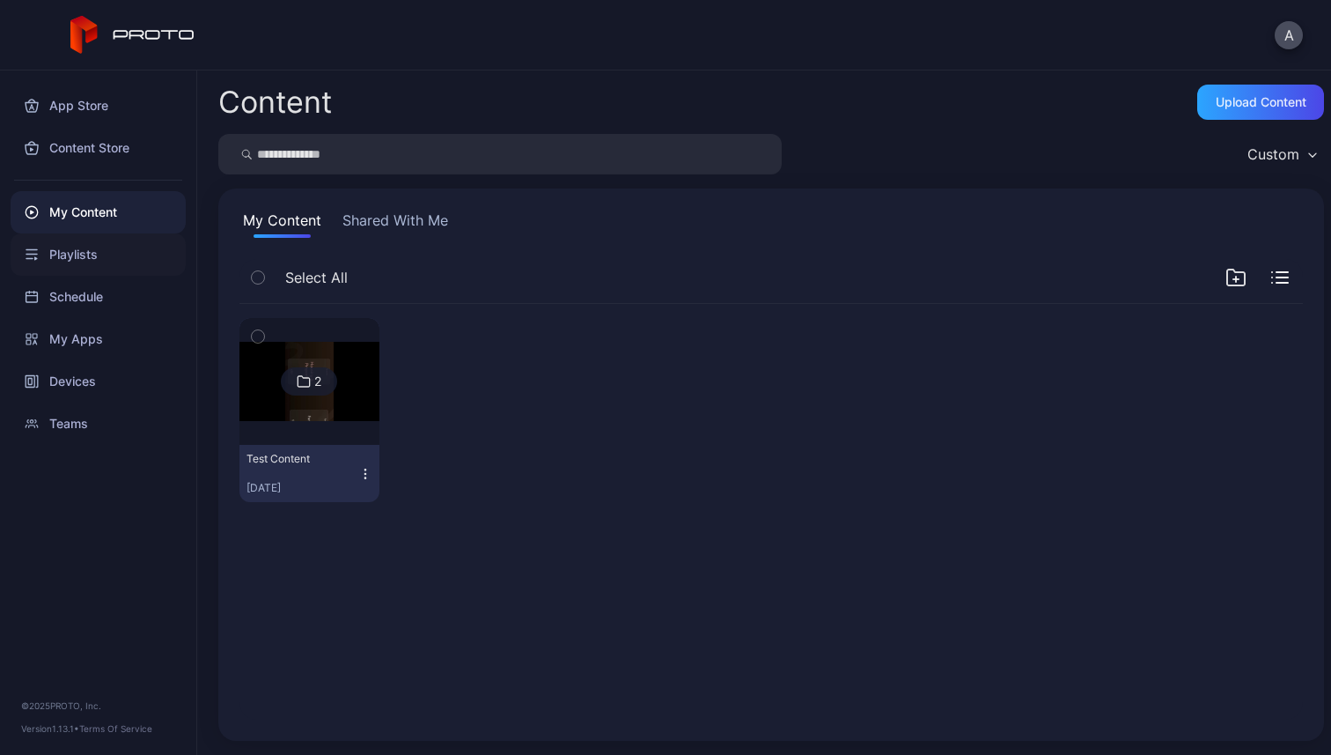
click at [150, 263] on div "Playlists" at bounding box center [98, 254] width 175 height 42
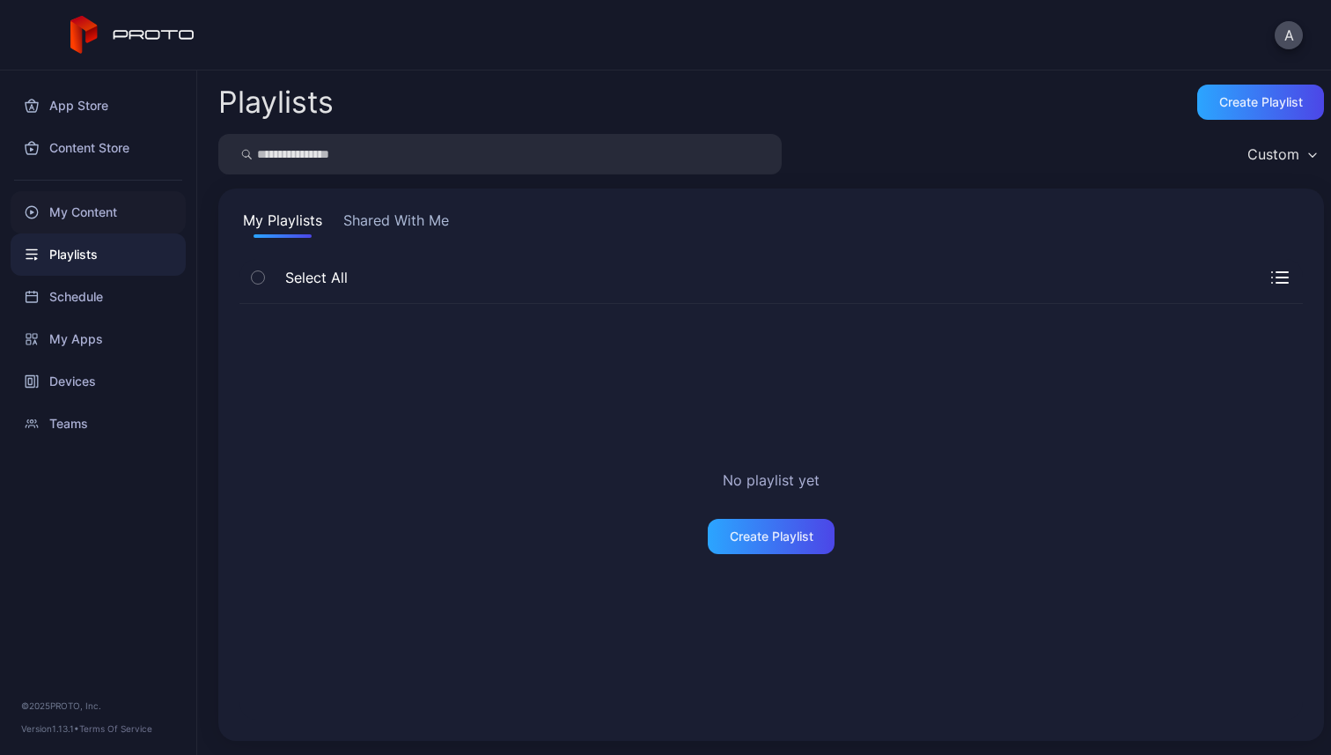
click at [109, 217] on div "My Content" at bounding box center [98, 212] width 175 height 42
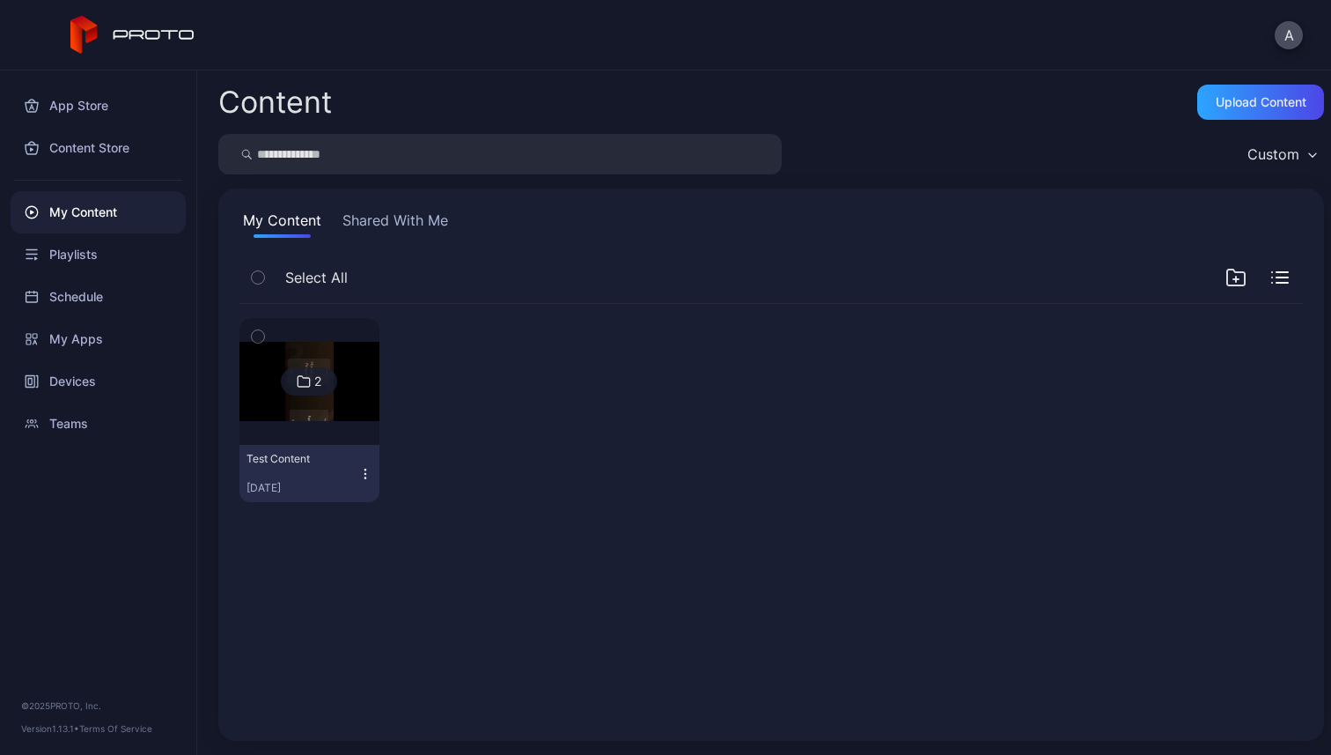
click at [257, 277] on icon "button" at bounding box center [258, 277] width 12 height 19
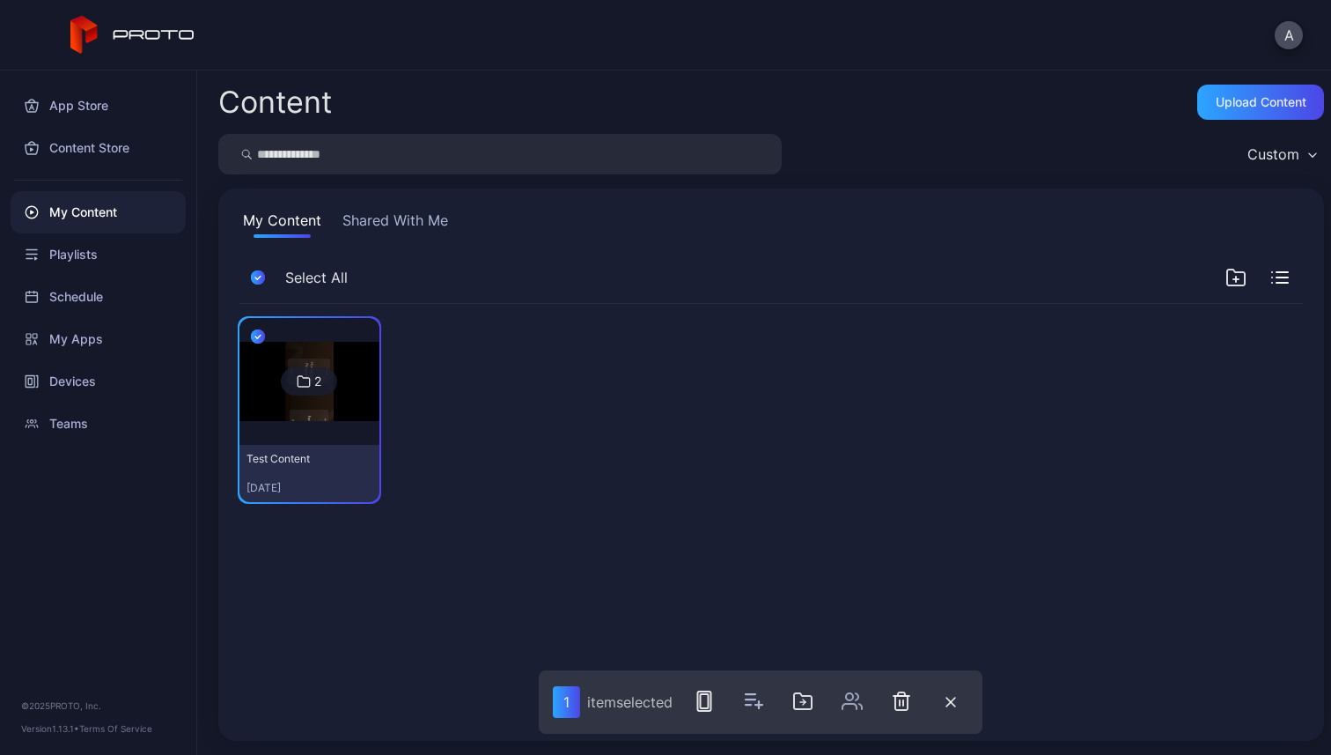
click at [257, 277] on icon "button" at bounding box center [258, 277] width 14 height 19
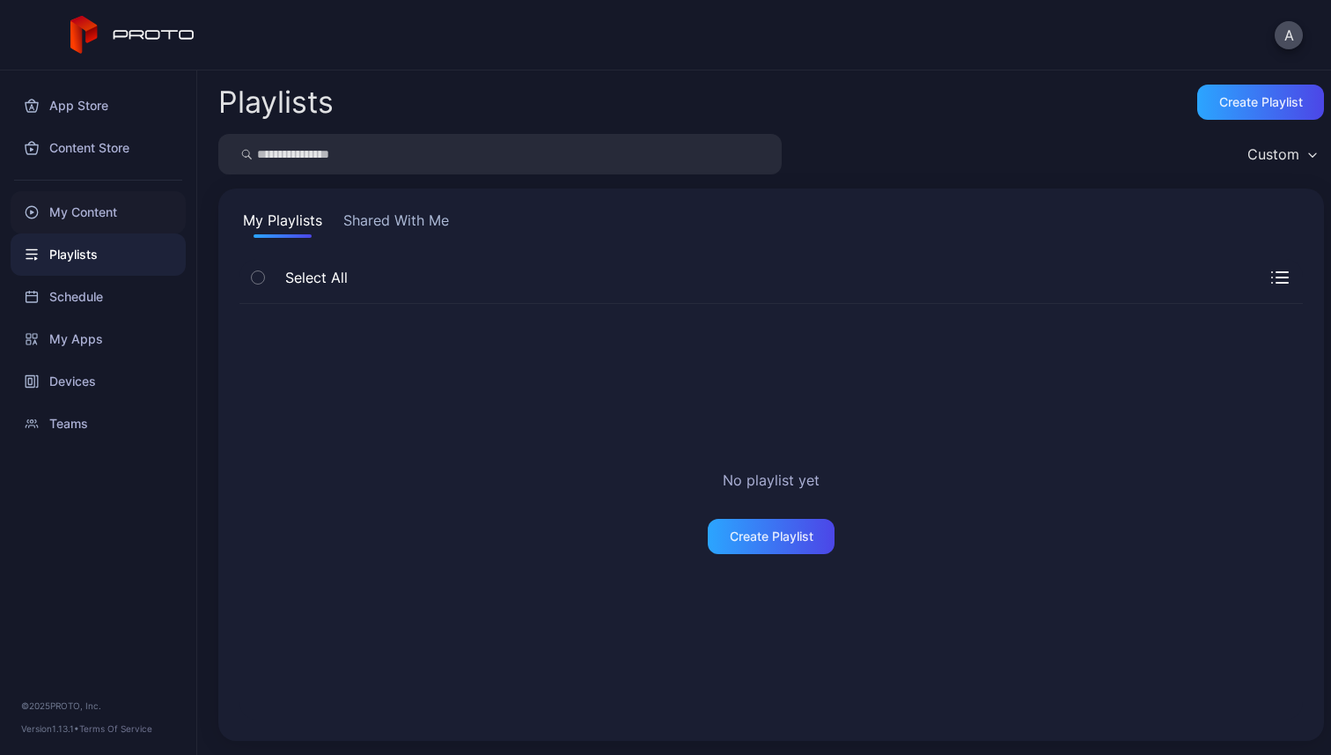
click at [134, 203] on div "My Content" at bounding box center [98, 212] width 175 height 42
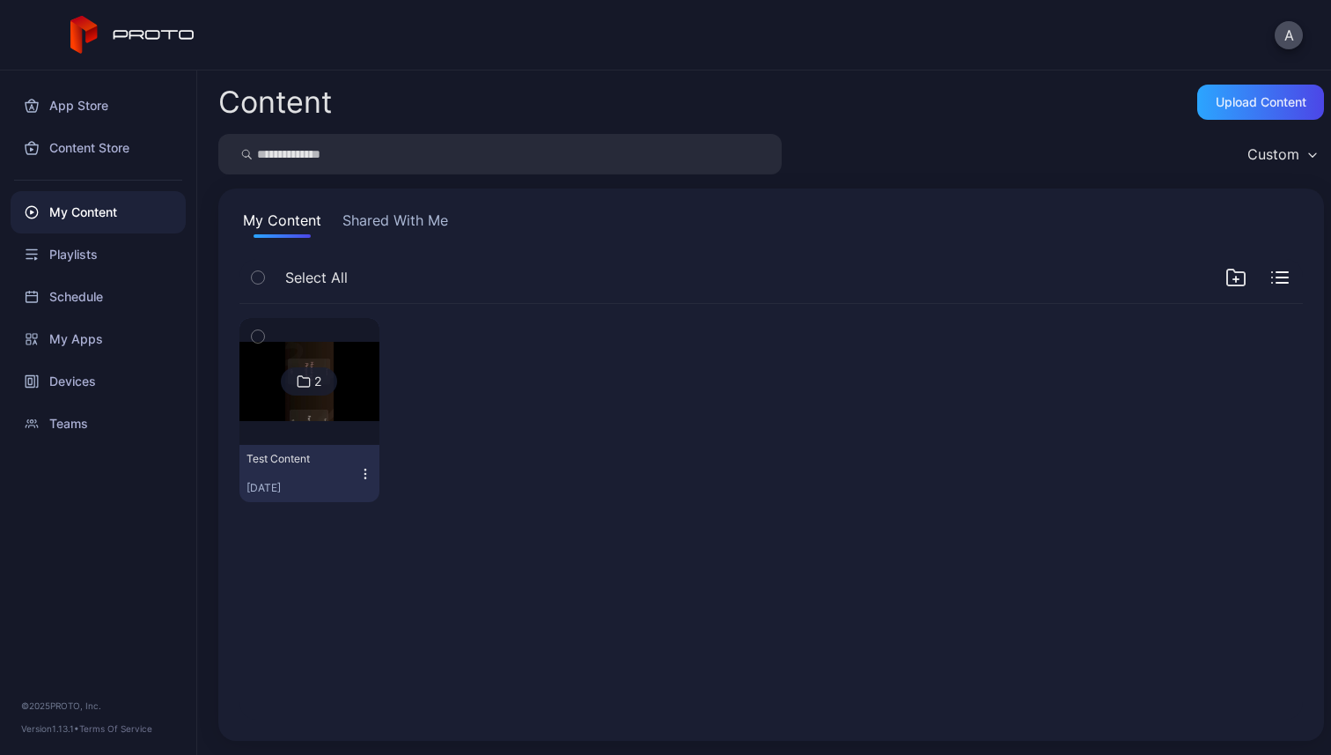
click at [316, 270] on span "Select All" at bounding box center [316, 277] width 63 height 21
click at [304, 376] on icon at bounding box center [304, 381] width 14 height 21
click at [1308, 153] on icon "button" at bounding box center [1312, 154] width 9 height 5
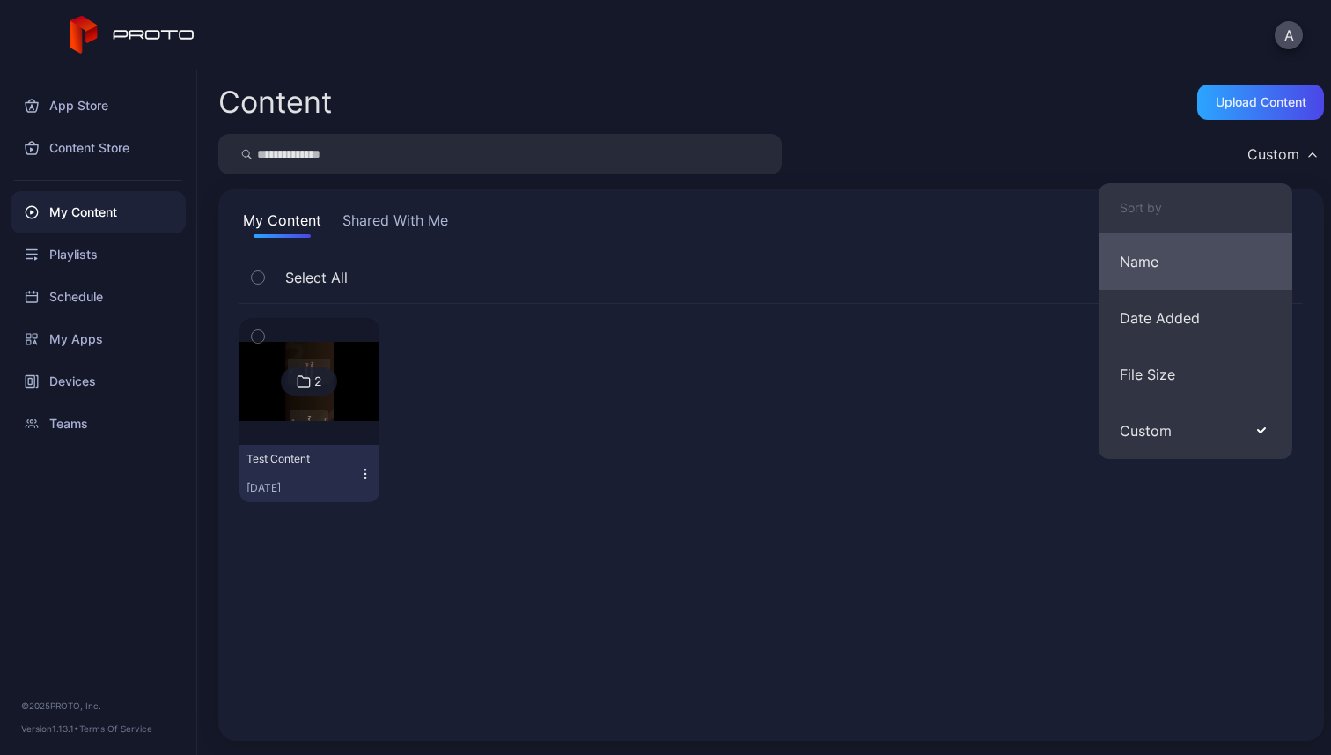
click at [1185, 252] on button "Name" at bounding box center [1196, 261] width 194 height 56
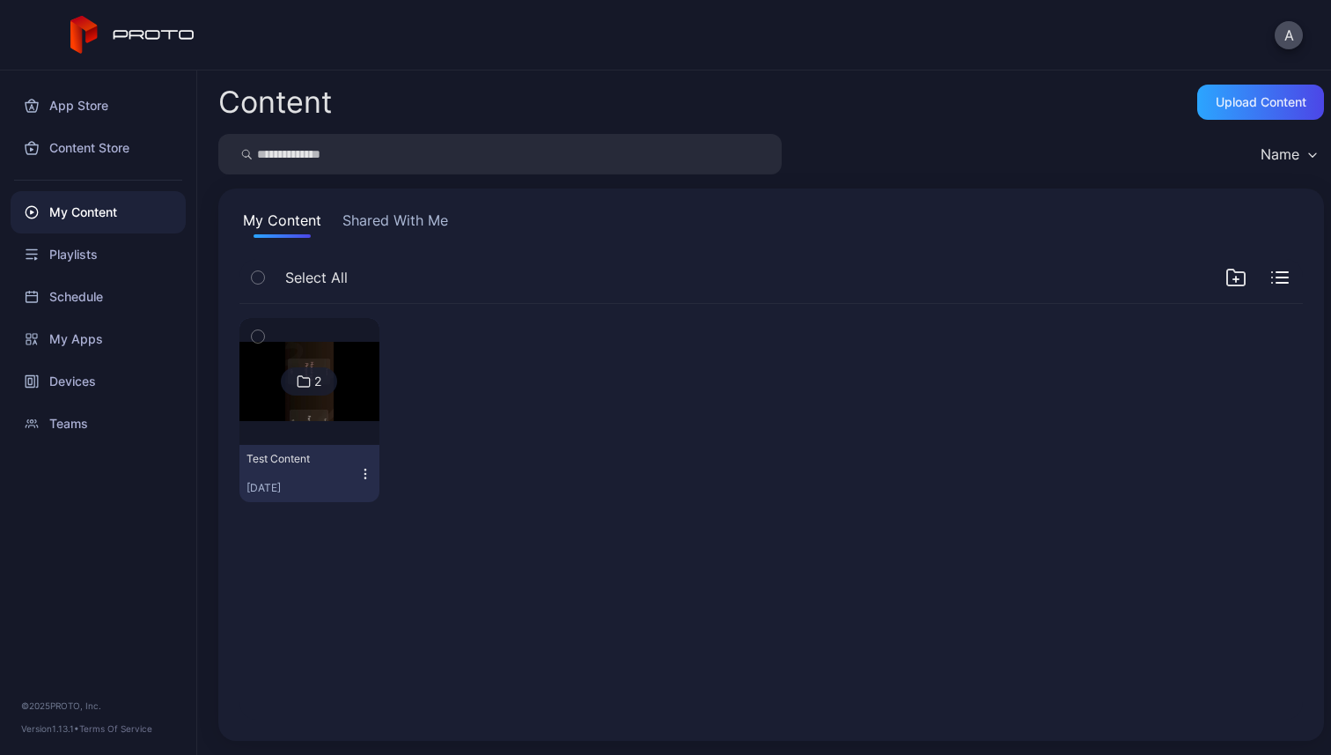
click at [1261, 149] on div "Name" at bounding box center [1280, 154] width 39 height 18
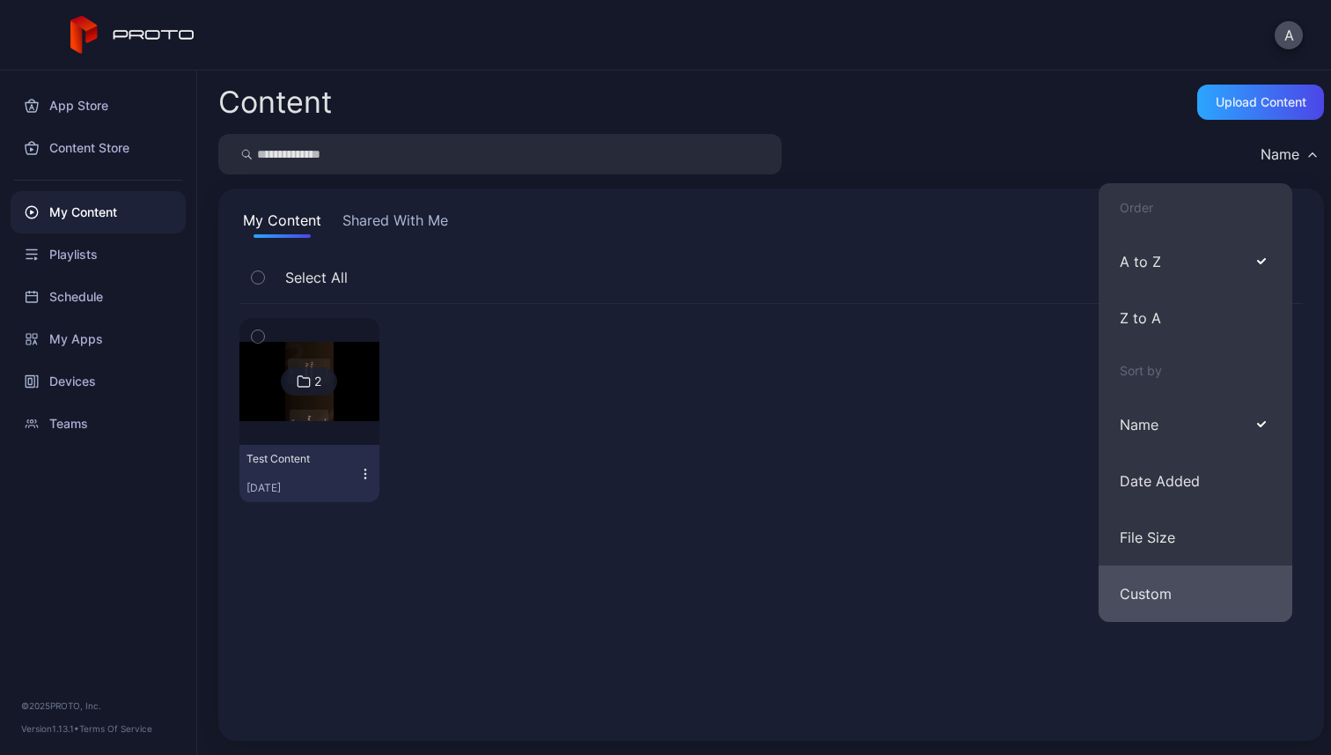
click at [1144, 592] on button "Custom" at bounding box center [1196, 593] width 194 height 56
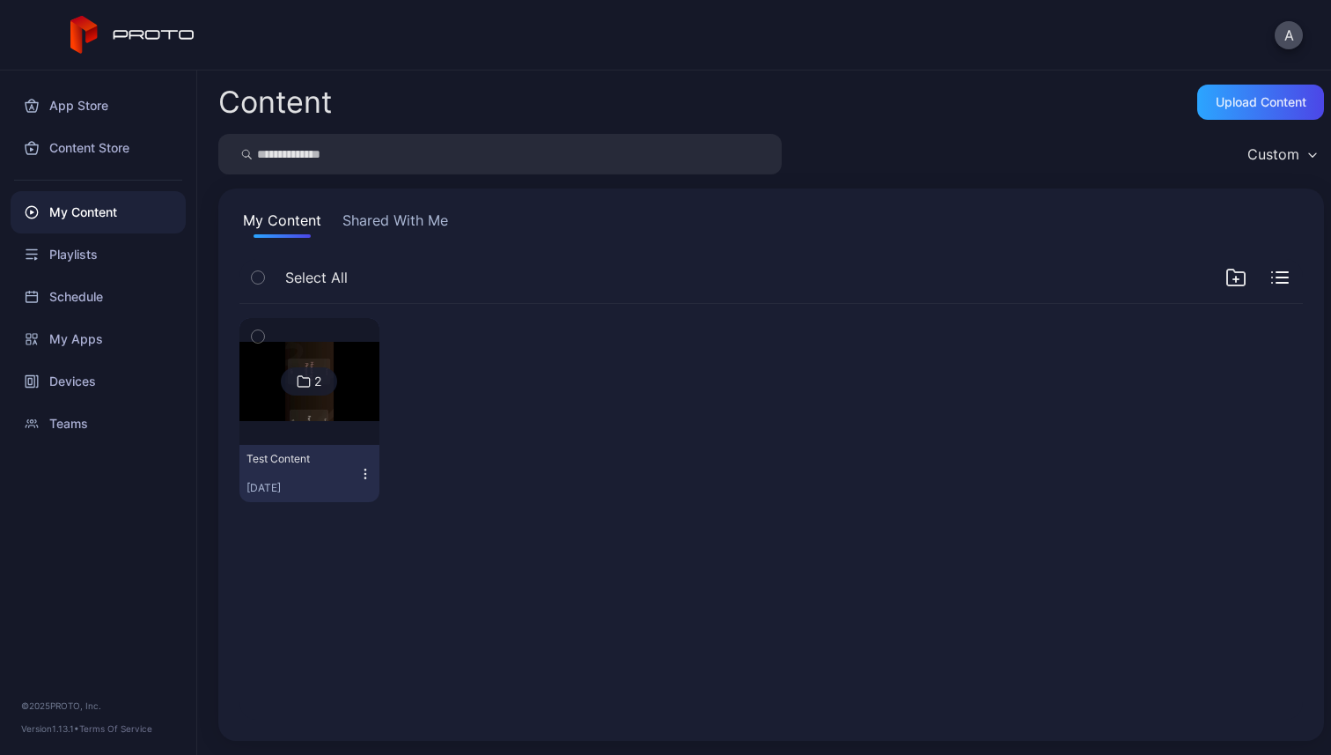
click at [328, 386] on div "2" at bounding box center [309, 381] width 56 height 28
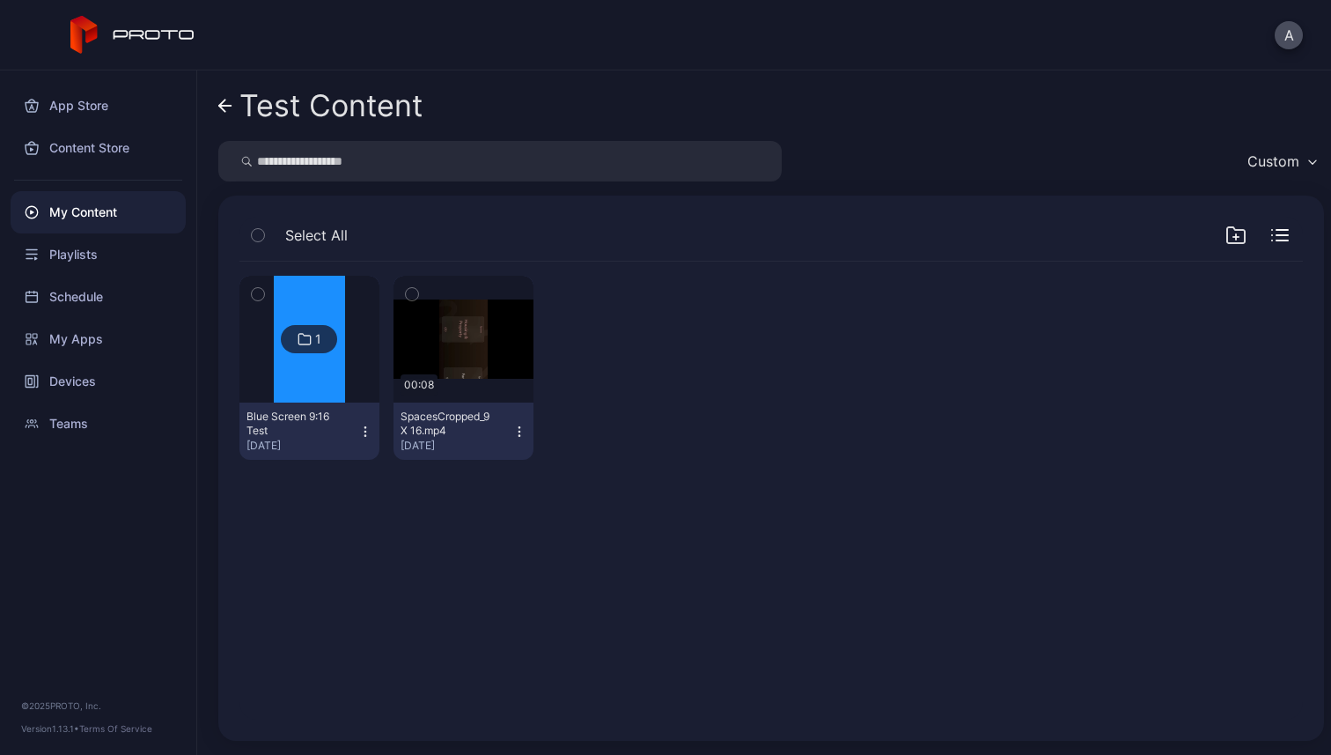
click at [297, 353] on img at bounding box center [309, 339] width 71 height 127
click at [324, 355] on img at bounding box center [309, 339] width 71 height 127
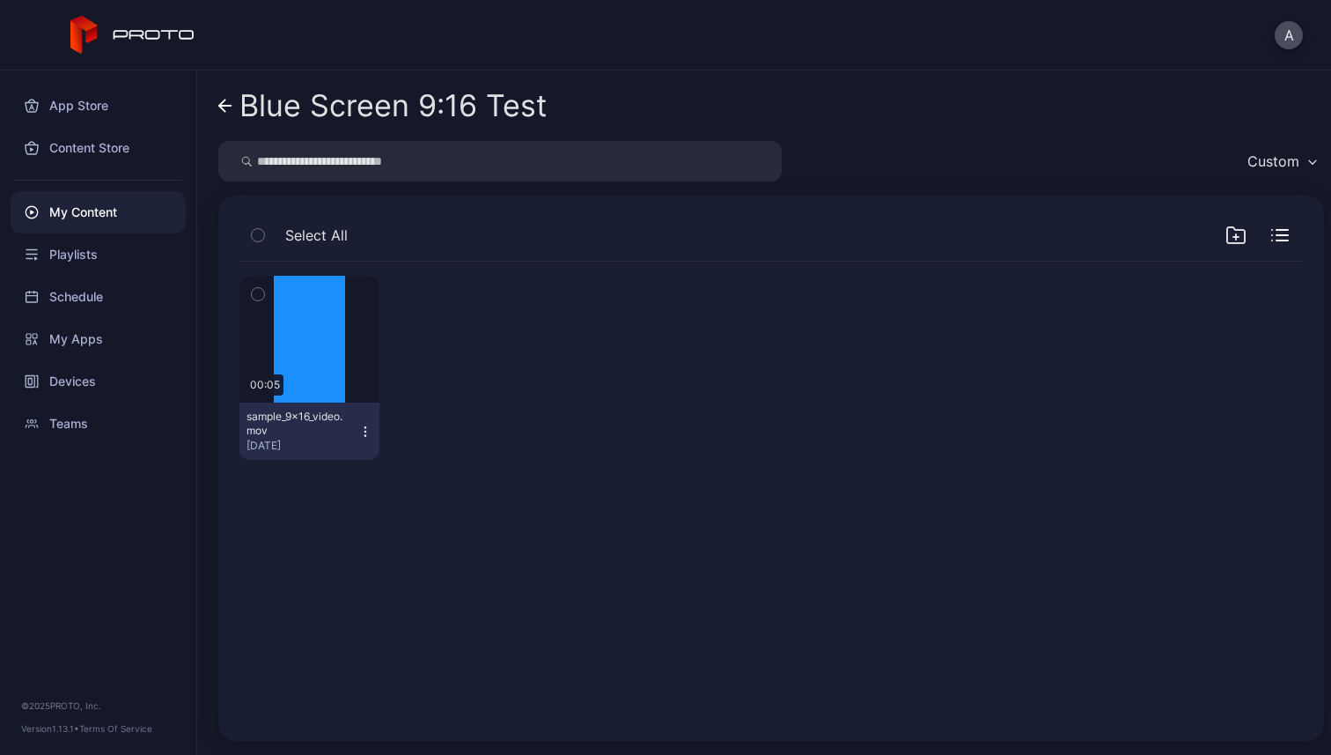
click at [364, 432] on icon "button" at bounding box center [365, 431] width 14 height 14
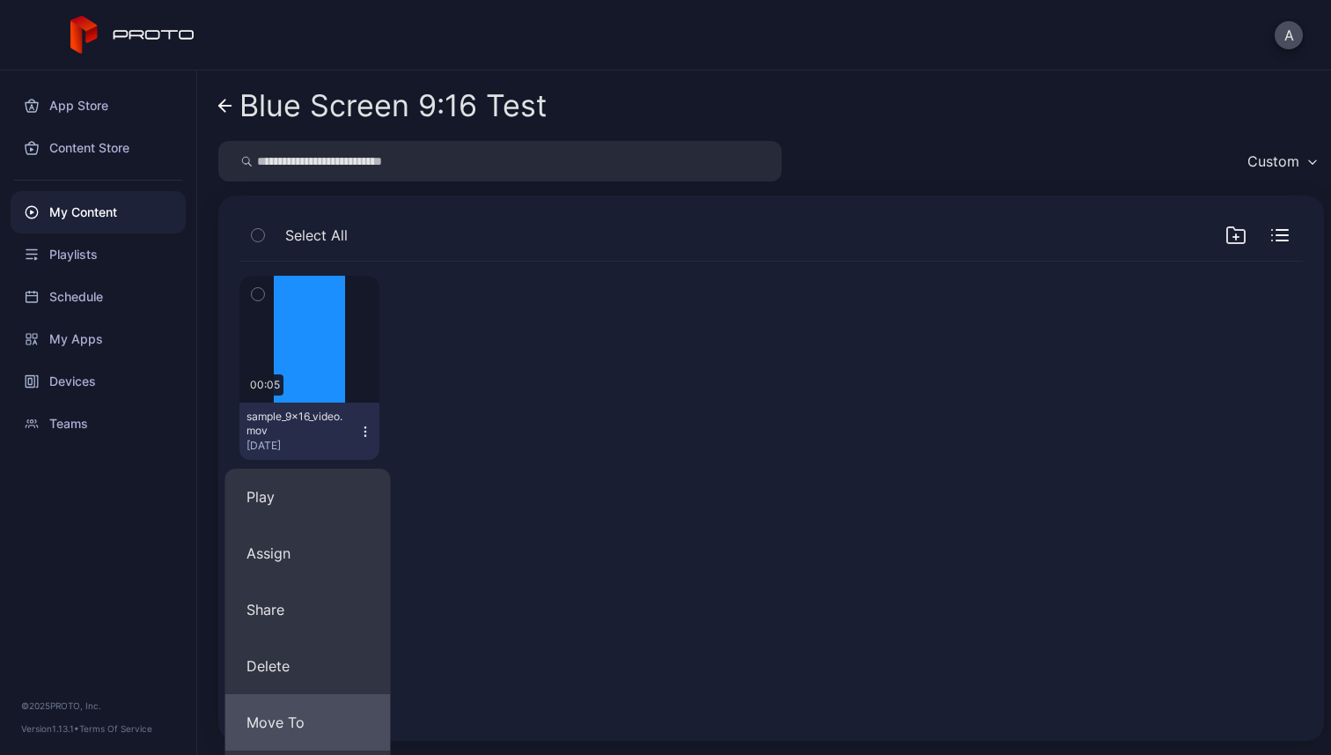
click at [280, 707] on button "Move To" at bounding box center [308, 722] width 166 height 56
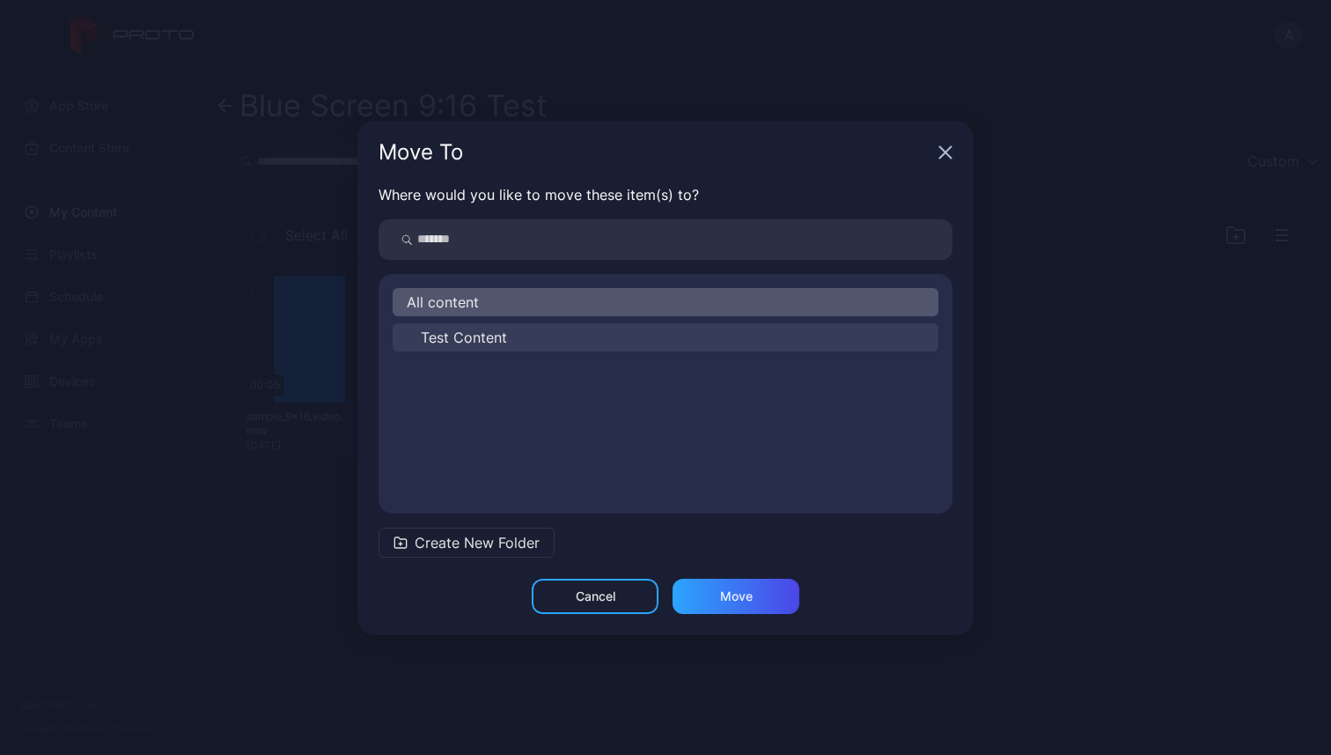
click at [593, 333] on button "Test Content" at bounding box center [666, 337] width 546 height 28
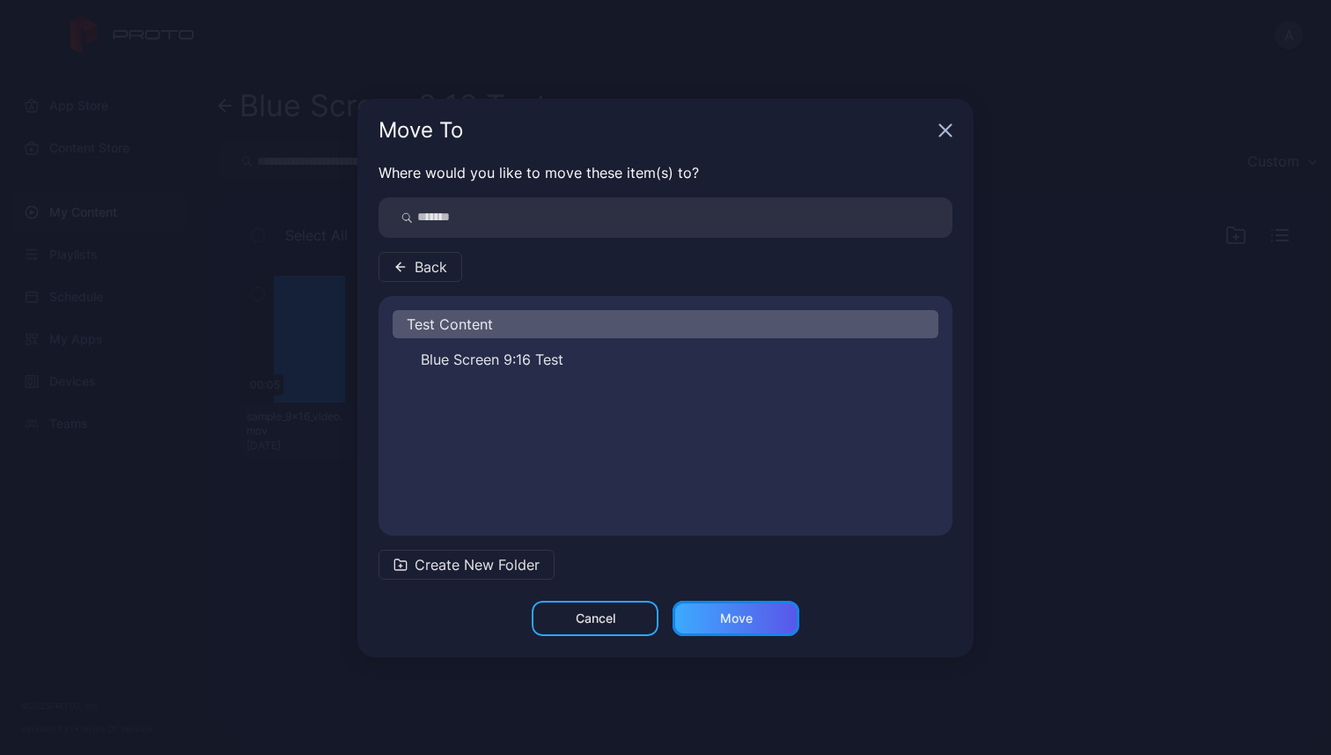
click at [721, 617] on div "Move" at bounding box center [736, 618] width 33 height 14
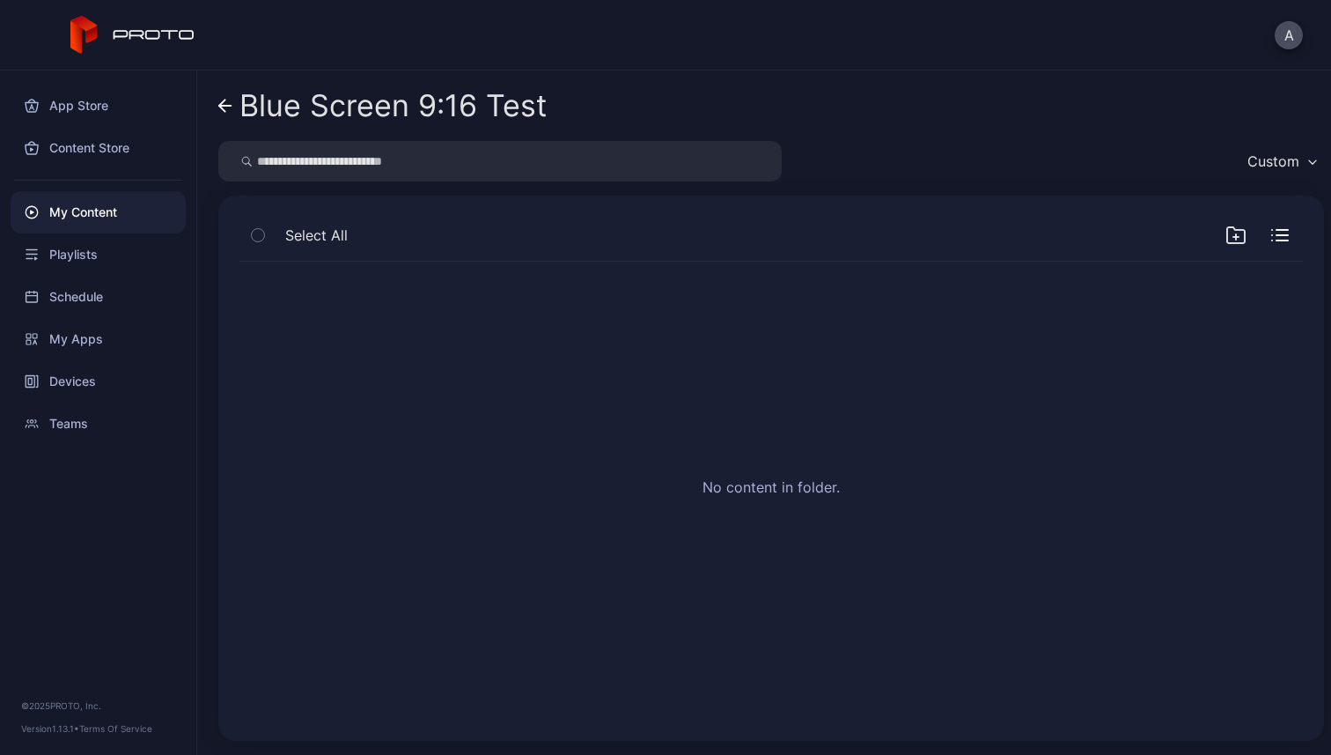
click at [321, 161] on input "search" at bounding box center [500, 161] width 564 height 41
click at [229, 101] on icon at bounding box center [225, 106] width 14 height 15
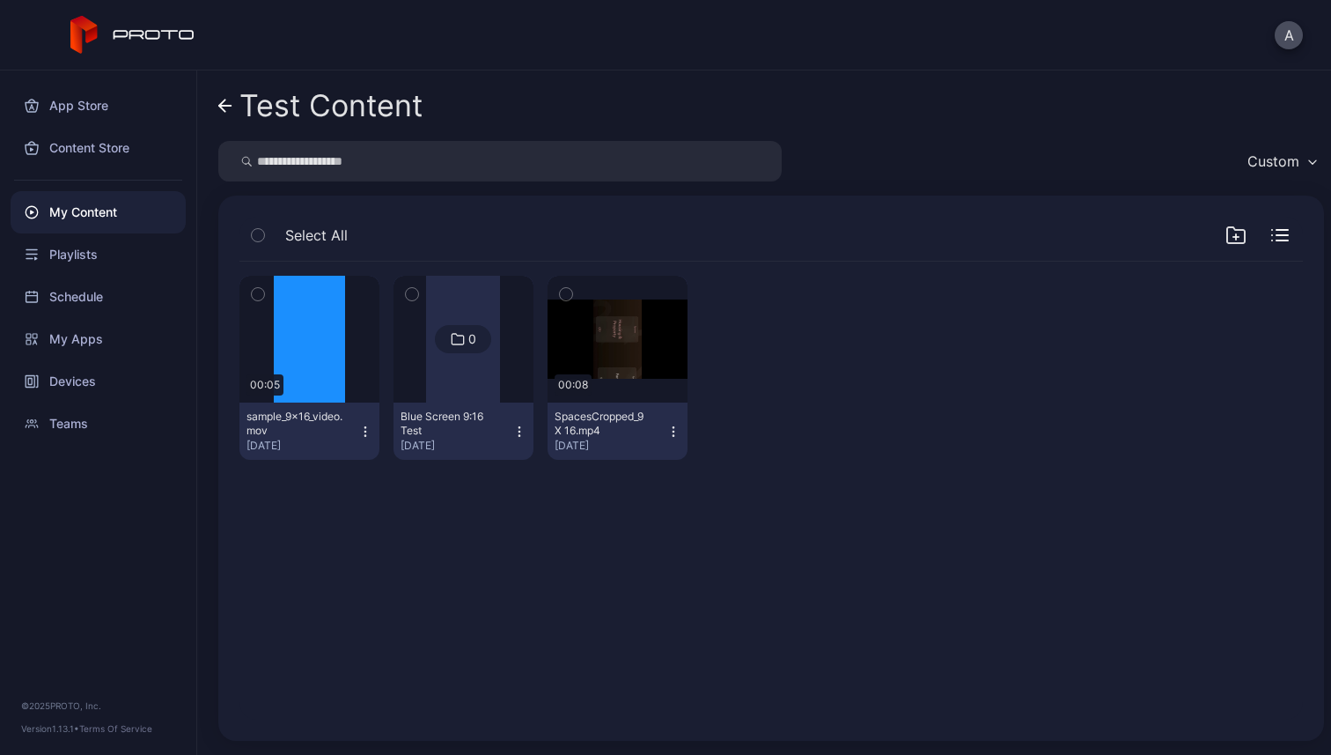
click at [229, 101] on icon at bounding box center [225, 106] width 14 height 15
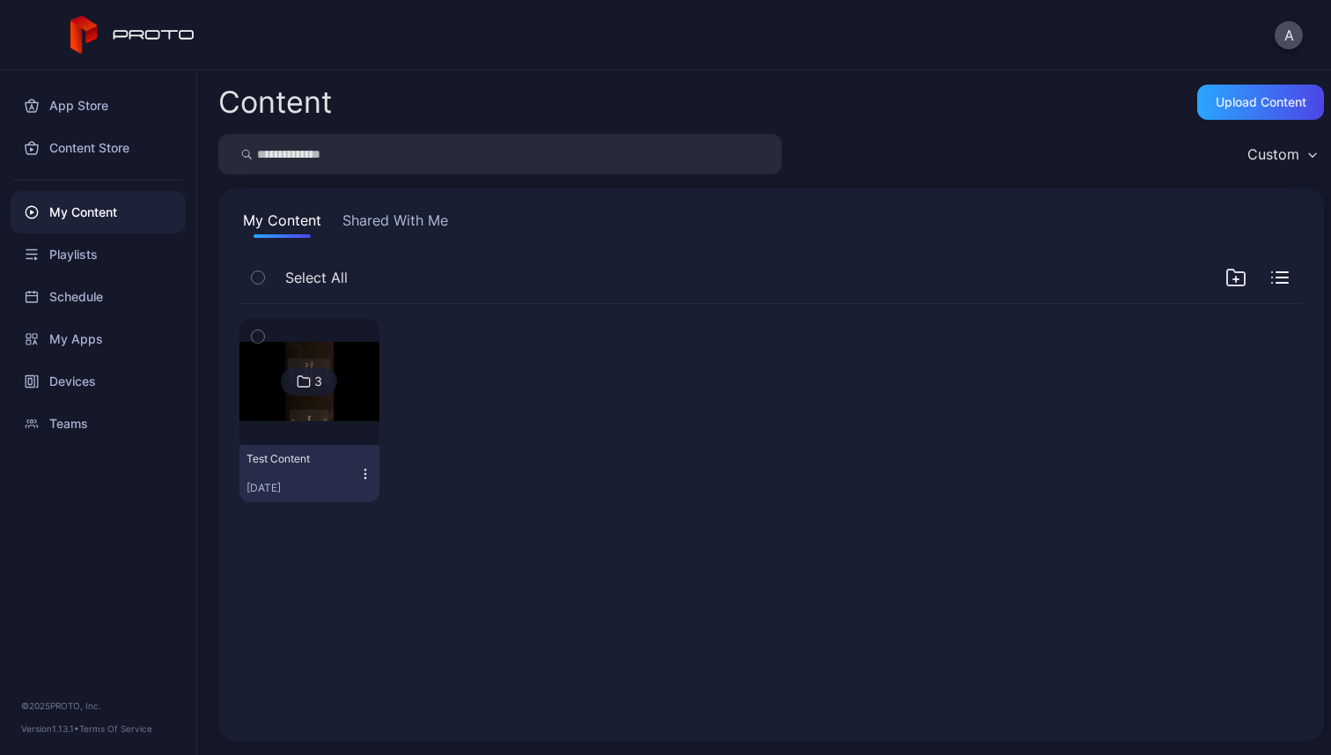
click at [328, 401] on img at bounding box center [310, 381] width 140 height 78
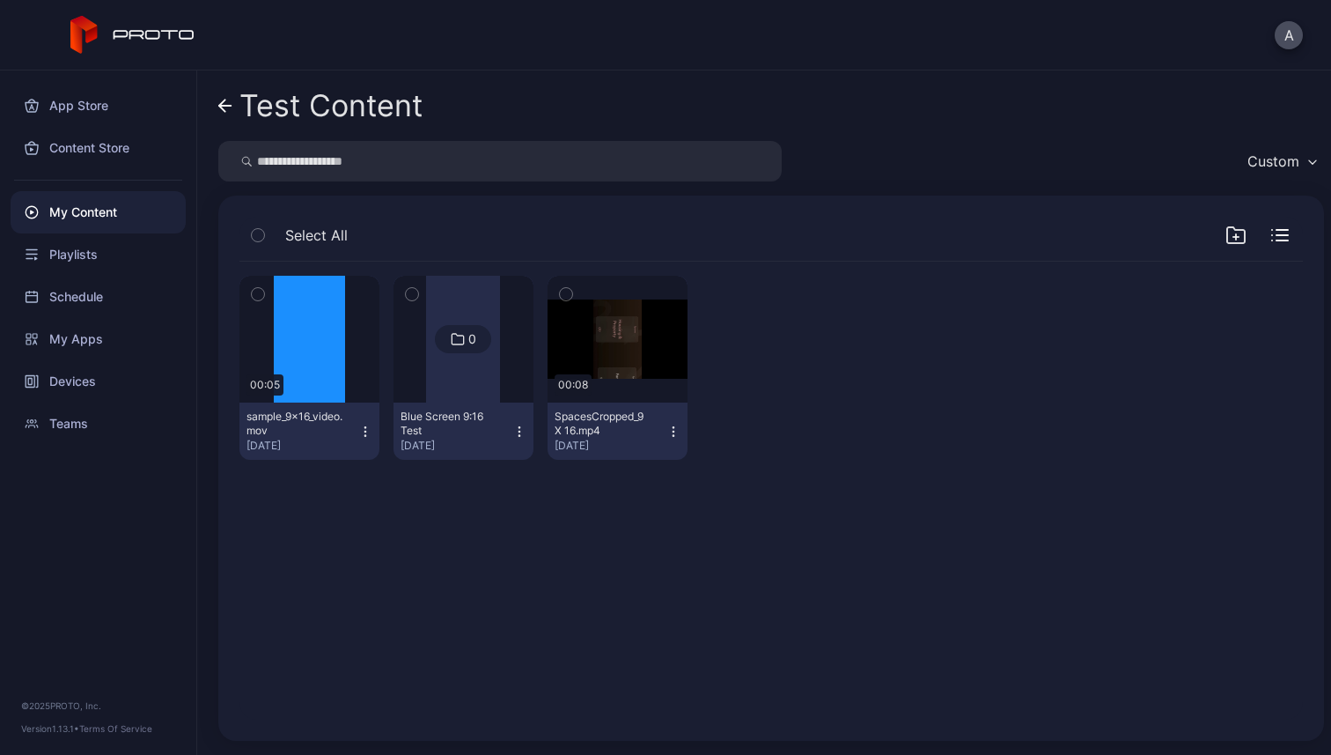
click at [512, 433] on icon "button" at bounding box center [519, 431] width 14 height 14
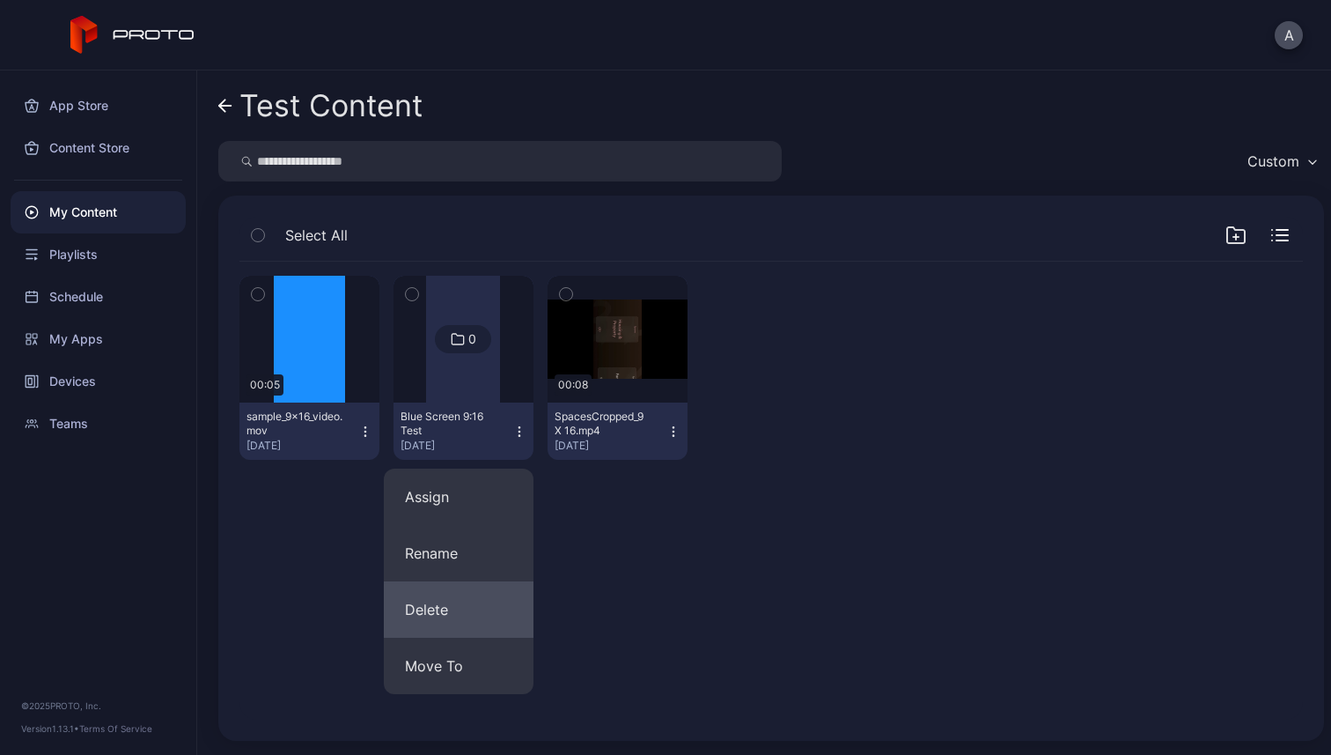
click at [486, 622] on button "Delete" at bounding box center [459, 609] width 150 height 56
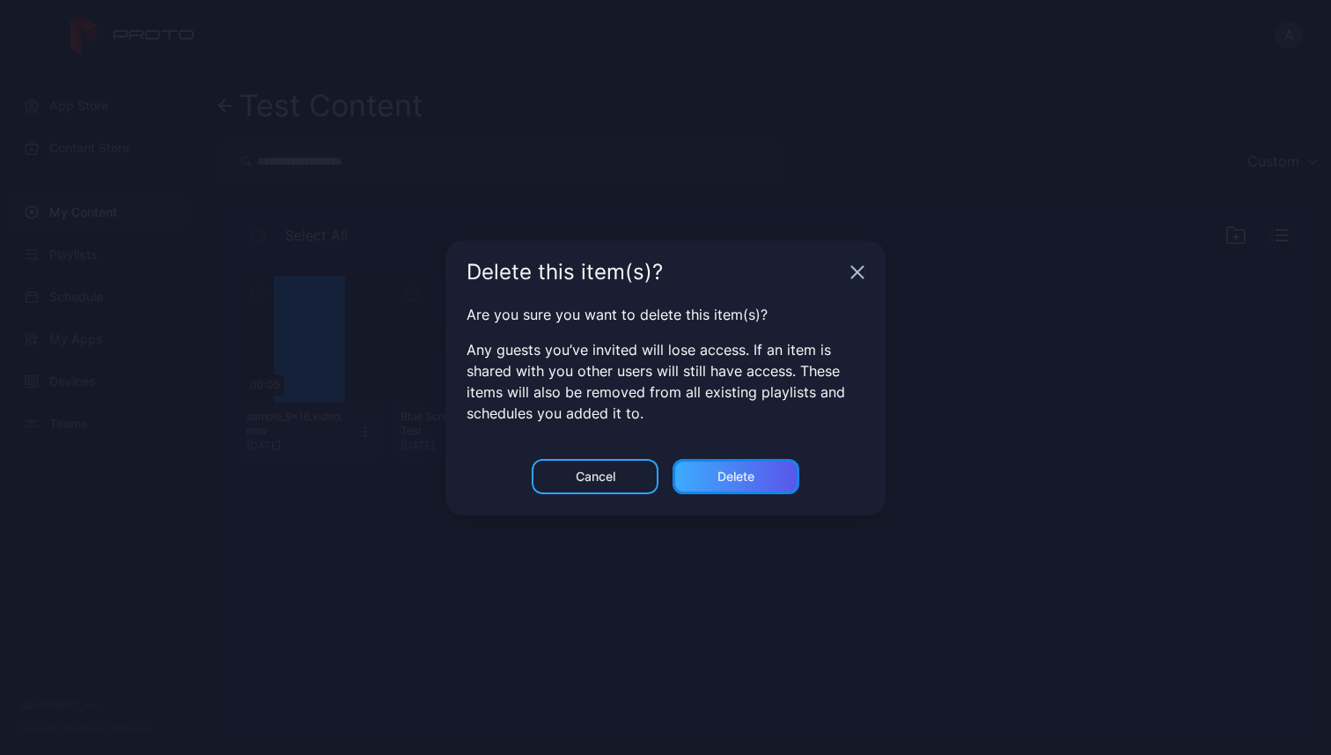
click at [710, 468] on div "Delete" at bounding box center [736, 476] width 127 height 35
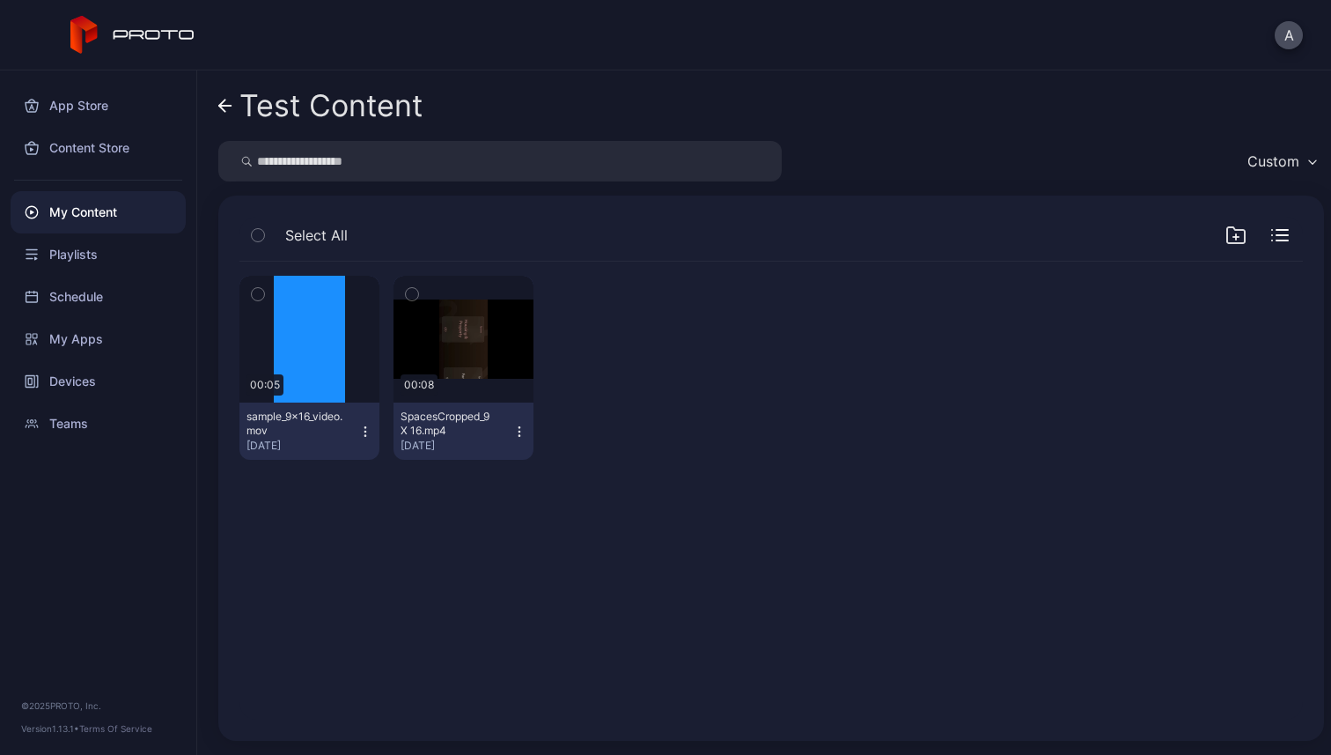
click at [225, 107] on icon at bounding box center [225, 106] width 14 height 15
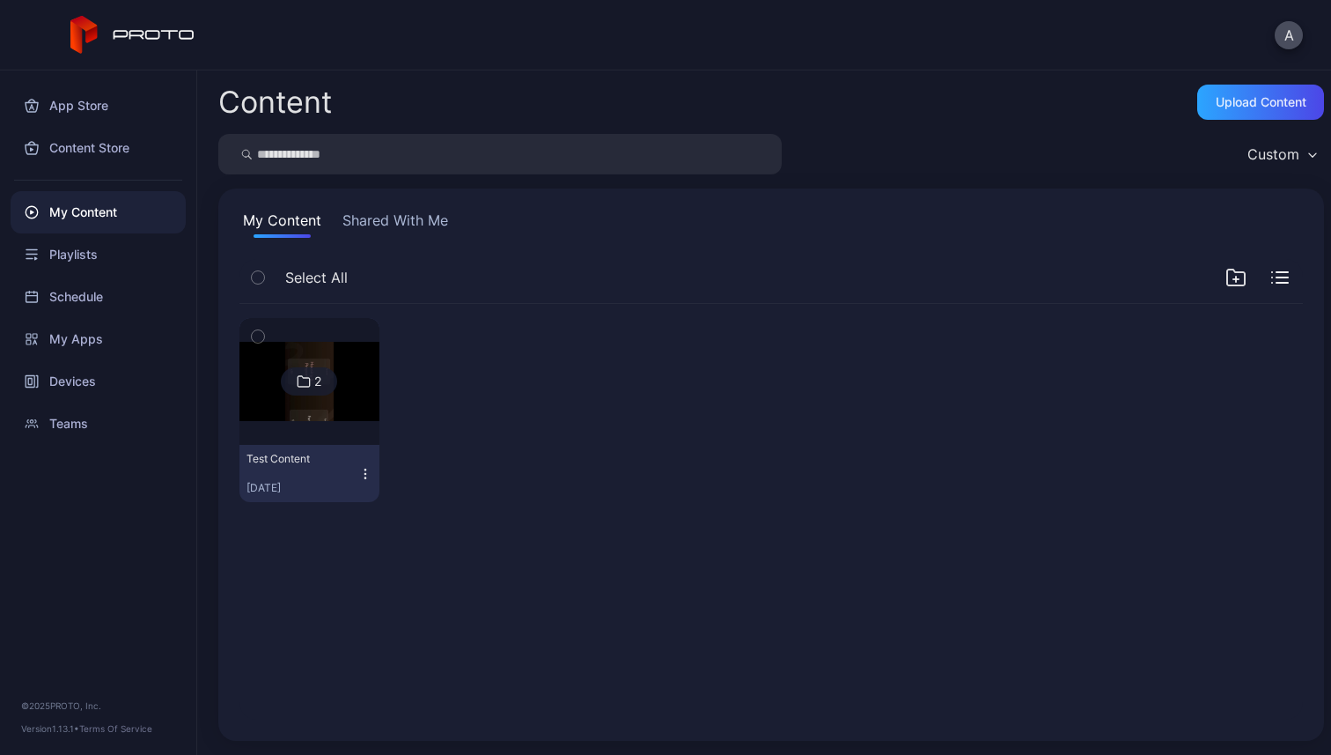
click at [1227, 271] on icon "button" at bounding box center [1236, 277] width 18 height 16
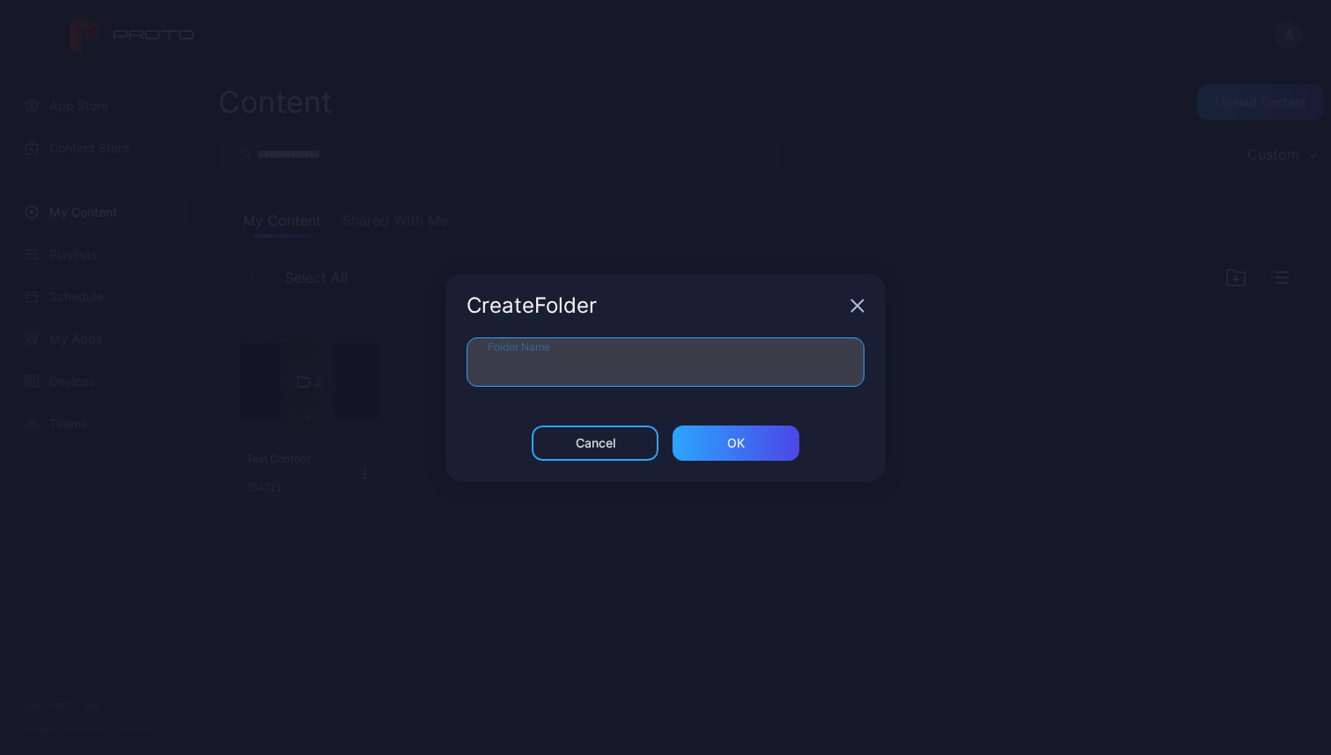
click at [767, 372] on input "Folder Name" at bounding box center [666, 361] width 398 height 49
type input "**********"
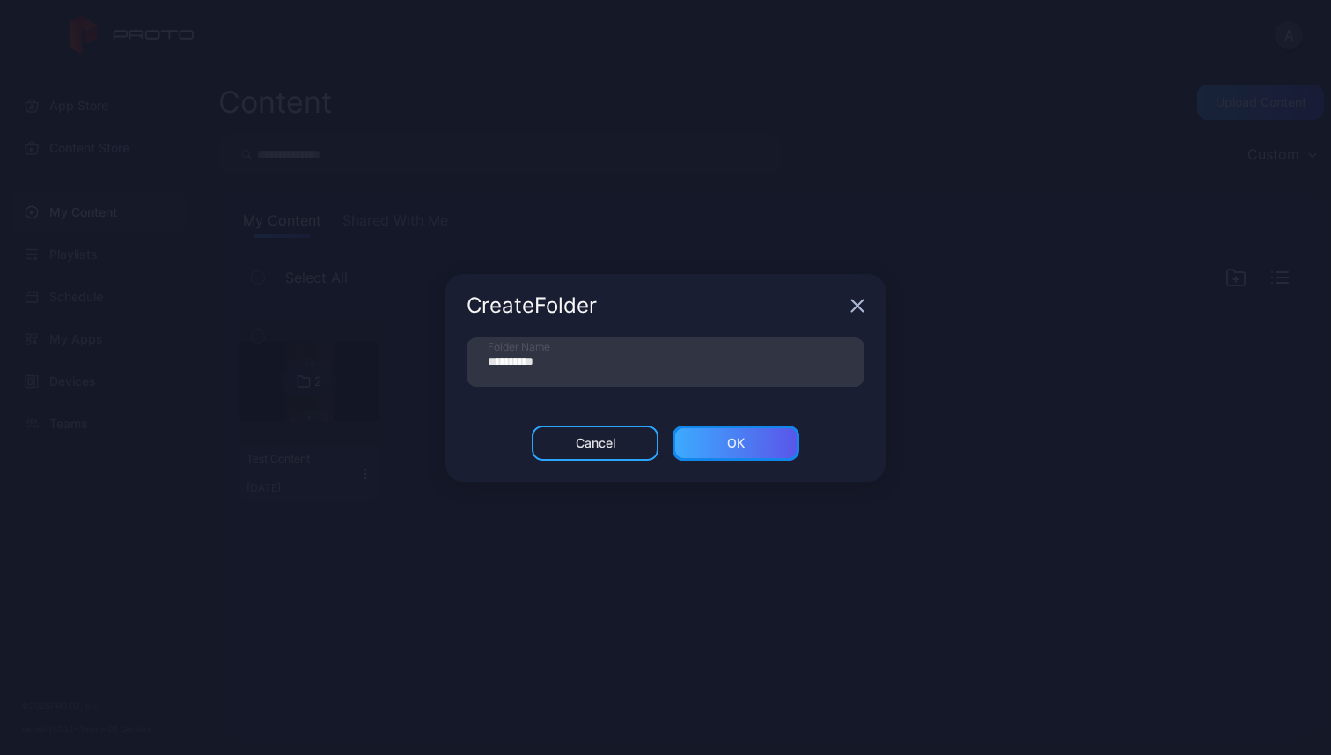
click at [703, 453] on div "ОК" at bounding box center [736, 442] width 127 height 35
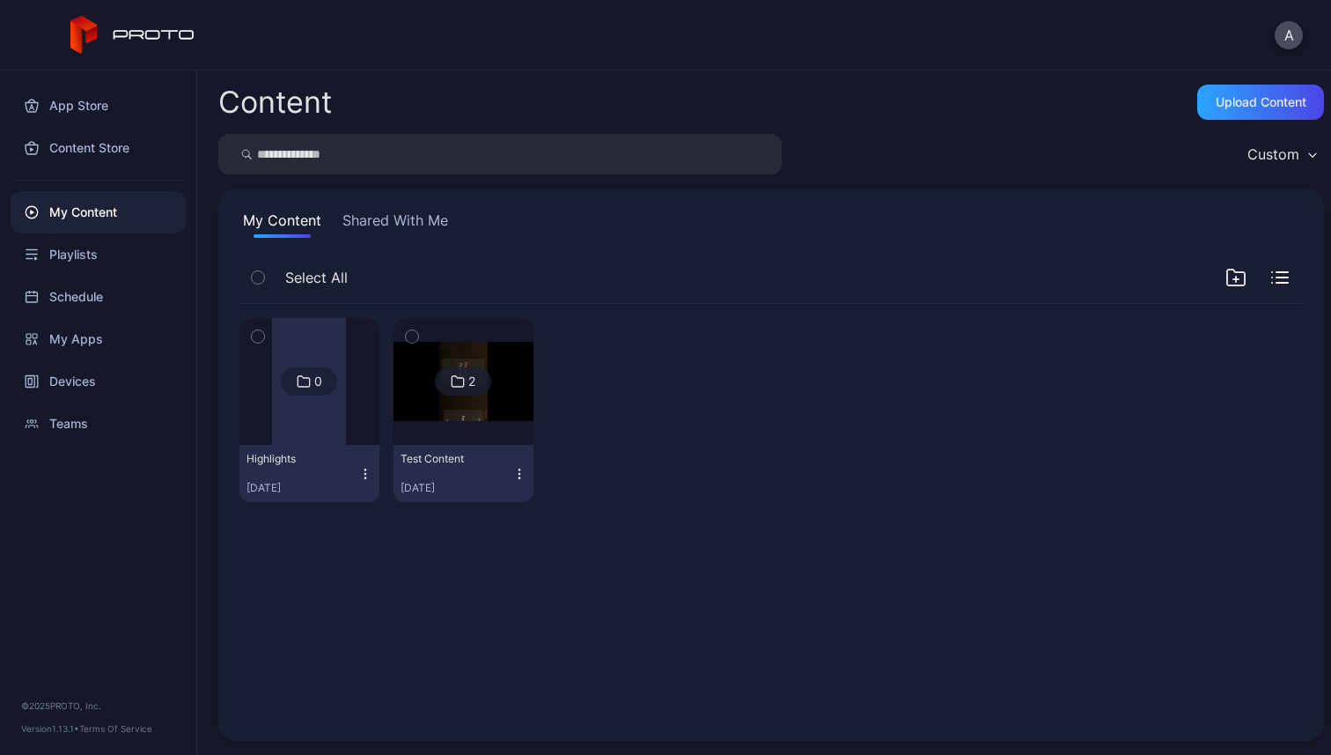
click at [291, 387] on div "0" at bounding box center [309, 381] width 56 height 28
click at [1218, 93] on div "Upload Content" at bounding box center [1261, 102] width 127 height 35
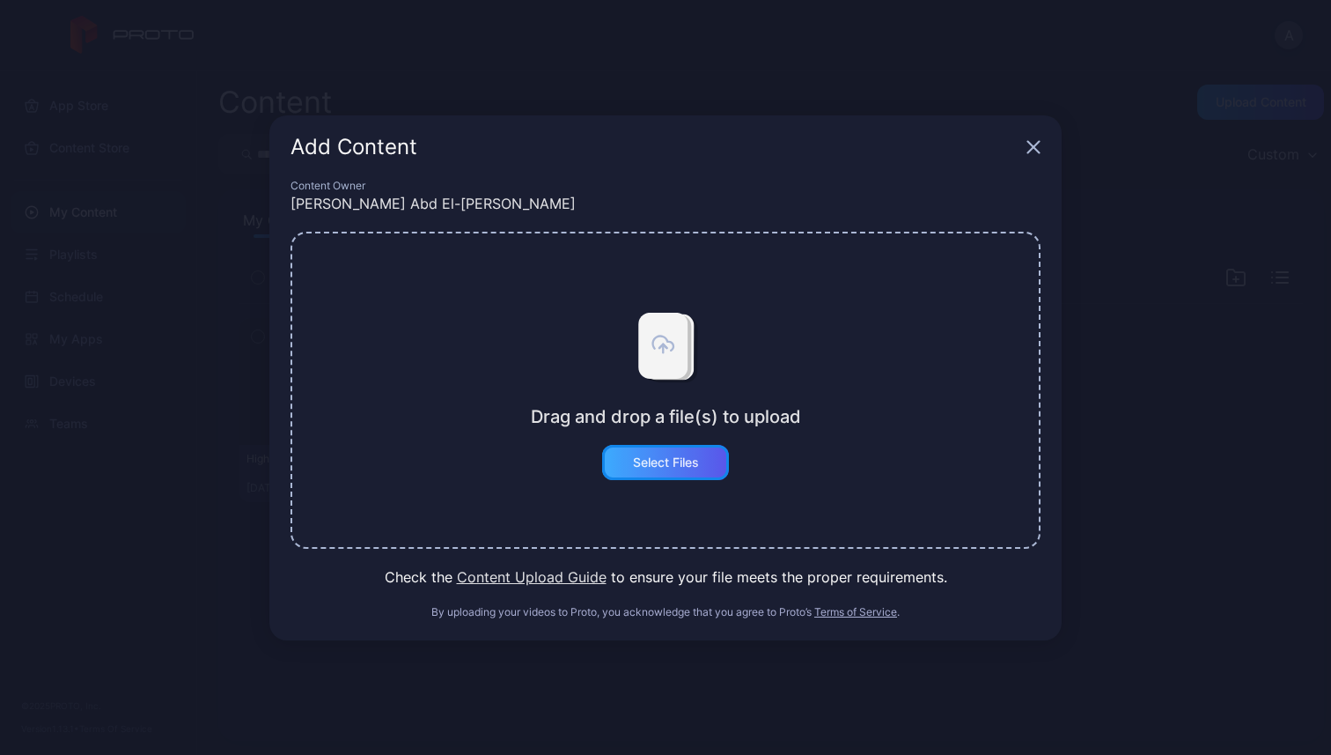
click at [665, 477] on div "Select Files" at bounding box center [665, 462] width 127 height 35
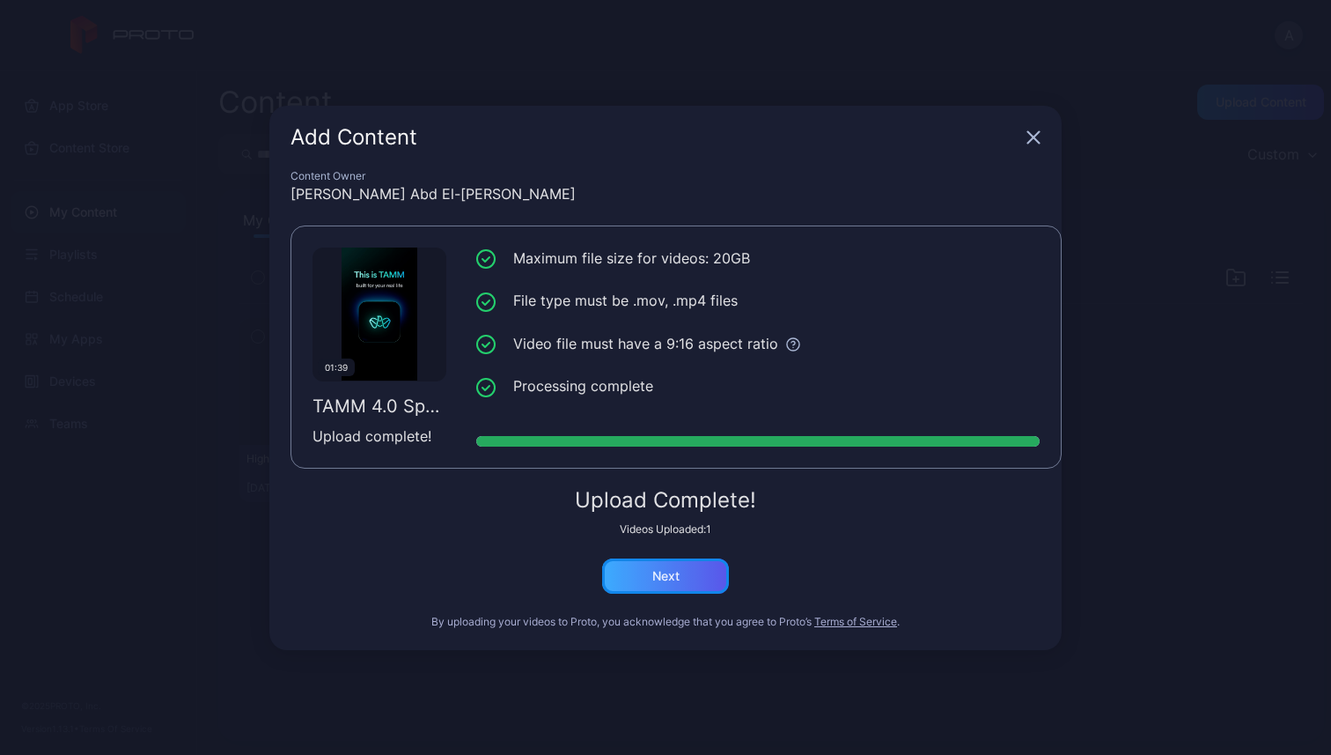
click at [681, 581] on div "Next" at bounding box center [665, 575] width 127 height 35
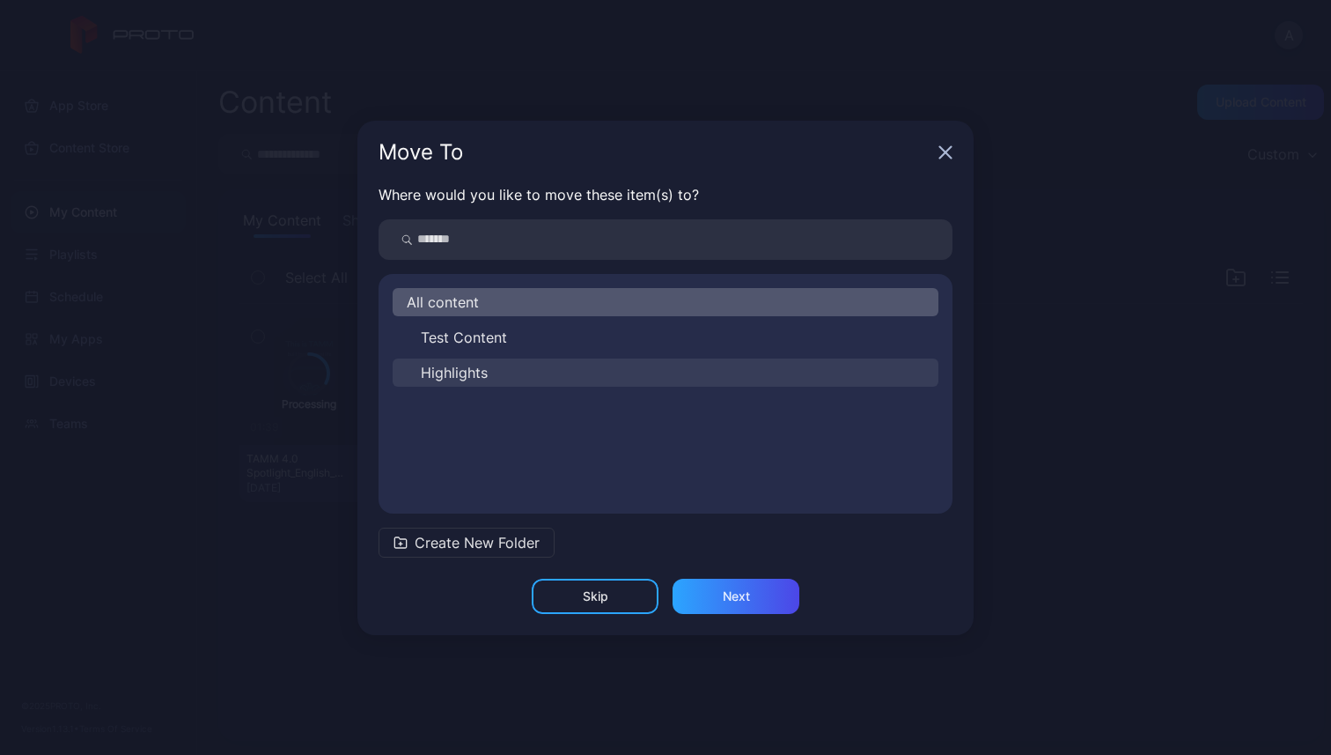
click at [610, 367] on button "Highlights" at bounding box center [666, 372] width 546 height 28
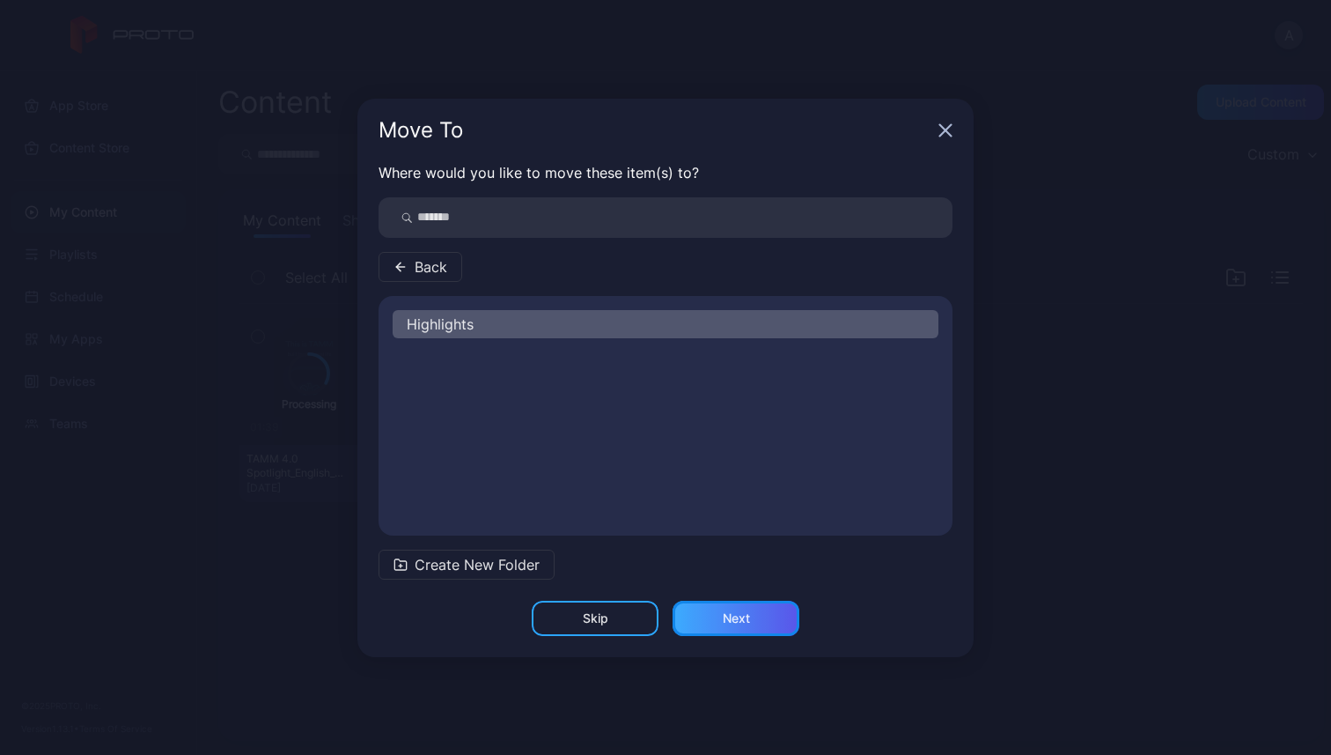
click at [741, 624] on div "Next" at bounding box center [736, 618] width 27 height 14
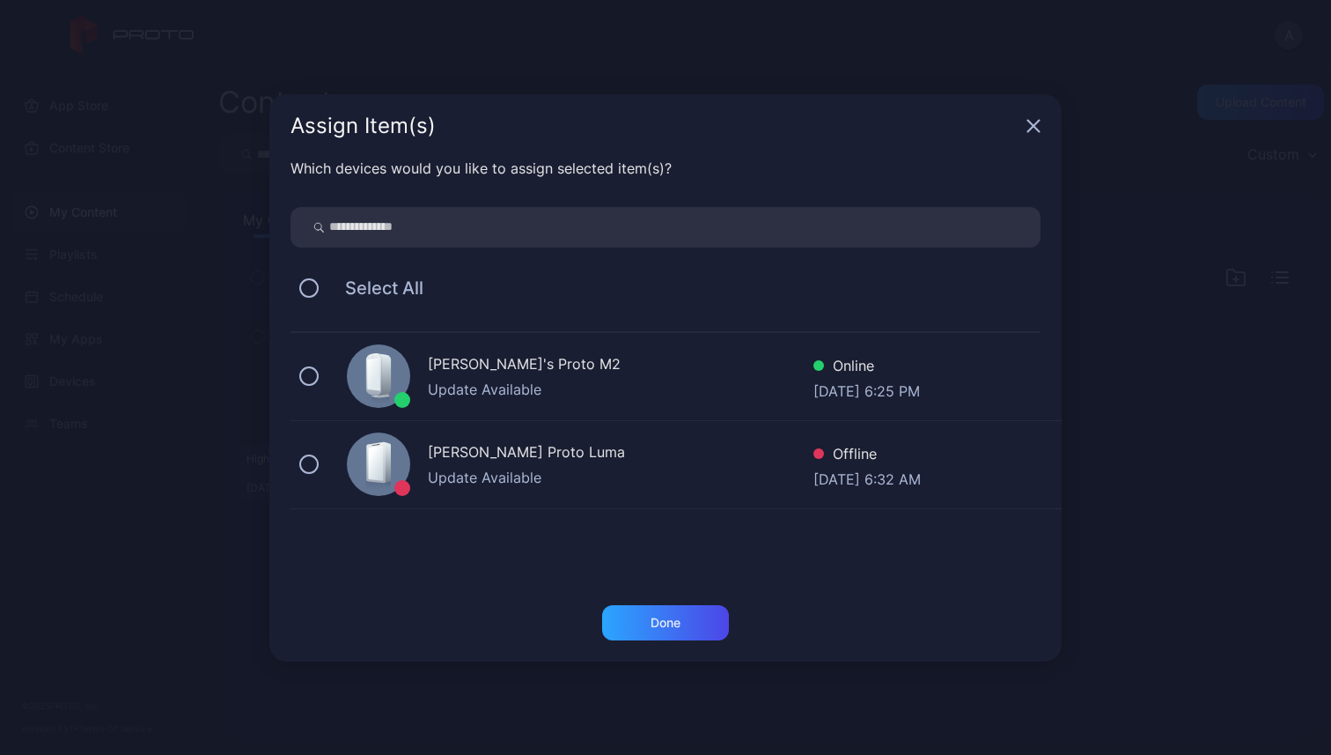
click at [496, 380] on div "Update Available" at bounding box center [621, 389] width 386 height 21
click at [632, 617] on div "Done" at bounding box center [665, 622] width 127 height 35
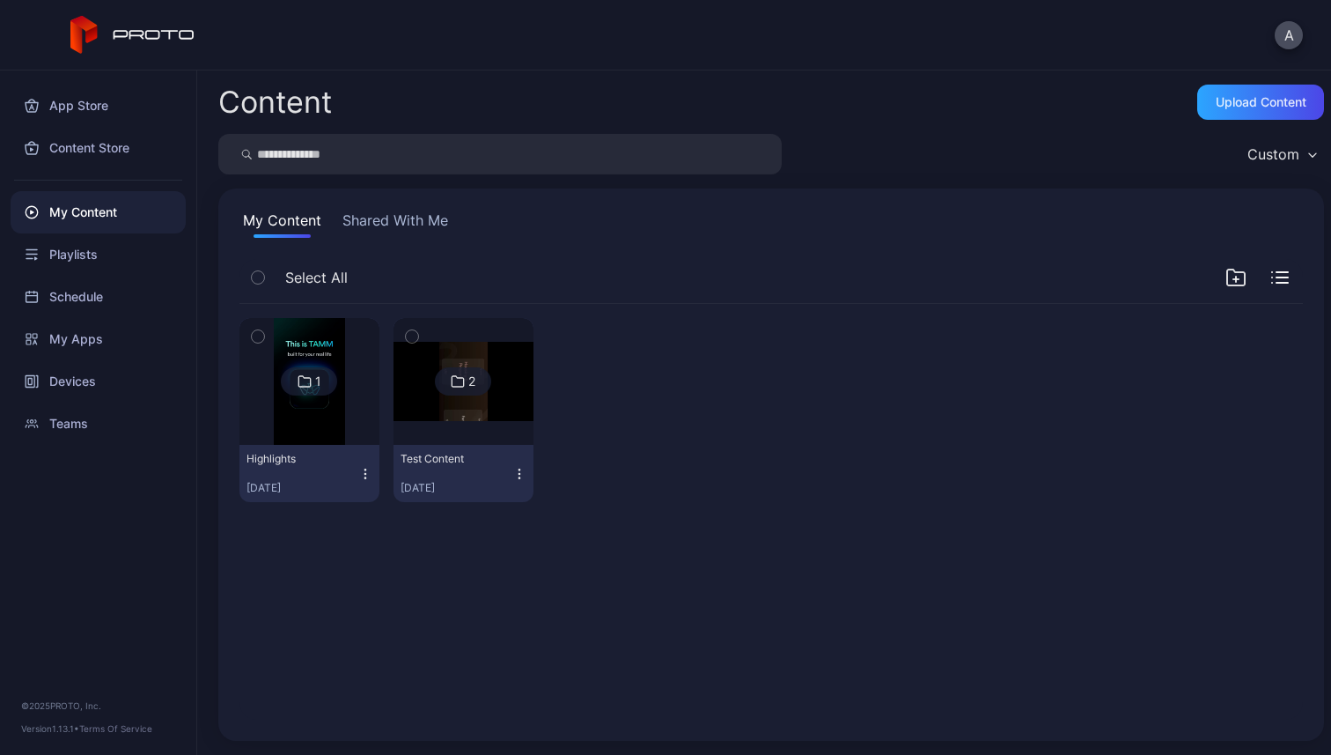
click at [307, 380] on icon at bounding box center [305, 381] width 14 height 21
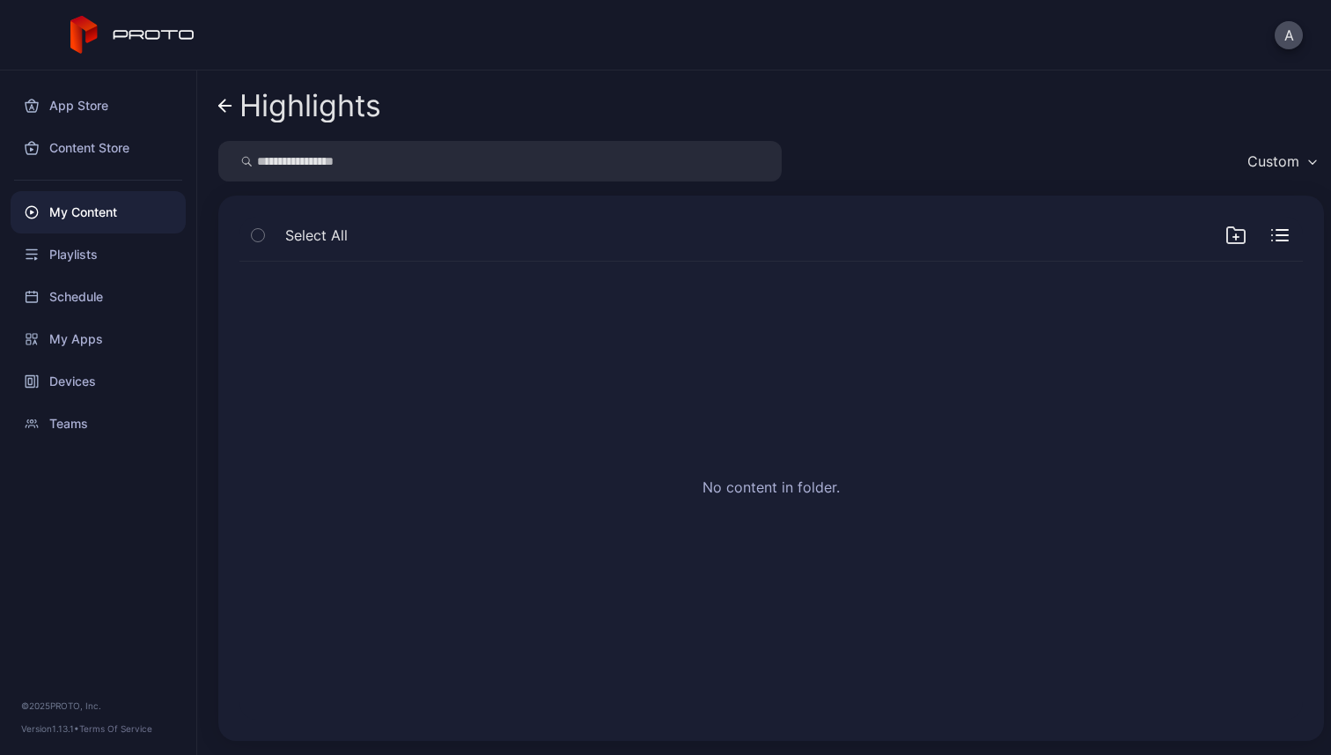
click at [231, 114] on link "Highlights" at bounding box center [299, 106] width 163 height 42
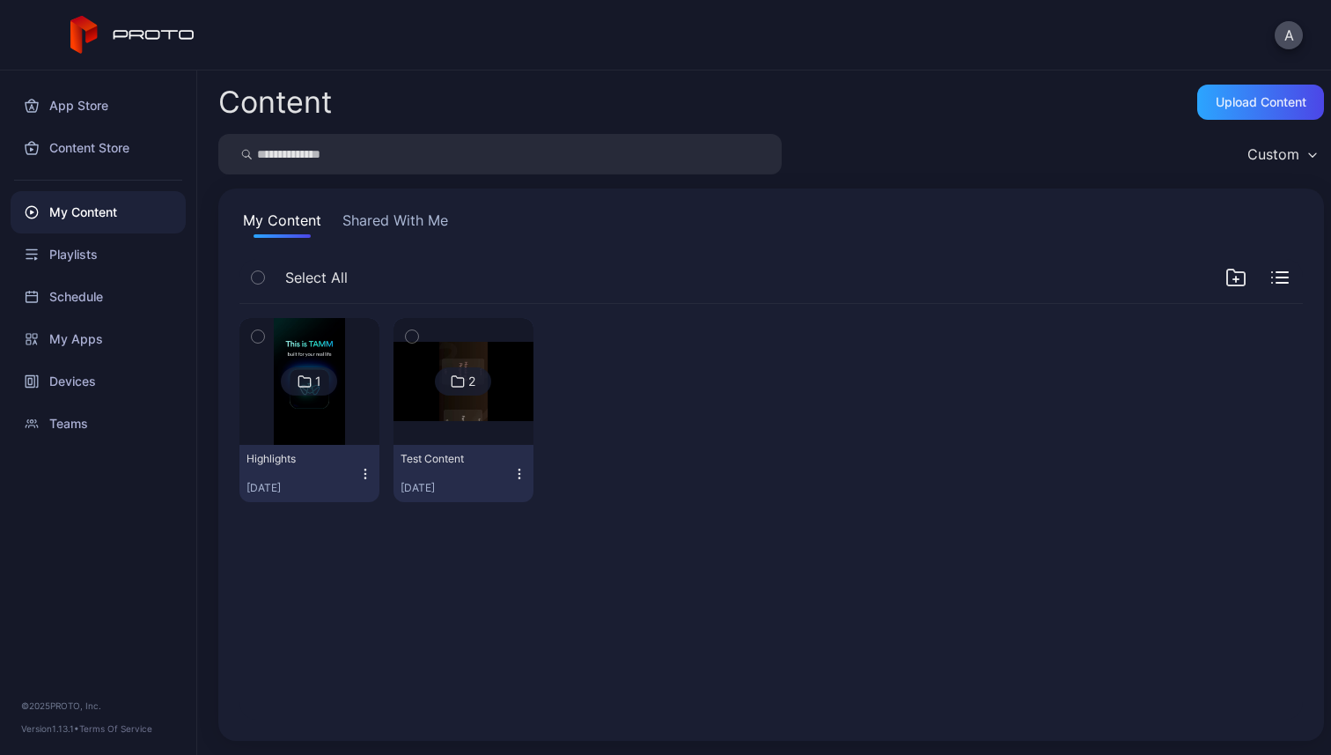
click at [412, 333] on icon "button" at bounding box center [412, 336] width 12 height 19
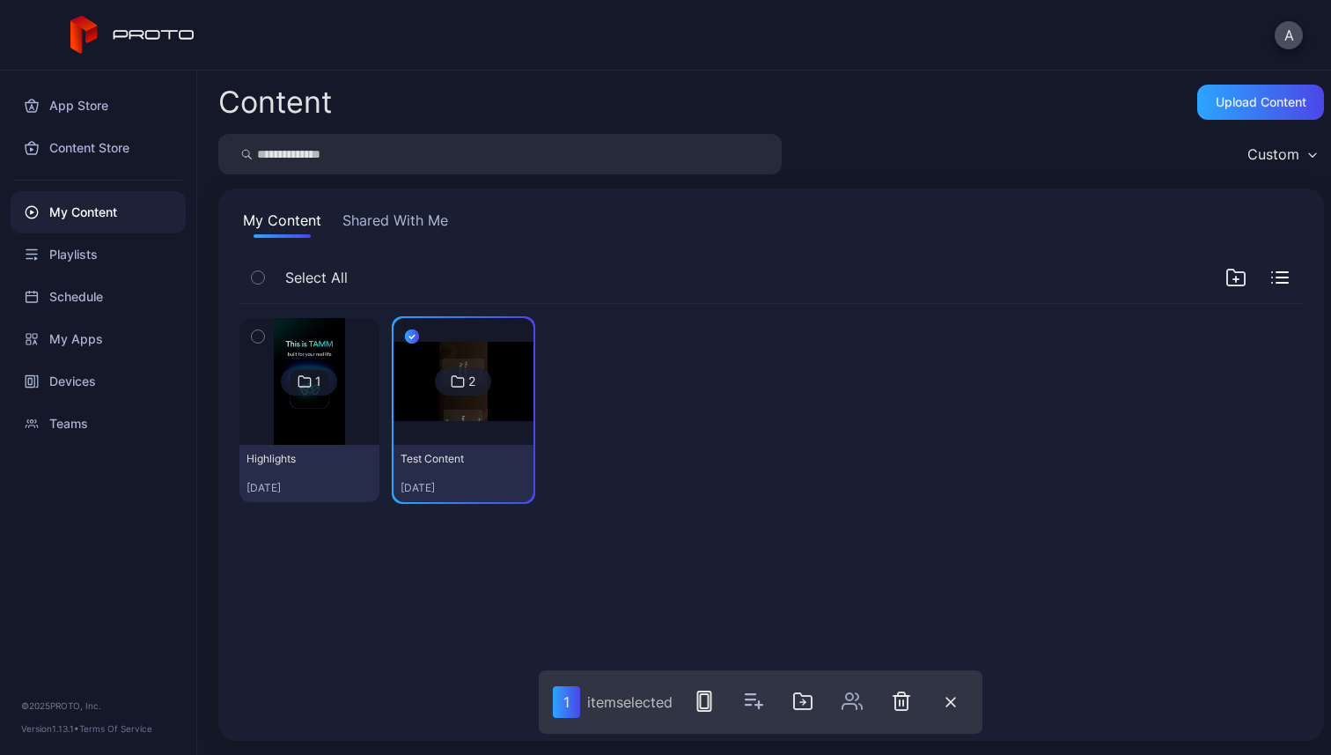
click at [908, 711] on icon "button" at bounding box center [901, 700] width 21 height 21
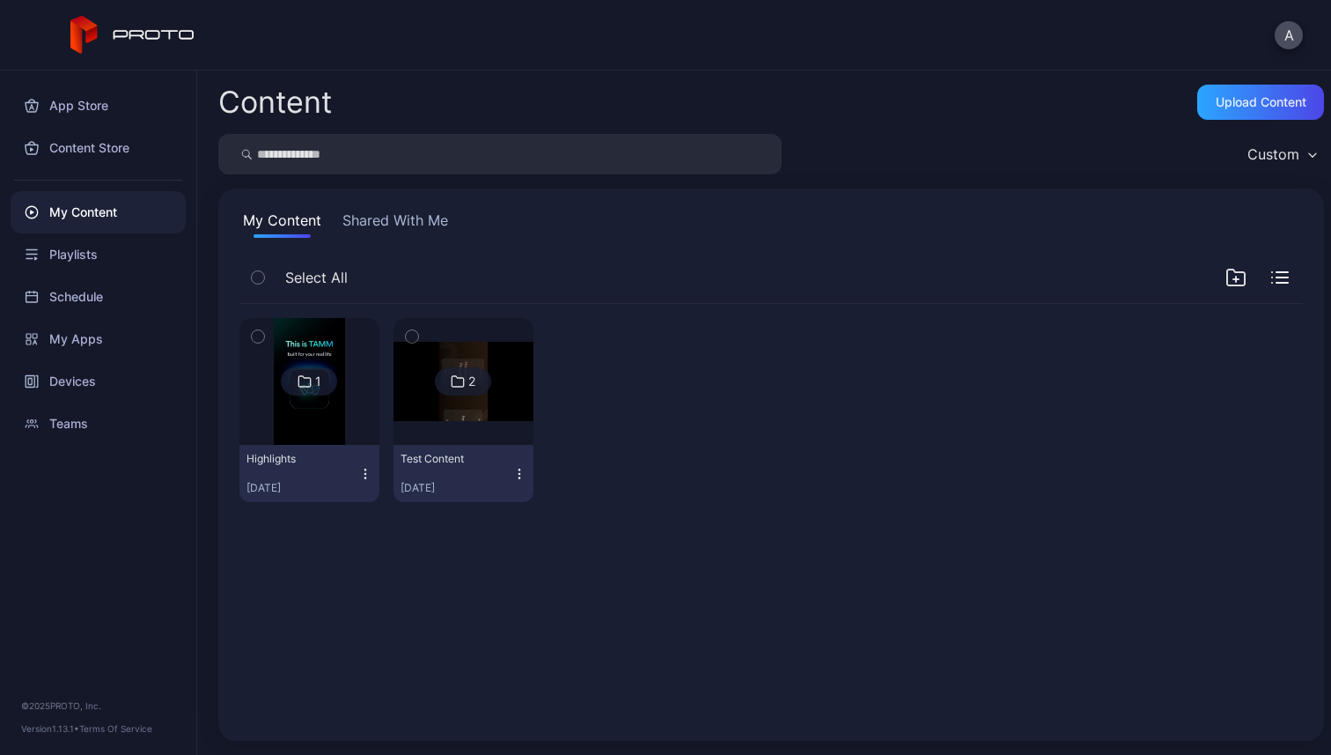
click at [516, 477] on icon "button" at bounding box center [519, 474] width 14 height 14
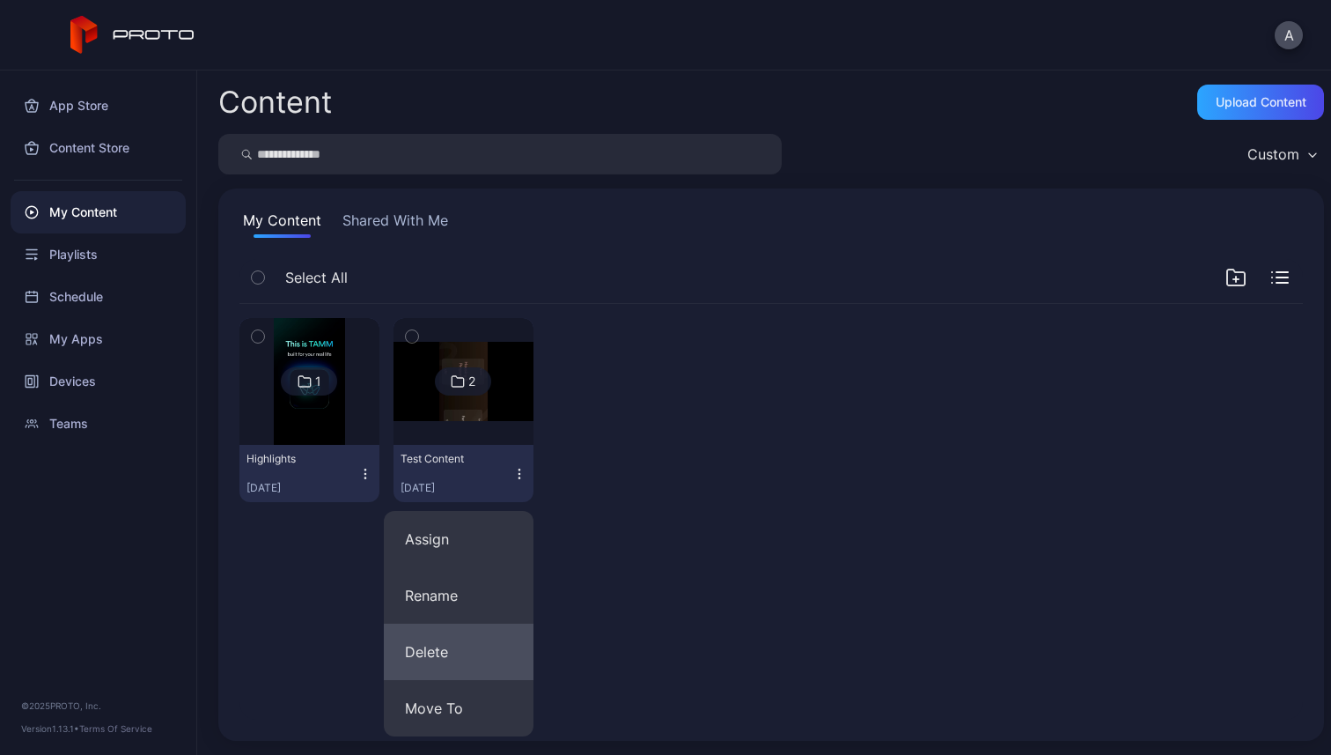
click at [482, 667] on button "Delete" at bounding box center [459, 651] width 150 height 56
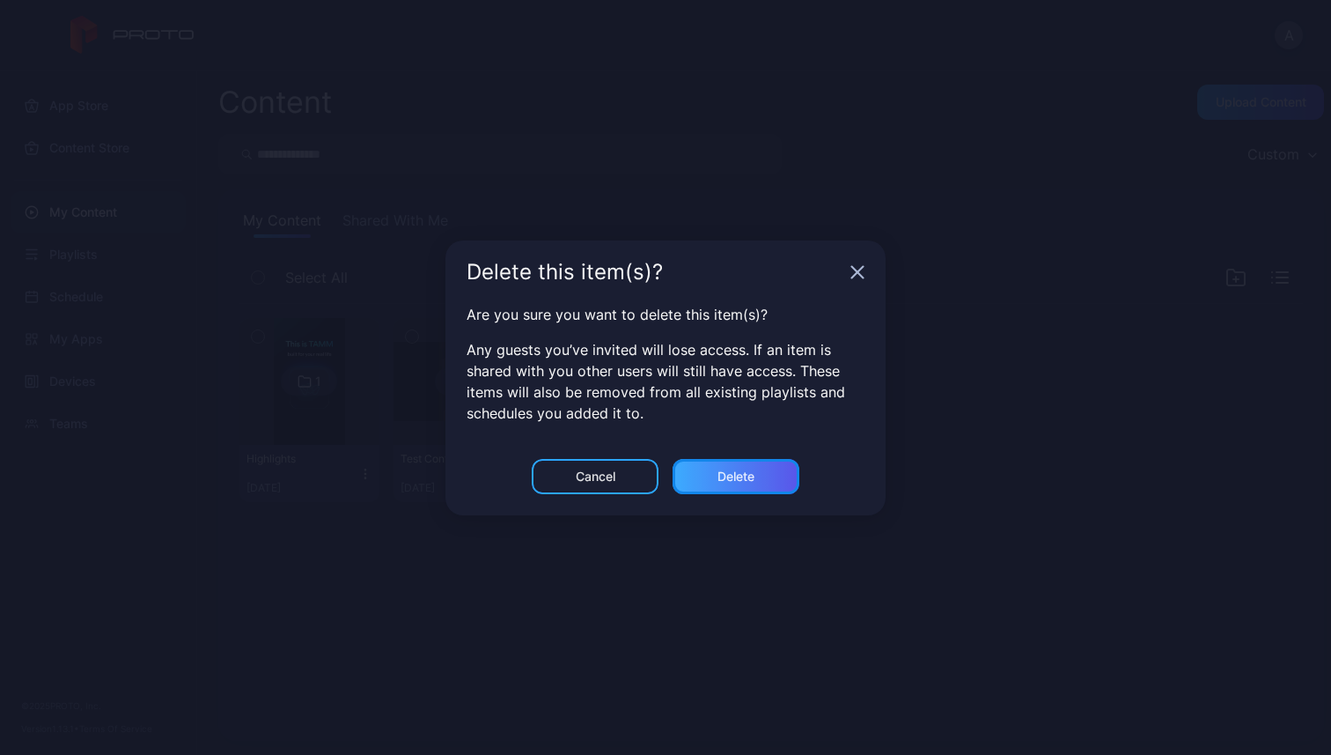
click at [731, 480] on div "Delete" at bounding box center [736, 476] width 37 height 14
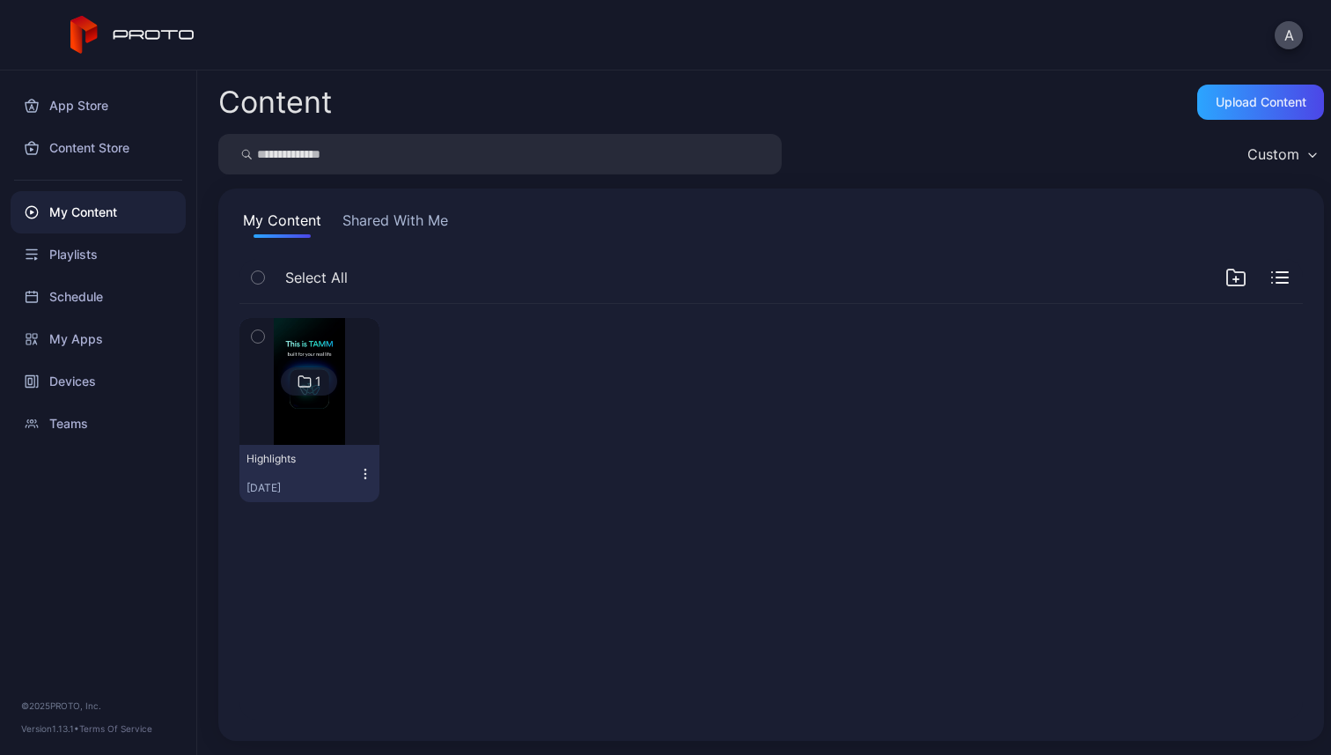
click at [421, 227] on button "Shared With Me" at bounding box center [395, 224] width 113 height 28
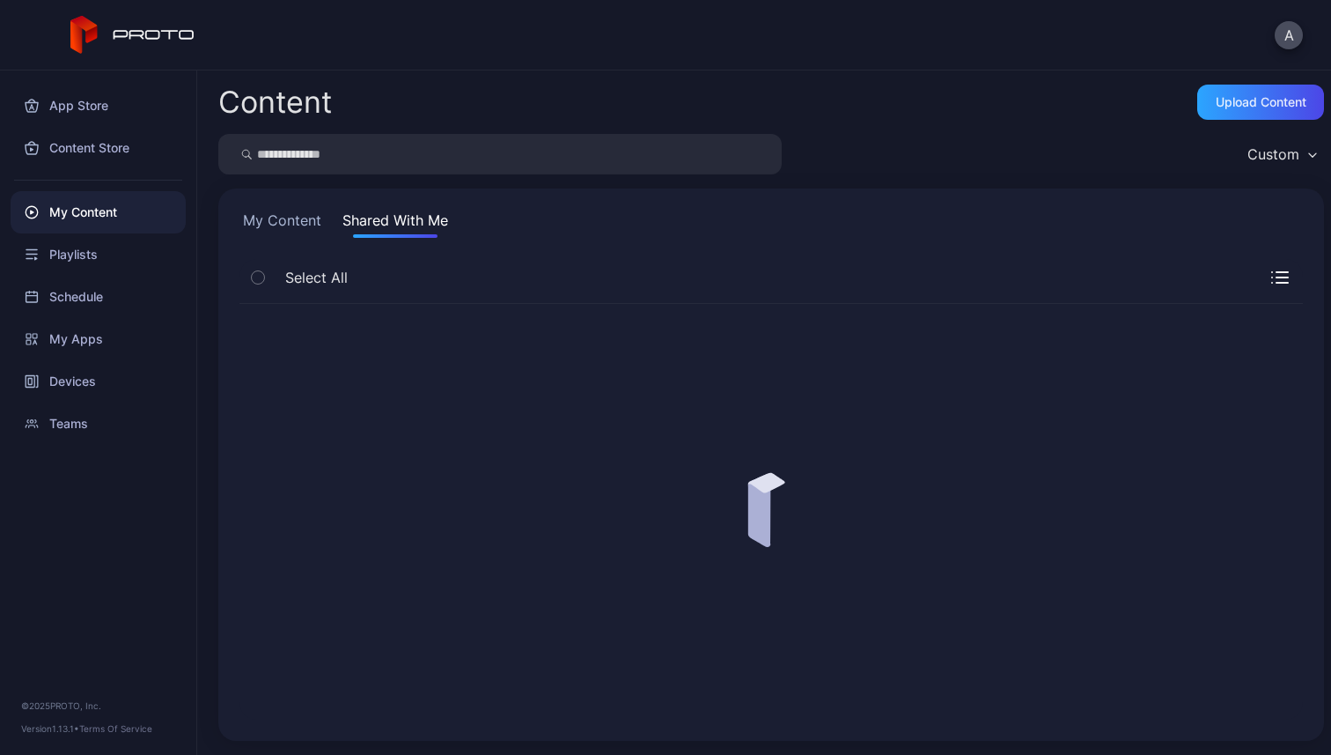
click at [305, 213] on button "My Content" at bounding box center [282, 224] width 85 height 28
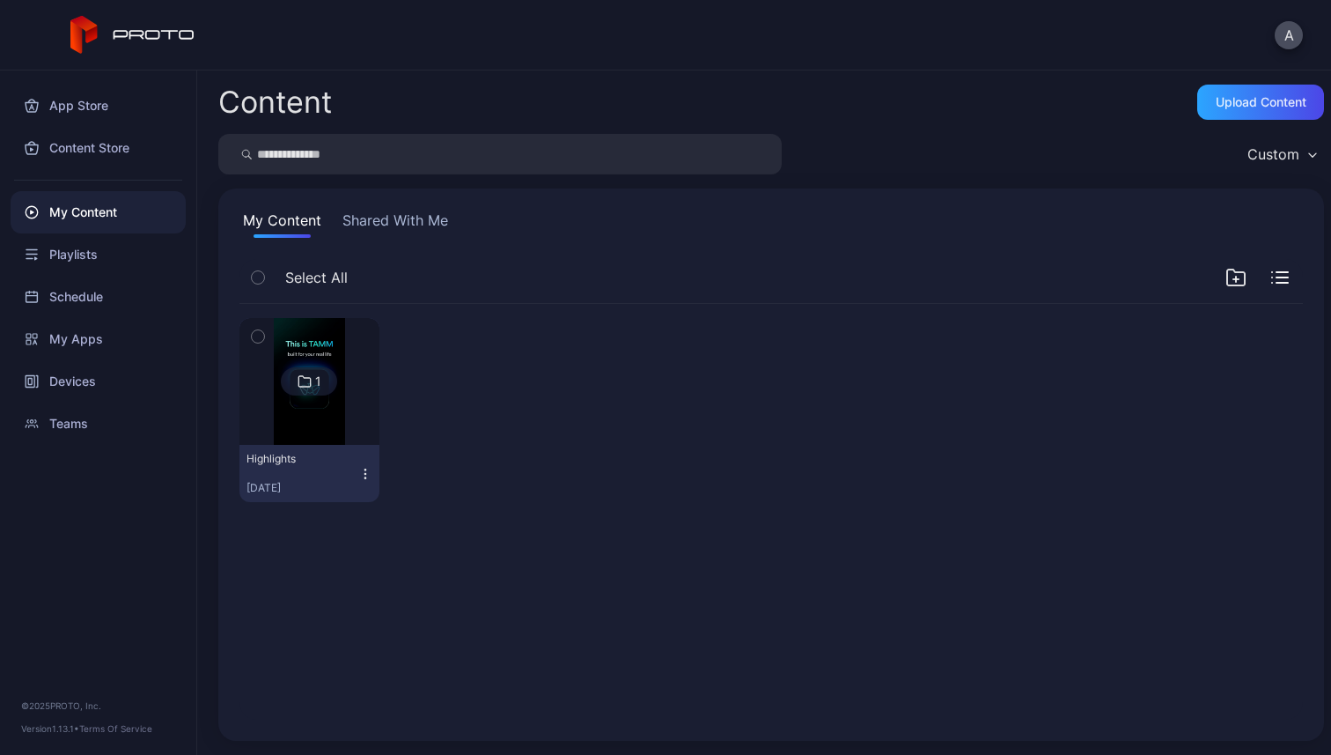
click at [370, 468] on button "Highlights Sep 29, 2025" at bounding box center [310, 473] width 140 height 57
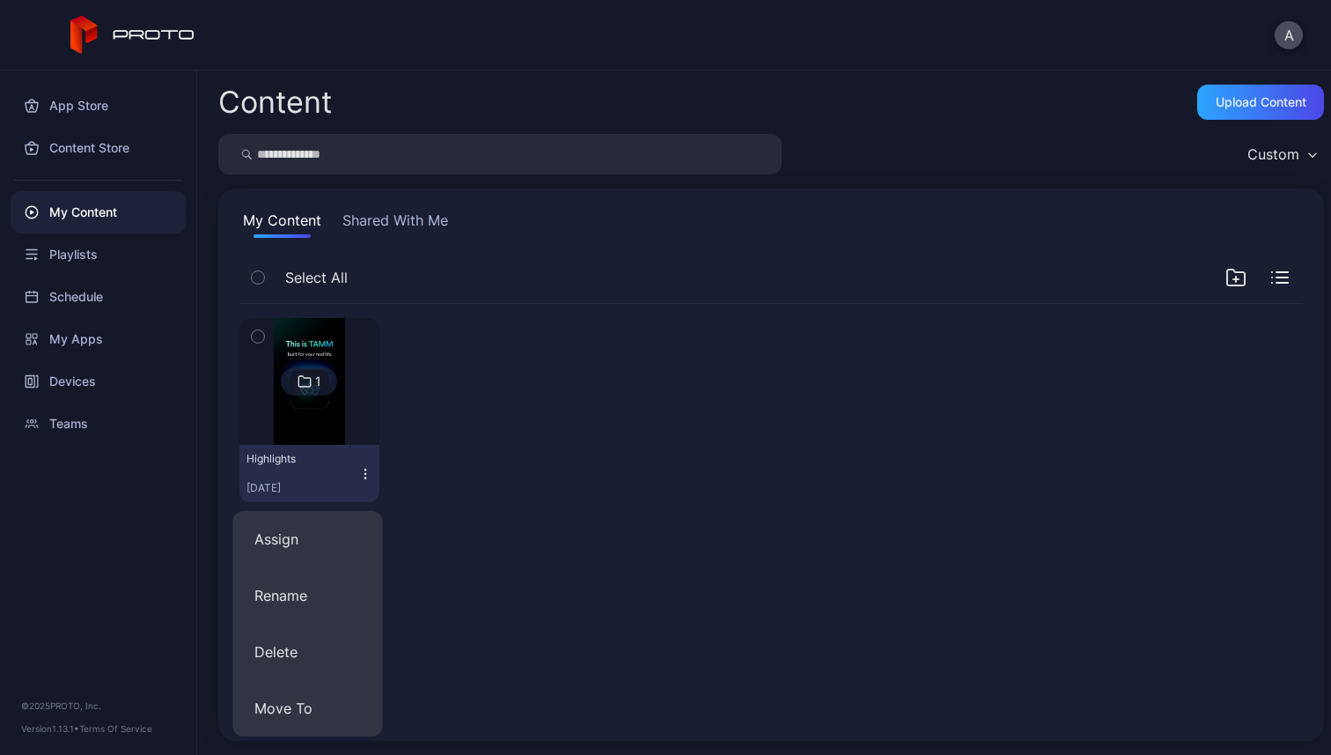
click at [532, 568] on div "1 Highlights Sep 29, 2025" at bounding box center [771, 512] width 1092 height 444
